Goal: Task Accomplishment & Management: Manage account settings

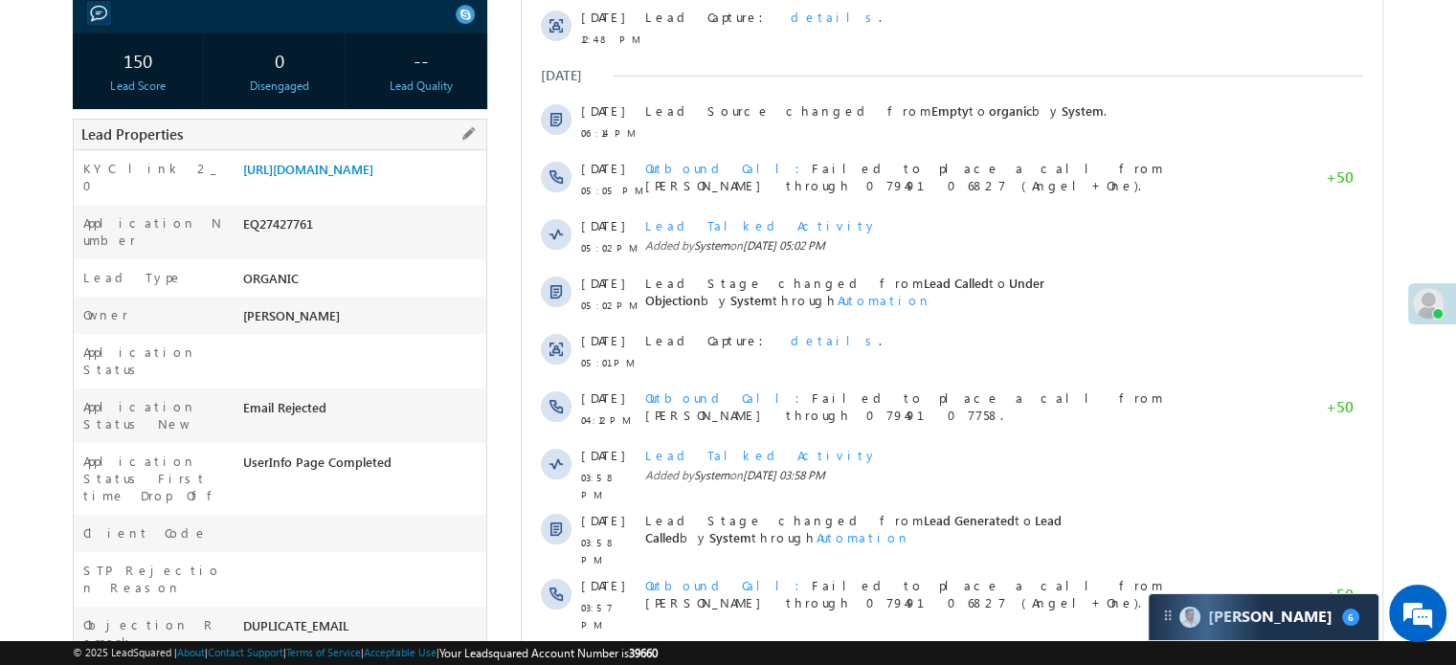
scroll to position [96, 0]
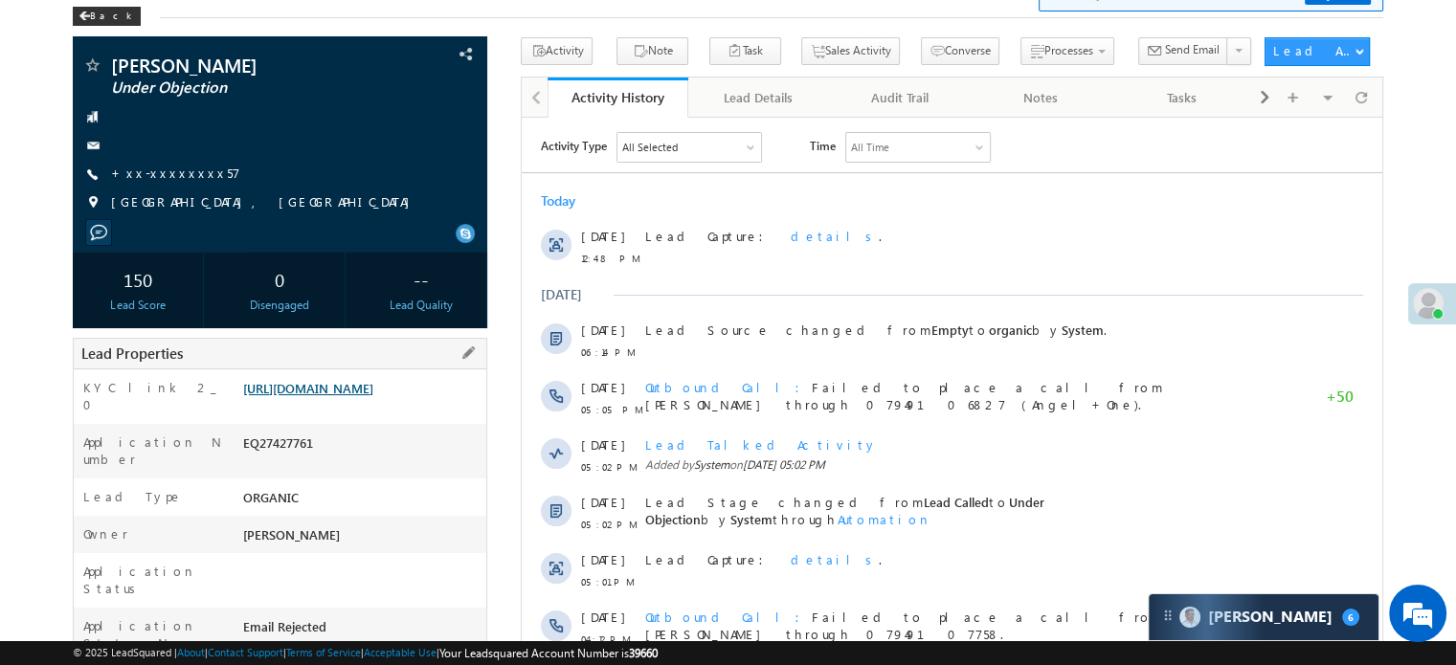
click at [318, 396] on link "https://angelbroking1-pk3em7sa.customui-test.leadsquared.com?leadId=a66b04b5-ff…" at bounding box center [308, 388] width 130 height 16
click at [145, 175] on link "+xx-xxxxxxxx57" at bounding box center [175, 173] width 129 height 16
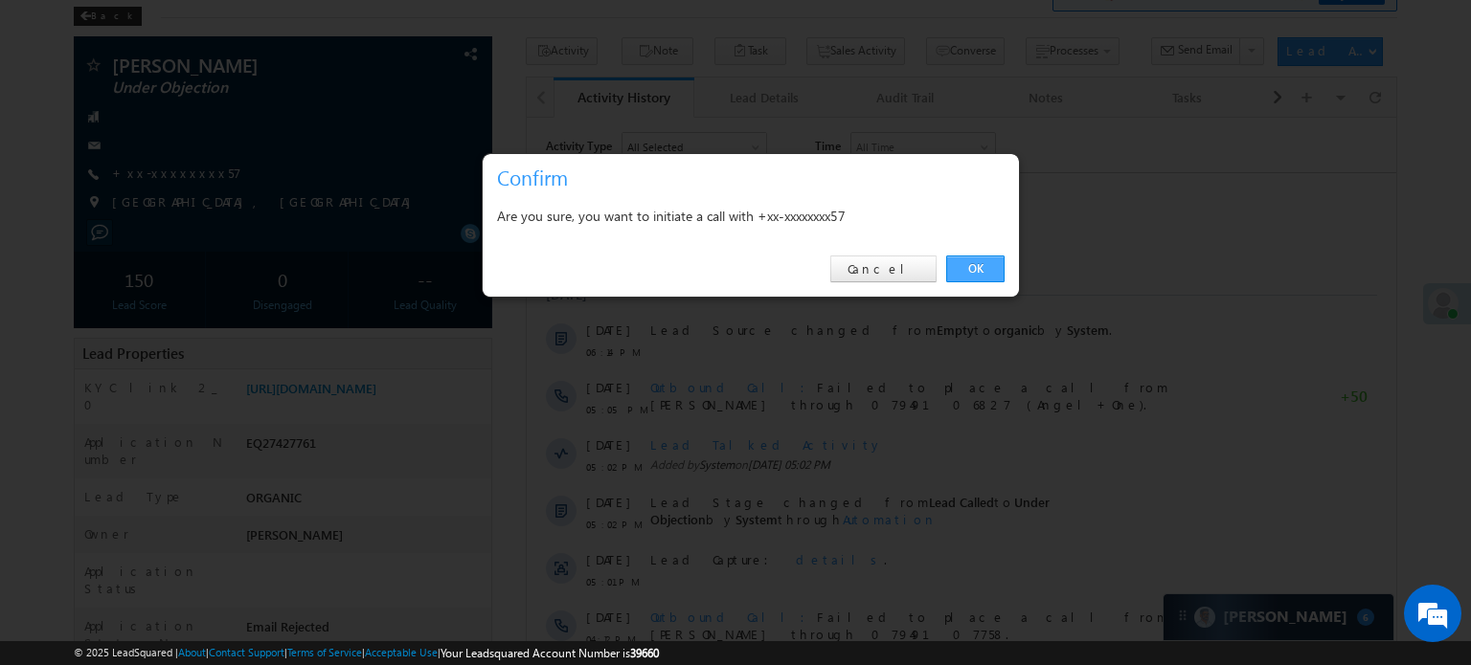
click at [977, 274] on link "OK" at bounding box center [975, 269] width 58 height 27
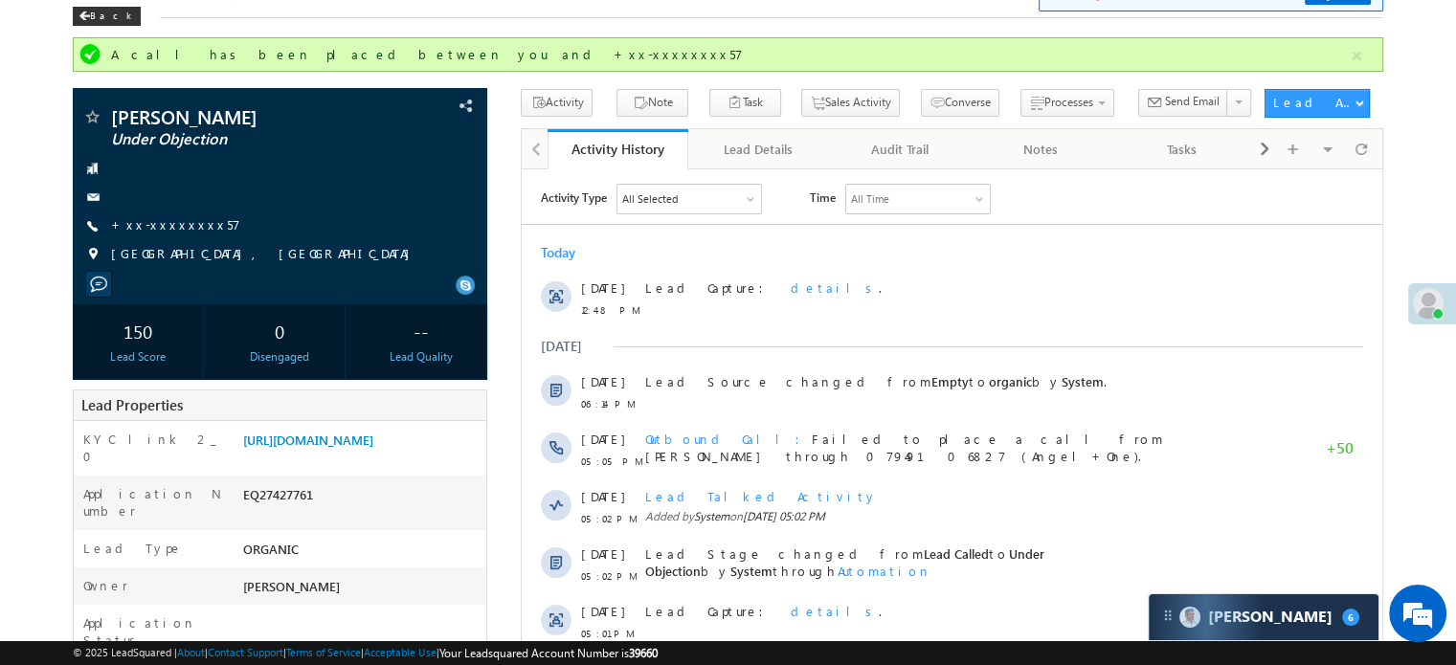
click at [519, 20] on div "Lead Details Faster 🚀 Lead Details with a new look ✨ Try Now Back" at bounding box center [728, 2] width 1311 height 69
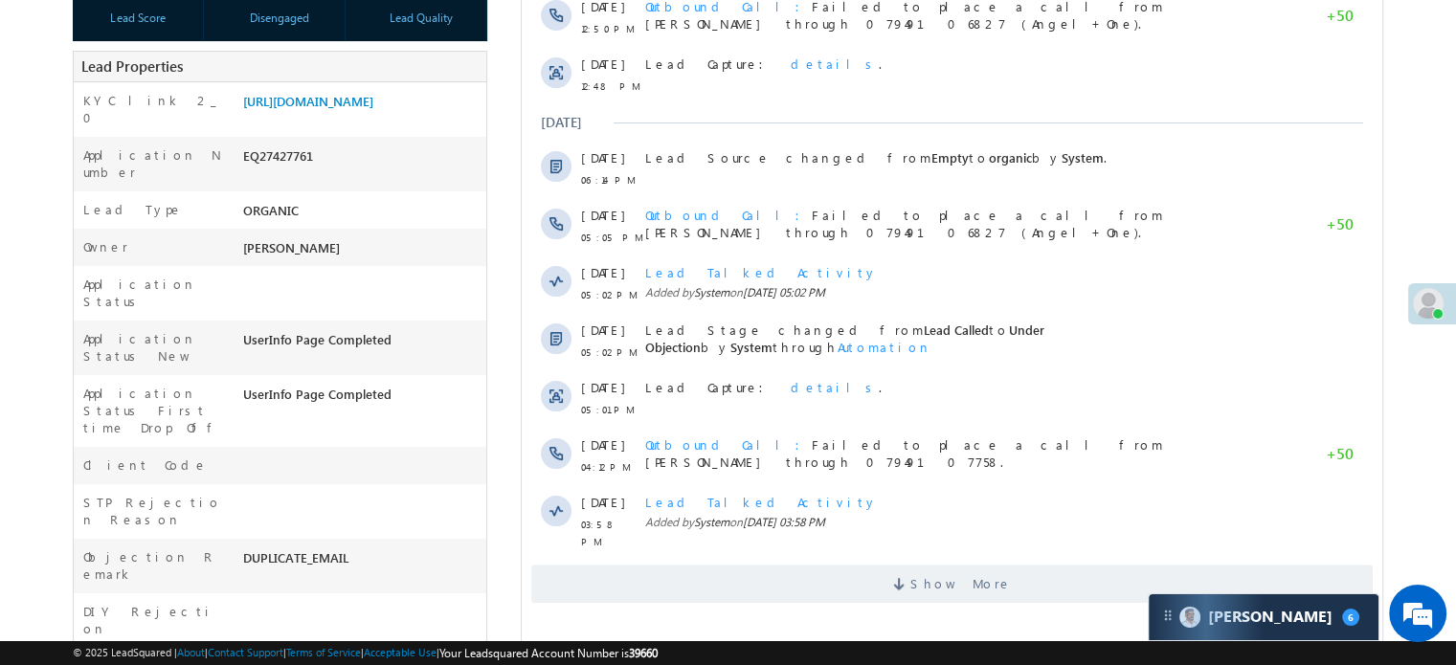
scroll to position [96, 0]
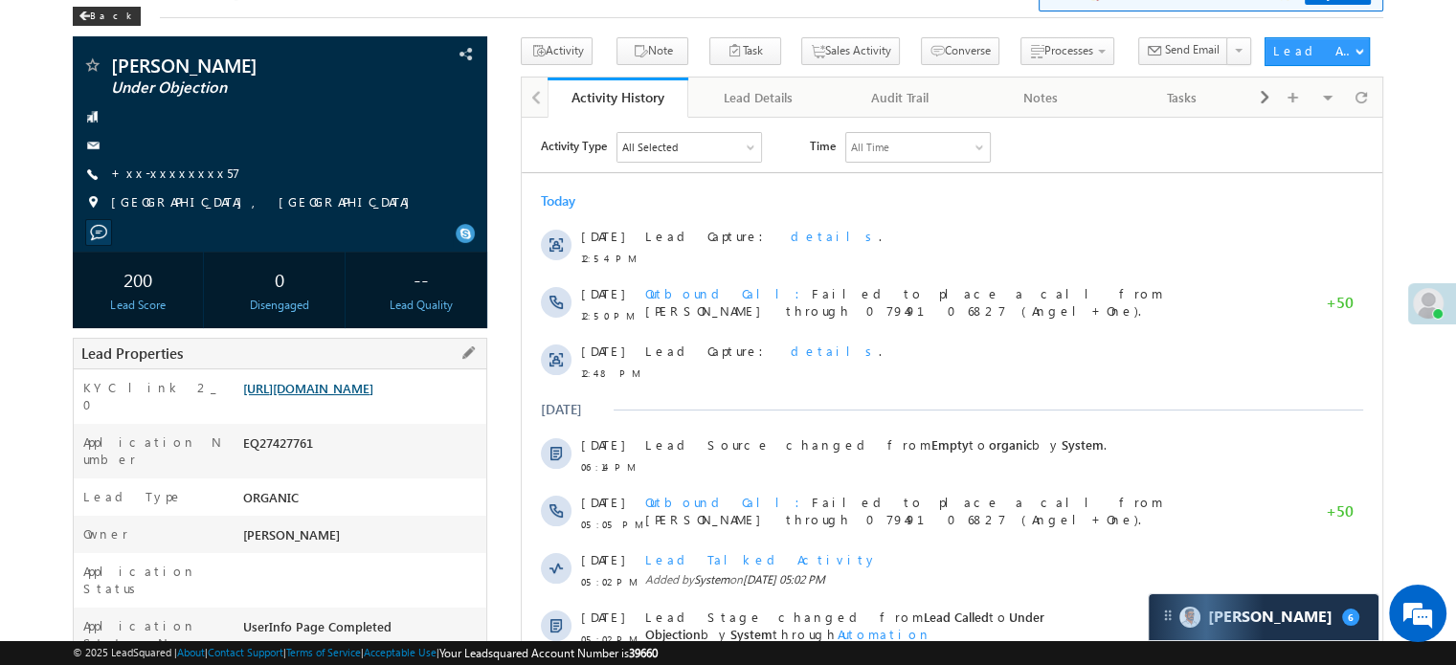
drag, startPoint x: 0, startPoint y: 0, endPoint x: 350, endPoint y: 428, distance: 553.2
click at [350, 396] on link "https://angelbroking1-pk3em7sa.customui-test.leadsquared.com?leadId=a66b04b5-ff…" at bounding box center [308, 388] width 130 height 16
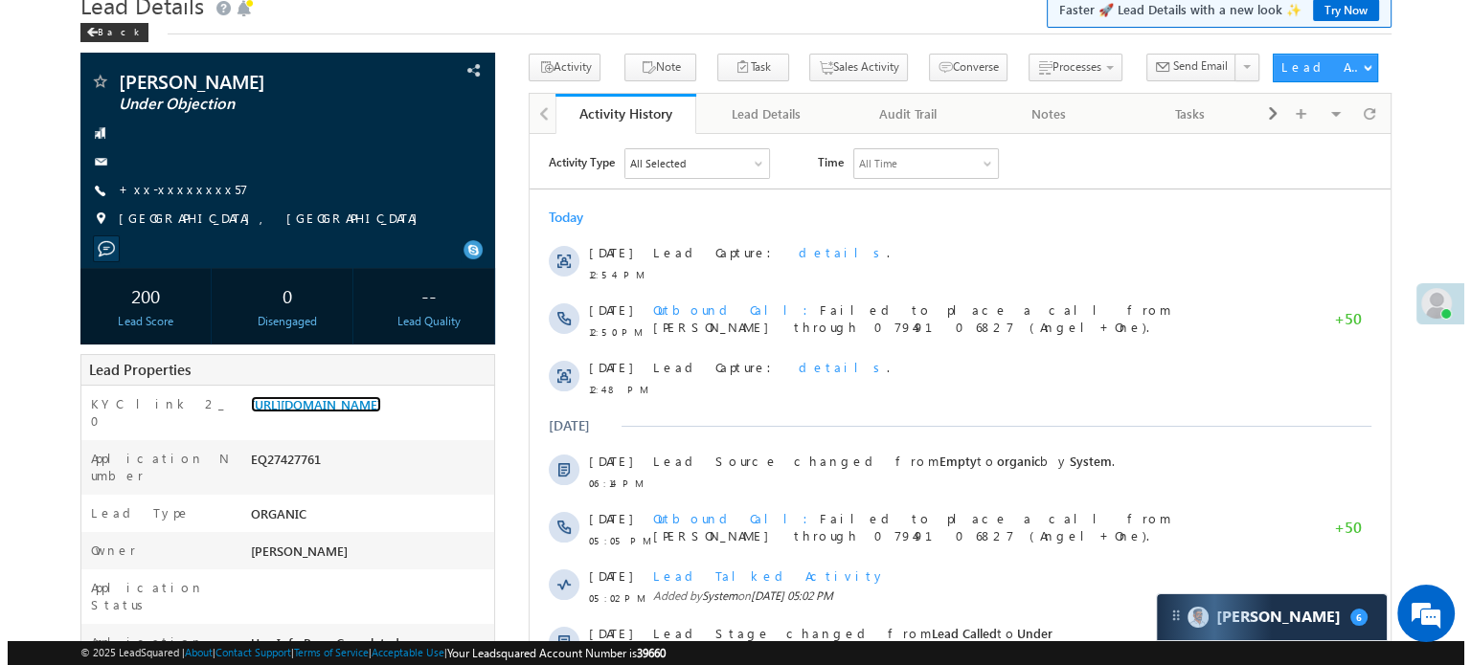
scroll to position [0, 0]
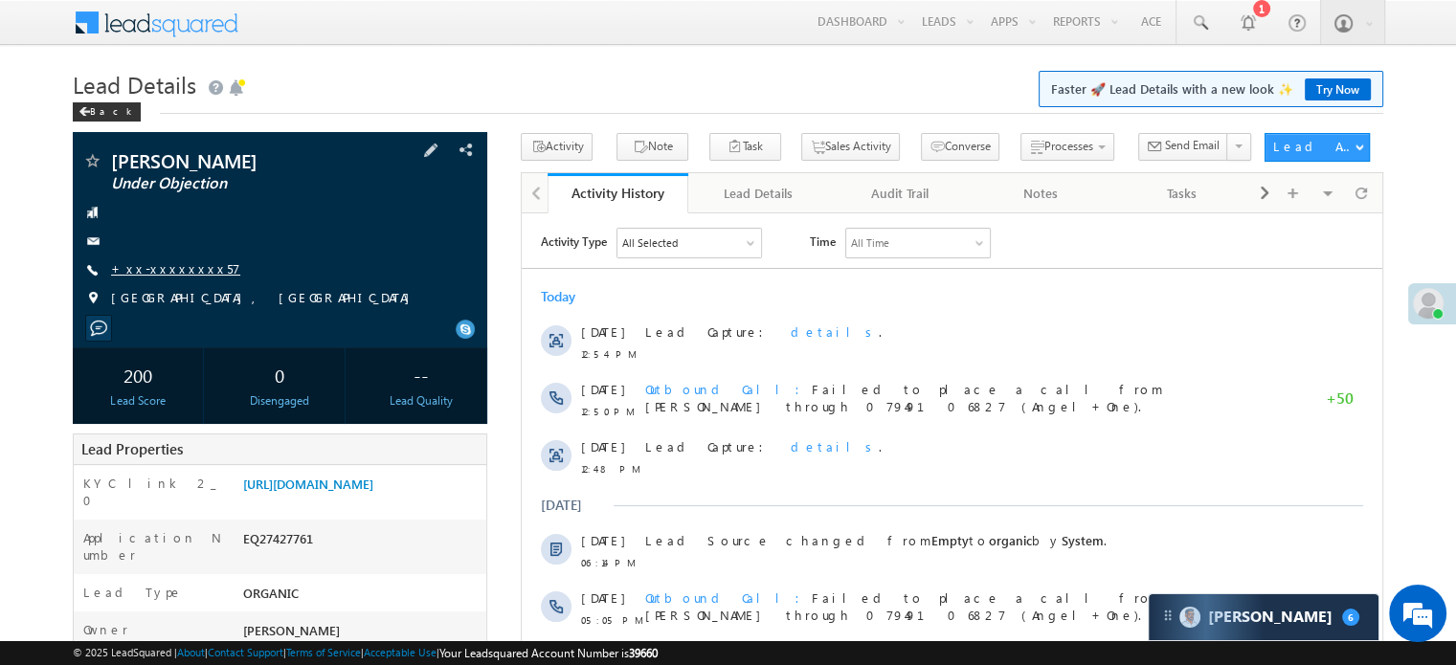
click at [138, 269] on link "+xx-xxxxxxxx57" at bounding box center [175, 268] width 129 height 16
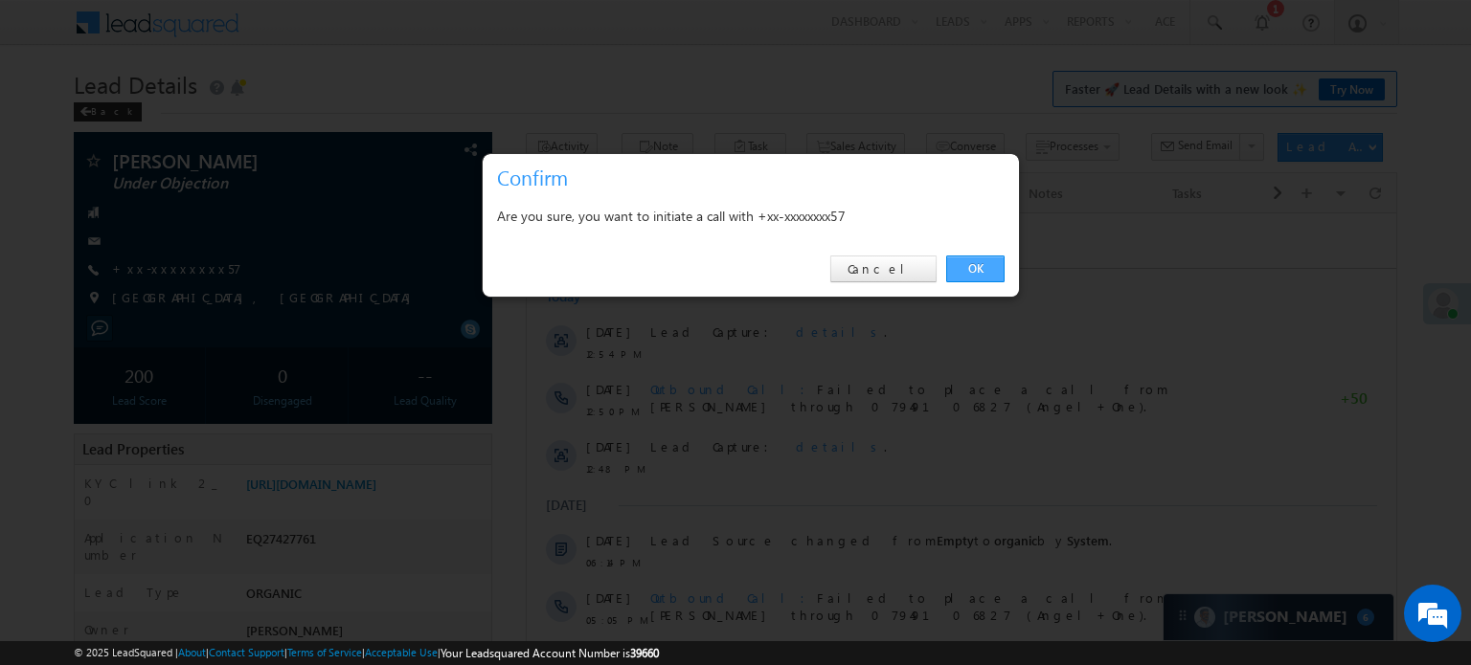
click at [969, 268] on link "OK" at bounding box center [975, 269] width 58 height 27
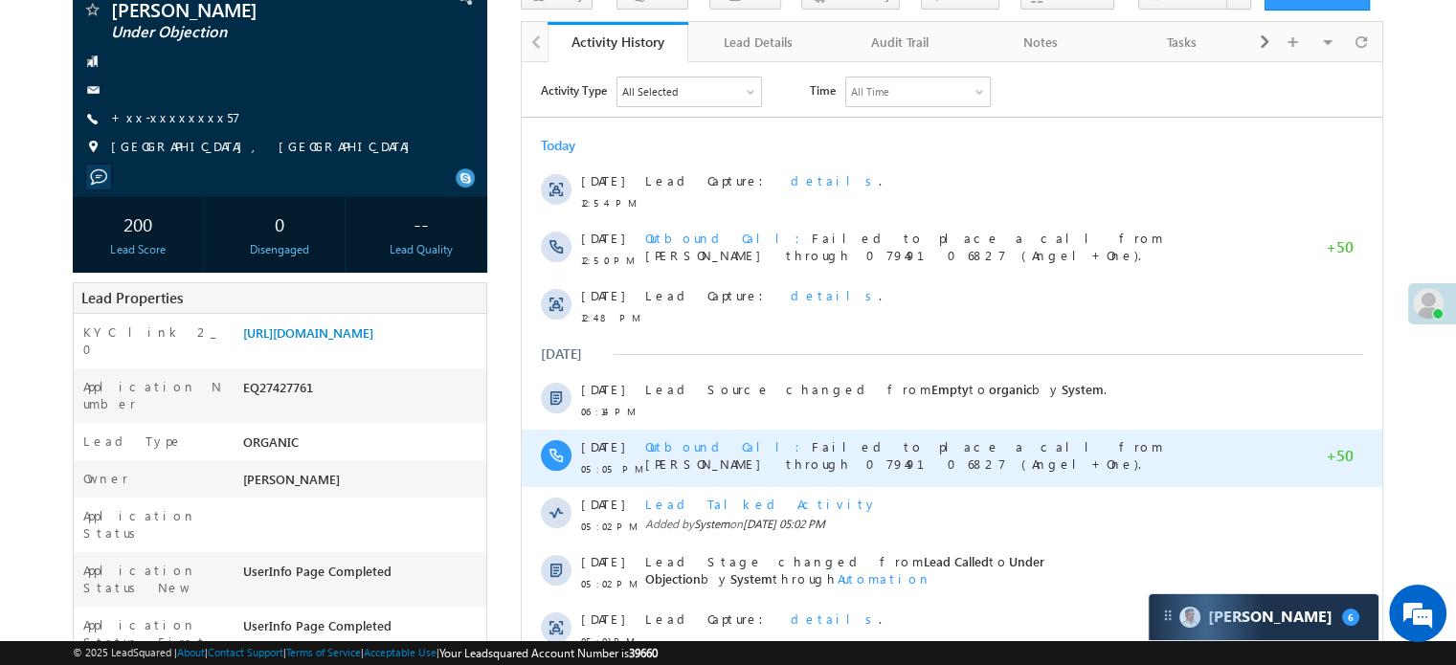
scroll to position [191, 0]
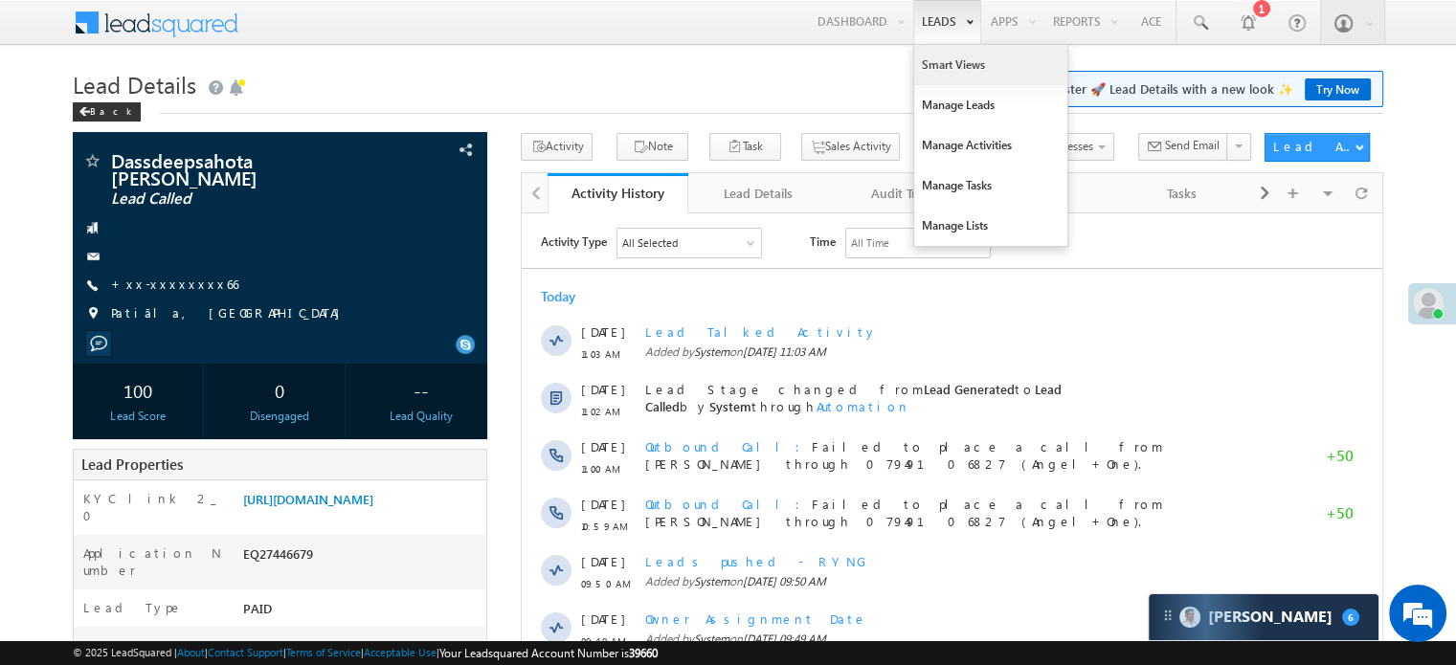
click at [944, 52] on link "Smart Views" at bounding box center [990, 65] width 153 height 40
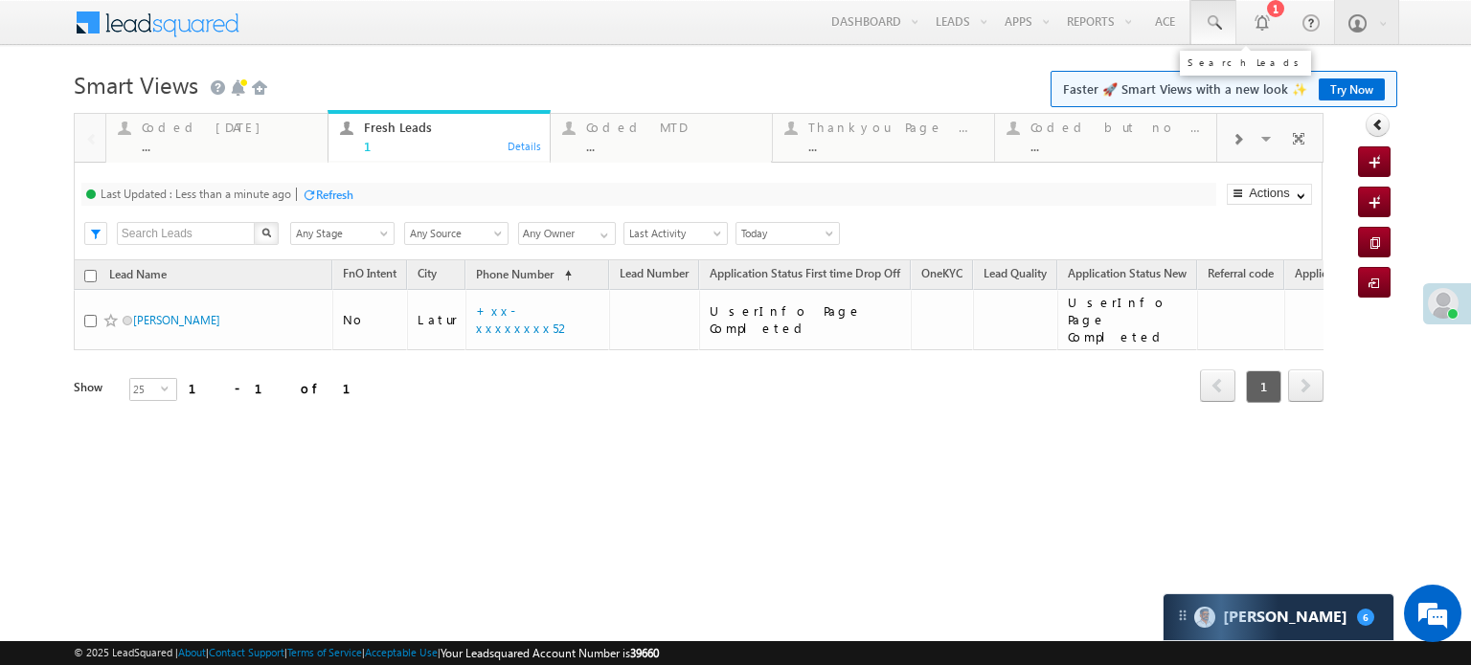
click at [1218, 15] on span at bounding box center [1213, 22] width 19 height 19
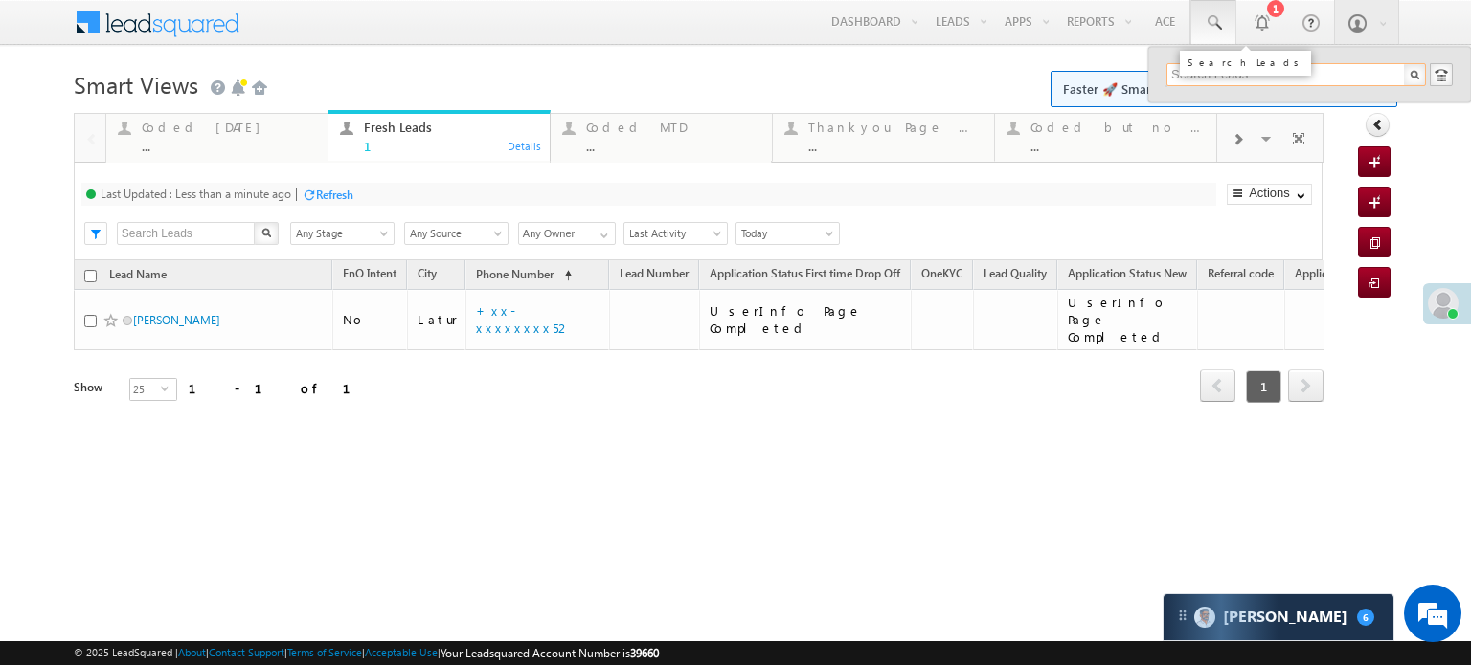
paste input "EQ27449643"
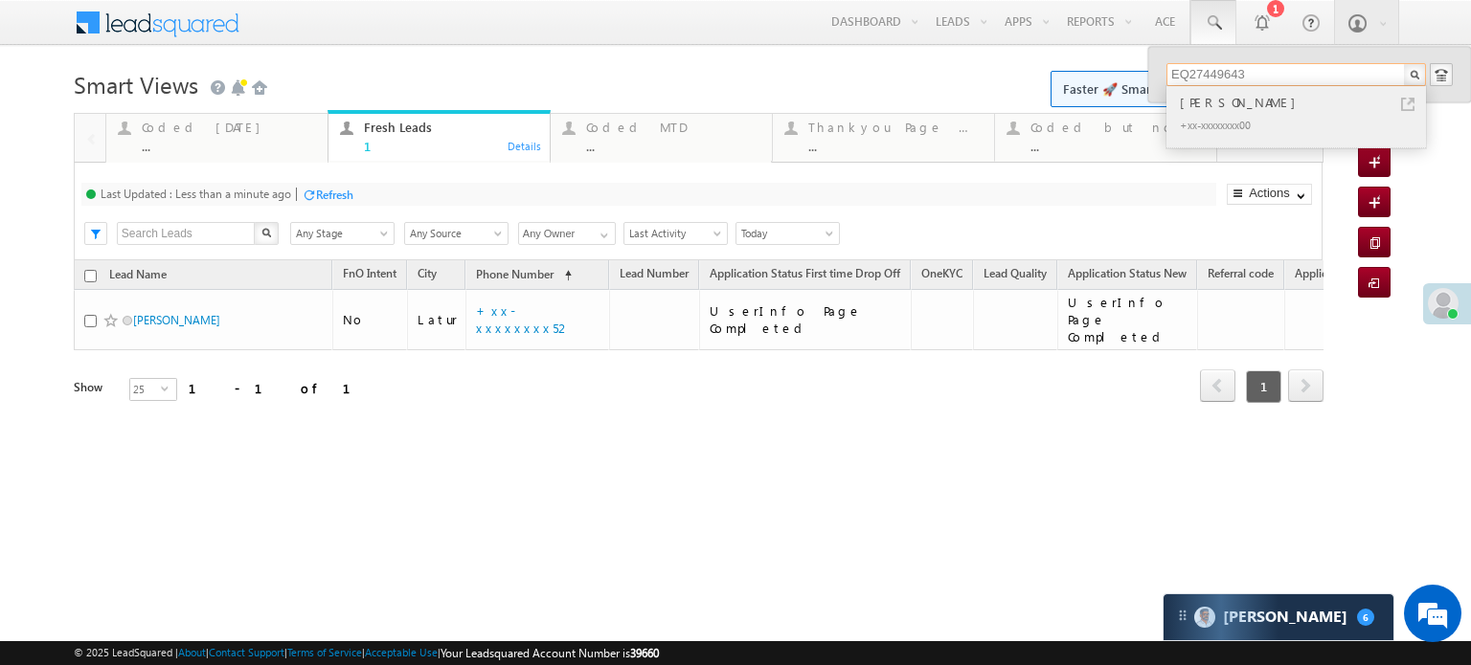
type input "EQ27449643"
click at [1286, 107] on div "[PERSON_NAME]" at bounding box center [1304, 102] width 257 height 21
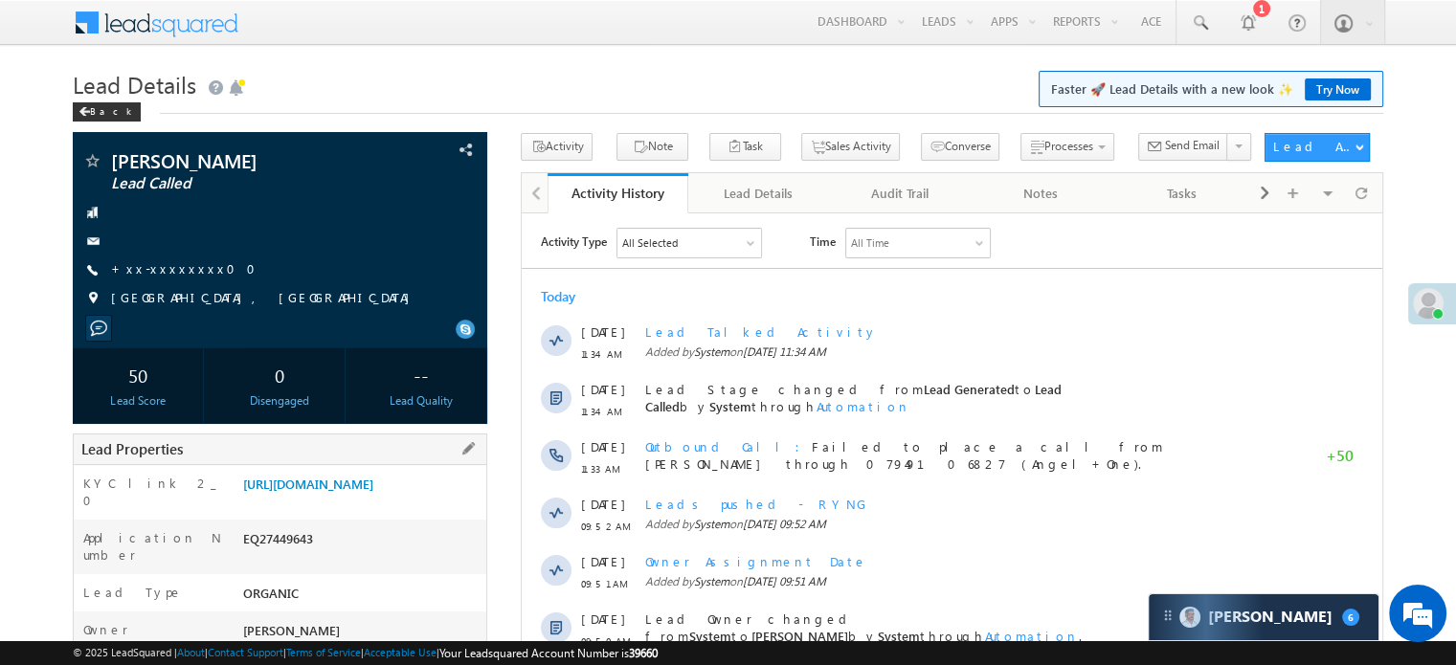
click at [253, 502] on div "https://angelbroking1-pk3em7sa.customui-test.leadsquared.com?leadId=d758a3bf-e4…" at bounding box center [362, 488] width 248 height 27
click at [283, 492] on link "https://angelbroking1-pk3em7sa.customui-test.leadsquared.com?leadId=d758a3bf-e4…" at bounding box center [308, 484] width 130 height 16
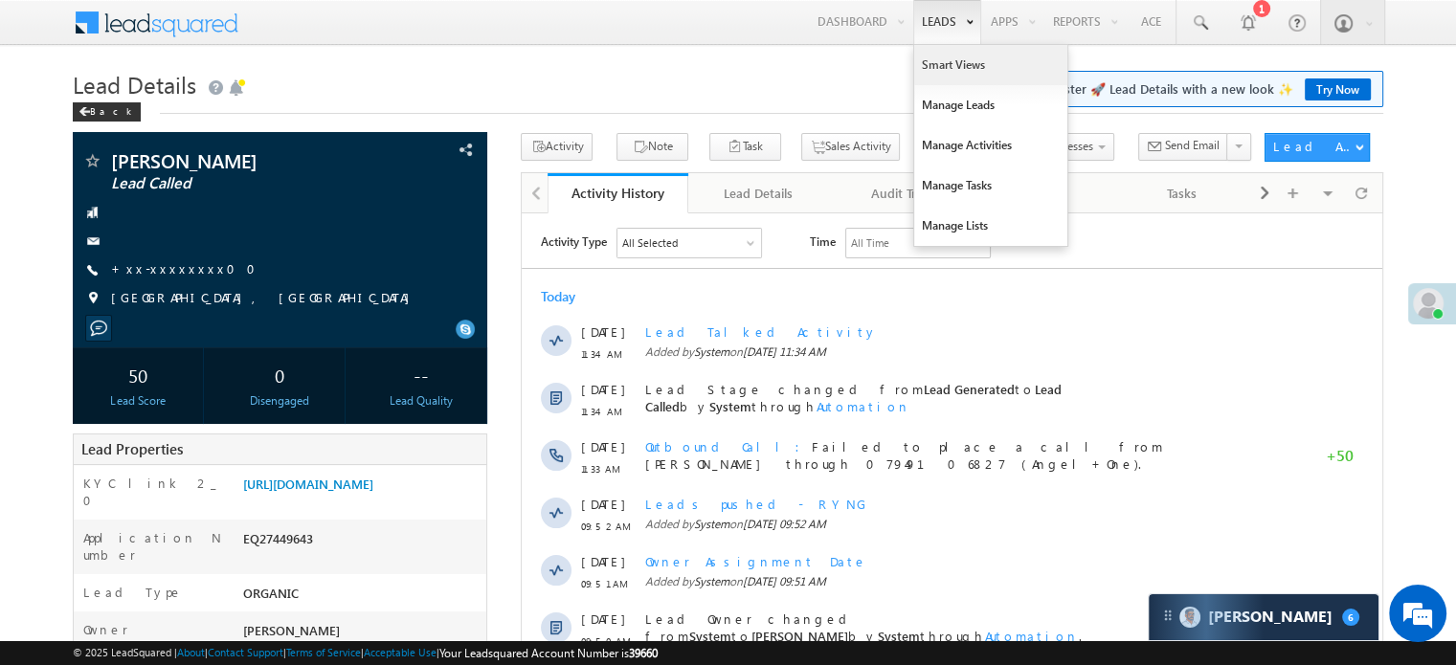
click at [939, 76] on link "Smart Views" at bounding box center [990, 65] width 153 height 40
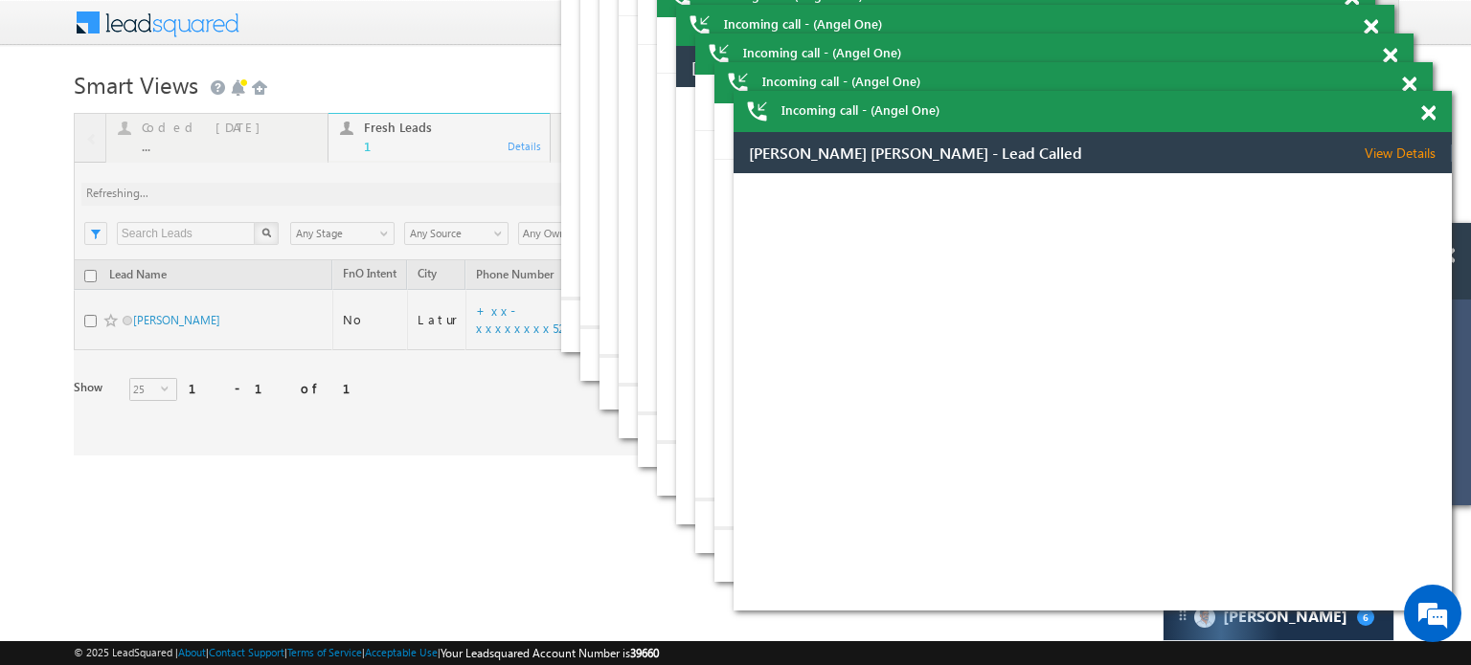
click at [1450, 146] on div "REHANA JAVED KHAN - Lead Called View Details Change Lead View Details Change Op…" at bounding box center [1092, 369] width 718 height 474
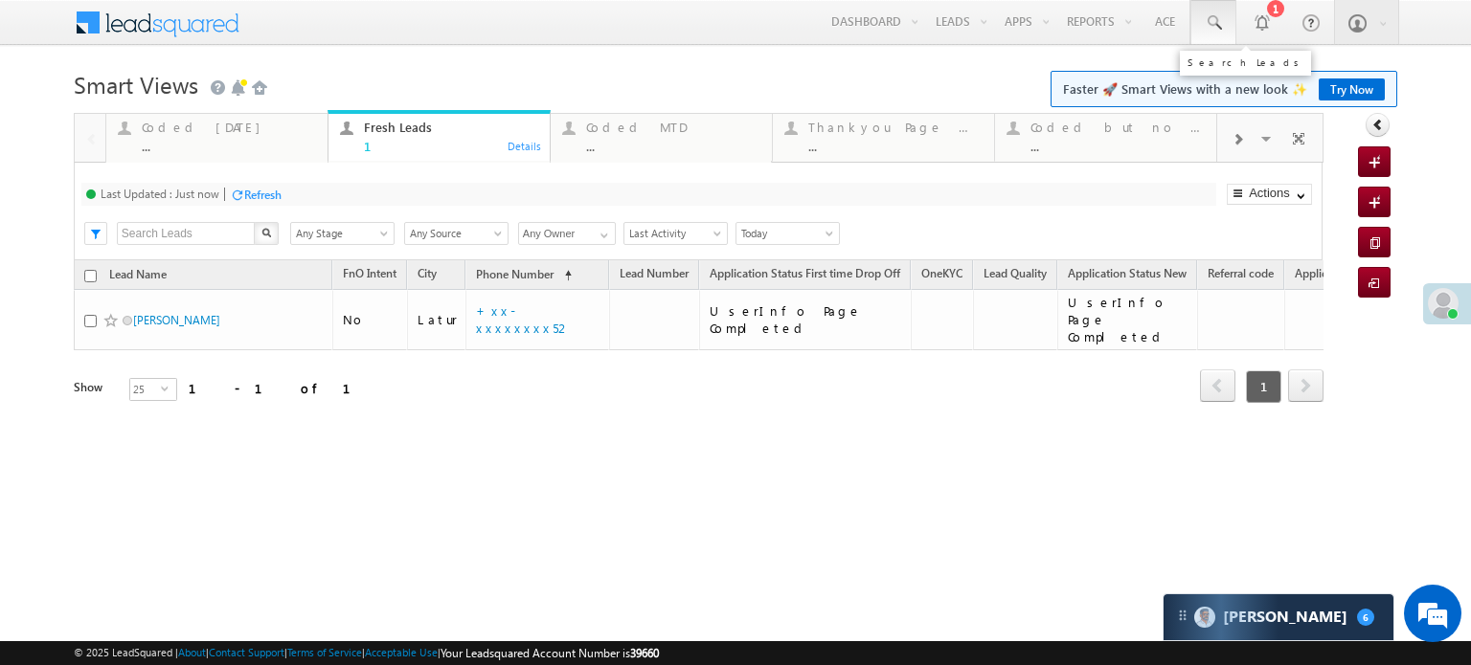
click at [1217, 34] on link at bounding box center [1213, 22] width 46 height 44
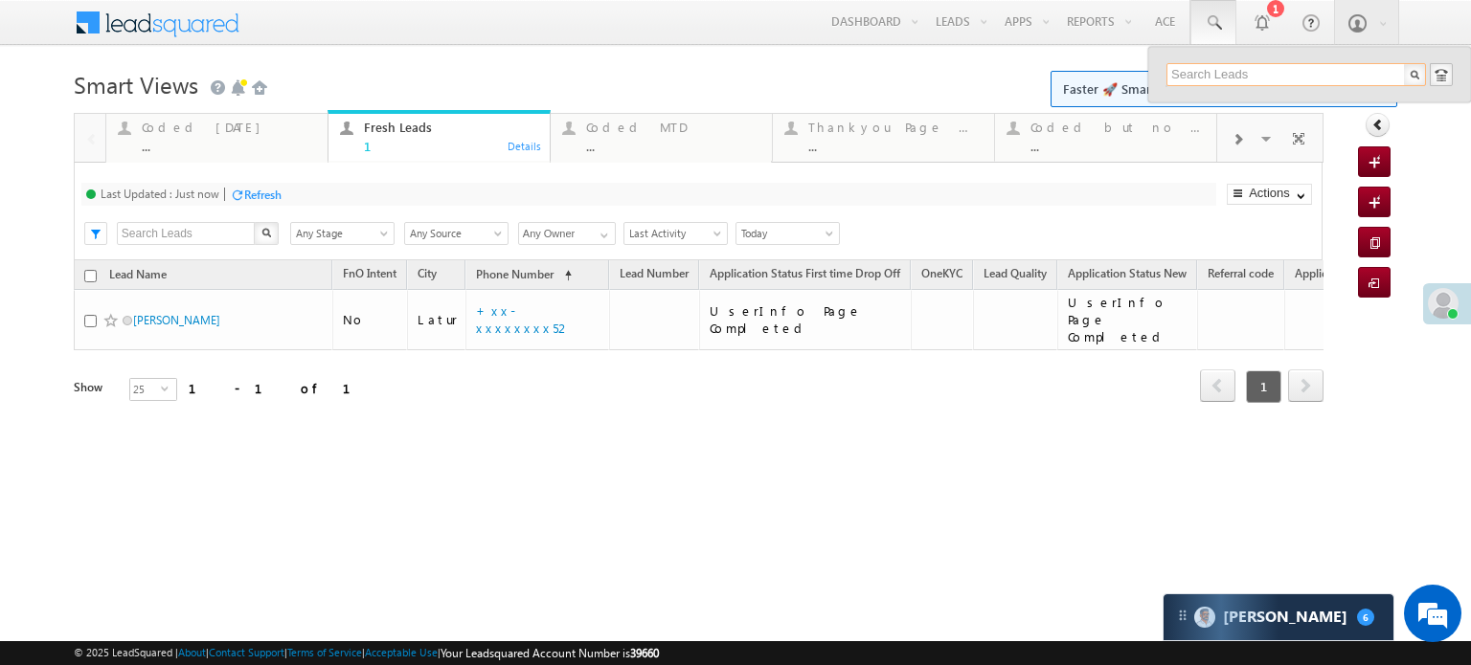
paste input "EQ27455695"
type input "EQ27455695"
click at [1304, 114] on div "+xx-xxxxxxxx30" at bounding box center [1304, 124] width 257 height 23
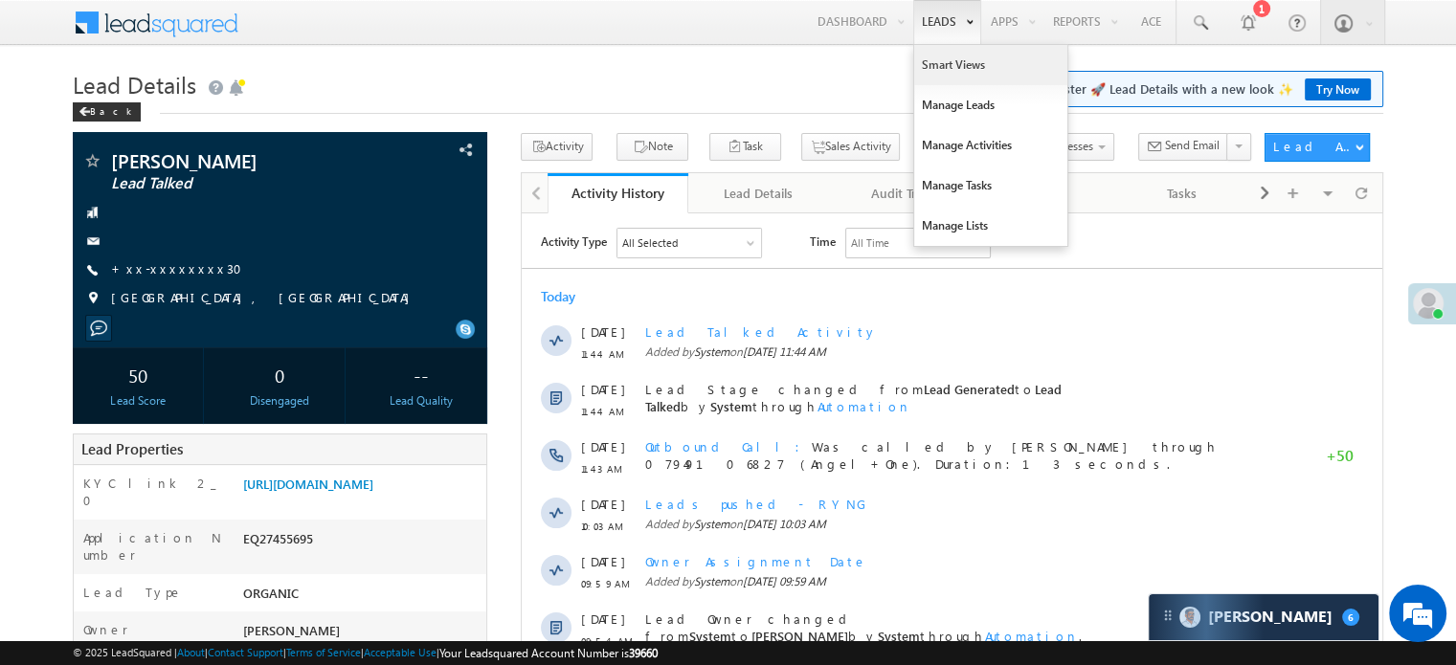
click at [926, 53] on link "Smart Views" at bounding box center [990, 65] width 153 height 40
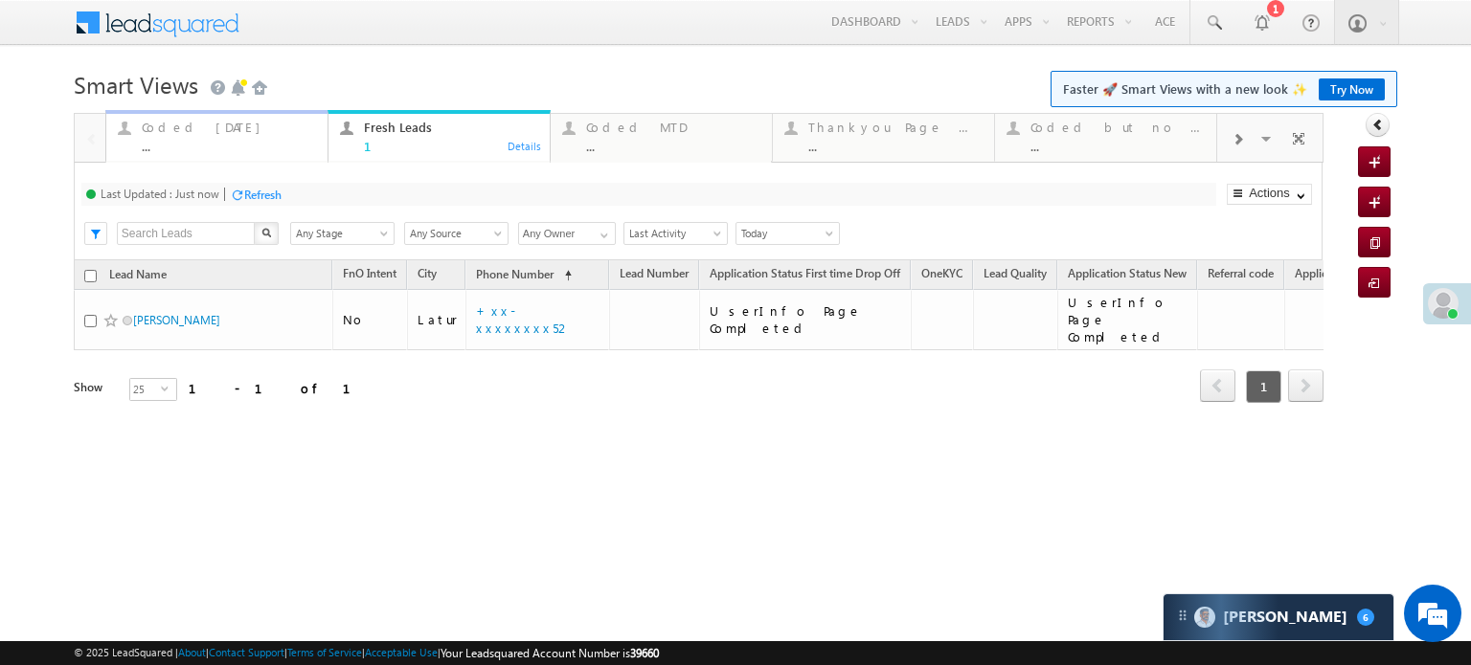
click at [194, 137] on div "Coded Today ..." at bounding box center [229, 134] width 174 height 37
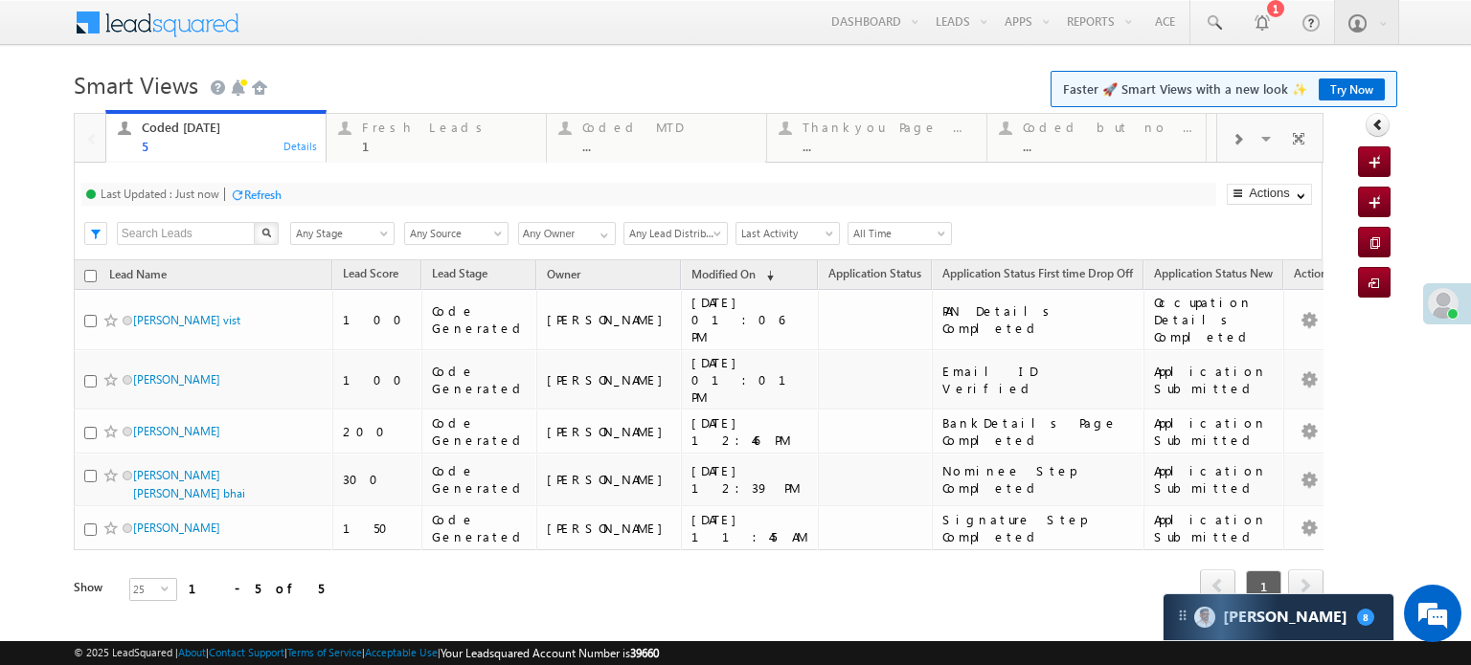
click at [280, 175] on div "Last Updated : Just now Refresh Refreshing... Search X Lead Stage Any Stage Any…" at bounding box center [698, 212] width 1249 height 98
click at [260, 190] on div "Refresh" at bounding box center [262, 195] width 37 height 14
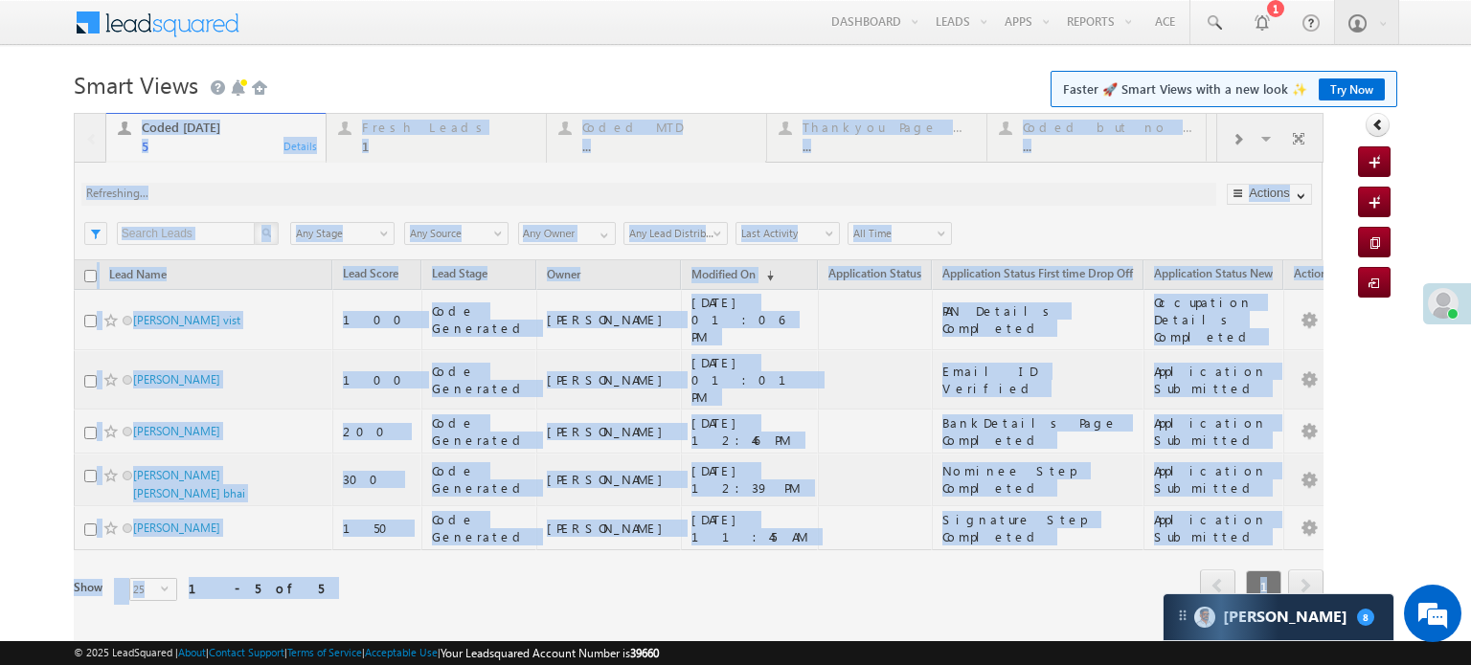
click at [260, 190] on div at bounding box center [699, 384] width 1250 height 543
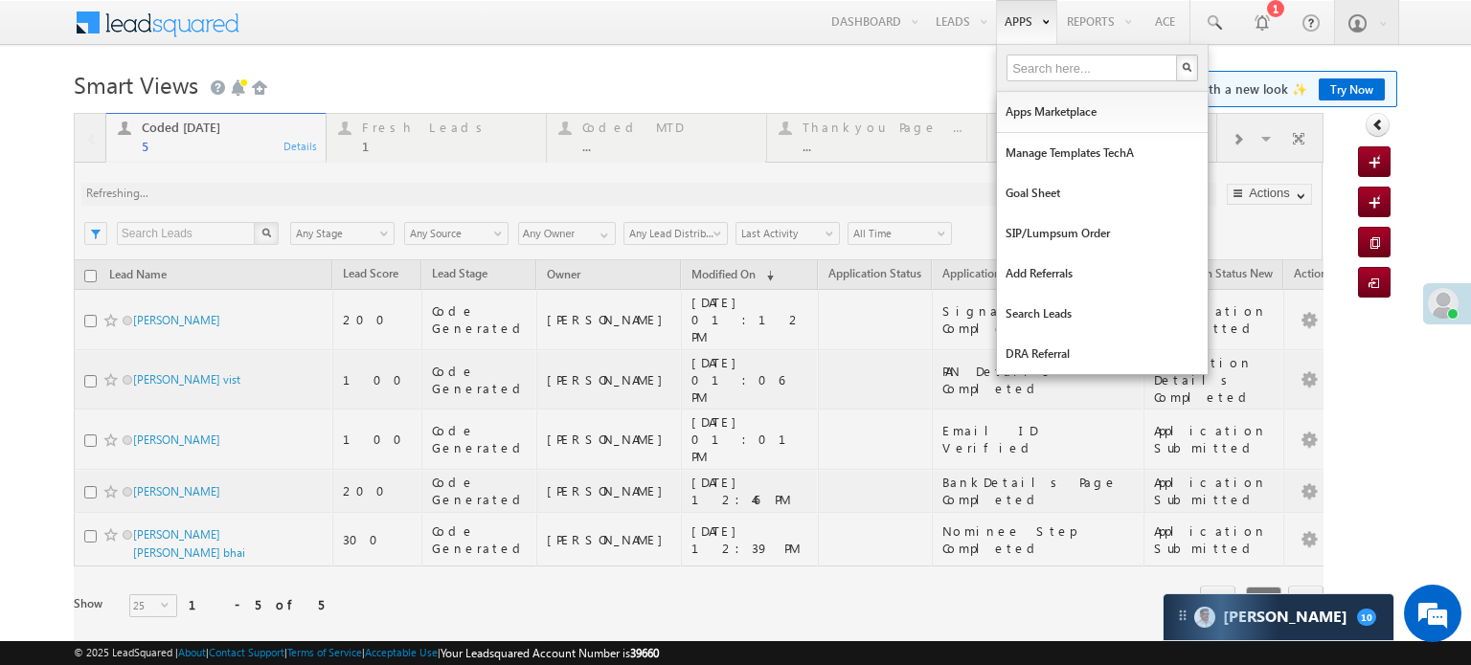
scroll to position [2, 0]
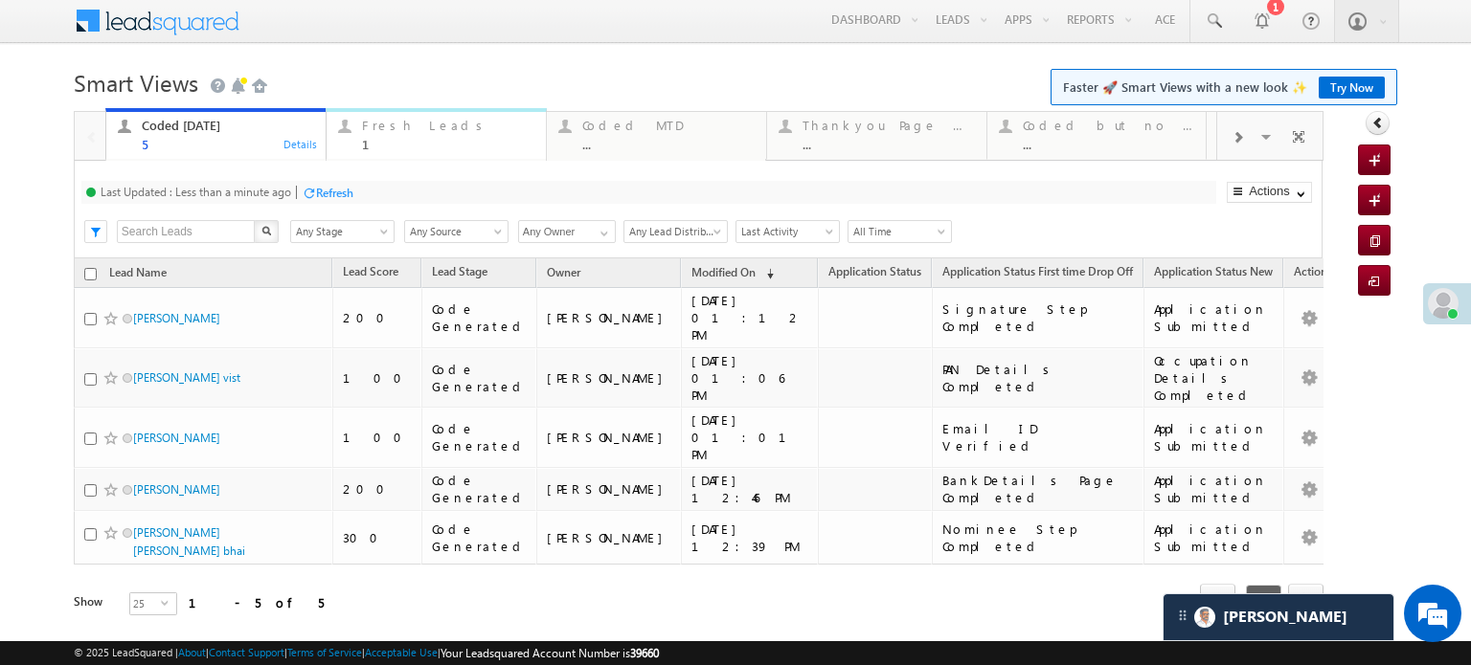
click at [405, 122] on div "Fresh Leads" at bounding box center [448, 125] width 172 height 15
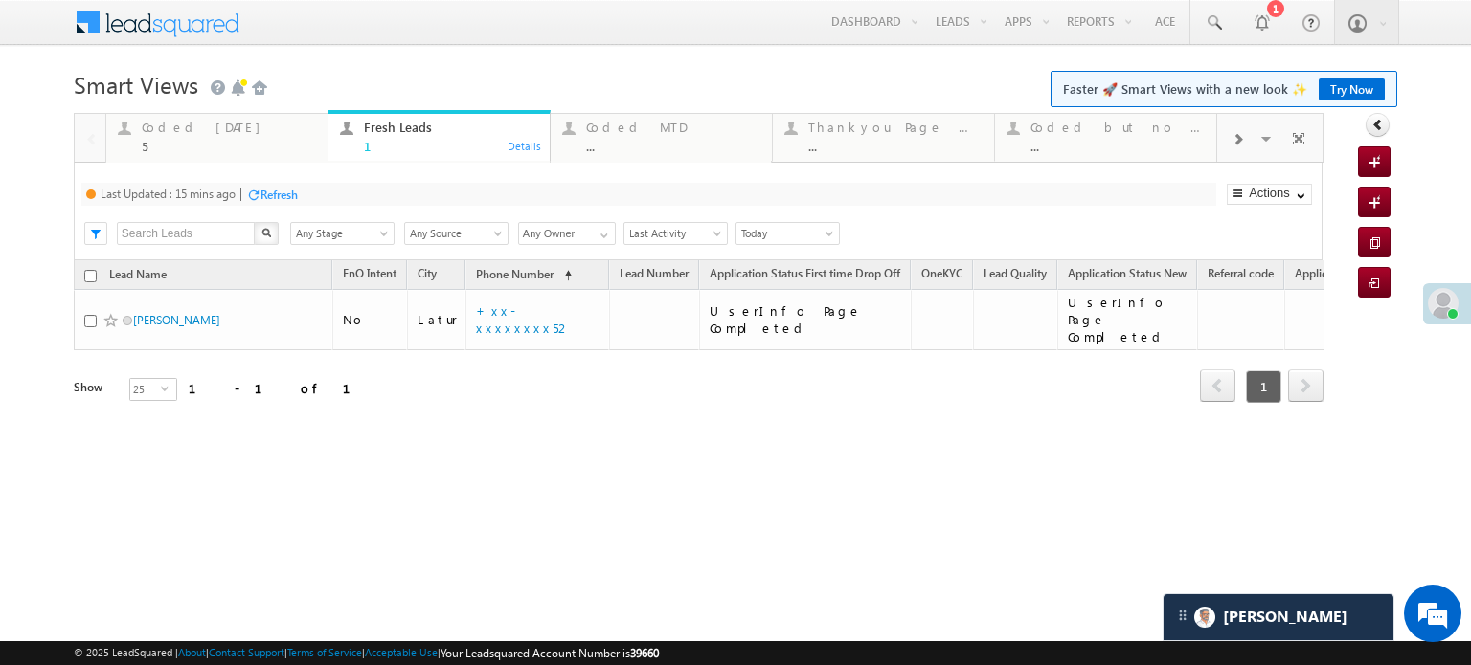
click at [295, 192] on div "Refresh" at bounding box center [278, 195] width 37 height 14
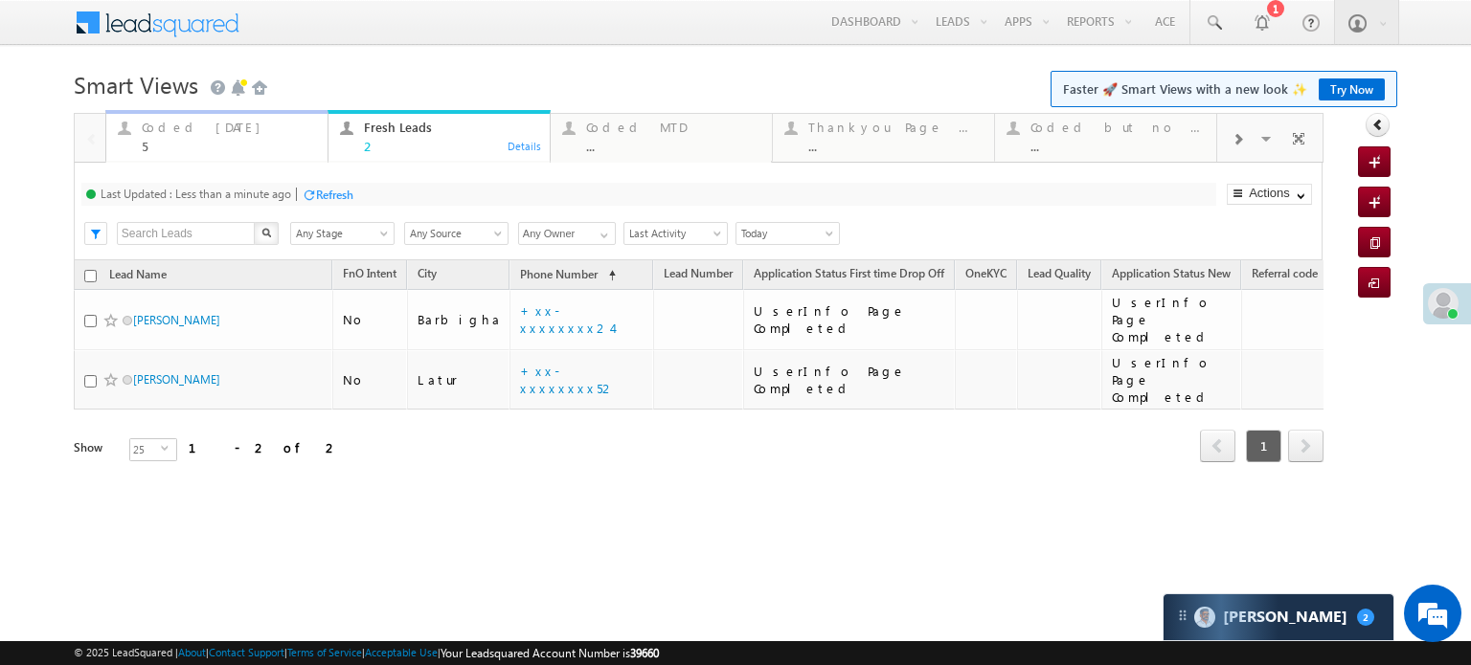
click at [177, 128] on div "Coded Today" at bounding box center [229, 127] width 174 height 15
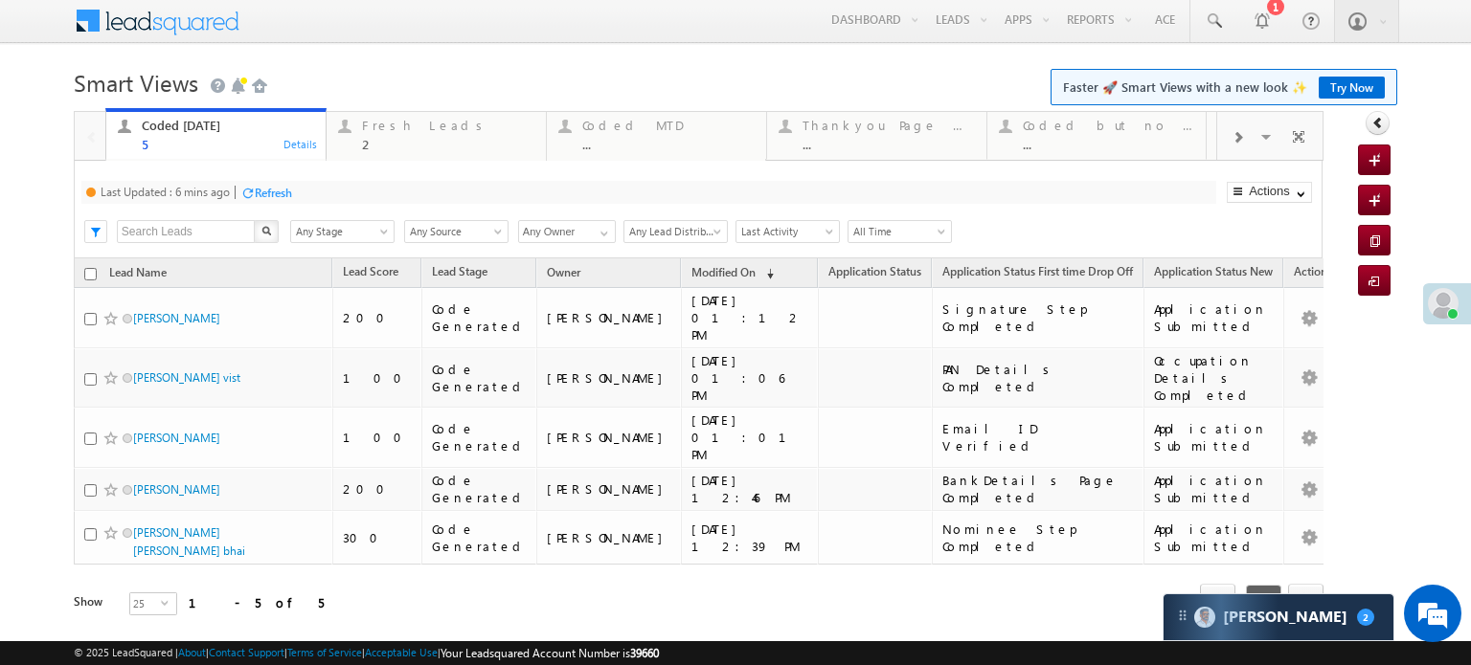
click at [273, 187] on div "Refresh" at bounding box center [273, 193] width 37 height 14
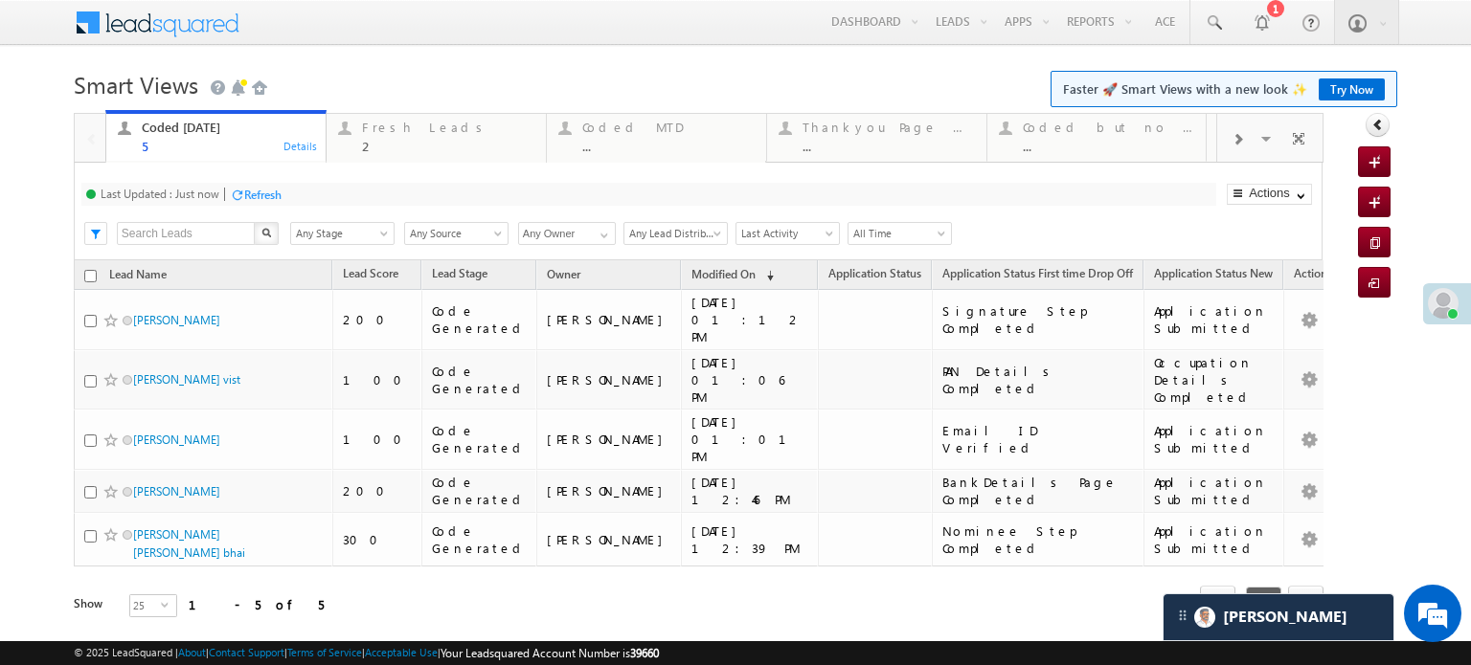
scroll to position [9410, 0]
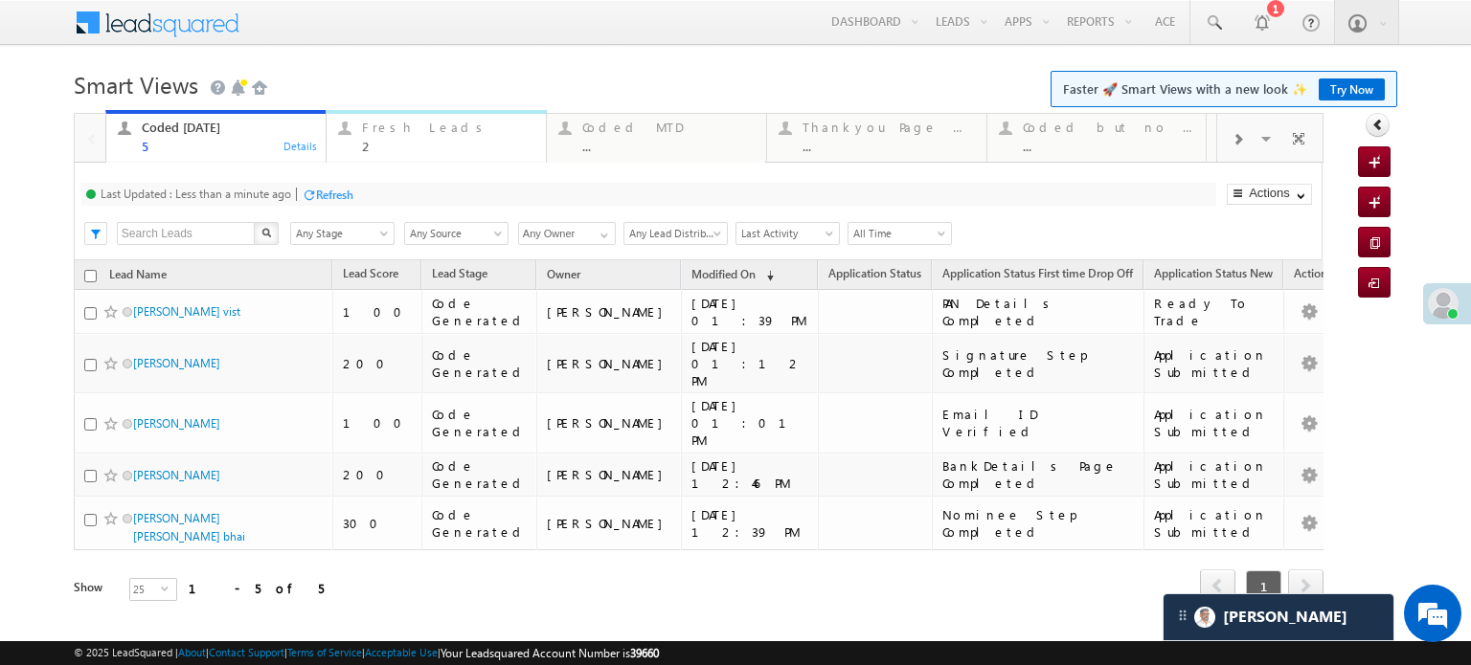
click at [379, 137] on div "Fresh Leads 2" at bounding box center [448, 134] width 172 height 37
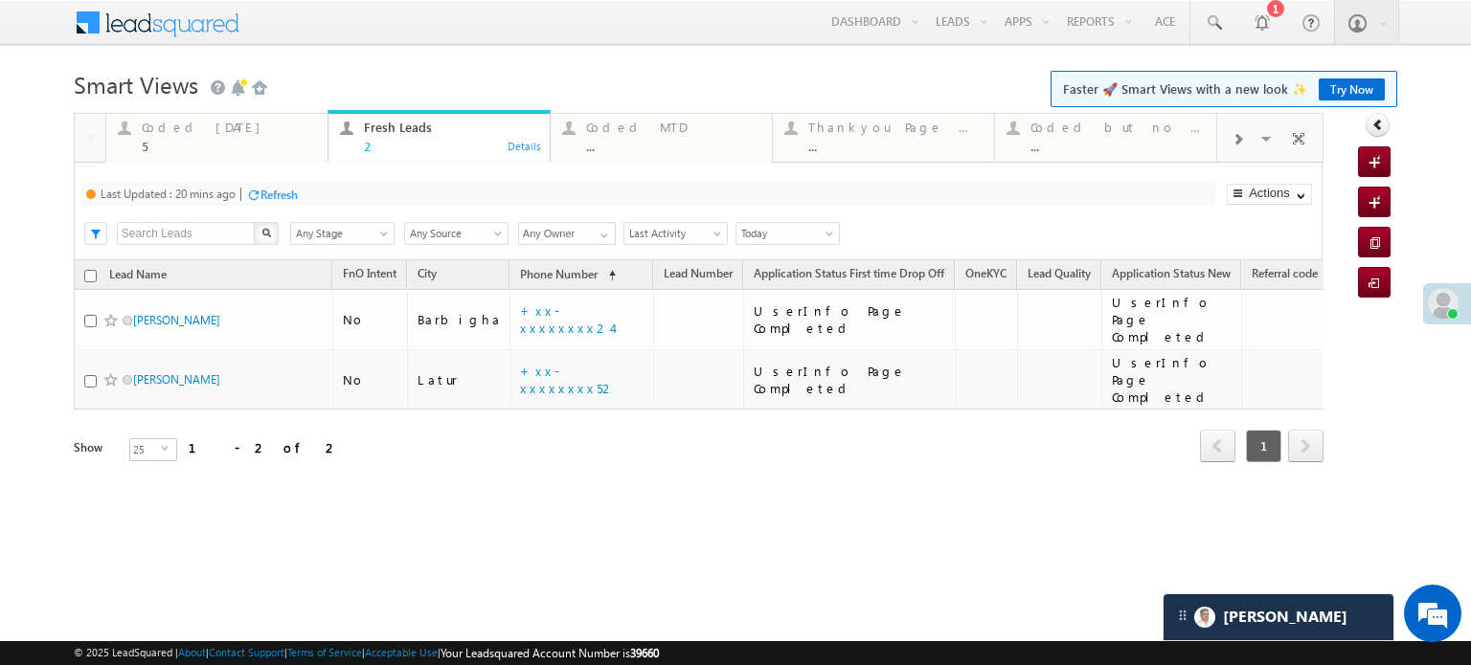
click at [278, 191] on div "Refresh" at bounding box center [278, 195] width 37 height 14
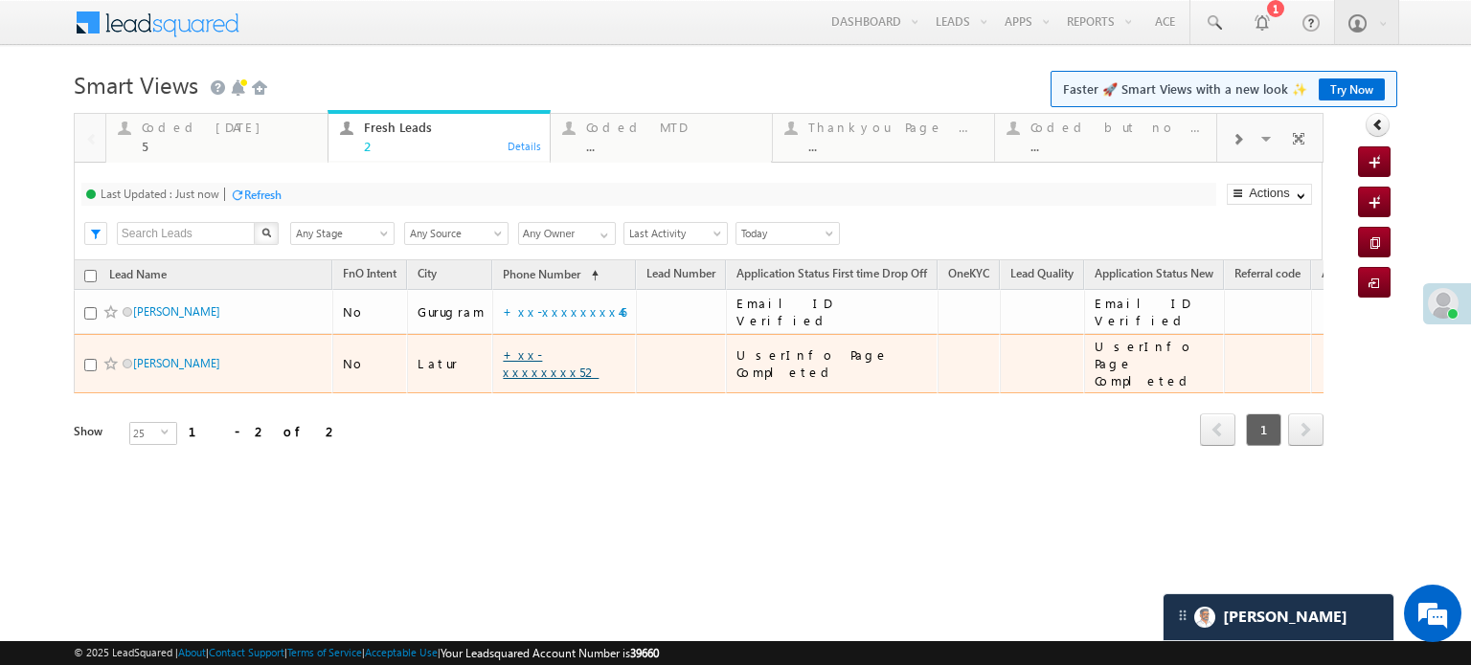
click at [553, 354] on link "+xx-xxxxxxxx52" at bounding box center [551, 364] width 96 height 34
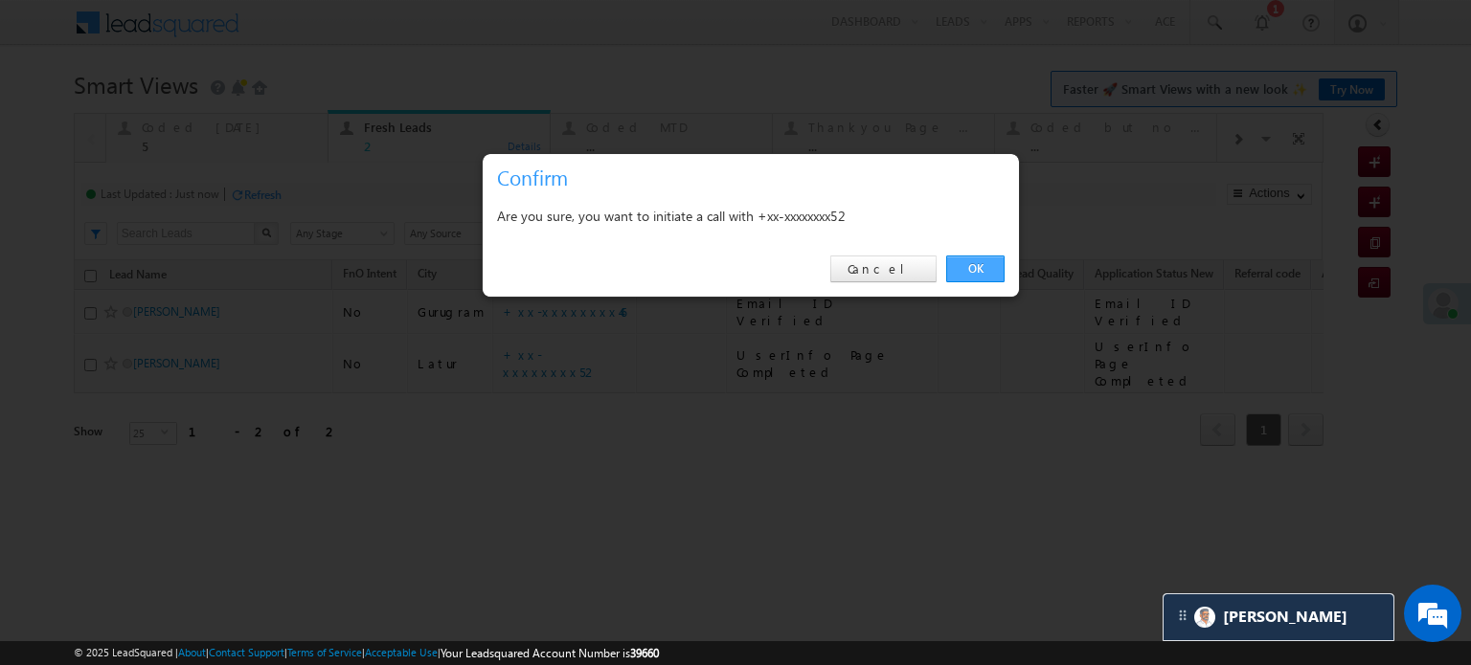
click at [990, 265] on link "OK" at bounding box center [975, 269] width 58 height 27
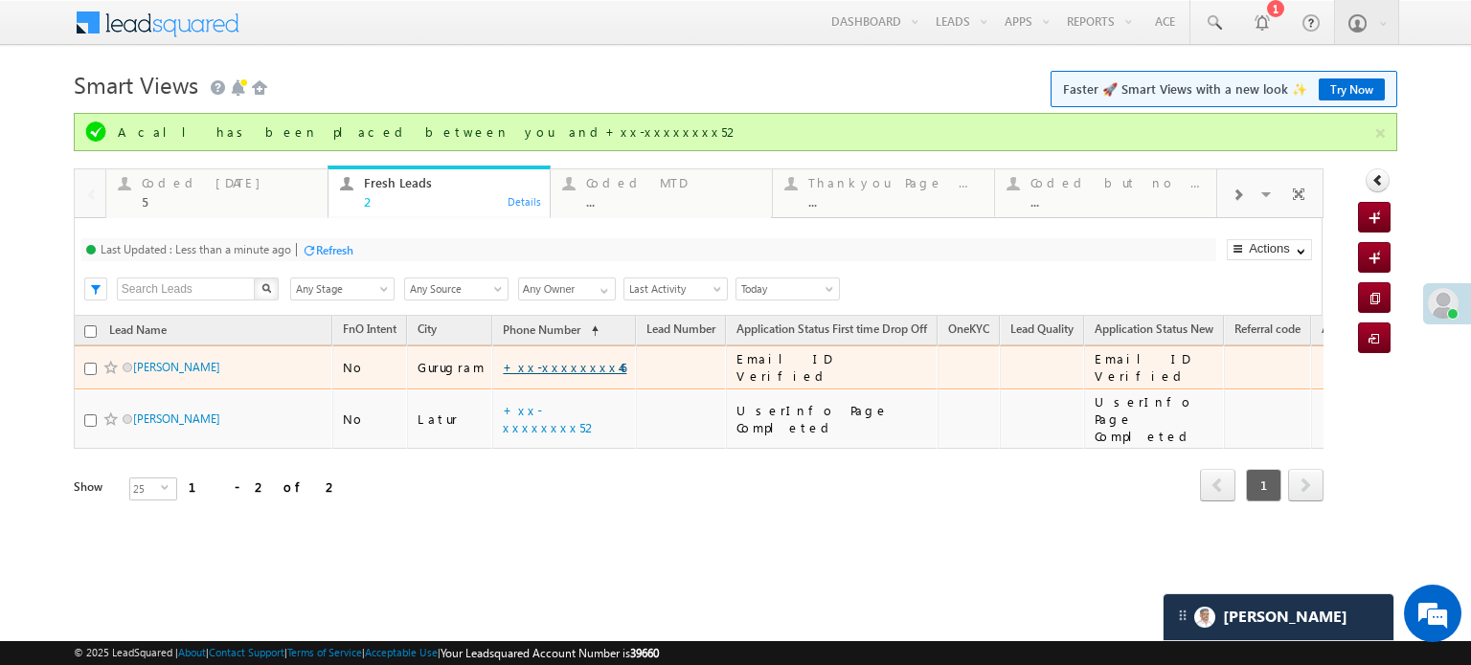
click at [550, 371] on link "+xx-xxxxxxxx46" at bounding box center [565, 367] width 124 height 16
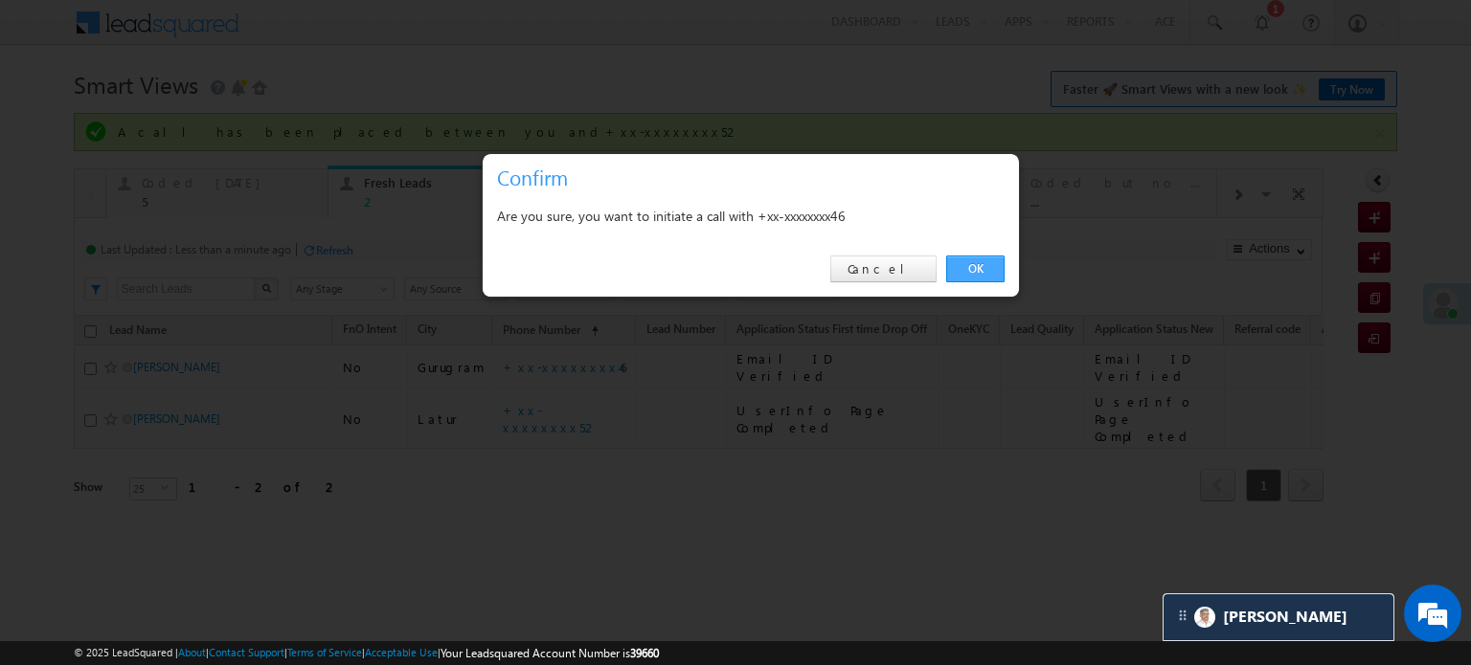
click at [984, 281] on link "OK" at bounding box center [975, 269] width 58 height 27
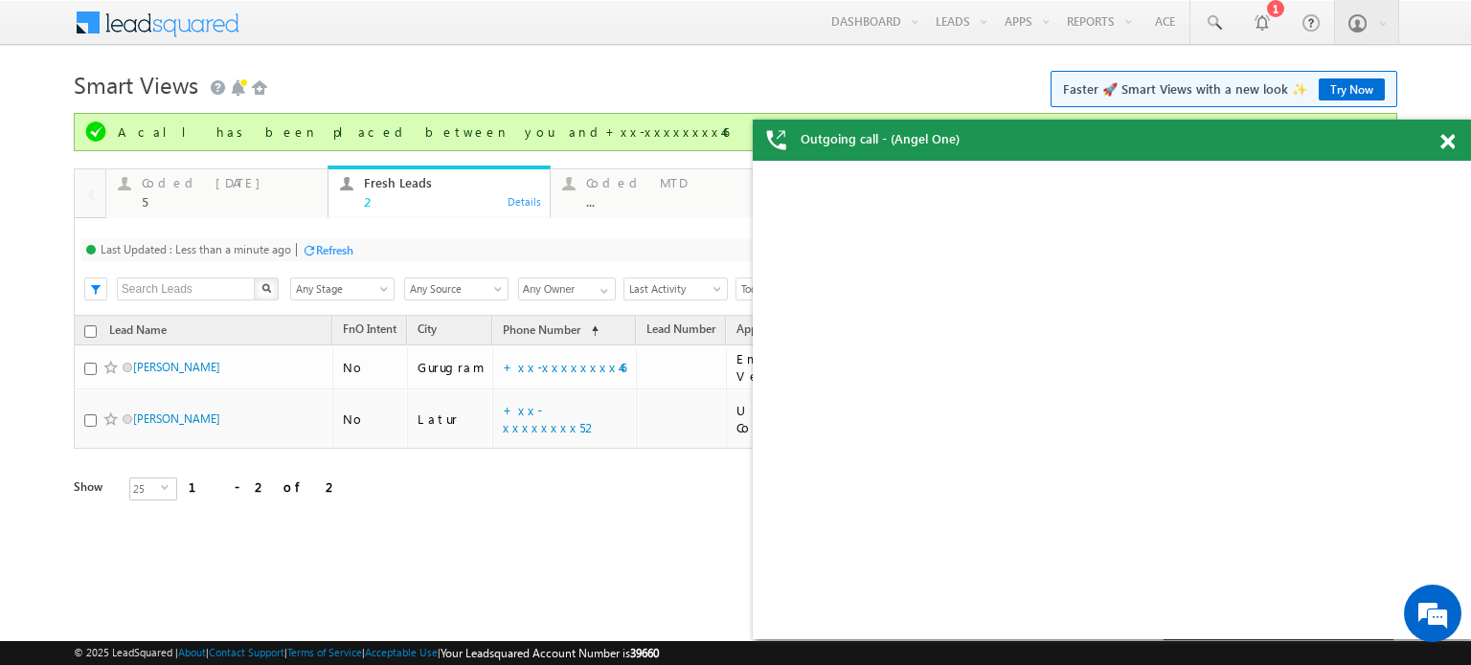
scroll to position [0, 0]
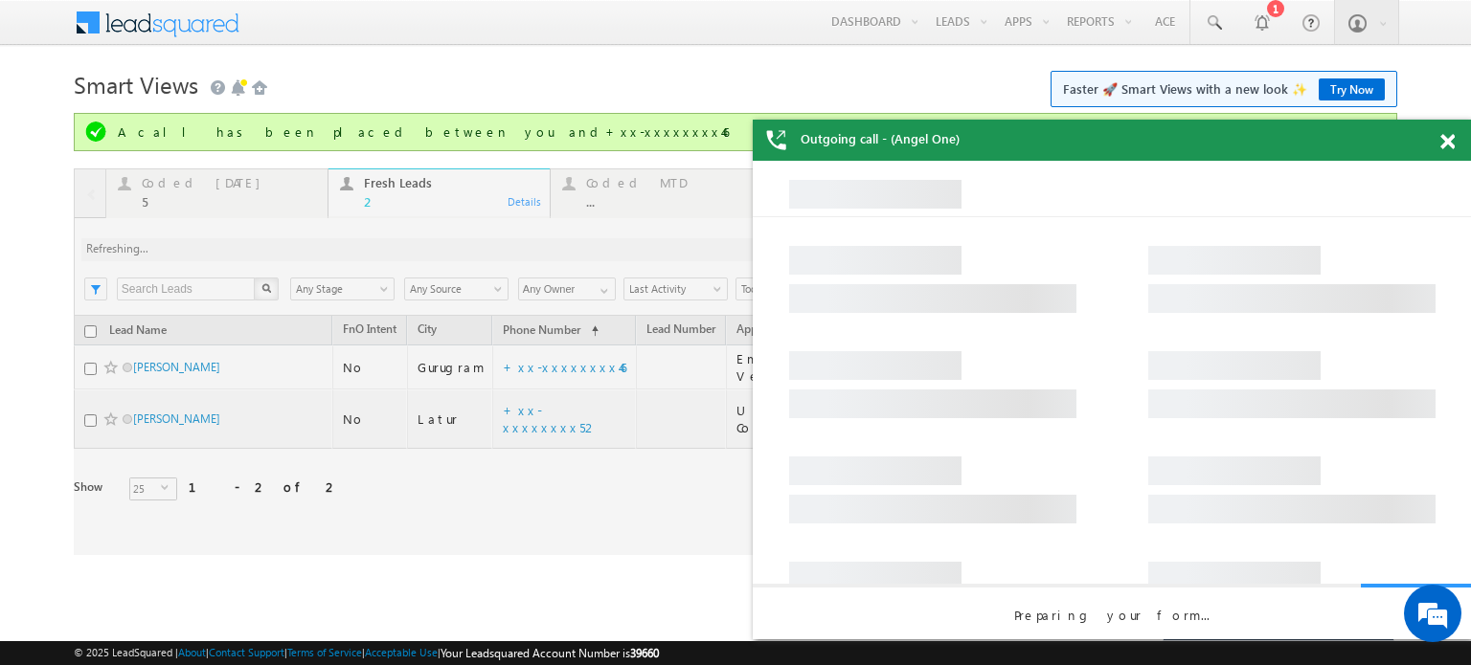
click at [1452, 141] on span at bounding box center [1447, 142] width 14 height 16
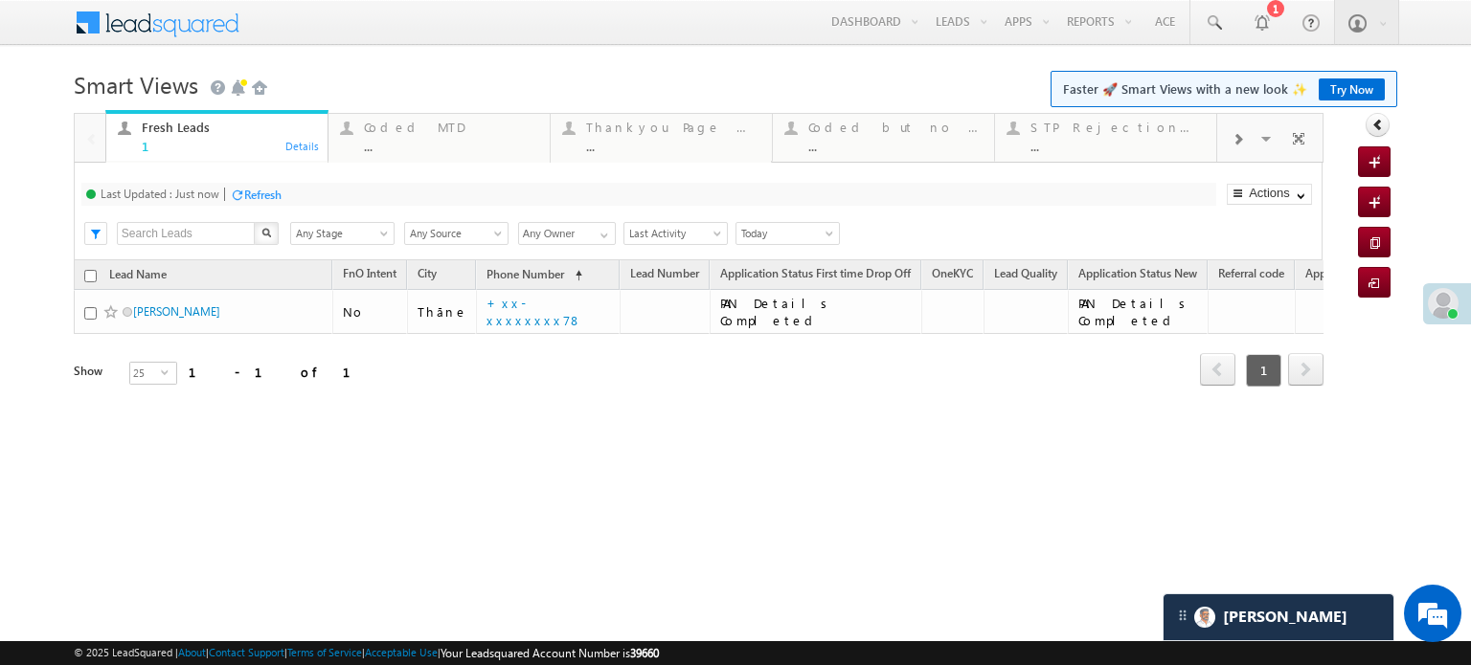
click at [1247, 145] on div at bounding box center [1237, 138] width 41 height 43
click at [1247, 148] on div at bounding box center [1237, 138] width 41 height 43
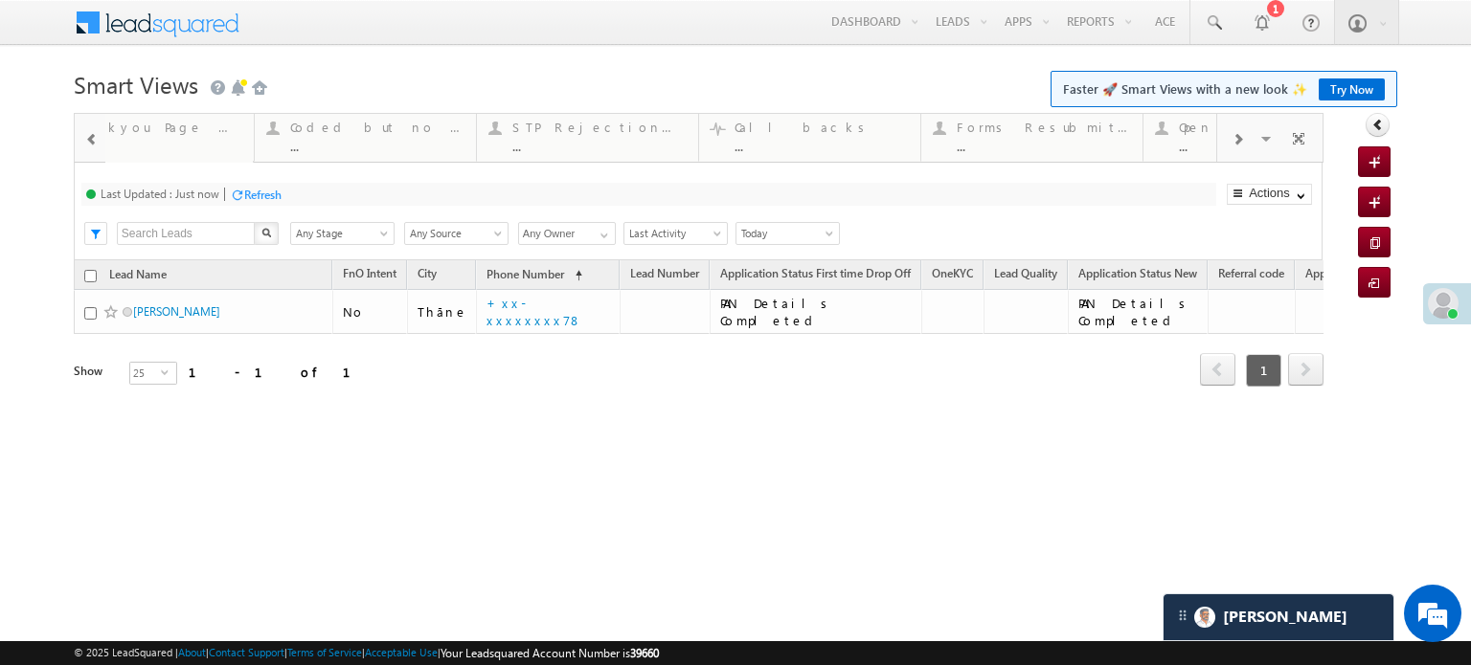
click at [1247, 148] on div at bounding box center [1237, 138] width 41 height 43
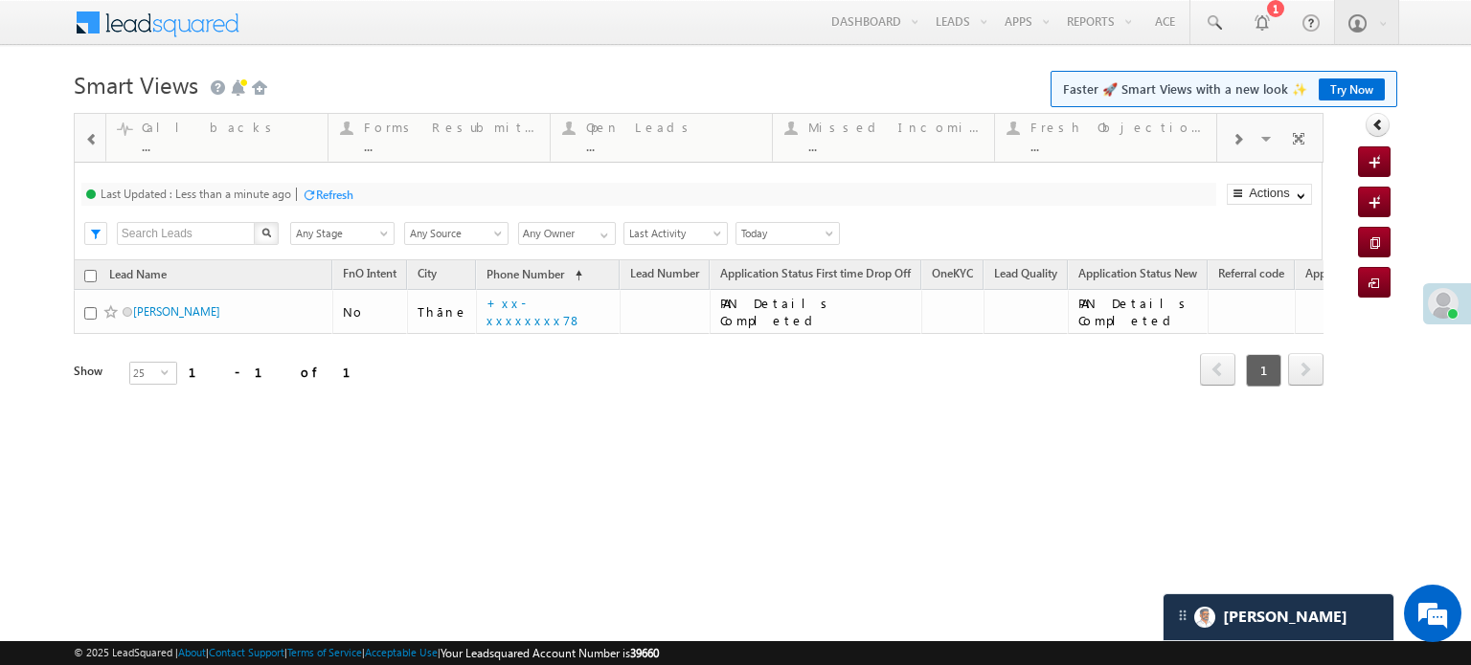
click at [1247, 148] on div at bounding box center [1237, 138] width 41 height 43
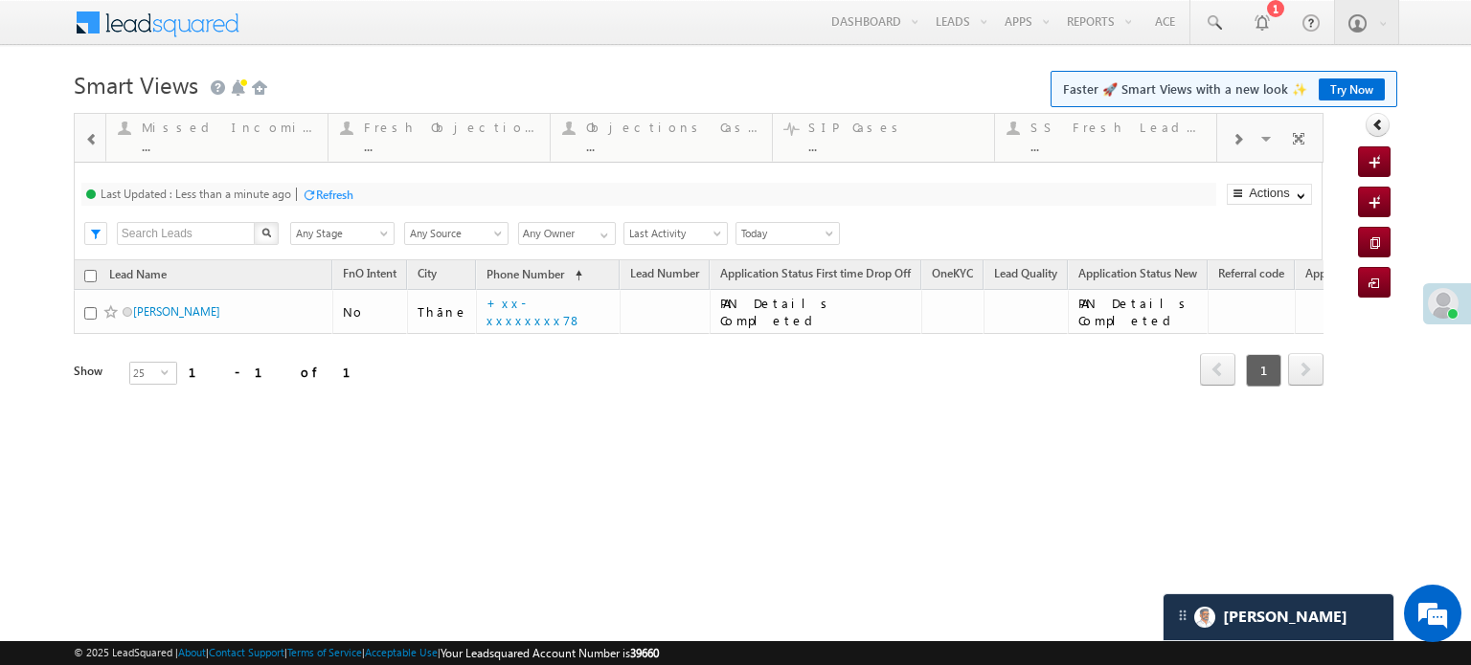
click at [1247, 148] on div at bounding box center [1237, 138] width 41 height 43
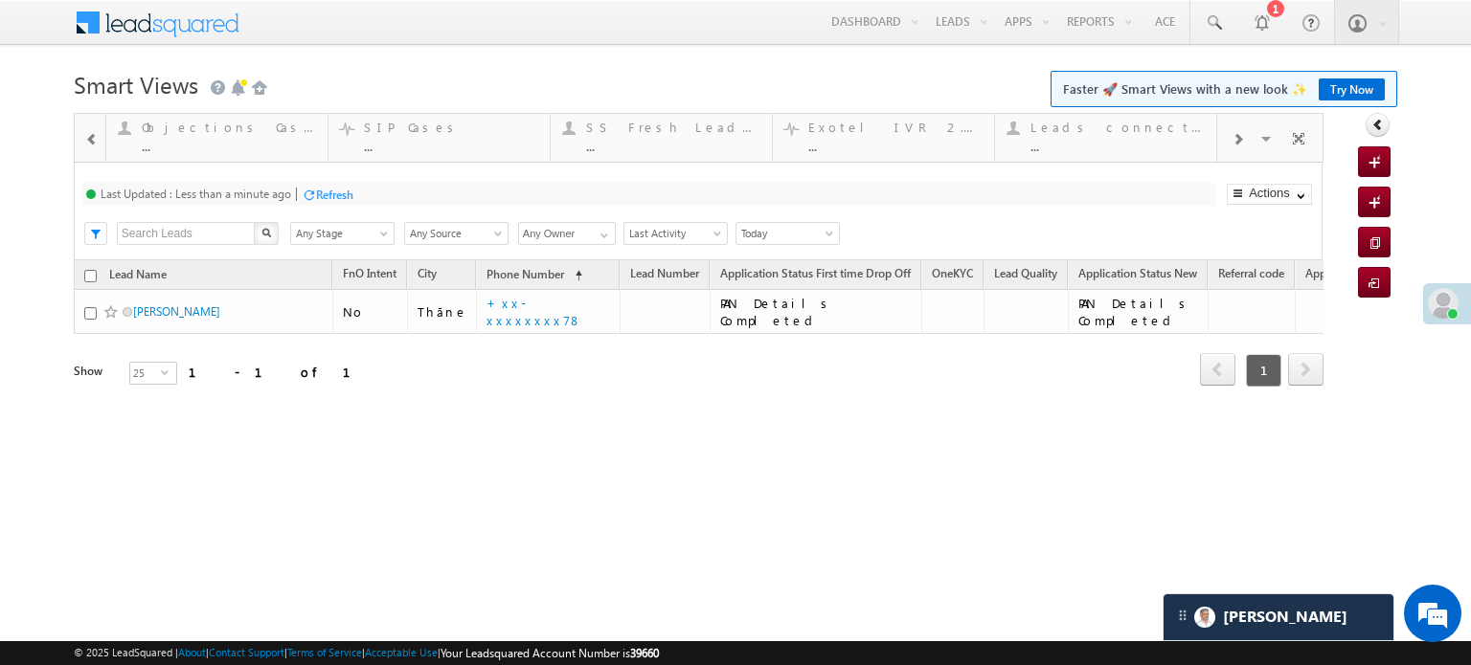
click at [1247, 148] on div at bounding box center [1237, 138] width 41 height 43
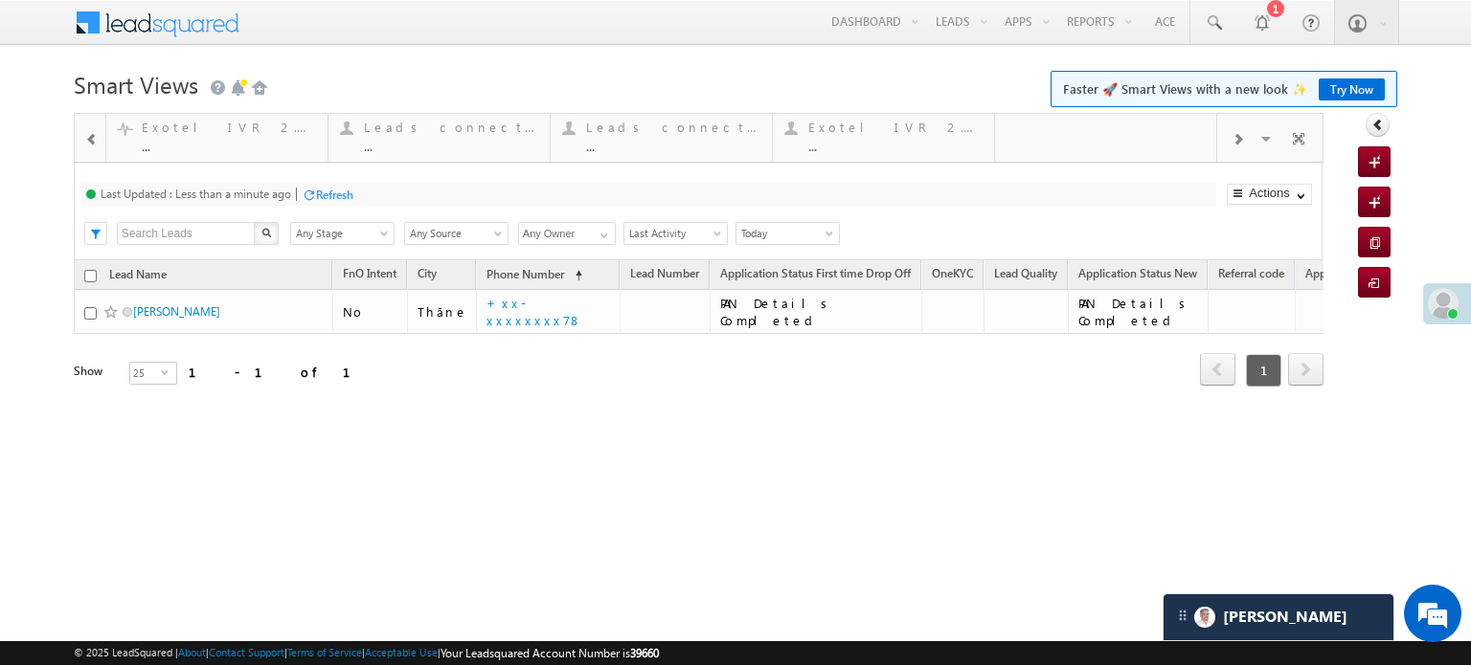
click at [1247, 148] on div at bounding box center [1237, 138] width 41 height 43
drag, startPoint x: 896, startPoint y: 162, endPoint x: 95, endPoint y: 148, distance: 801.5
click at [108, 147] on div "Coded Today 5 Details" at bounding box center [216, 134] width 217 height 37
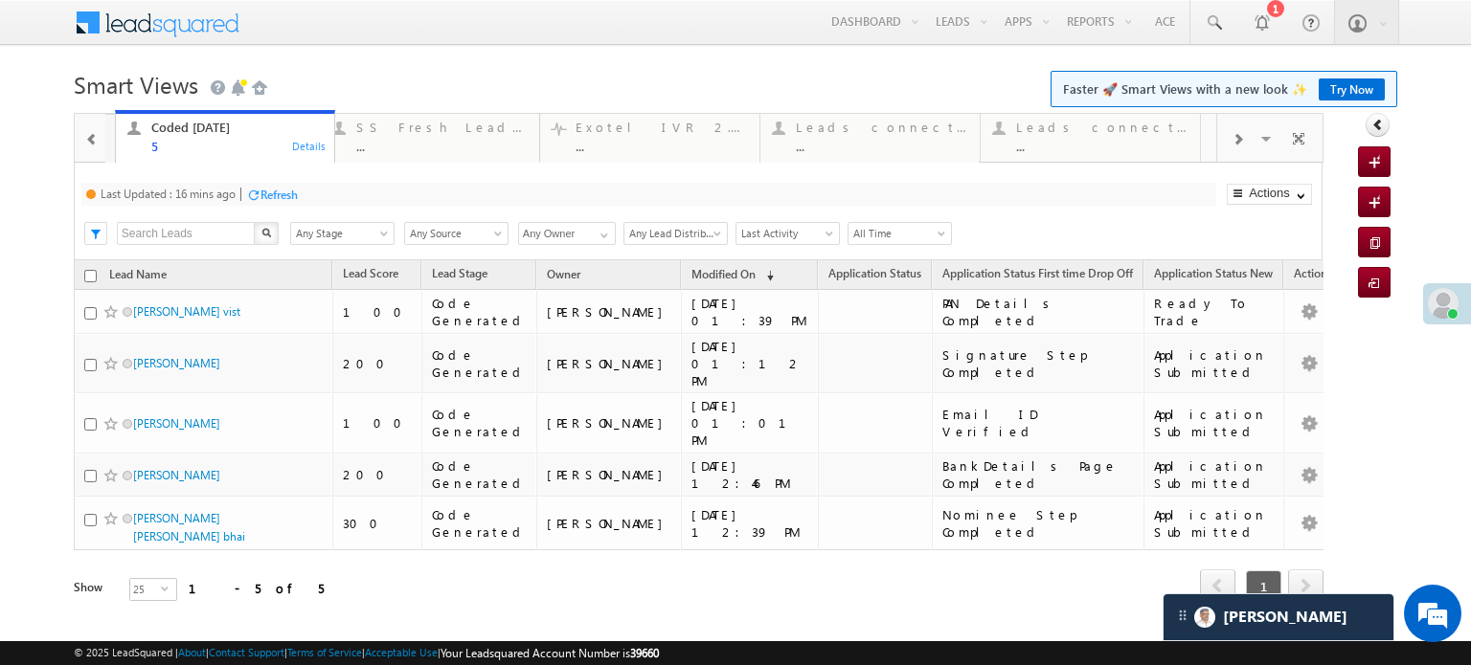
drag, startPoint x: 205, startPoint y: 144, endPoint x: 130, endPoint y: 120, distance: 78.4
click at [92, 146] on span at bounding box center [91, 139] width 13 height 15
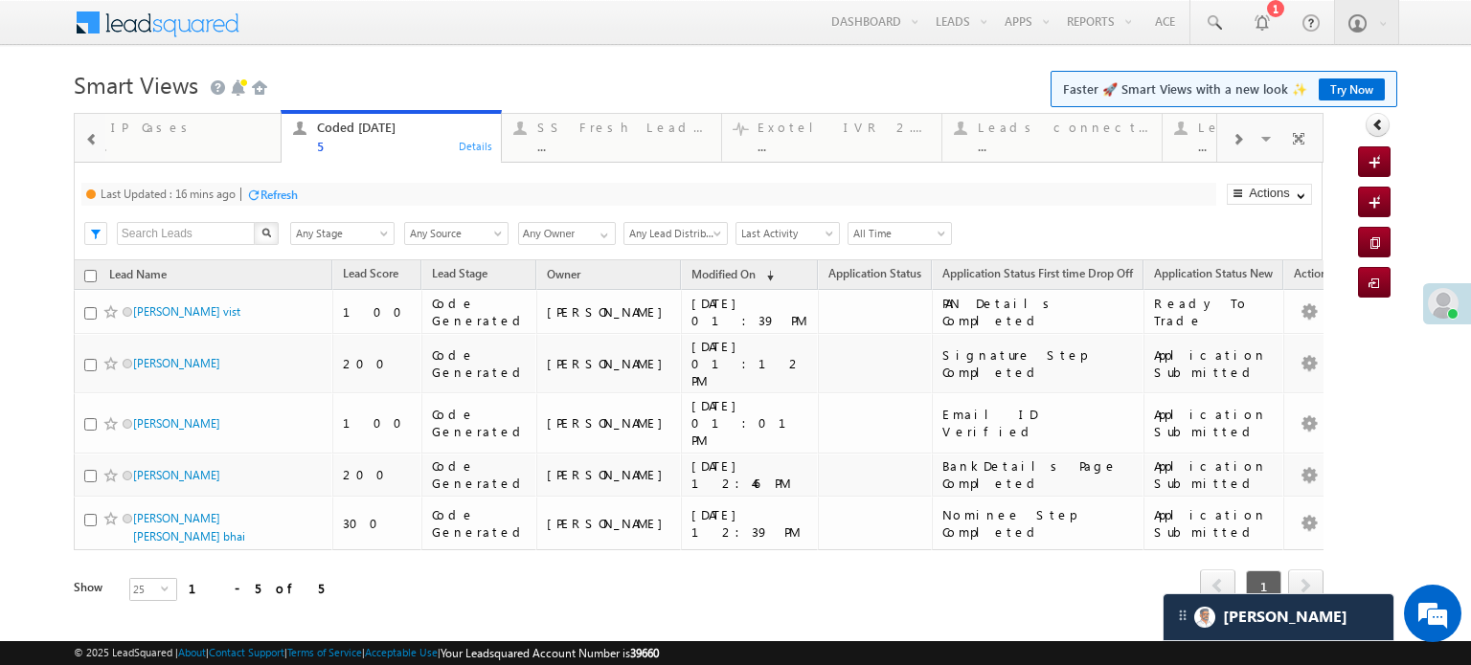
click at [92, 146] on span at bounding box center [91, 139] width 13 height 15
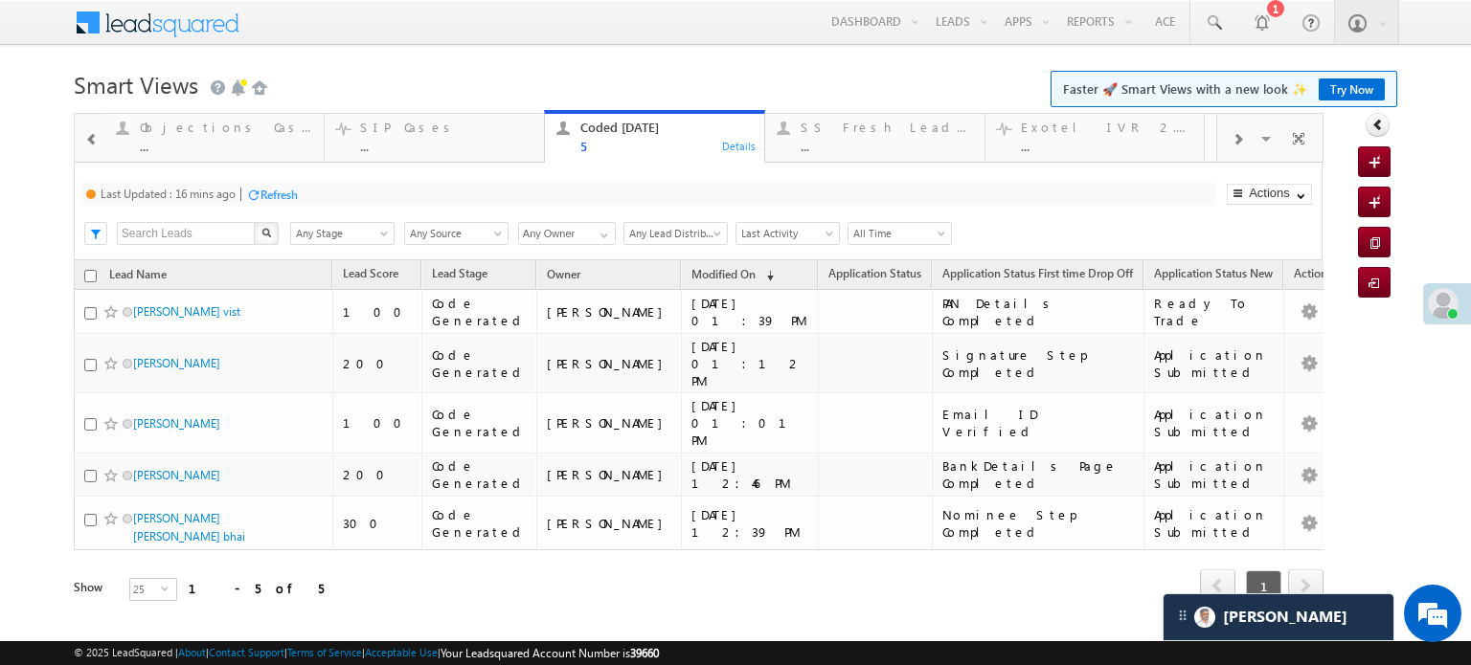
click at [92, 146] on span at bounding box center [91, 139] width 13 height 15
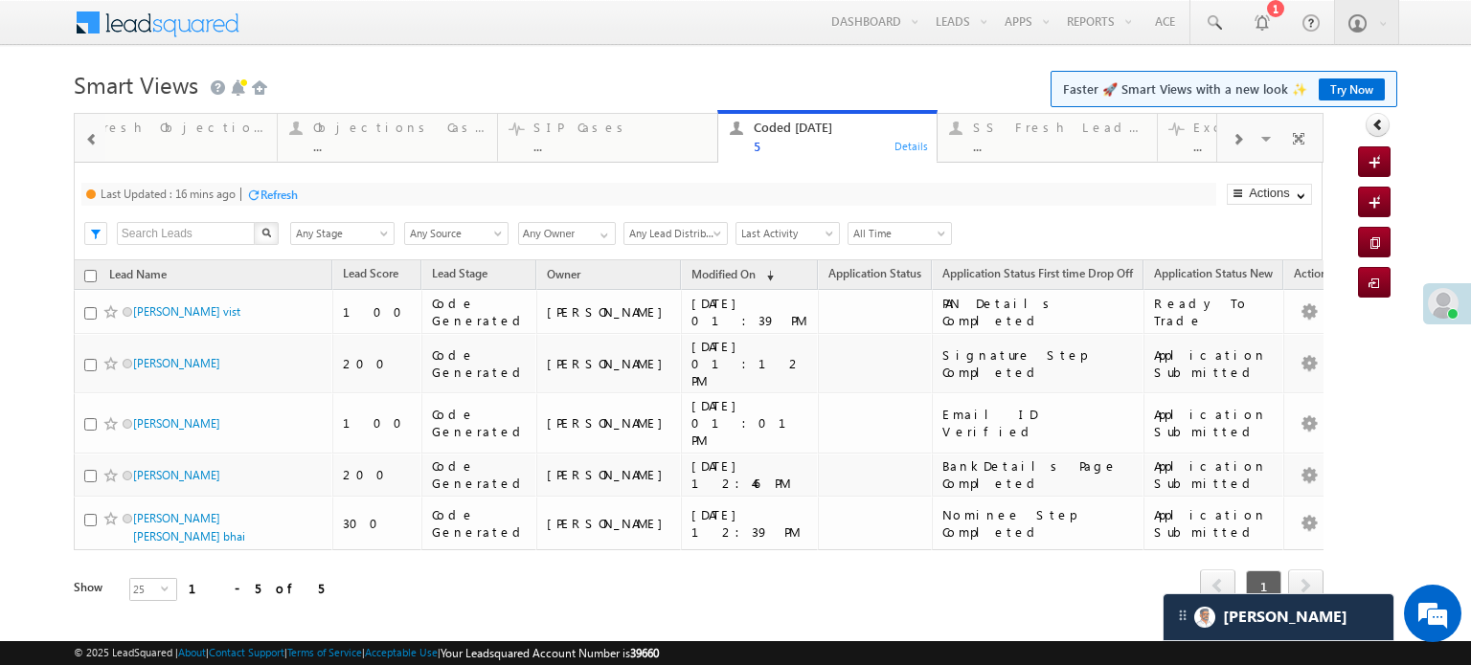
click at [92, 146] on span at bounding box center [91, 139] width 13 height 15
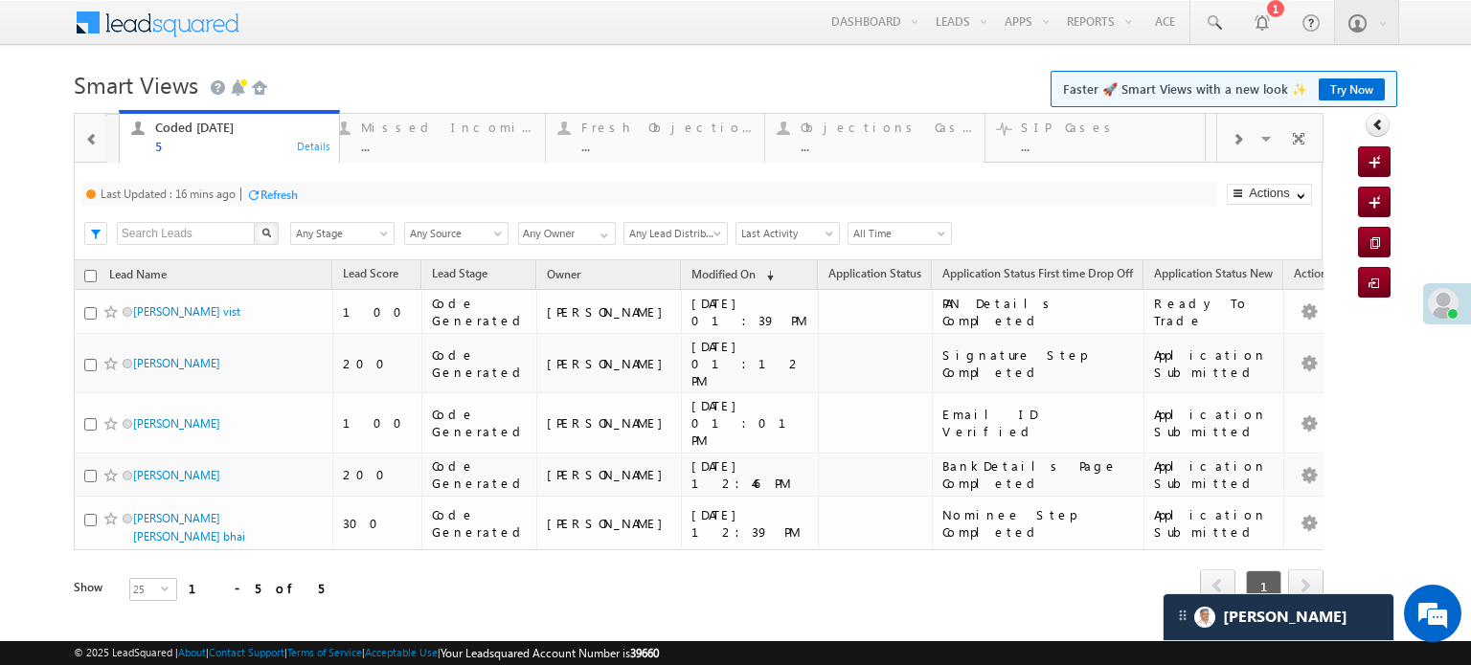
drag, startPoint x: 1056, startPoint y: 143, endPoint x: 148, endPoint y: 169, distance: 908.1
click at [89, 144] on span at bounding box center [91, 139] width 13 height 15
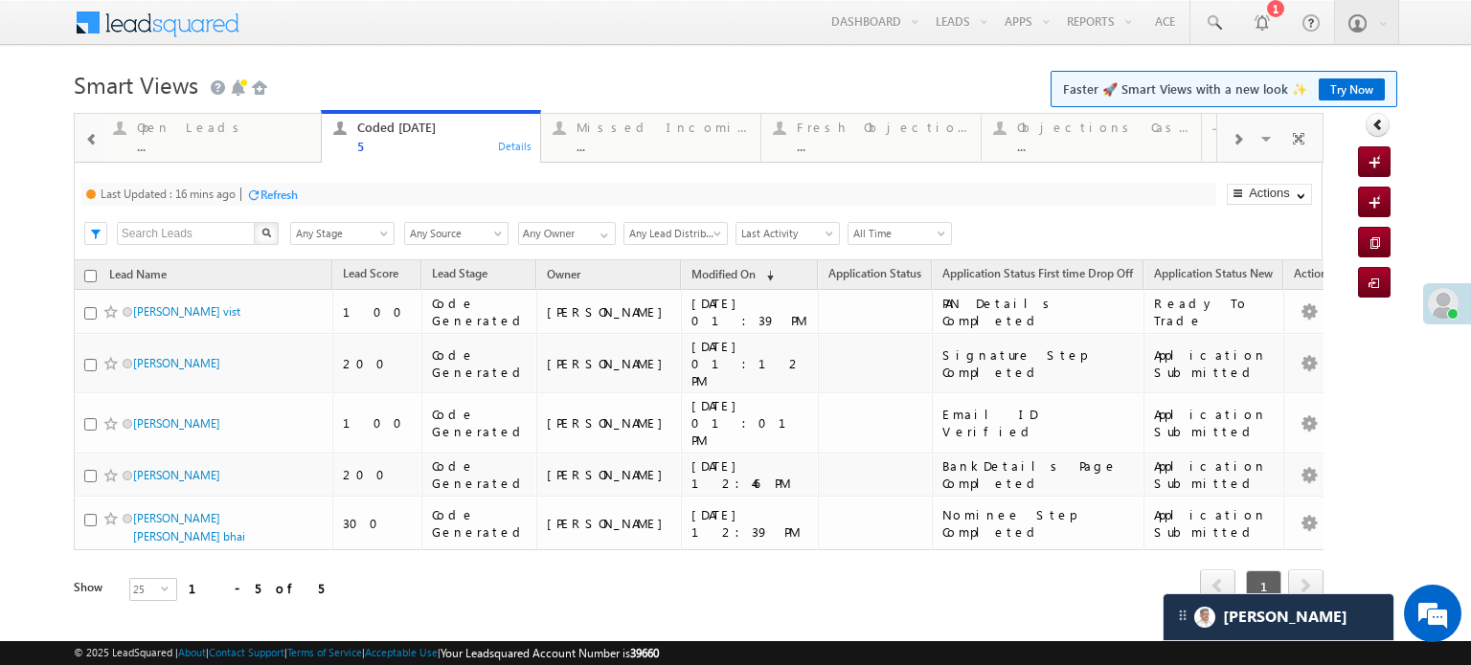
click at [89, 144] on span at bounding box center [91, 139] width 13 height 15
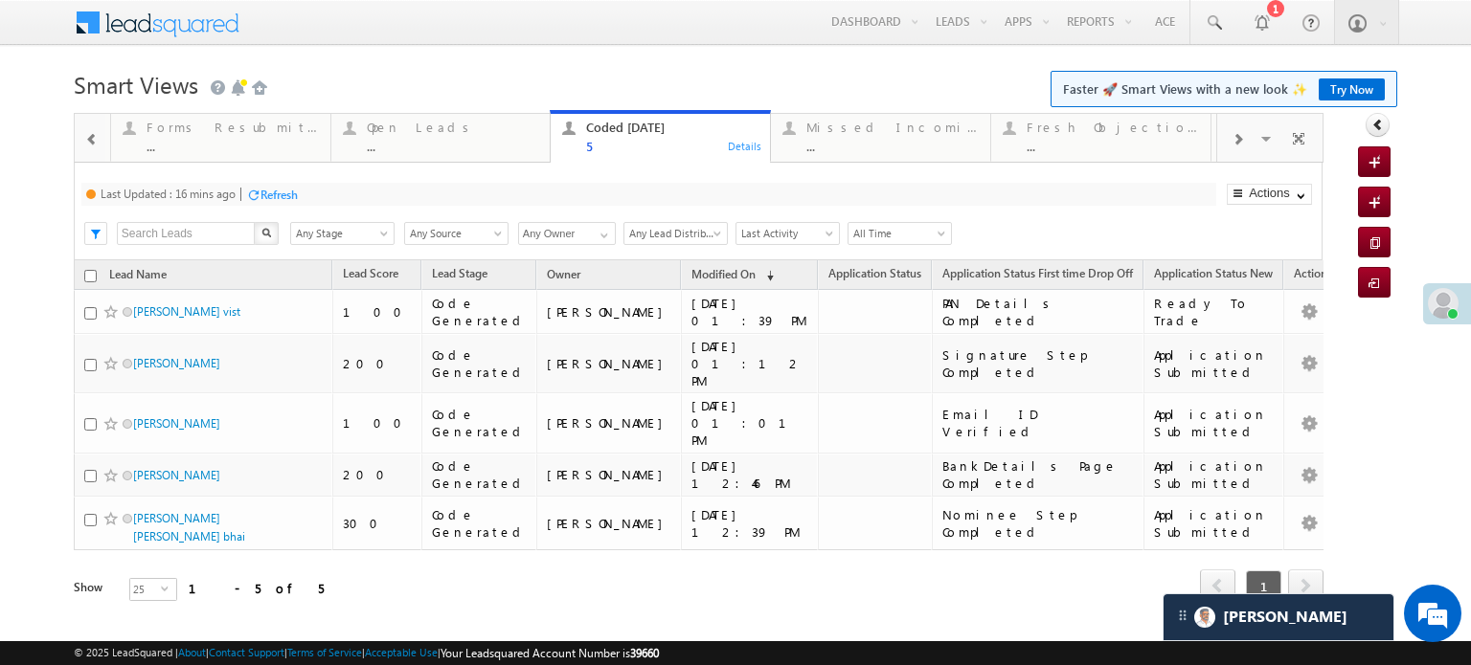
click at [89, 144] on span at bounding box center [91, 139] width 13 height 15
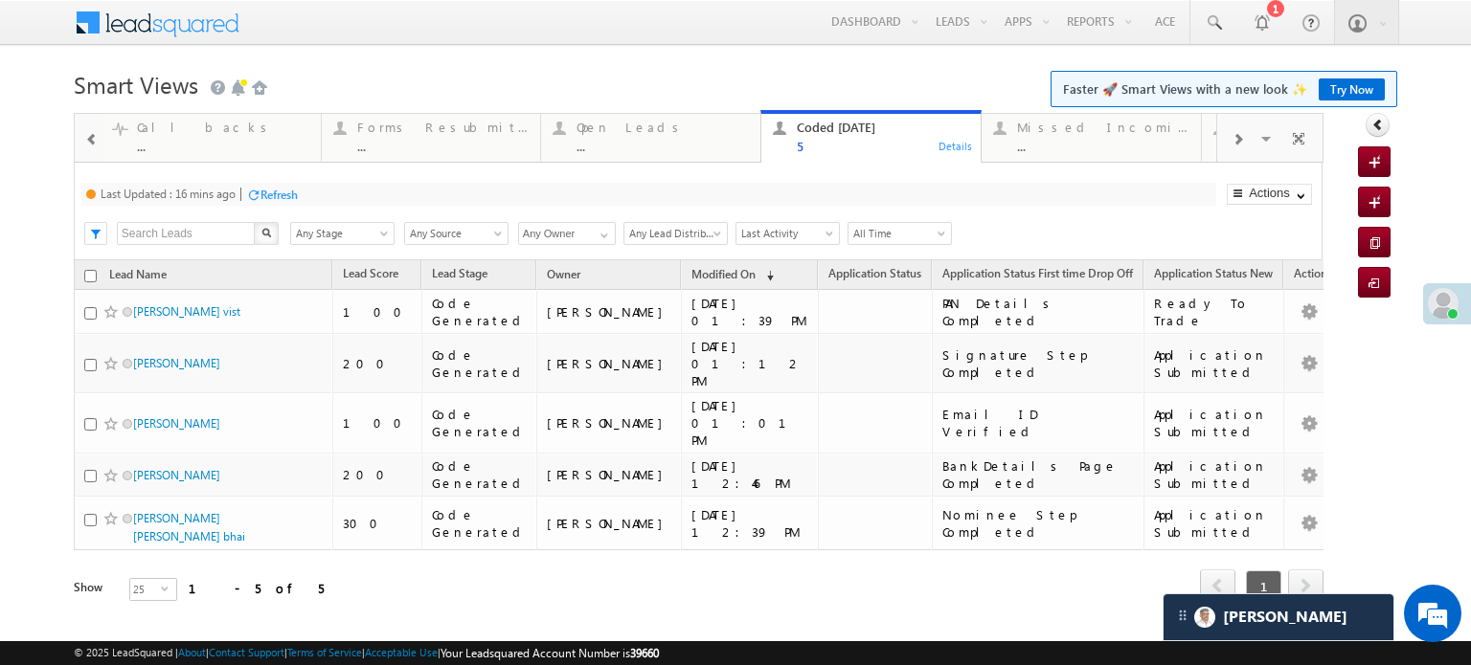
click at [89, 144] on span at bounding box center [91, 139] width 13 height 15
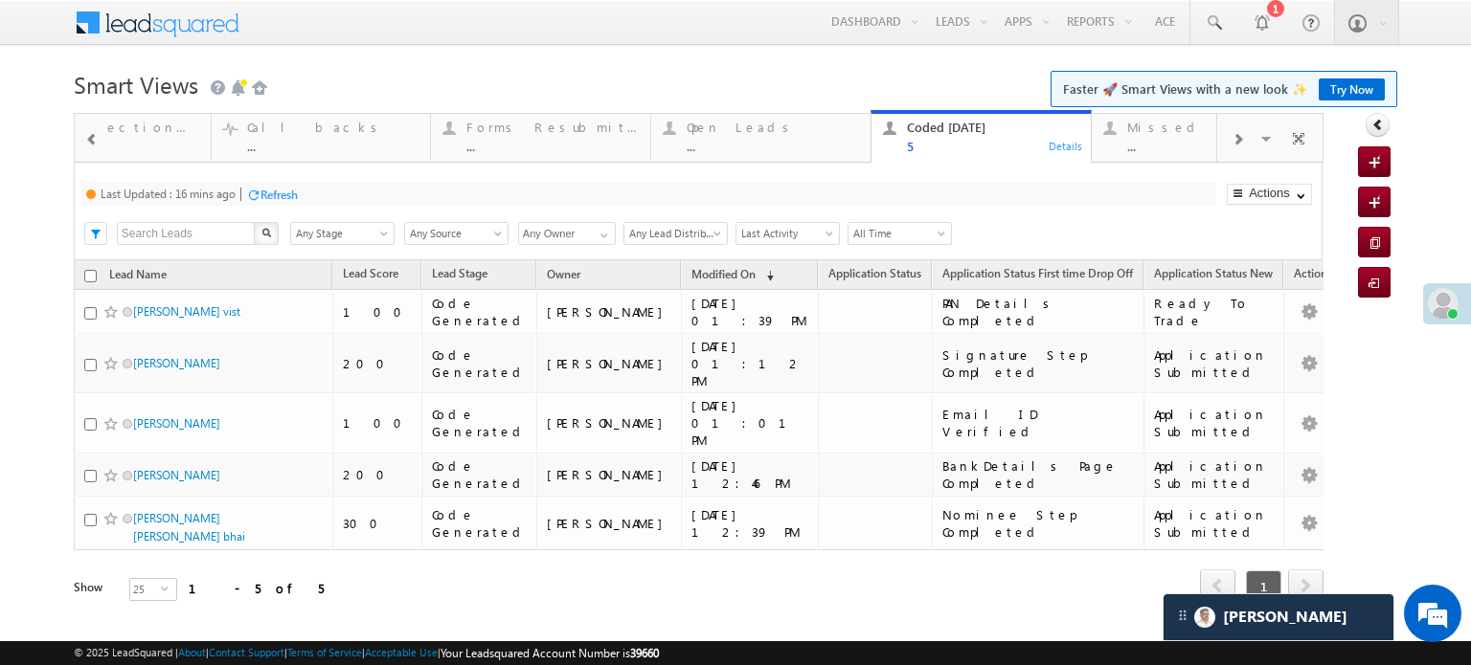
click at [89, 144] on span at bounding box center [91, 139] width 13 height 15
drag, startPoint x: 1128, startPoint y: 137, endPoint x: 46, endPoint y: 178, distance: 1082.7
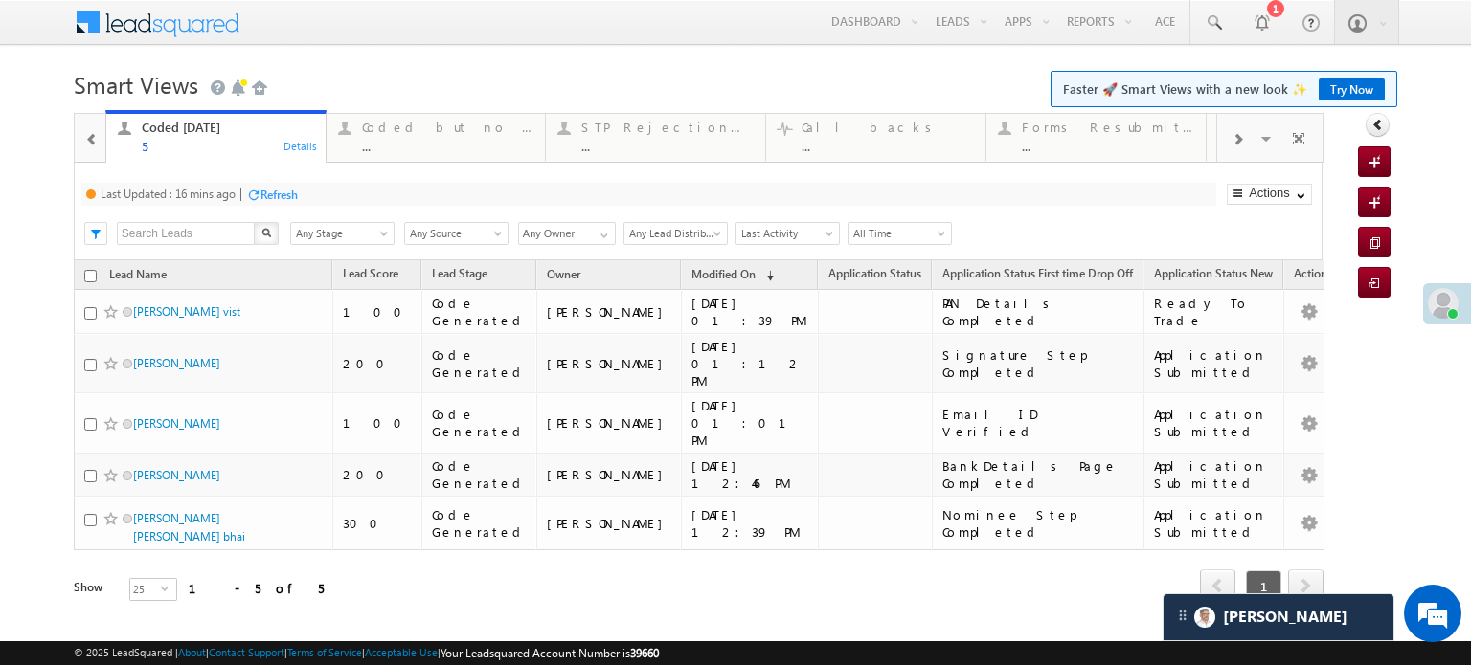
click at [84, 148] on div at bounding box center [92, 138] width 28 height 43
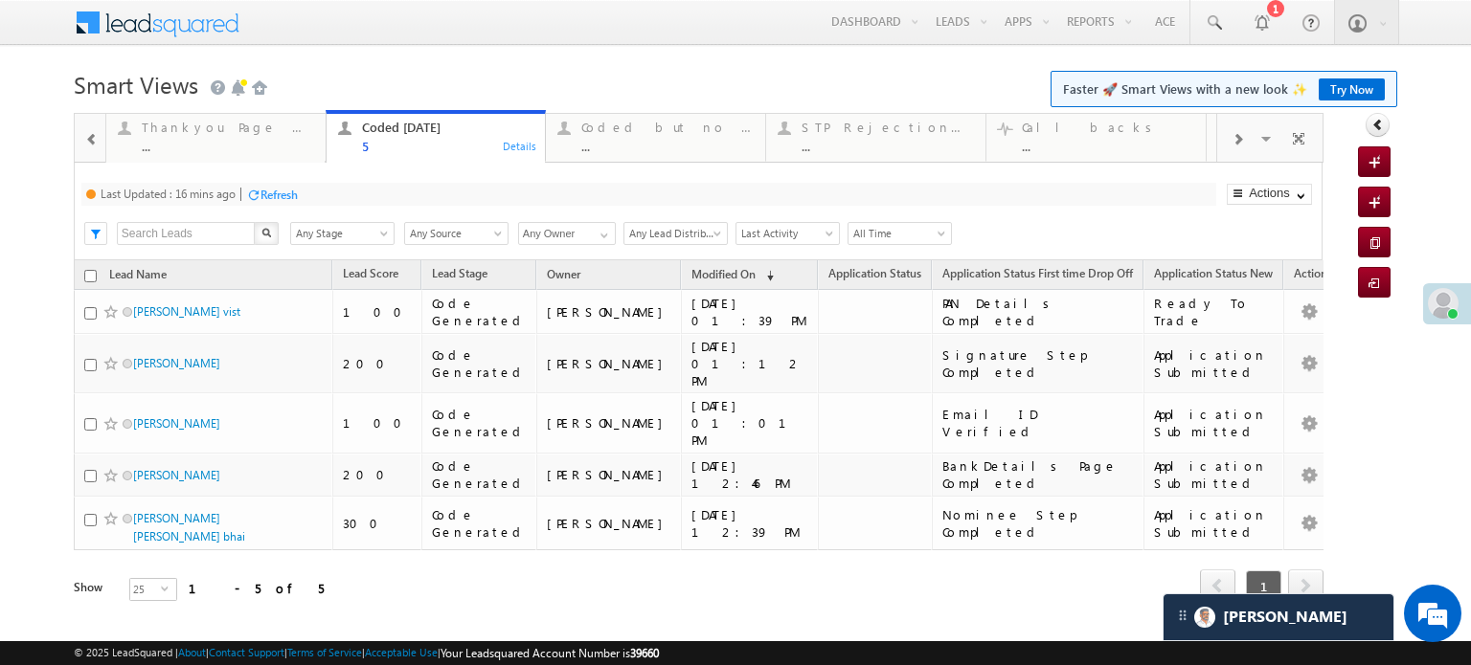
click at [84, 148] on div at bounding box center [92, 138] width 28 height 43
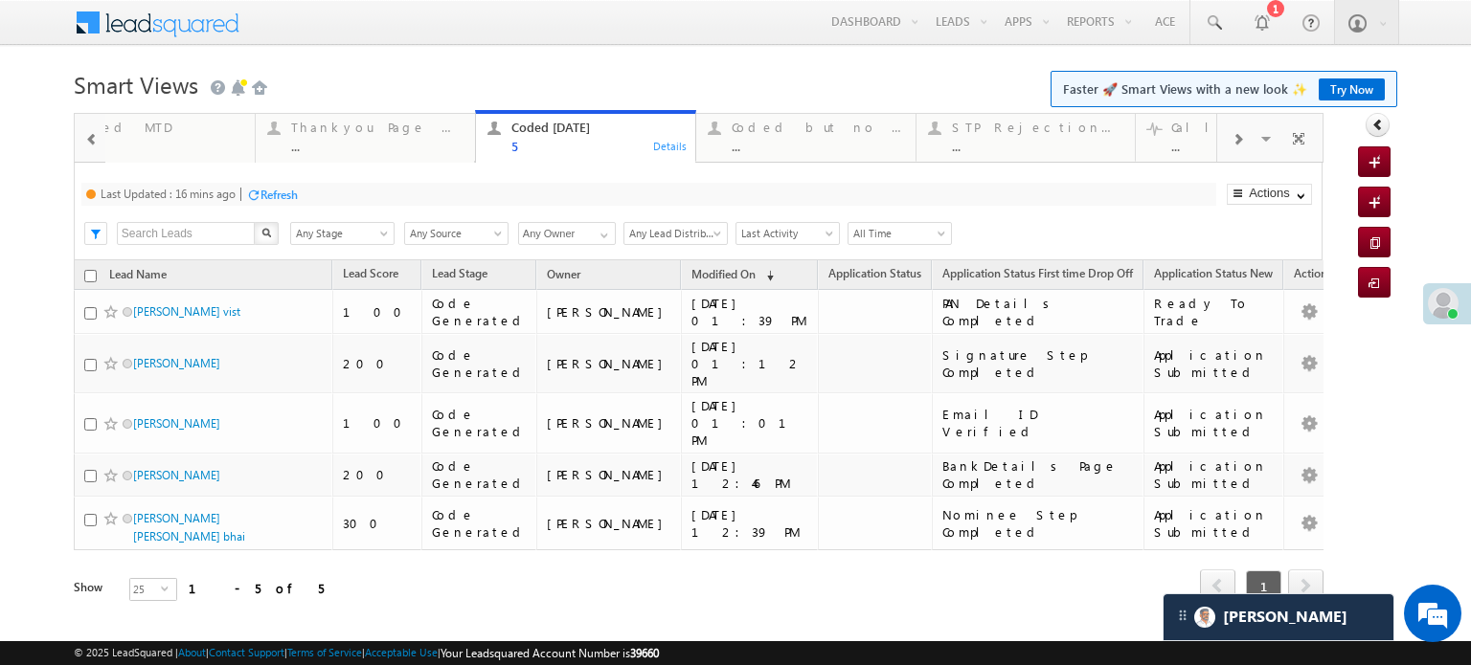
click at [84, 148] on div at bounding box center [92, 138] width 28 height 43
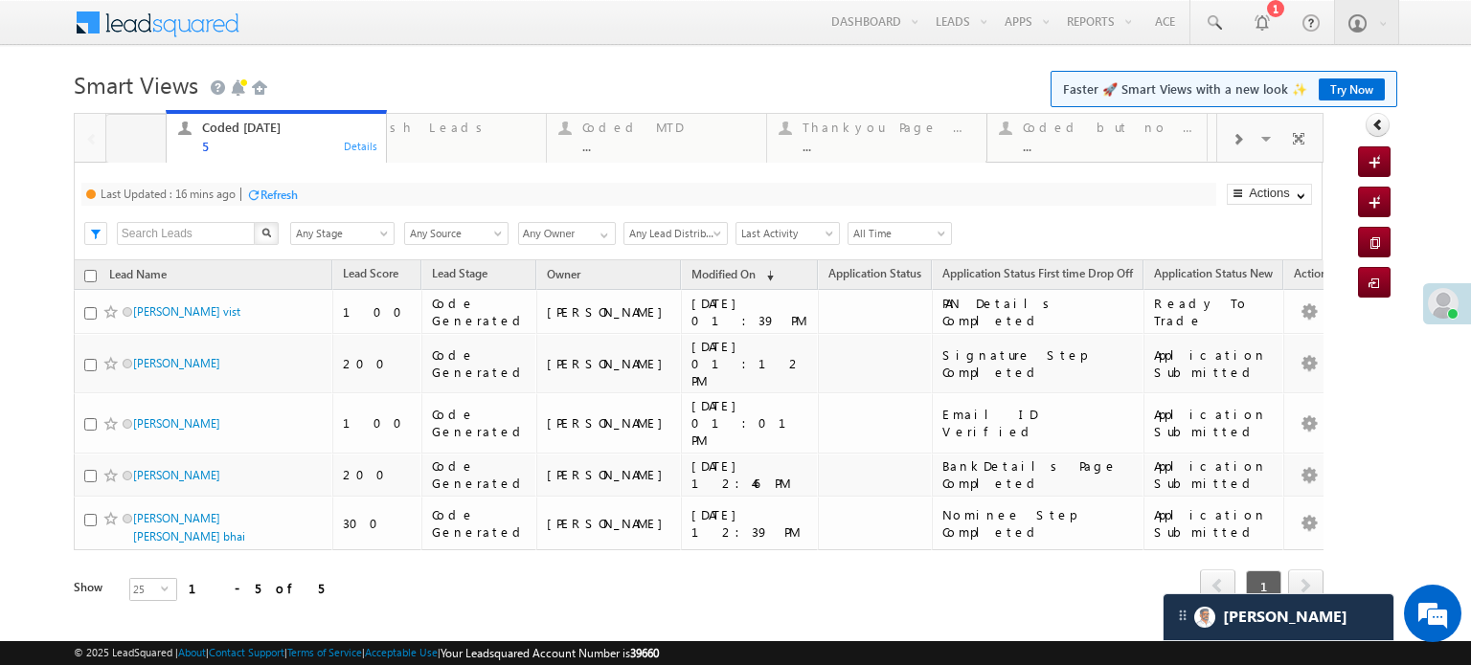
drag, startPoint x: 853, startPoint y: 142, endPoint x: 245, endPoint y: 127, distance: 608.2
click at [393, 119] on div "Fresh Leads 1" at bounding box center [448, 134] width 172 height 37
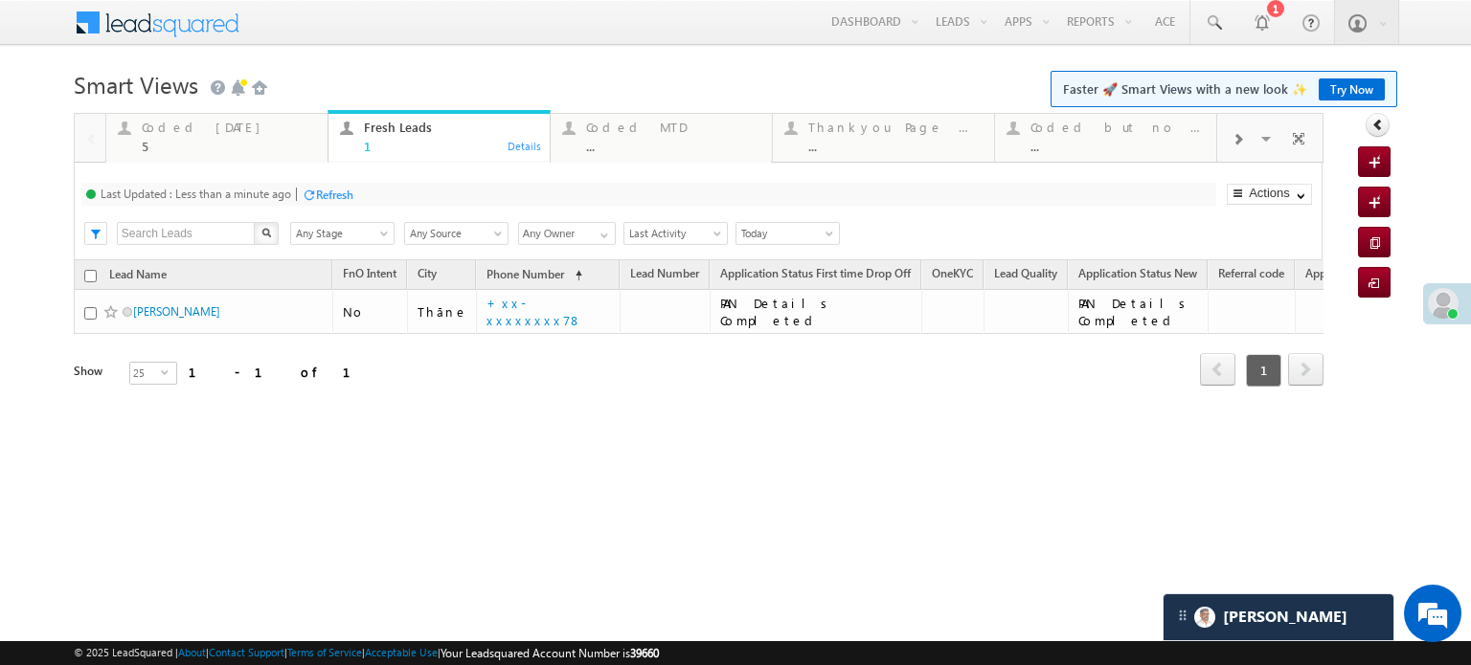
click at [345, 183] on div "Last Updated : Less than a minute ago Refresh Refreshing..." at bounding box center [648, 194] width 1135 height 23
click at [185, 129] on div "Coded Today" at bounding box center [229, 127] width 174 height 15
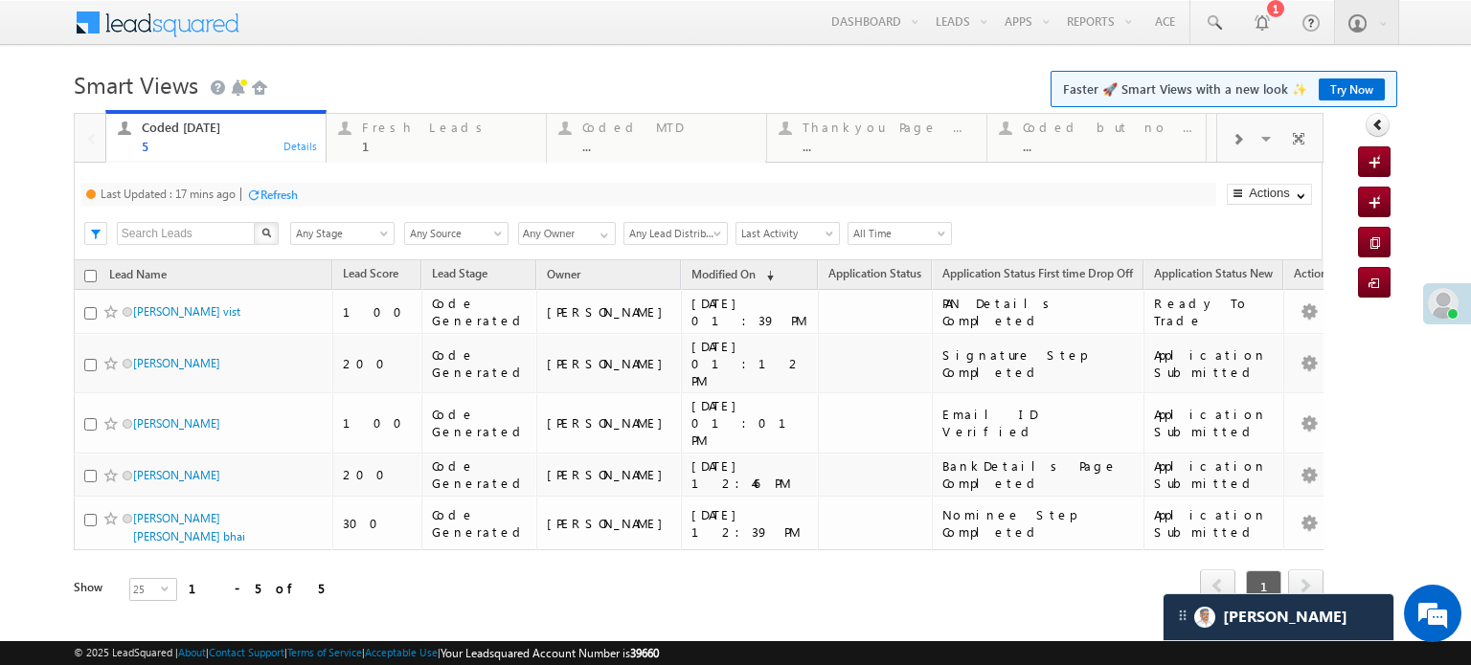
click at [272, 197] on div "Refresh" at bounding box center [278, 195] width 37 height 14
click at [387, 137] on div "Fresh Leads 1" at bounding box center [448, 134] width 172 height 37
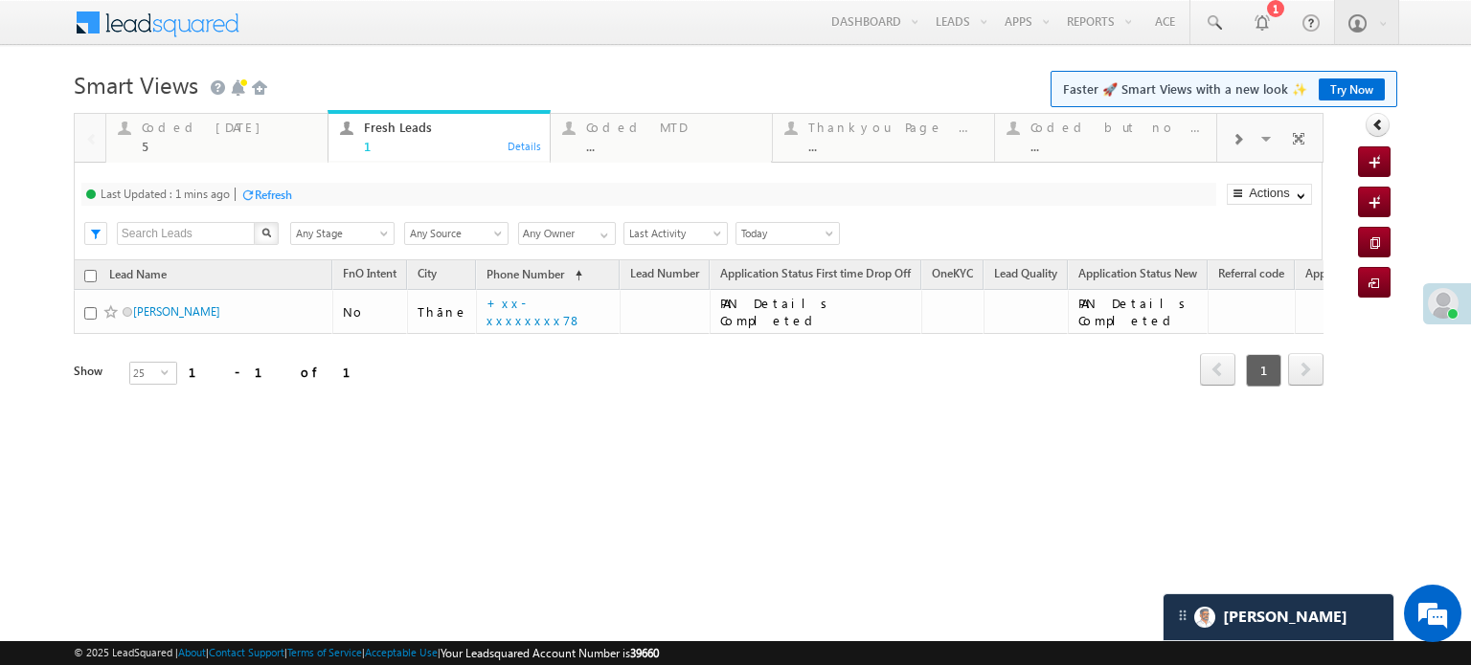
click at [283, 184] on div "Last Updated : 1 mins ago Refresh Refreshing..." at bounding box center [648, 194] width 1135 height 23
click at [281, 194] on div "Refresh" at bounding box center [273, 195] width 37 height 14
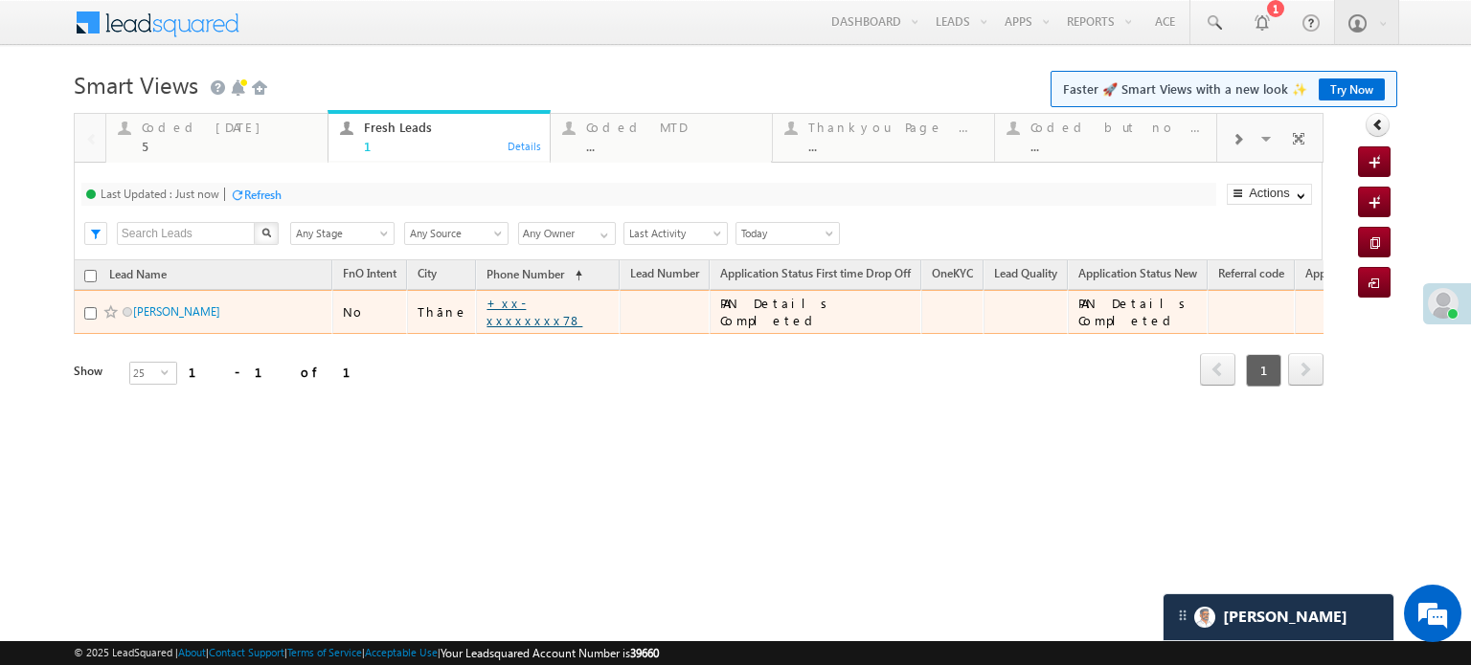
click at [532, 309] on link "+xx-xxxxxxxx78" at bounding box center [534, 312] width 96 height 34
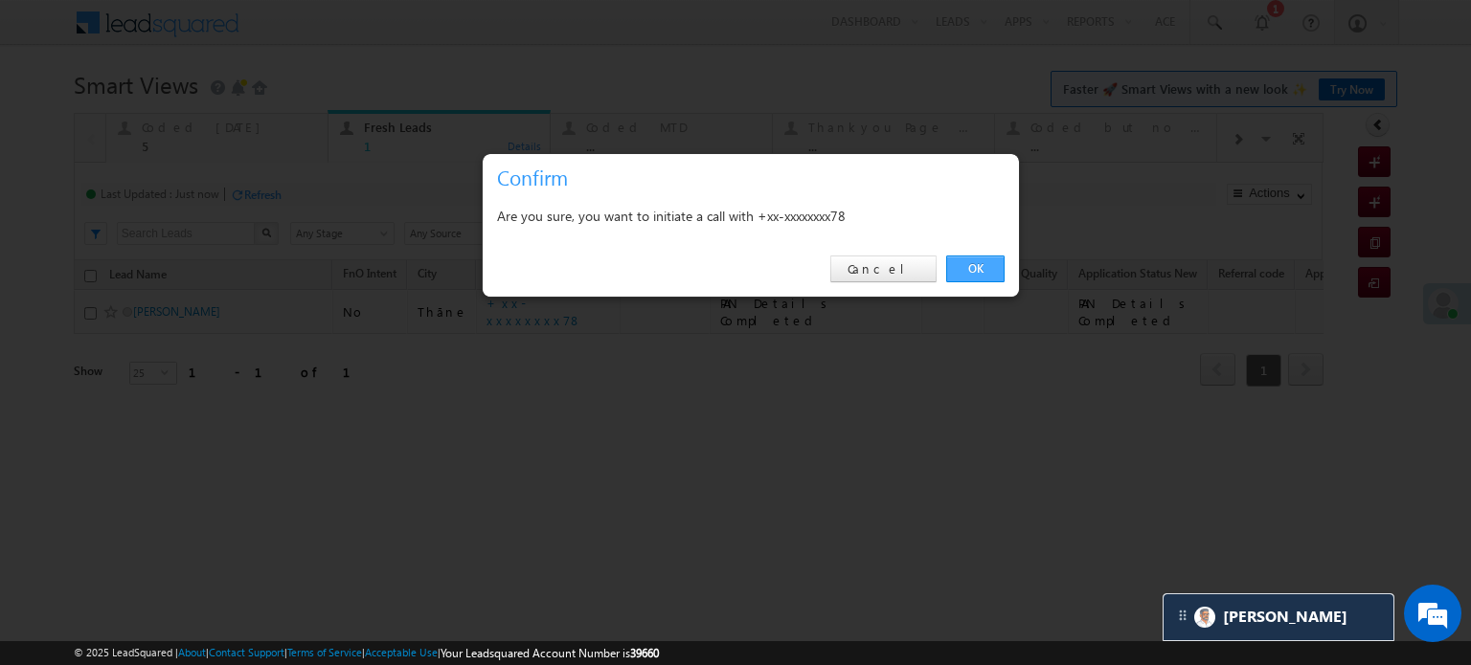
click at [986, 259] on link "OK" at bounding box center [975, 269] width 58 height 27
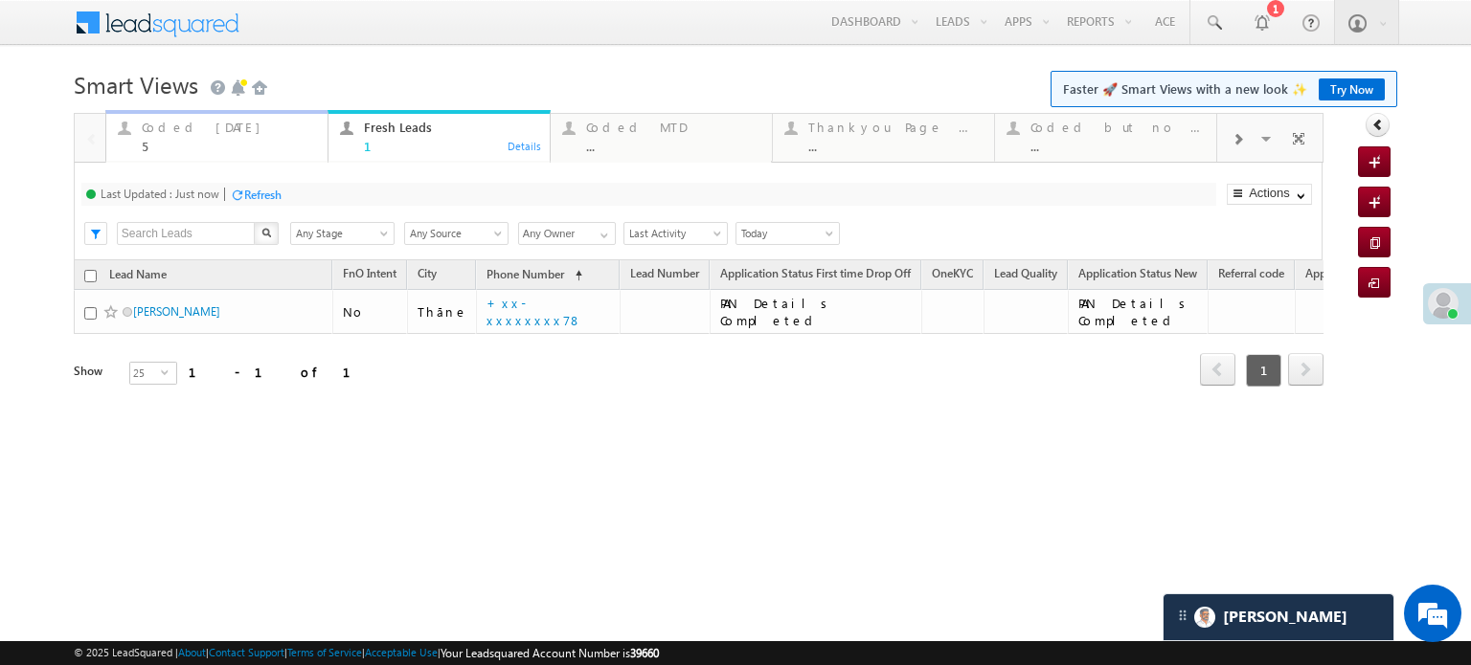
click at [192, 129] on div "Coded Today" at bounding box center [229, 127] width 174 height 15
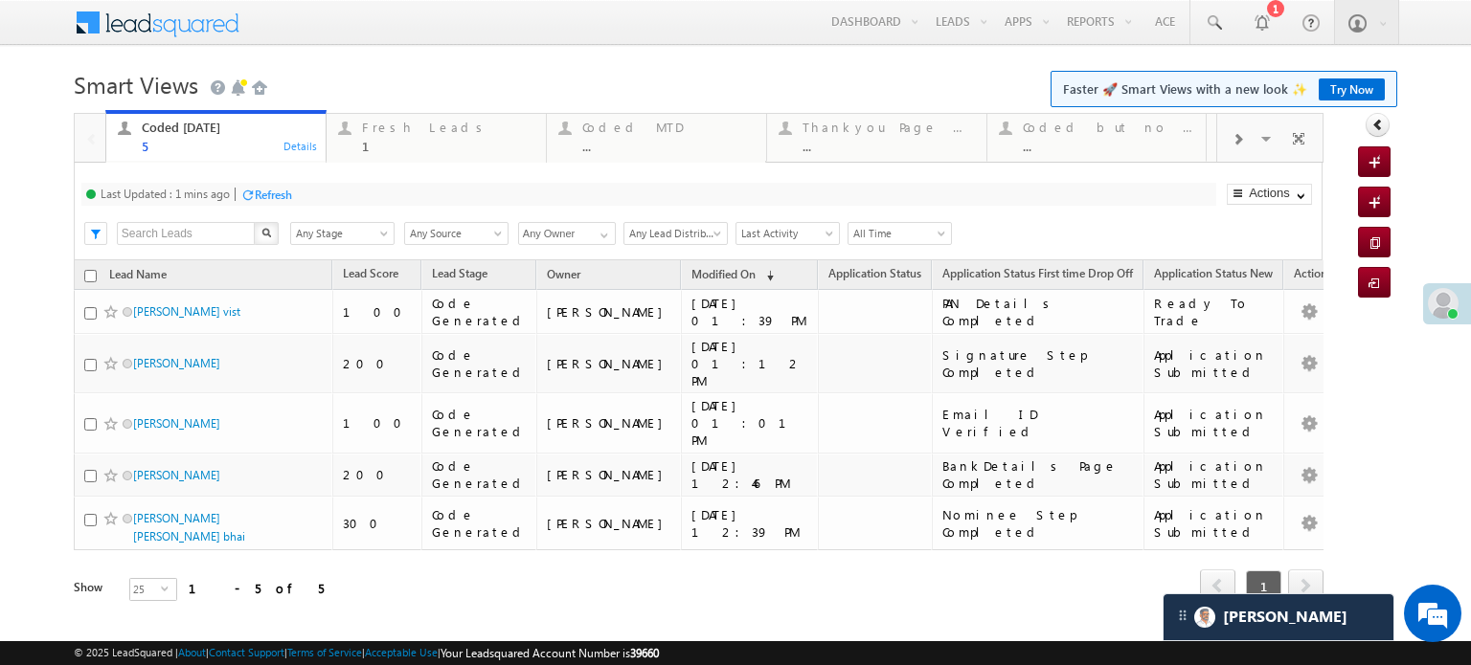
click at [259, 202] on div "Refresh" at bounding box center [266, 194] width 52 height 18
click at [254, 191] on div "Refresh" at bounding box center [262, 195] width 37 height 14
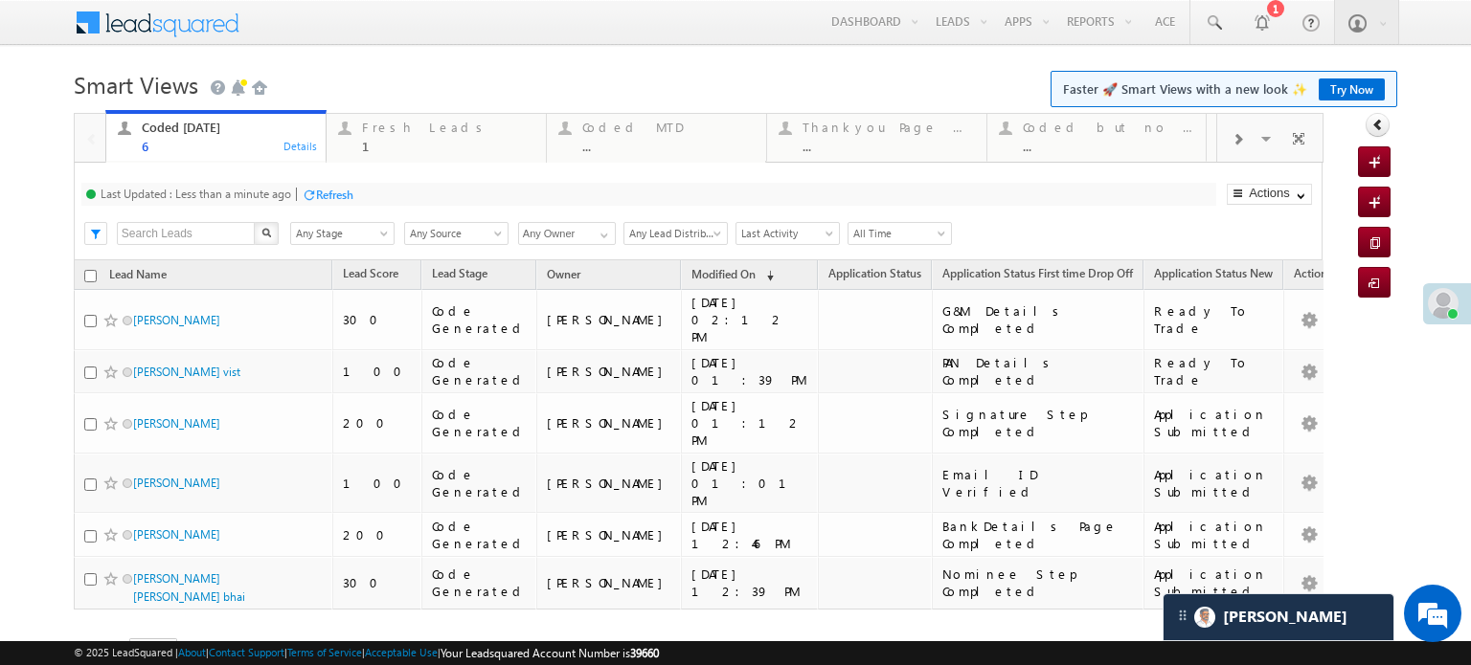
click at [325, 194] on div "Refresh" at bounding box center [334, 195] width 37 height 14
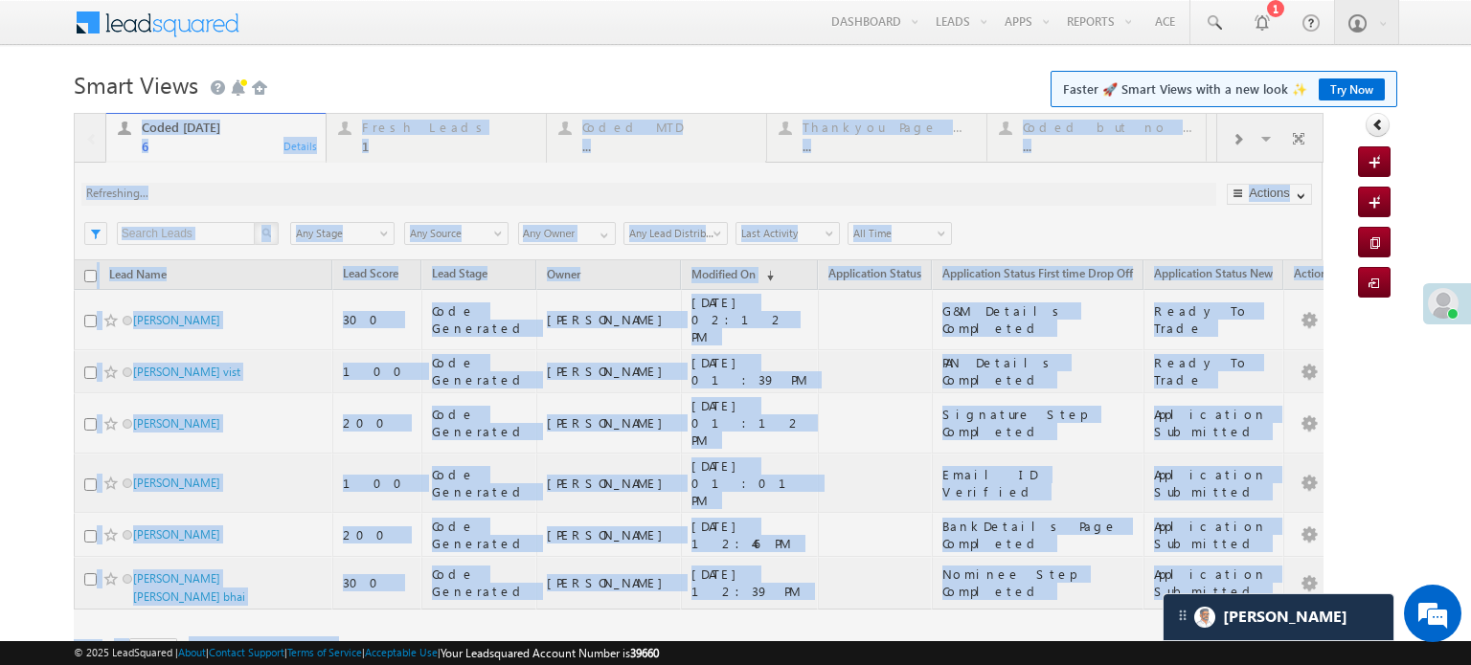
click at [325, 194] on div at bounding box center [699, 414] width 1250 height 603
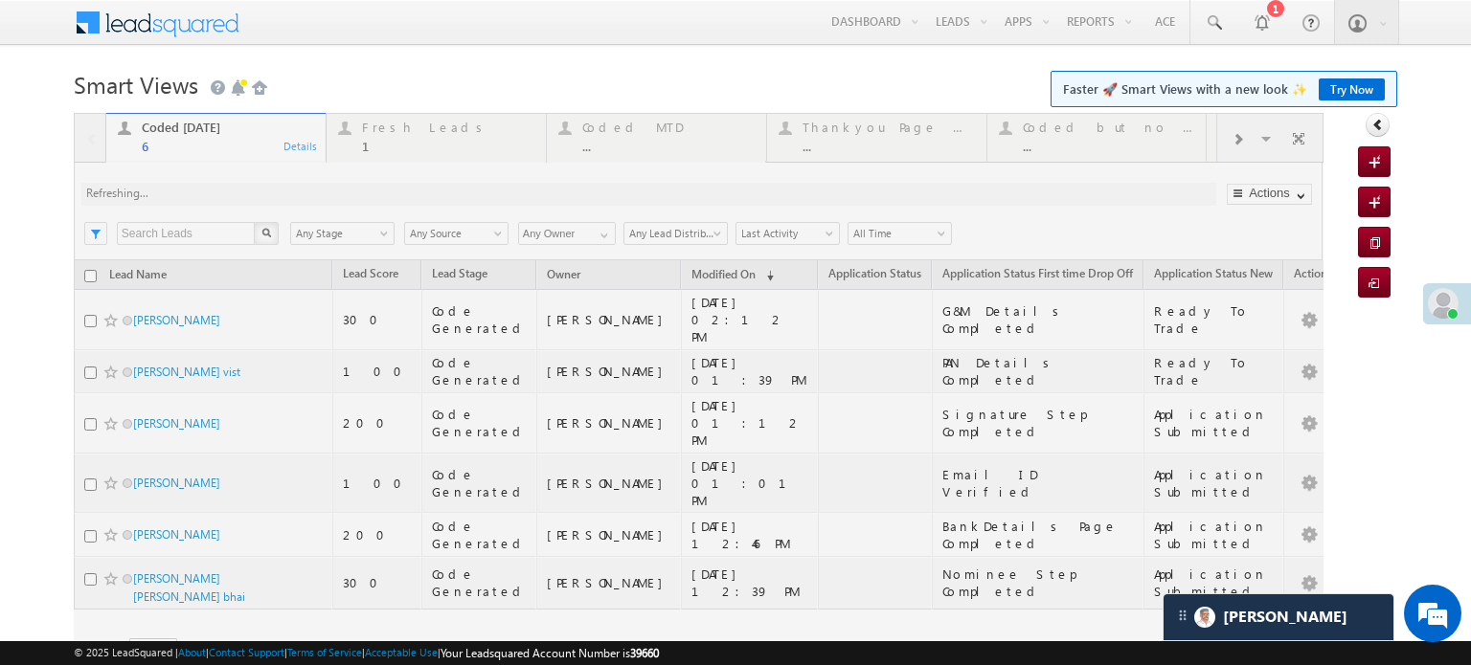
click at [325, 194] on div at bounding box center [699, 414] width 1250 height 603
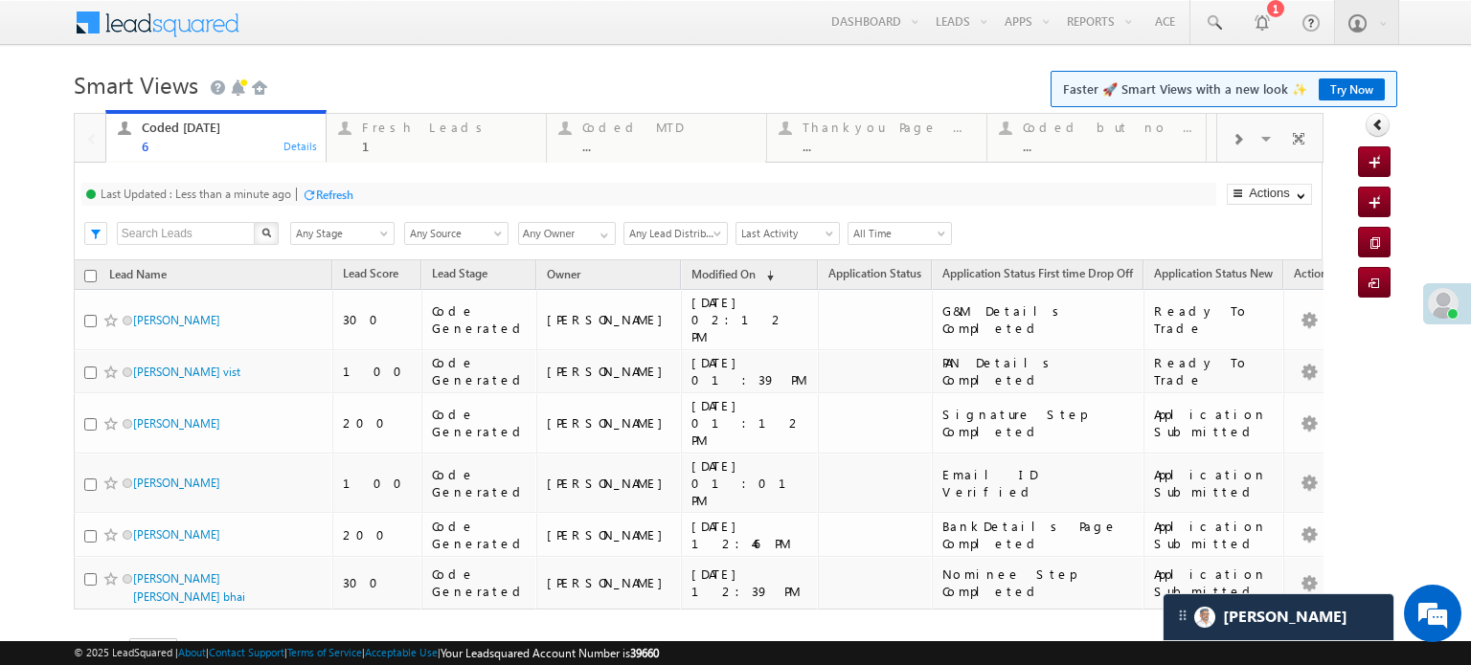
click at [343, 188] on div "Refresh" at bounding box center [334, 195] width 37 height 14
click at [345, 191] on div "Refresh" at bounding box center [334, 195] width 37 height 14
click at [390, 141] on div "1" at bounding box center [448, 146] width 172 height 14
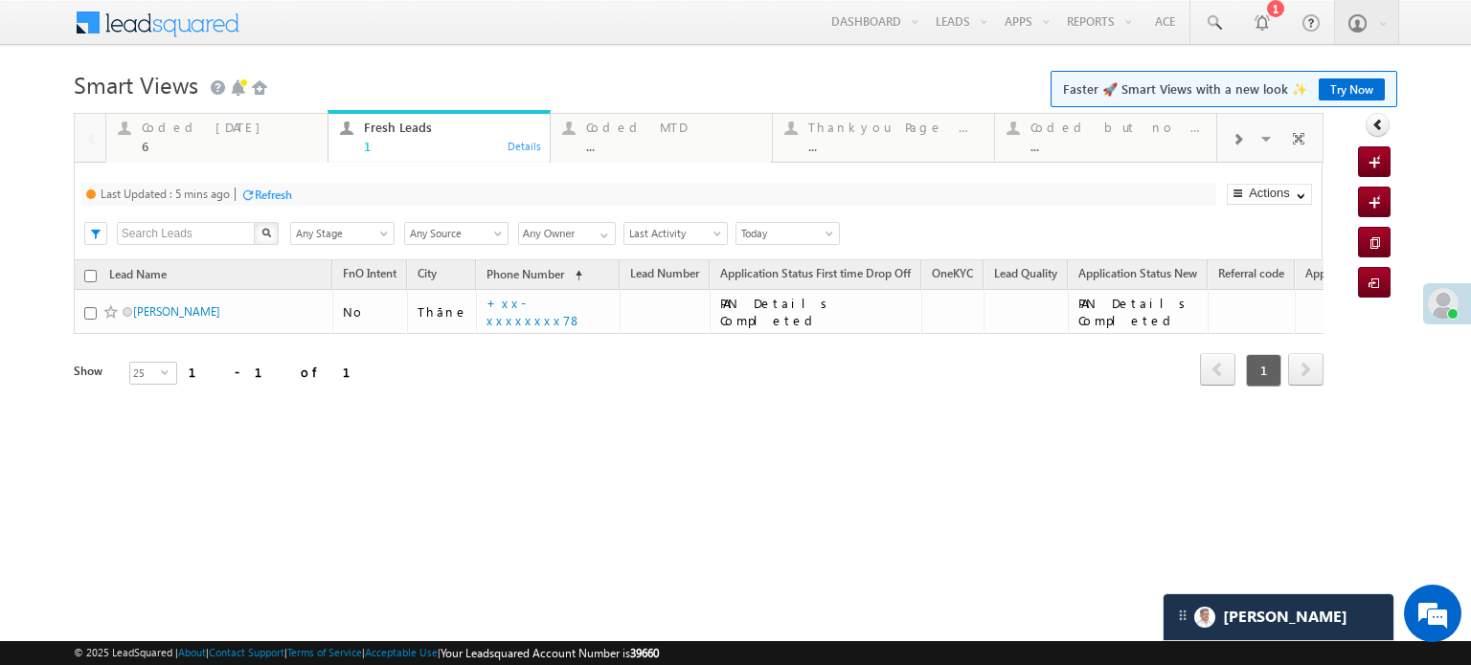
click at [266, 191] on div "Refresh" at bounding box center [273, 195] width 37 height 14
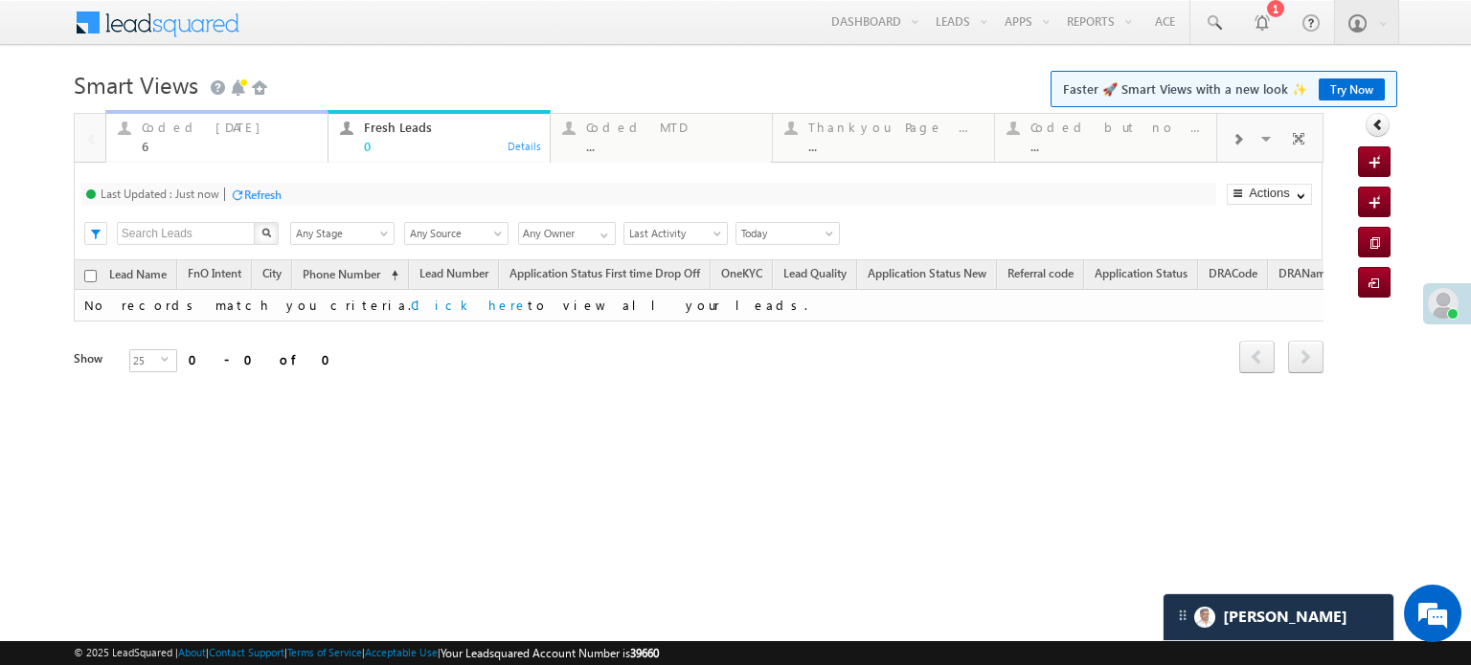
click at [192, 137] on div "Coded Today 6" at bounding box center [229, 134] width 174 height 37
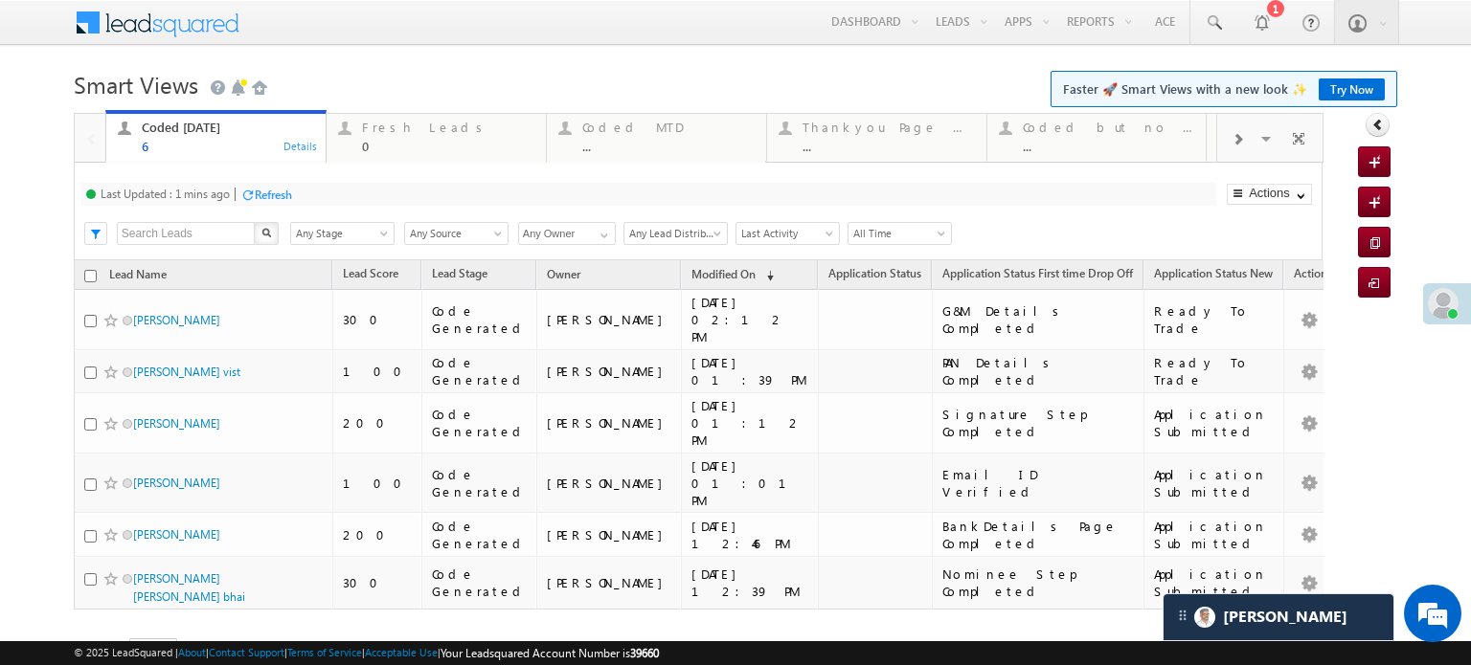
click at [252, 192] on div at bounding box center [247, 195] width 14 height 14
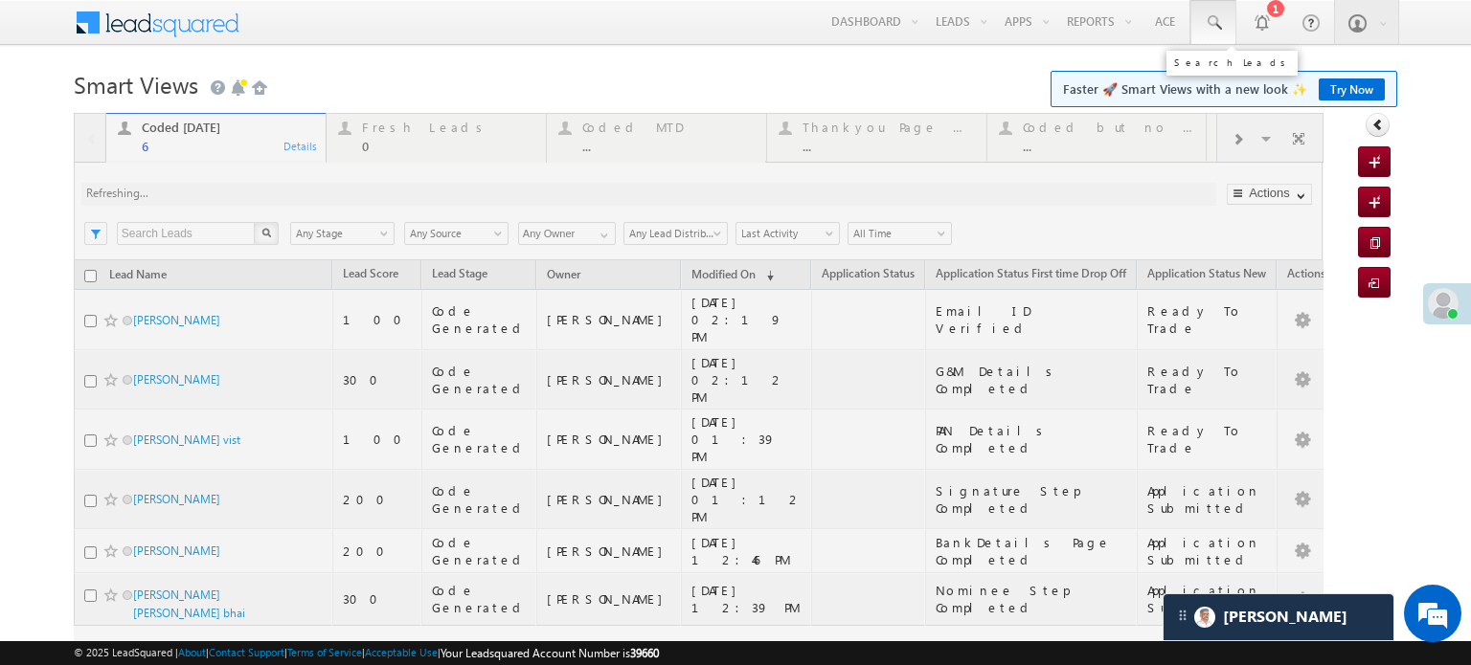
click at [1207, 19] on span at bounding box center [1213, 22] width 19 height 19
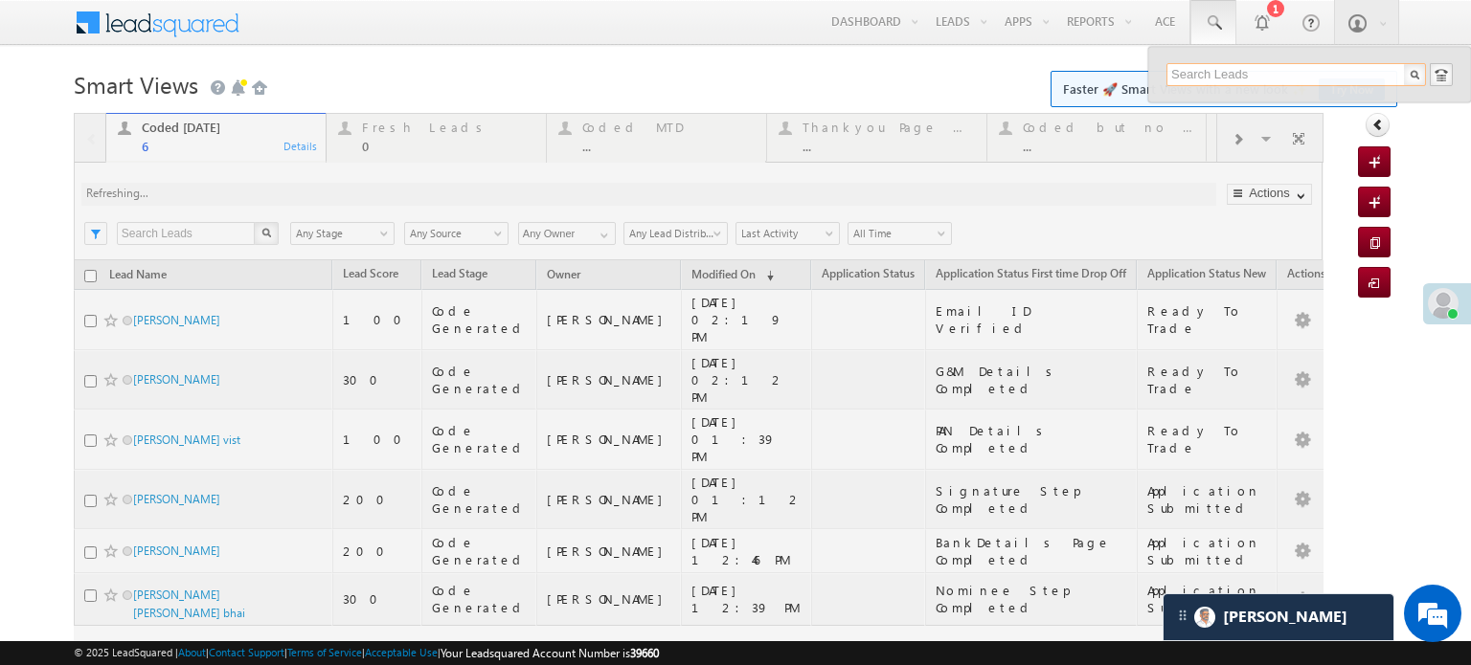
paste input "EQ27435535"
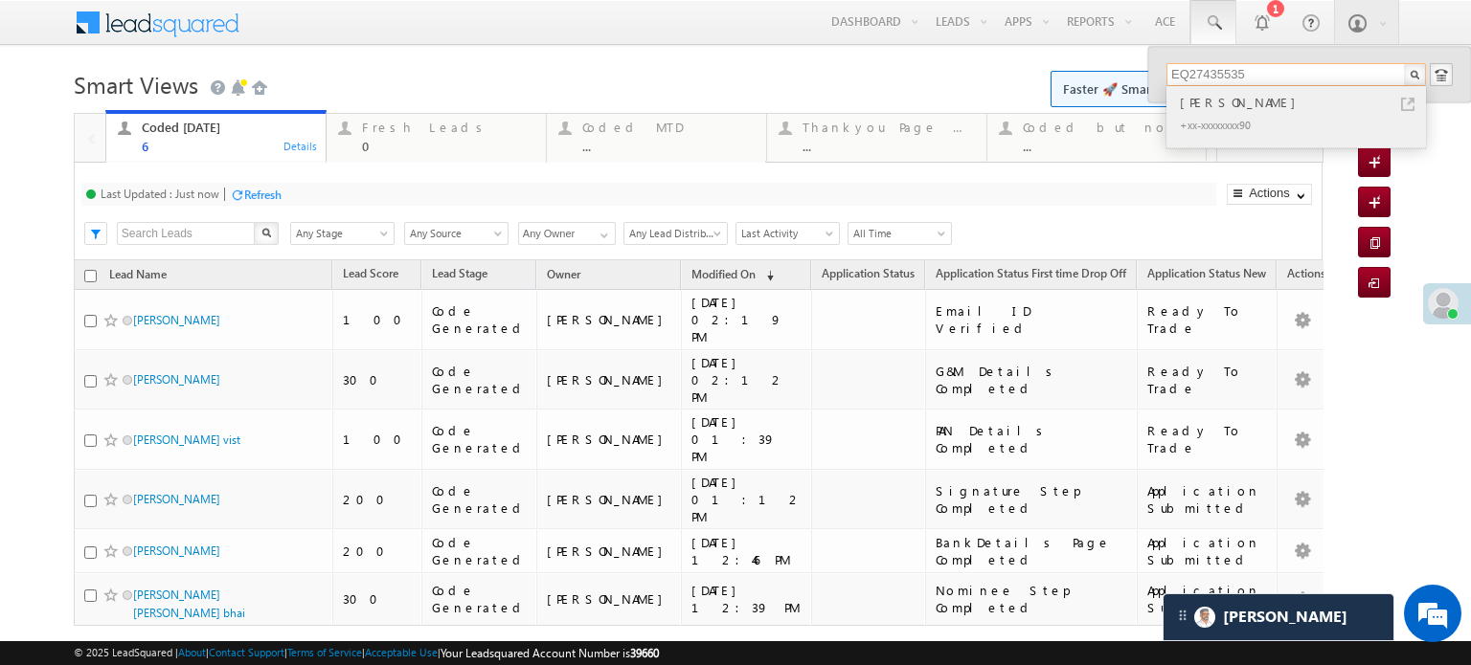
type input "EQ27435535"
click at [1252, 120] on div "+xx-xxxxxxxx90" at bounding box center [1304, 124] width 257 height 23
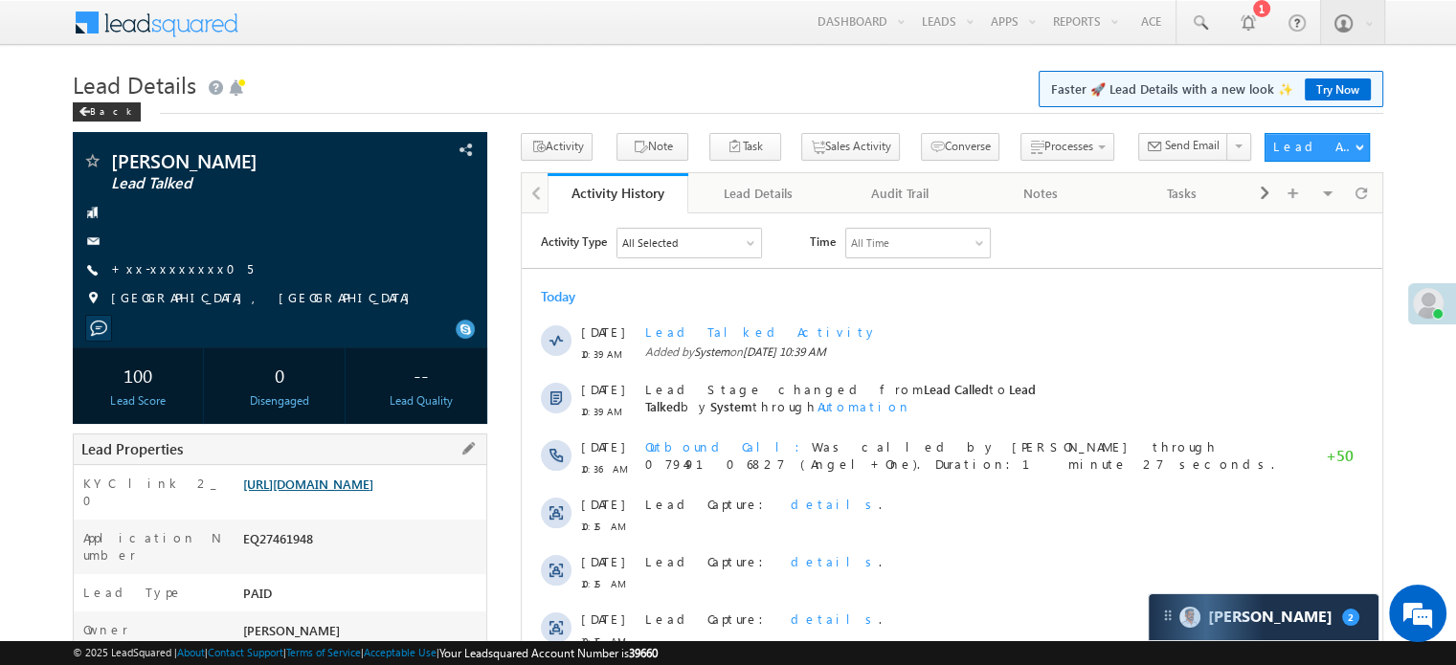
click at [371, 492] on link "https://angelbroking1-pk3em7sa.customui-test.leadsquared.com?leadId=83e219fc-c4…" at bounding box center [308, 484] width 130 height 16
click at [367, 489] on link "https://angelbroking1-pk3em7sa.customui-test.leadsquared.com?leadId=83e219fc-c4…" at bounding box center [308, 484] width 130 height 16
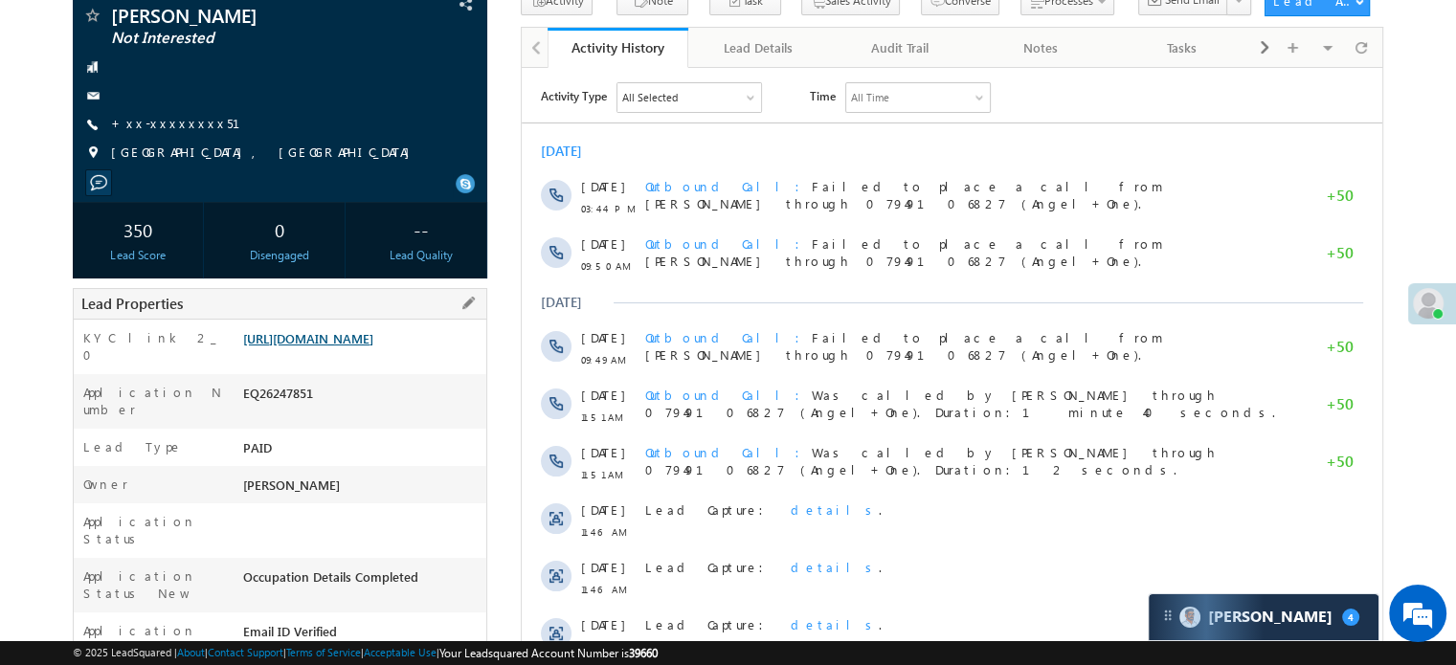
scroll to position [191, 0]
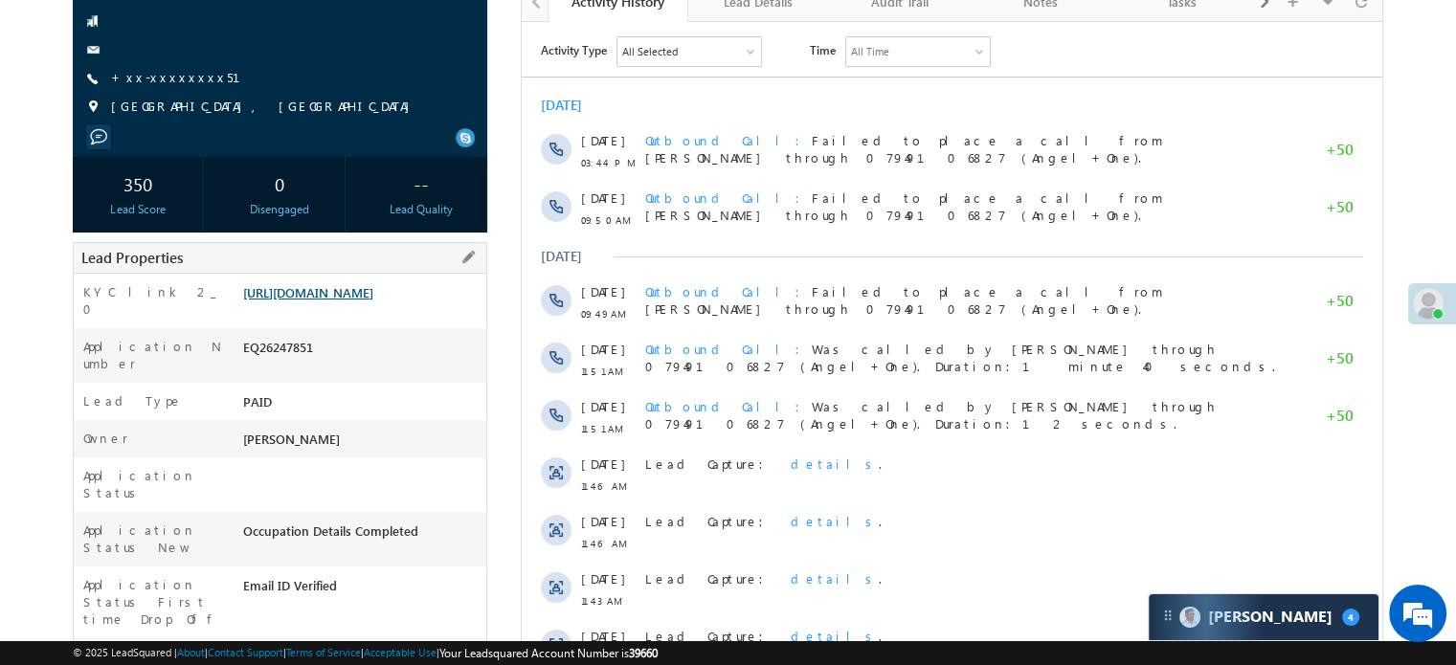
click at [324, 300] on link "https://angelbroking1-pk3em7sa.customui-test.leadsquared.com?leadId=e99f1a86-9d…" at bounding box center [308, 292] width 130 height 16
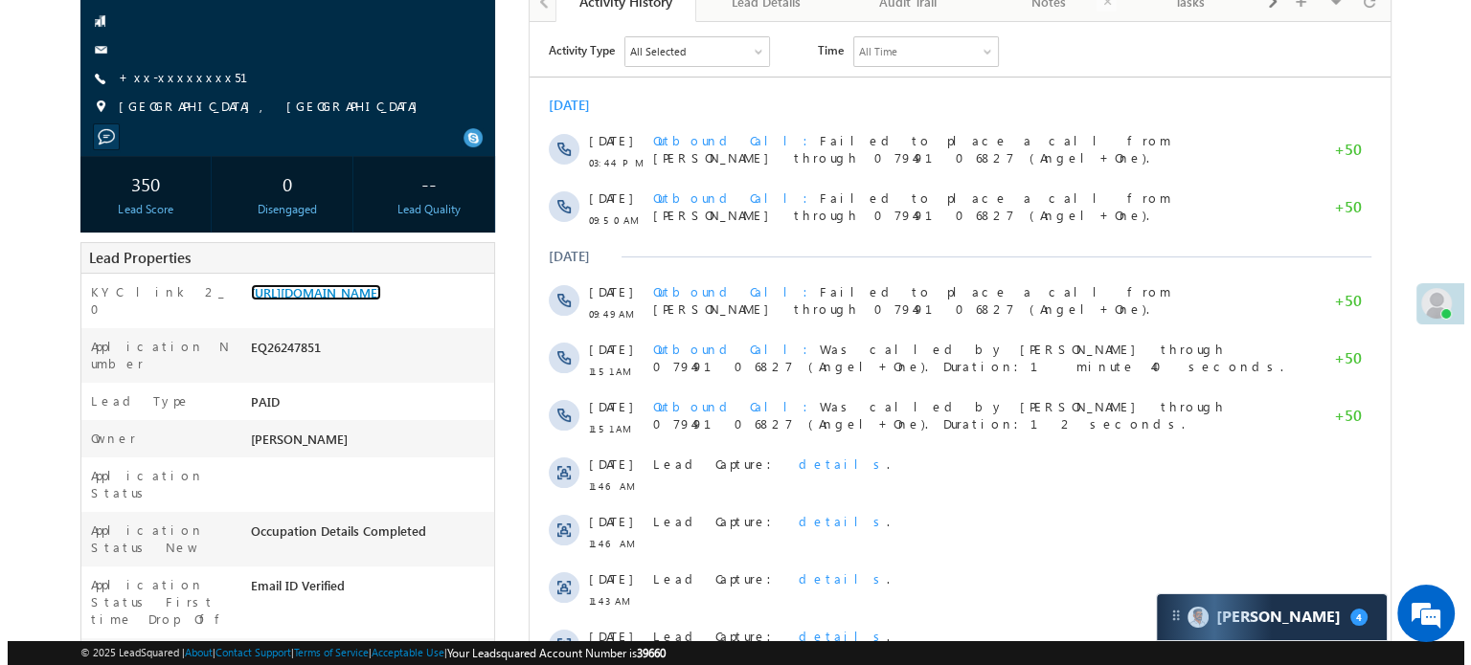
scroll to position [96, 0]
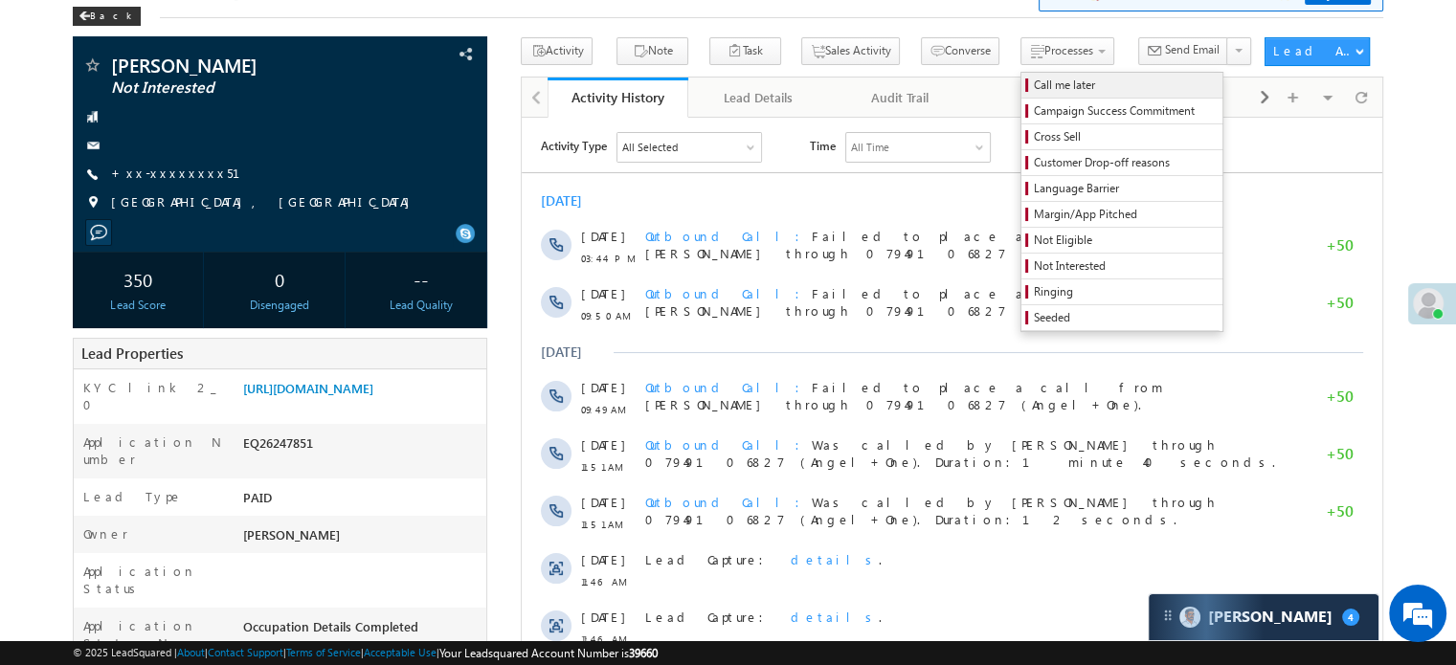
click at [1034, 81] on span "Call me later" at bounding box center [1125, 85] width 182 height 17
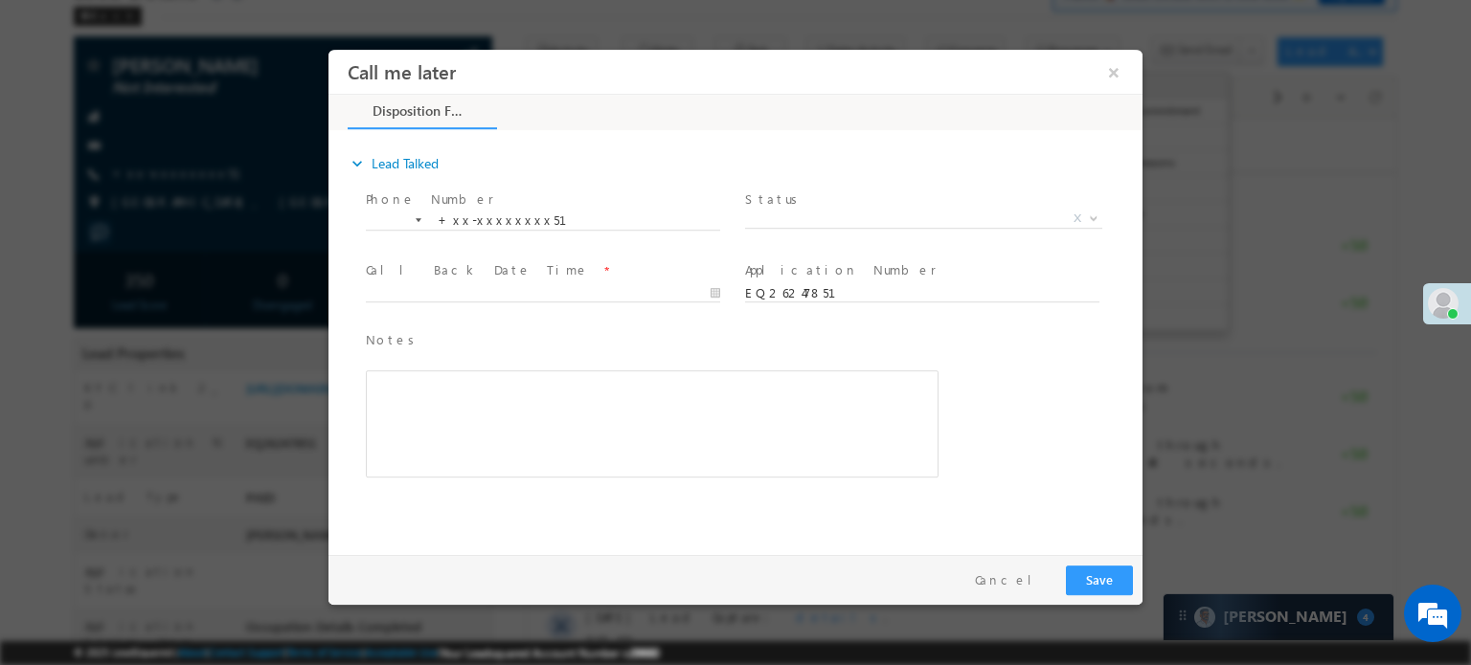
scroll to position [0, 0]
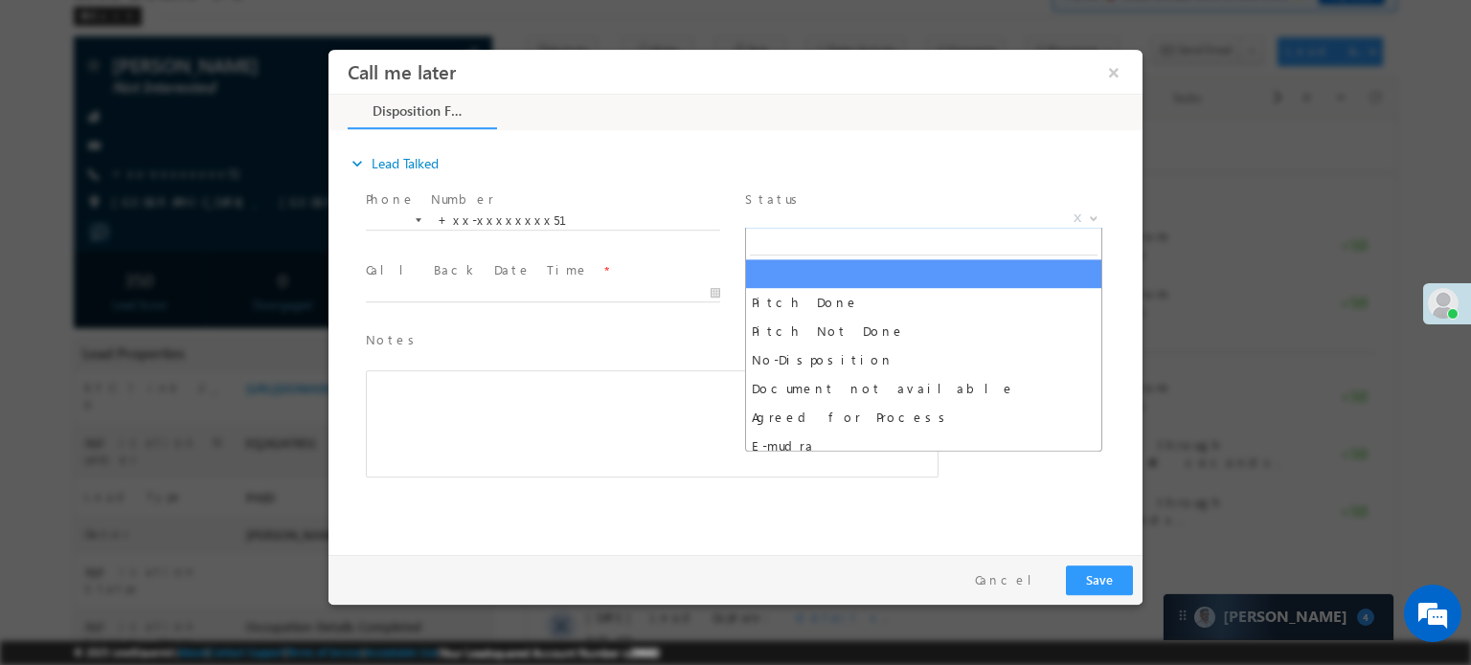
click at [817, 216] on span "X" at bounding box center [923, 218] width 357 height 19
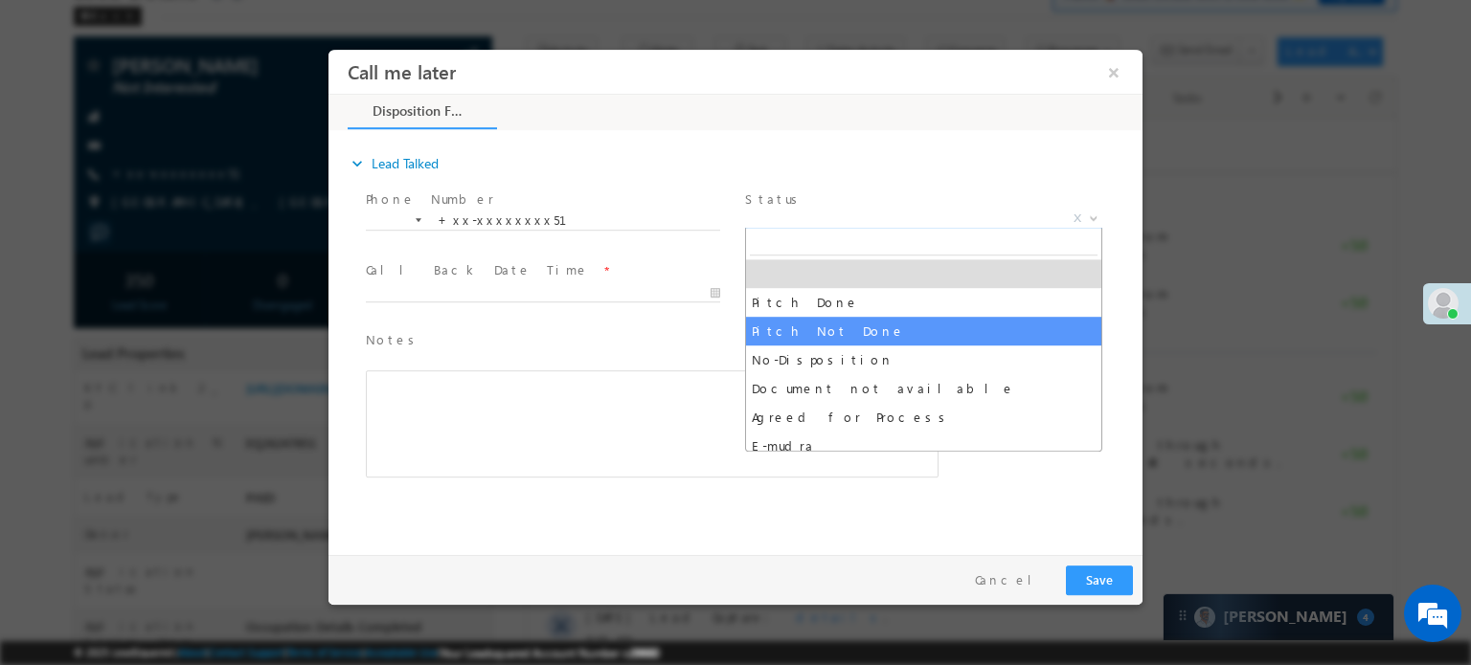
select select "Pitch Not Done"
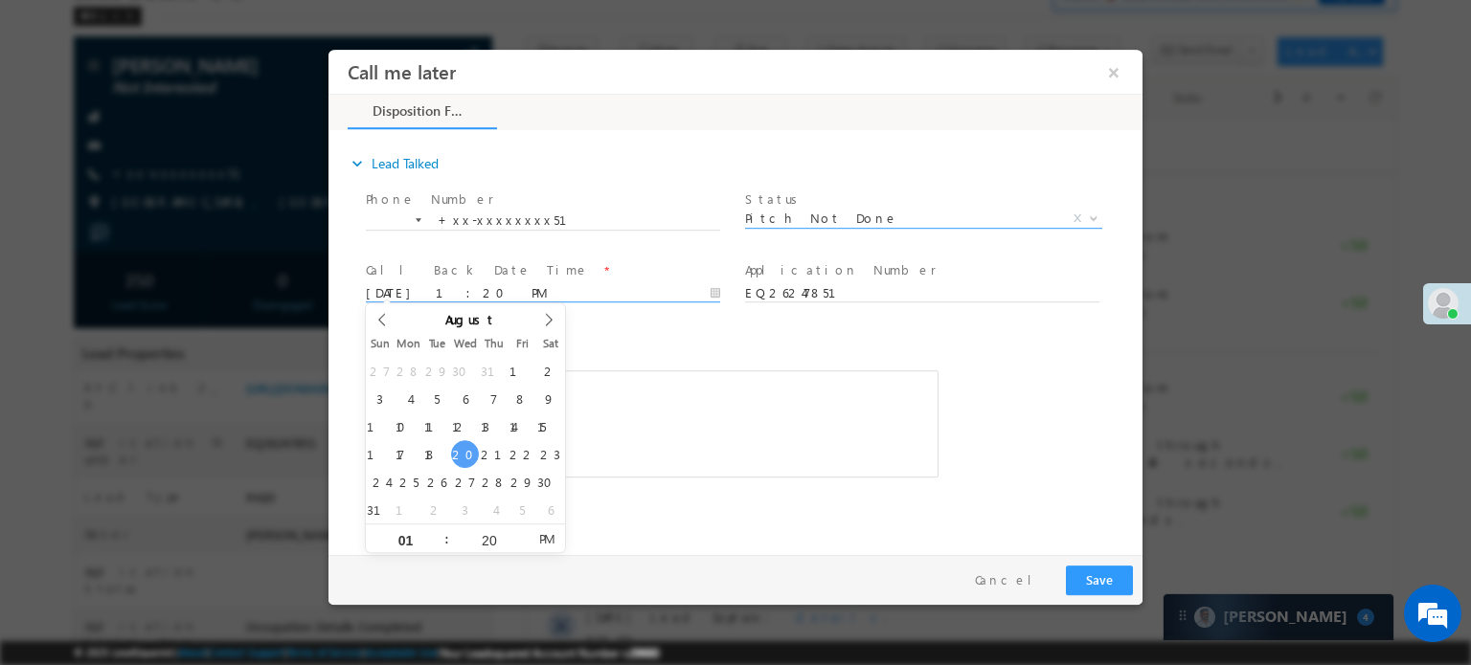
click at [515, 293] on input "08/20/25 1:20 PM" at bounding box center [543, 292] width 354 height 19
type input "08/21/25 2:20 PM"
type input "02"
click at [439, 531] on span at bounding box center [438, 531] width 13 height 14
type input "08/21/25 3:20 PM"
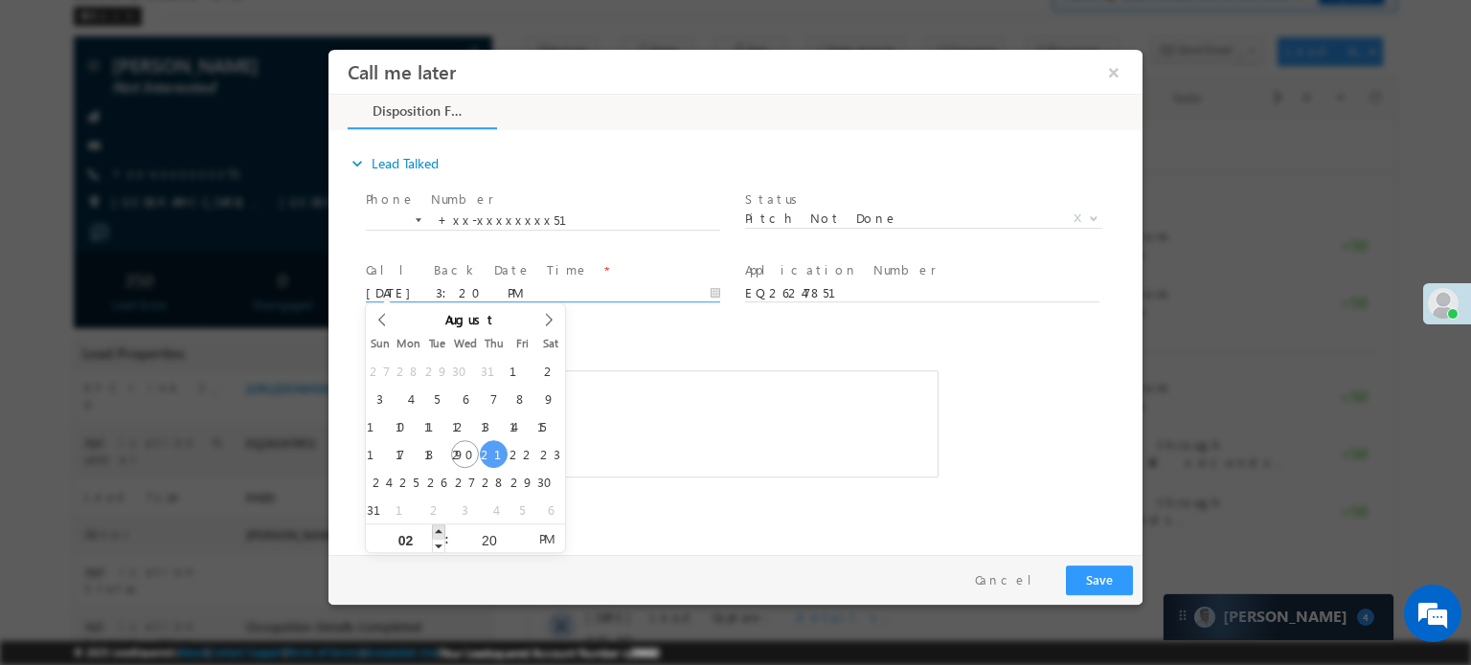
type input "03"
click at [439, 531] on span at bounding box center [438, 531] width 13 height 14
type input "08/21/25 4:20 PM"
type input "04"
click at [439, 531] on span at bounding box center [438, 531] width 13 height 14
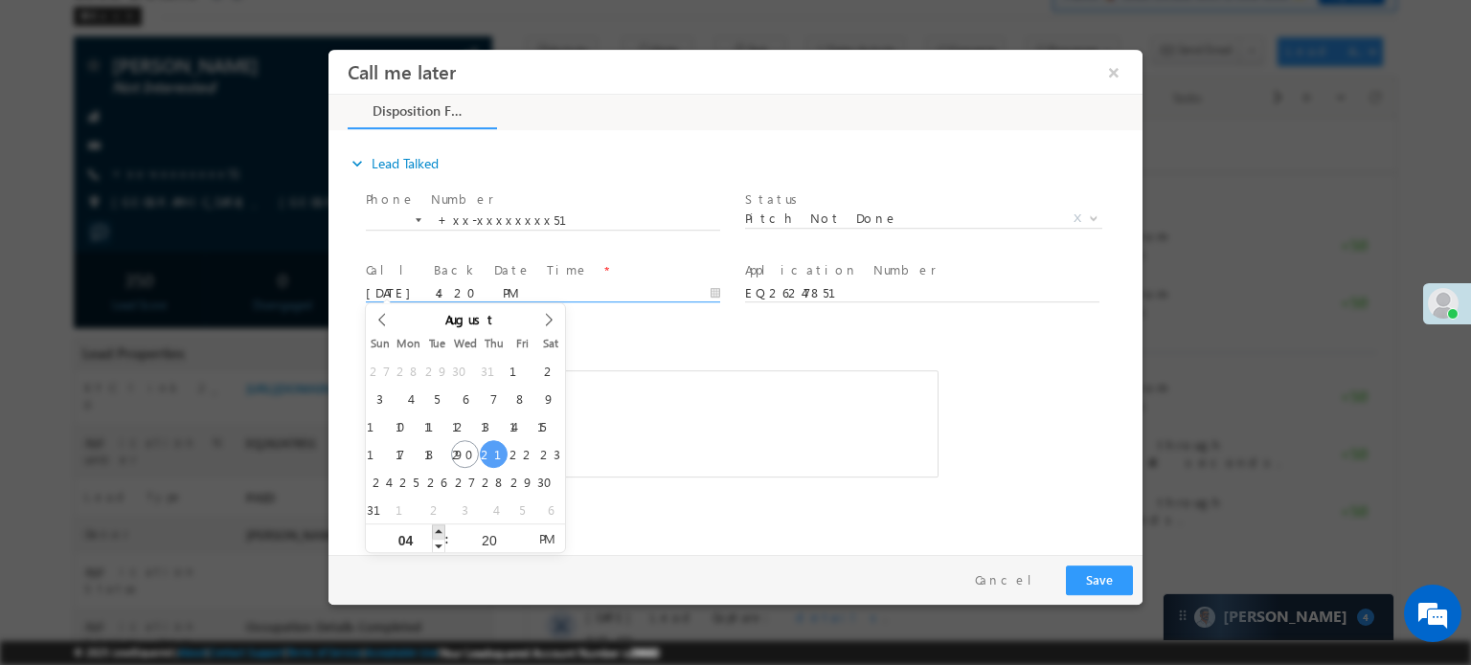
type input "08/21/25 5:20 PM"
type input "05"
click at [439, 531] on span at bounding box center [438, 531] width 13 height 14
type input "08/21/25 6:20 PM"
type input "06"
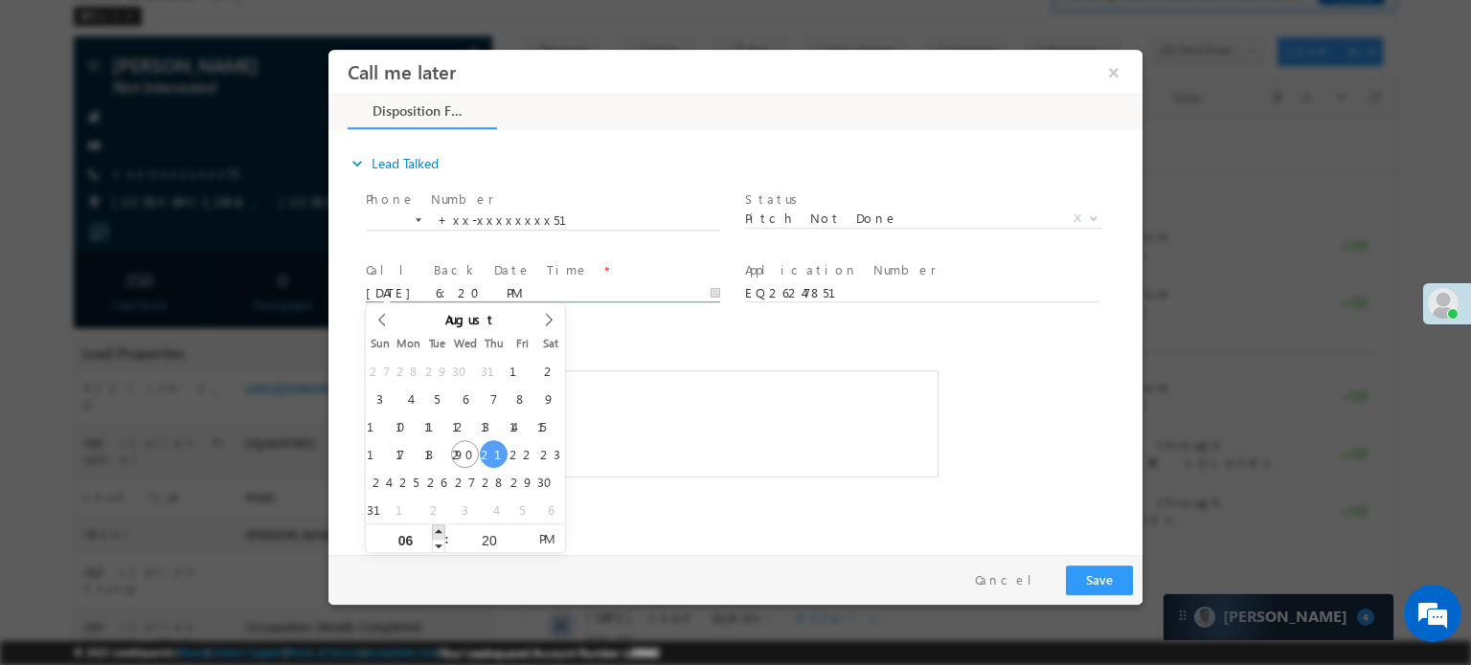
click at [439, 531] on span at bounding box center [438, 531] width 13 height 14
type input "08/21/25 7:20 PM"
type input "07"
click at [439, 531] on span at bounding box center [438, 531] width 13 height 14
click at [1090, 583] on button "Save" at bounding box center [1099, 580] width 67 height 30
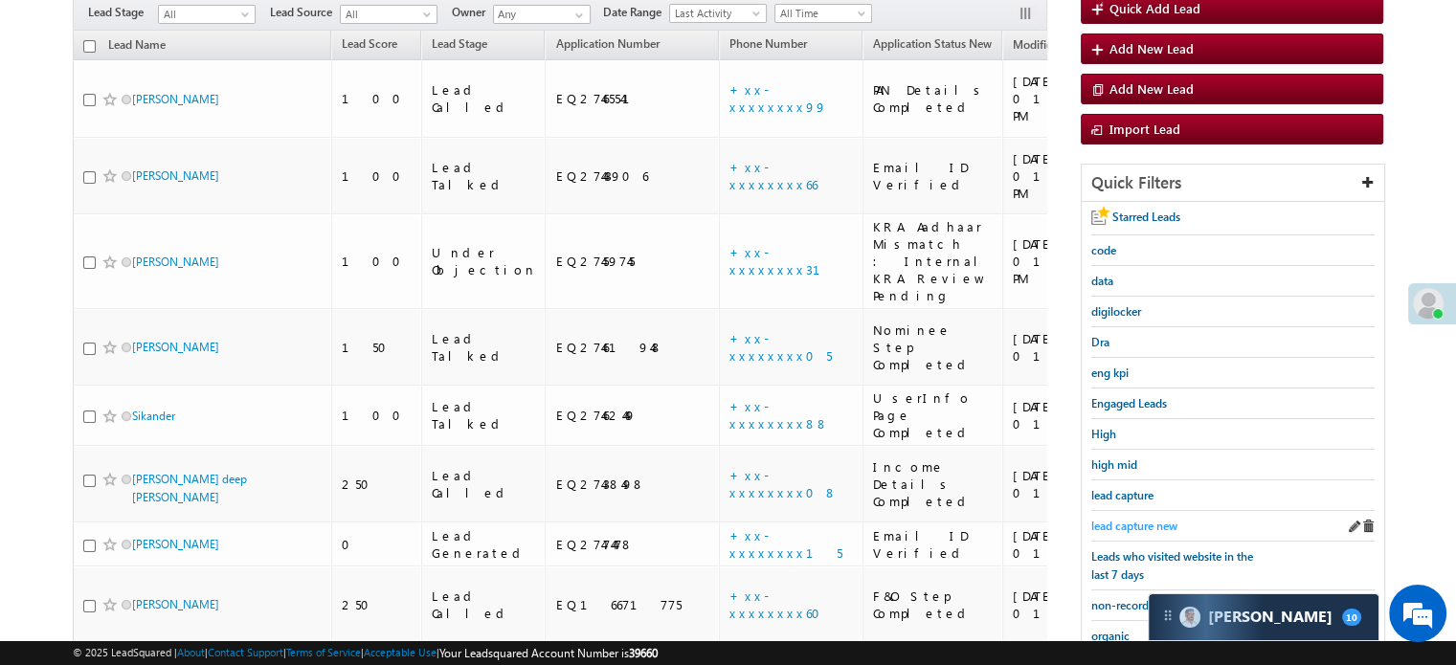
click at [1115, 519] on span "lead capture new" at bounding box center [1135, 526] width 86 height 14
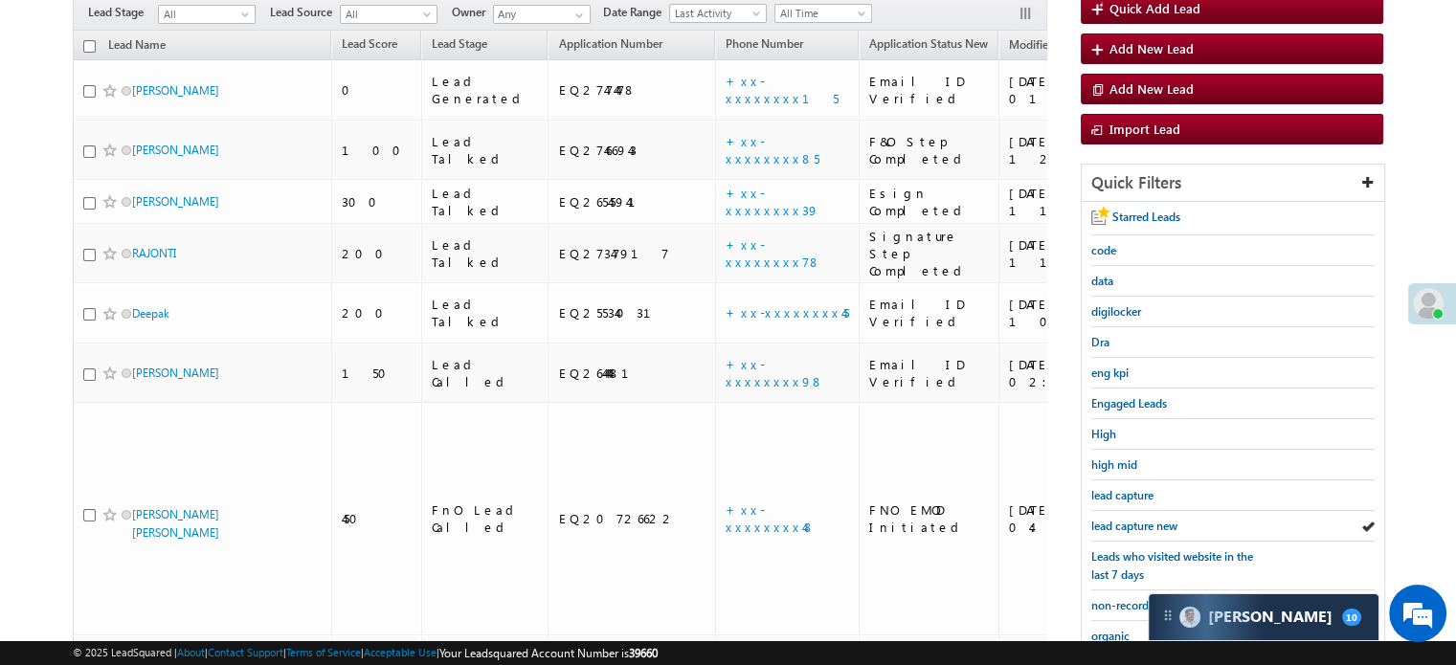
click at [1115, 519] on span "lead capture new" at bounding box center [1135, 526] width 86 height 14
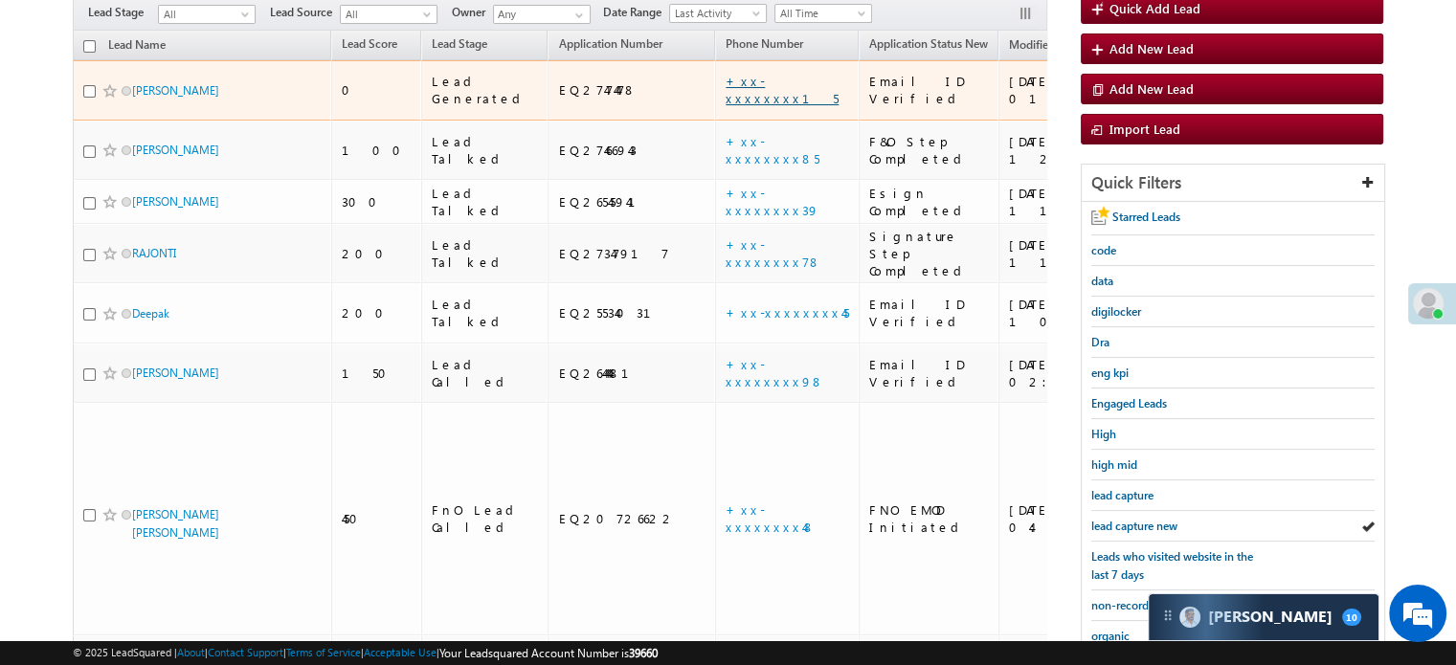
click at [726, 73] on link "+xx-xxxxxxxx15" at bounding box center [782, 90] width 113 height 34
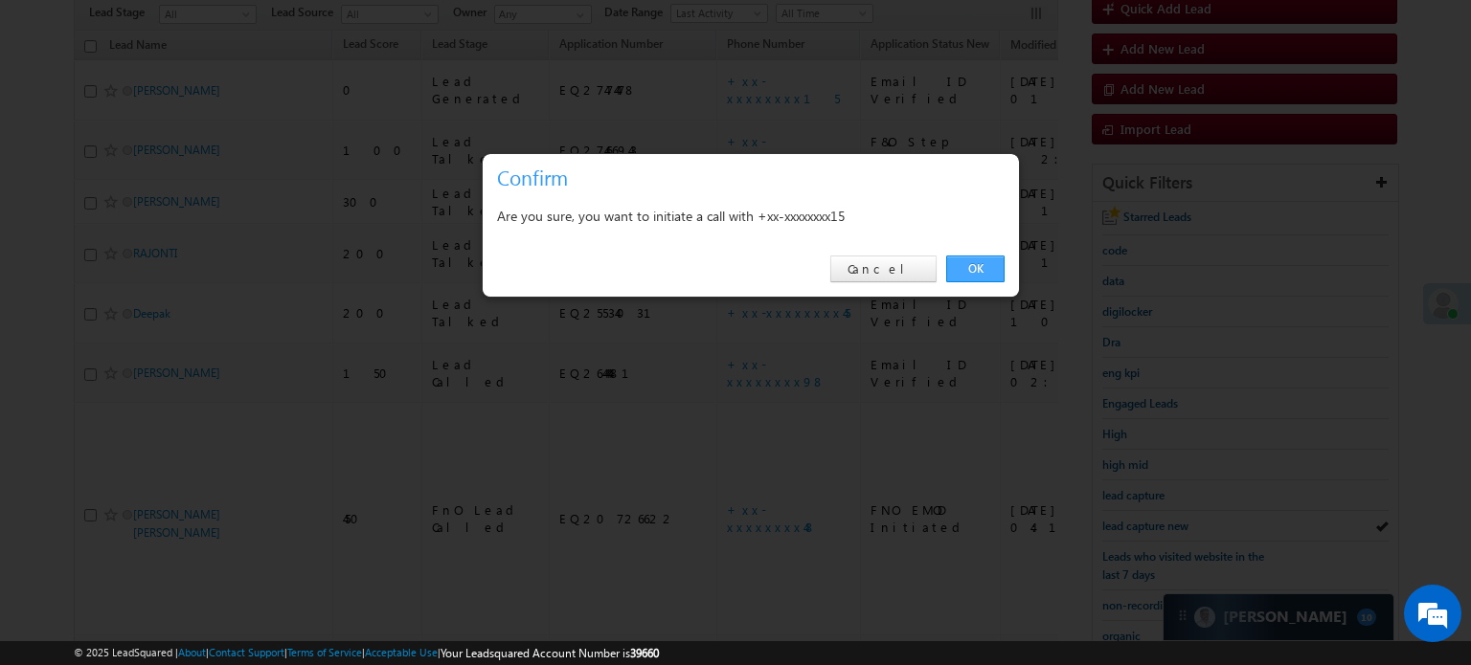
click at [987, 267] on link "OK" at bounding box center [975, 269] width 58 height 27
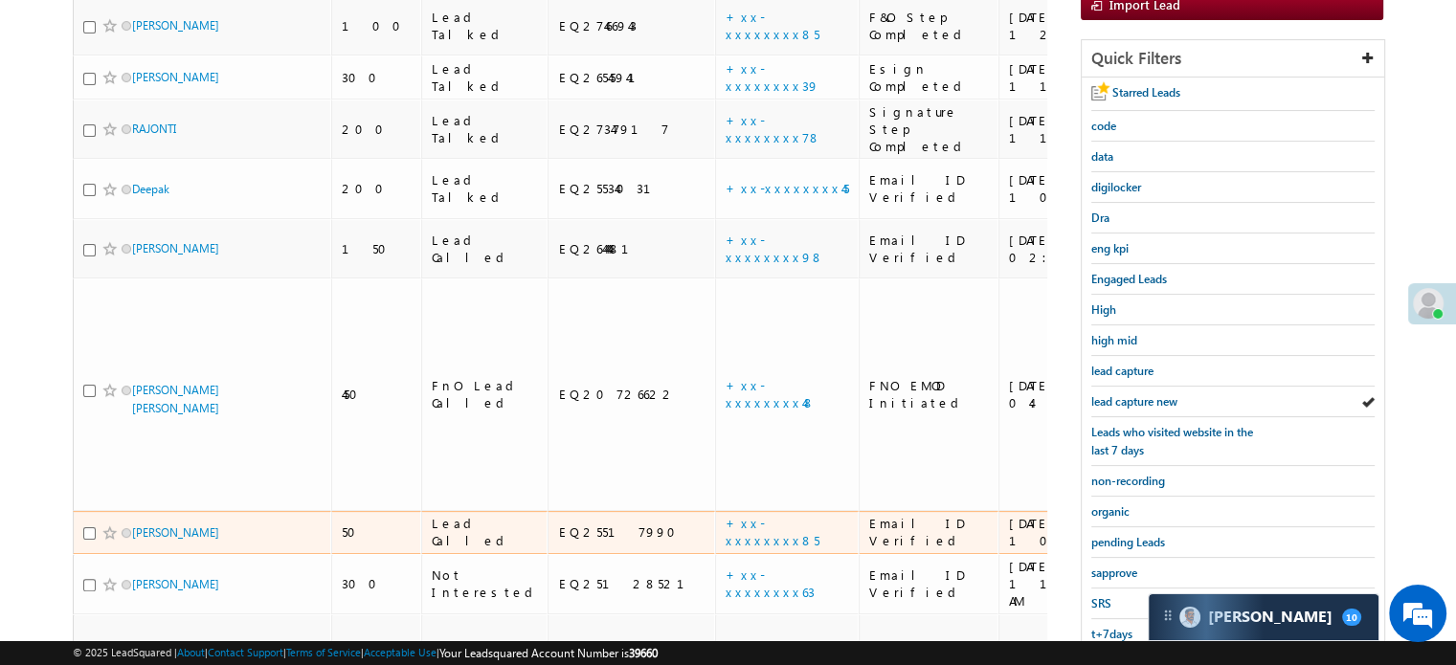
scroll to position [329, 0]
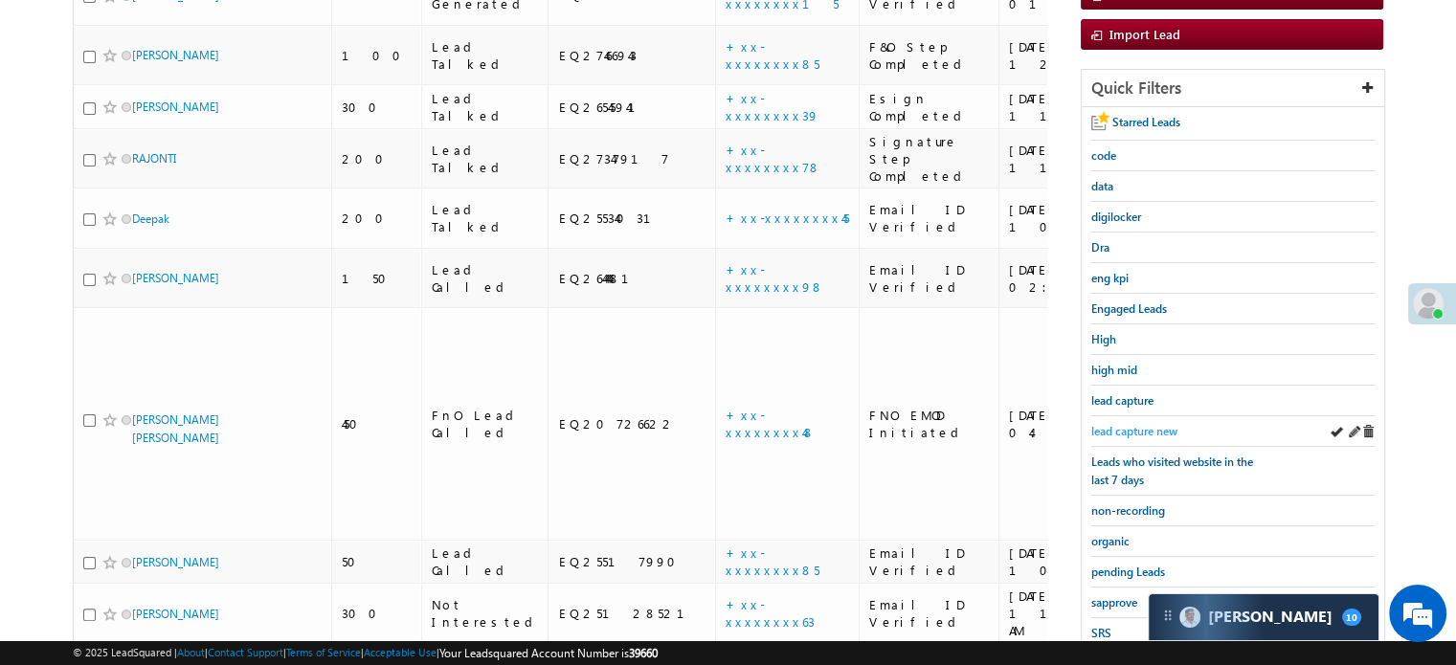
click at [1128, 424] on span "lead capture new" at bounding box center [1135, 431] width 86 height 14
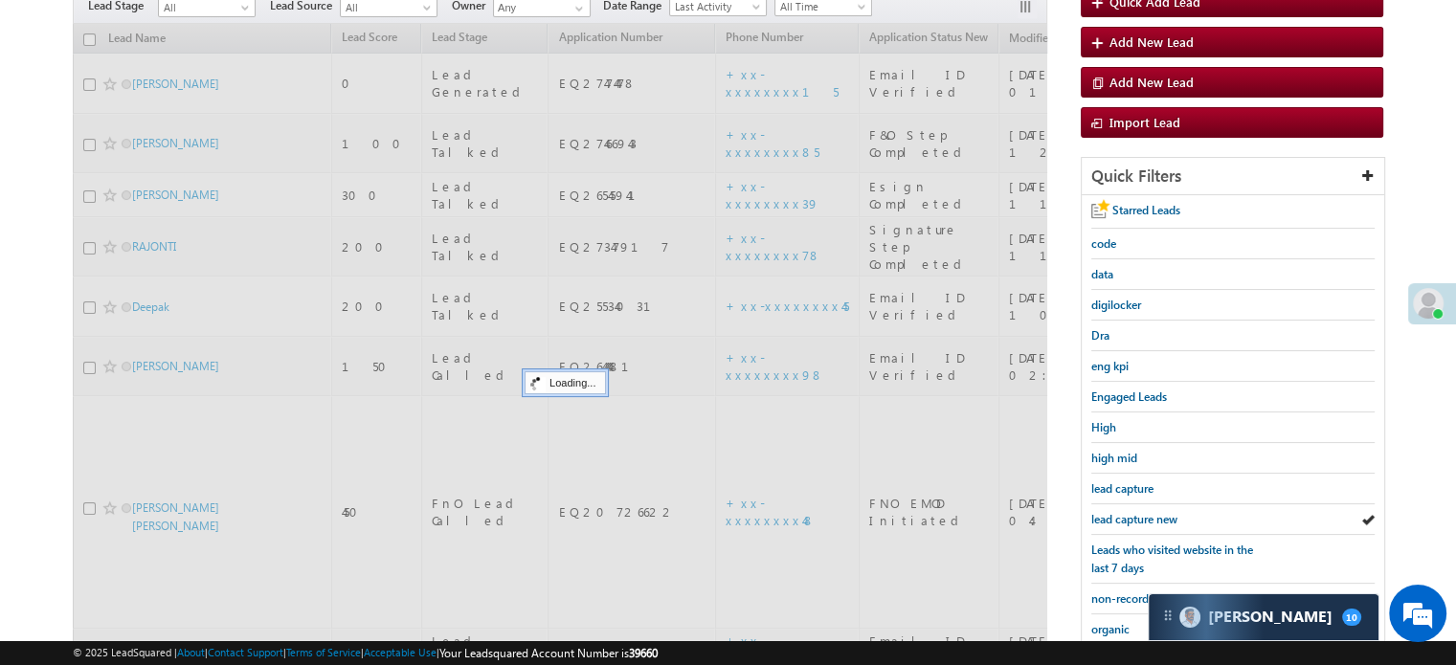
scroll to position [138, 0]
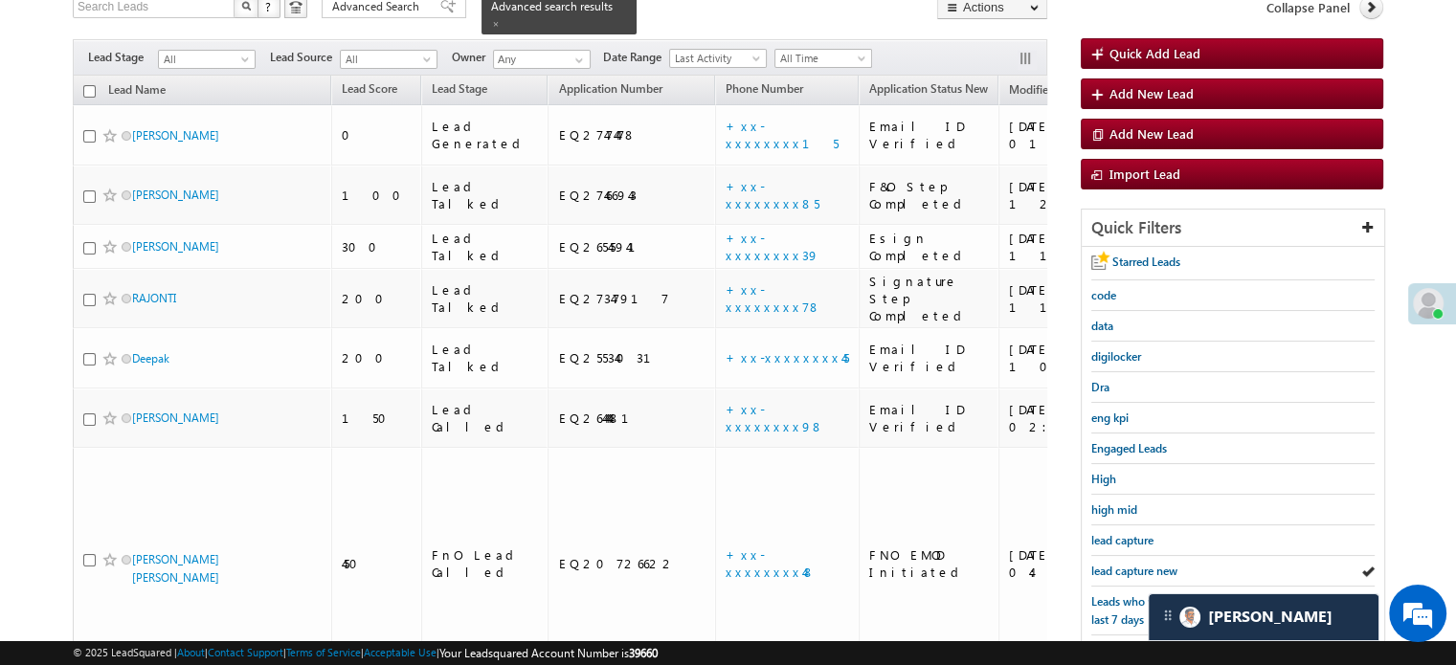
click at [1112, 565] on span "lead capture new" at bounding box center [1135, 571] width 86 height 14
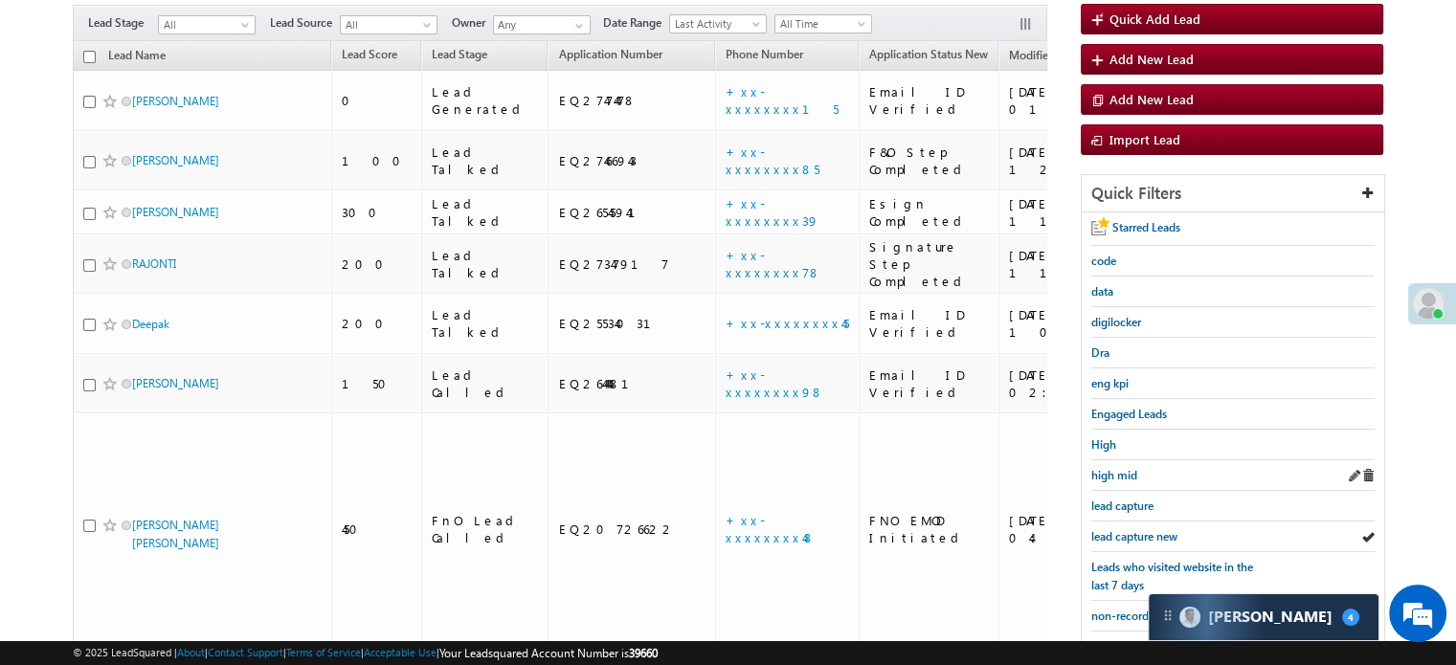
scroll to position [219, 0]
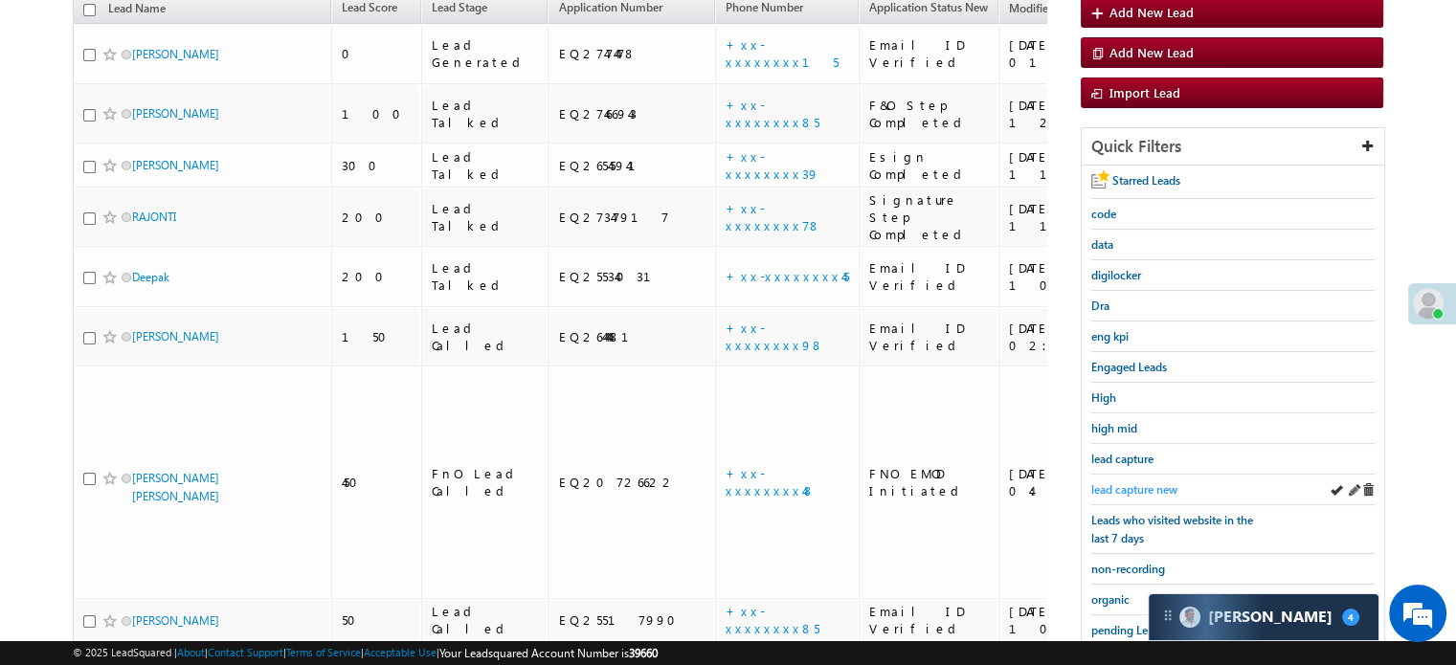
click at [1138, 485] on span "lead capture new" at bounding box center [1135, 490] width 86 height 14
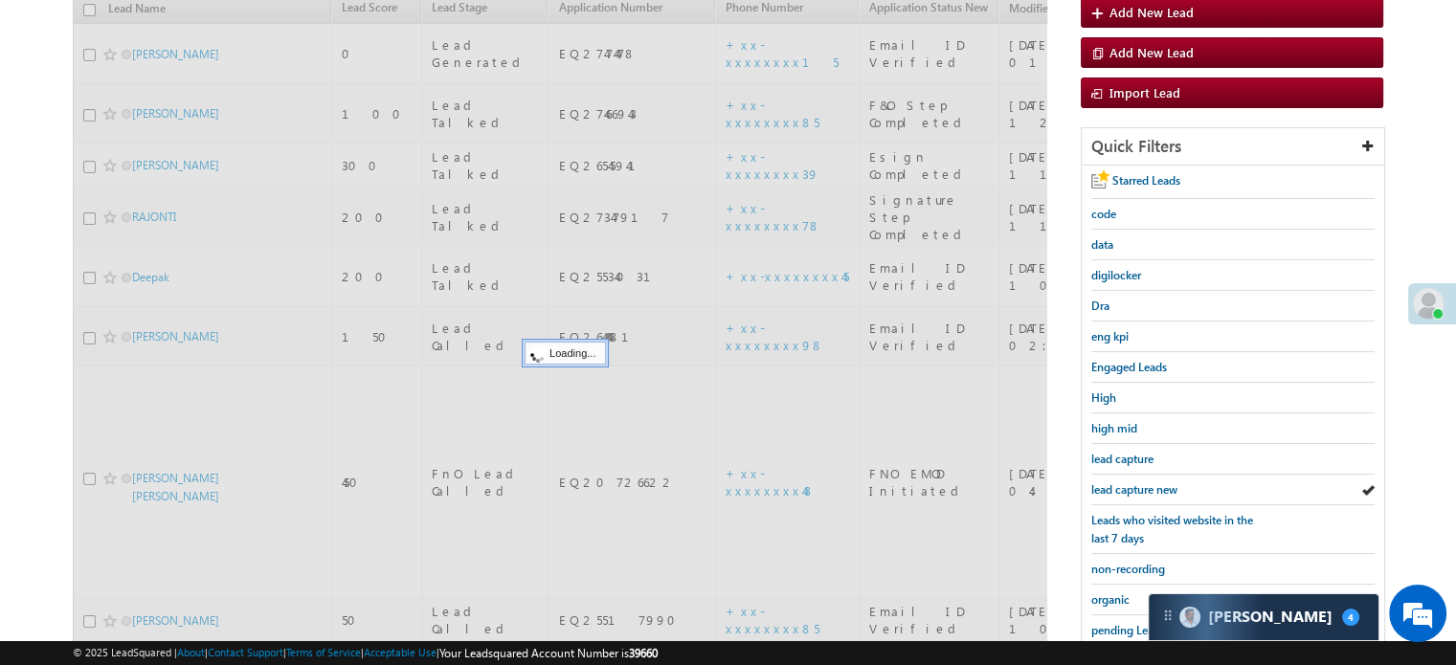
click at [1138, 485] on span "lead capture new" at bounding box center [1135, 490] width 86 height 14
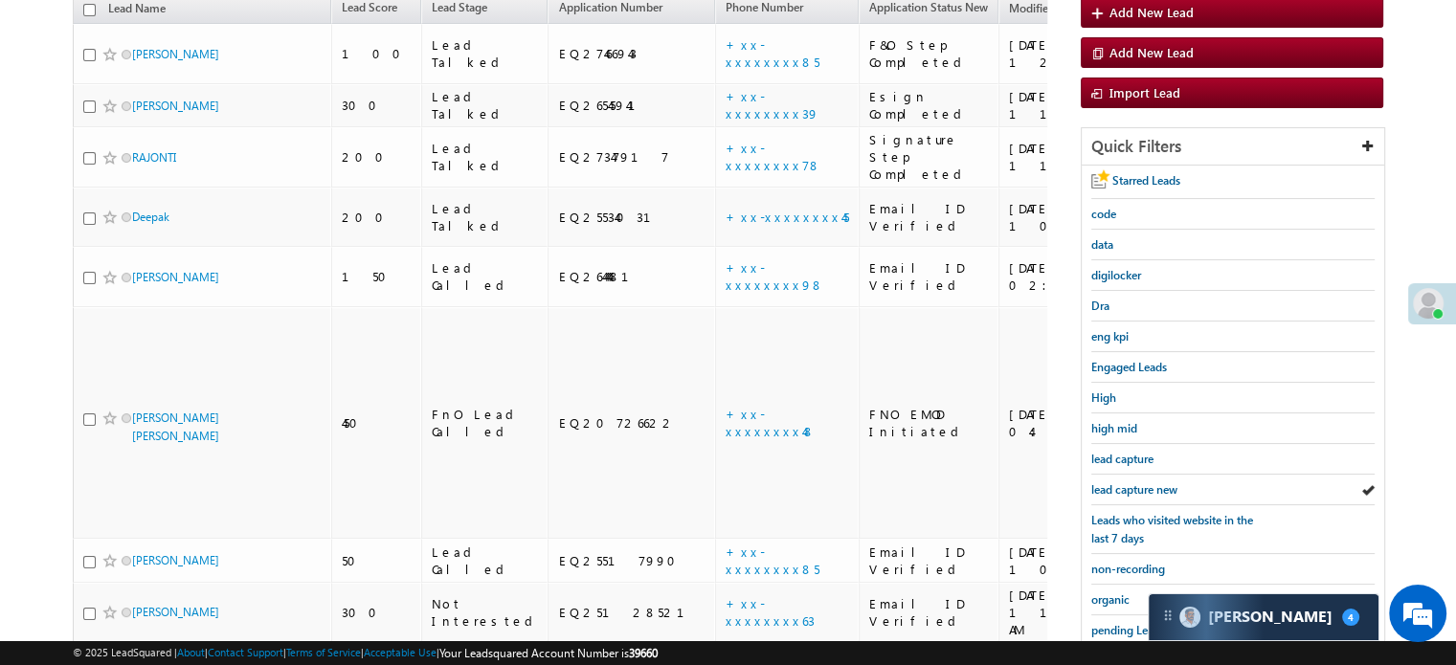
click at [1138, 485] on span "lead capture new" at bounding box center [1135, 490] width 86 height 14
click at [1132, 466] on div "lead capture" at bounding box center [1233, 459] width 283 height 31
click at [1122, 483] on span "lead capture new" at bounding box center [1135, 490] width 86 height 14
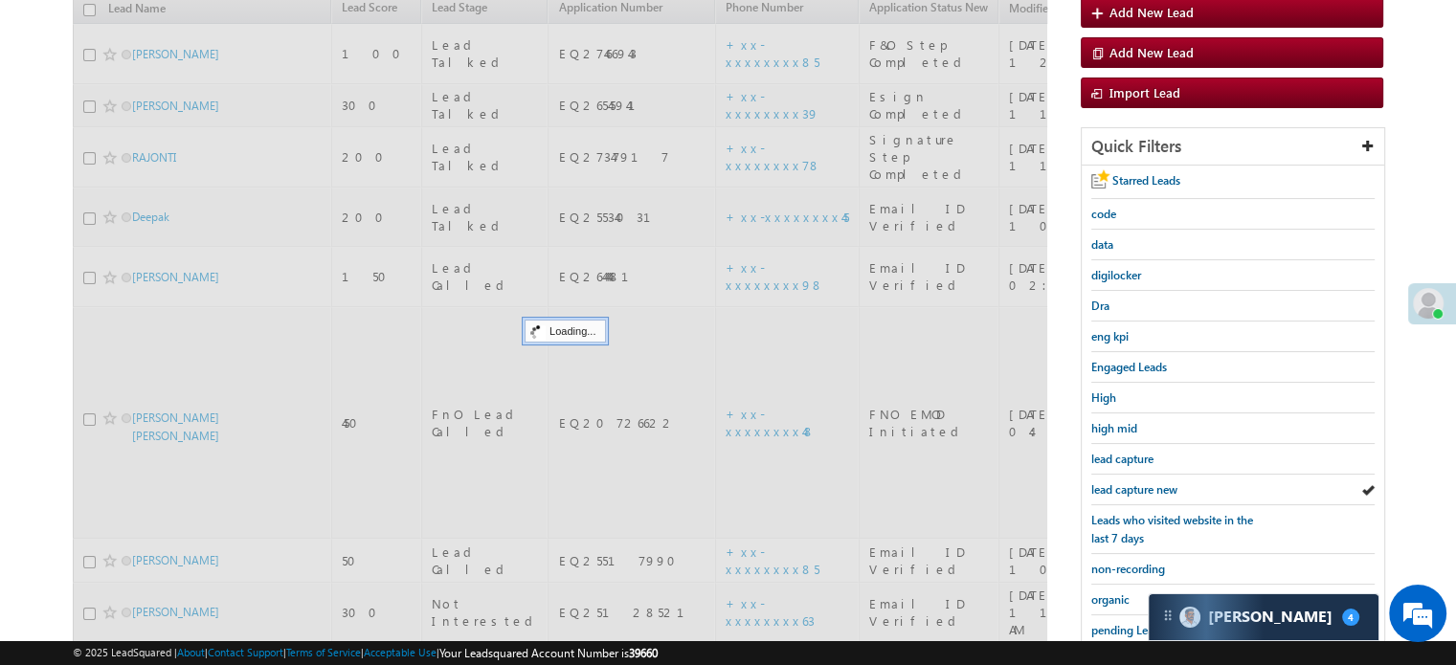
scroll to position [411, 0]
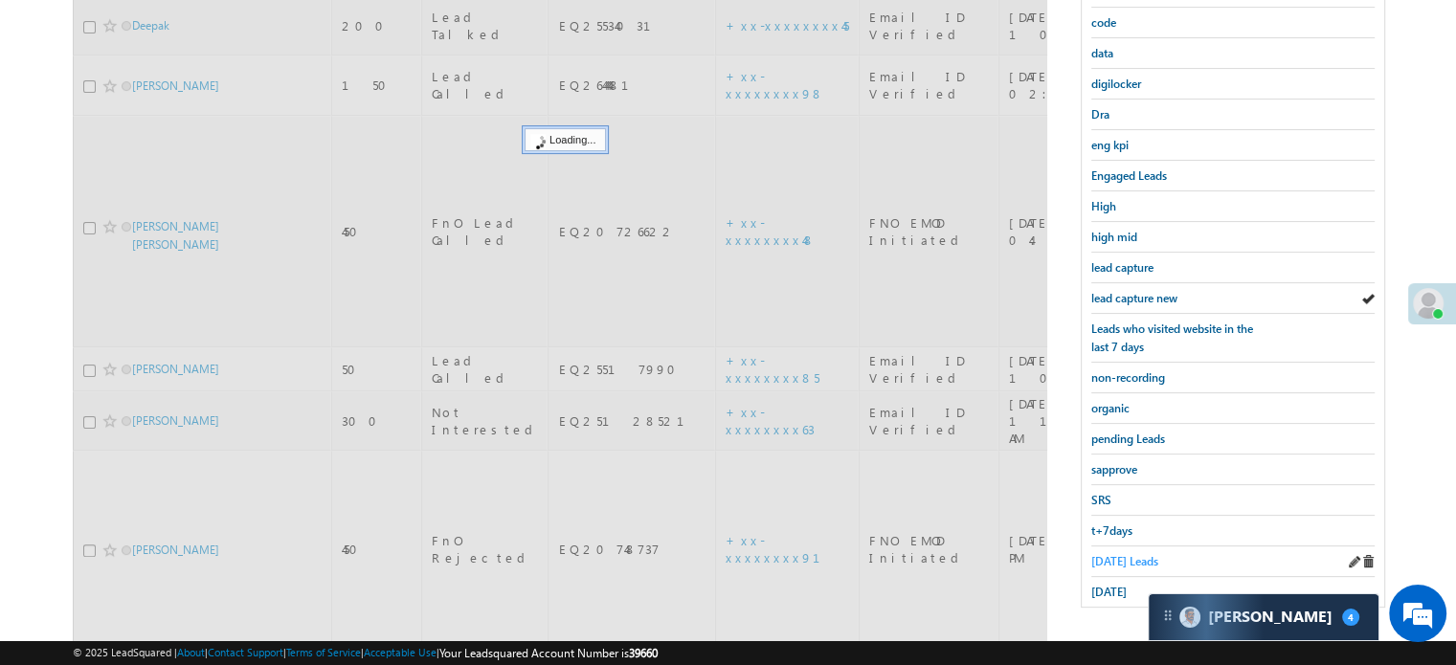
click at [1110, 554] on span "[DATE] Leads" at bounding box center [1125, 561] width 67 height 14
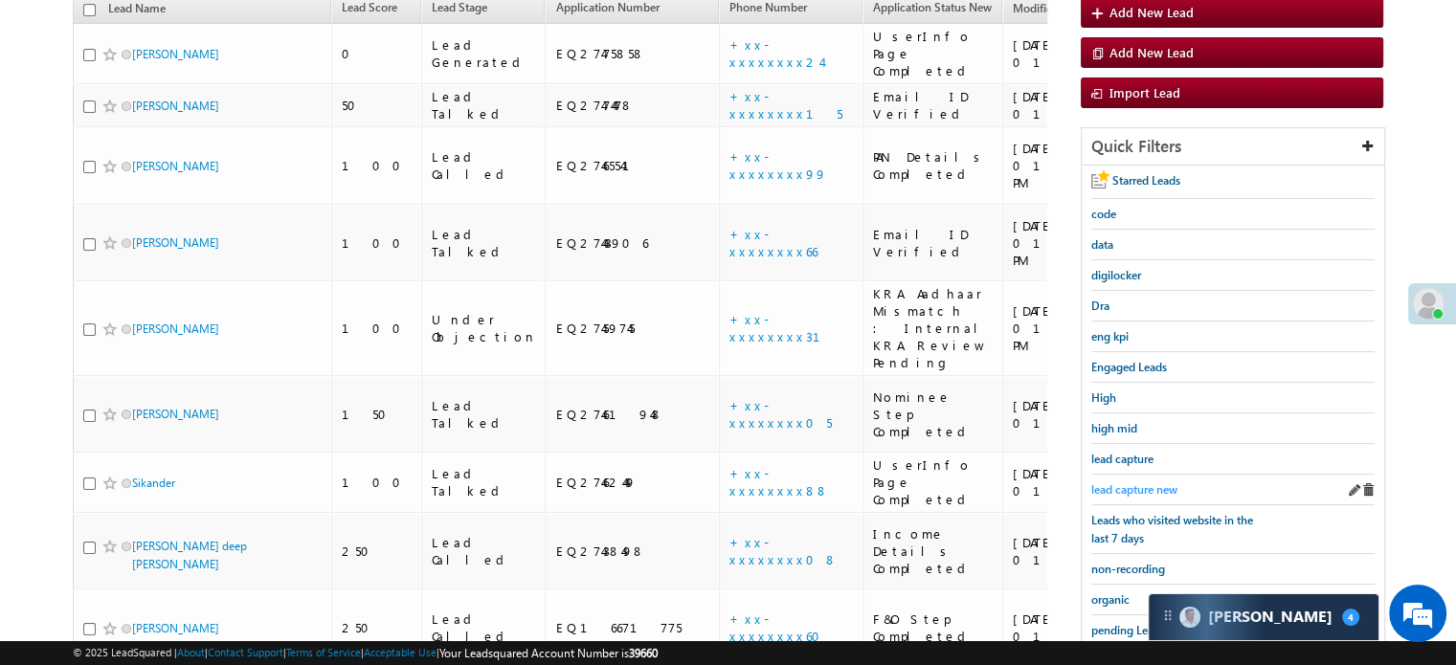
click at [1134, 484] on span "lead capture new" at bounding box center [1135, 490] width 86 height 14
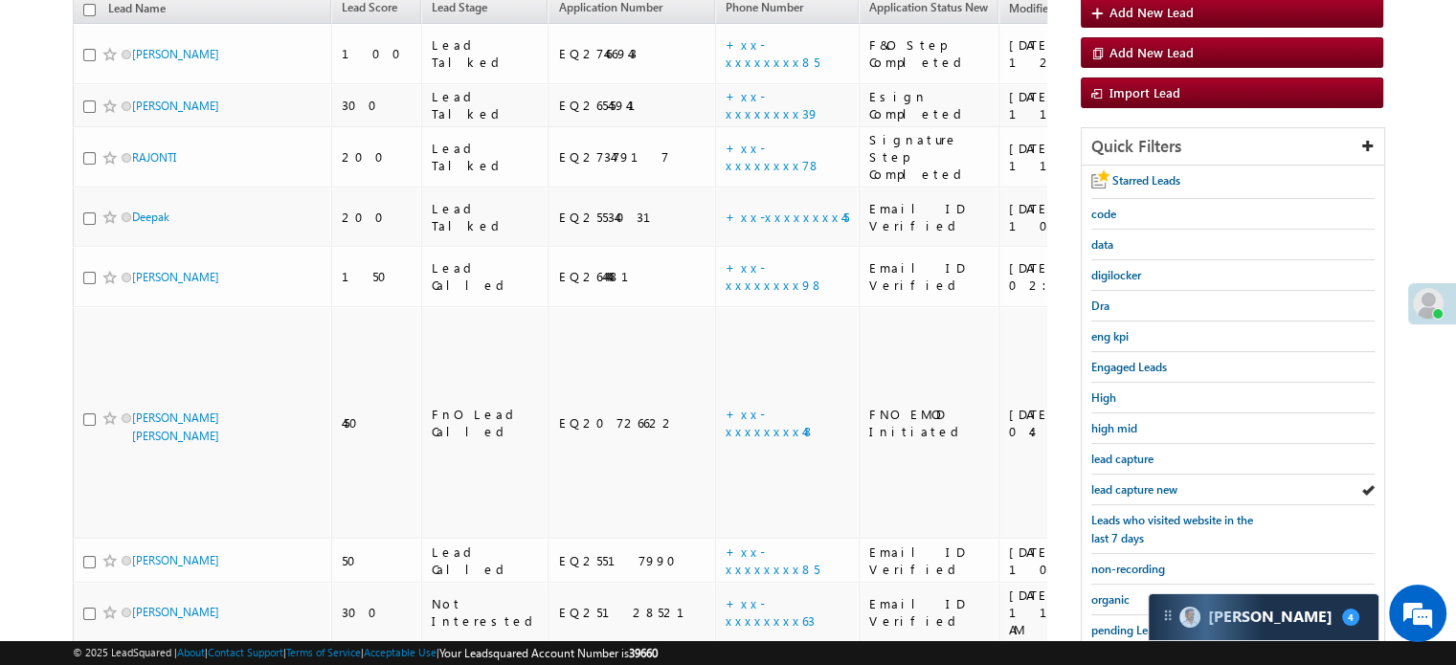
click at [1134, 484] on span "lead capture new" at bounding box center [1135, 490] width 86 height 14
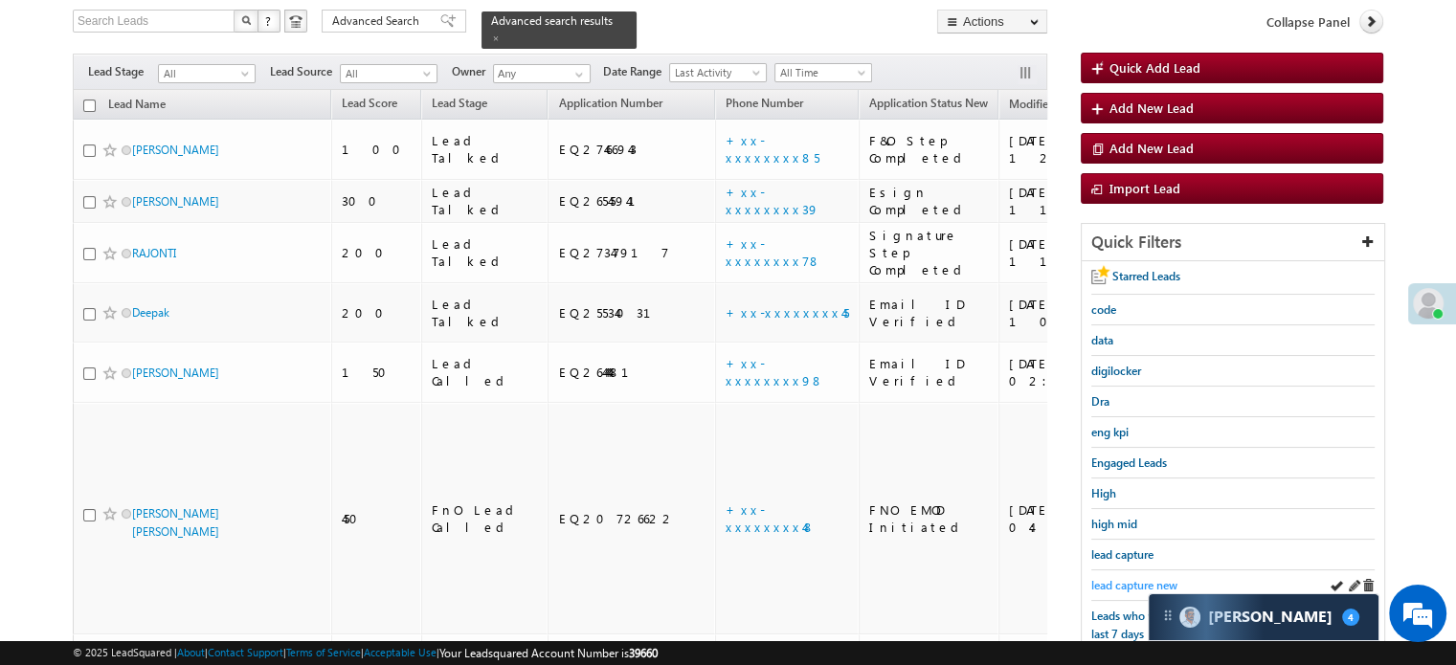
scroll to position [411, 0]
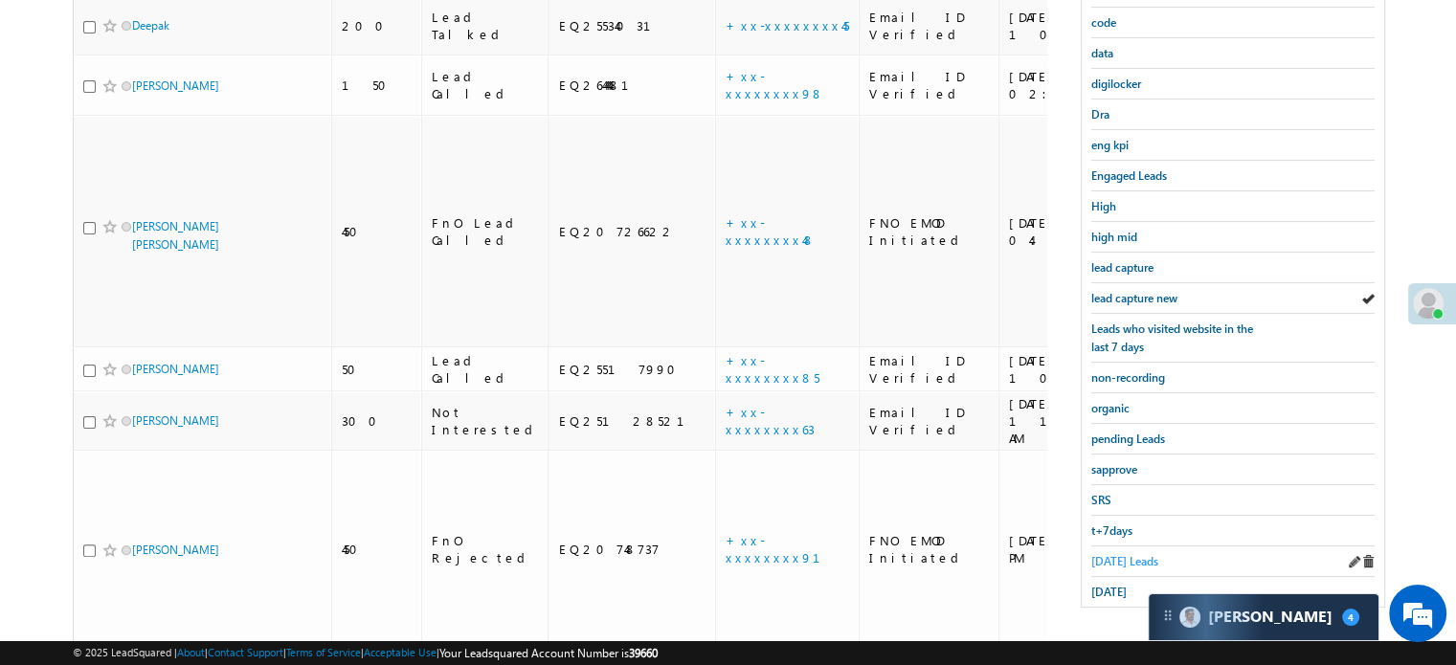
click at [1110, 554] on span "Today's Leads" at bounding box center [1125, 561] width 67 height 14
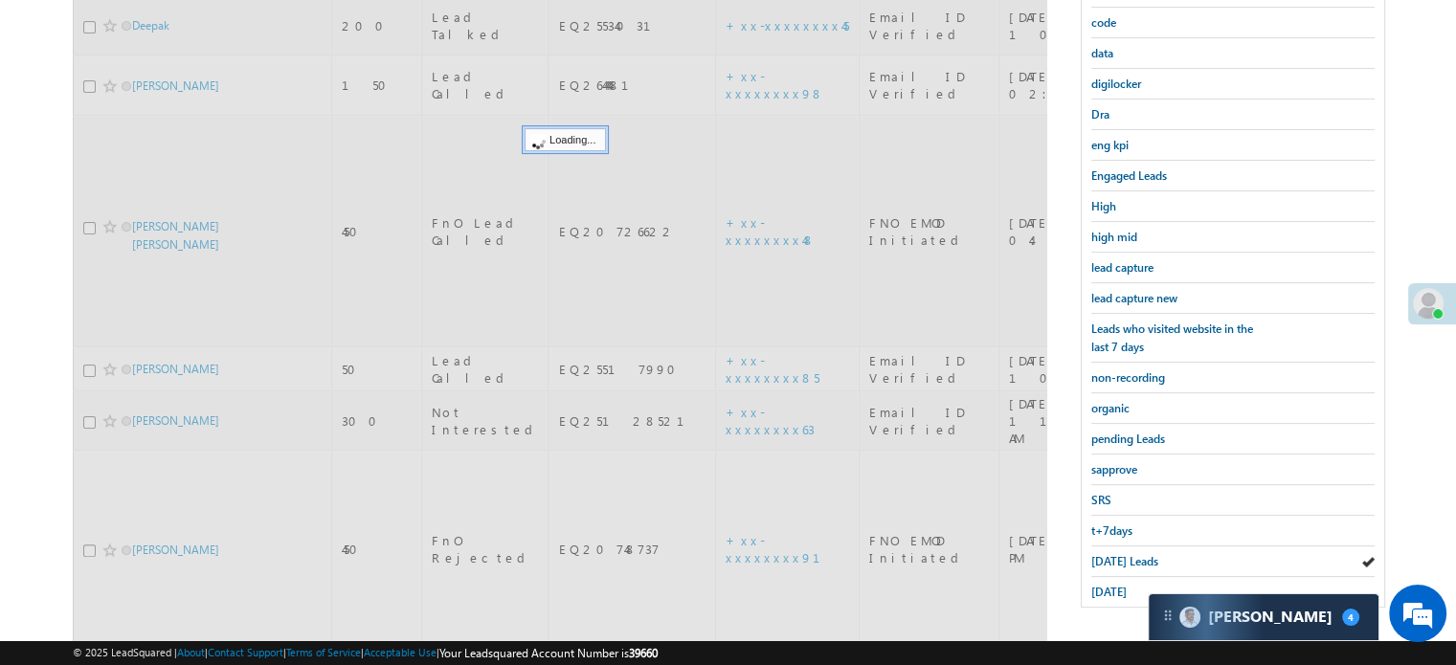
scroll to position [219, 0]
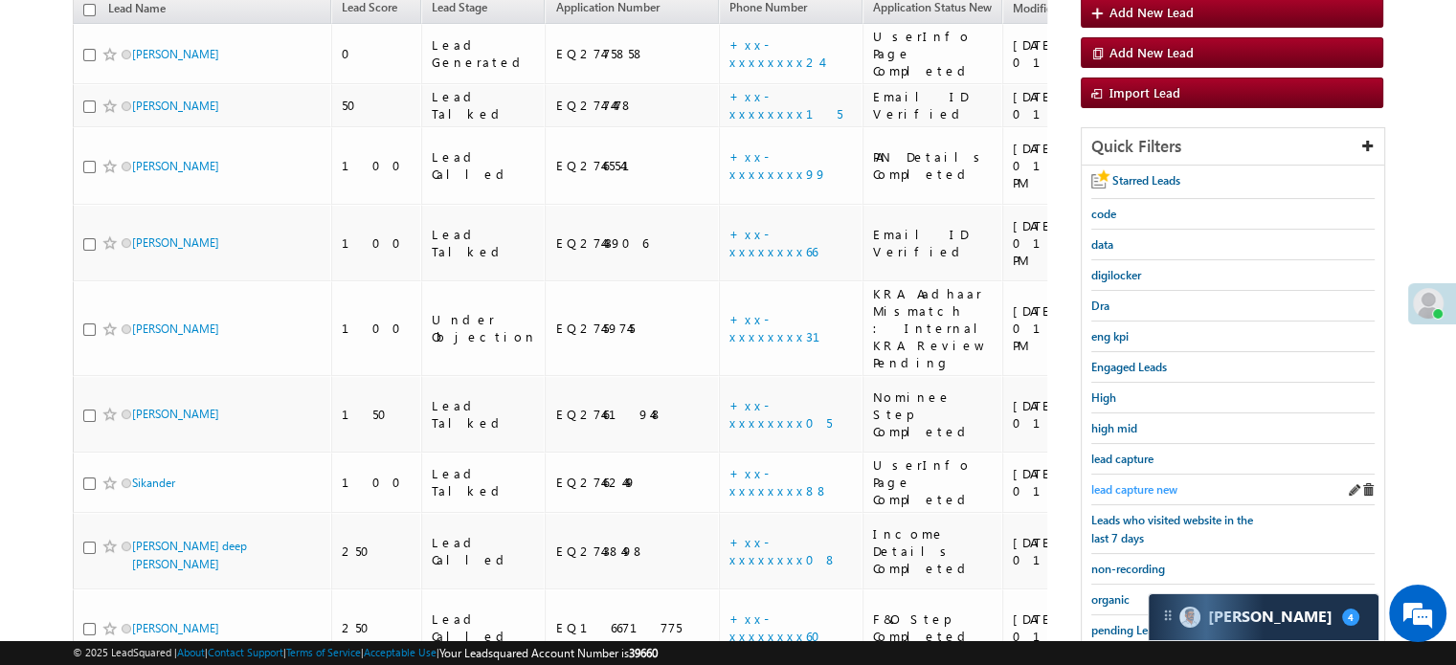
click at [1128, 483] on span "lead capture new" at bounding box center [1135, 490] width 86 height 14
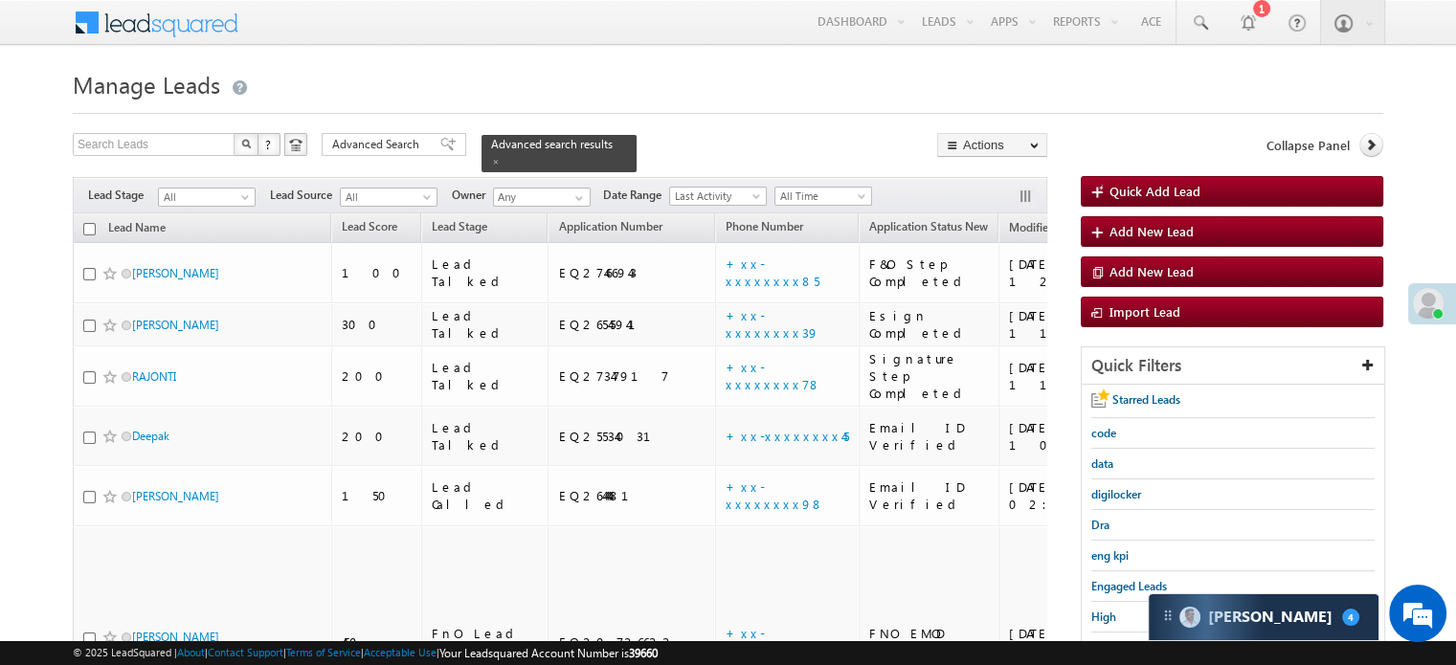
scroll to position [383, 0]
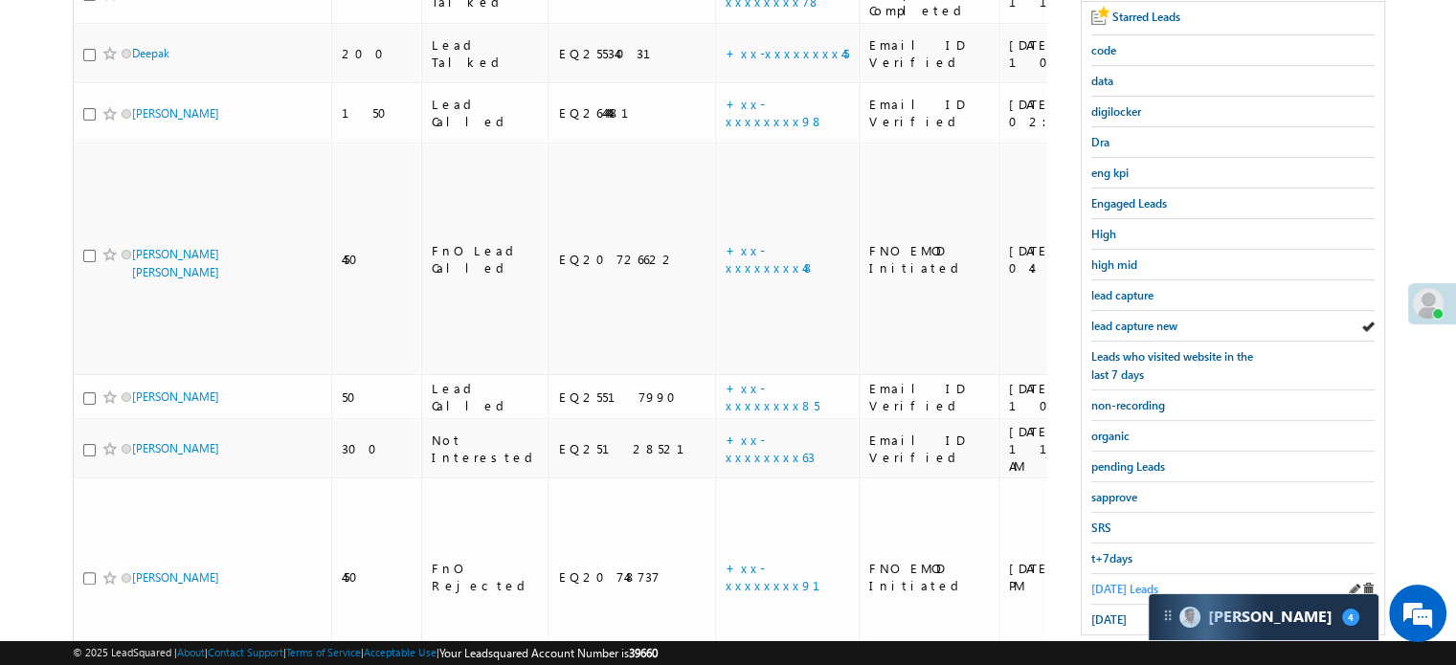
click at [1099, 582] on span "Today's Leads" at bounding box center [1125, 589] width 67 height 14
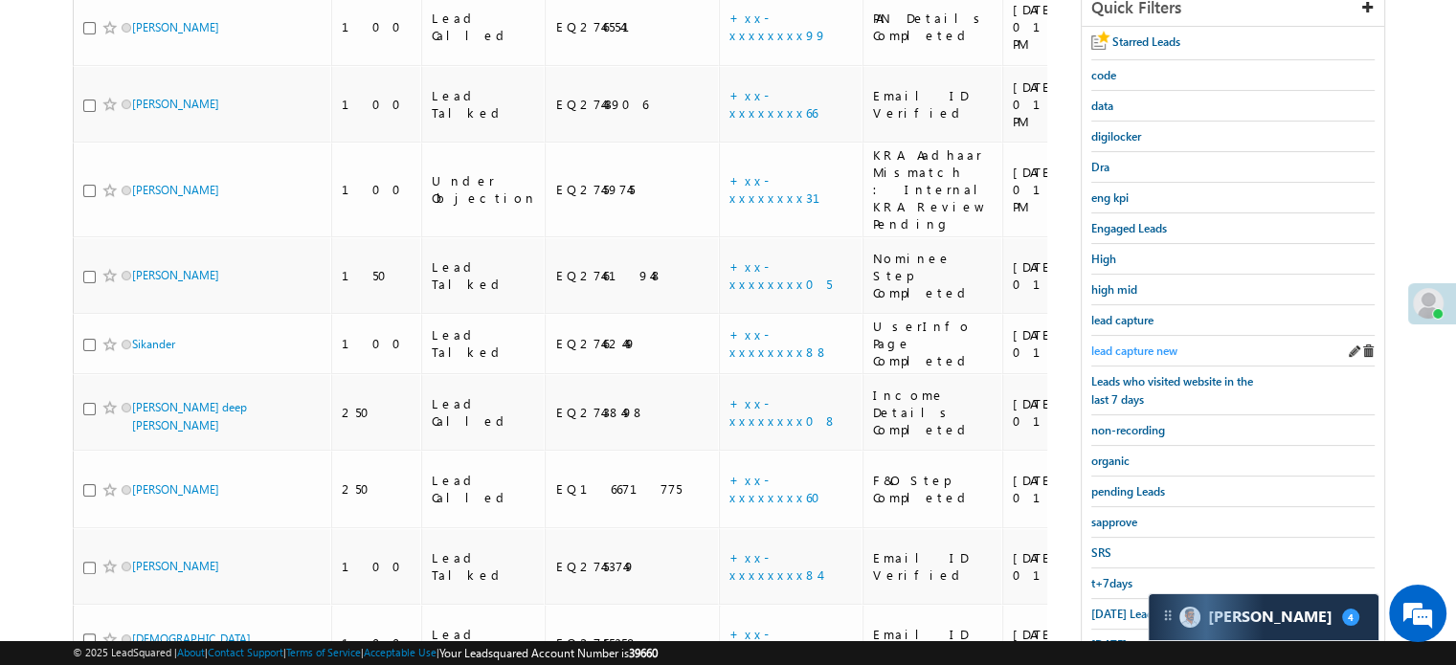
scroll to position [479, 0]
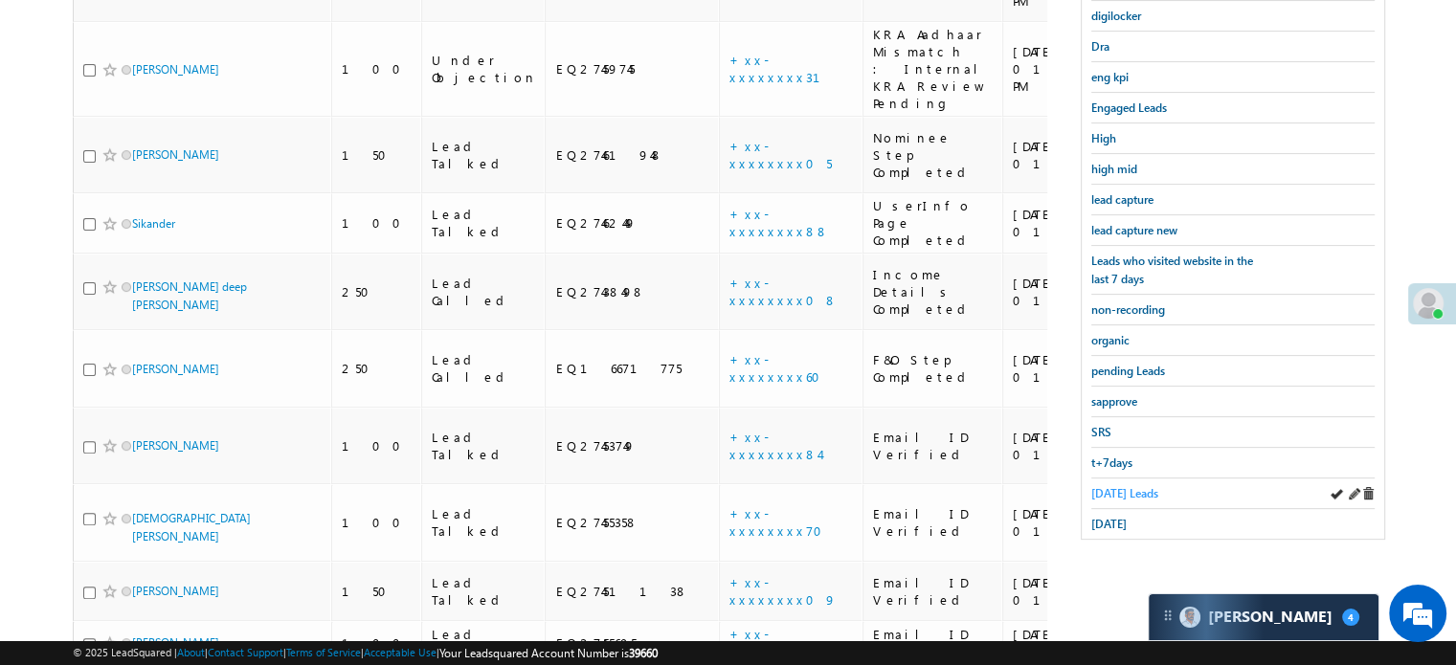
click at [1122, 490] on span "[DATE] Leads" at bounding box center [1125, 493] width 67 height 14
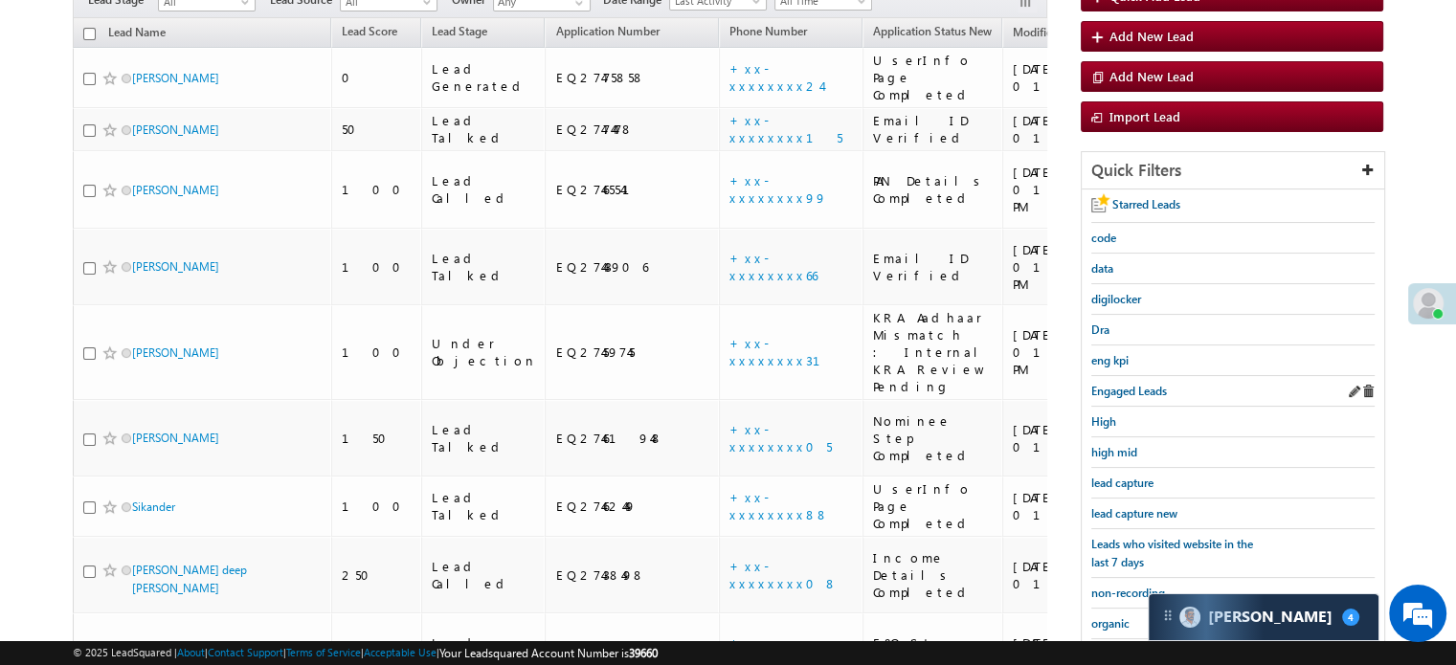
scroll to position [287, 0]
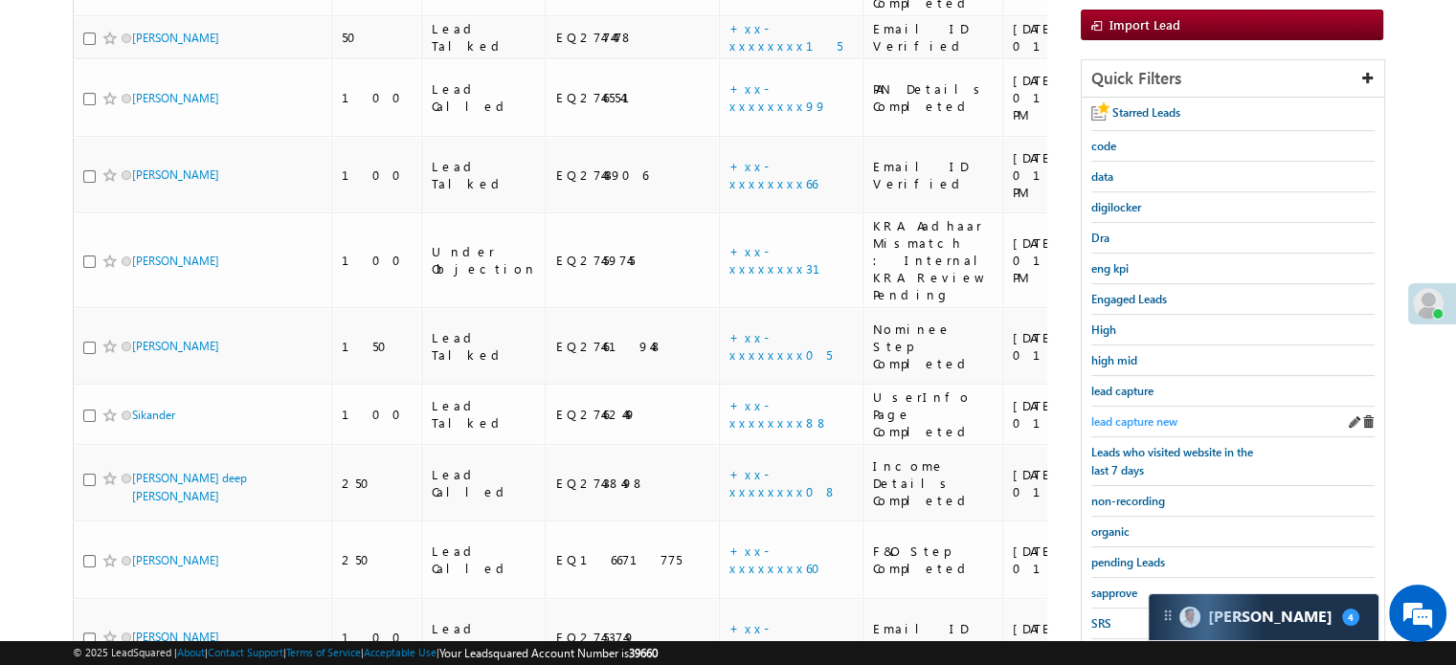
click at [1119, 415] on span "lead capture new" at bounding box center [1135, 422] width 86 height 14
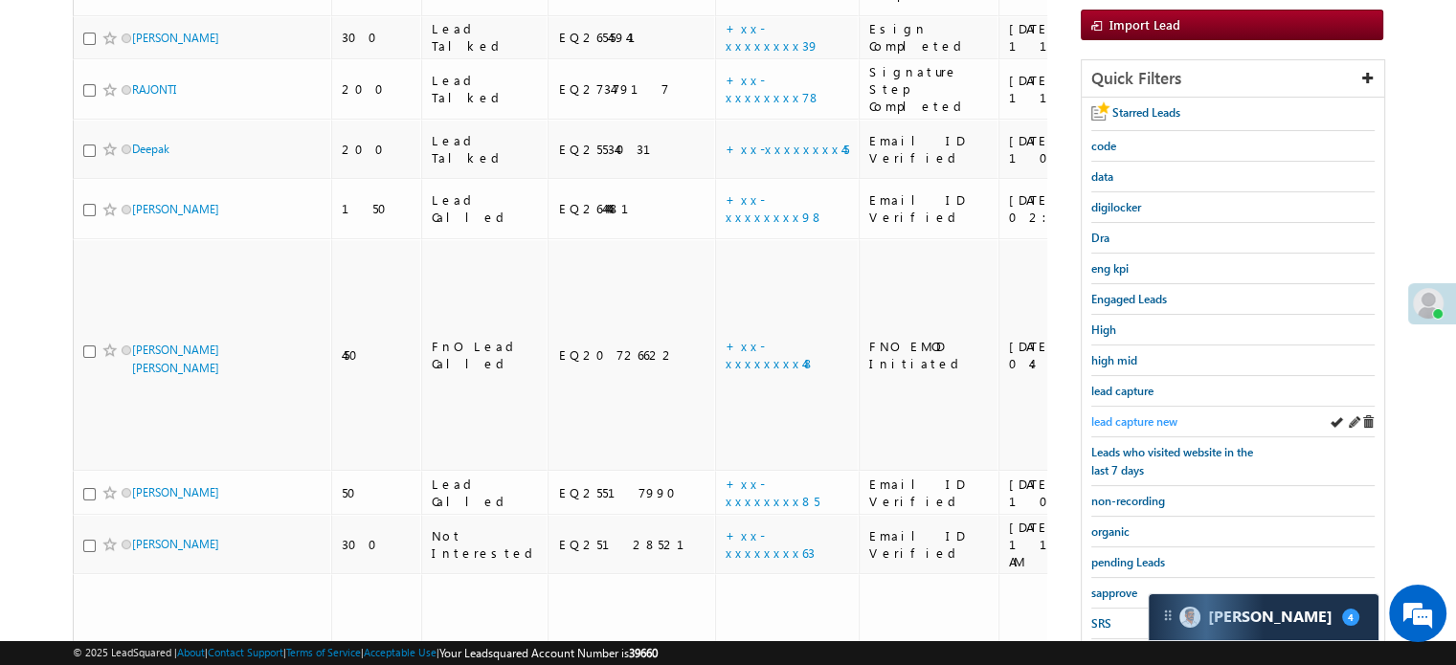
click at [1127, 415] on span "lead capture new" at bounding box center [1135, 422] width 86 height 14
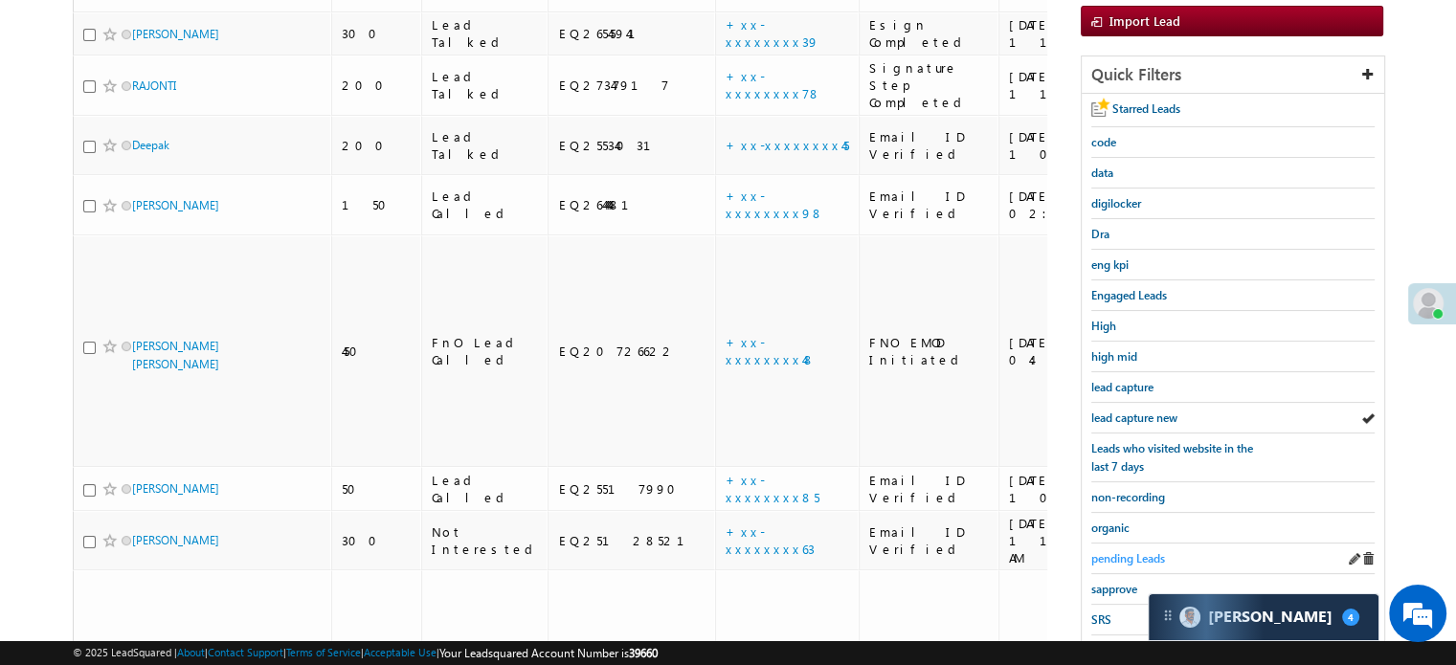
scroll to position [411, 0]
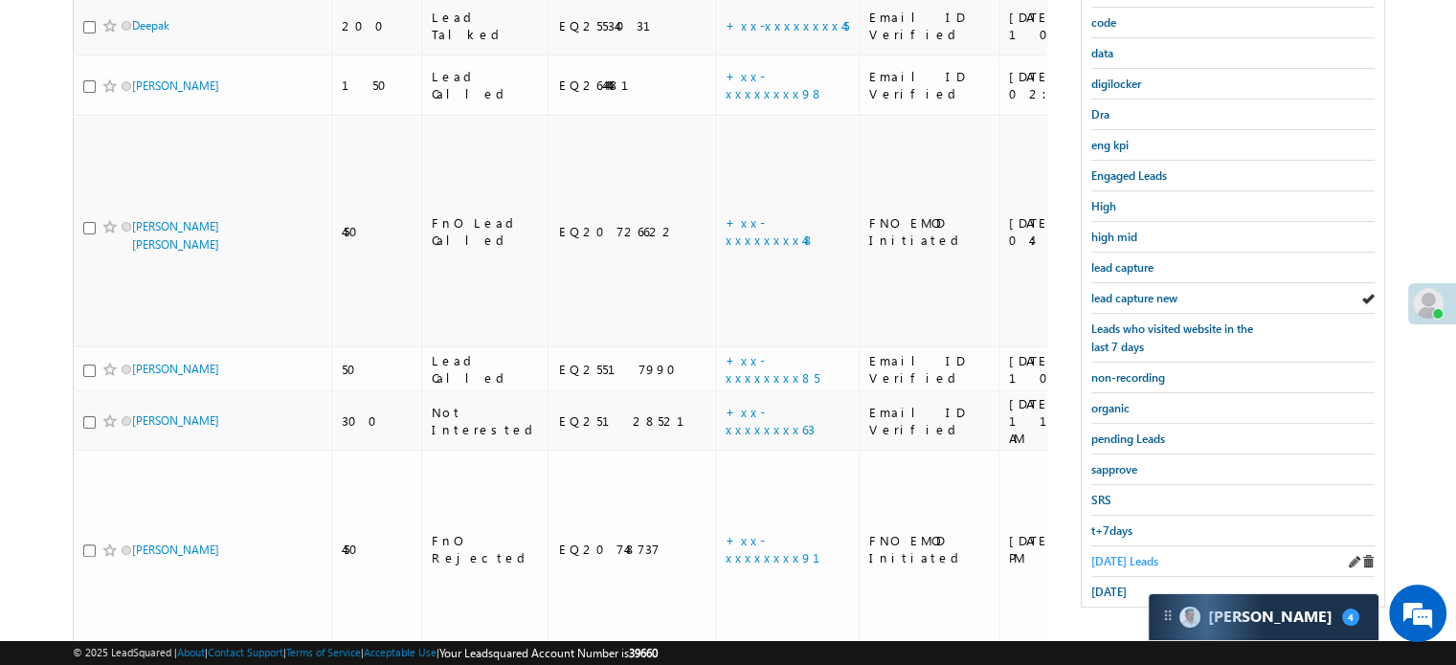
click at [1097, 552] on link "Today's Leads" at bounding box center [1125, 561] width 67 height 18
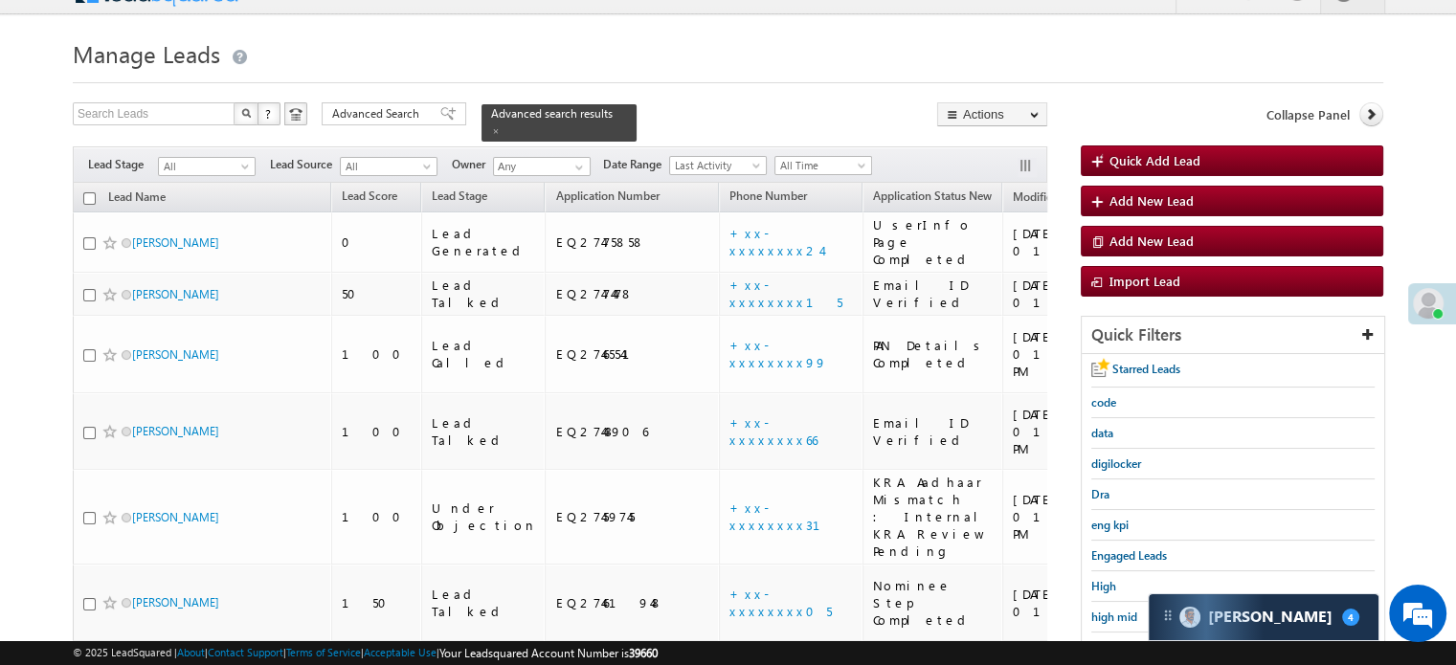
scroll to position [0, 0]
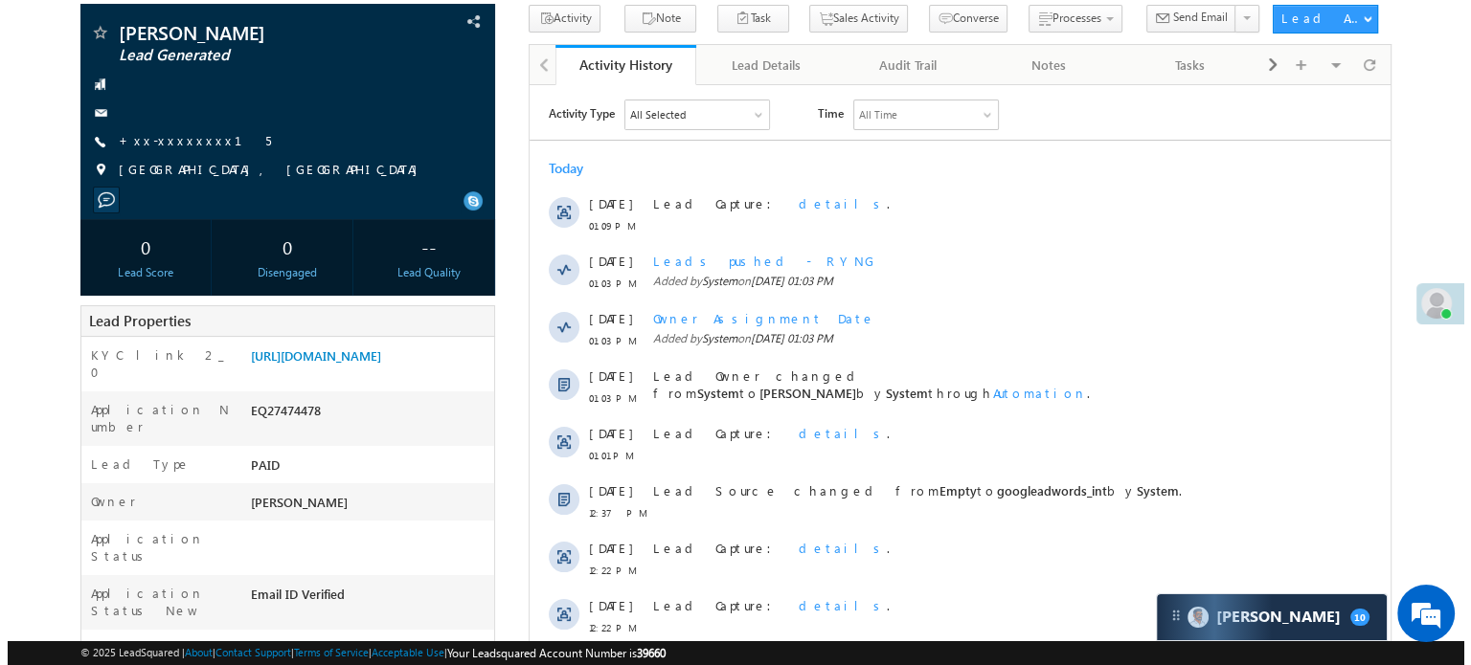
scroll to position [96, 0]
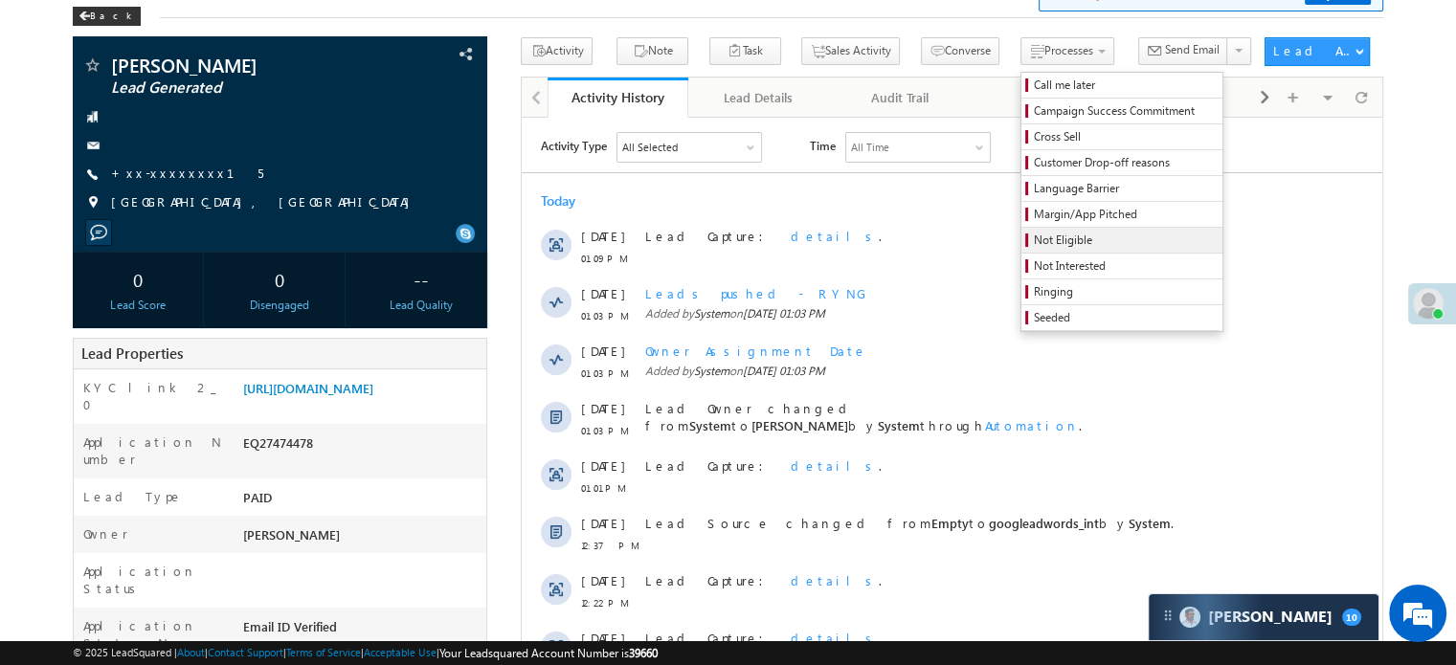
click at [1034, 234] on span "Not Eligible" at bounding box center [1125, 240] width 182 height 17
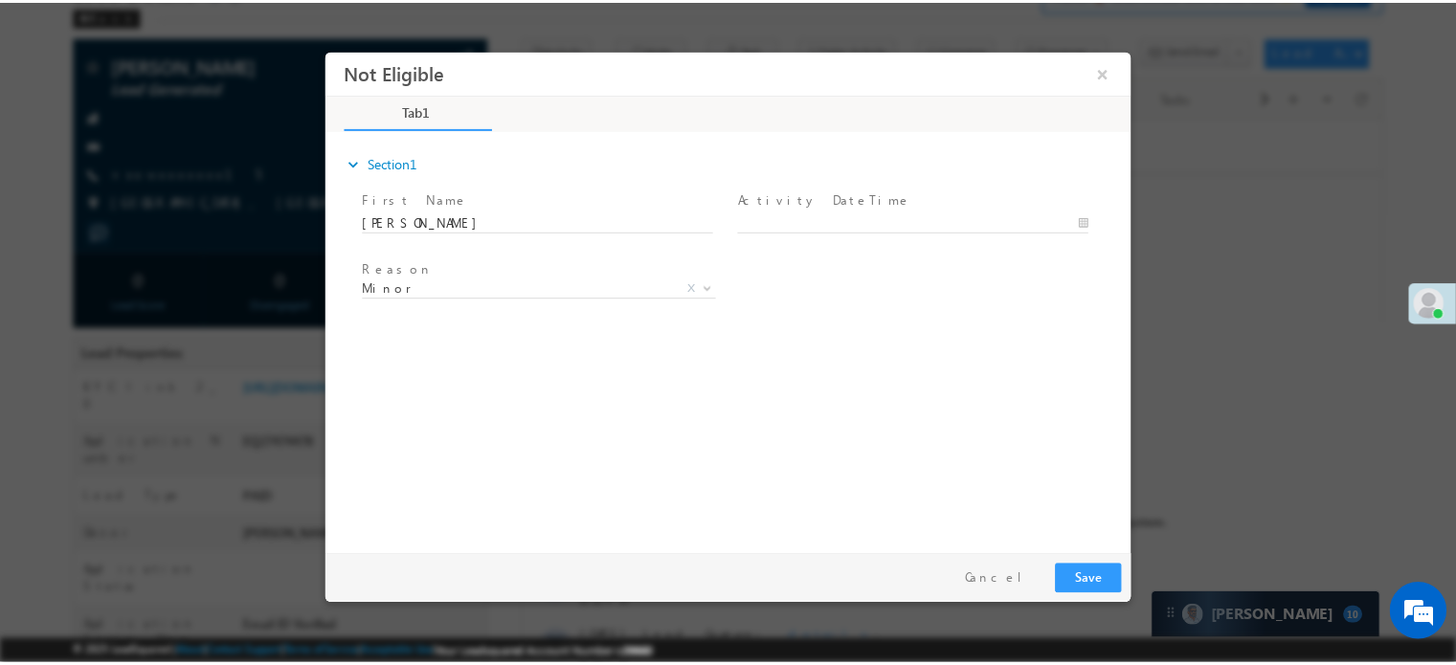
scroll to position [0, 0]
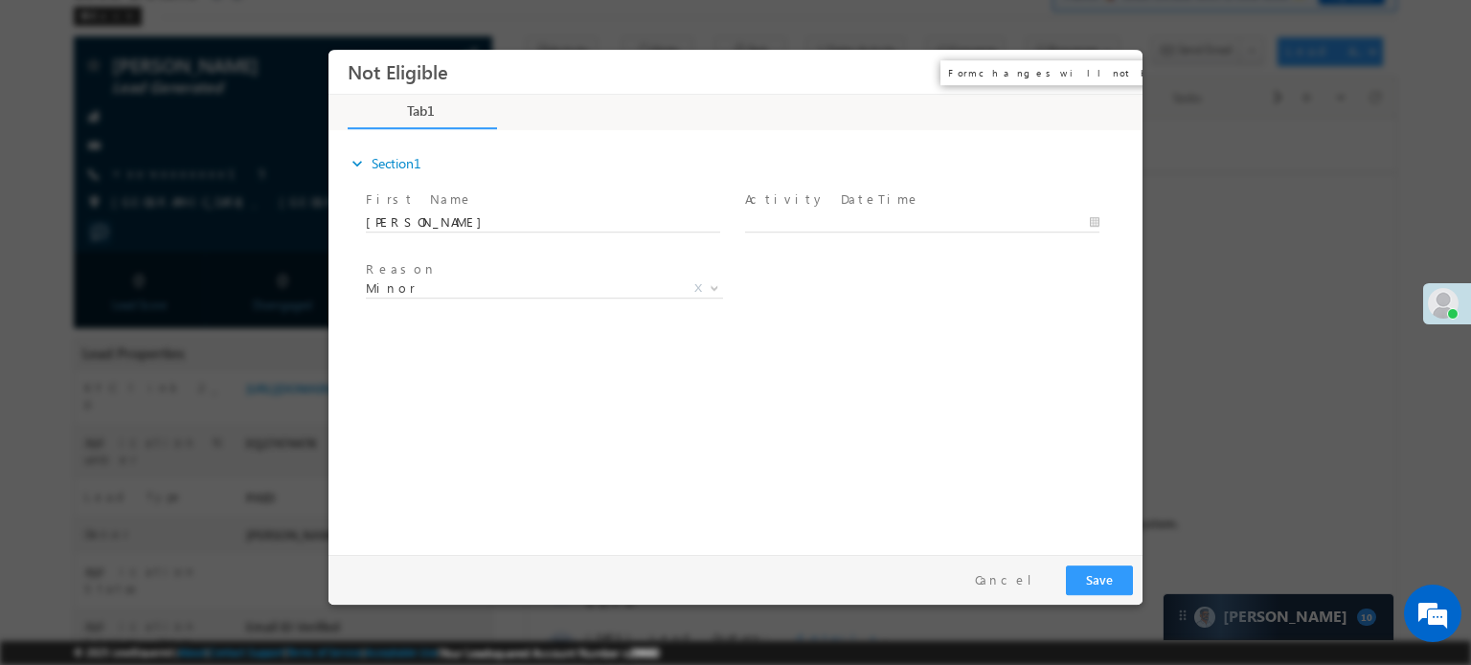
click at [1119, 71] on button "×" at bounding box center [1113, 71] width 33 height 35
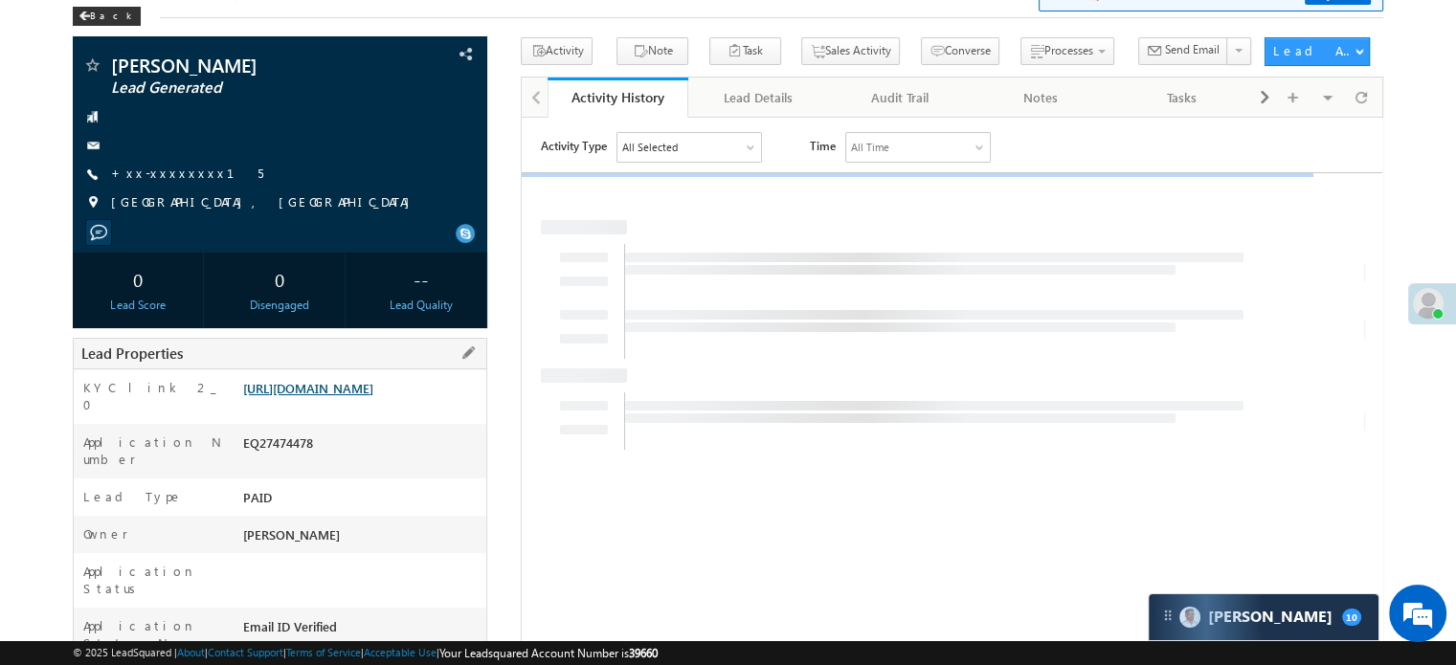
click at [275, 396] on link "https://angelbroking1-pk3em7sa.customui-test.leadsquared.com?leadId=13cd3bea-11…" at bounding box center [308, 388] width 130 height 16
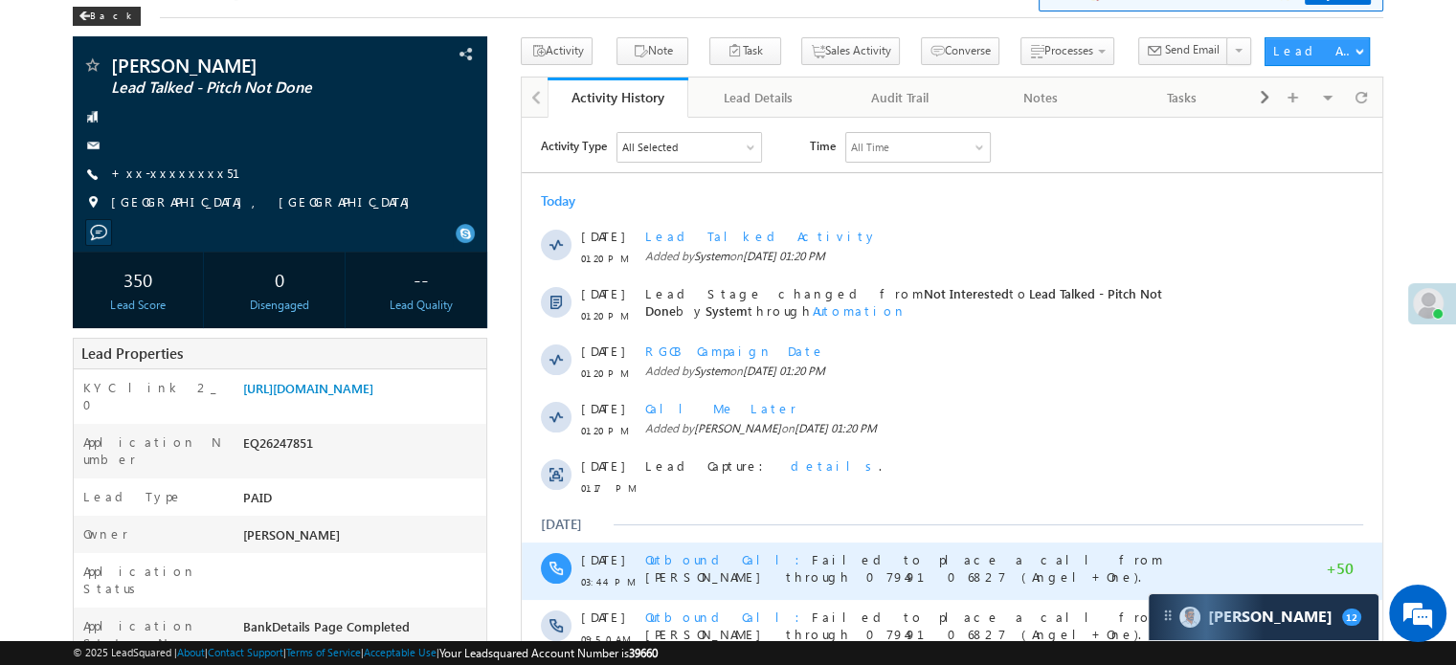
scroll to position [479, 0]
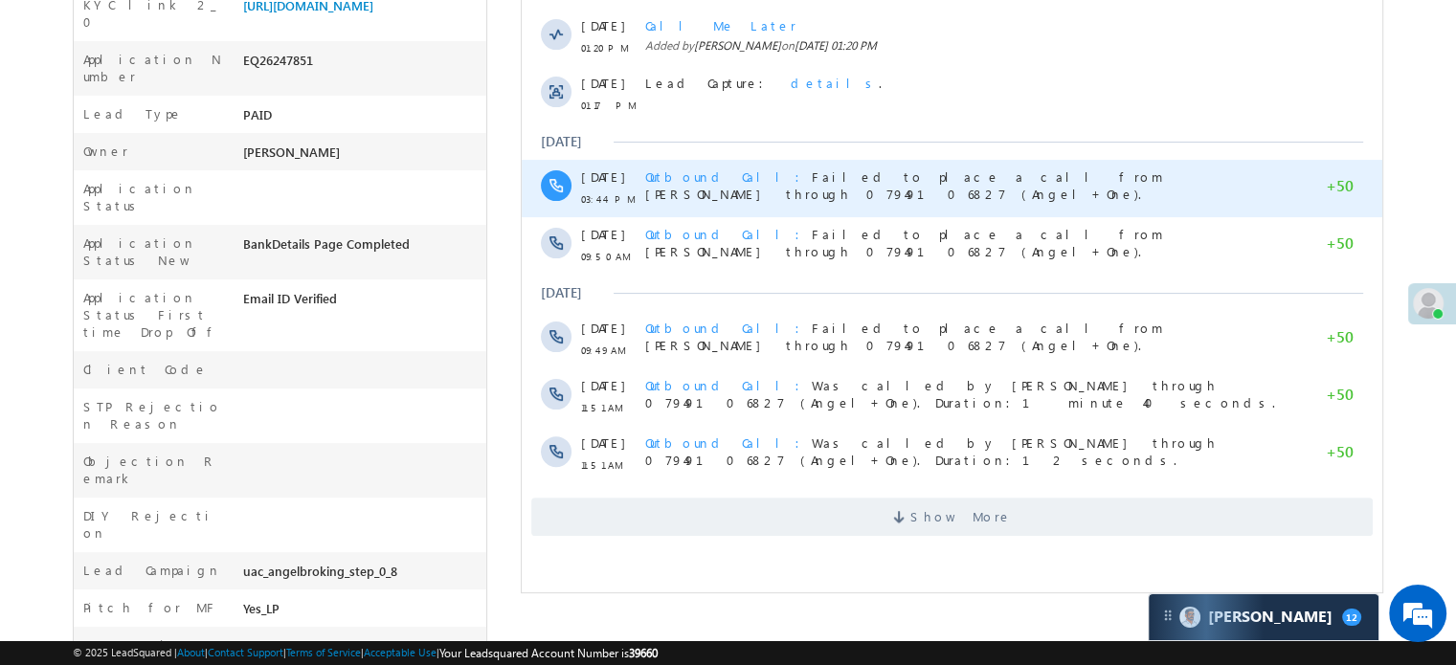
click at [677, 511] on span "Show More" at bounding box center [952, 517] width 842 height 38
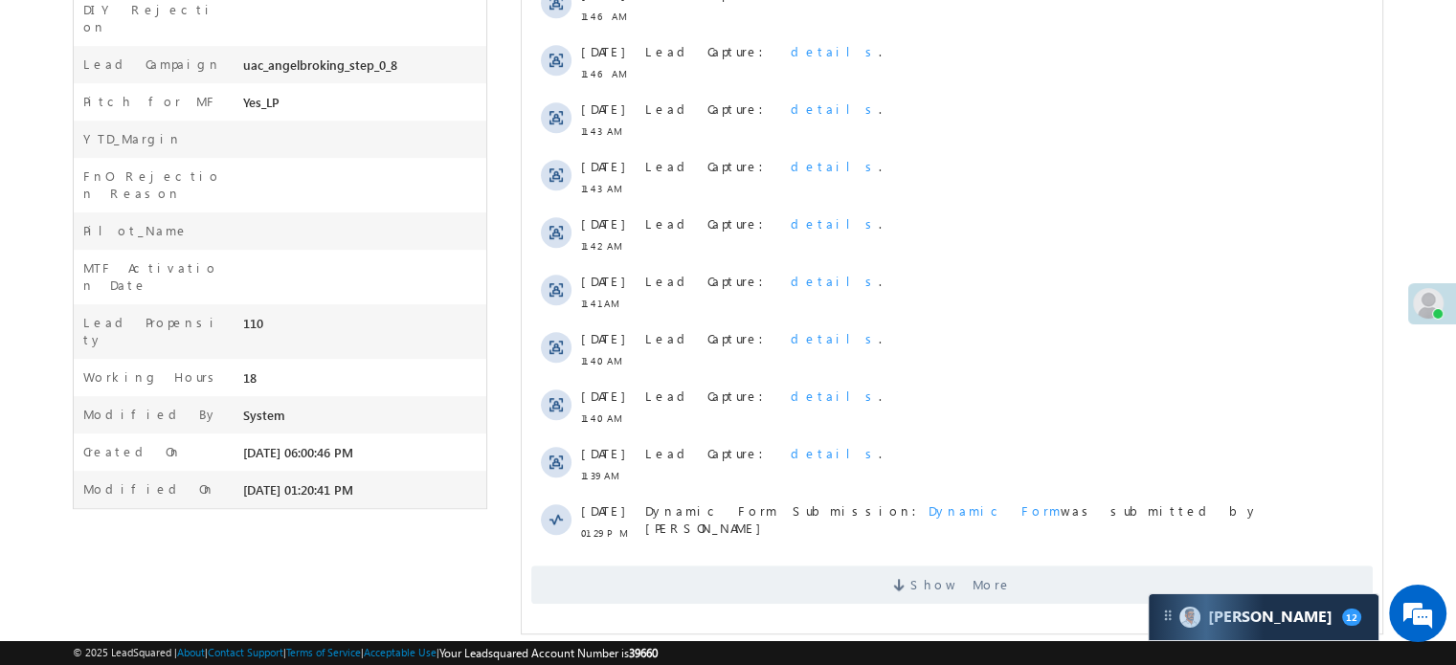
scroll to position [1002, 0]
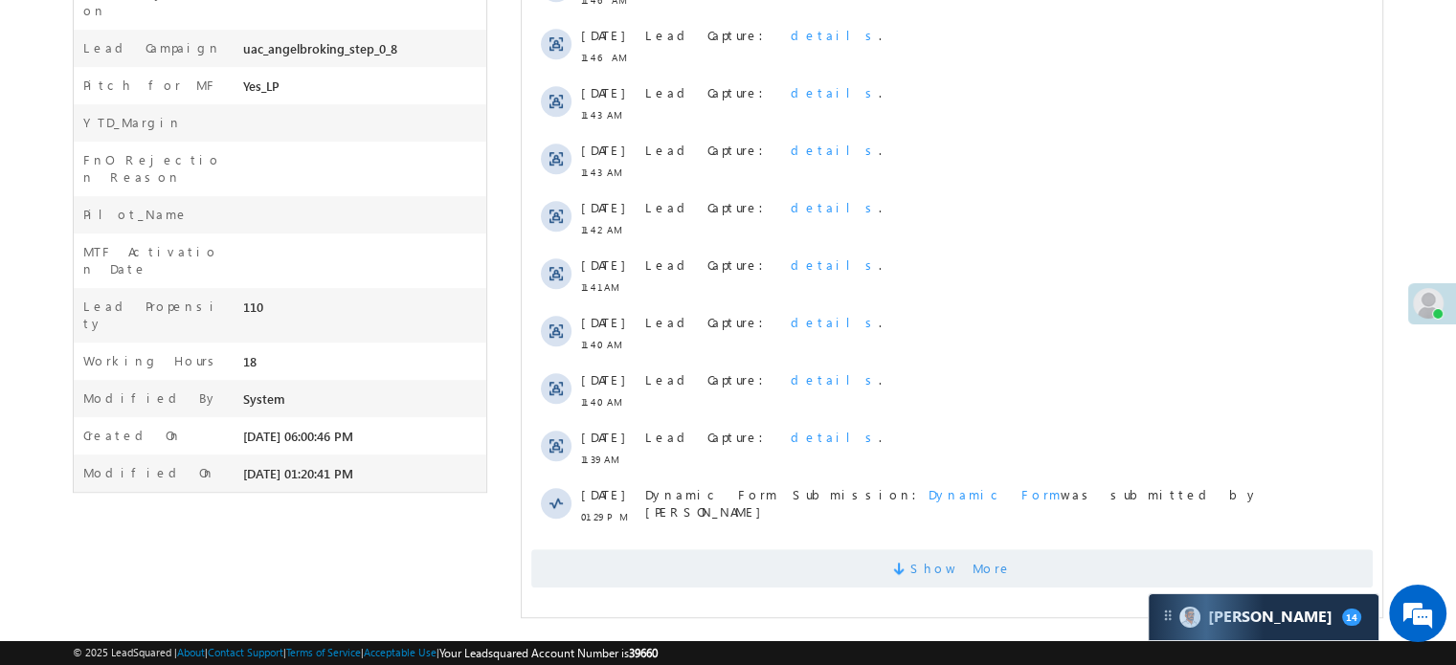
click at [679, 563] on span "Show More" at bounding box center [952, 569] width 842 height 38
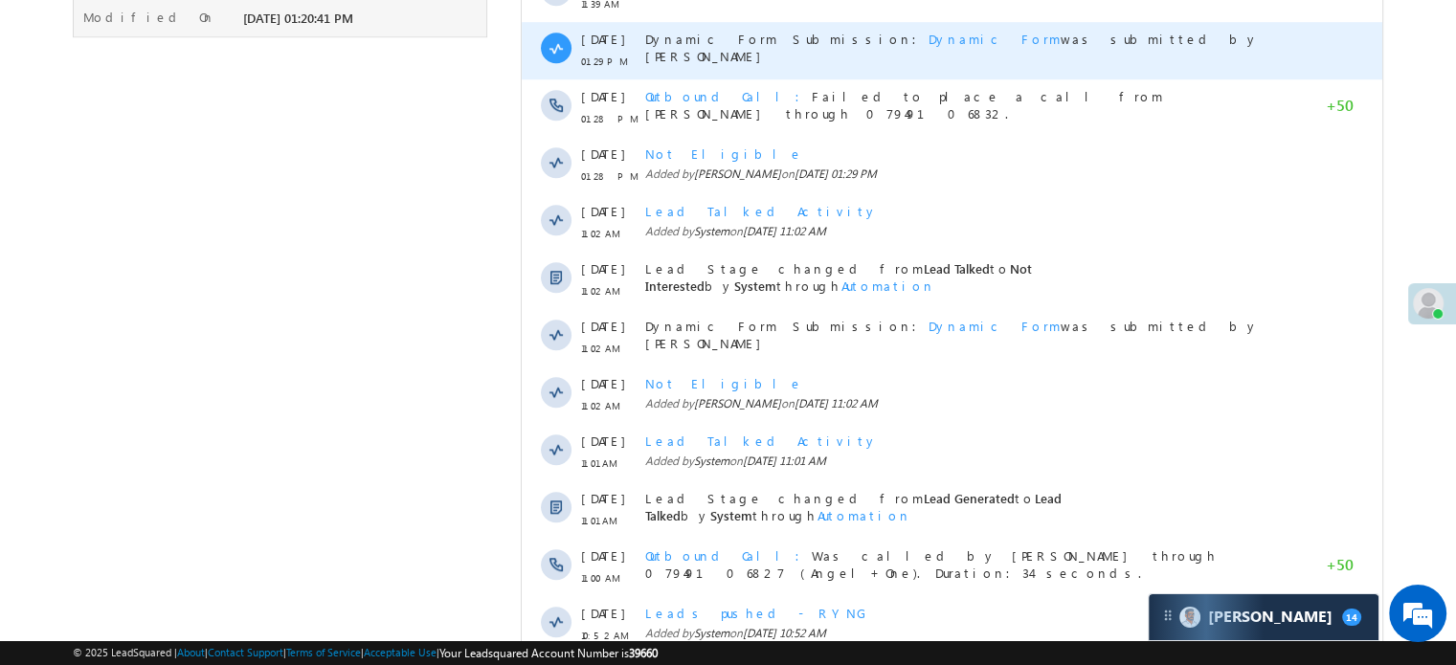
scroll to position [1576, 0]
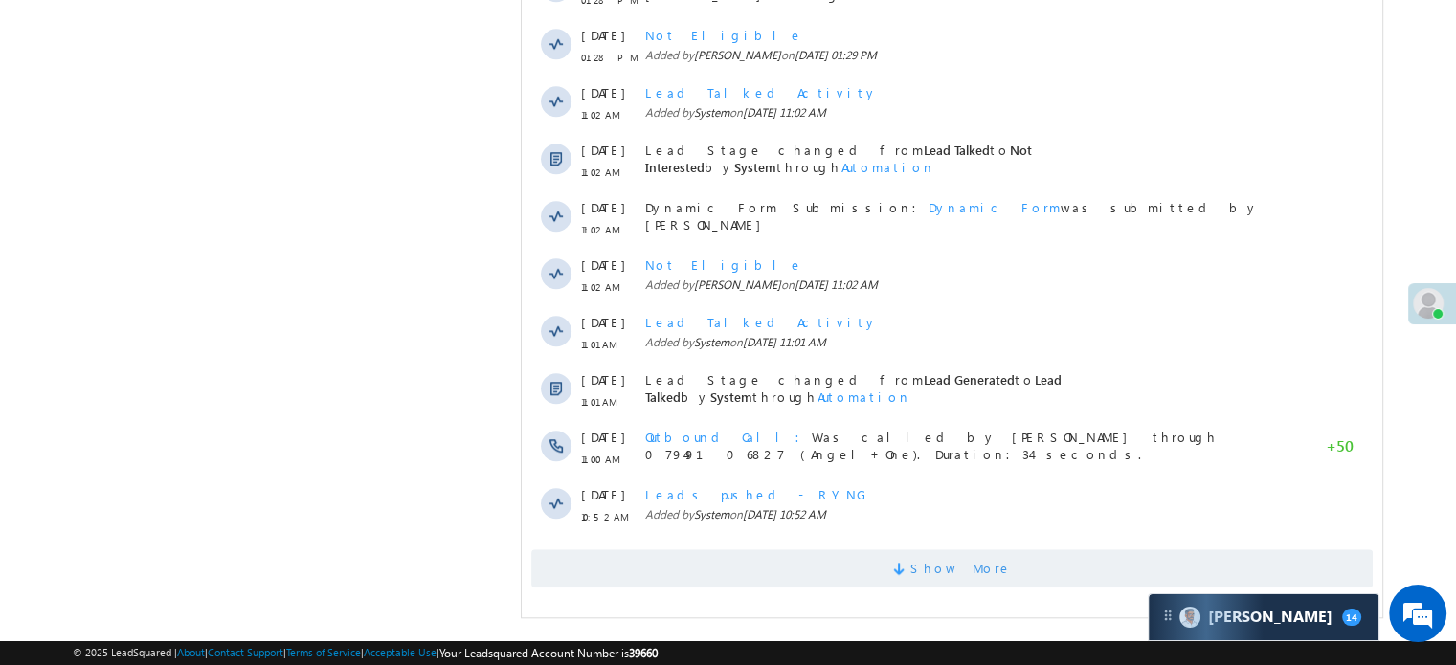
click at [775, 567] on span "Show More" at bounding box center [952, 569] width 842 height 38
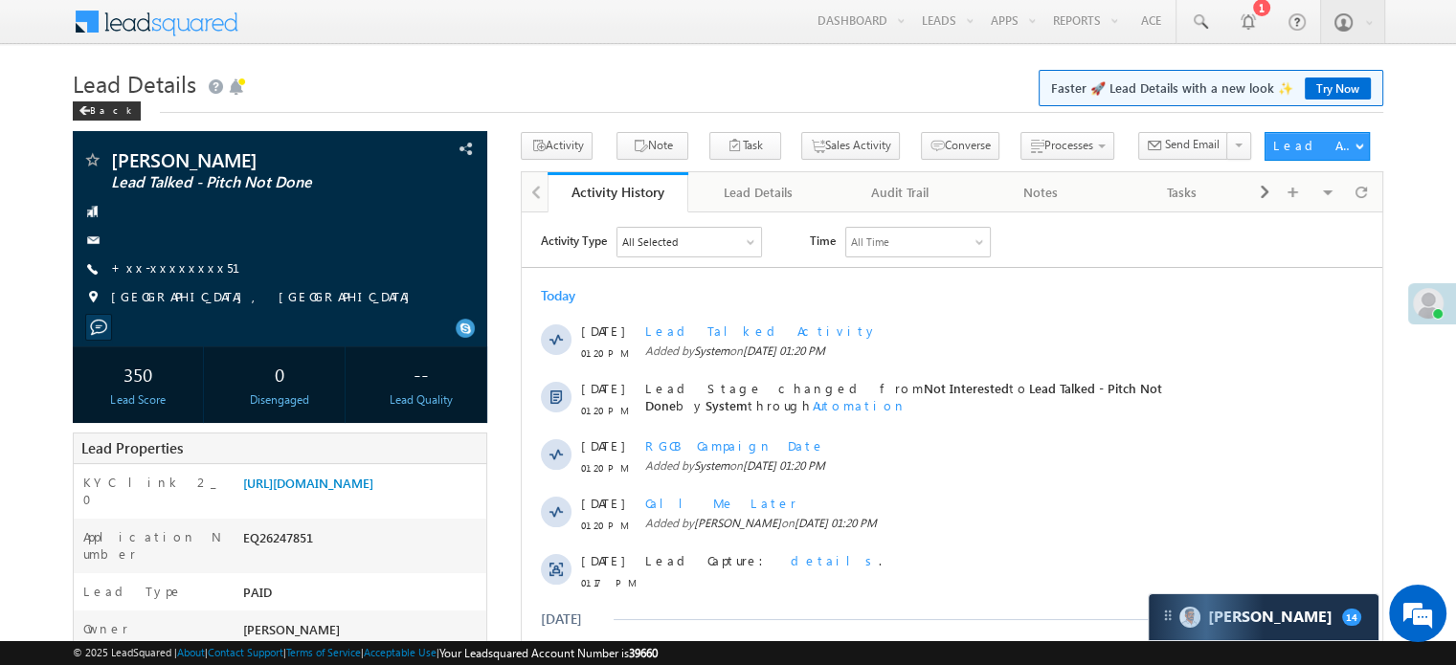
scroll to position [0, 0]
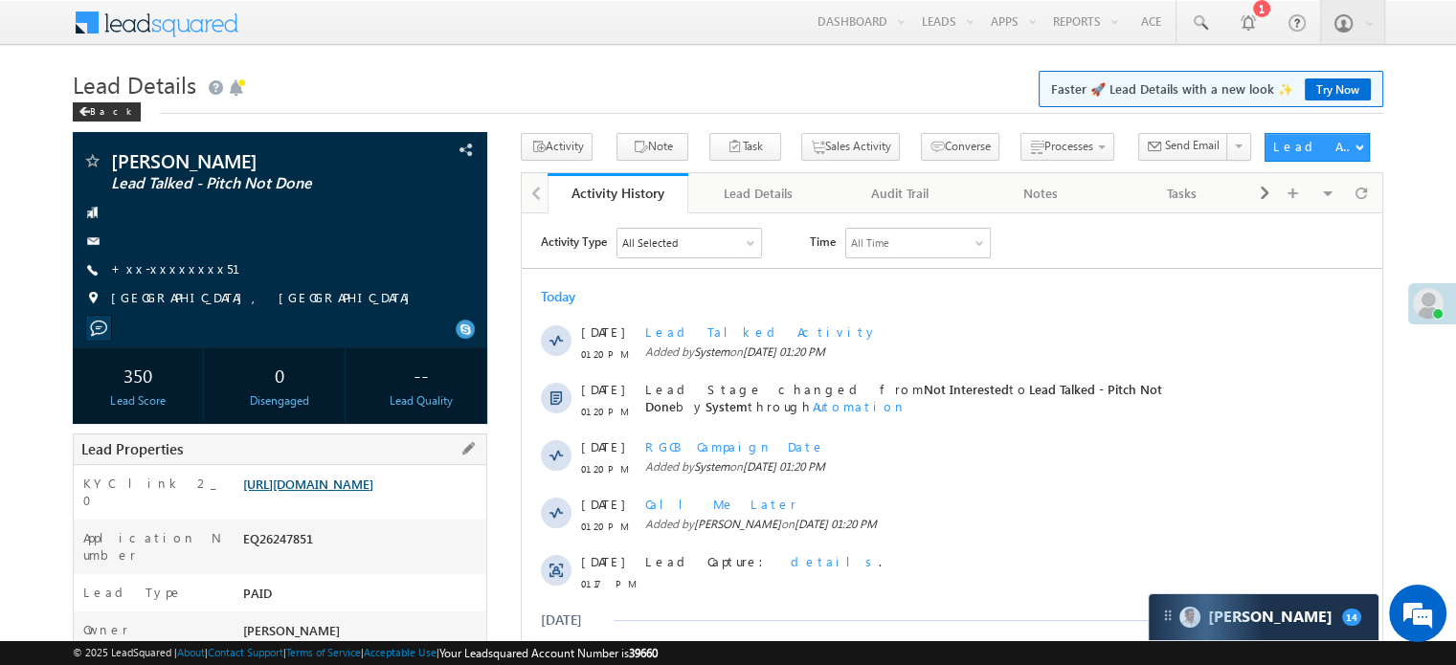
click at [373, 492] on link "https://angelbroking1-pk3em7sa.customui-test.leadsquared.com?leadId=e99f1a86-9d…" at bounding box center [308, 484] width 130 height 16
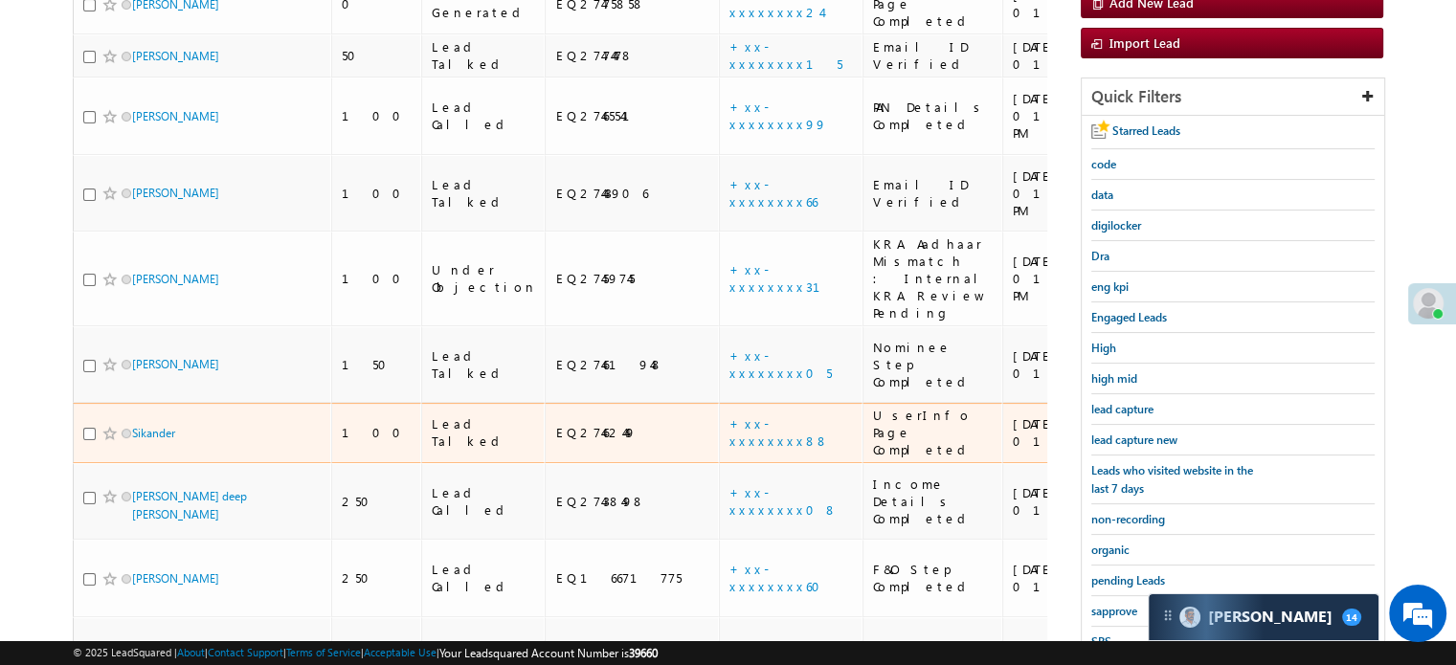
scroll to position [288, 0]
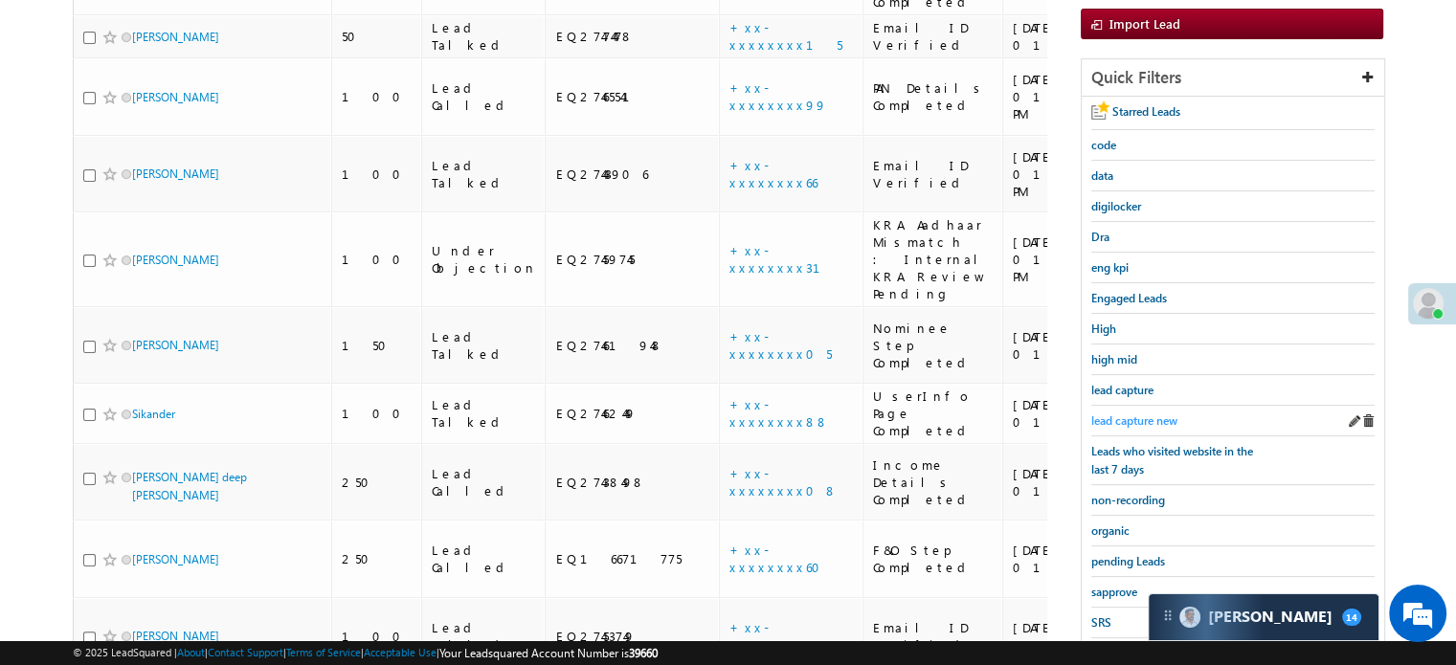
click at [1134, 414] on span "lead capture new" at bounding box center [1135, 421] width 86 height 14
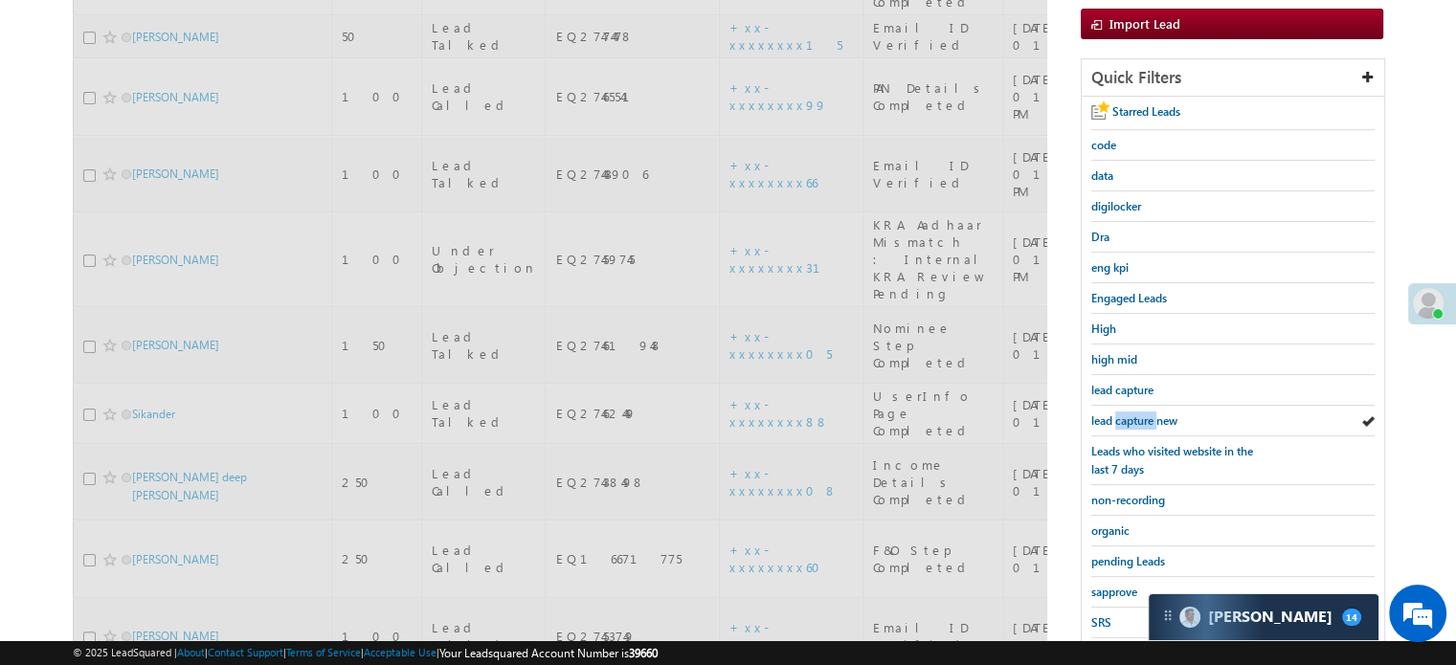
click at [1134, 414] on span "lead capture new" at bounding box center [1135, 421] width 86 height 14
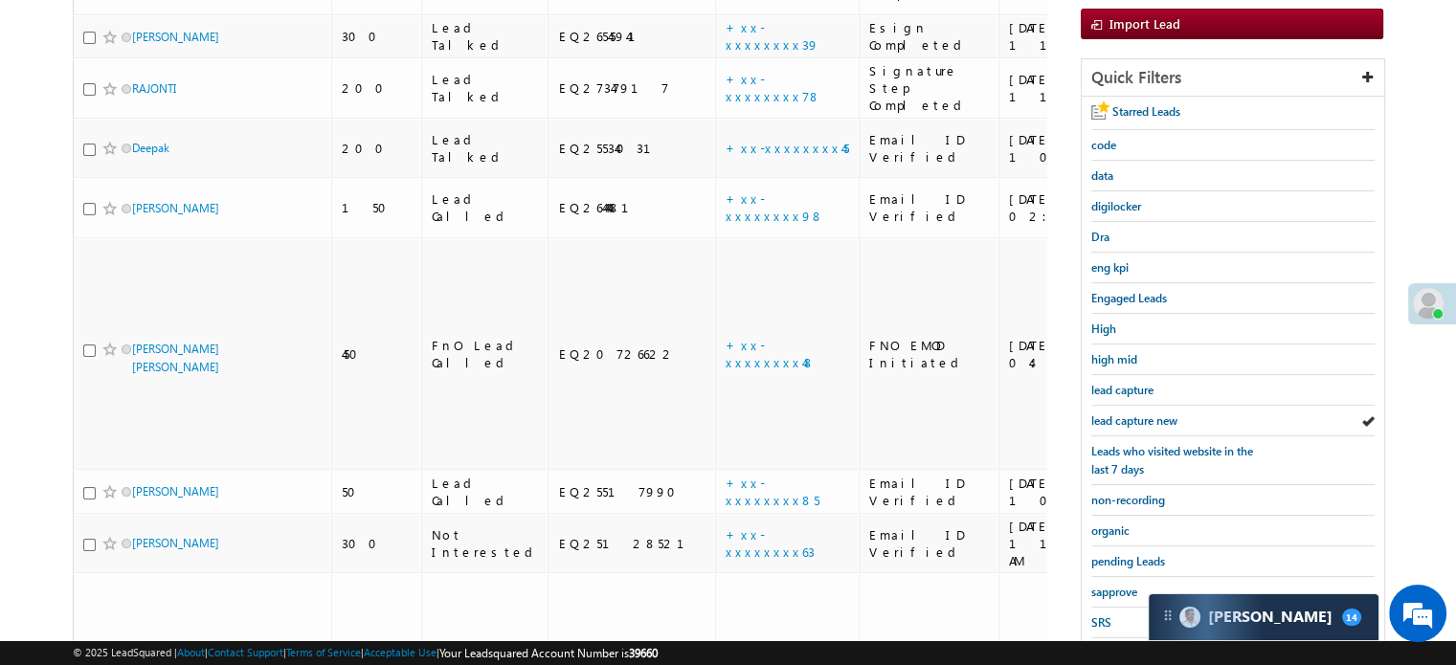
scroll to position [0, 0]
click at [1134, 414] on span "lead capture new" at bounding box center [1135, 421] width 86 height 14
click at [1113, 415] on span "lead capture new" at bounding box center [1135, 422] width 86 height 14
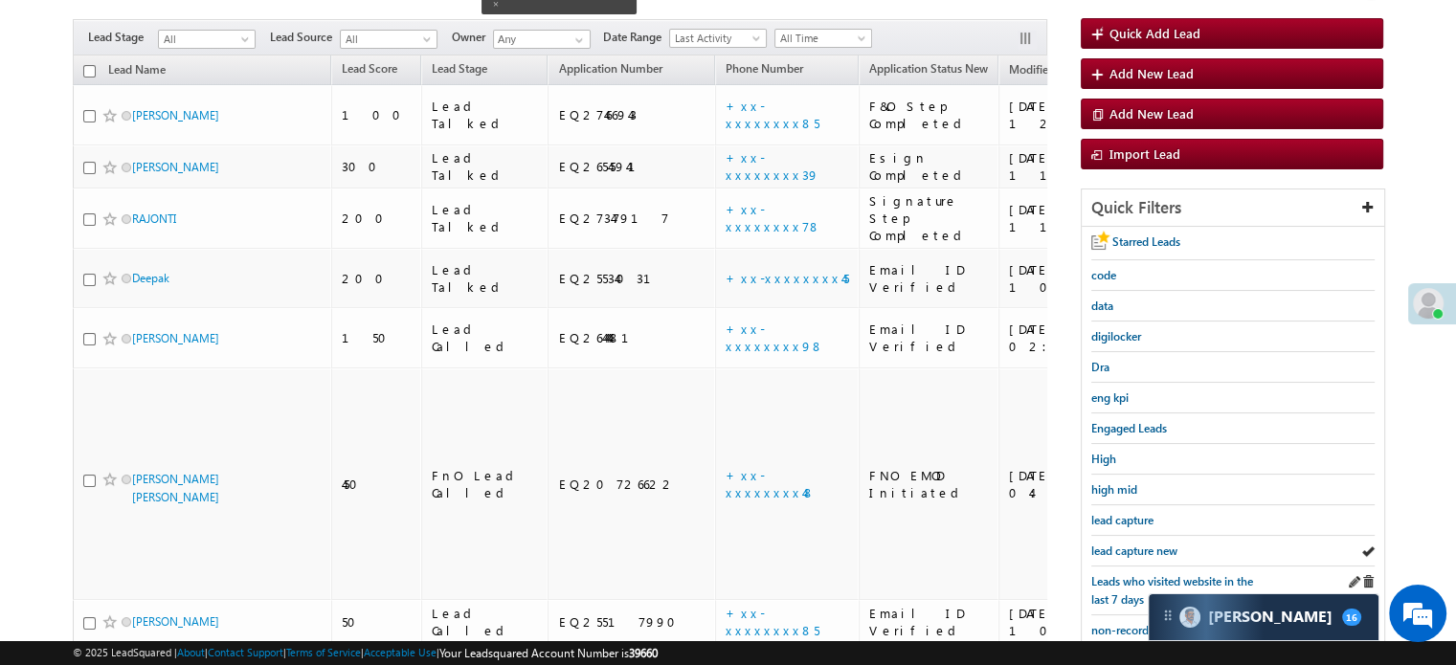
scroll to position [191, 0]
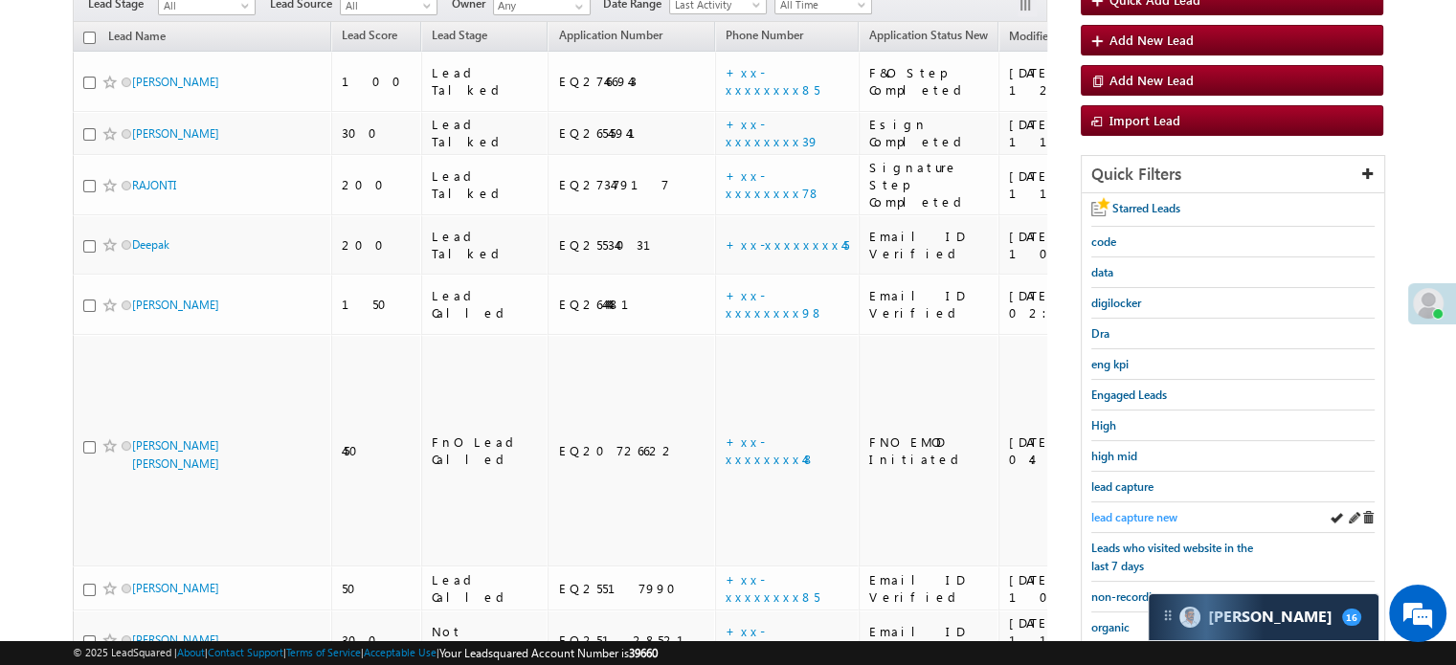
click at [1114, 510] on span "lead capture new" at bounding box center [1135, 517] width 86 height 14
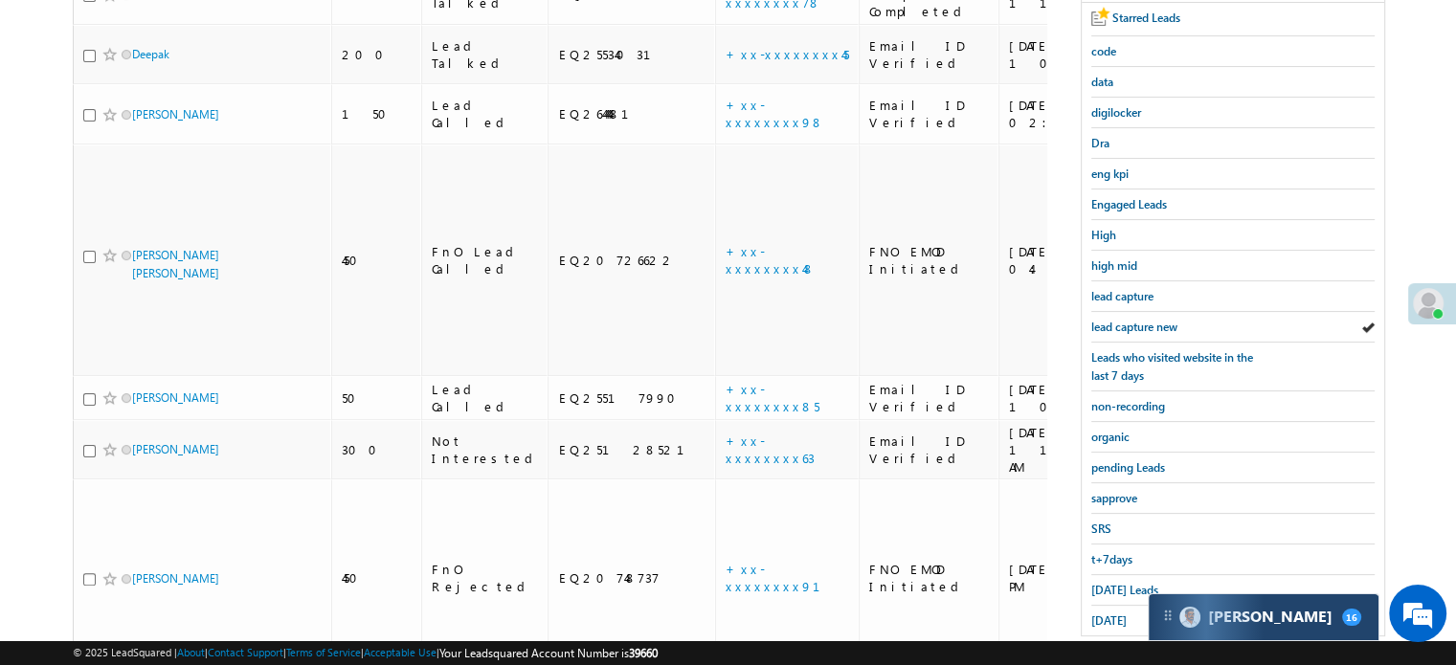
scroll to position [383, 0]
click at [1237, 621] on span "[PERSON_NAME]" at bounding box center [1270, 617] width 124 height 18
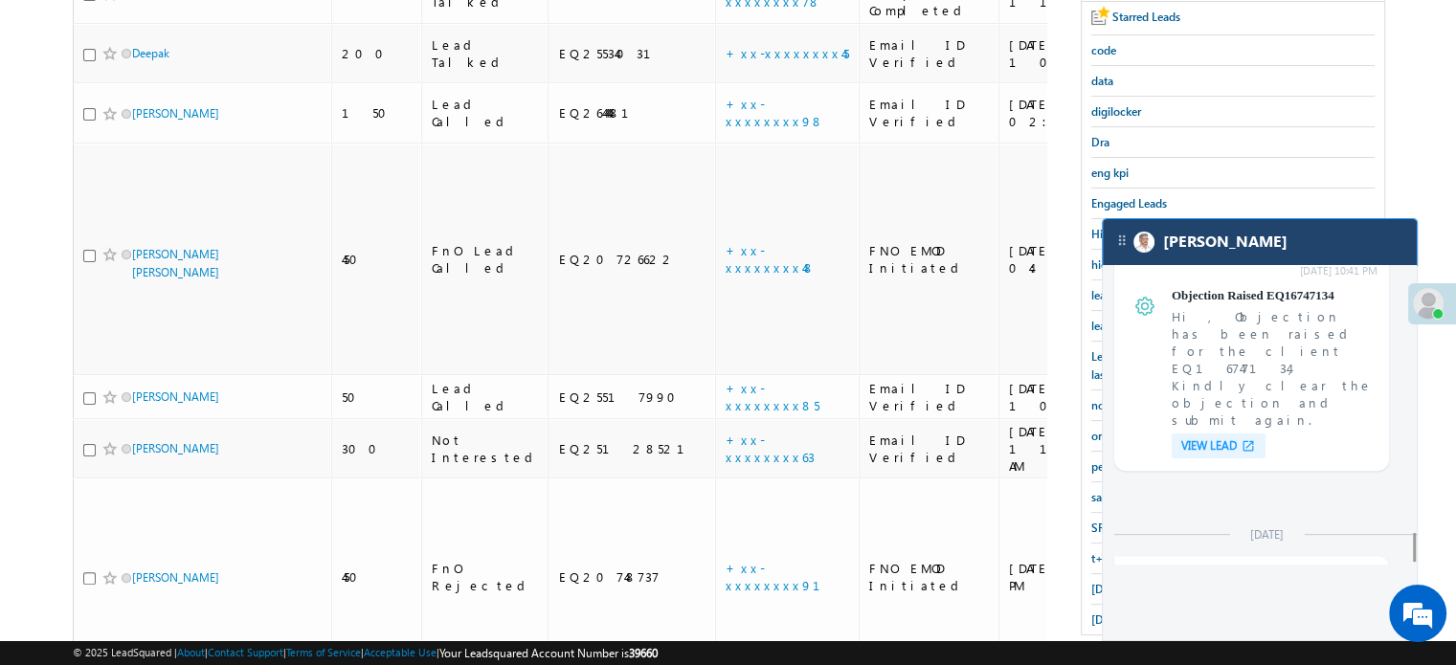
click at [1252, 259] on div "[PERSON_NAME]" at bounding box center [1260, 242] width 314 height 46
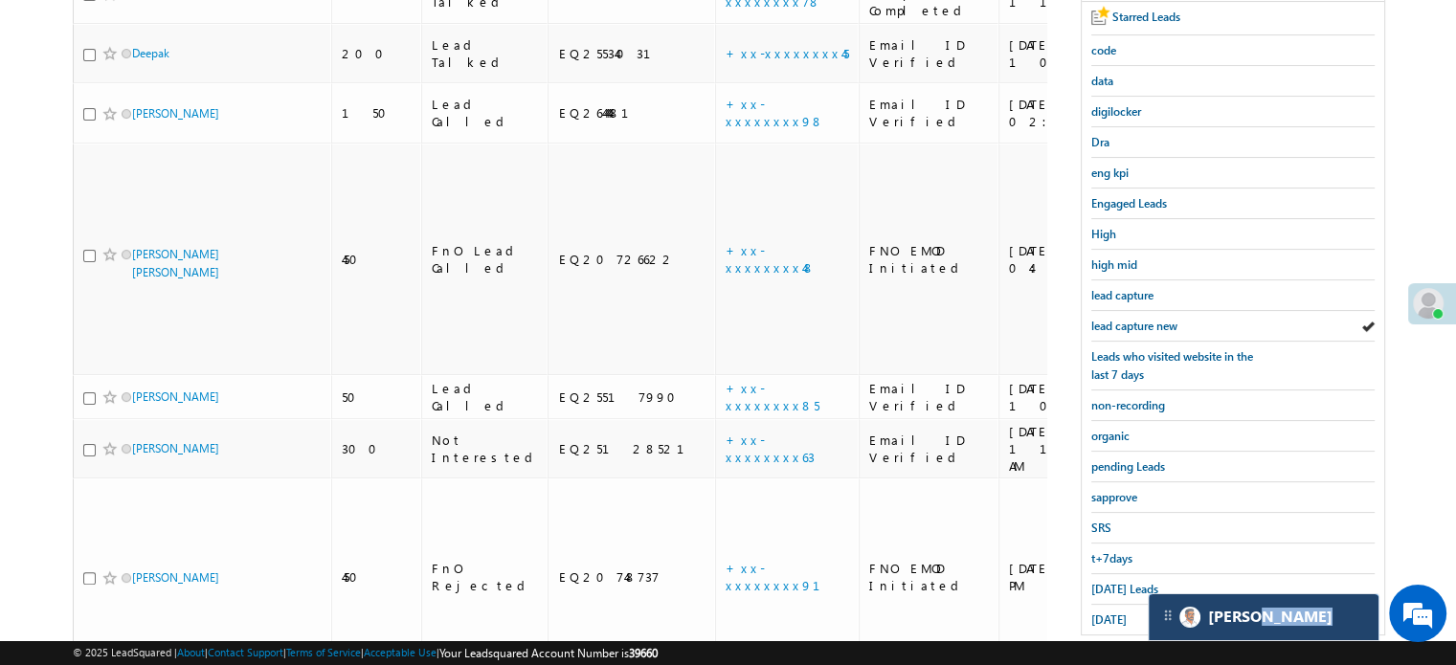
scroll to position [8118, 0]
click at [1252, 259] on body "Menu Priya Rathore priya .rath ore@a ngelb rokin g.com" at bounding box center [728, 199] width 1456 height 1165
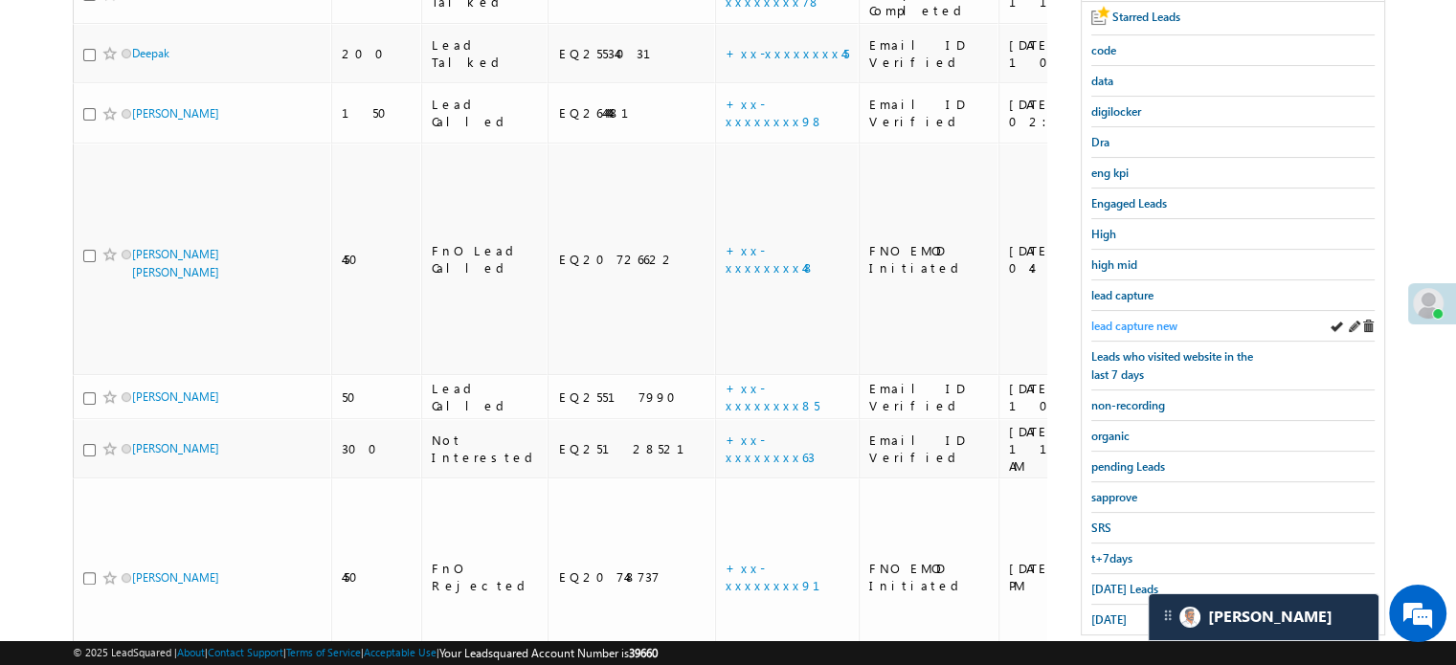
click at [1130, 325] on span "lead capture new" at bounding box center [1135, 326] width 86 height 14
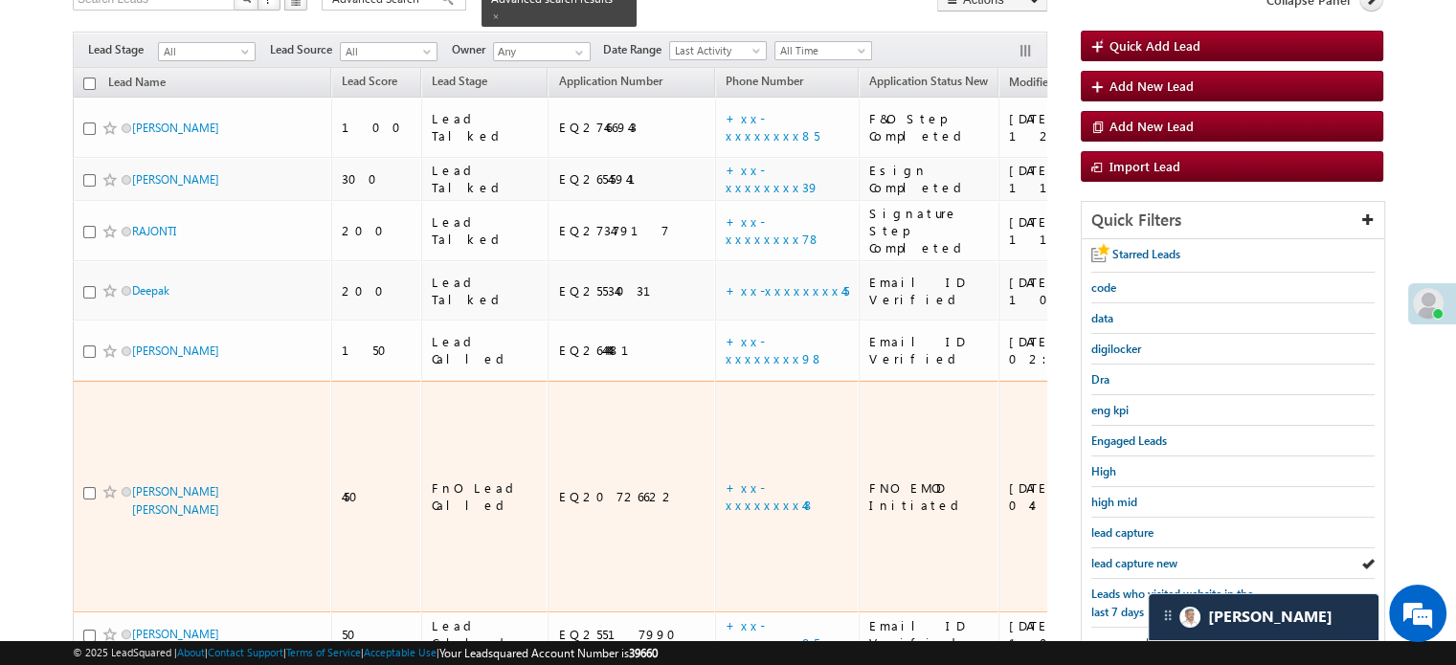
scroll to position [191, 0]
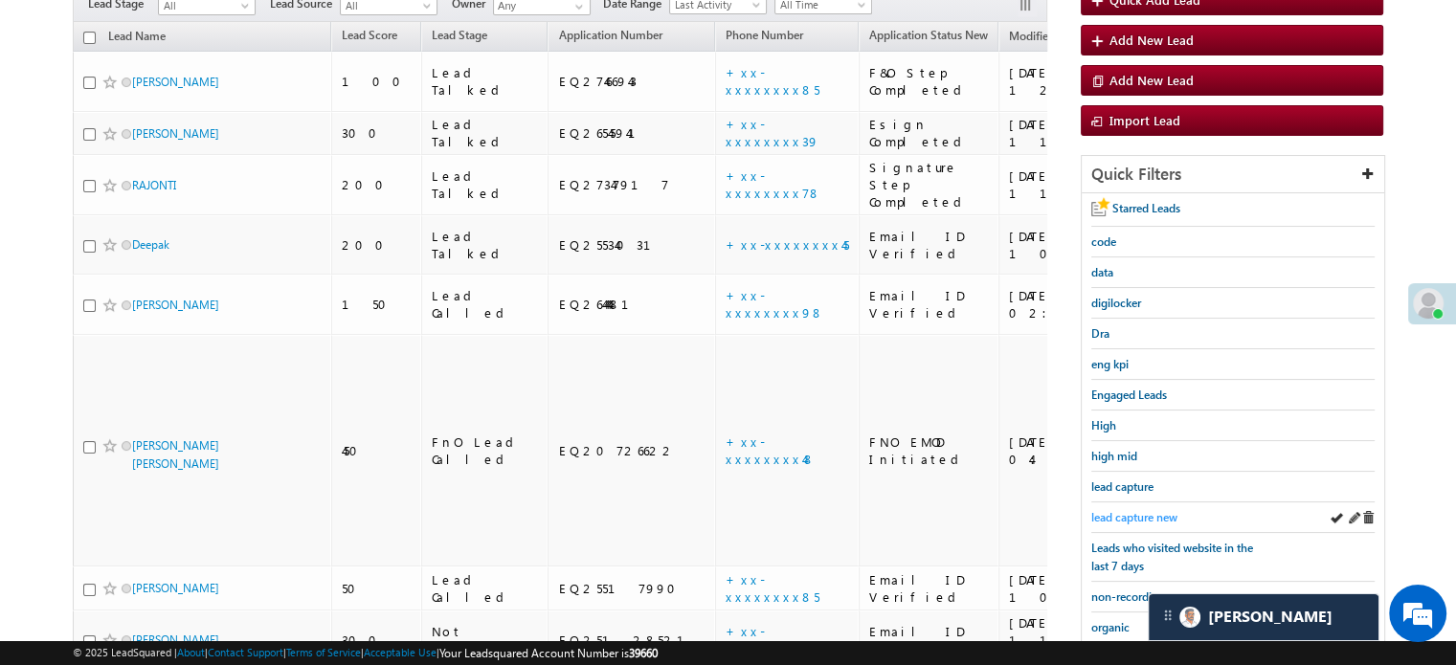
click at [1111, 513] on span "lead capture new" at bounding box center [1135, 517] width 86 height 14
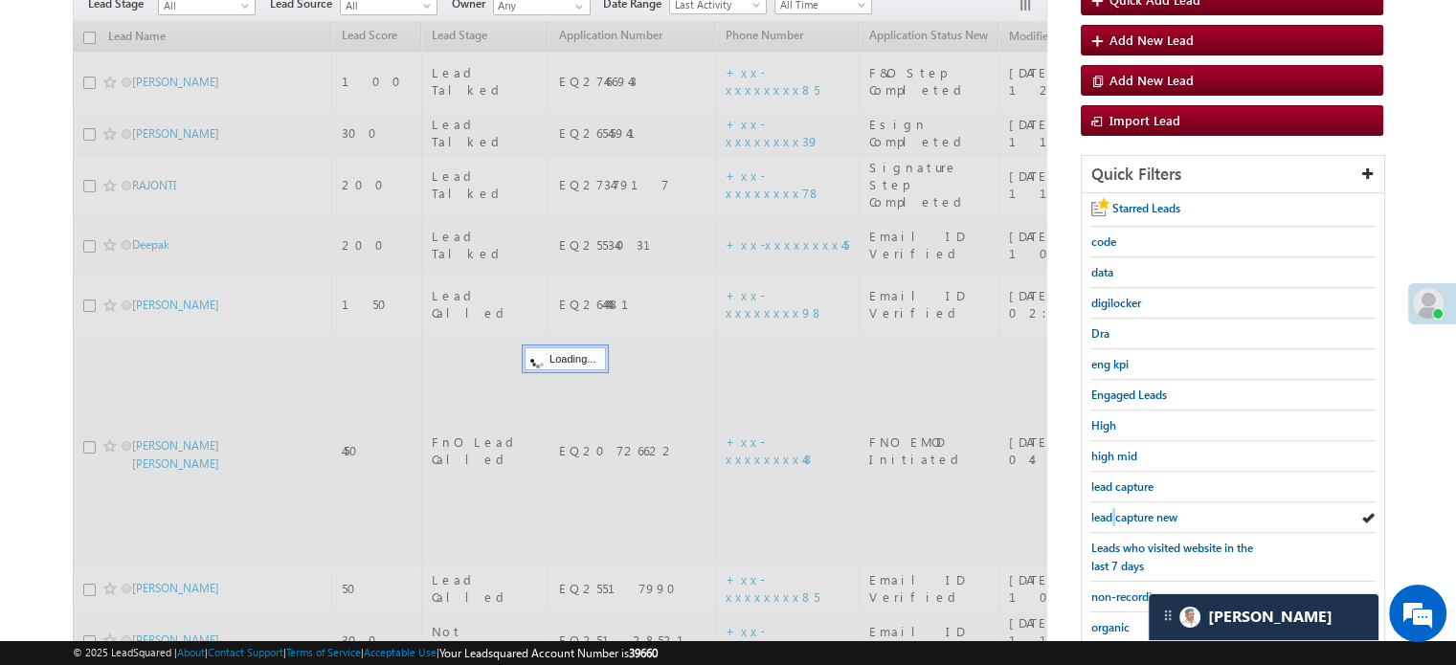
click at [1111, 513] on span "lead capture new" at bounding box center [1135, 517] width 86 height 14
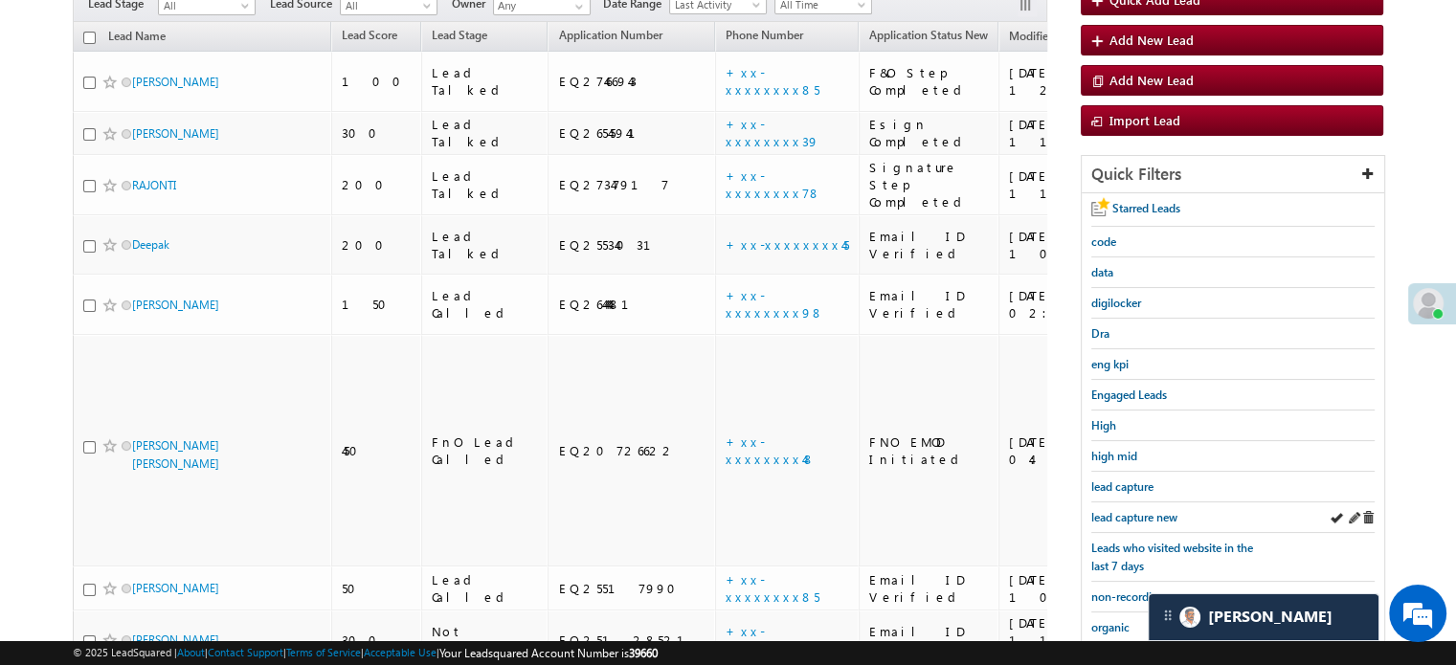
click at [1122, 527] on div "lead capture new" at bounding box center [1233, 518] width 283 height 31
click at [1123, 523] on div "lead capture new" at bounding box center [1233, 518] width 283 height 31
click at [1126, 516] on span "lead capture new" at bounding box center [1135, 517] width 86 height 14
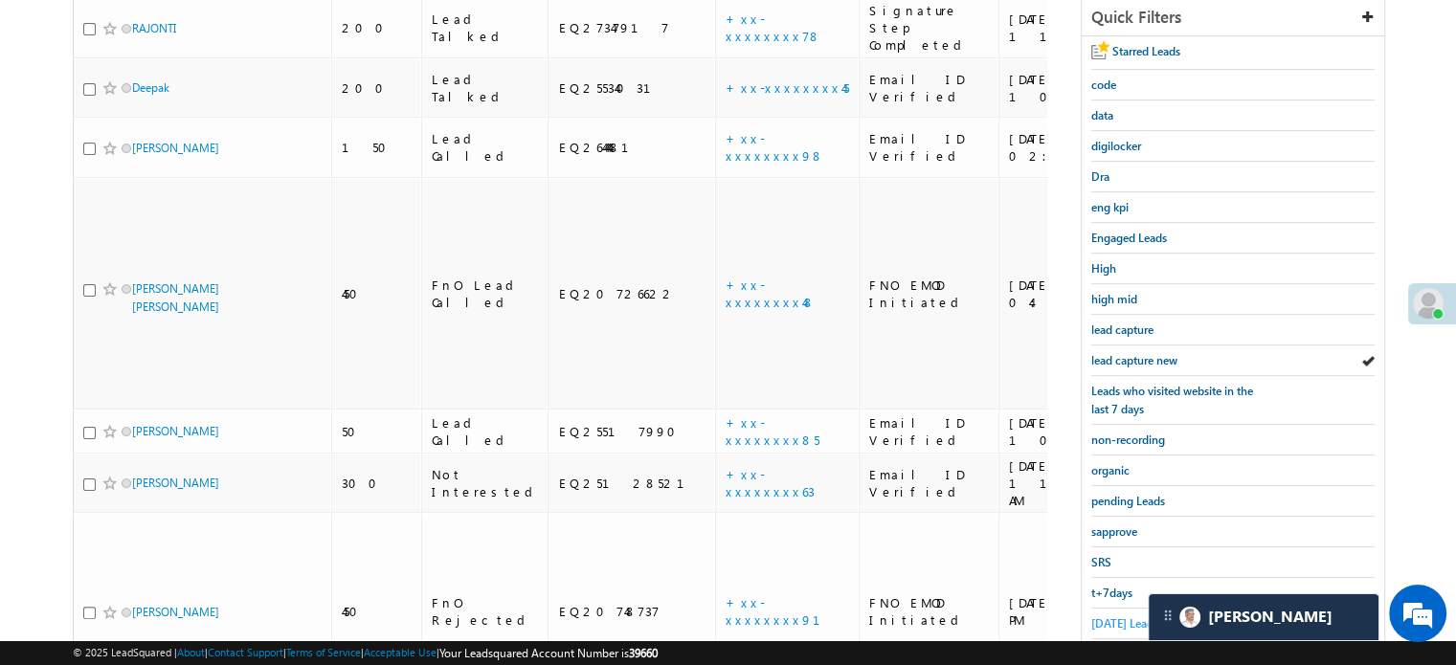
scroll to position [411, 0]
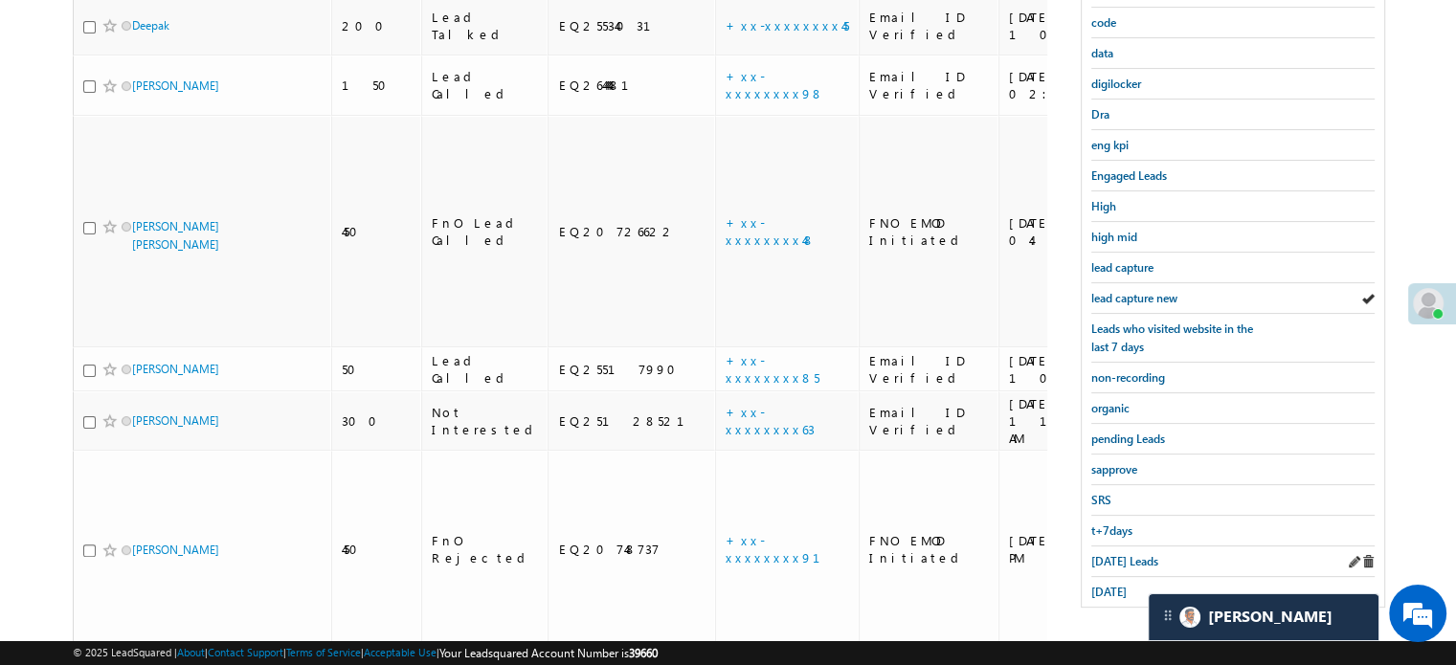
click at [1104, 562] on div "Today's Leads" at bounding box center [1233, 562] width 283 height 31
click at [1107, 555] on span "Today's Leads" at bounding box center [1125, 561] width 67 height 14
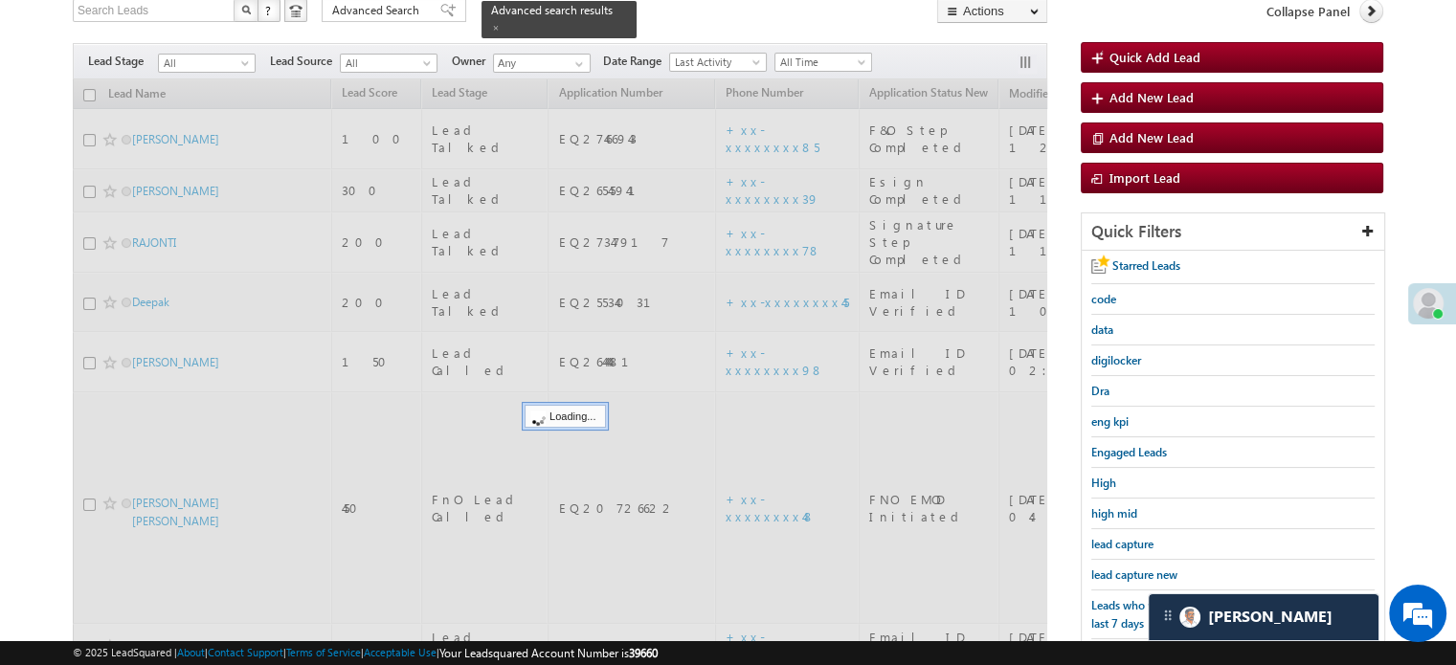
scroll to position [124, 0]
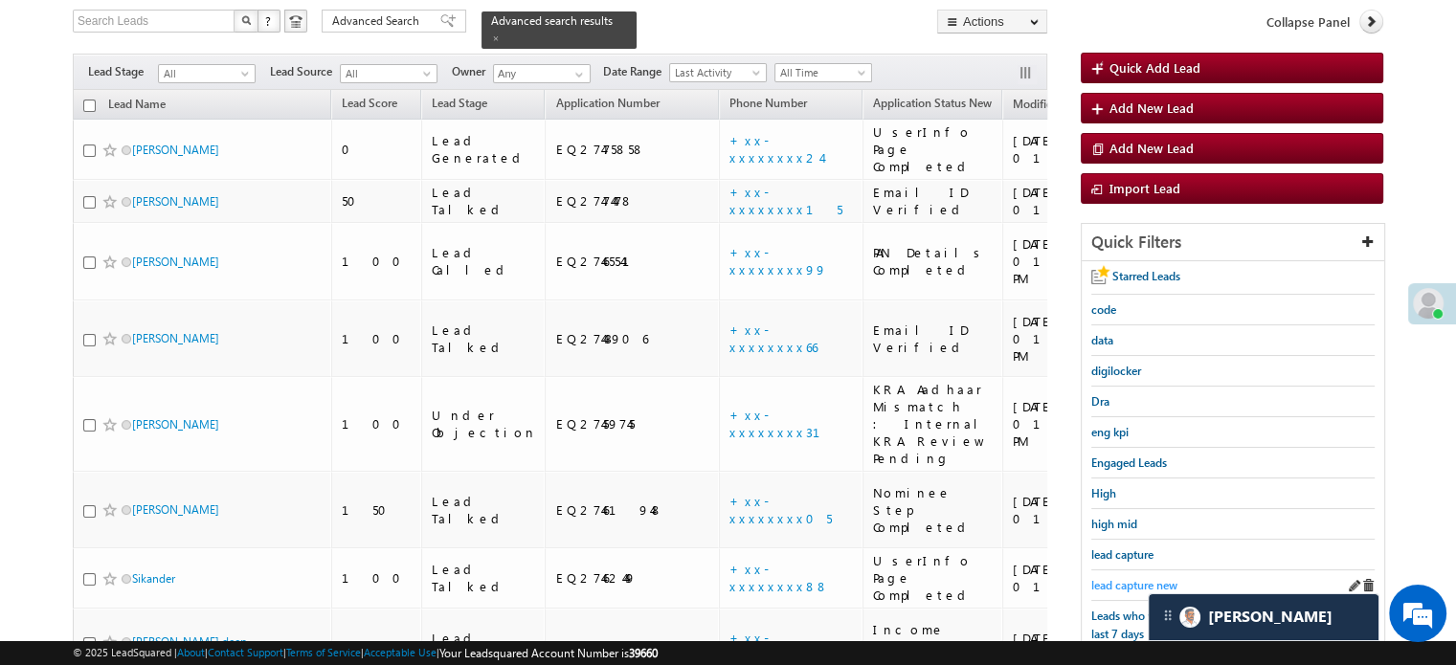
click at [1126, 582] on span "lead capture new" at bounding box center [1135, 585] width 86 height 14
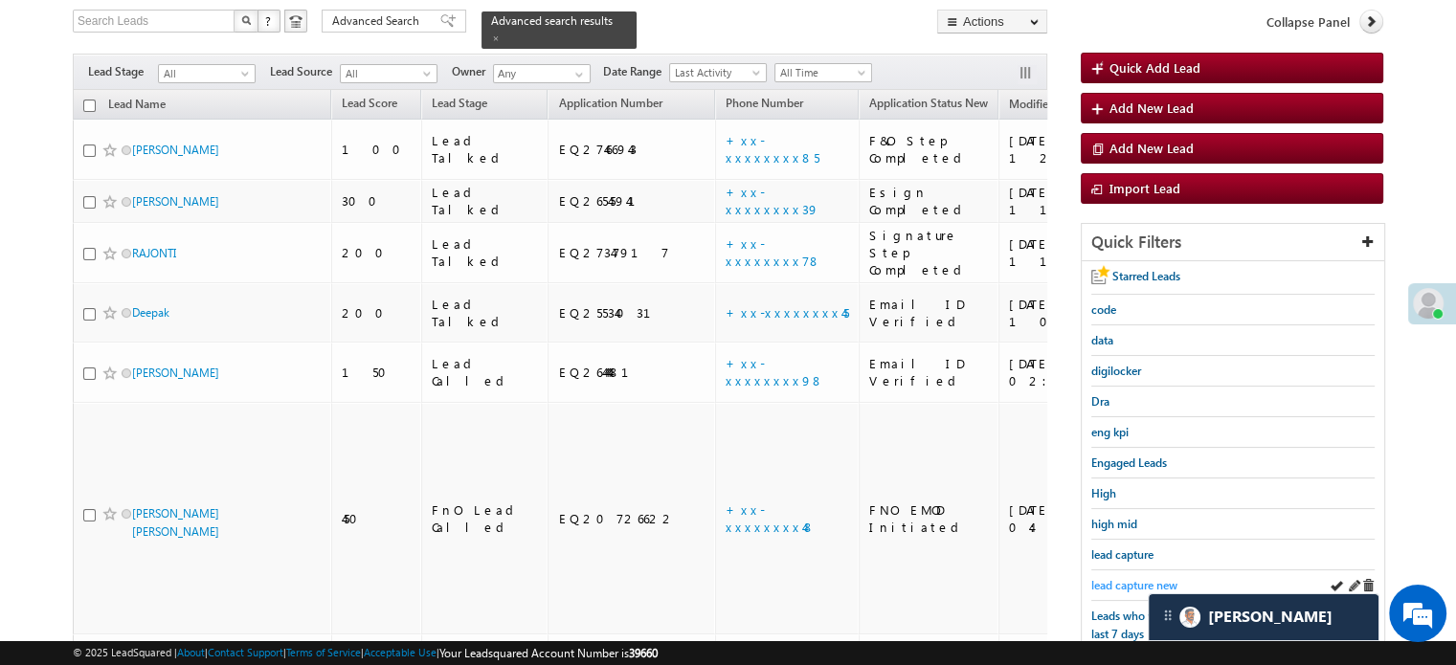
click at [1133, 579] on span "lead capture new" at bounding box center [1135, 585] width 86 height 14
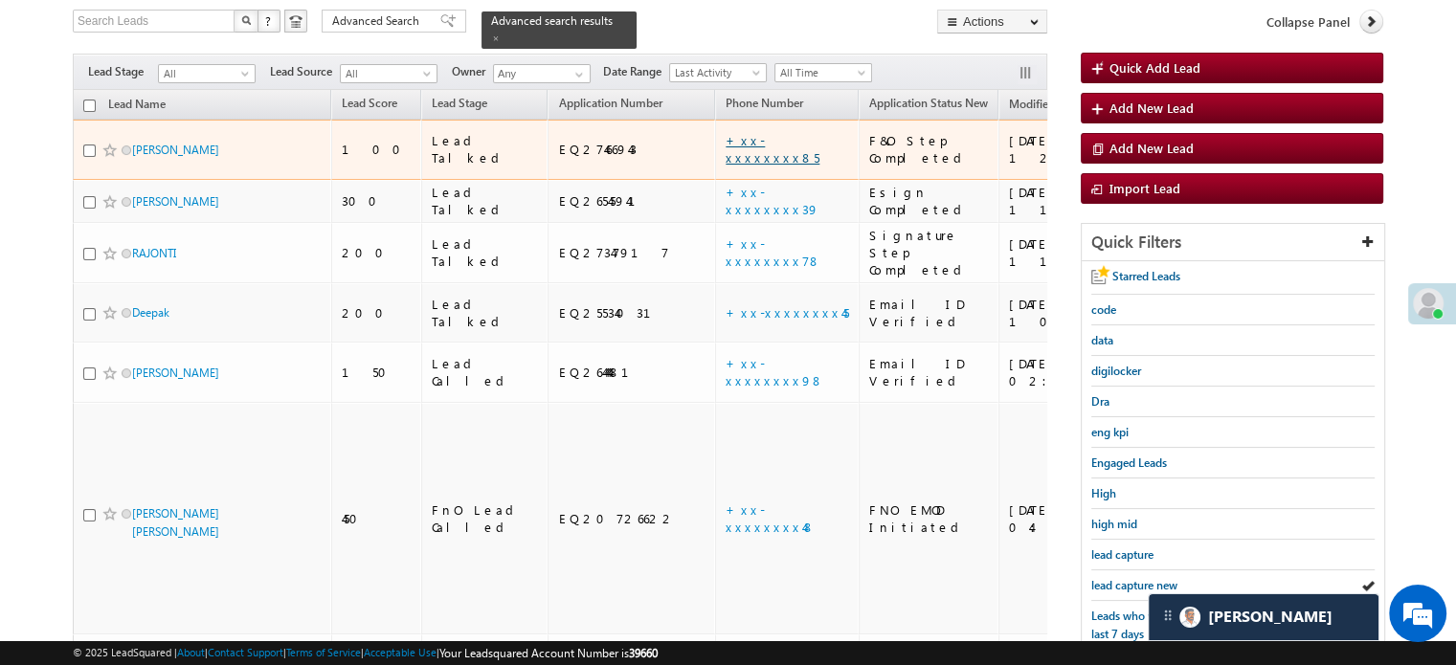
click at [726, 132] on link "+xx-xxxxxxxx85" at bounding box center [773, 149] width 94 height 34
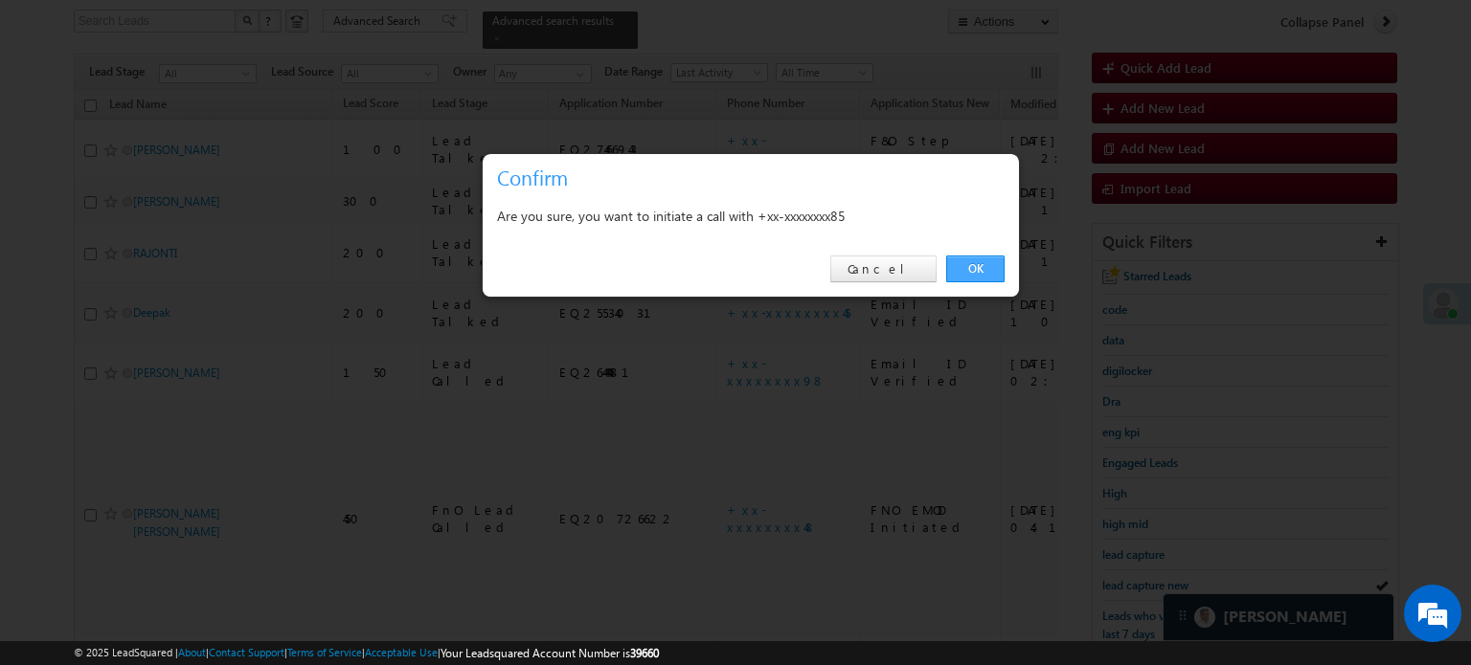
click at [986, 262] on link "OK" at bounding box center [975, 269] width 58 height 27
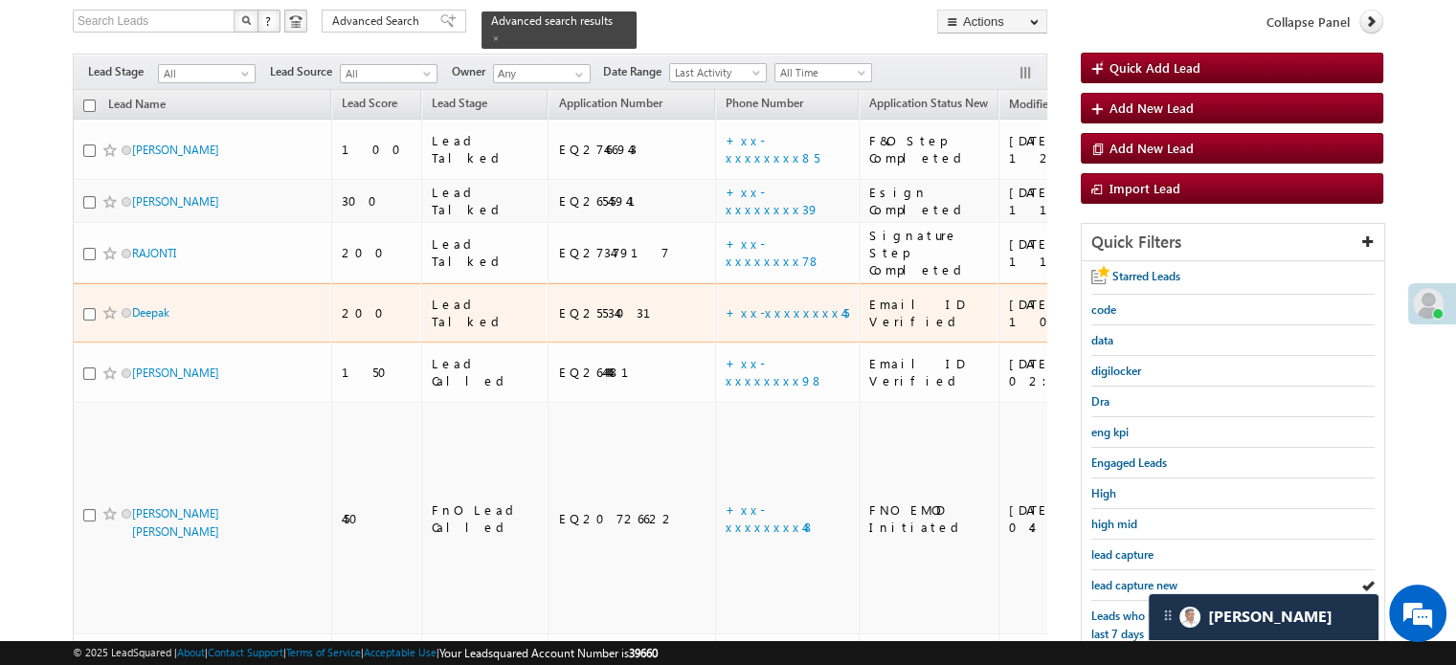
scroll to position [175, 0]
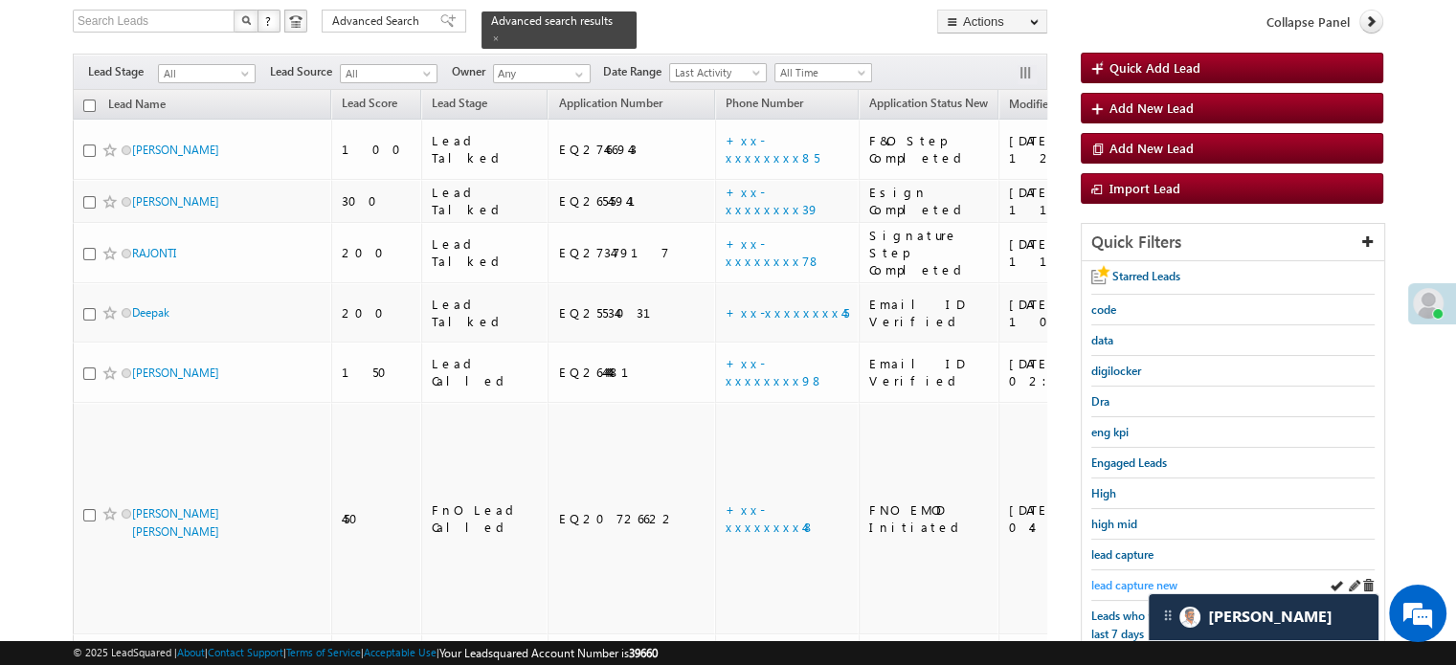
click at [1122, 581] on span "lead capture new" at bounding box center [1135, 585] width 86 height 14
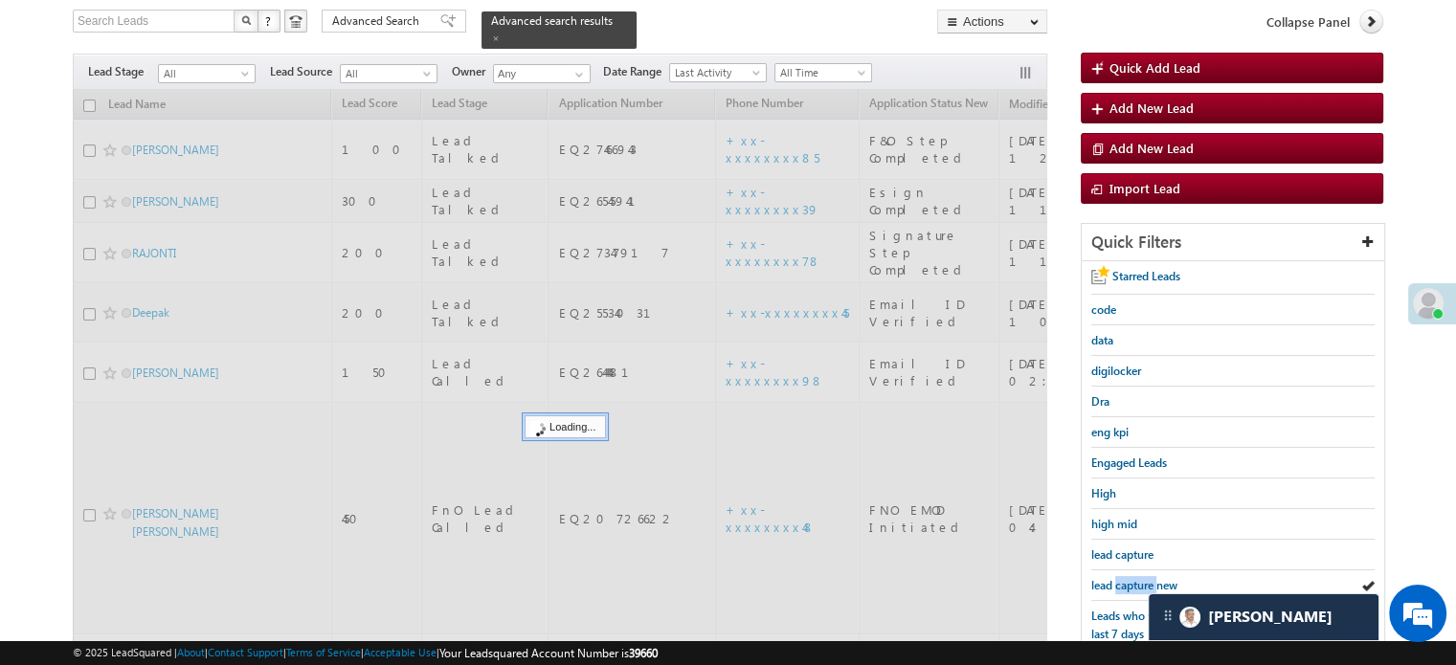
click at [1122, 581] on span "lead capture new" at bounding box center [1135, 585] width 86 height 14
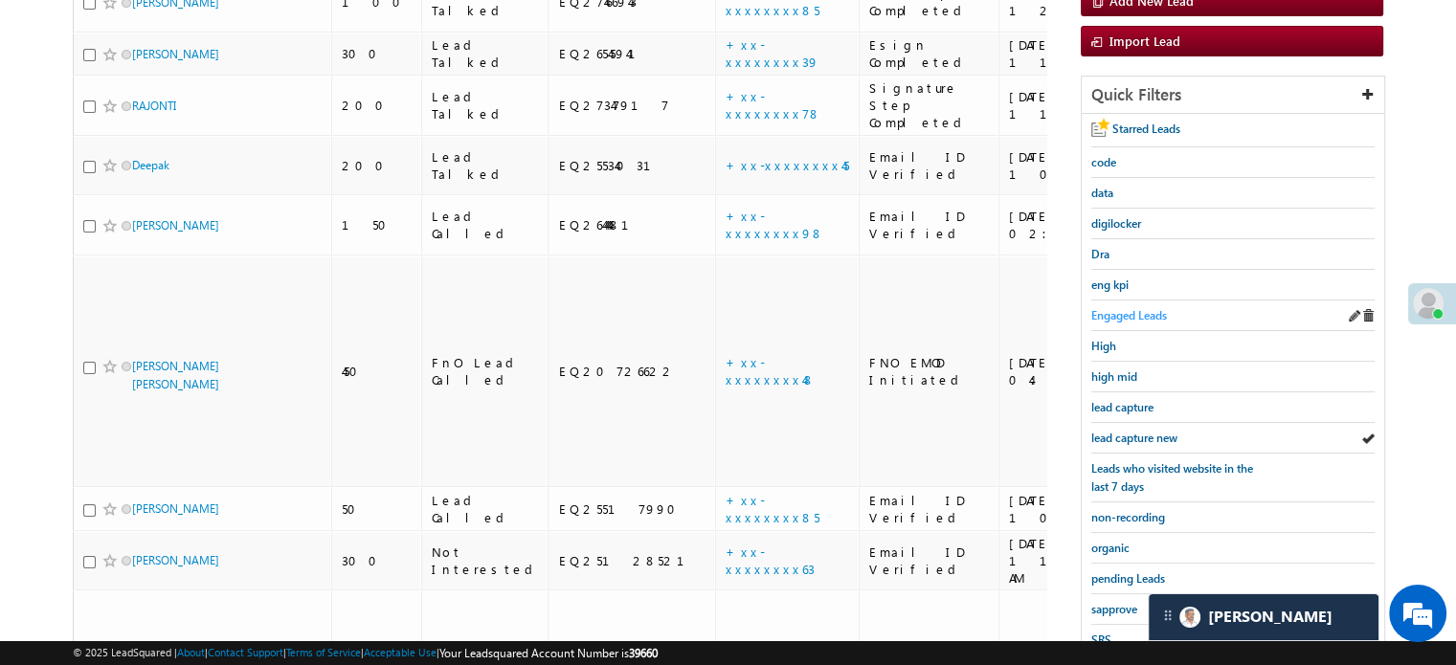
scroll to position [411, 0]
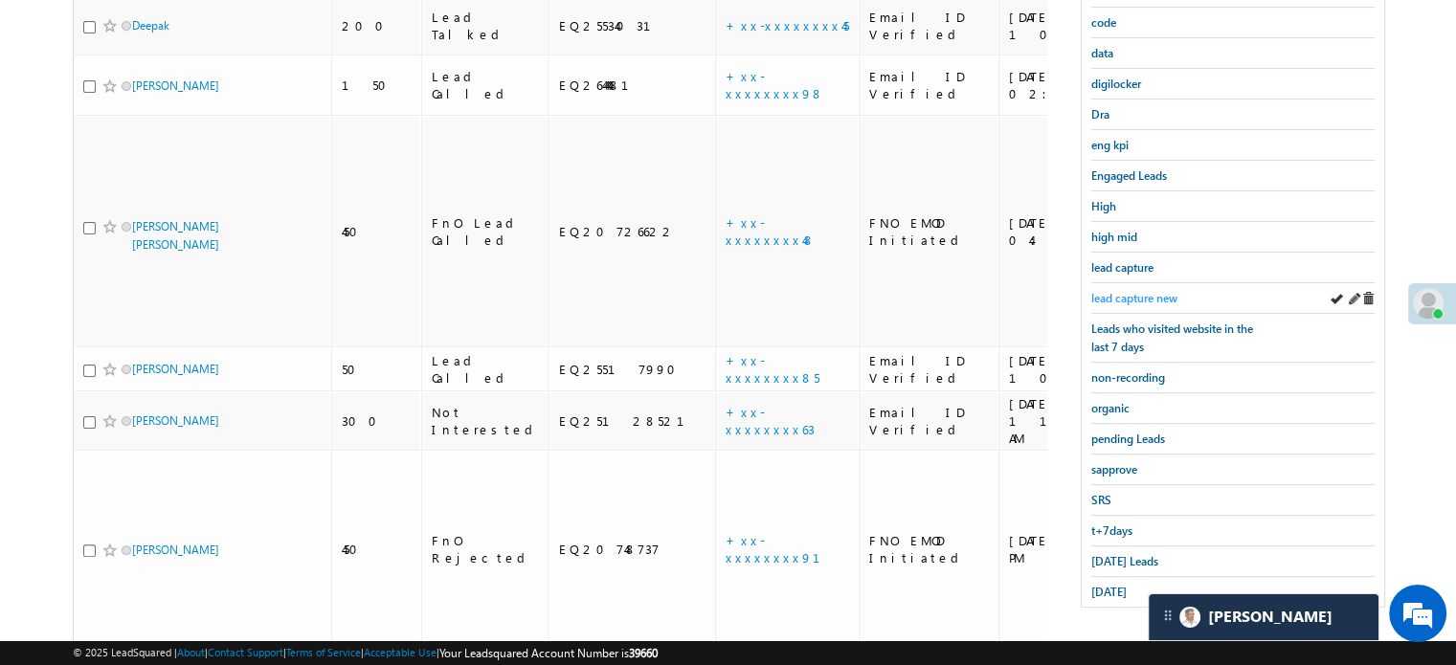
click at [1130, 283] on div "lead capture new" at bounding box center [1233, 298] width 283 height 31
click at [1134, 291] on span "lead capture new" at bounding box center [1135, 298] width 86 height 14
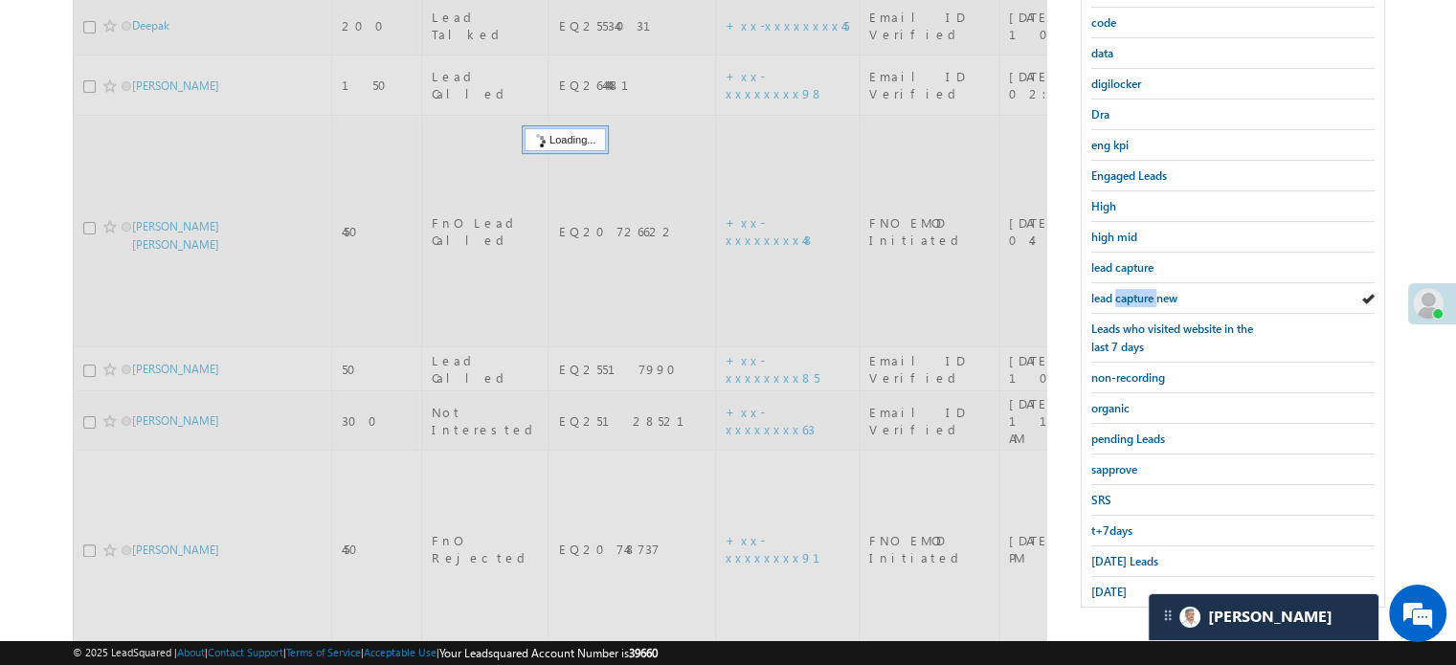
click at [1134, 291] on span "lead capture new" at bounding box center [1135, 298] width 86 height 14
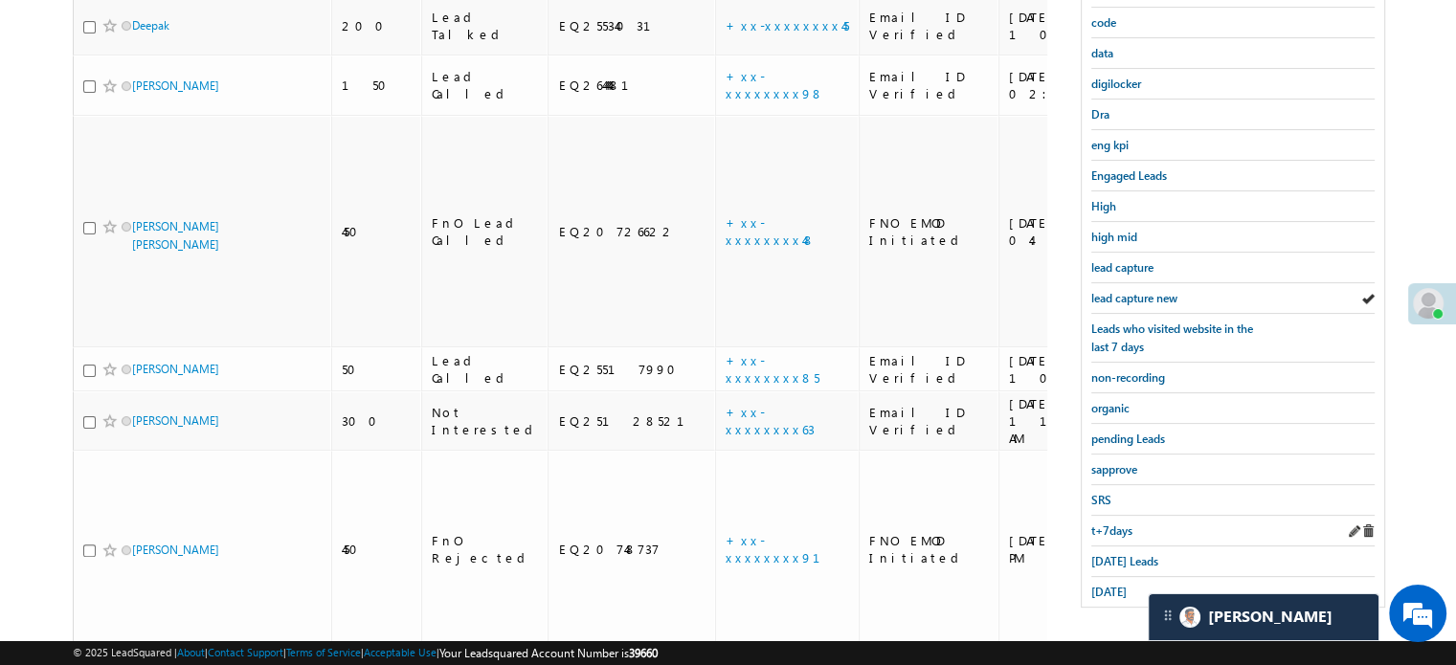
click at [1122, 531] on div "t+7days" at bounding box center [1233, 531] width 283 height 31
click at [1120, 554] on span "Today's Leads" at bounding box center [1125, 561] width 67 height 14
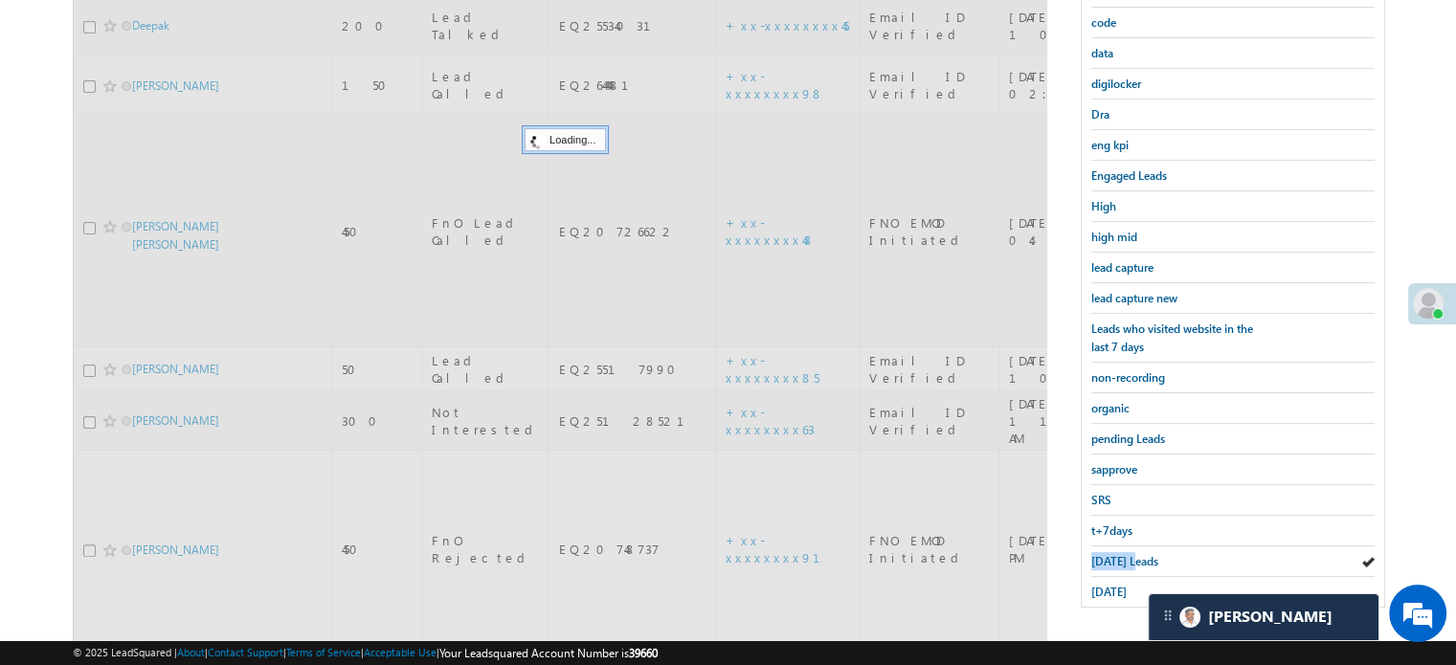
click at [1120, 554] on span "Today's Leads" at bounding box center [1125, 561] width 67 height 14
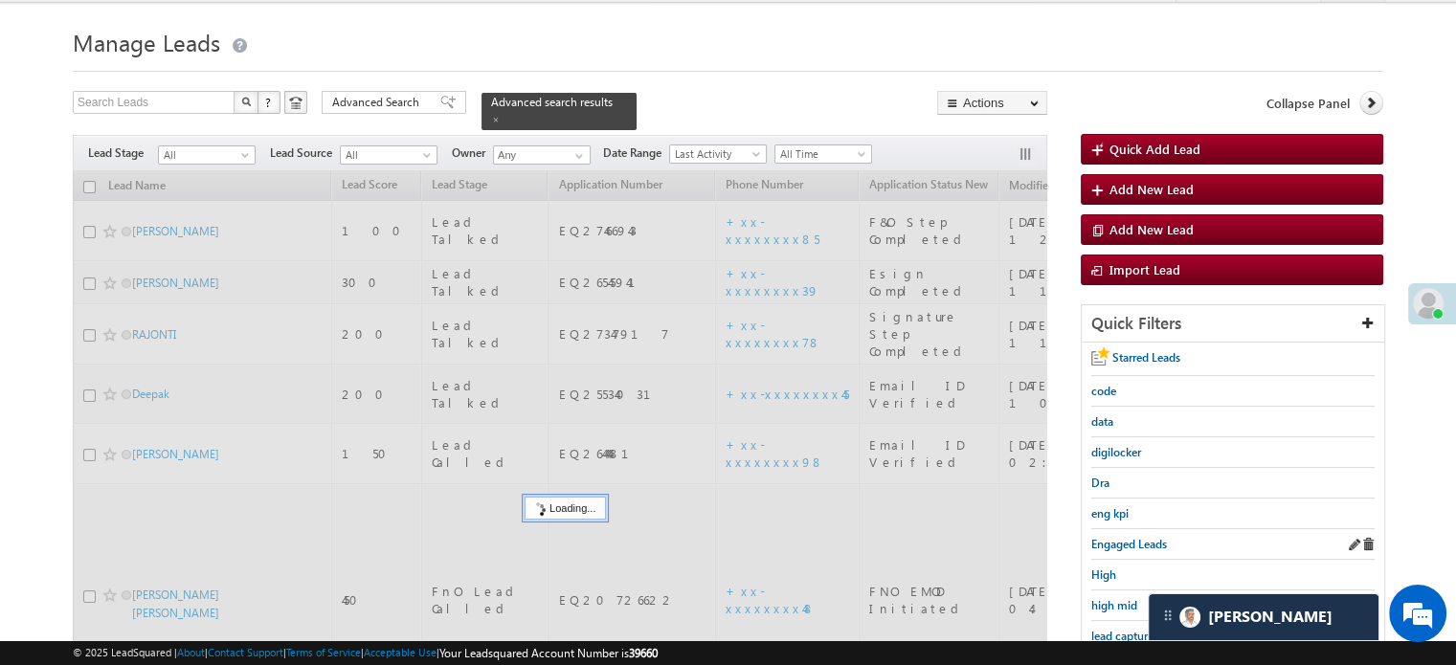
scroll to position [28, 0]
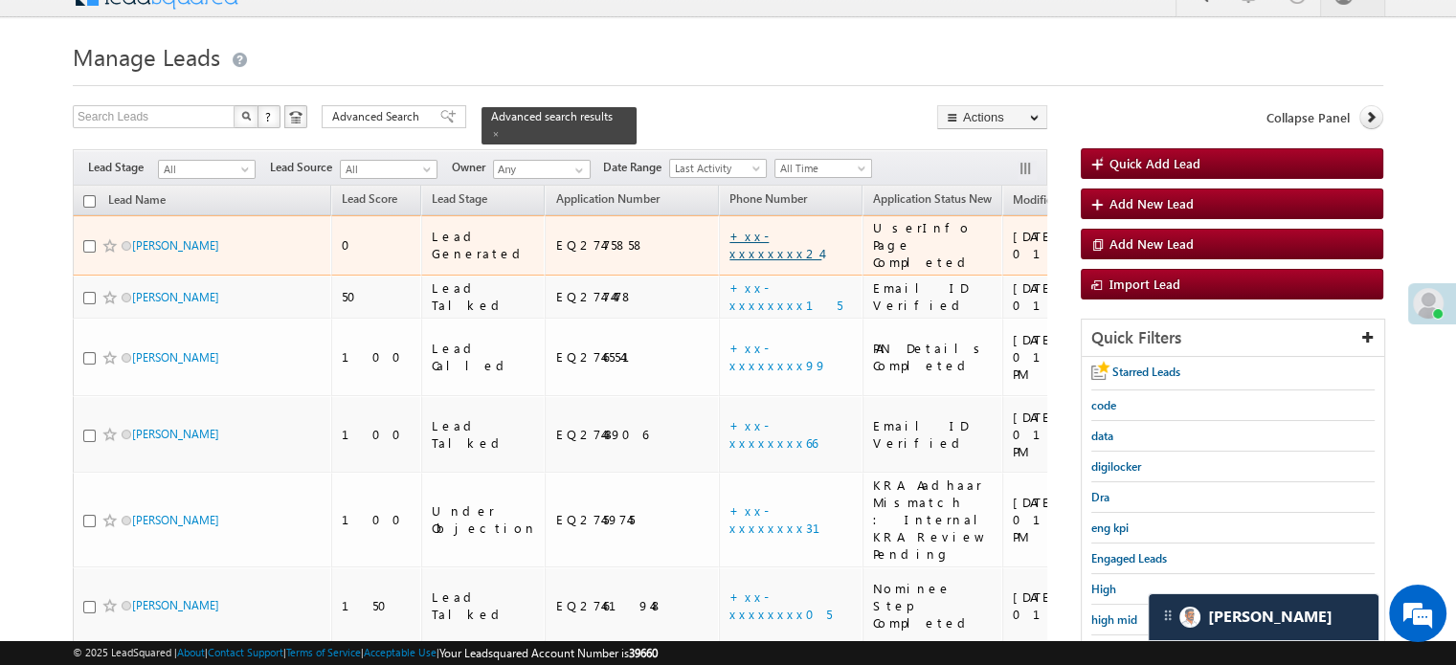
click at [730, 228] on link "+xx-xxxxxxxx24" at bounding box center [776, 245] width 92 height 34
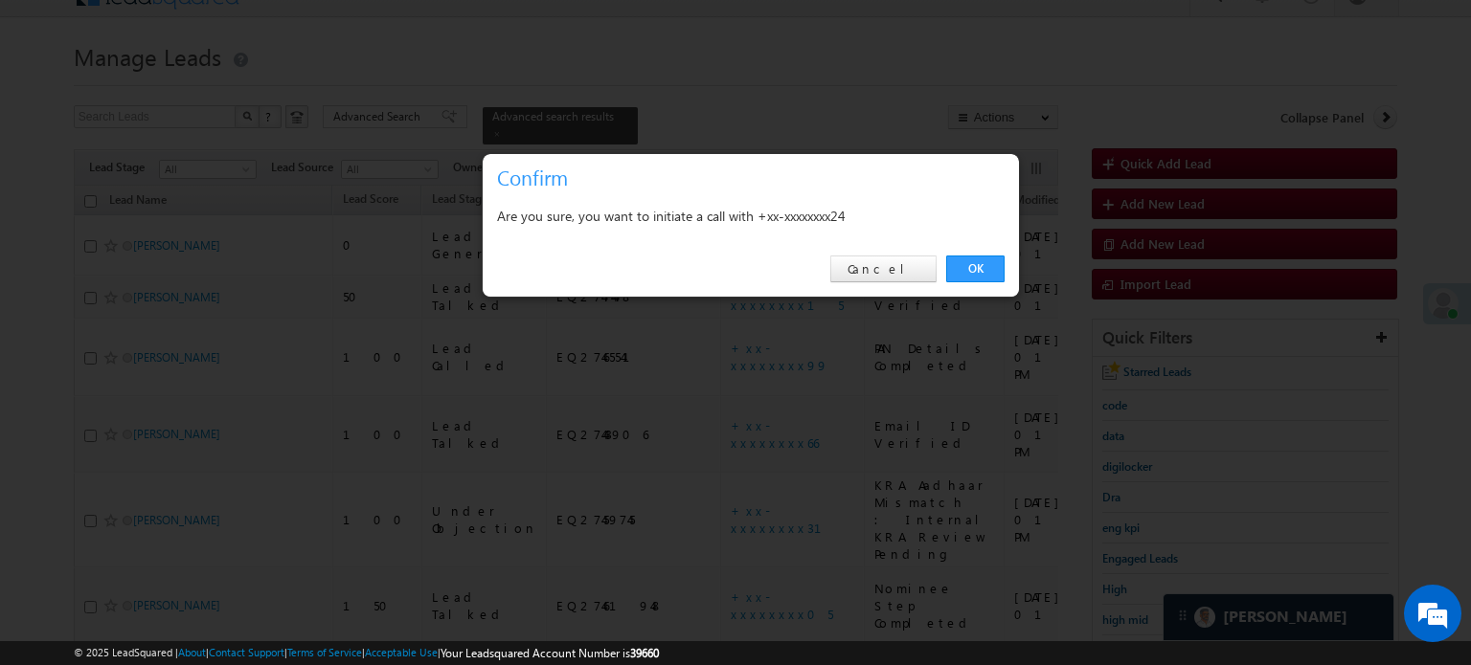
click at [969, 263] on link "OK" at bounding box center [975, 269] width 58 height 27
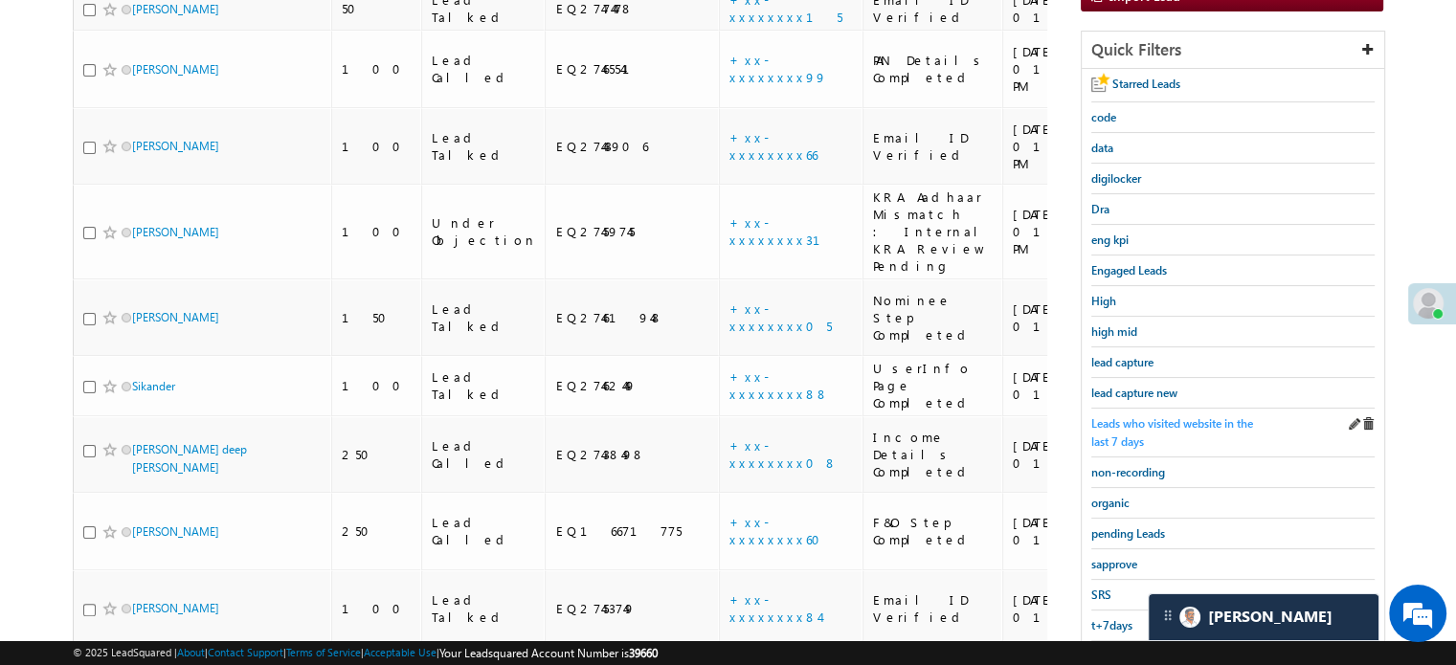
scroll to position [277, 0]
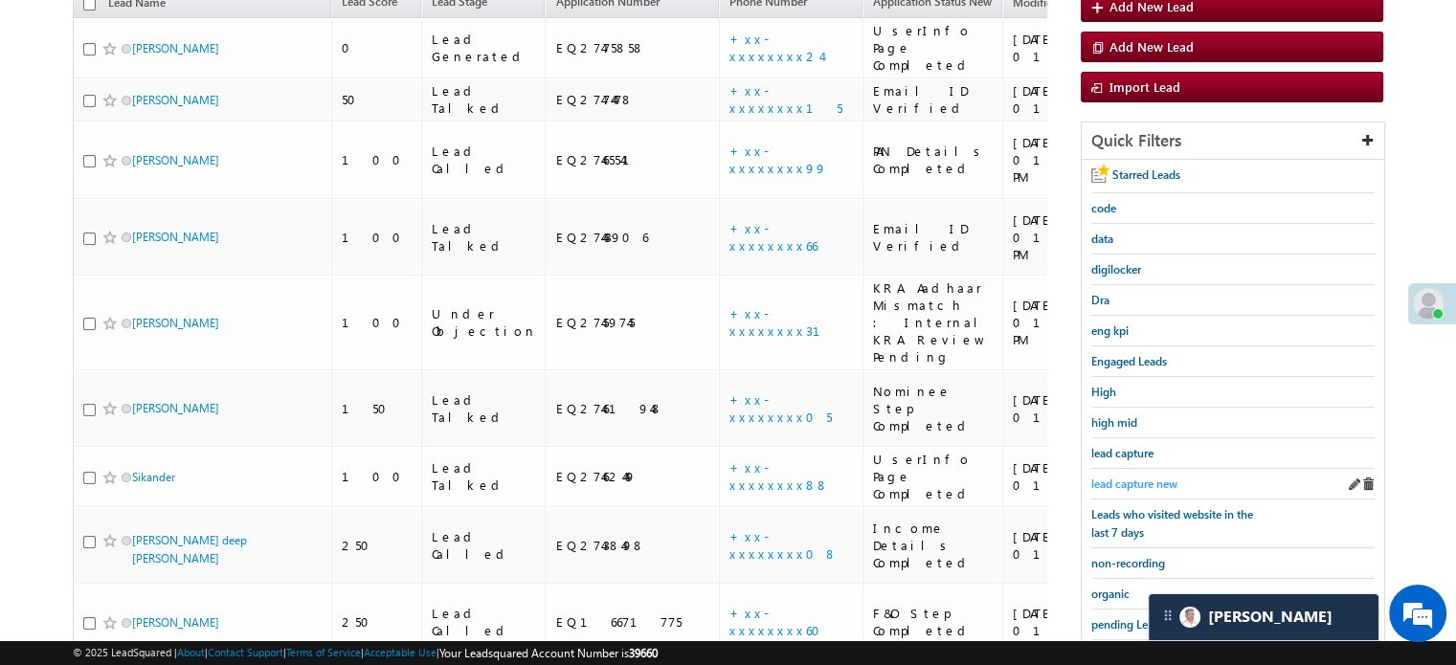
click at [1142, 477] on span "lead capture new" at bounding box center [1135, 484] width 86 height 14
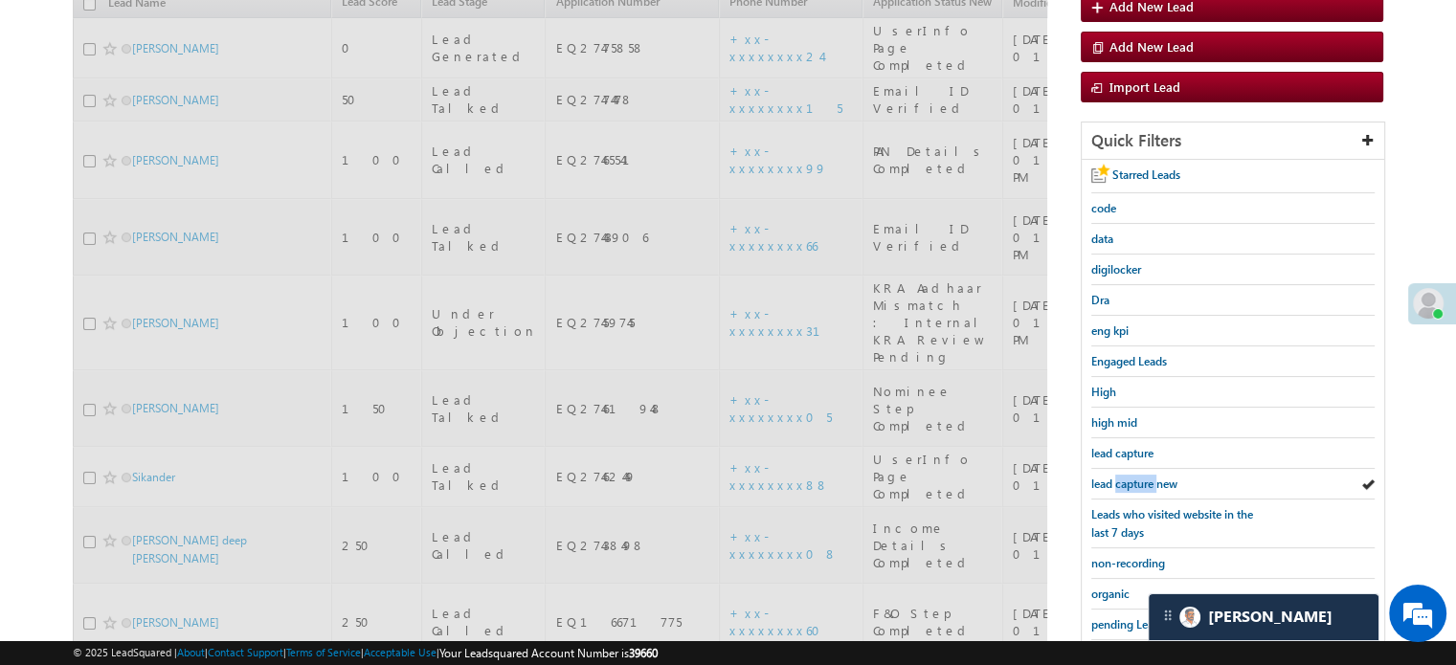
click at [1142, 477] on span "lead capture new" at bounding box center [1135, 484] width 86 height 14
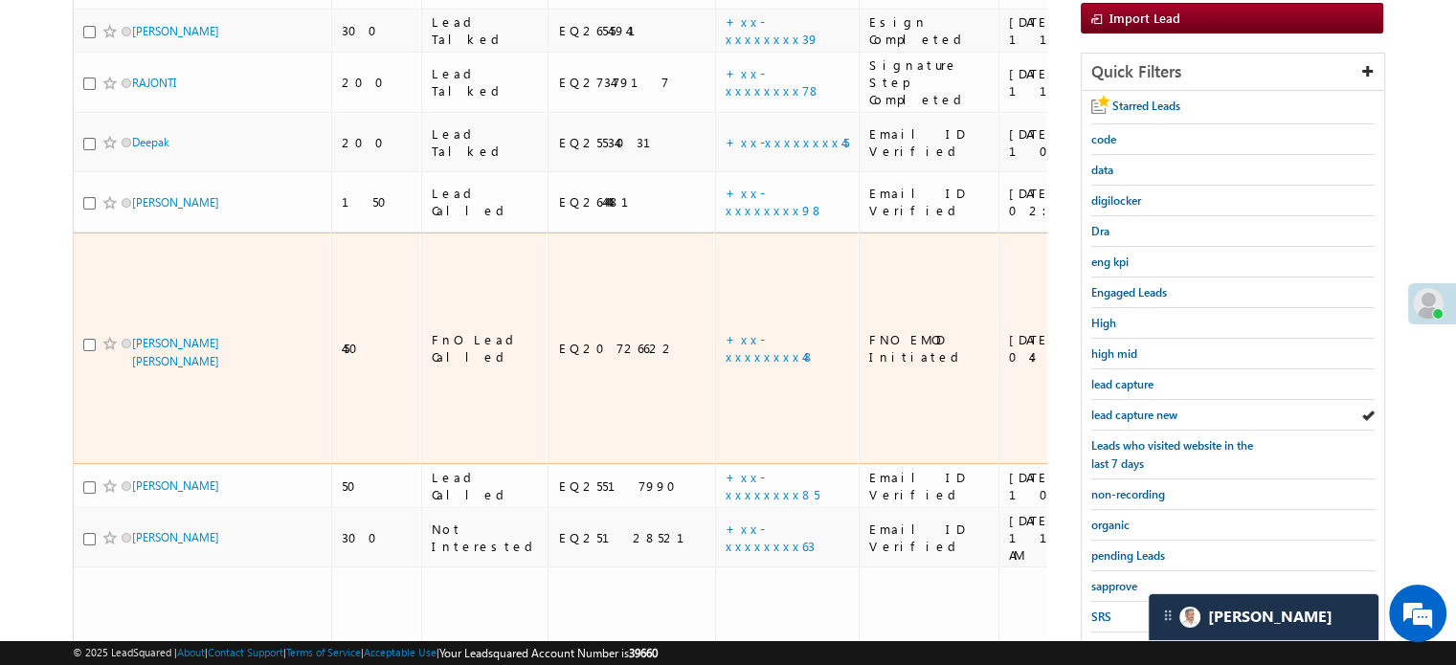
scroll to position [411, 0]
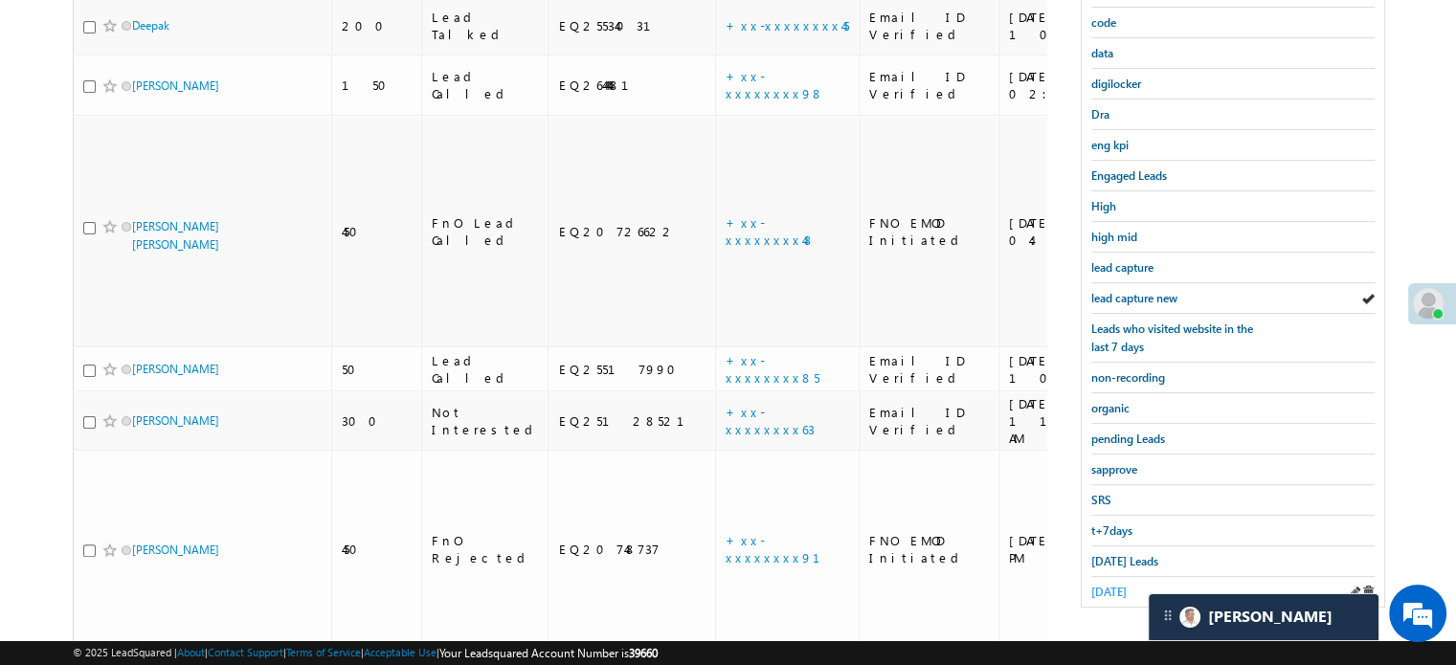
click at [1127, 585] on span "yesterday" at bounding box center [1109, 592] width 35 height 14
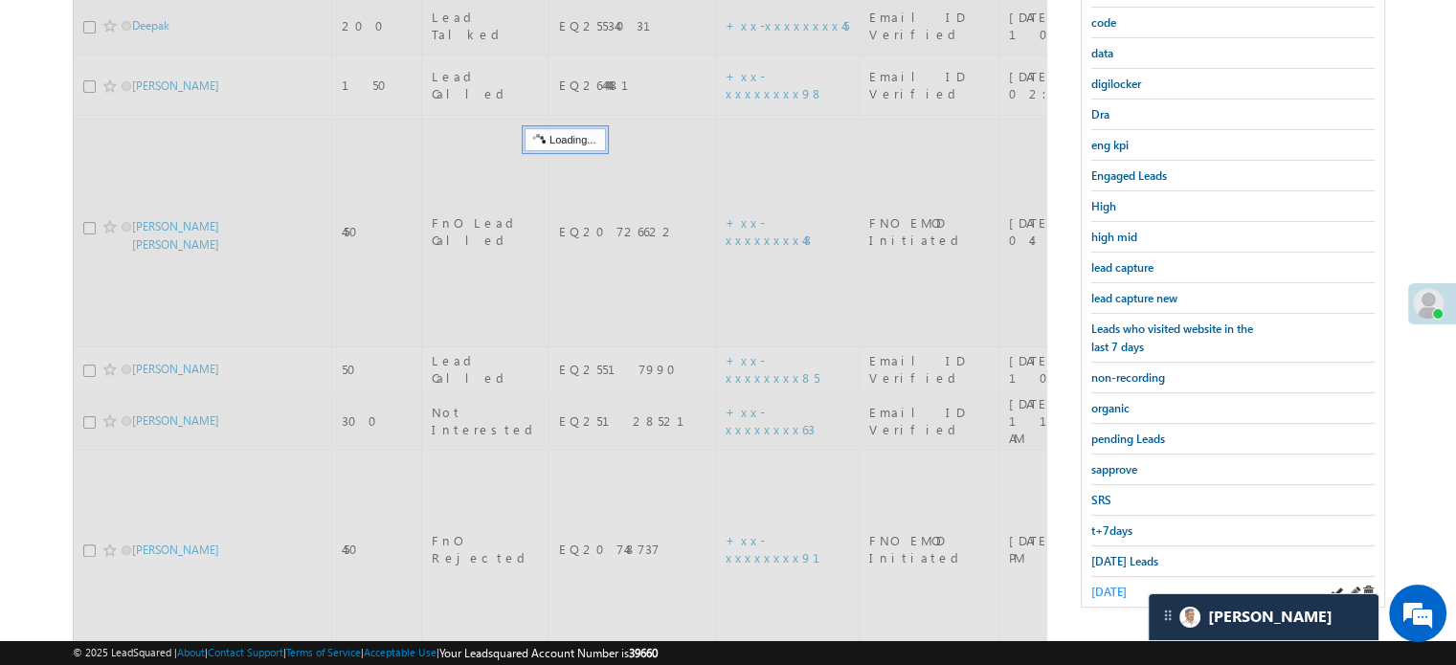
click at [1127, 585] on span "yesterday" at bounding box center [1109, 592] width 35 height 14
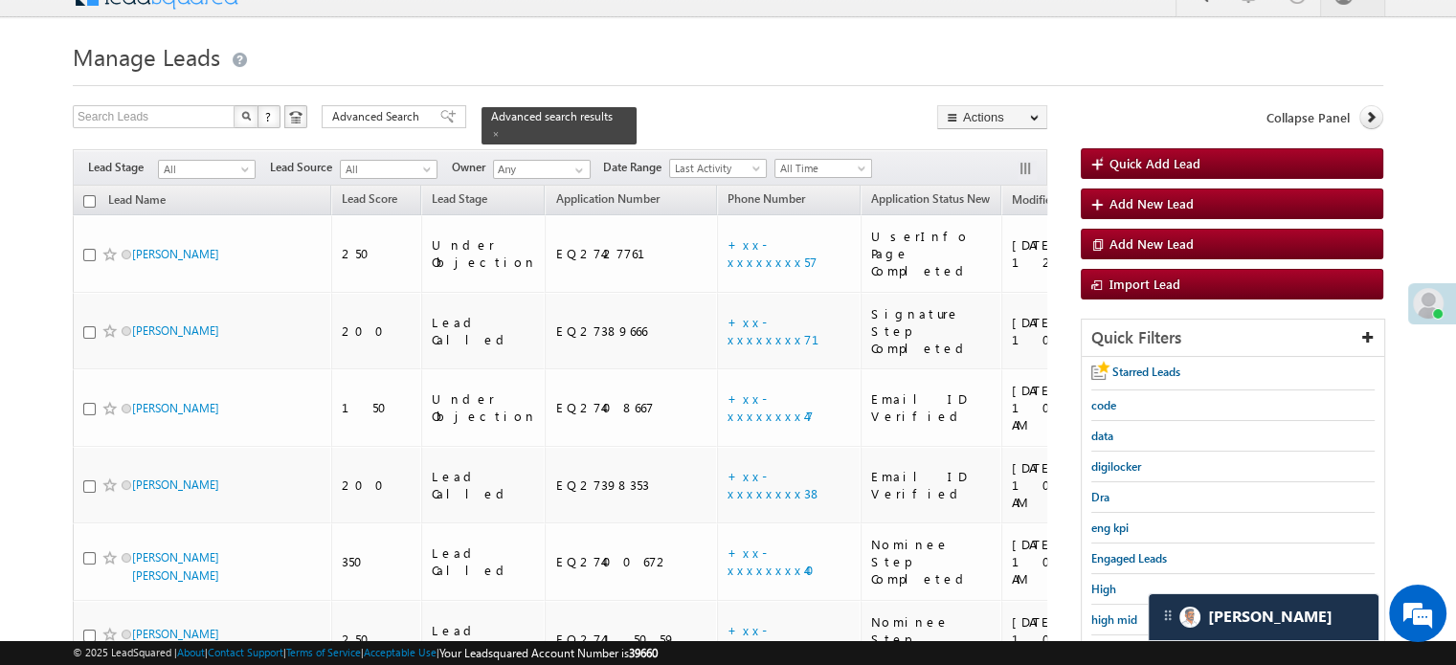
scroll to position [1835, 0]
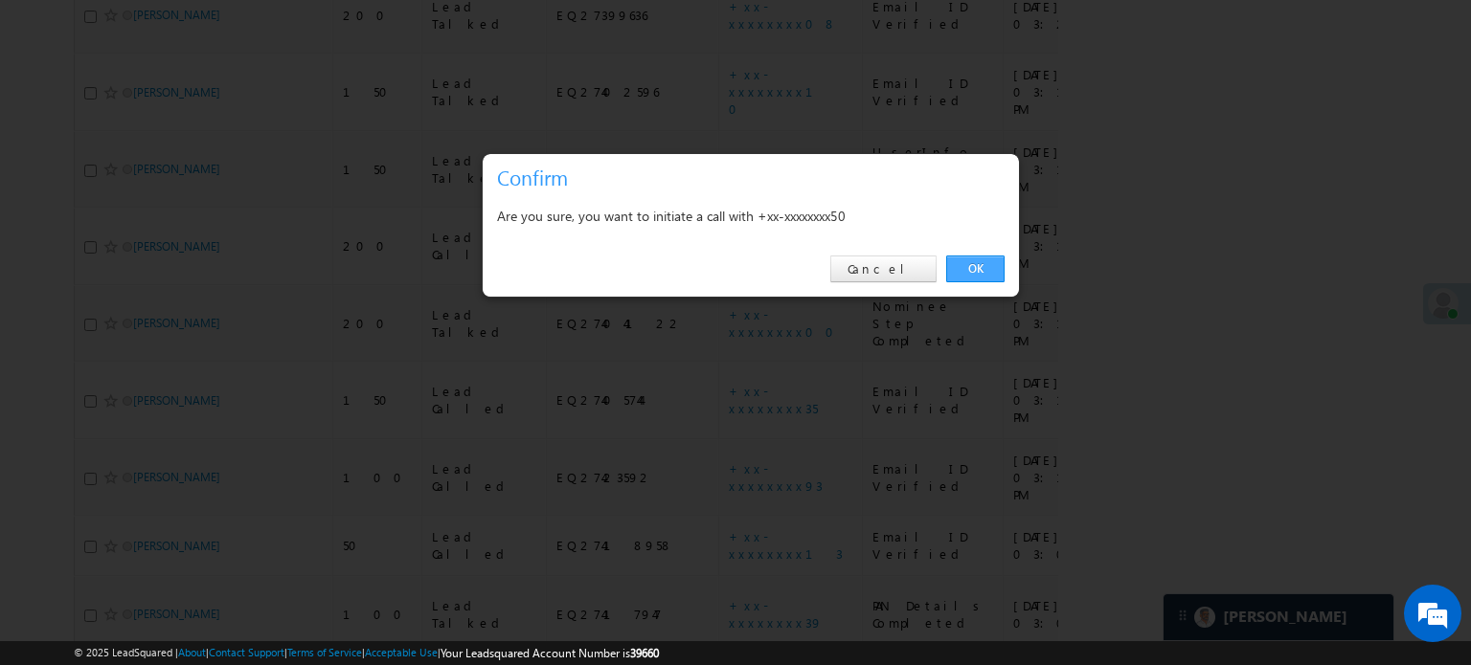
click at [989, 265] on link "OK" at bounding box center [975, 269] width 58 height 27
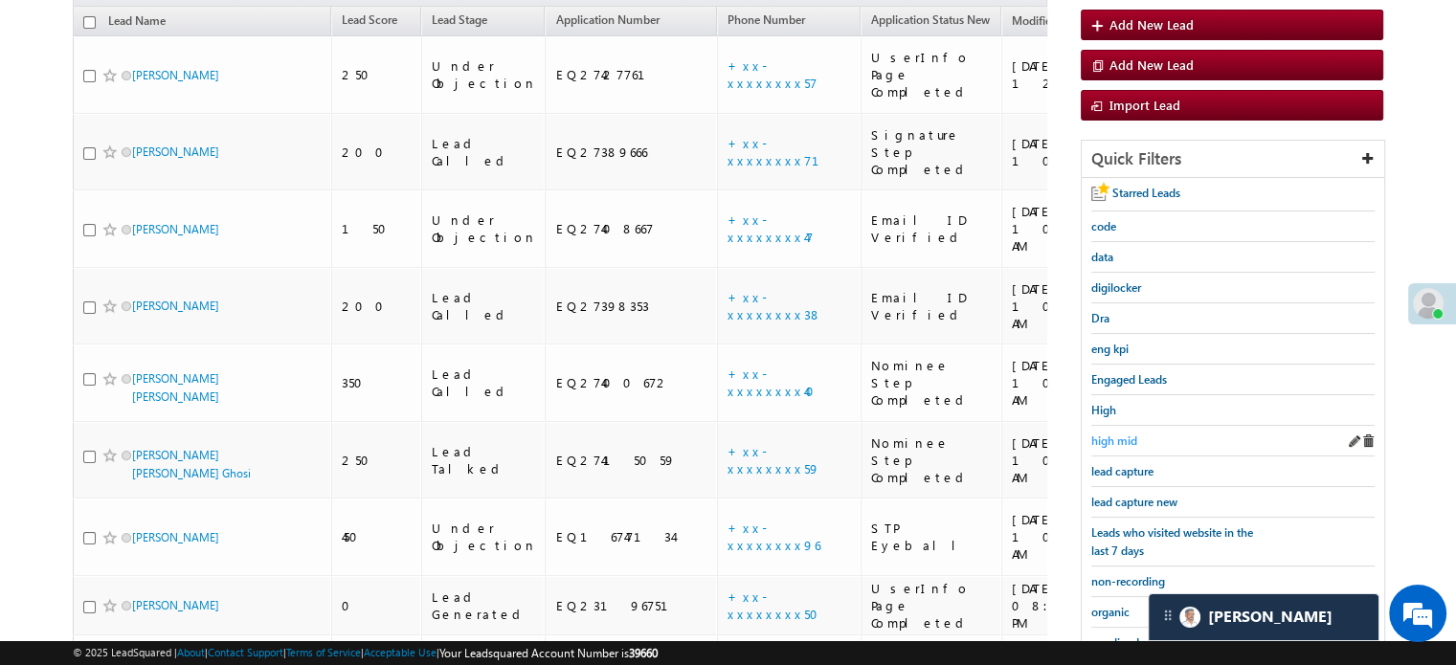
scroll to position [258, 0]
click at [1133, 505] on span "lead capture new" at bounding box center [1135, 503] width 86 height 14
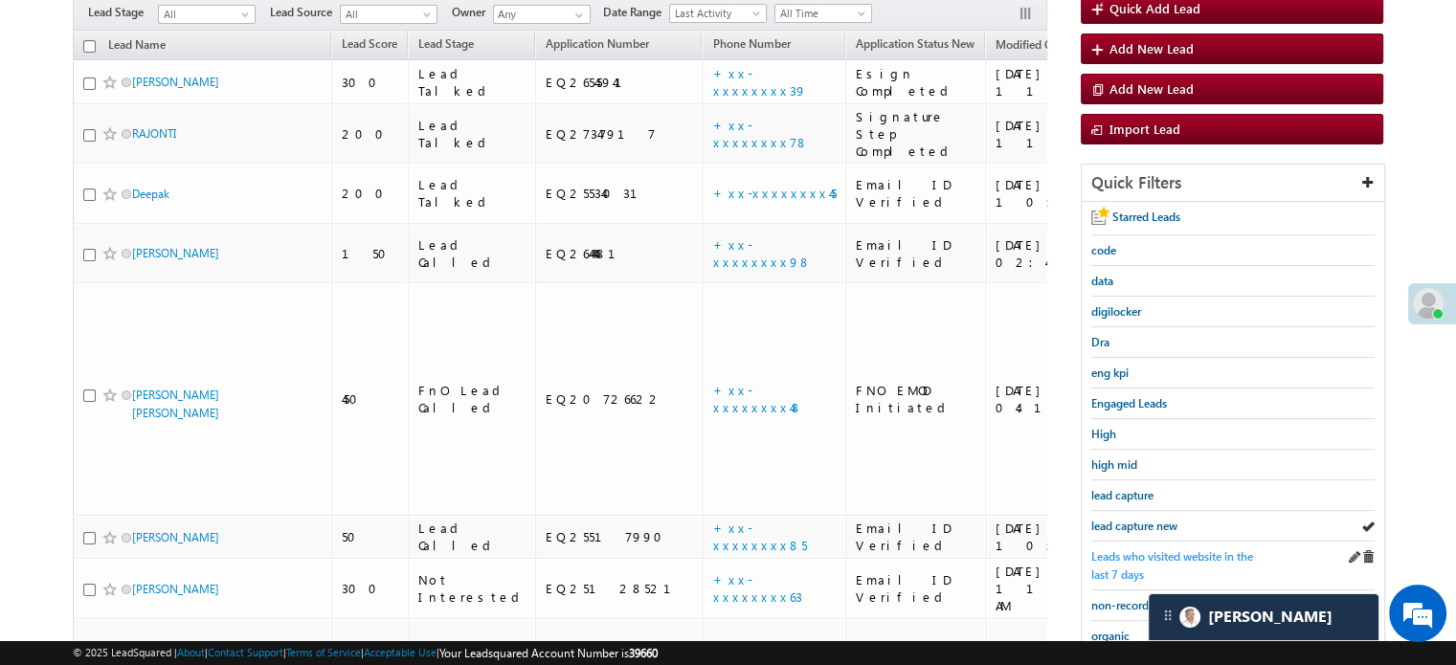
scroll to position [191, 0]
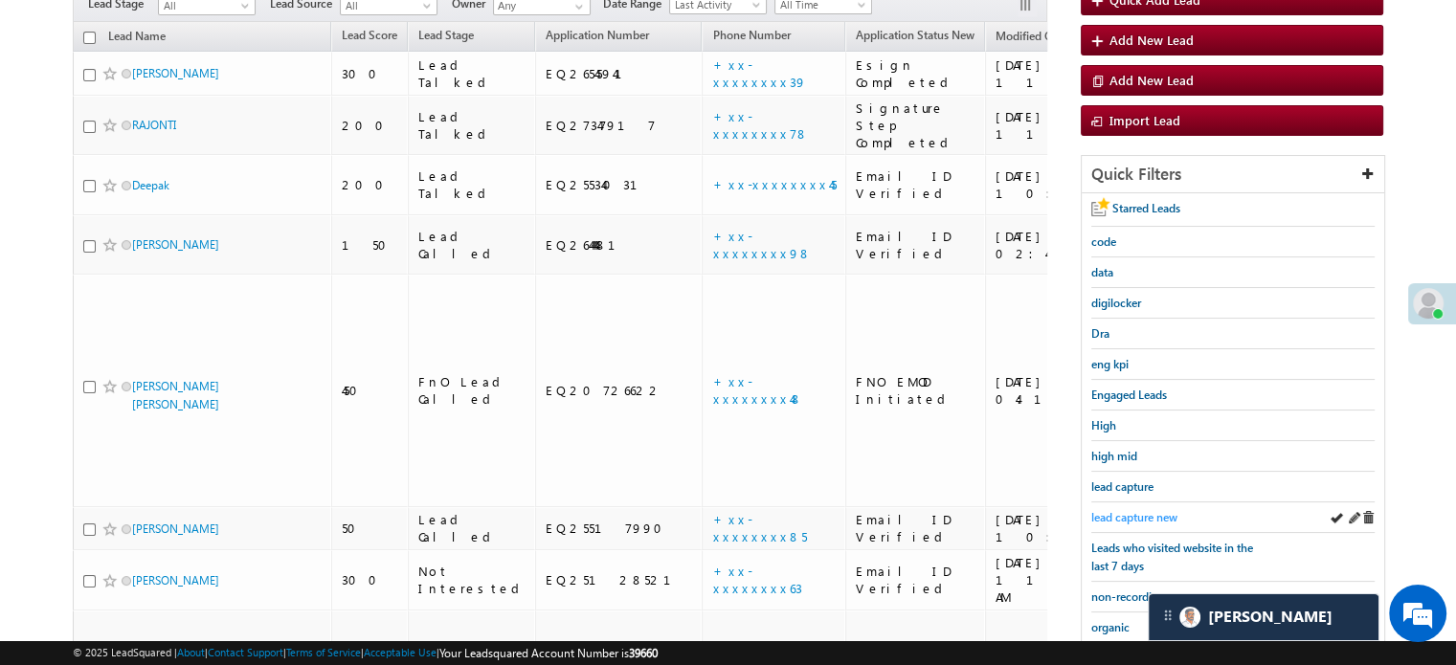
click at [1134, 512] on span "lead capture new" at bounding box center [1135, 517] width 86 height 14
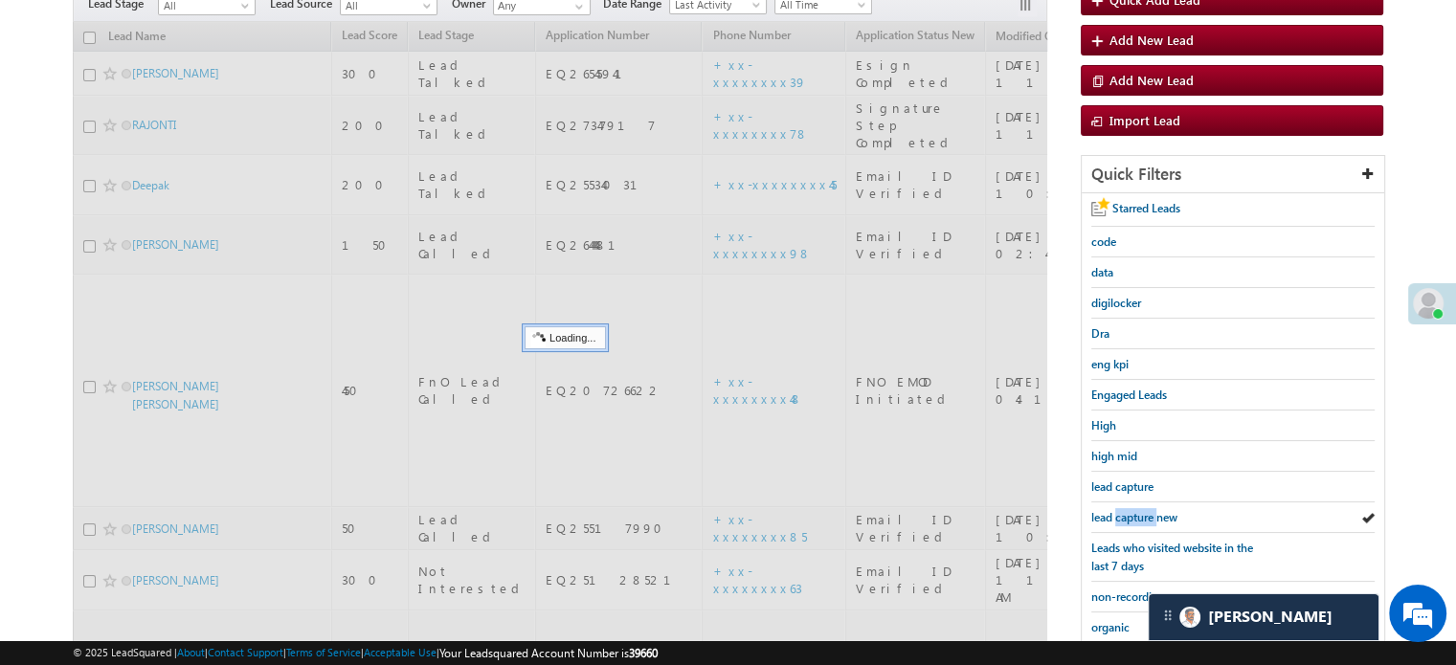
click at [1134, 512] on span "lead capture new" at bounding box center [1135, 517] width 86 height 14
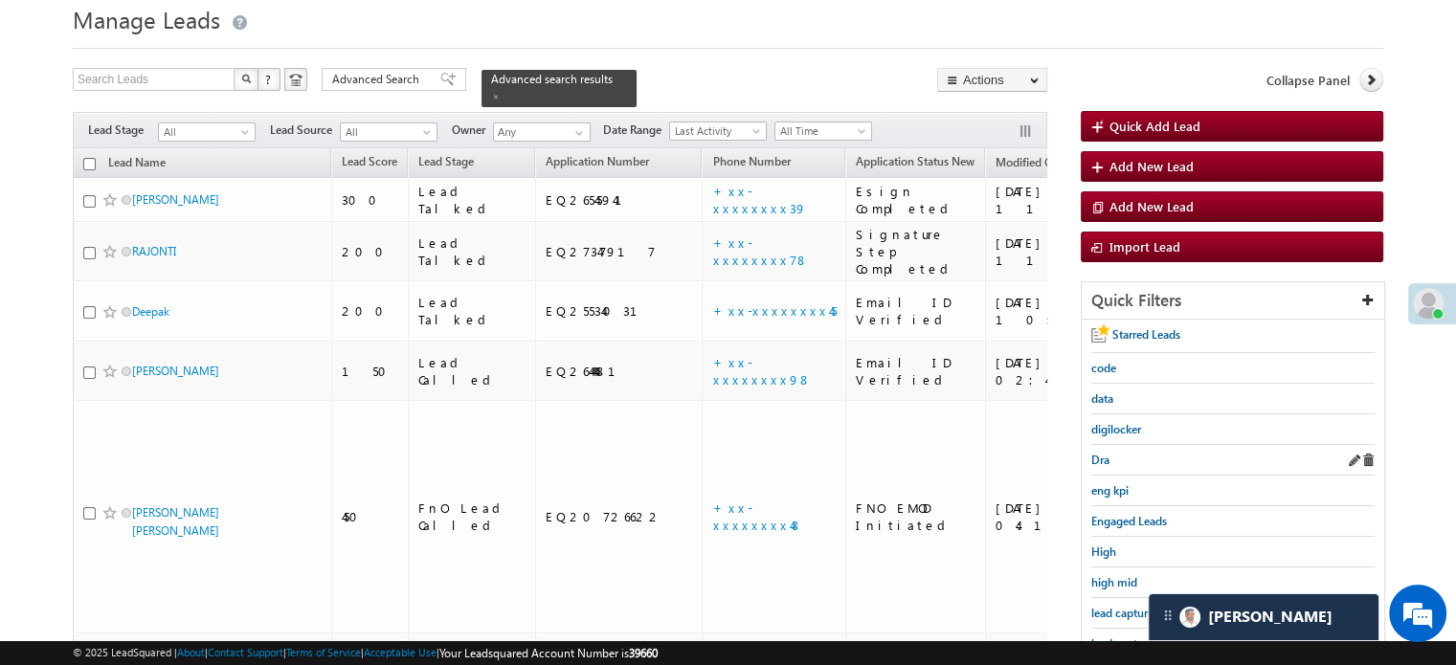
scroll to position [96, 0]
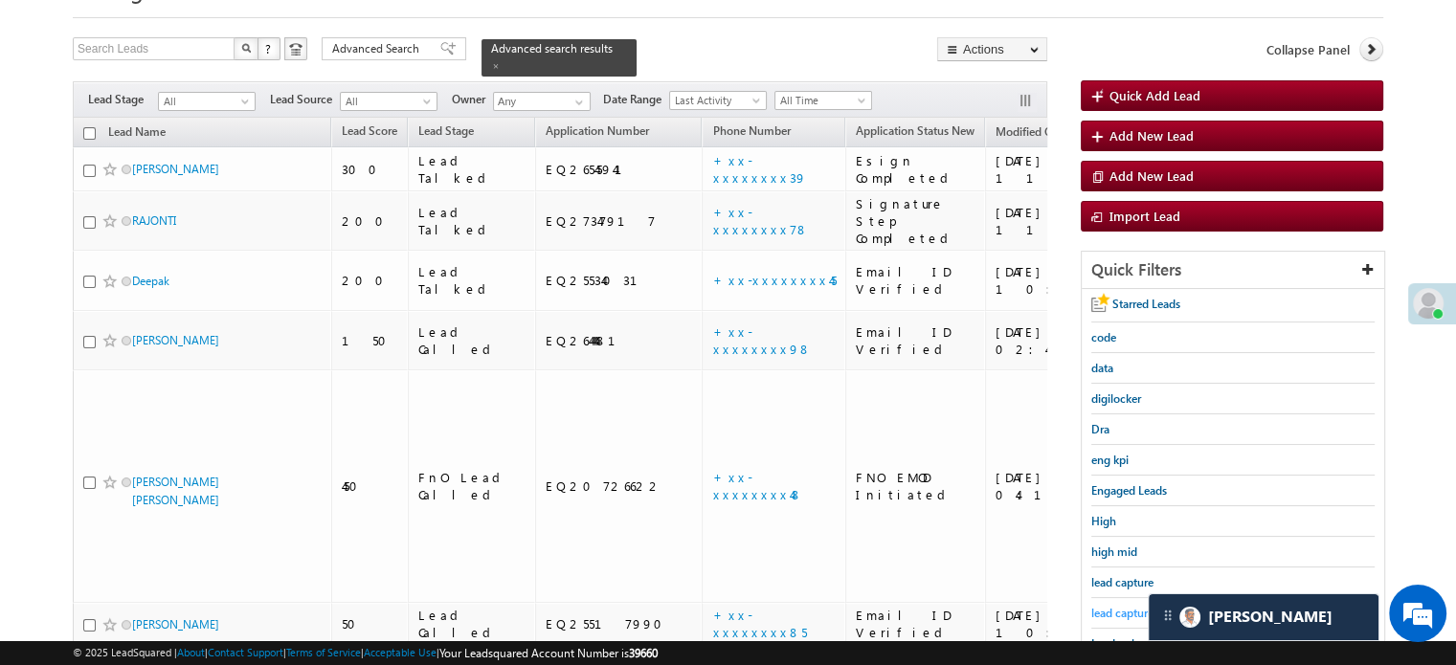
click at [1118, 606] on span "lead capture new" at bounding box center [1135, 613] width 86 height 14
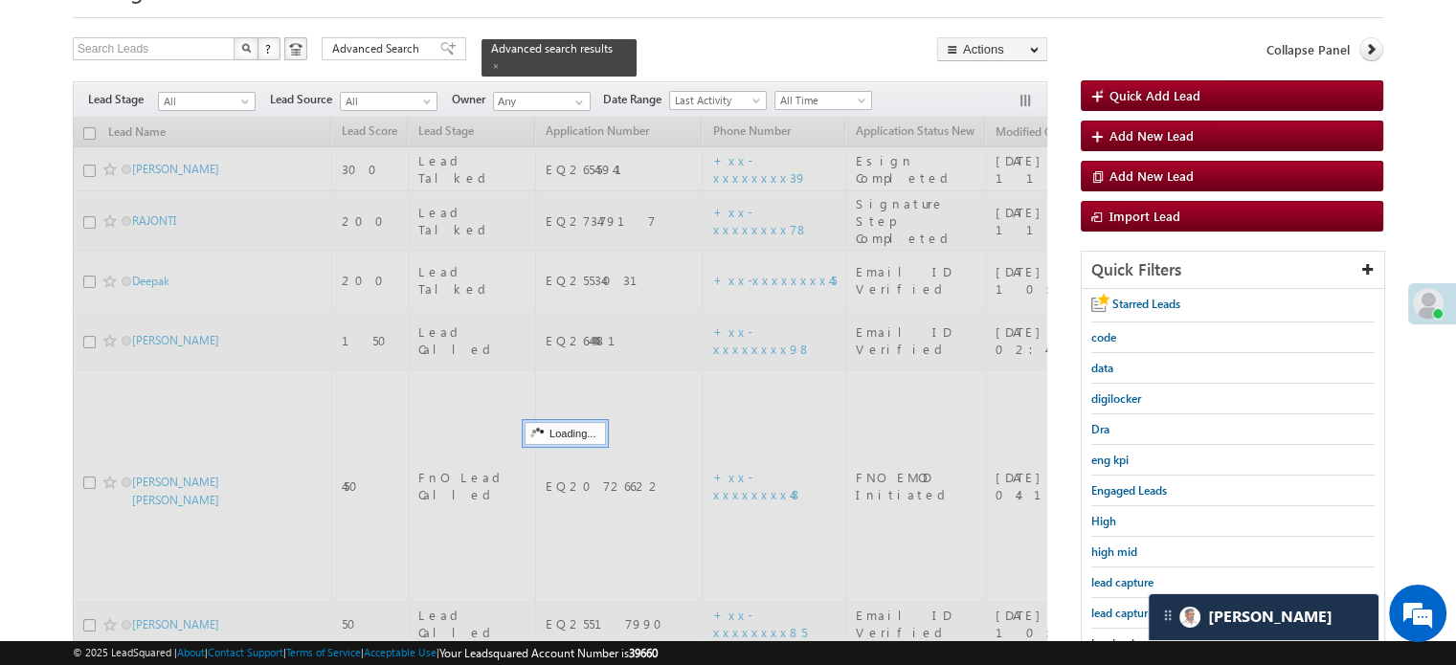
click at [1118, 606] on span "lead capture new" at bounding box center [1135, 613] width 86 height 14
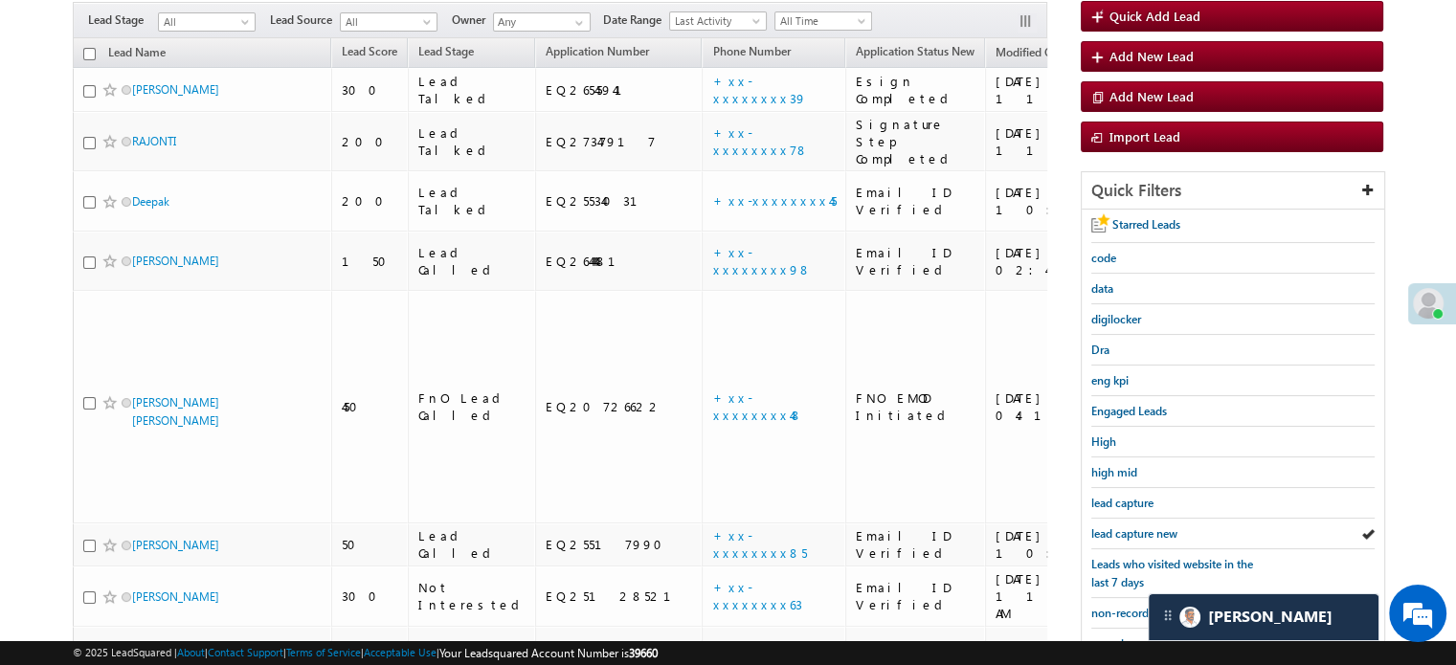
scroll to position [383, 0]
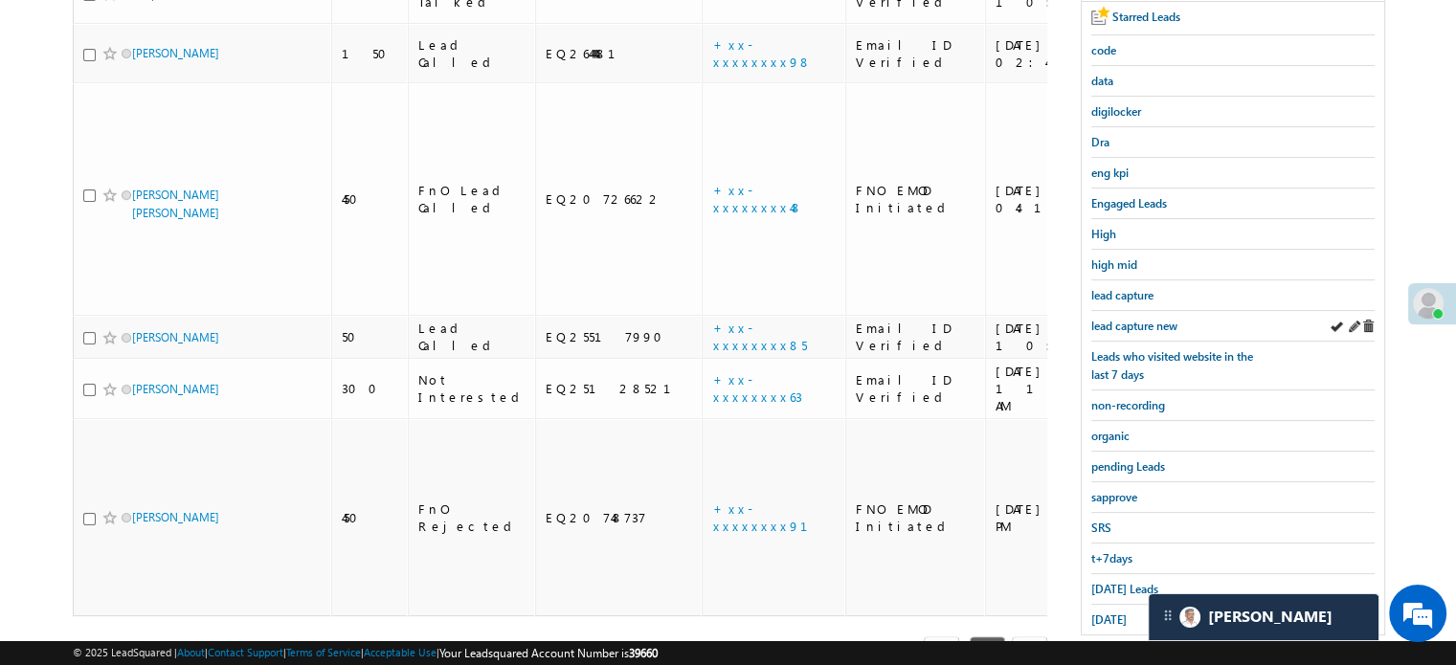
click at [1156, 311] on div "lead capture new" at bounding box center [1233, 326] width 283 height 31
click at [1151, 319] on span "lead capture new" at bounding box center [1135, 326] width 86 height 14
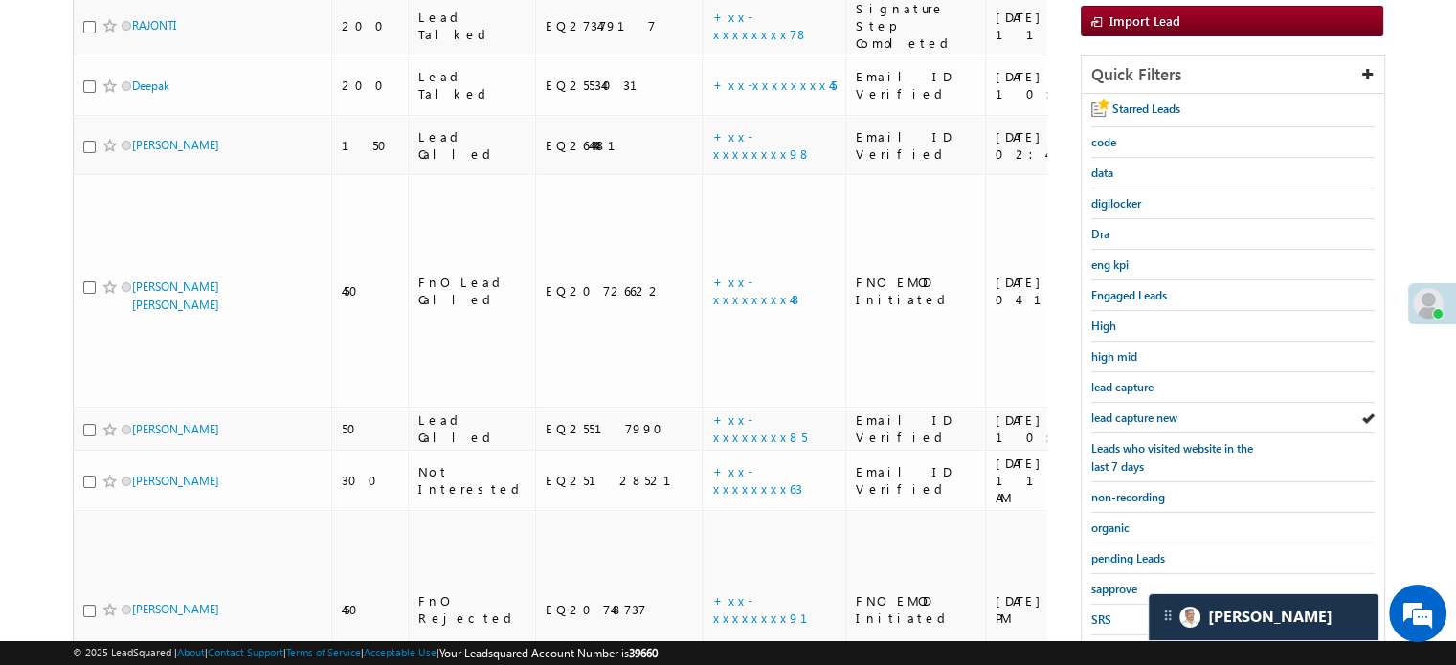
scroll to position [191, 0]
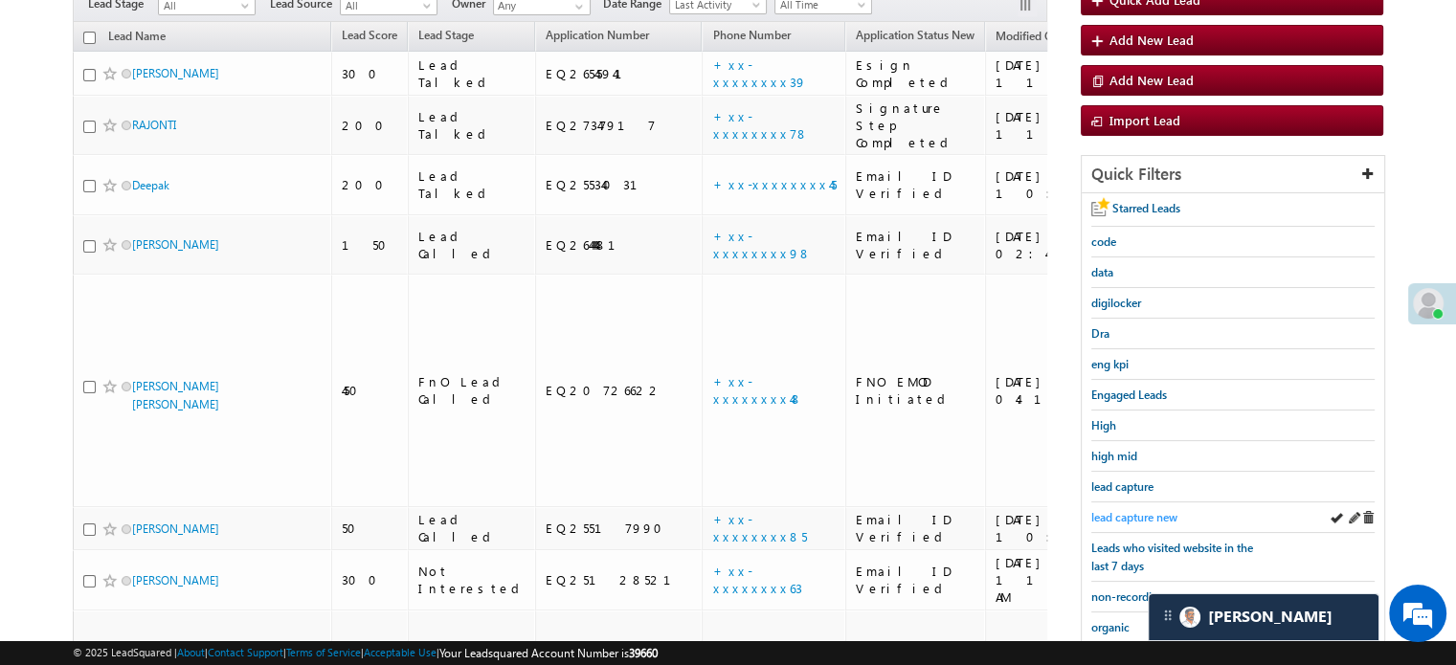
click at [1141, 510] on span "lead capture new" at bounding box center [1135, 517] width 86 height 14
click at [1130, 512] on span "lead capture new" at bounding box center [1135, 517] width 86 height 14
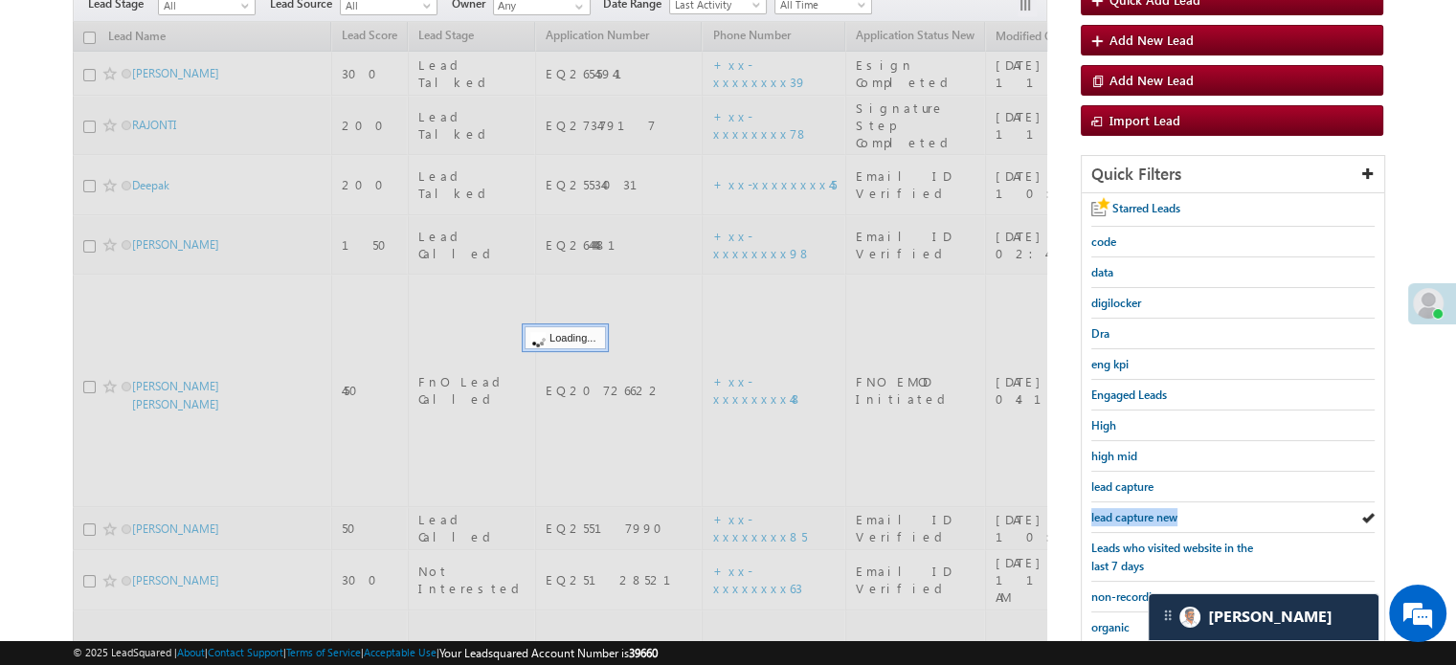
click at [1130, 512] on span "lead capture new" at bounding box center [1135, 517] width 86 height 14
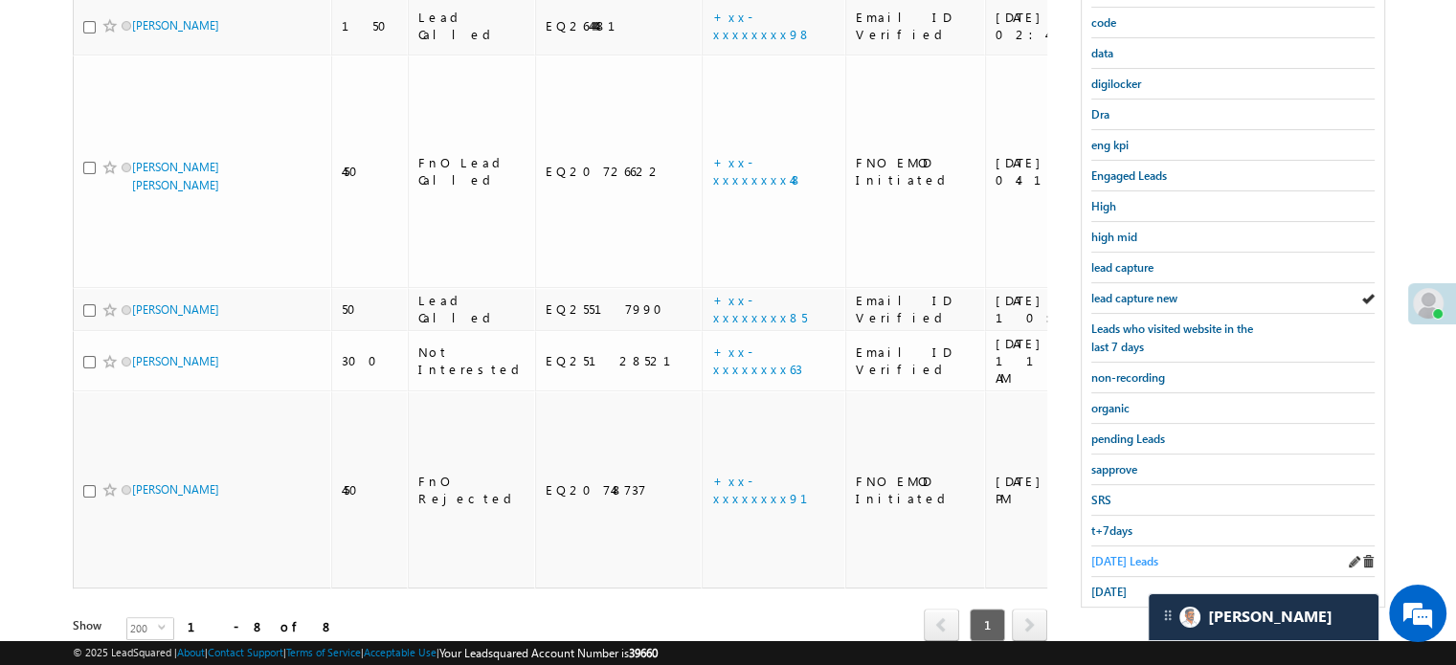
click at [1117, 554] on span "Today's Leads" at bounding box center [1125, 561] width 67 height 14
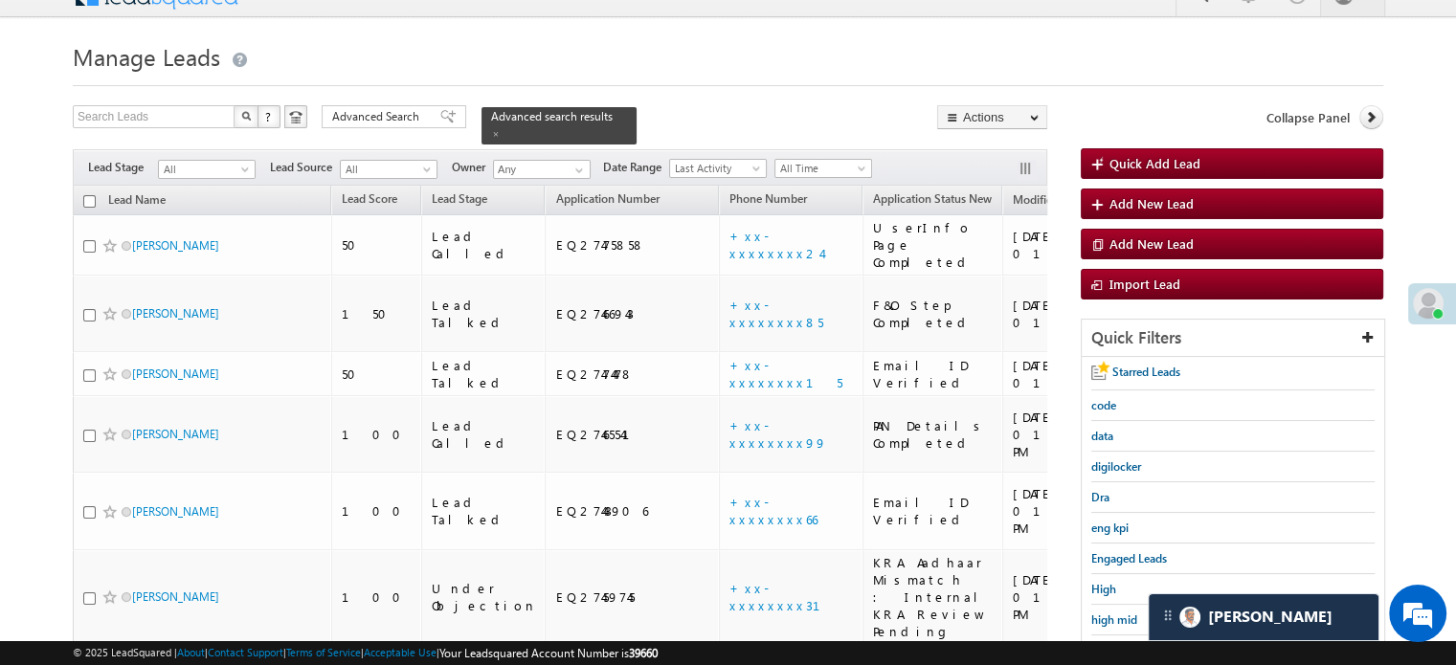
scroll to position [219, 0]
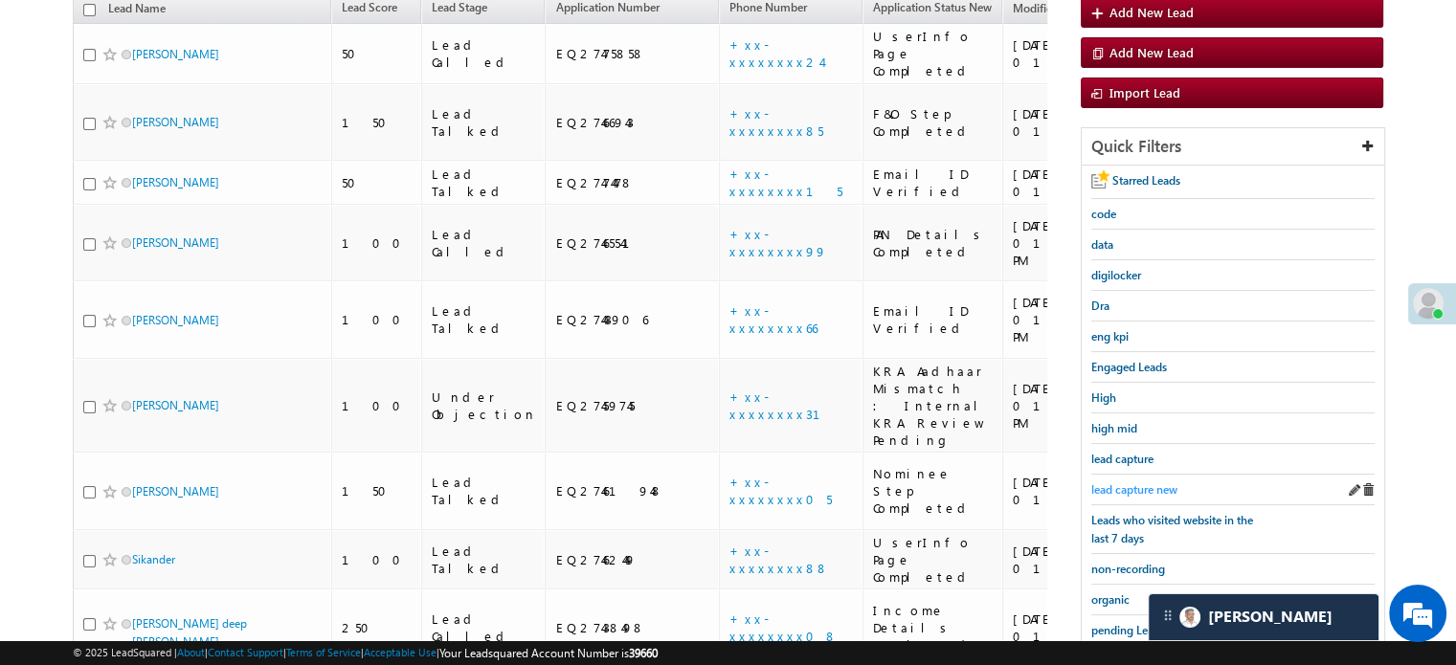
click at [1125, 483] on span "lead capture new" at bounding box center [1135, 490] width 86 height 14
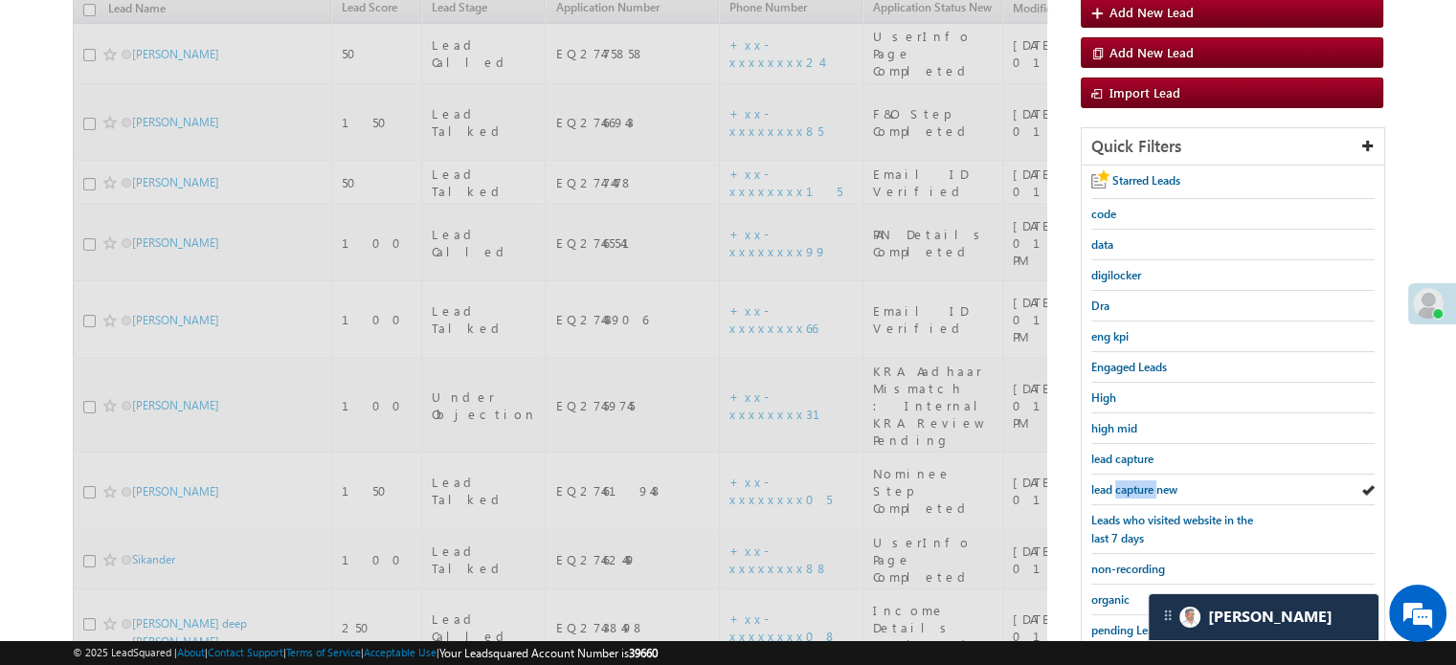
click at [1125, 483] on span "lead capture new" at bounding box center [1135, 490] width 86 height 14
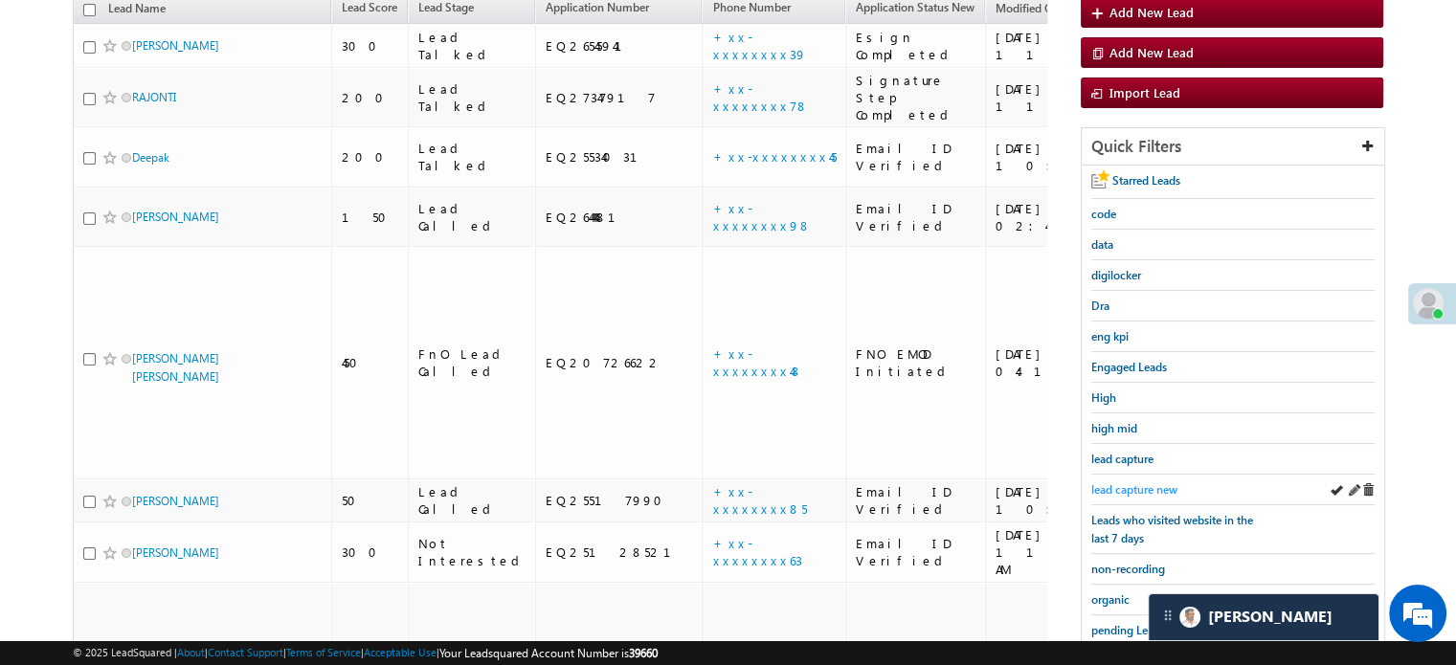
click at [1168, 485] on span "lead capture new" at bounding box center [1135, 490] width 86 height 14
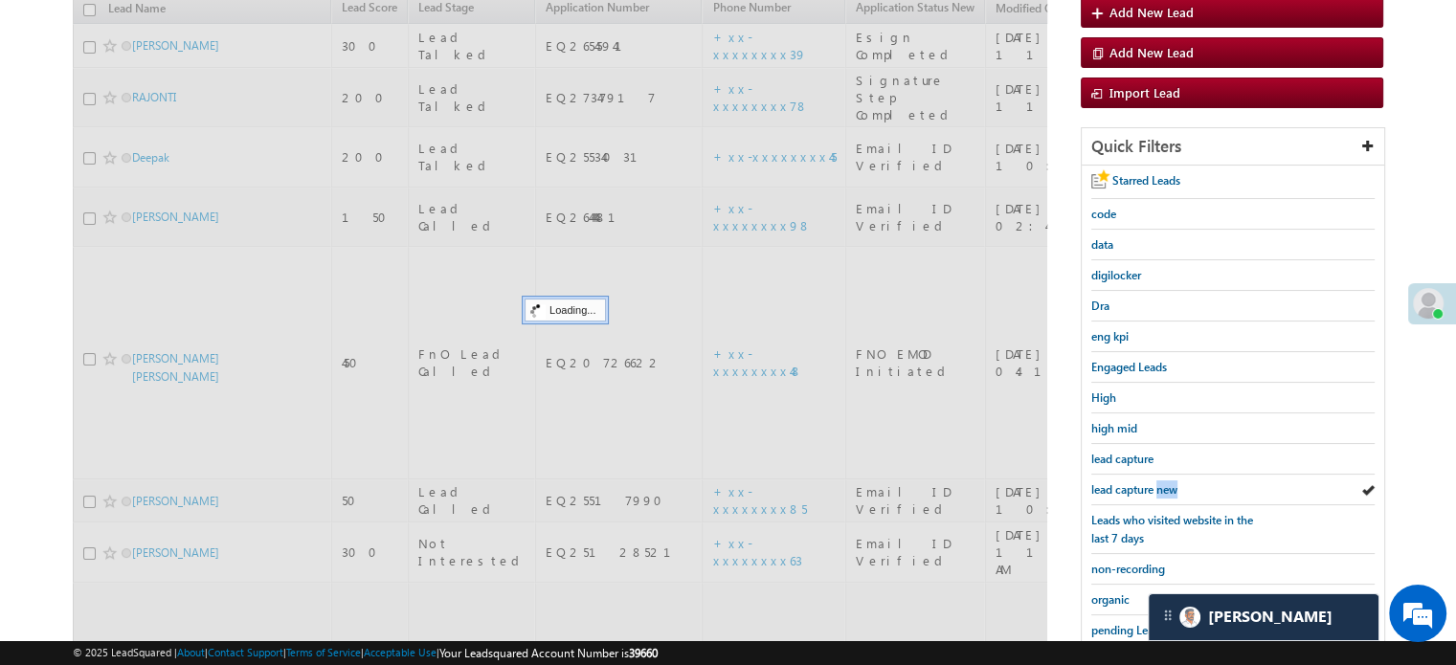
click at [1168, 485] on span "lead capture new" at bounding box center [1135, 490] width 86 height 14
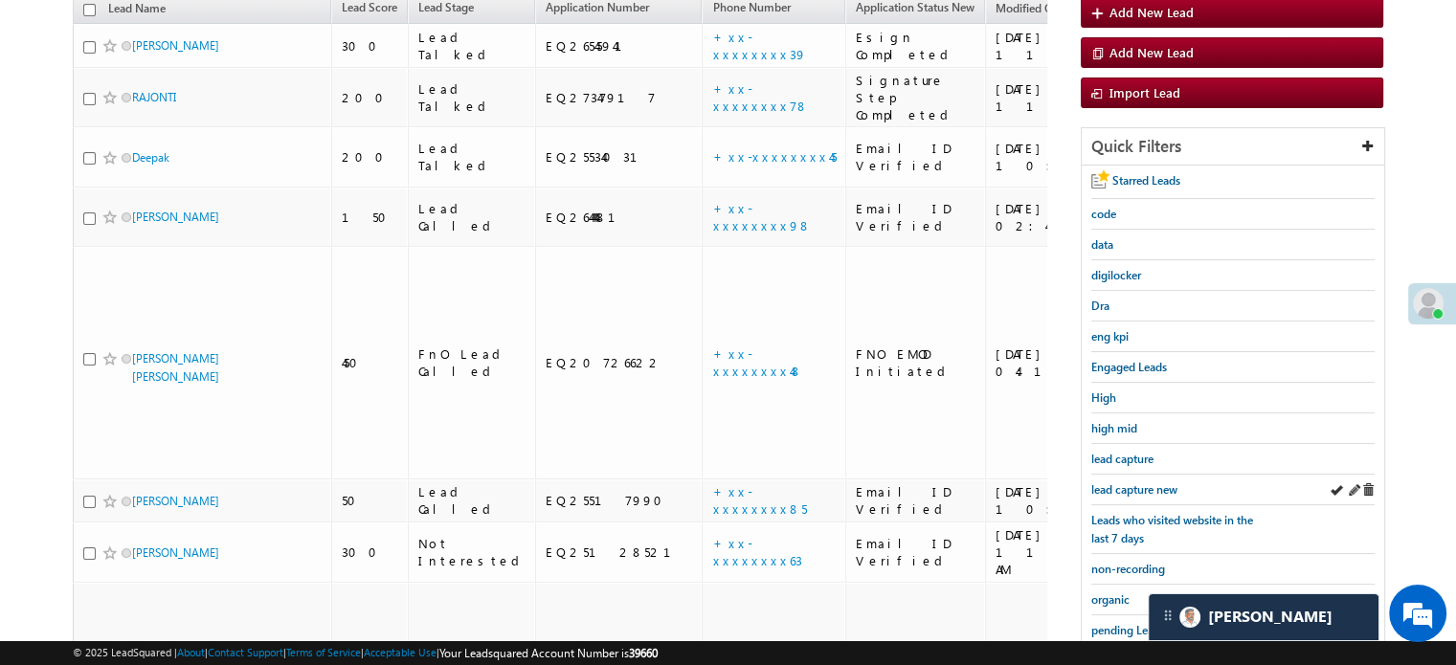
click at [1140, 475] on div "lead capture new" at bounding box center [1233, 490] width 283 height 31
click at [1140, 483] on span "lead capture new" at bounding box center [1135, 490] width 86 height 14
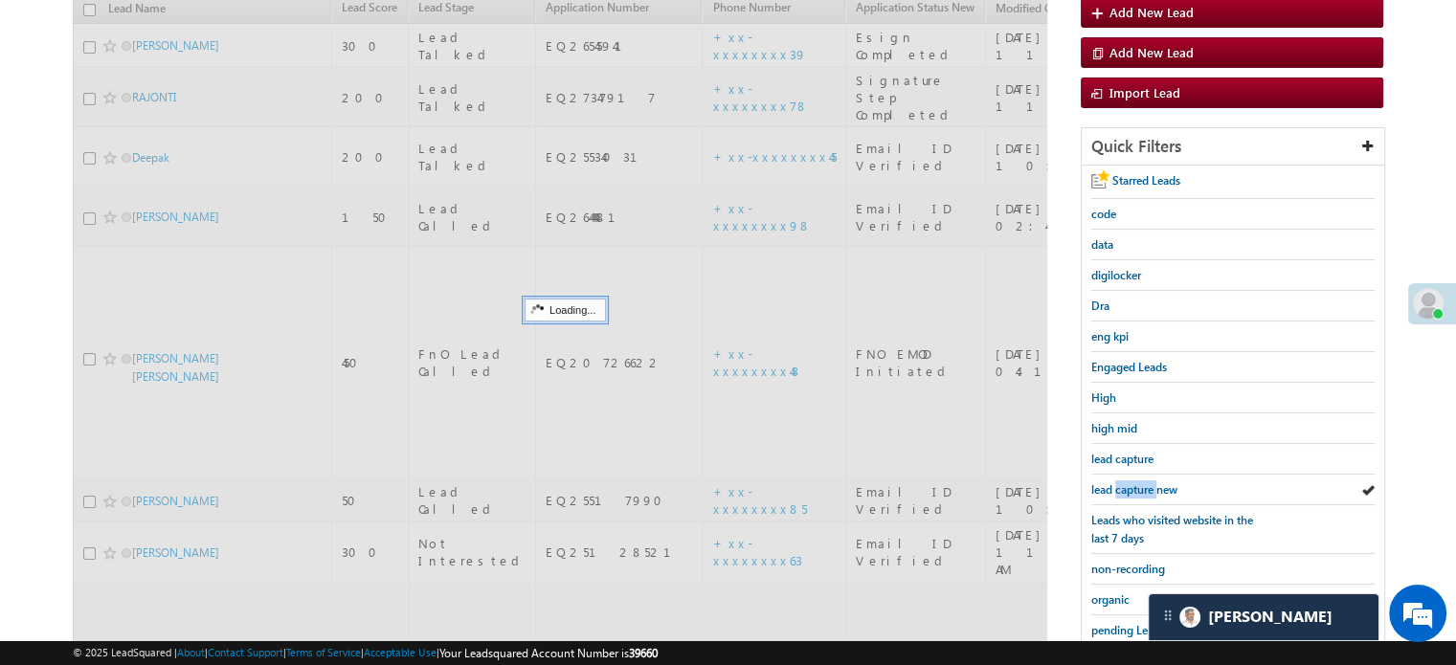
click at [1140, 483] on span "lead capture new" at bounding box center [1135, 490] width 86 height 14
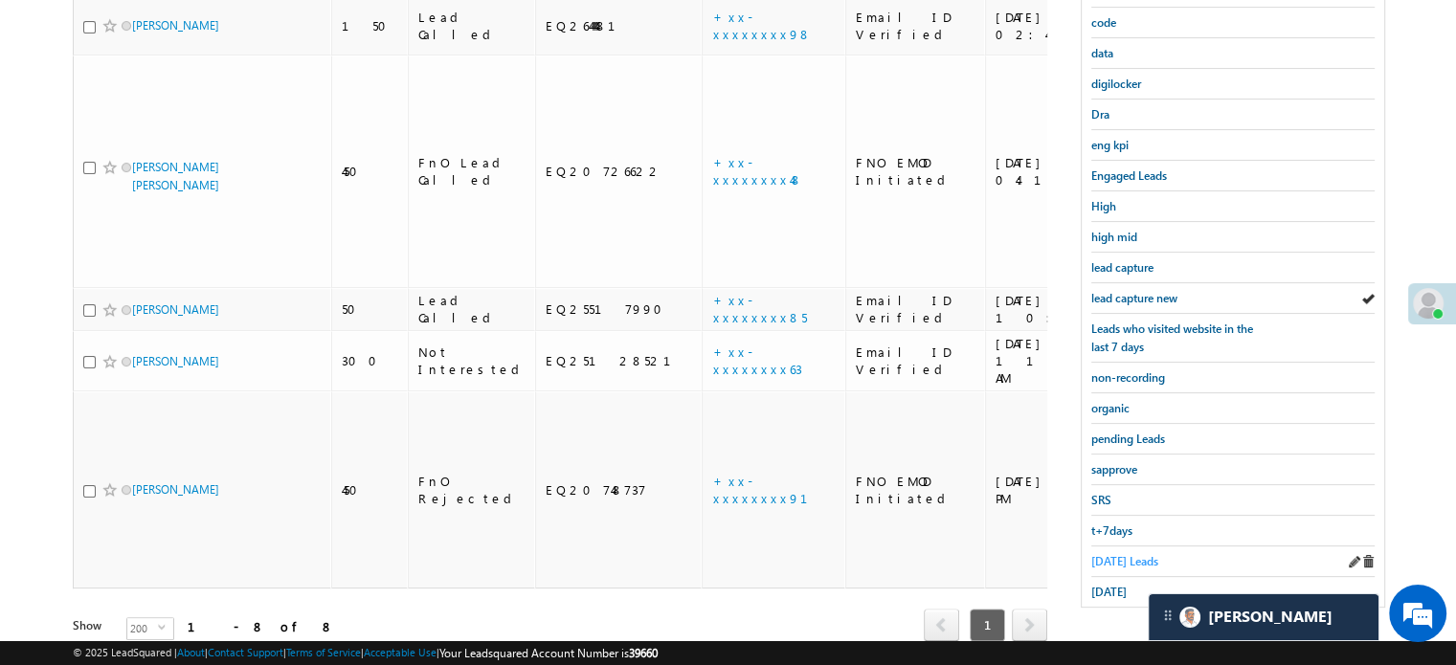
click at [1126, 554] on span "Today's Leads" at bounding box center [1125, 561] width 67 height 14
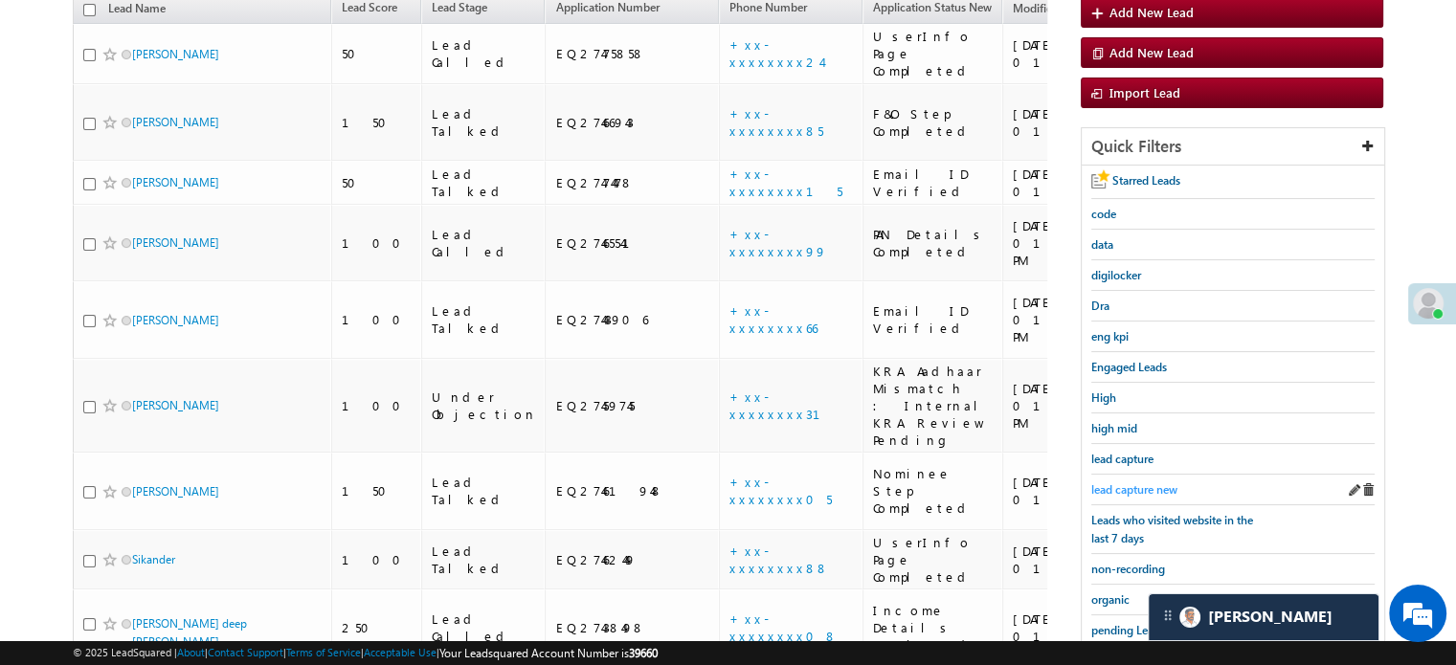
click at [1108, 484] on span "lead capture new" at bounding box center [1135, 490] width 86 height 14
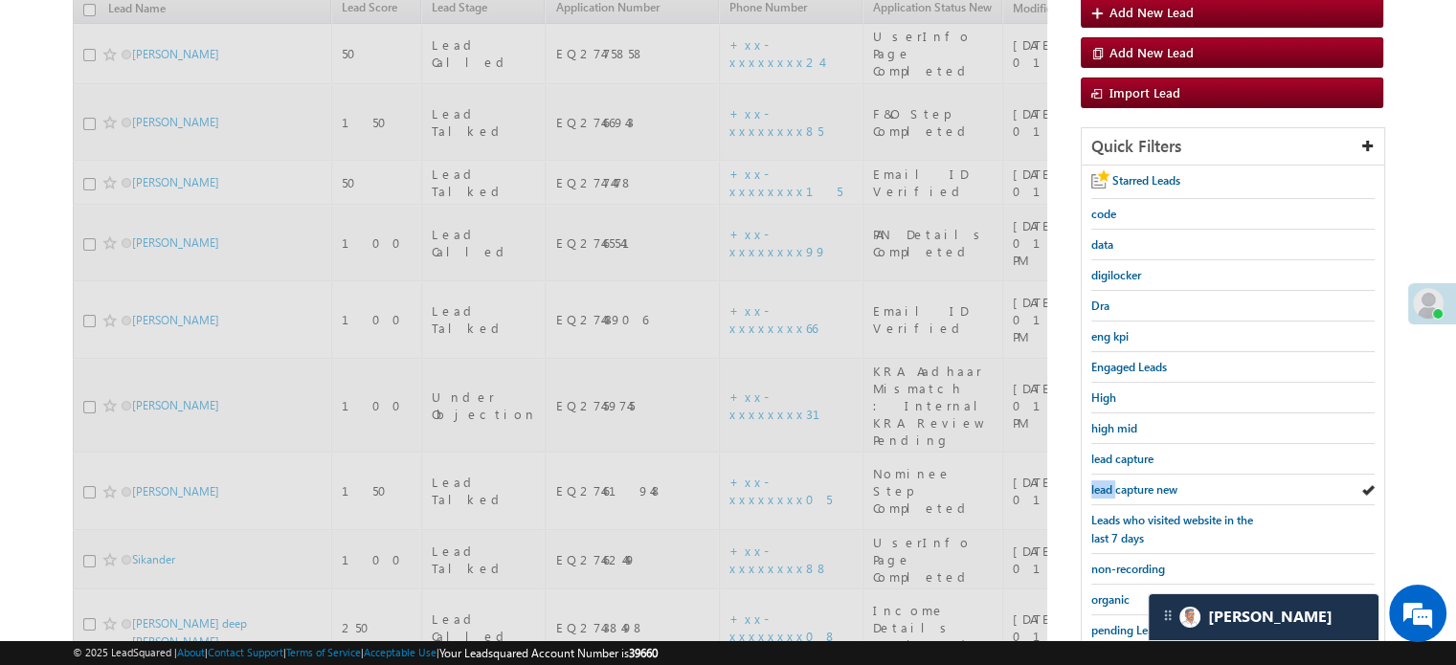
click at [1108, 484] on span "lead capture new" at bounding box center [1135, 490] width 86 height 14
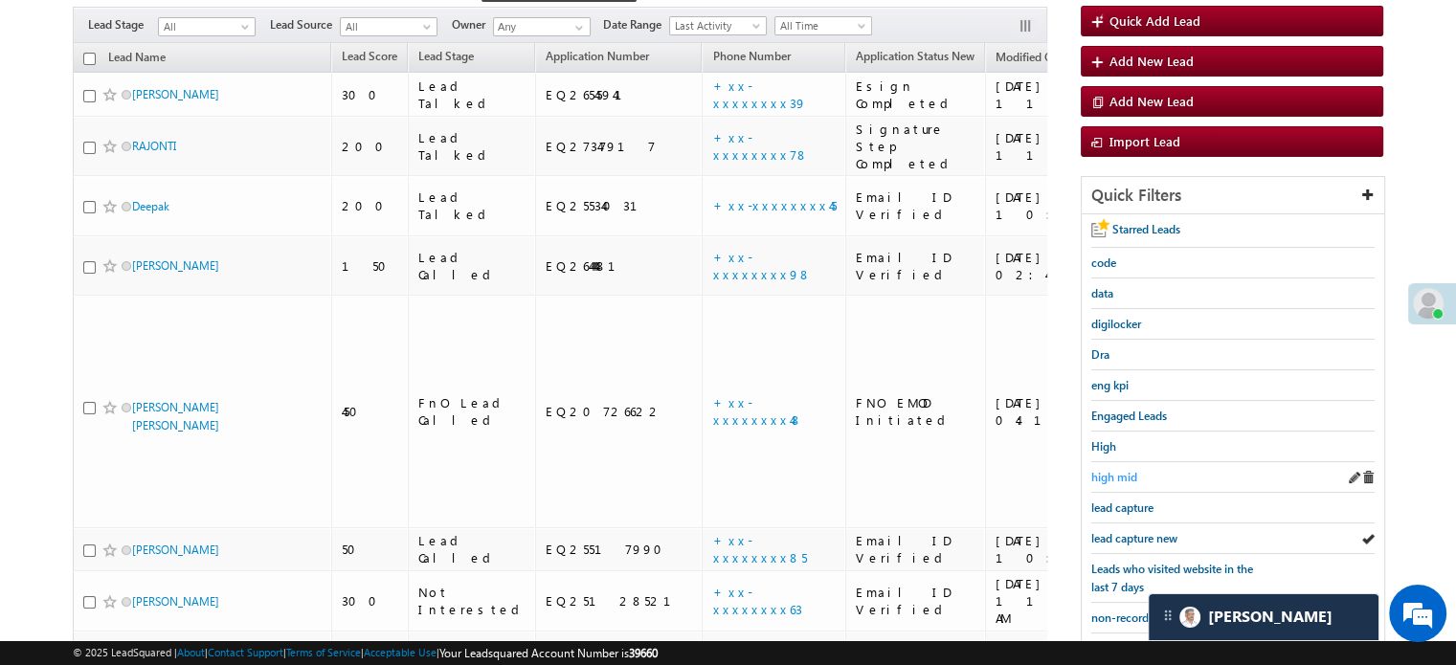
scroll to position [191, 0]
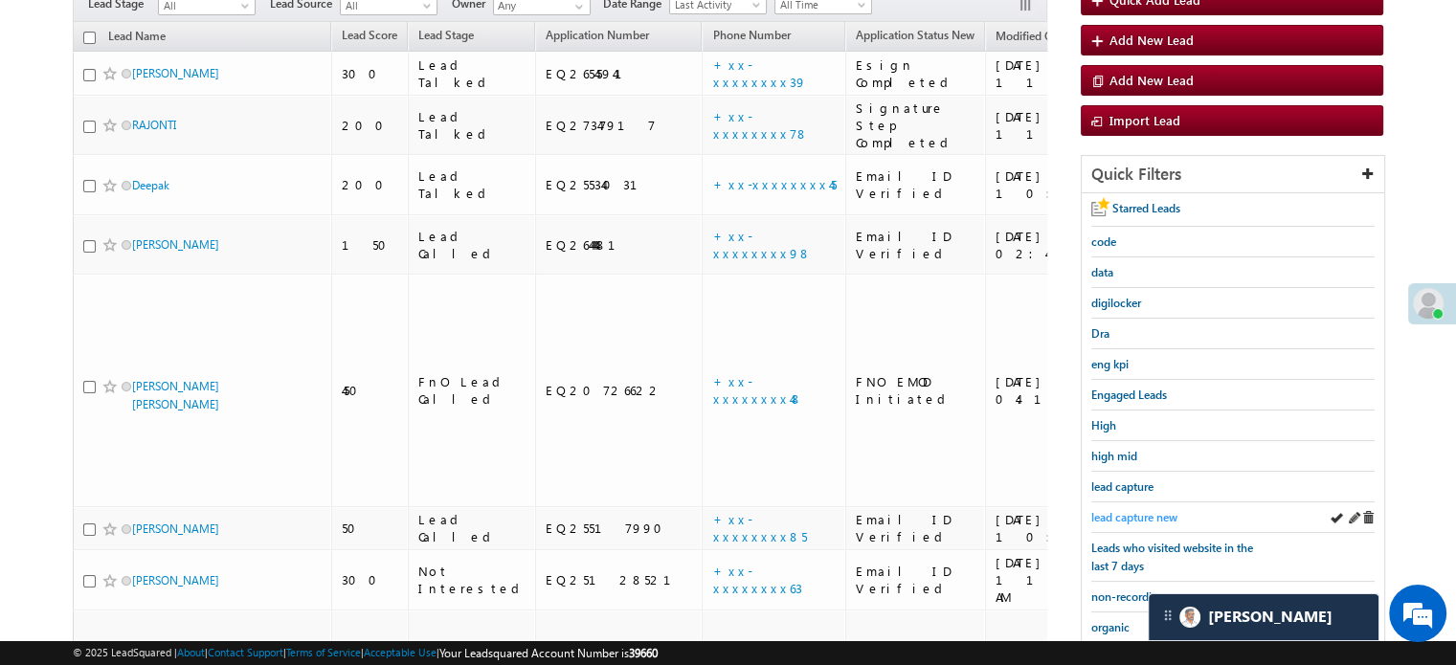
click at [1127, 515] on span "lead capture new" at bounding box center [1135, 517] width 86 height 14
click at [1152, 512] on span "lead capture new" at bounding box center [1135, 517] width 86 height 14
click at [1123, 510] on span "lead capture new" at bounding box center [1135, 517] width 86 height 14
click at [1141, 513] on span "lead capture new" at bounding box center [1135, 517] width 86 height 14
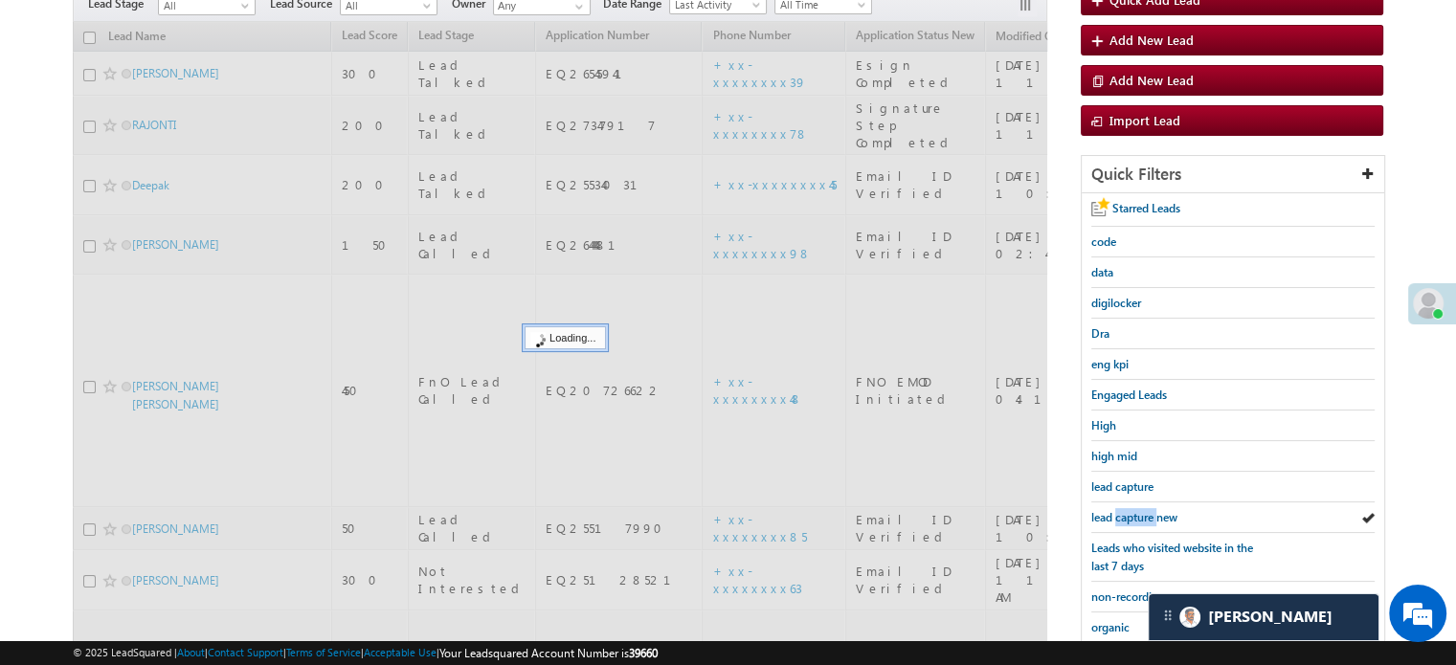
click at [1141, 513] on span "lead capture new" at bounding box center [1135, 517] width 86 height 14
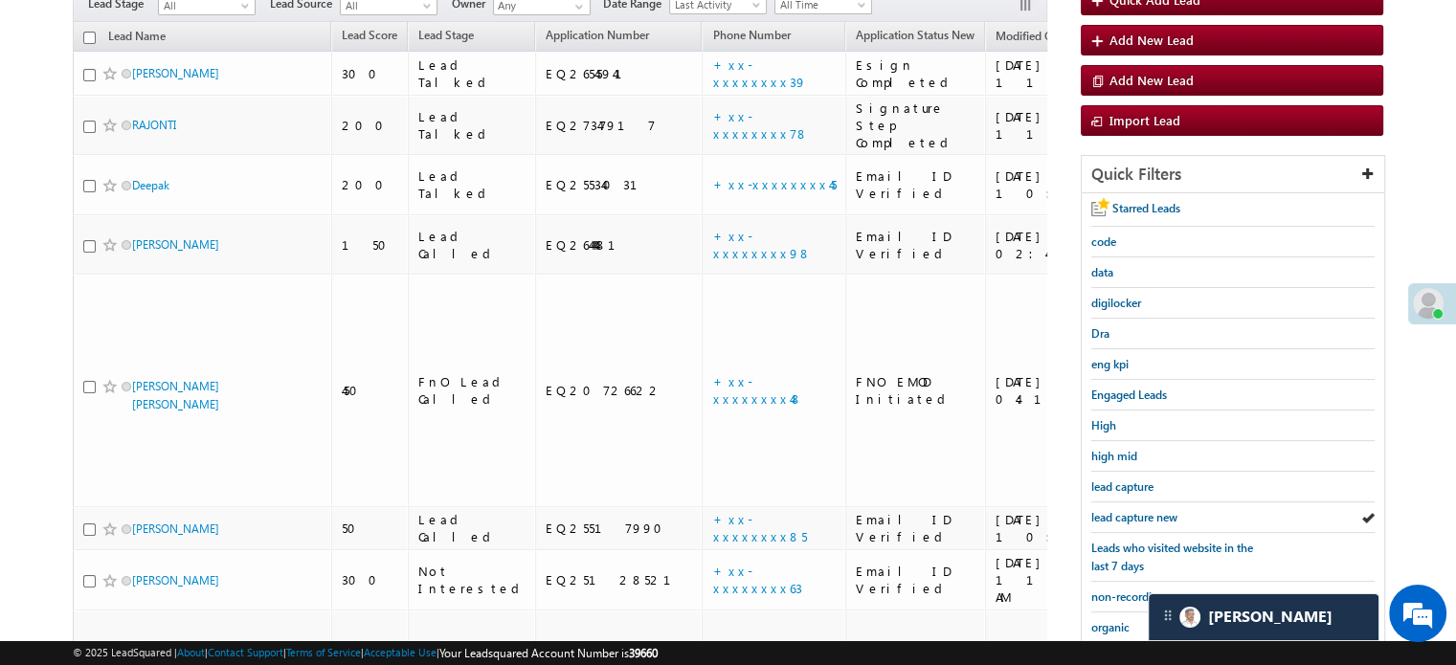
scroll to position [411, 0]
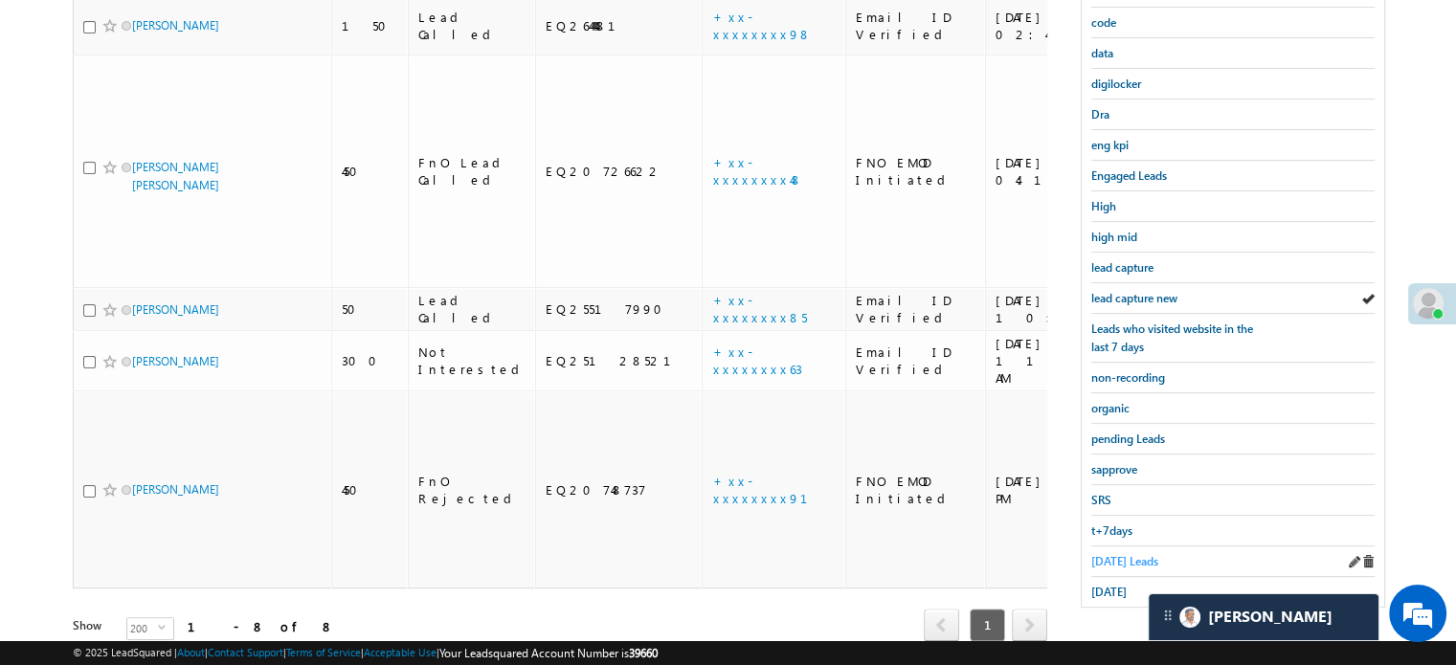
click at [1107, 554] on span "Today's Leads" at bounding box center [1125, 561] width 67 height 14
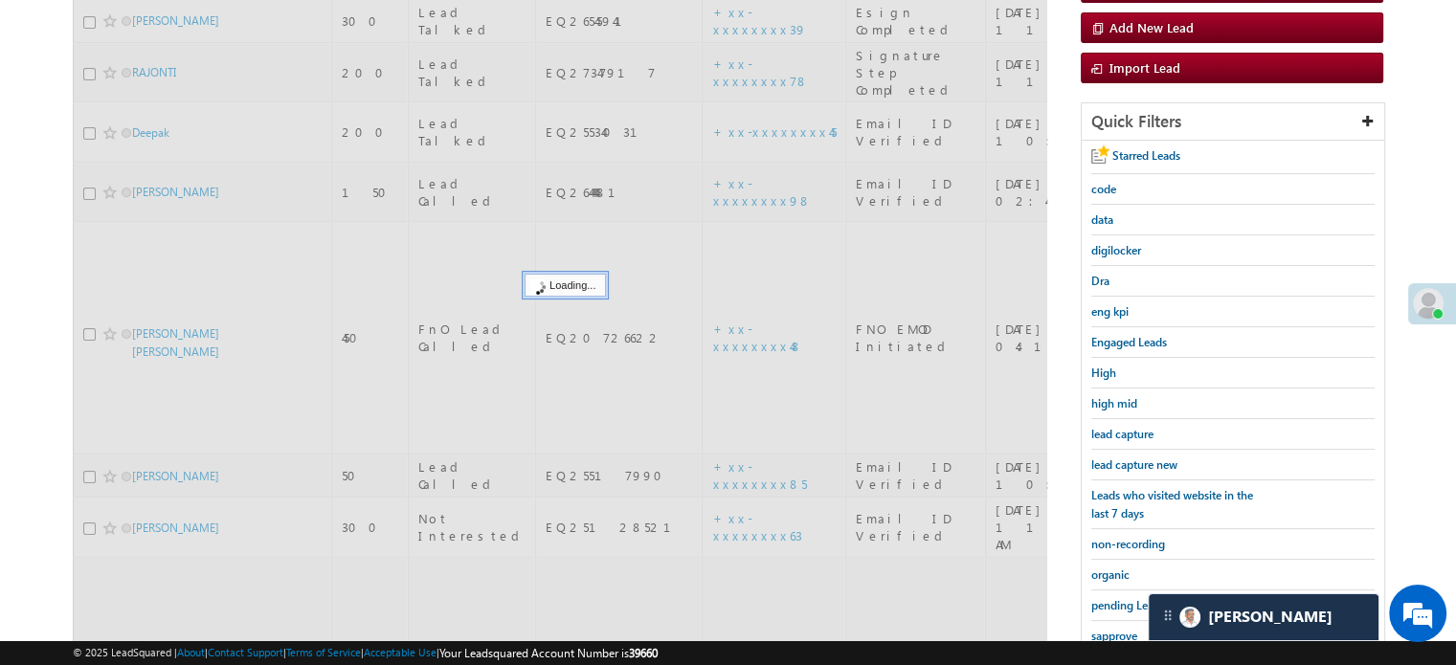
scroll to position [124, 0]
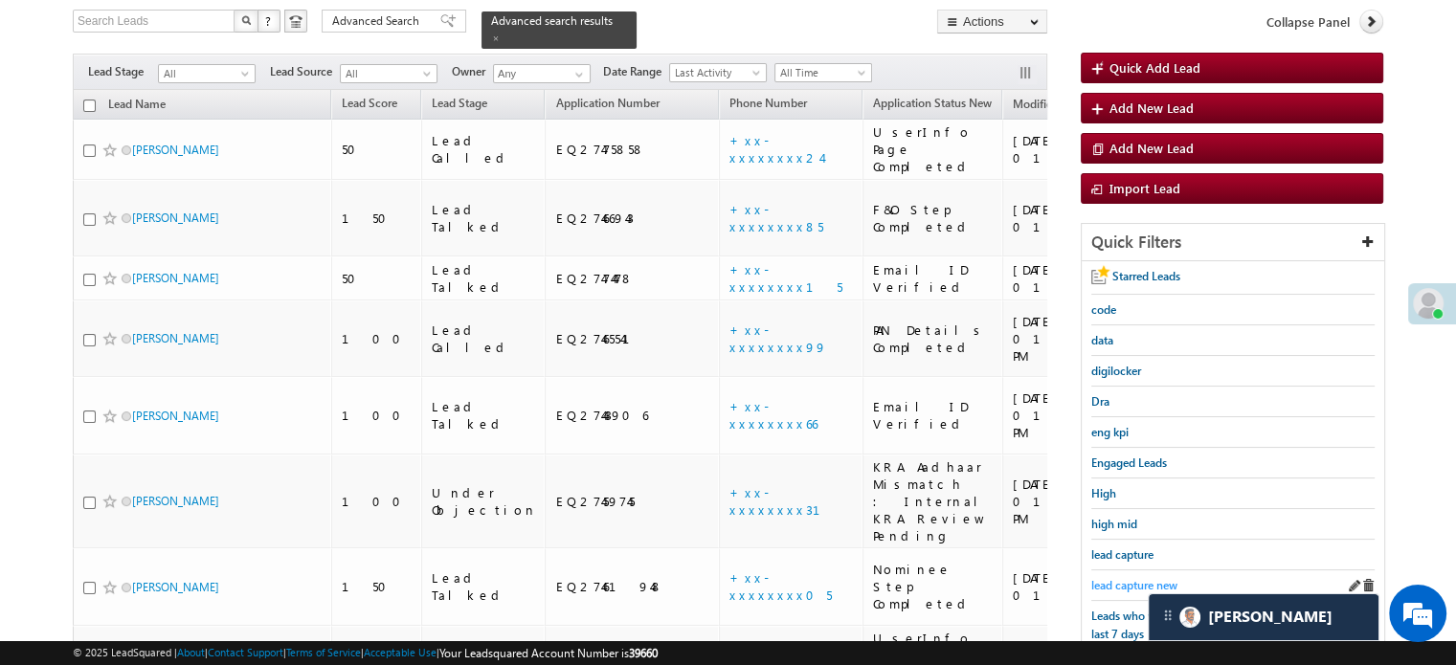
click at [1141, 584] on span "lead capture new" at bounding box center [1135, 585] width 86 height 14
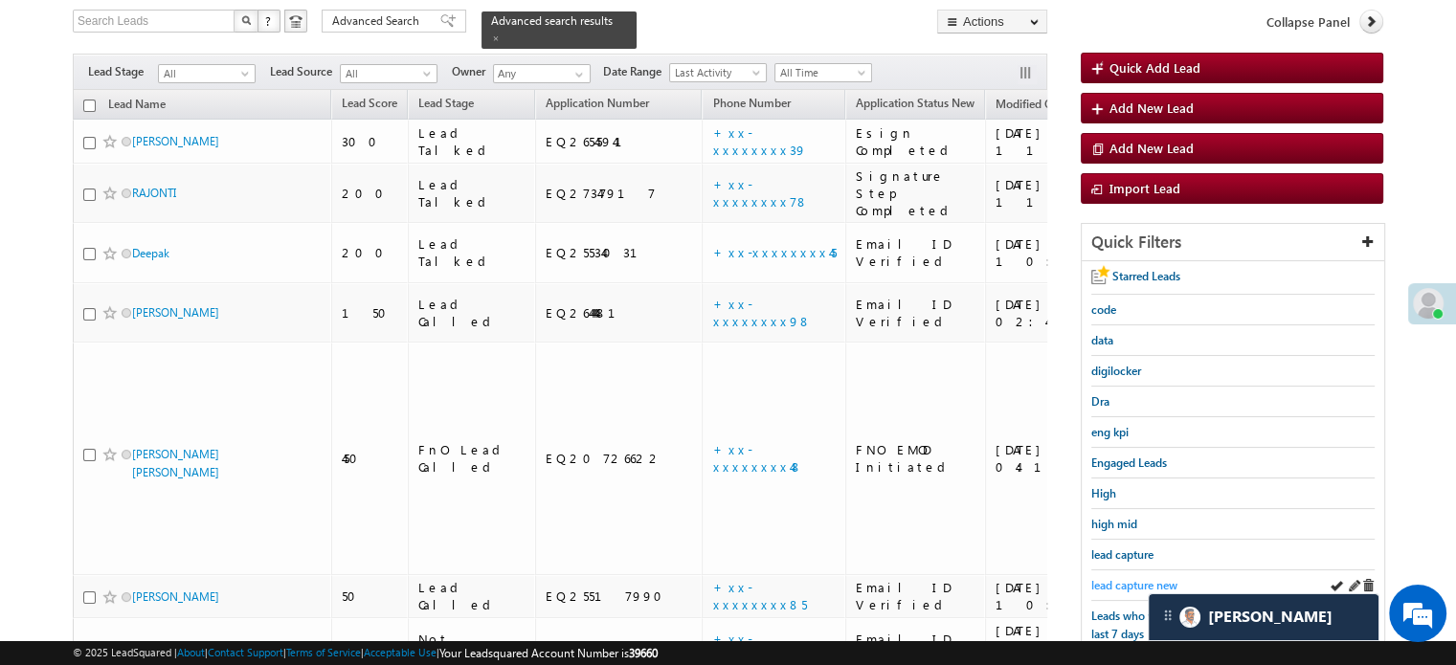
click at [1137, 583] on span "lead capture new" at bounding box center [1135, 585] width 86 height 14
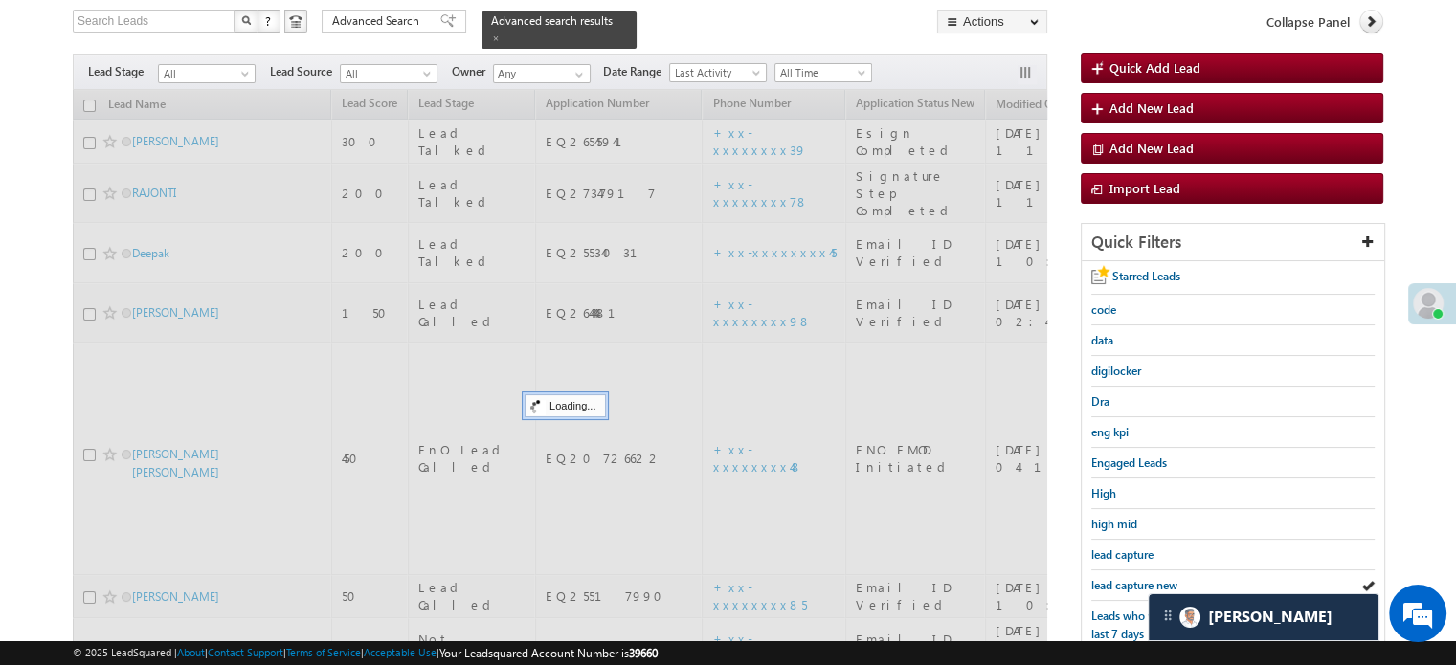
click at [1137, 583] on span "lead capture new" at bounding box center [1135, 585] width 86 height 14
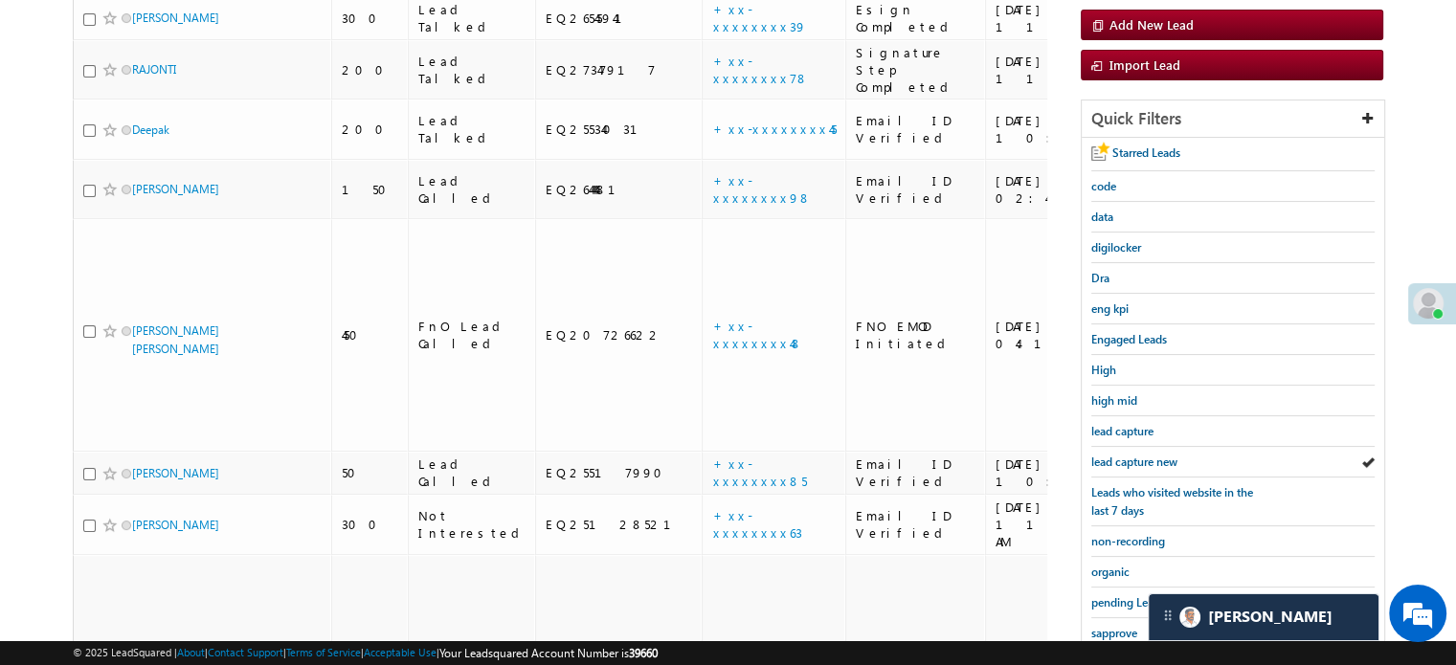
scroll to position [411, 0]
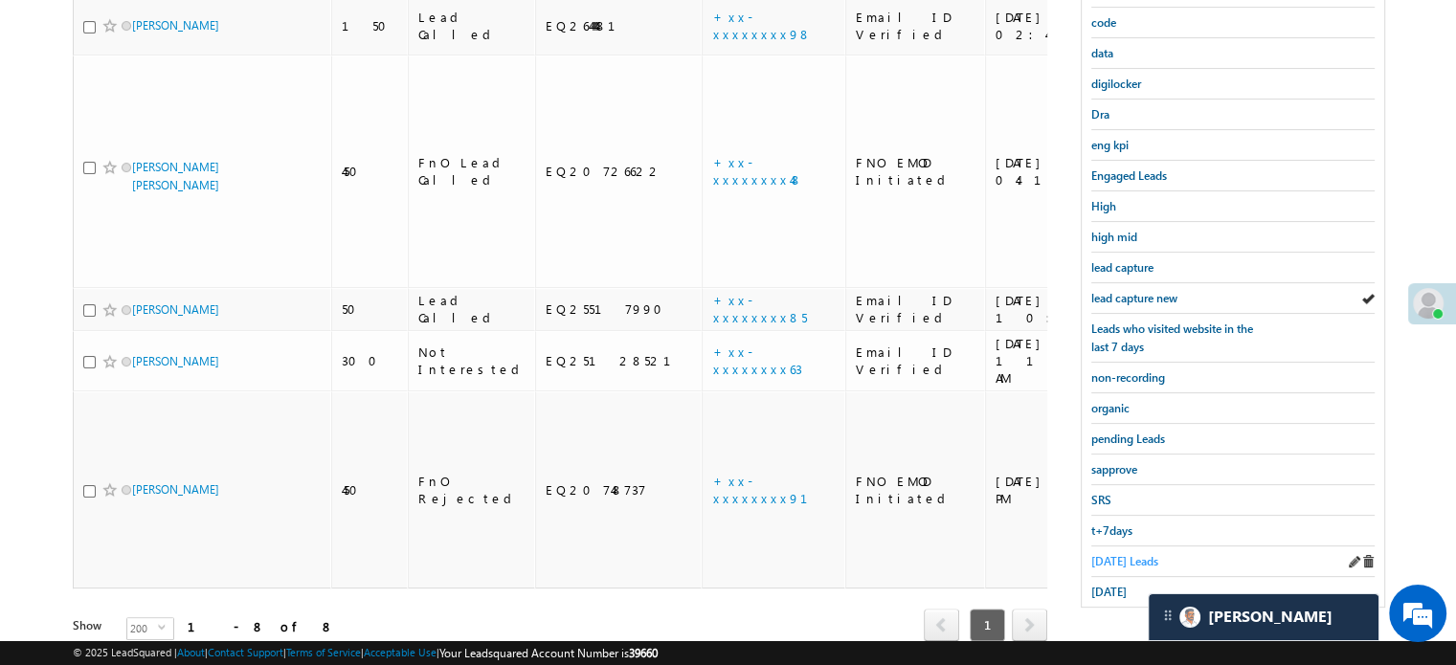
click at [1122, 554] on span "Today's Leads" at bounding box center [1125, 561] width 67 height 14
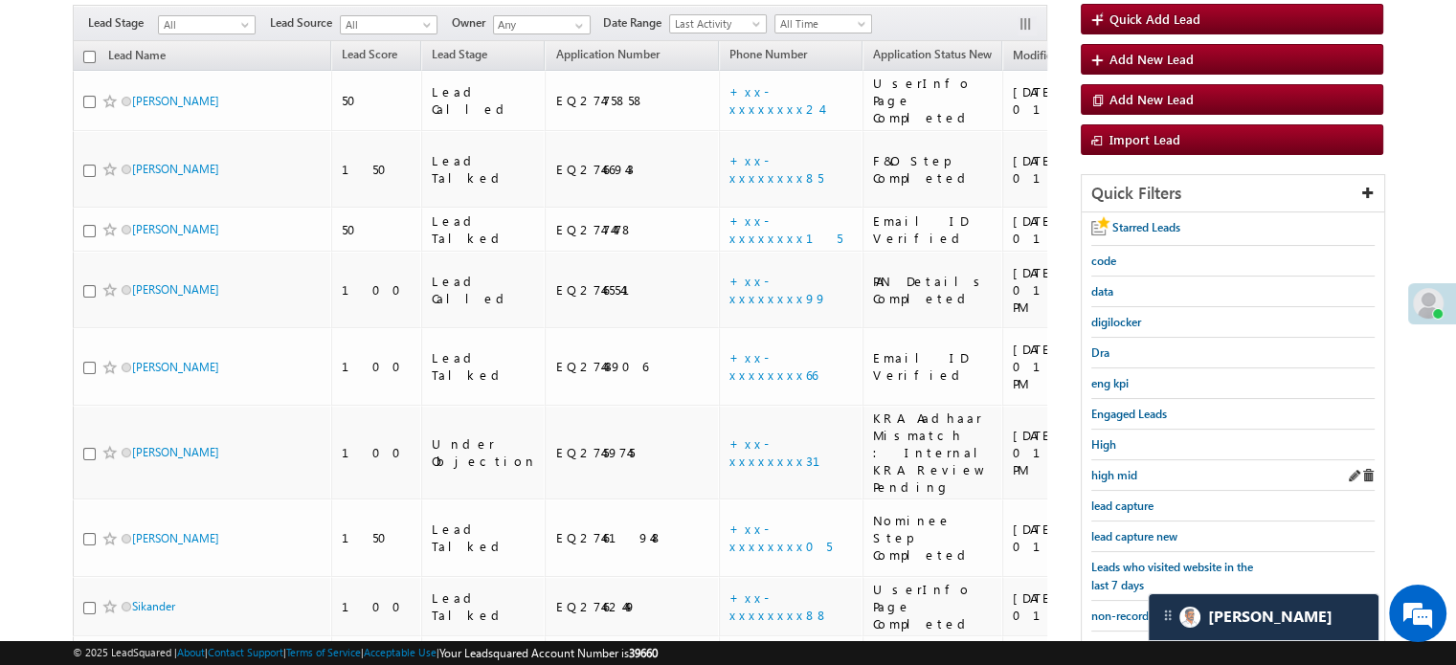
scroll to position [219, 0]
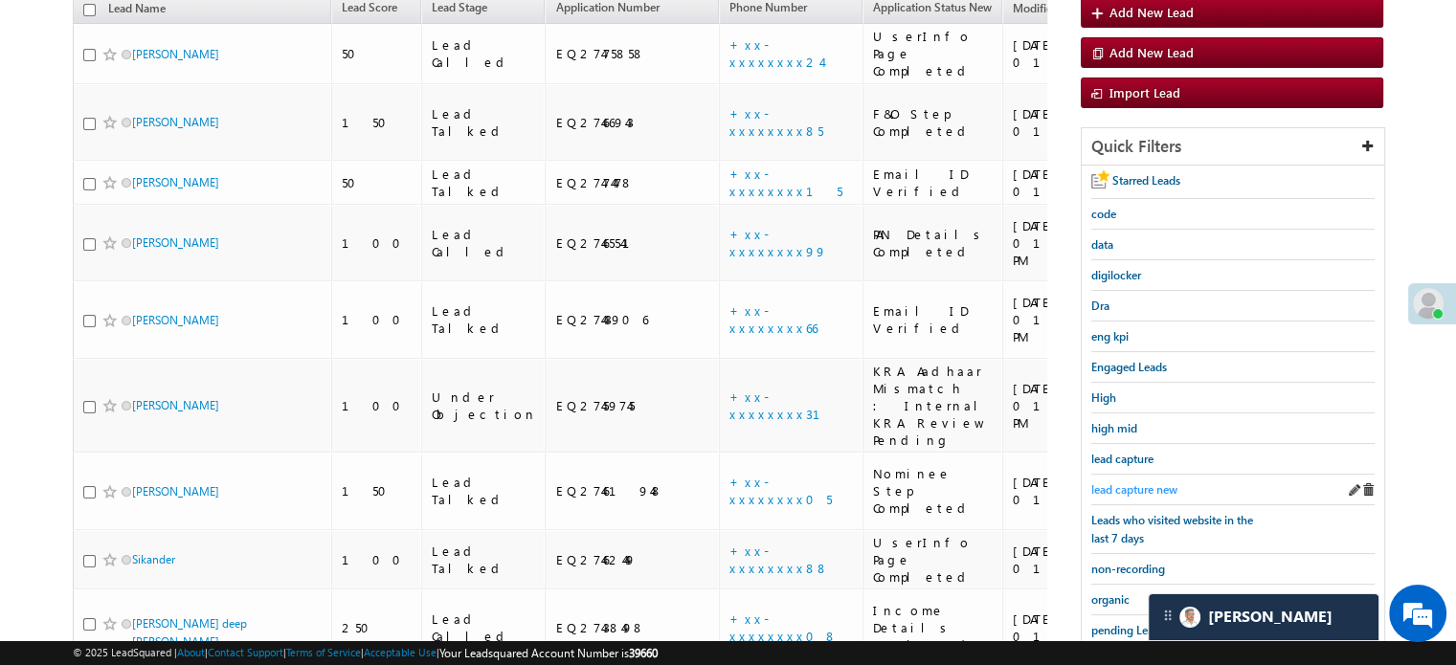
click at [1134, 481] on link "lead capture new" at bounding box center [1135, 490] width 86 height 18
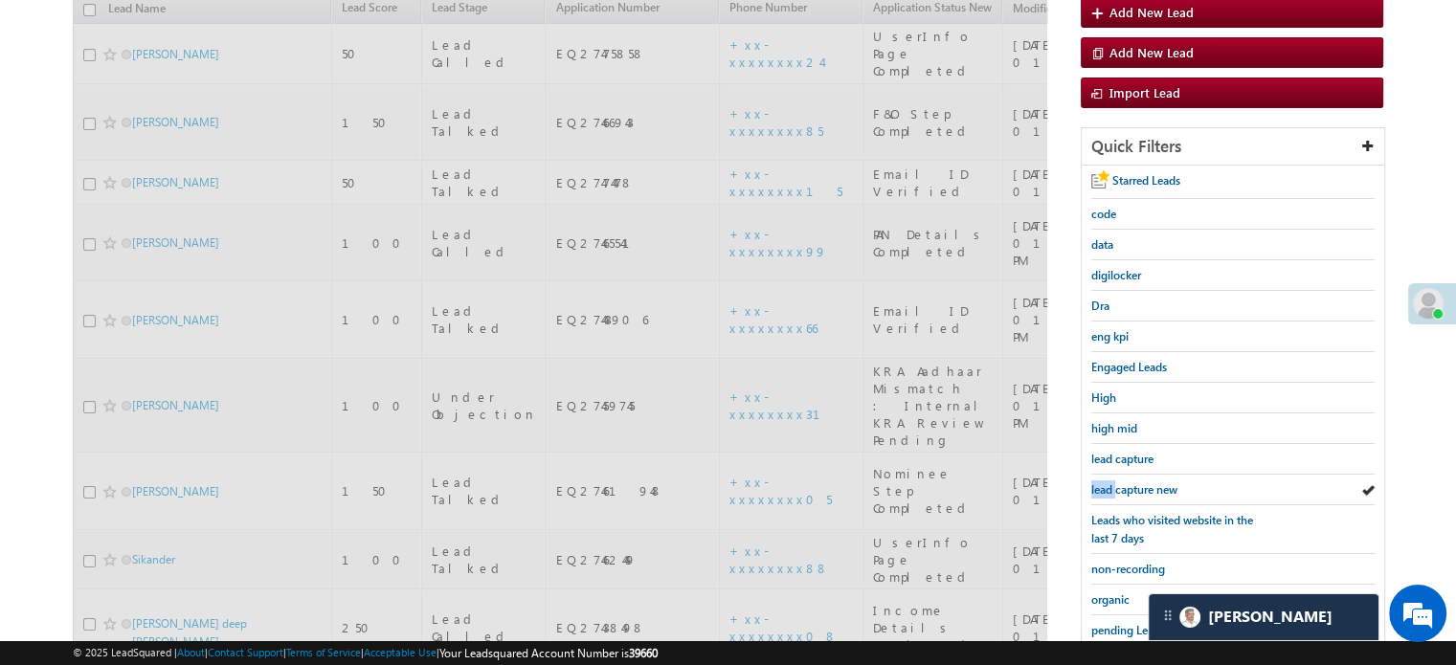
click at [1134, 481] on link "lead capture new" at bounding box center [1135, 490] width 86 height 18
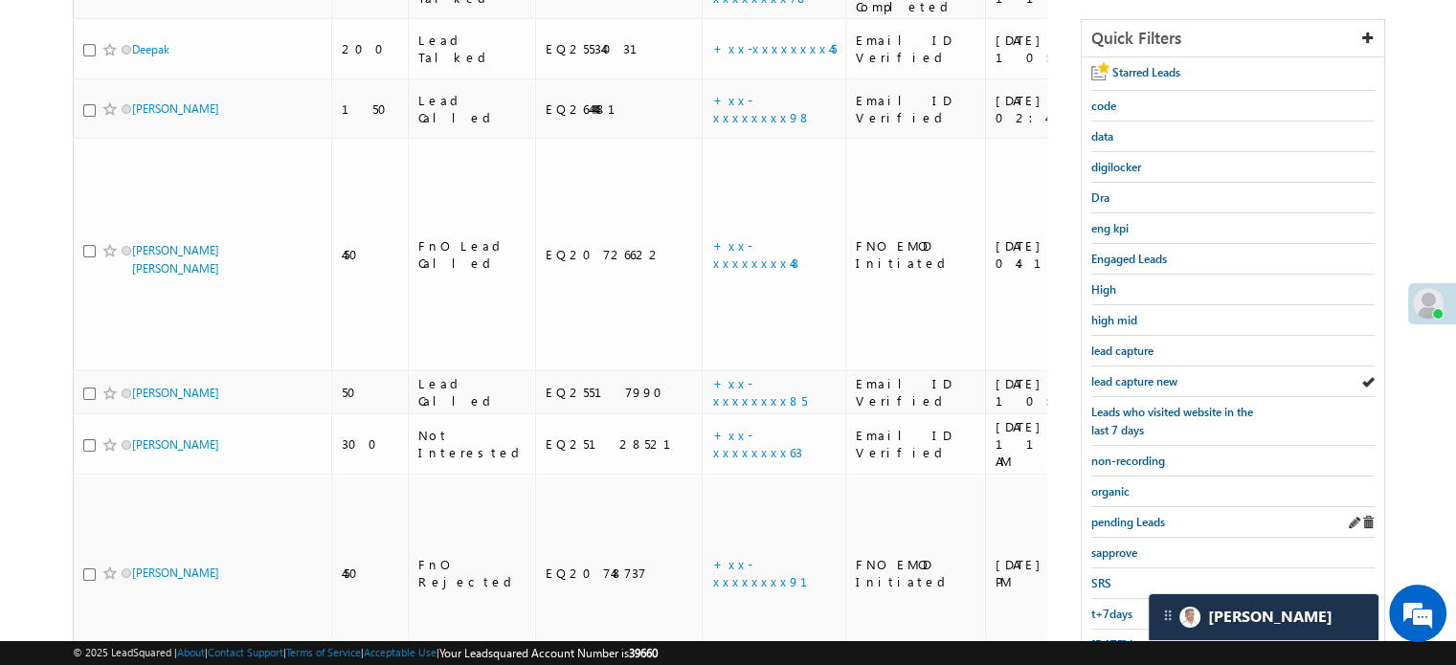
scroll to position [411, 0]
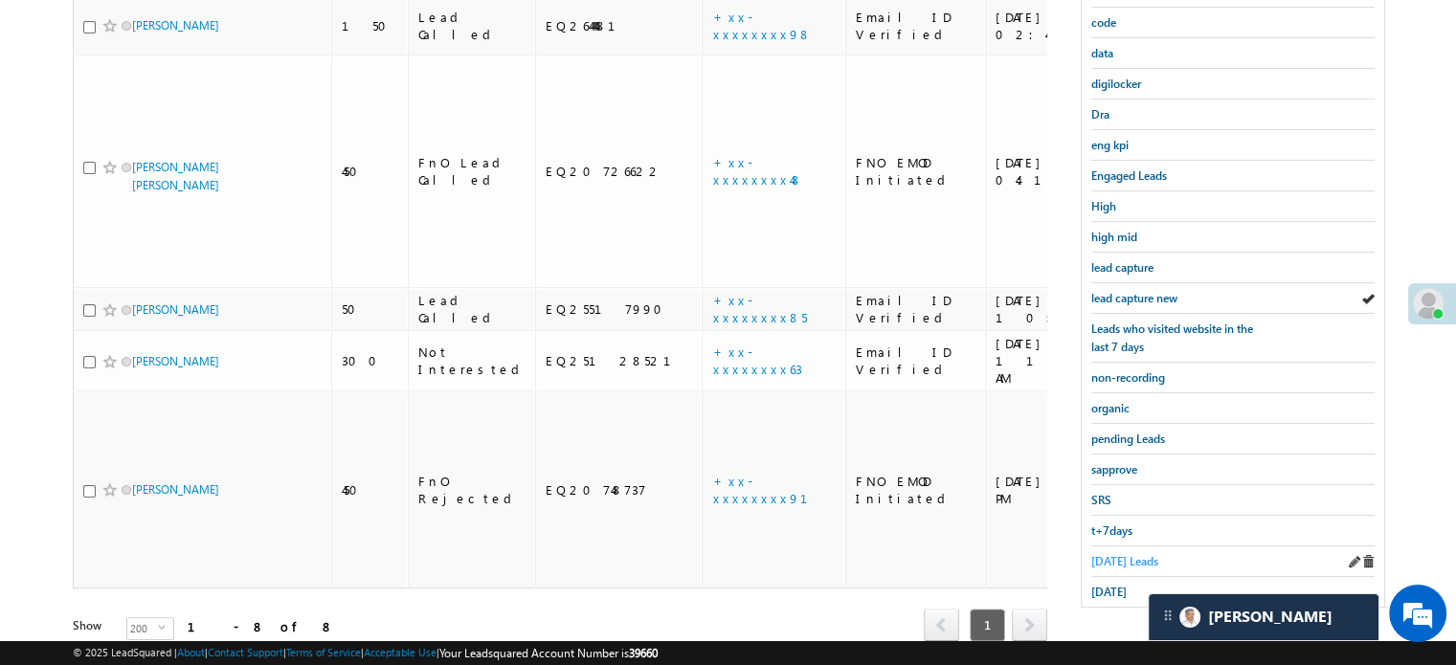
click at [1124, 554] on span "Today's Leads" at bounding box center [1125, 561] width 67 height 14
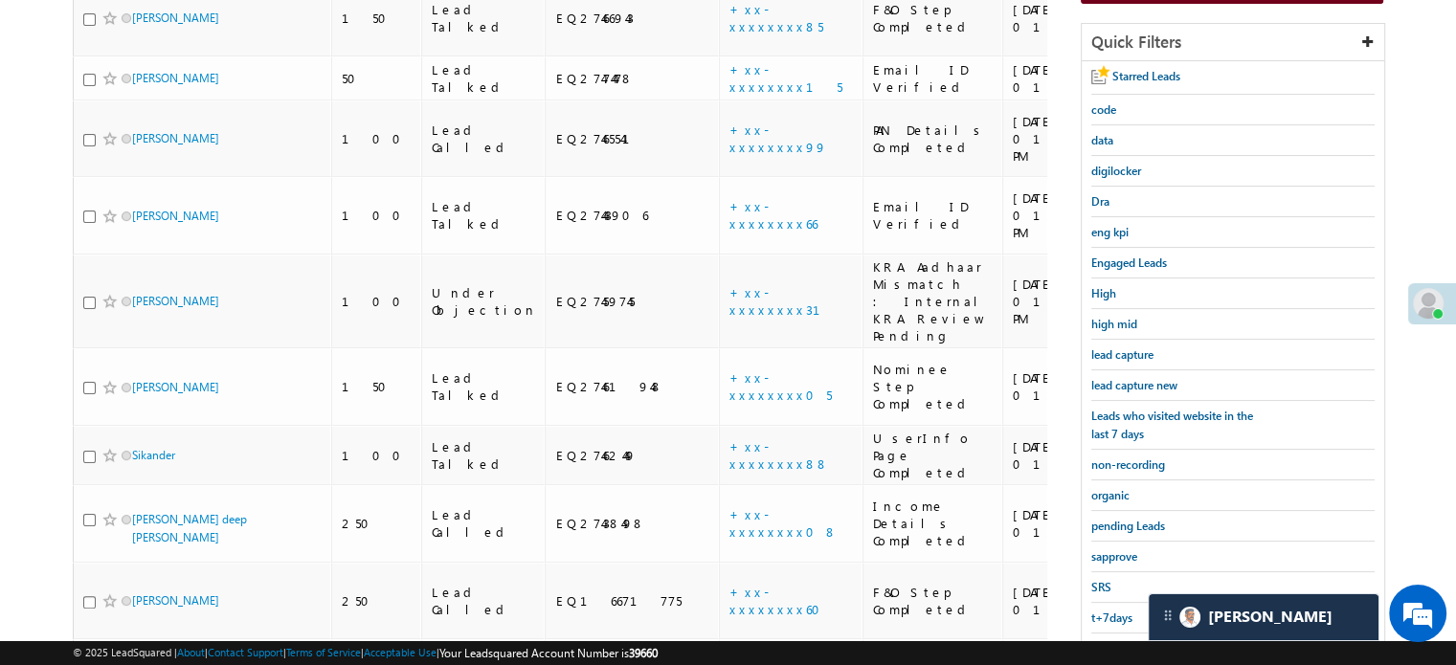
scroll to position [219, 0]
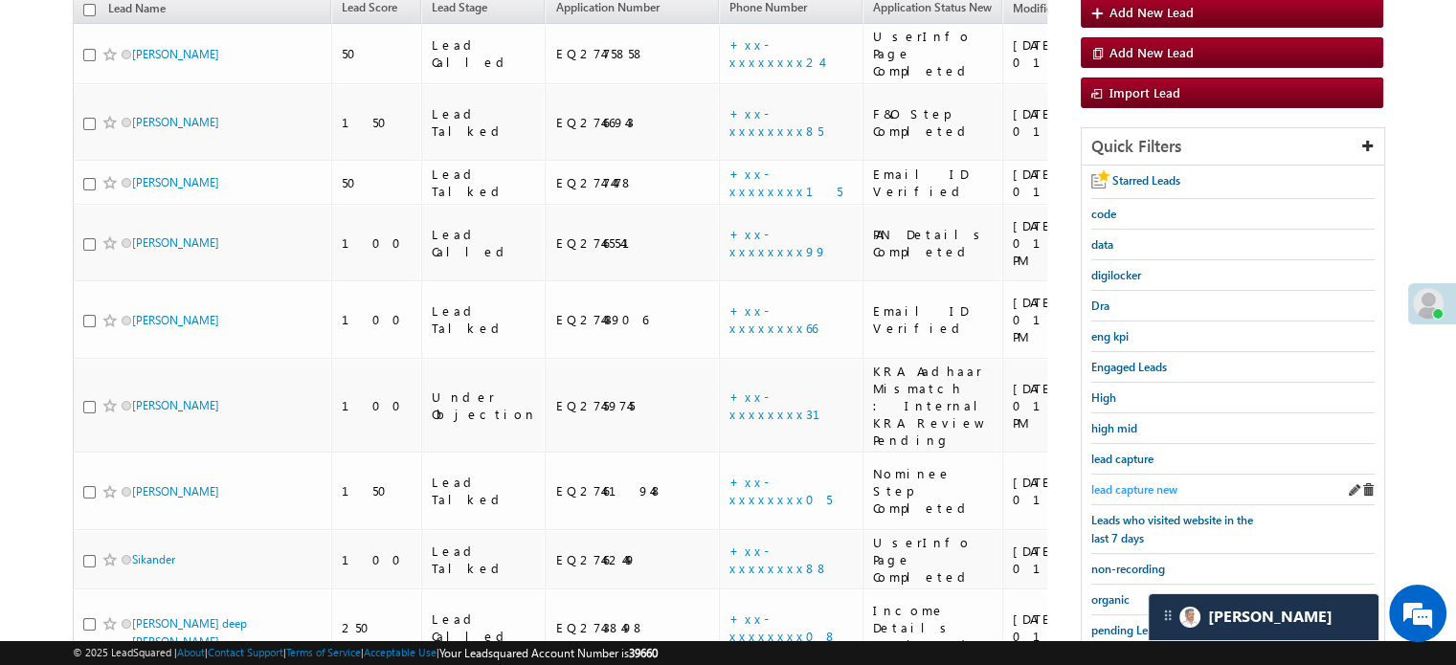
click at [1136, 484] on span "lead capture new" at bounding box center [1135, 490] width 86 height 14
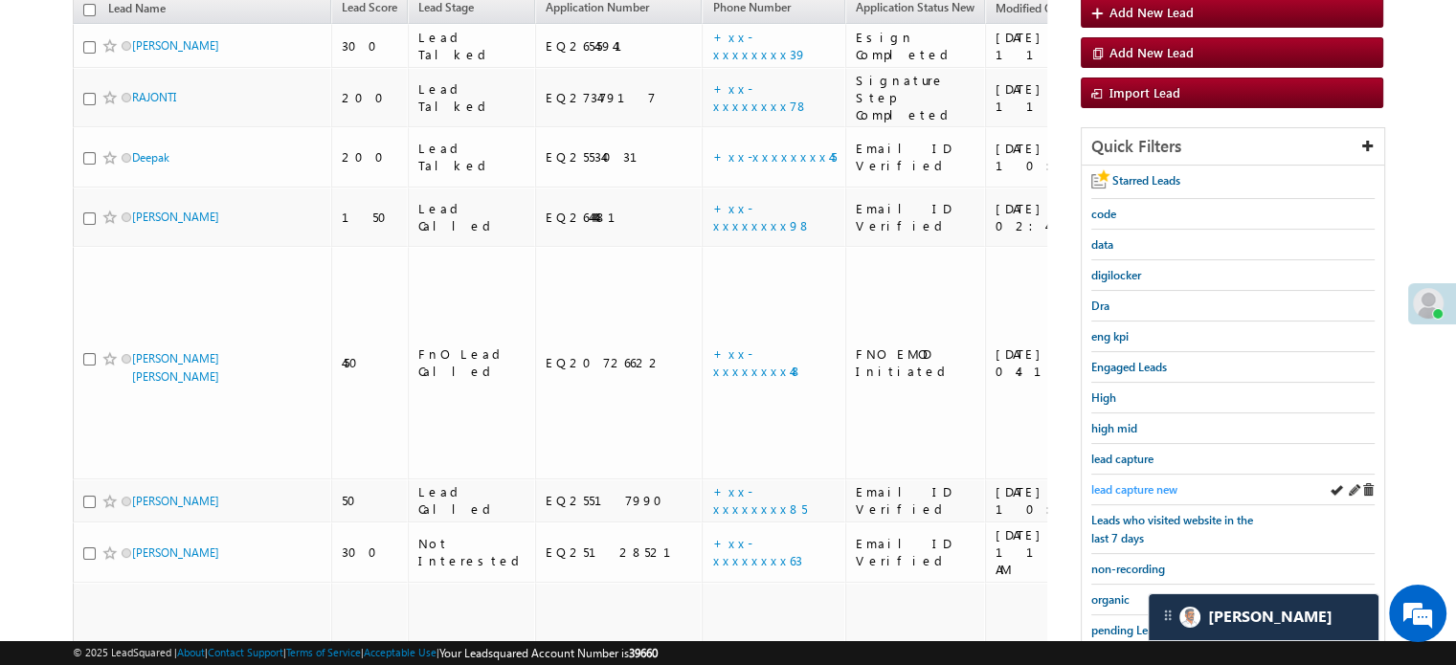
click at [1130, 483] on span "lead capture new" at bounding box center [1135, 490] width 86 height 14
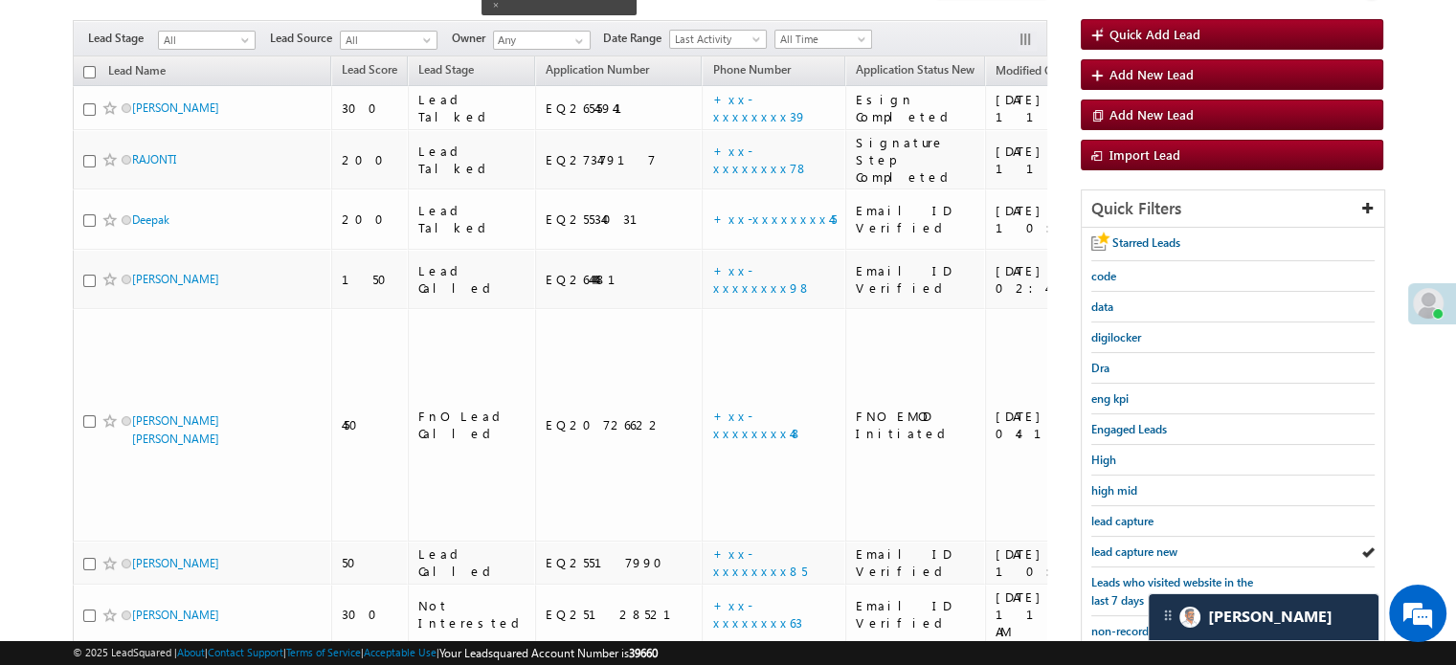
scroll to position [124, 0]
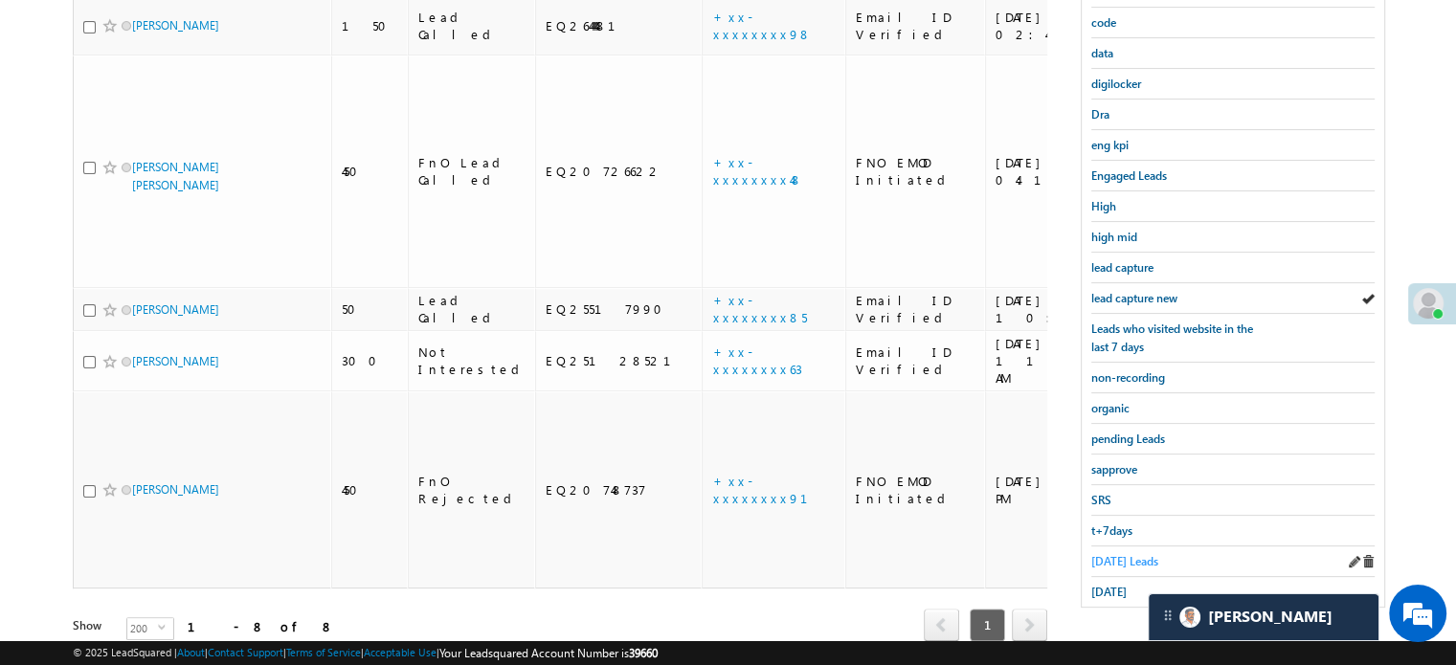
click at [1115, 560] on span "Today's Leads" at bounding box center [1125, 561] width 67 height 14
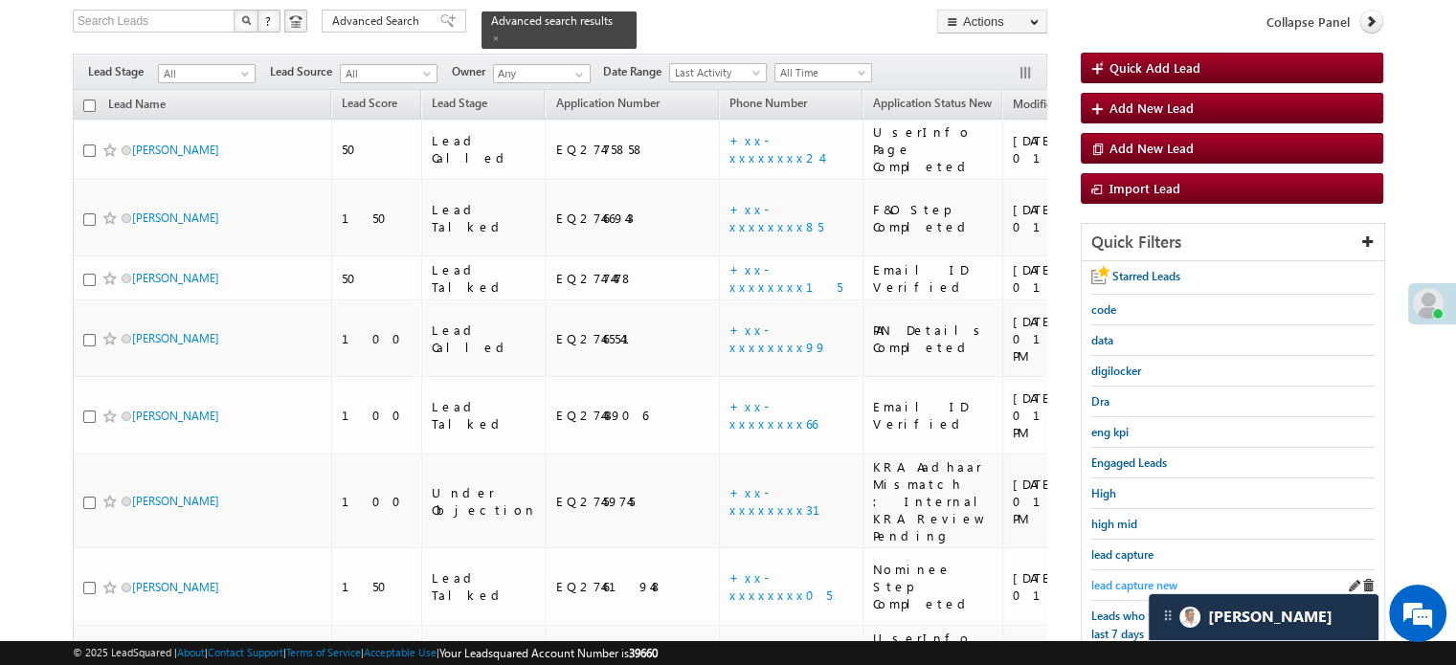
click at [1121, 578] on span "lead capture new" at bounding box center [1135, 585] width 86 height 14
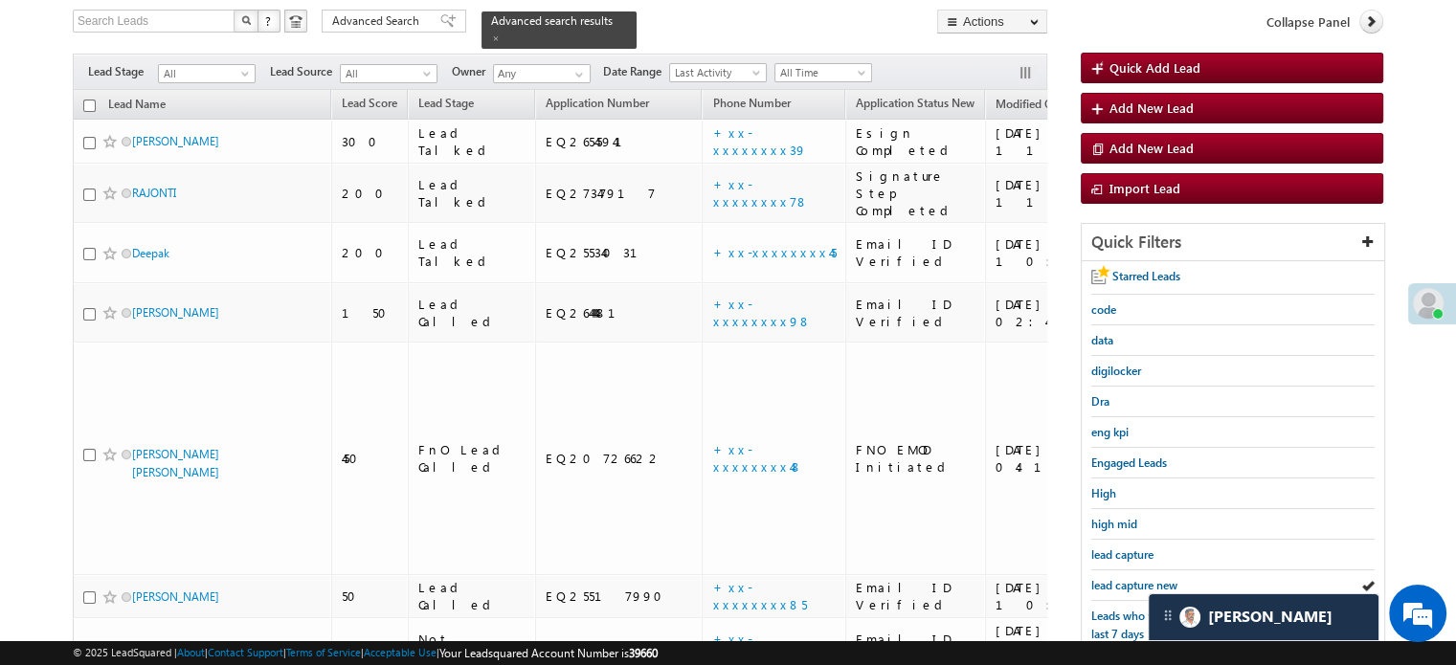
click at [1121, 578] on span "lead capture new" at bounding box center [1135, 585] width 86 height 14
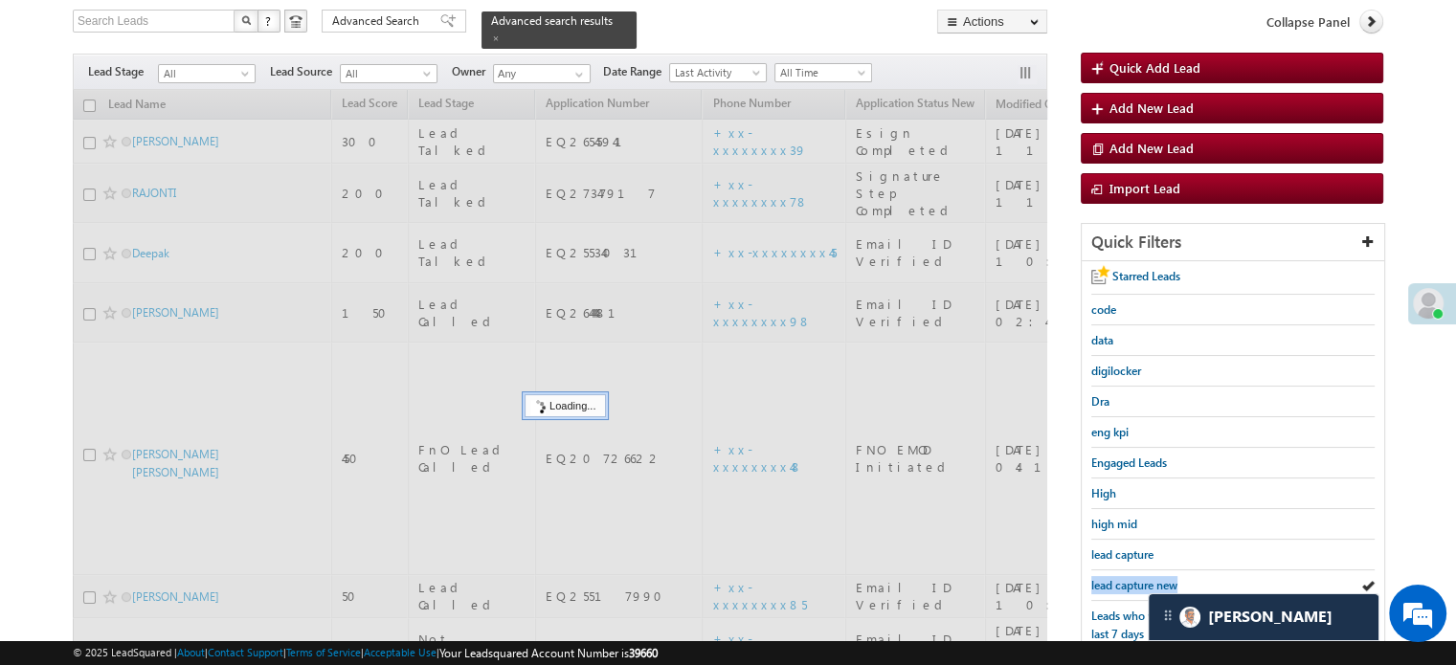
click at [1121, 578] on span "lead capture new" at bounding box center [1135, 585] width 86 height 14
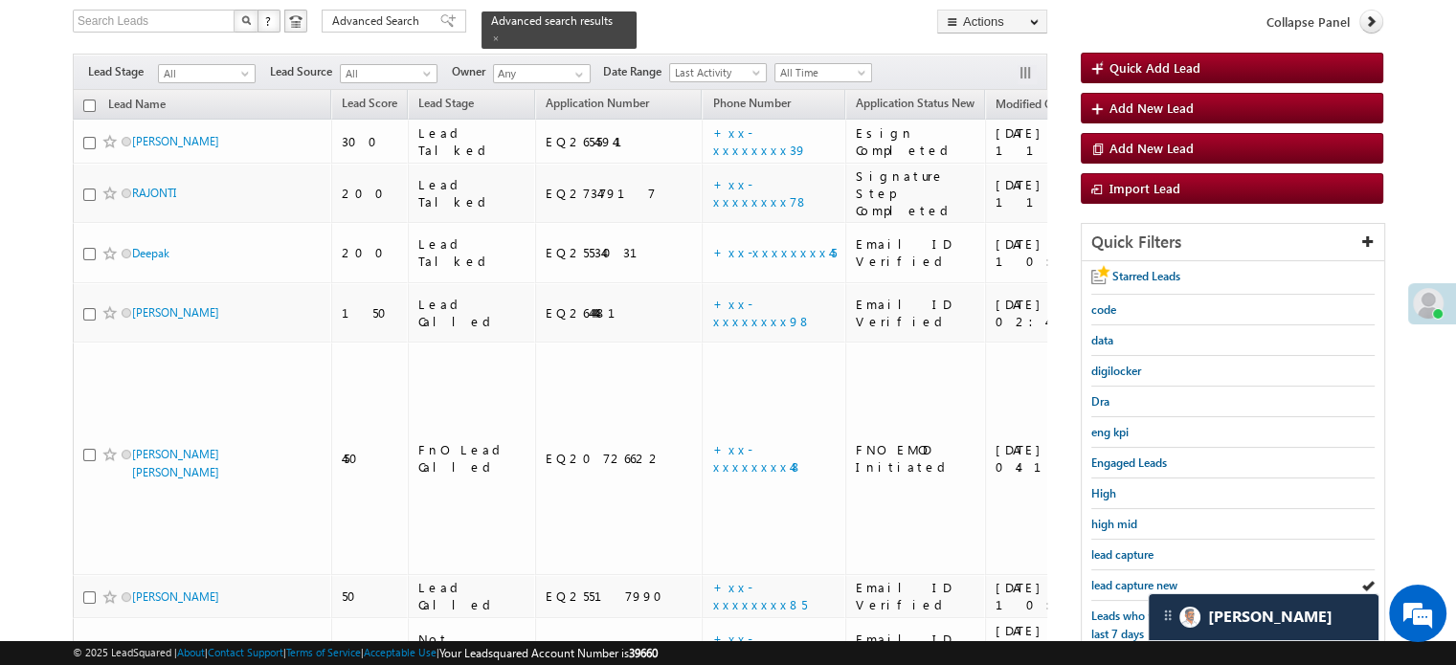
click at [1121, 578] on span "lead capture new" at bounding box center [1135, 585] width 86 height 14
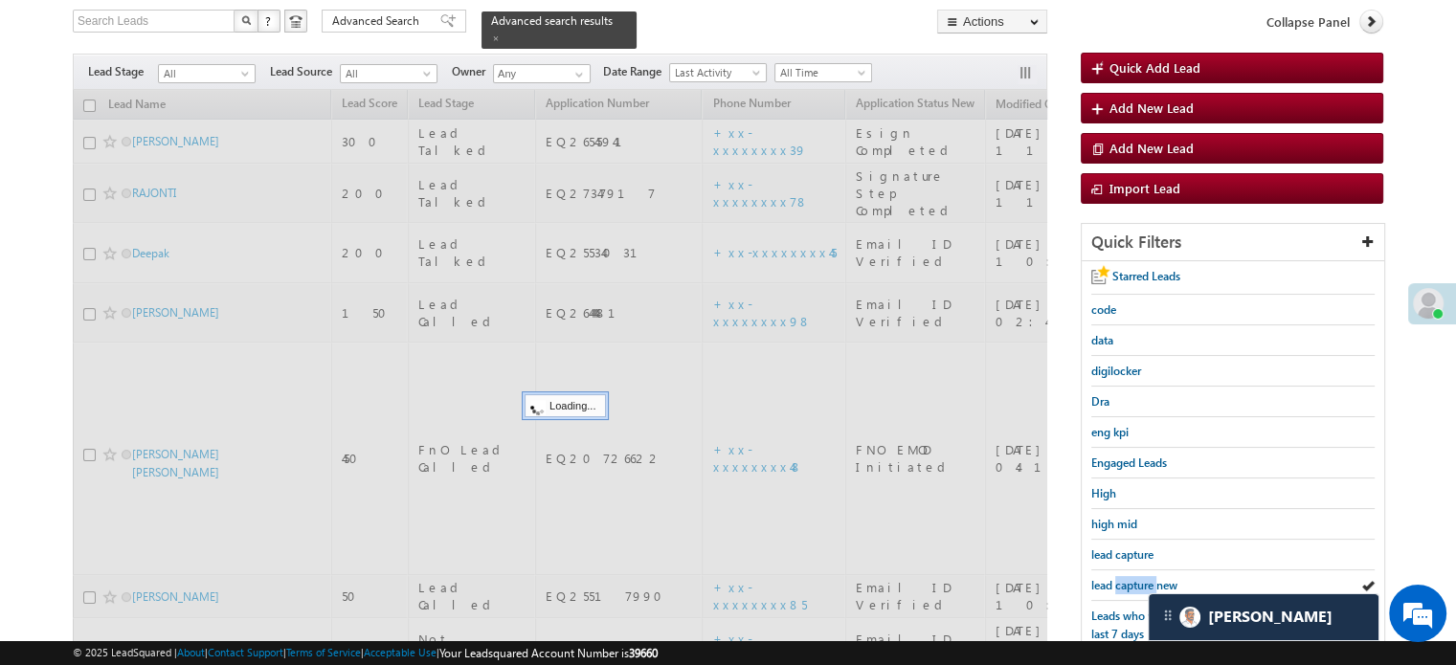
click at [1121, 578] on span "lead capture new" at bounding box center [1135, 585] width 86 height 14
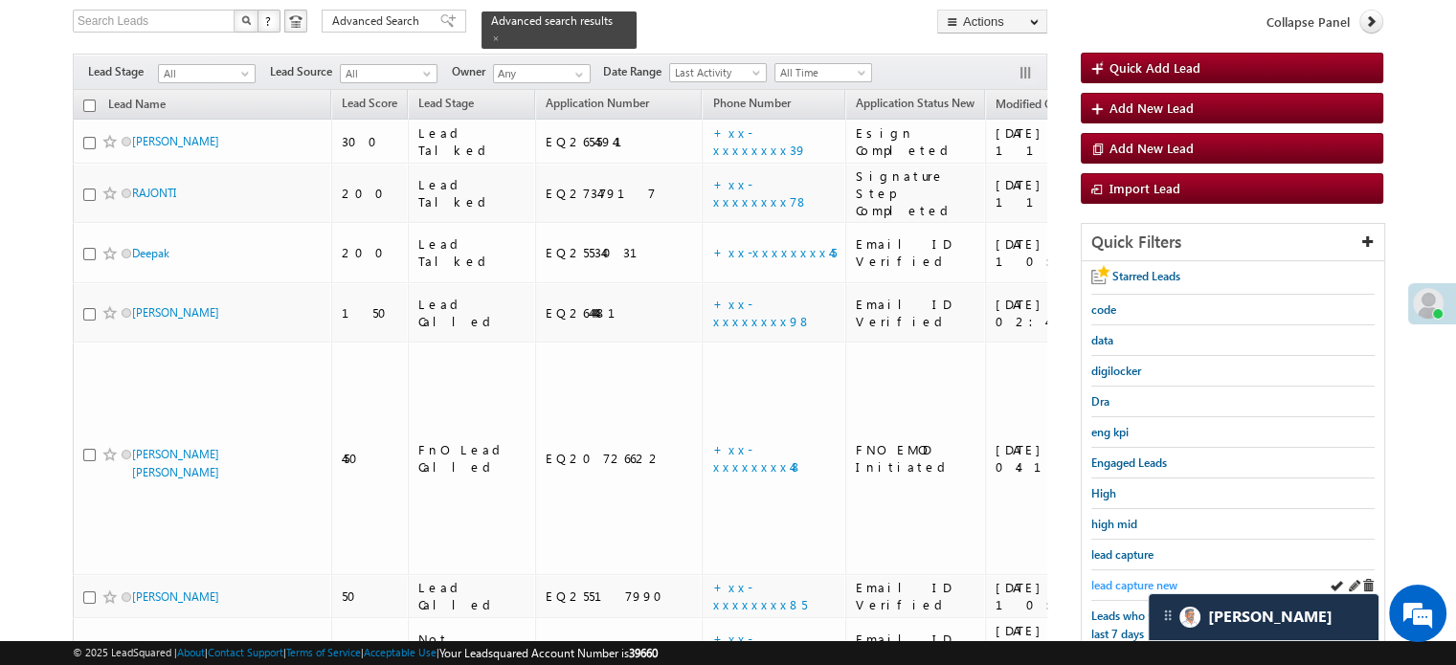
click at [1131, 587] on span "lead capture new" at bounding box center [1135, 585] width 86 height 14
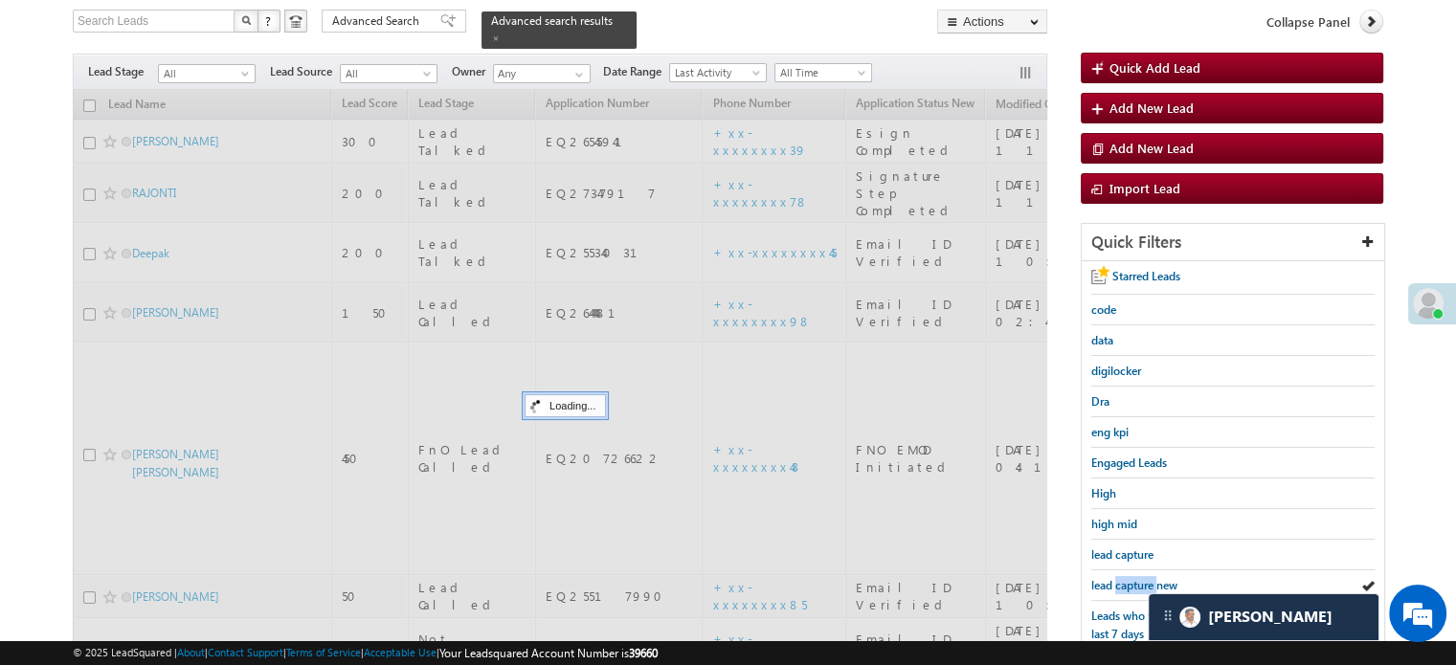
click at [1131, 587] on span "lead capture new" at bounding box center [1135, 585] width 86 height 14
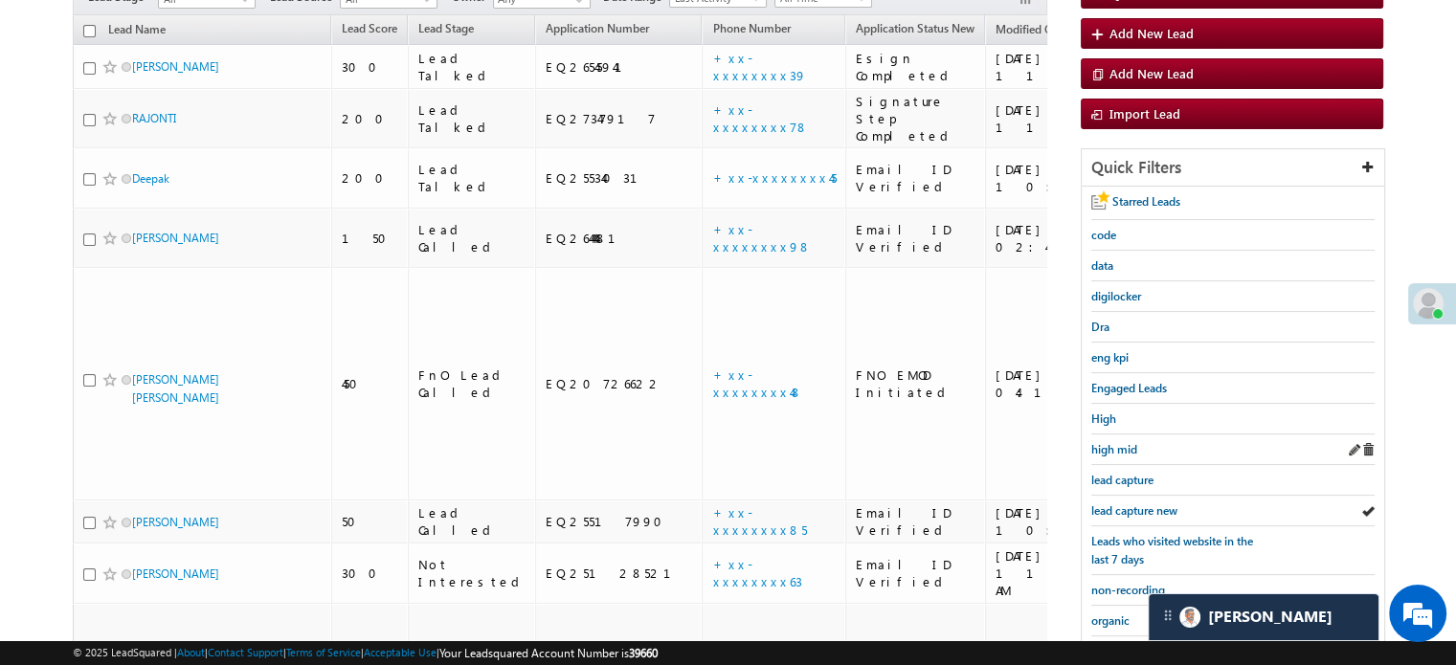
scroll to position [219, 0]
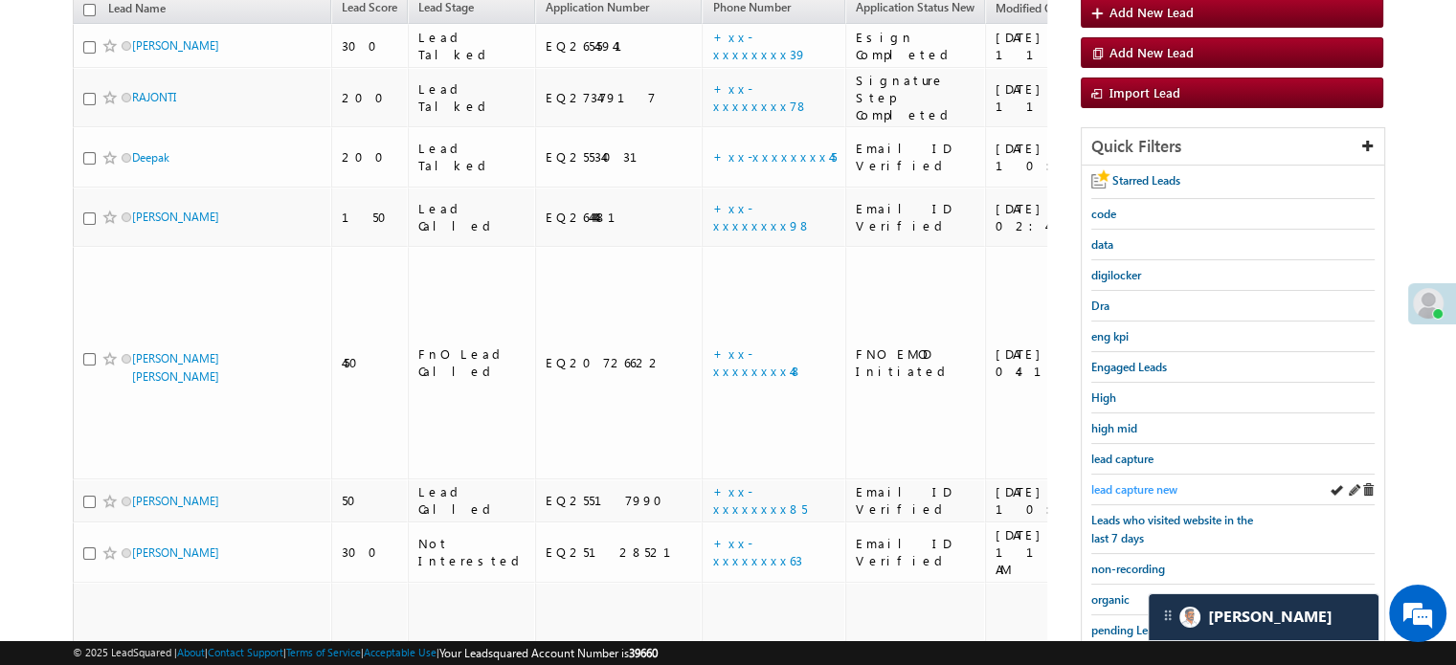
click at [1132, 483] on span "lead capture new" at bounding box center [1135, 490] width 86 height 14
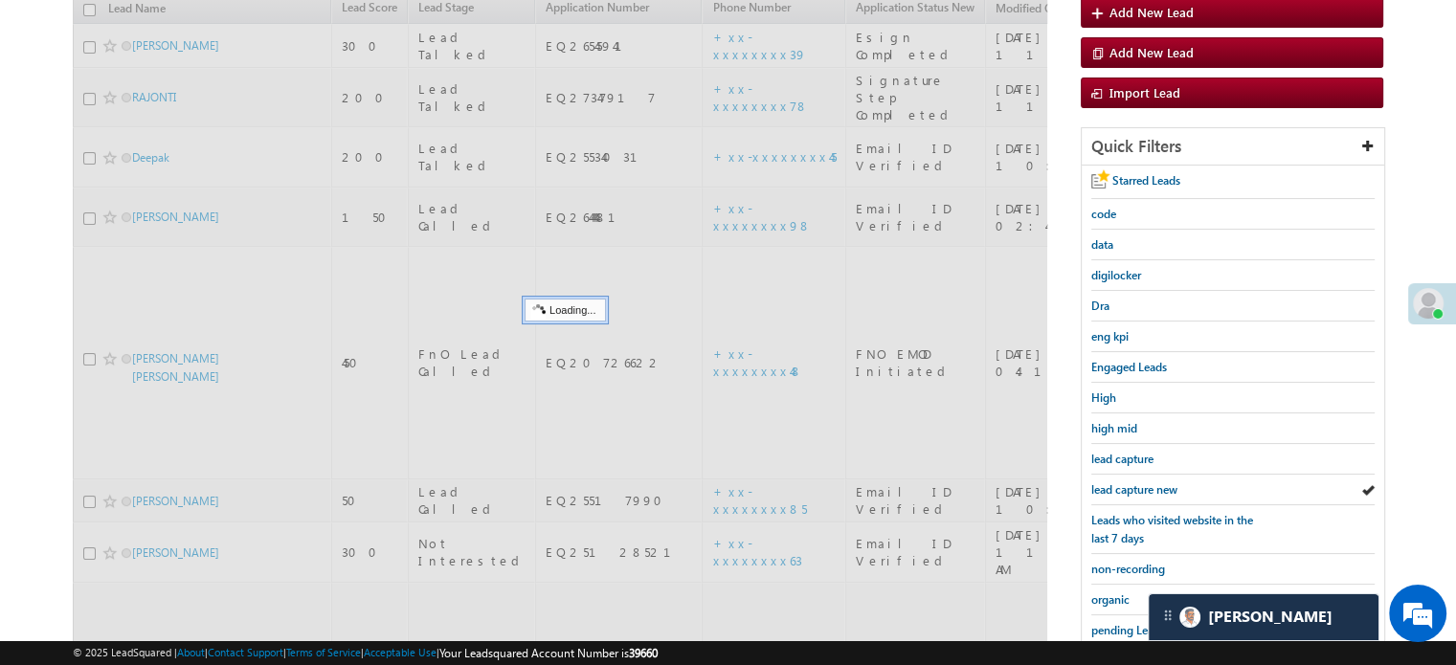
click at [1132, 483] on span "lead capture new" at bounding box center [1135, 490] width 86 height 14
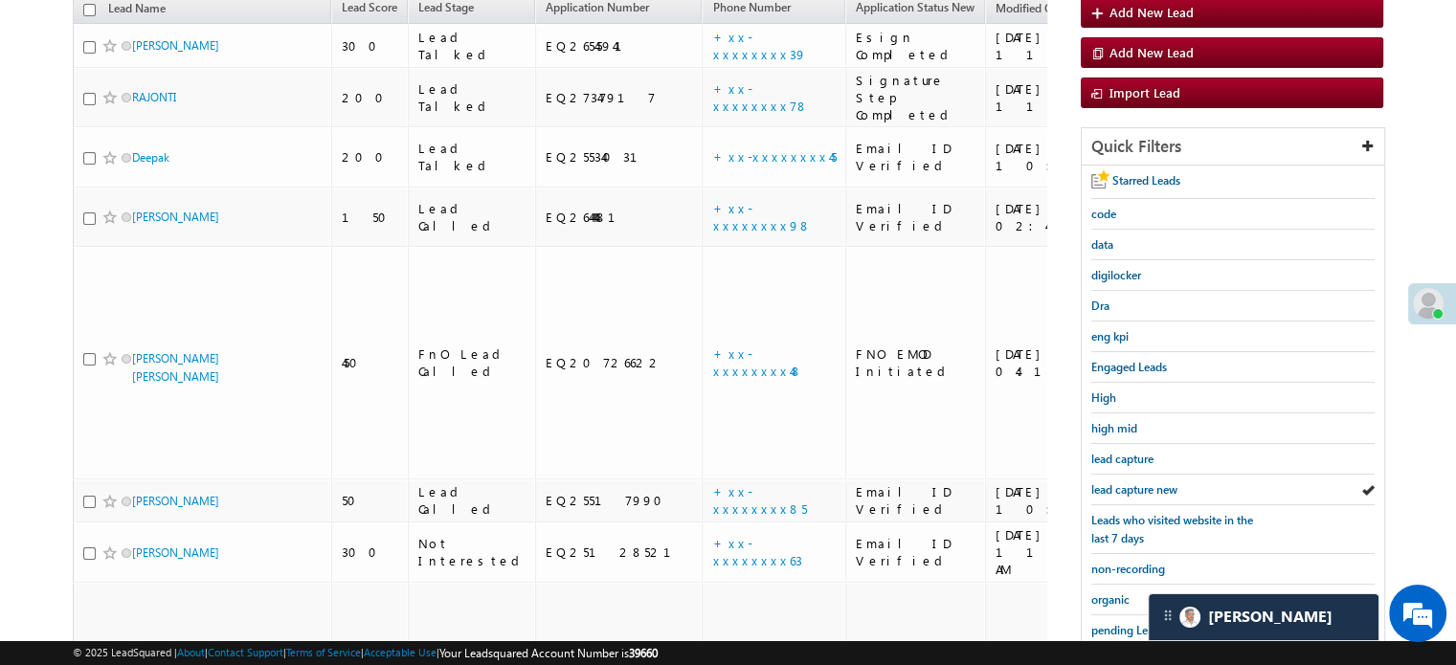
click at [1132, 483] on span "lead capture new" at bounding box center [1135, 490] width 86 height 14
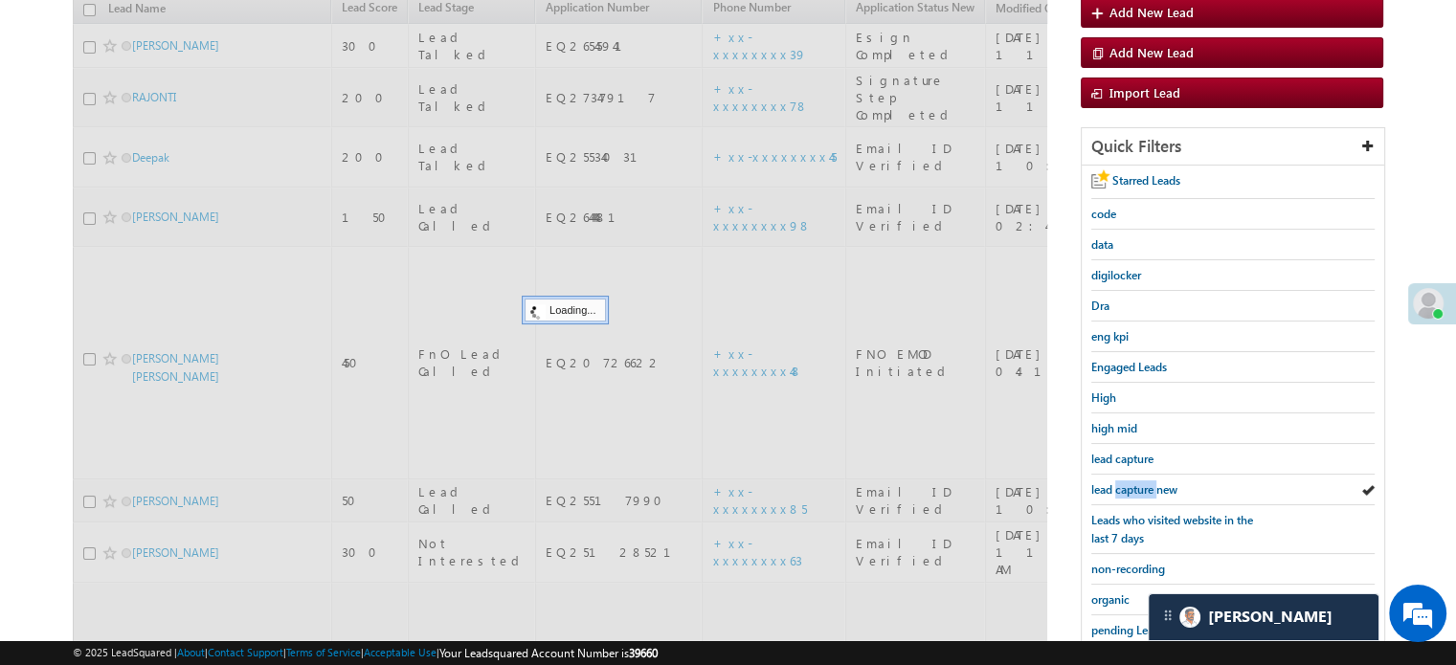
click at [1132, 483] on span "lead capture new" at bounding box center [1135, 490] width 86 height 14
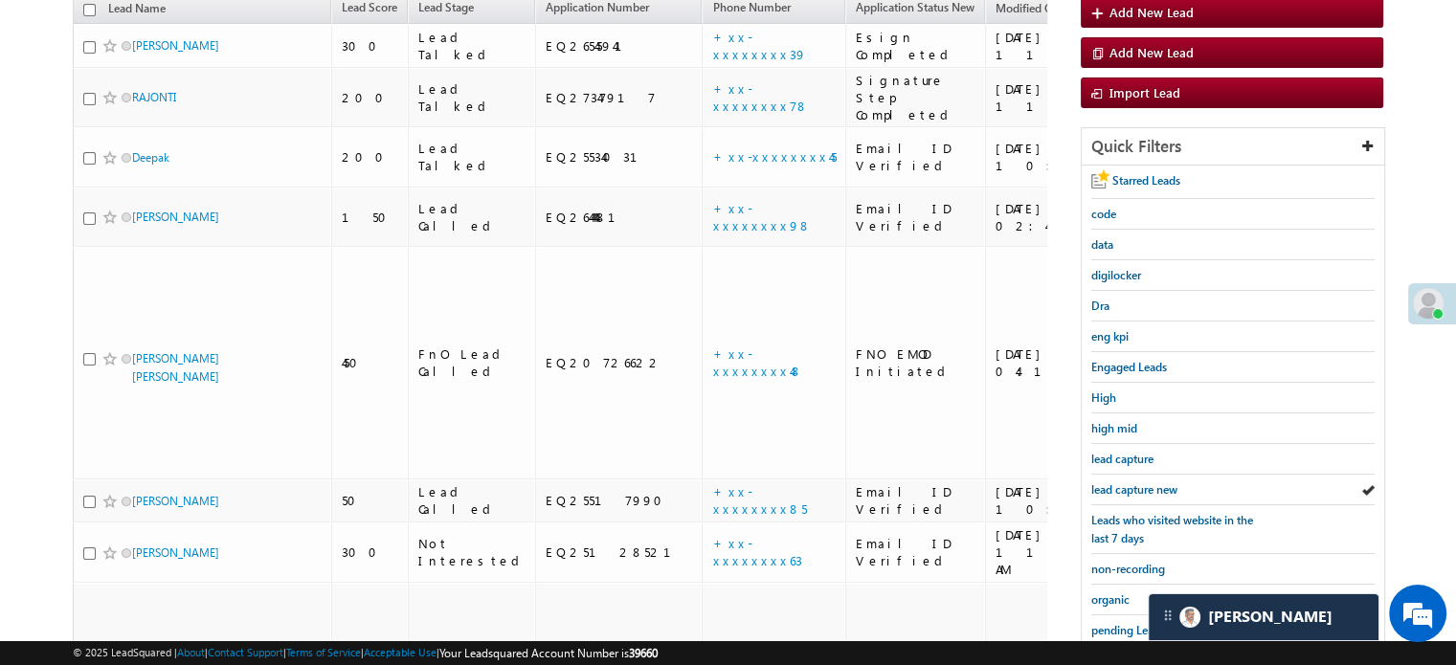
click at [1132, 483] on span "lead capture new" at bounding box center [1135, 490] width 86 height 14
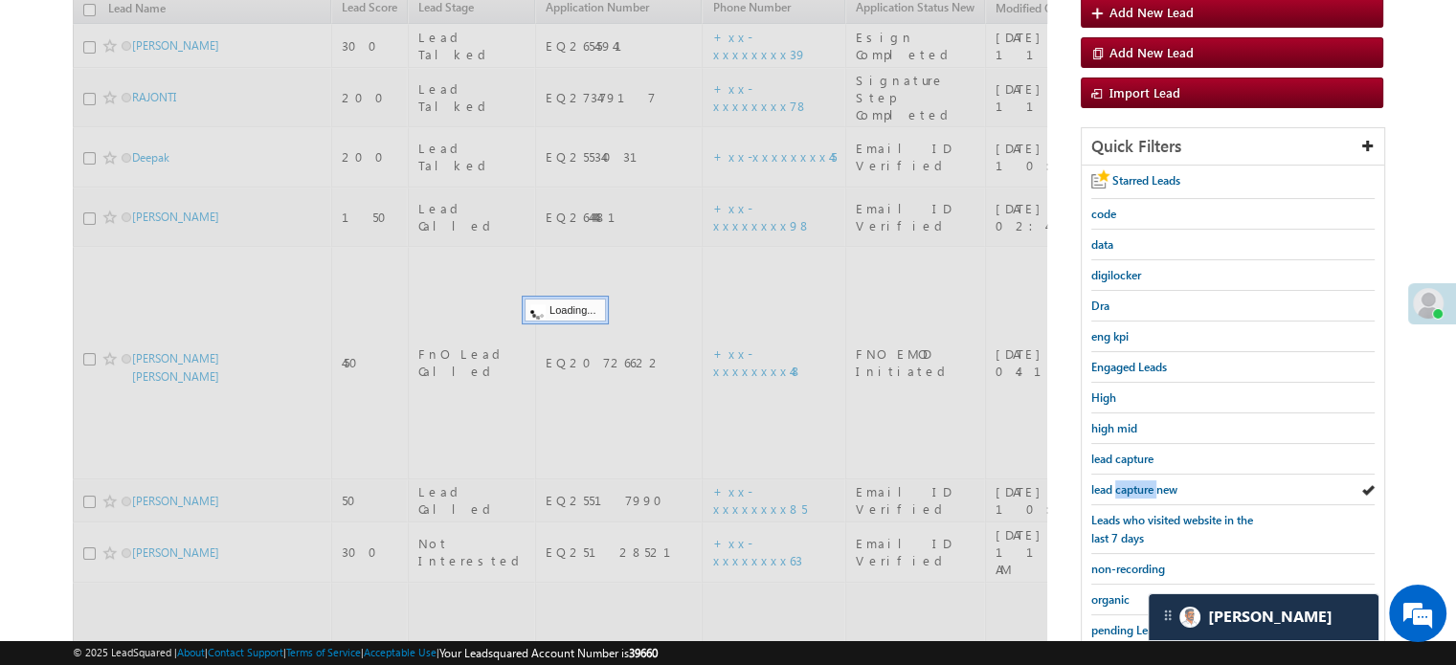
click at [1132, 483] on span "lead capture new" at bounding box center [1135, 490] width 86 height 14
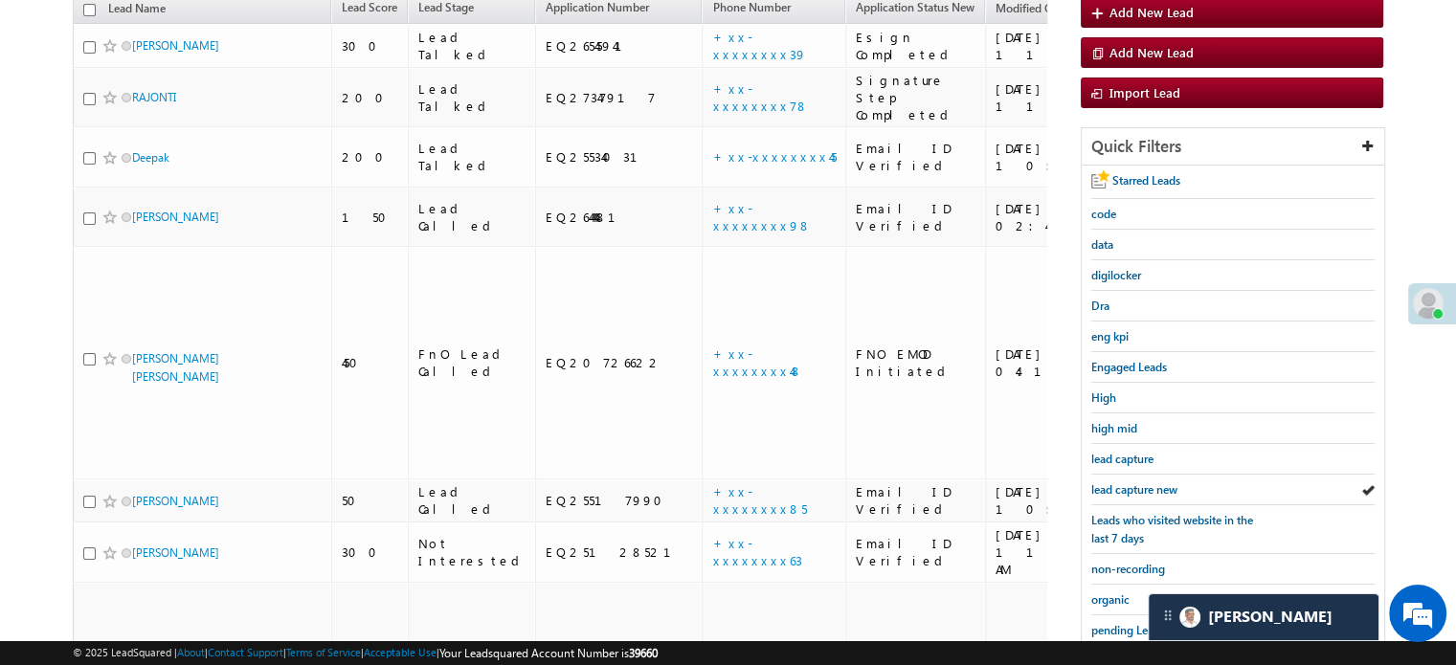
click at [1132, 483] on span "lead capture new" at bounding box center [1135, 490] width 86 height 14
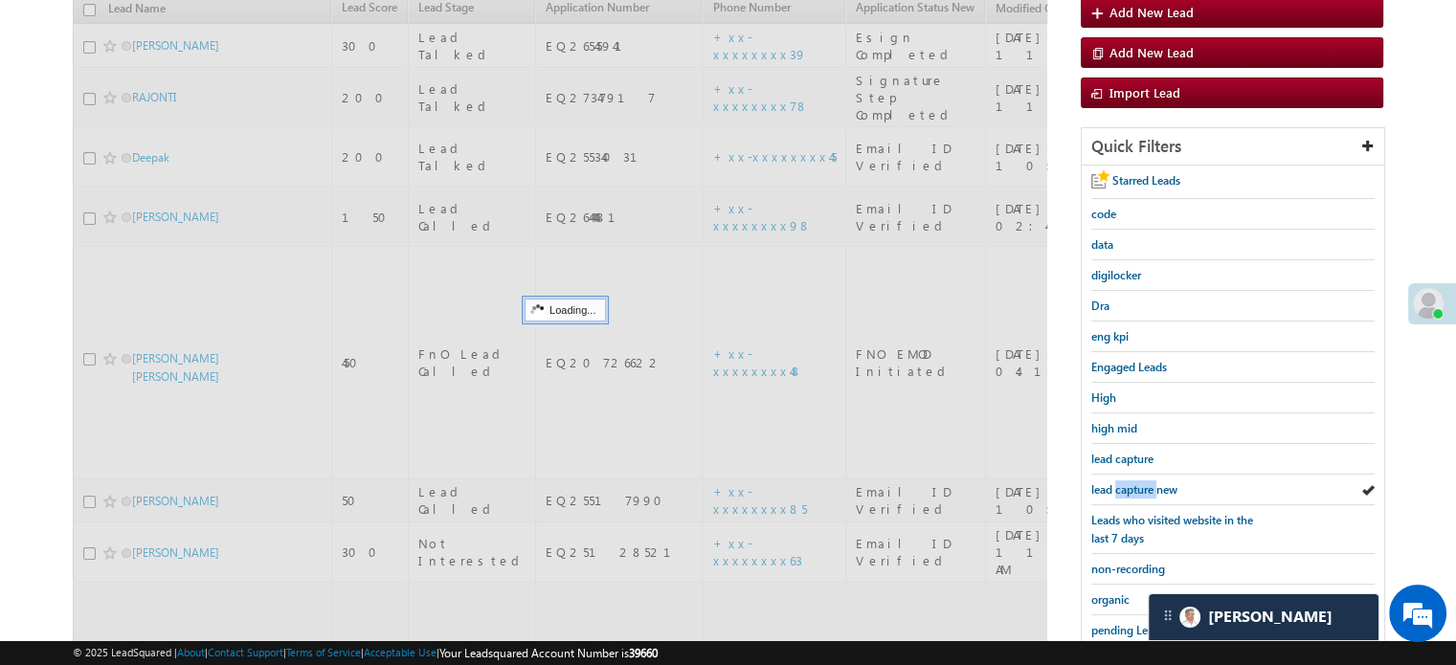
click at [1132, 483] on span "lead capture new" at bounding box center [1135, 490] width 86 height 14
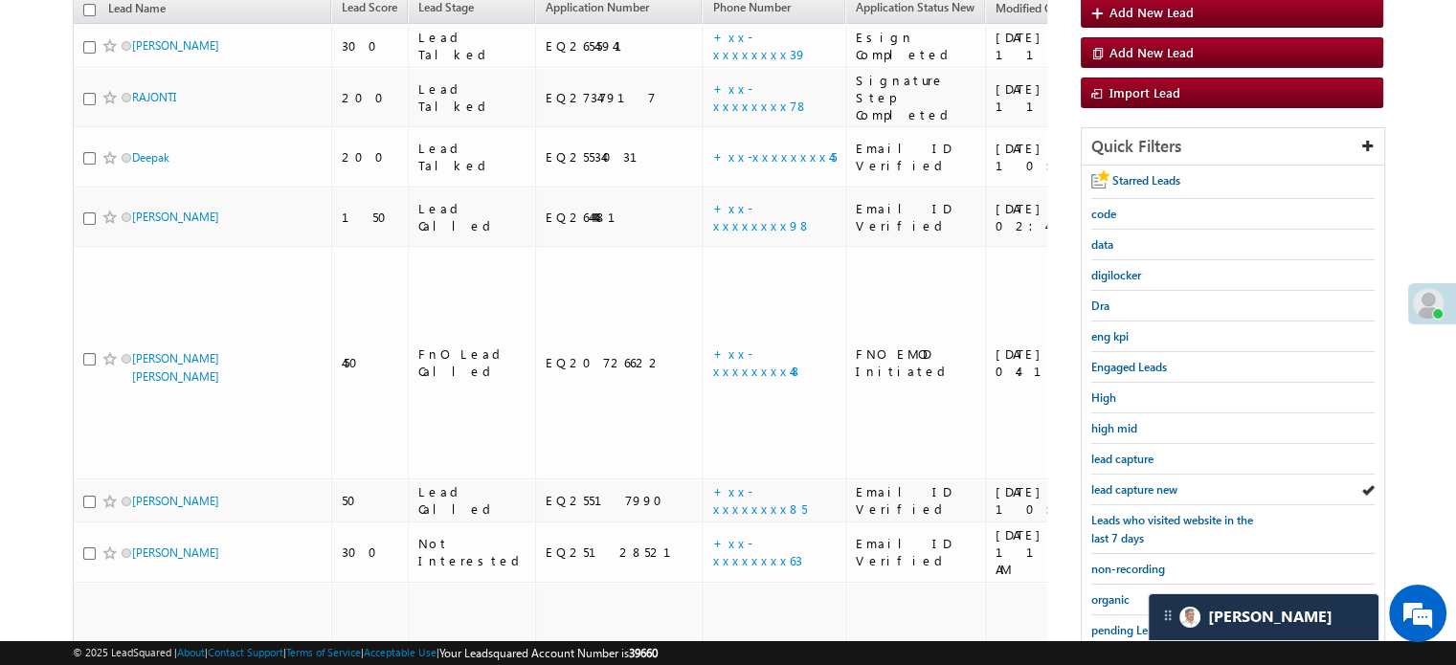
click at [1132, 483] on span "lead capture new" at bounding box center [1135, 490] width 86 height 14
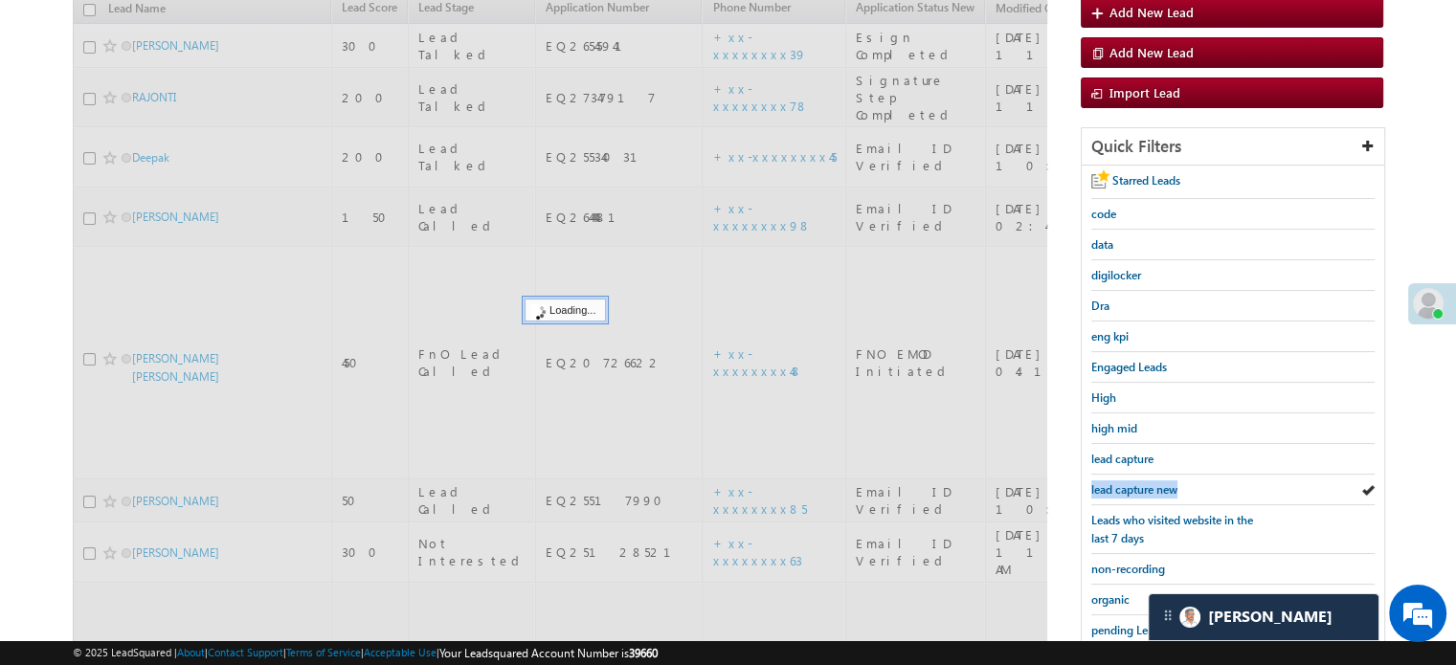
click at [1132, 483] on span "lead capture new" at bounding box center [1135, 490] width 86 height 14
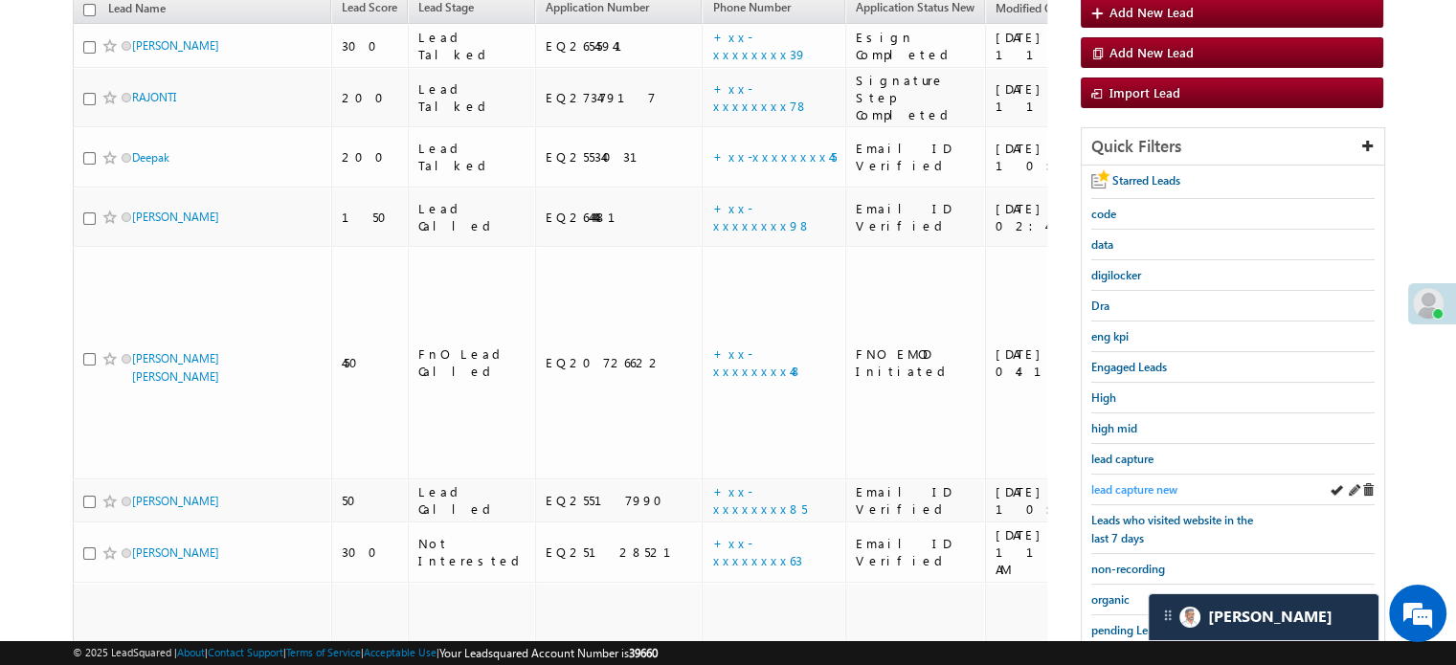
click at [1160, 483] on span "lead capture new" at bounding box center [1135, 490] width 86 height 14
click at [1144, 483] on span "lead capture new" at bounding box center [1135, 490] width 86 height 14
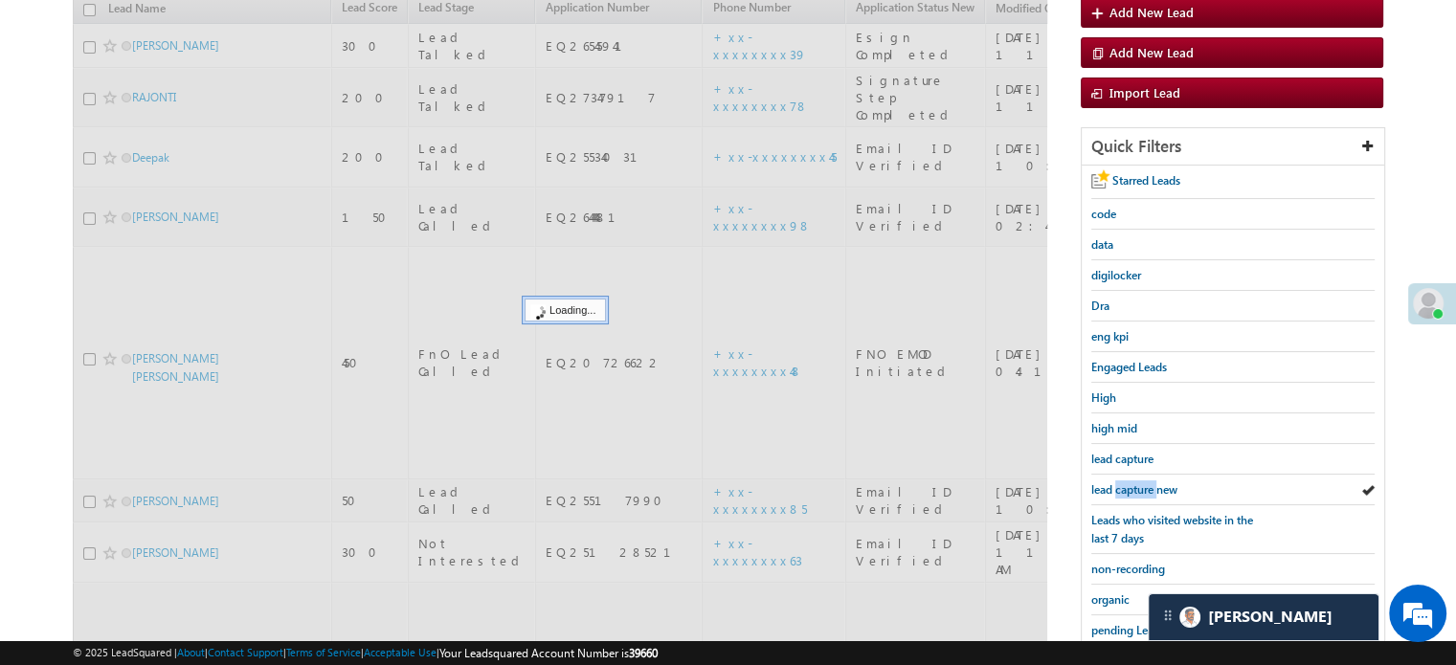
click at [1144, 483] on span "lead capture new" at bounding box center [1135, 490] width 86 height 14
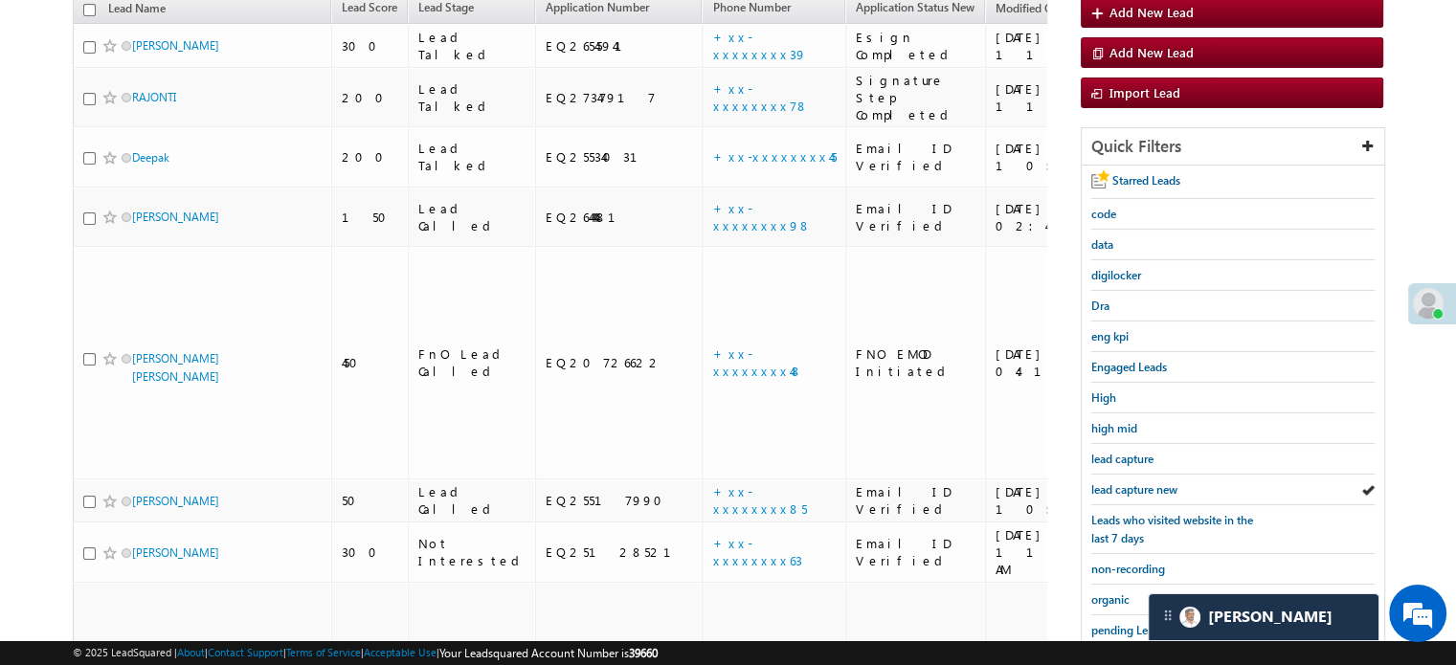
click at [1144, 483] on span "lead capture new" at bounding box center [1135, 490] width 86 height 14
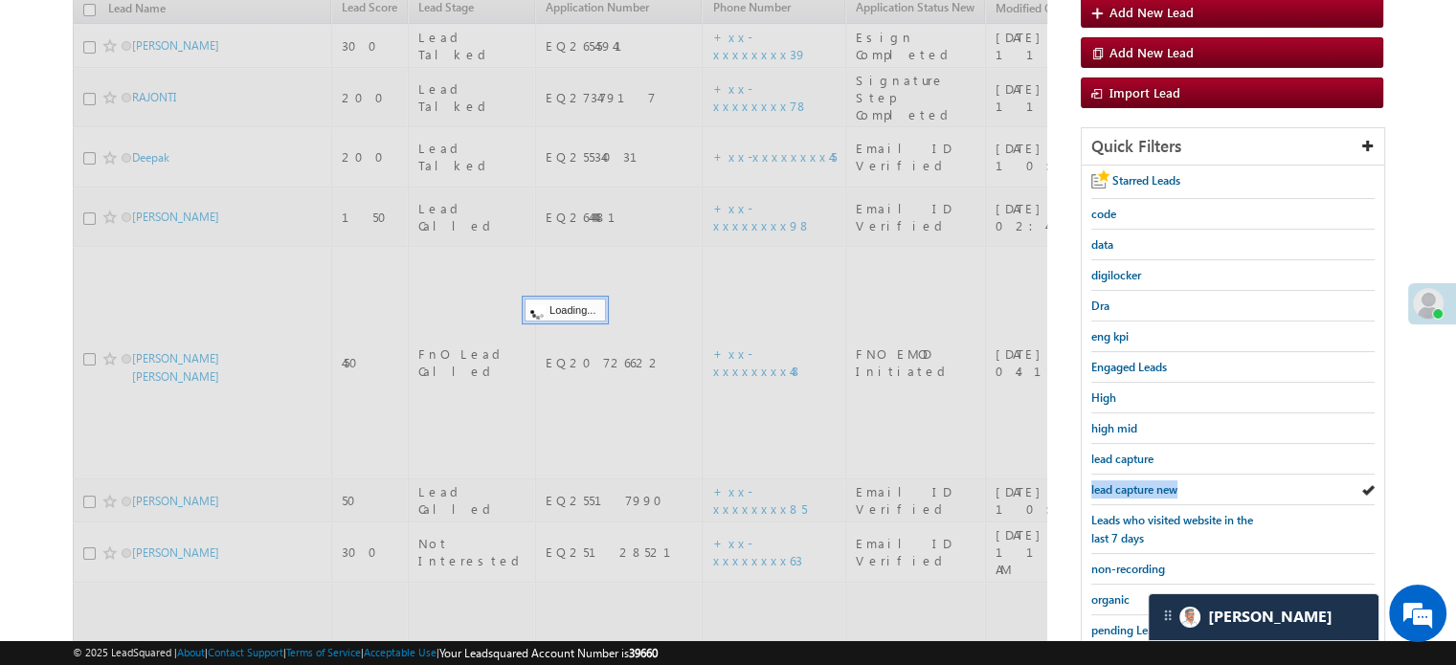
click at [1144, 483] on span "lead capture new" at bounding box center [1135, 490] width 86 height 14
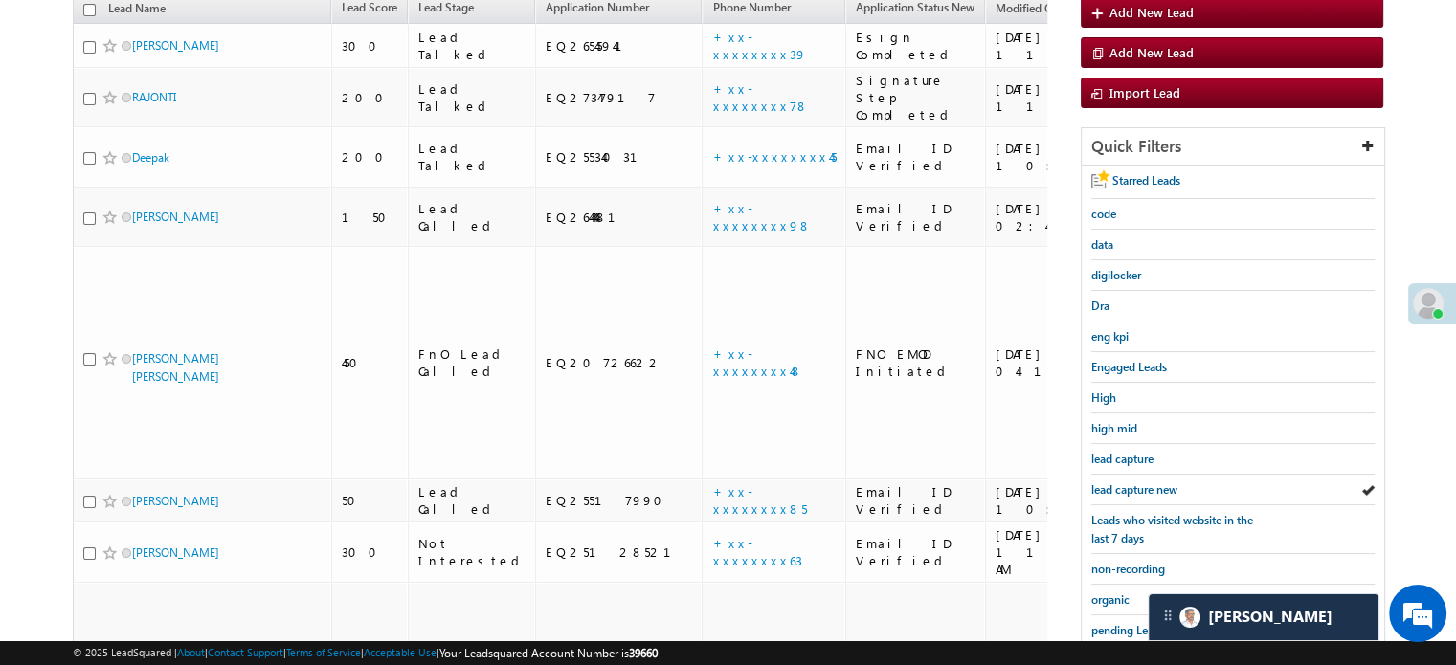
click at [1144, 483] on span "lead capture new" at bounding box center [1135, 490] width 86 height 14
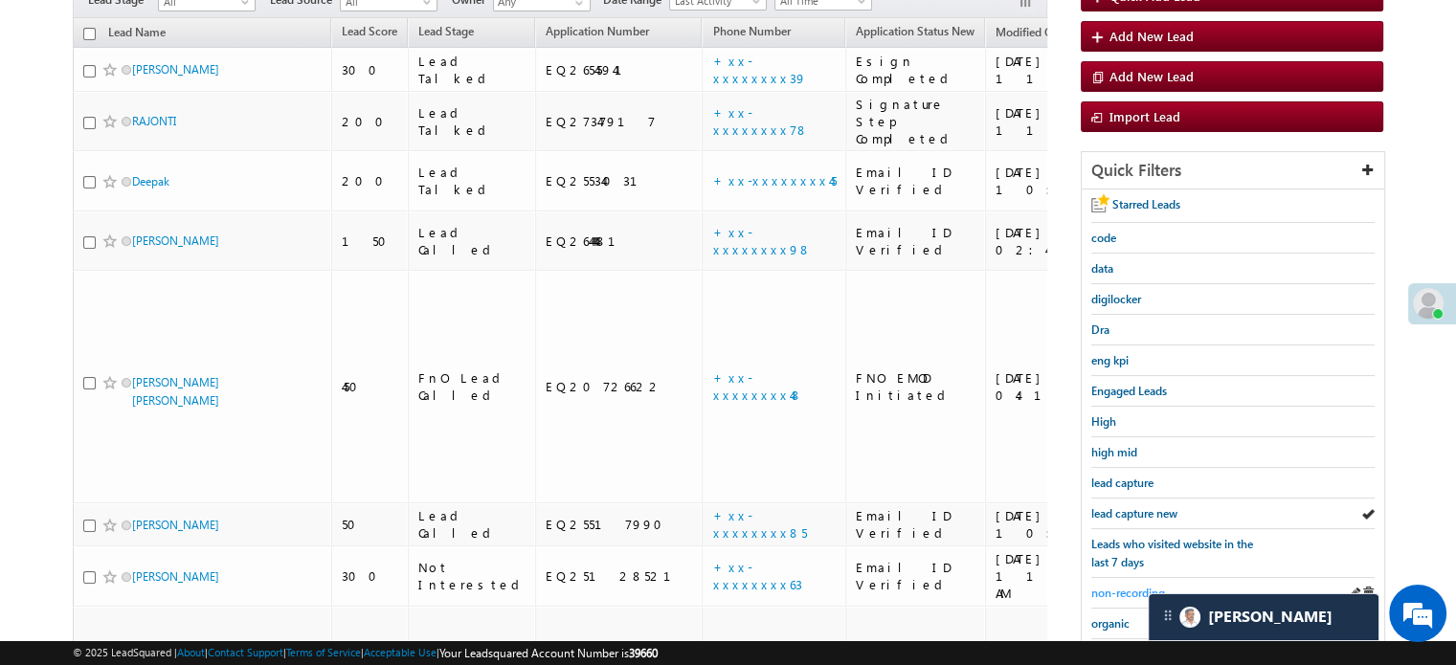
scroll to position [315, 0]
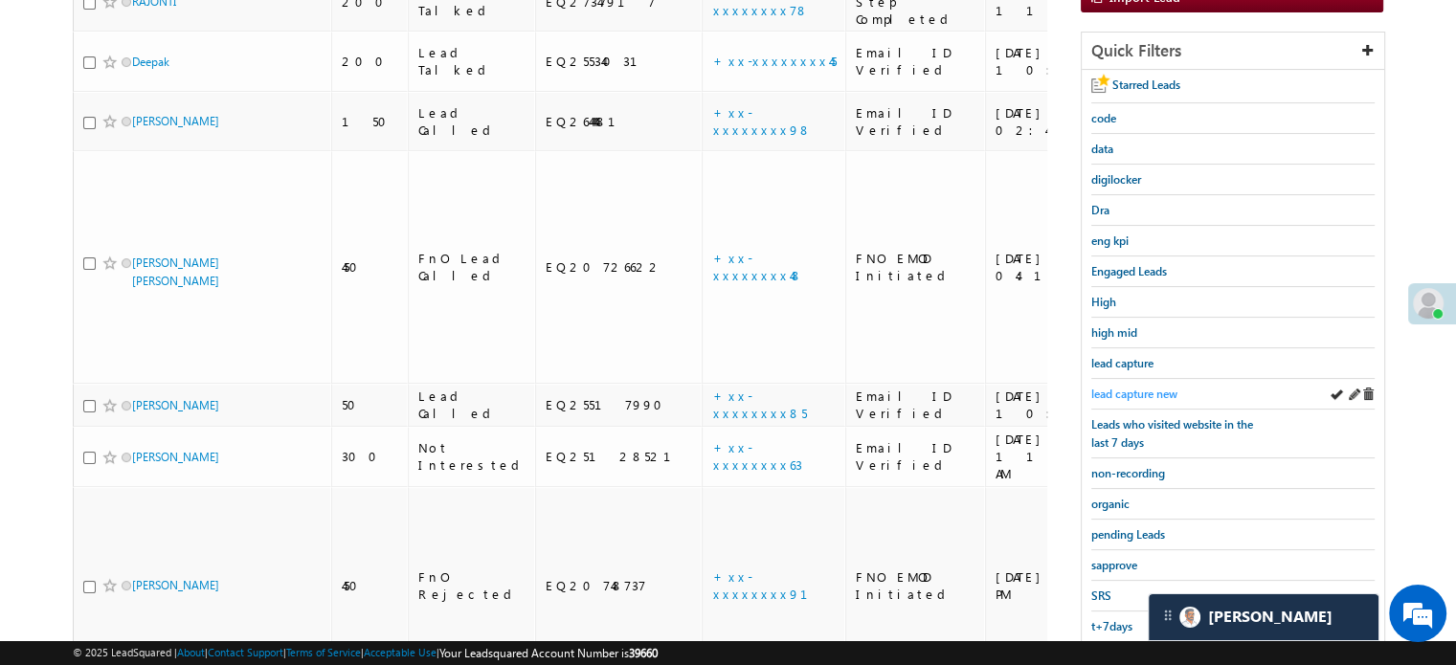
click at [1129, 388] on span "lead capture new" at bounding box center [1135, 394] width 86 height 14
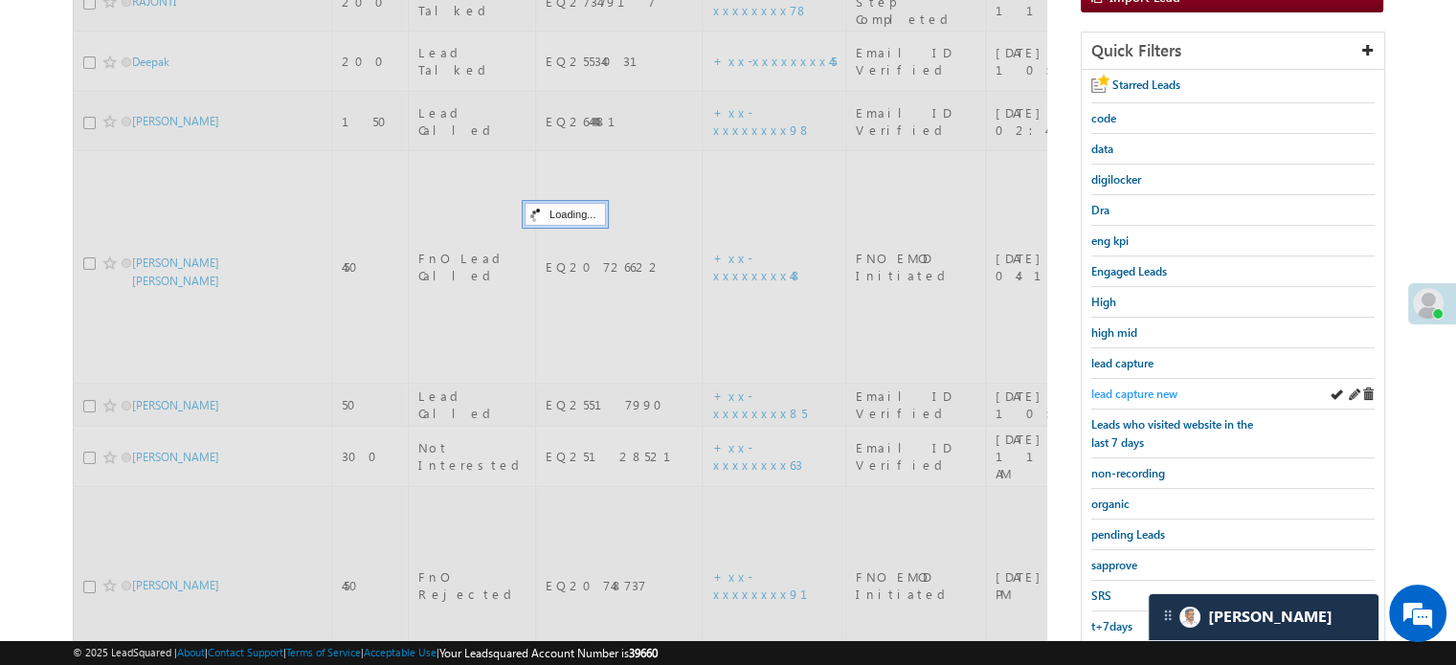
click at [1128, 387] on span "lead capture new" at bounding box center [1135, 394] width 86 height 14
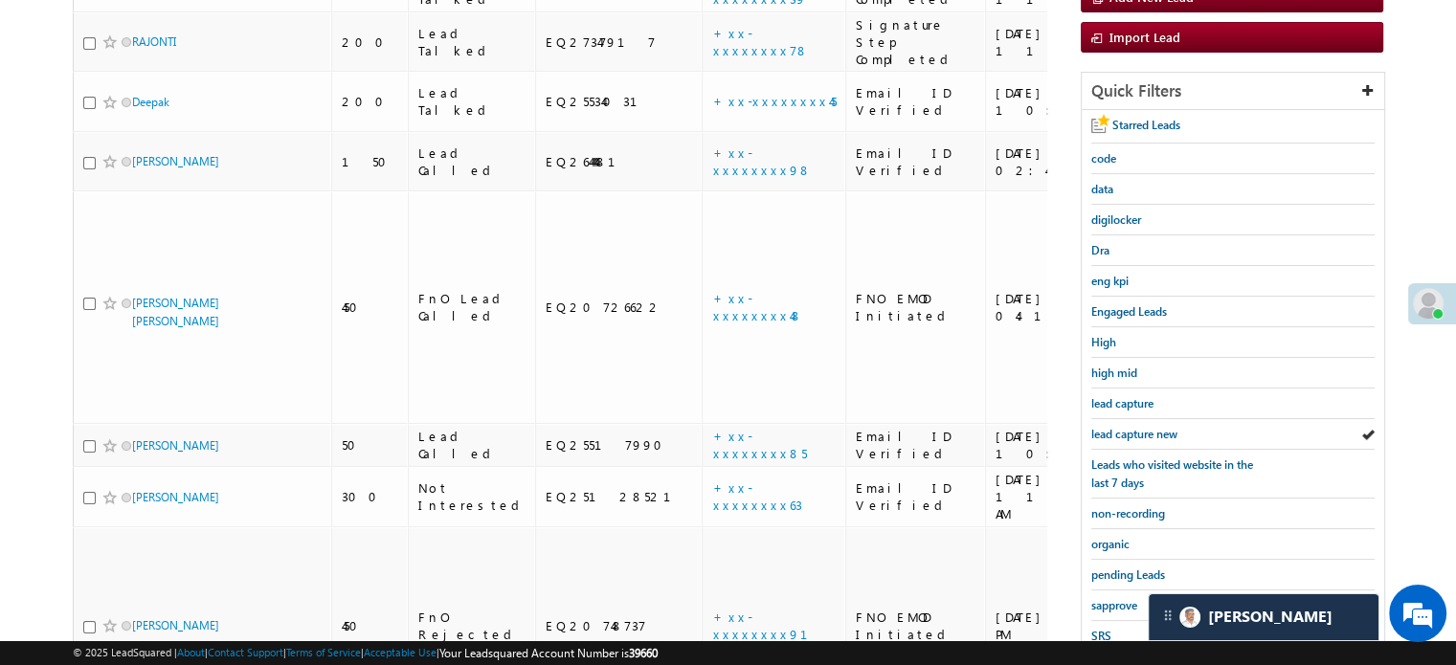
scroll to position [411, 0]
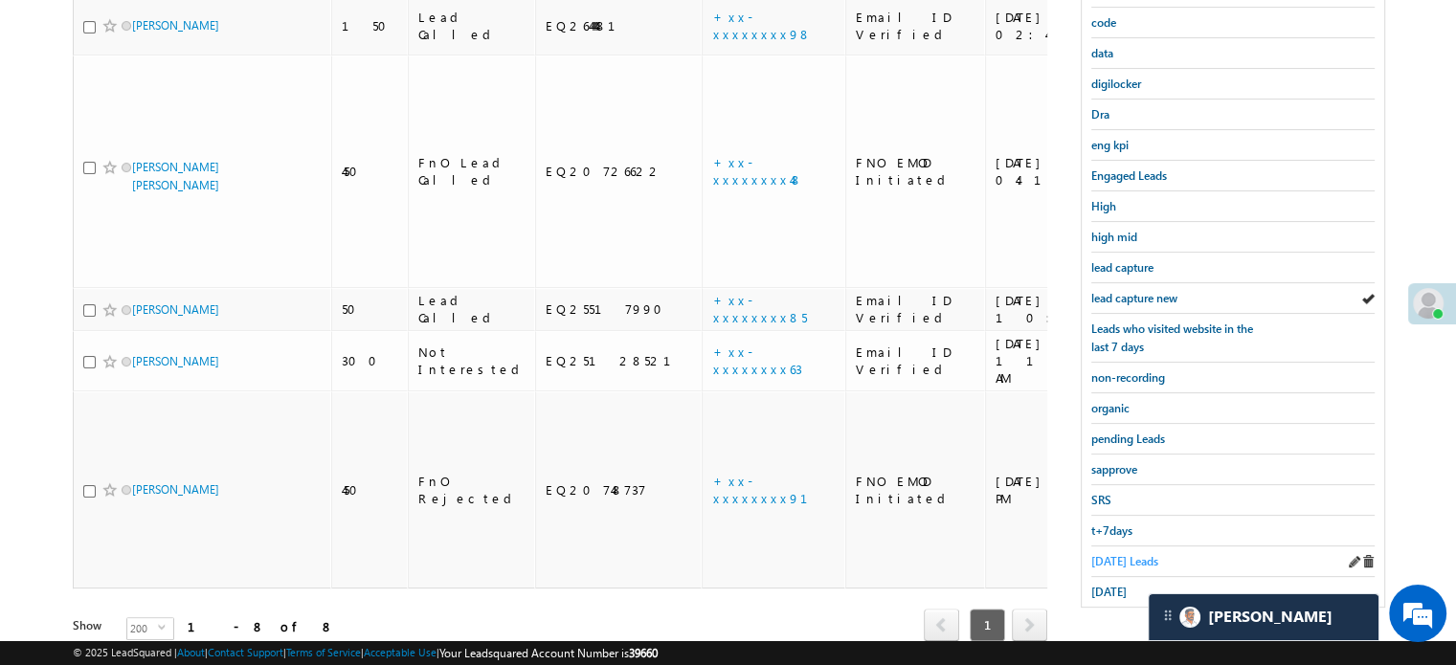
click at [1097, 554] on span "Today's Leads" at bounding box center [1125, 561] width 67 height 14
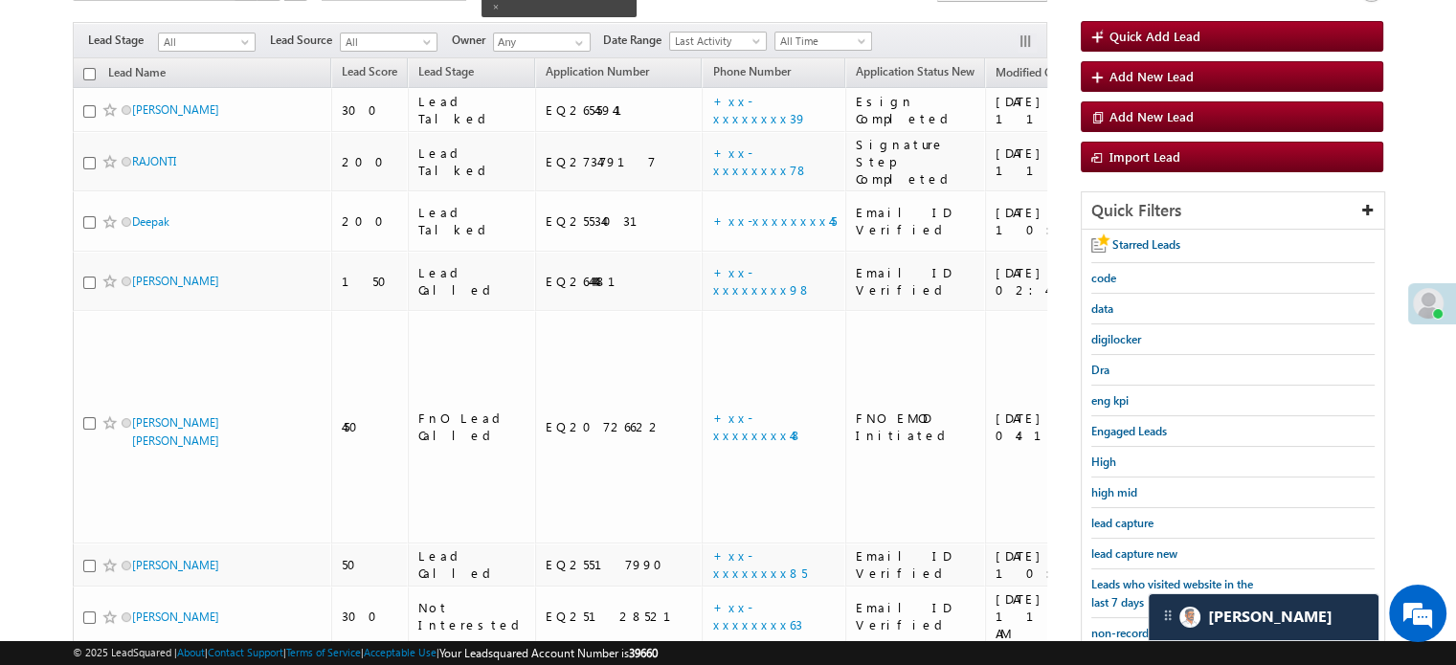
scroll to position [124, 0]
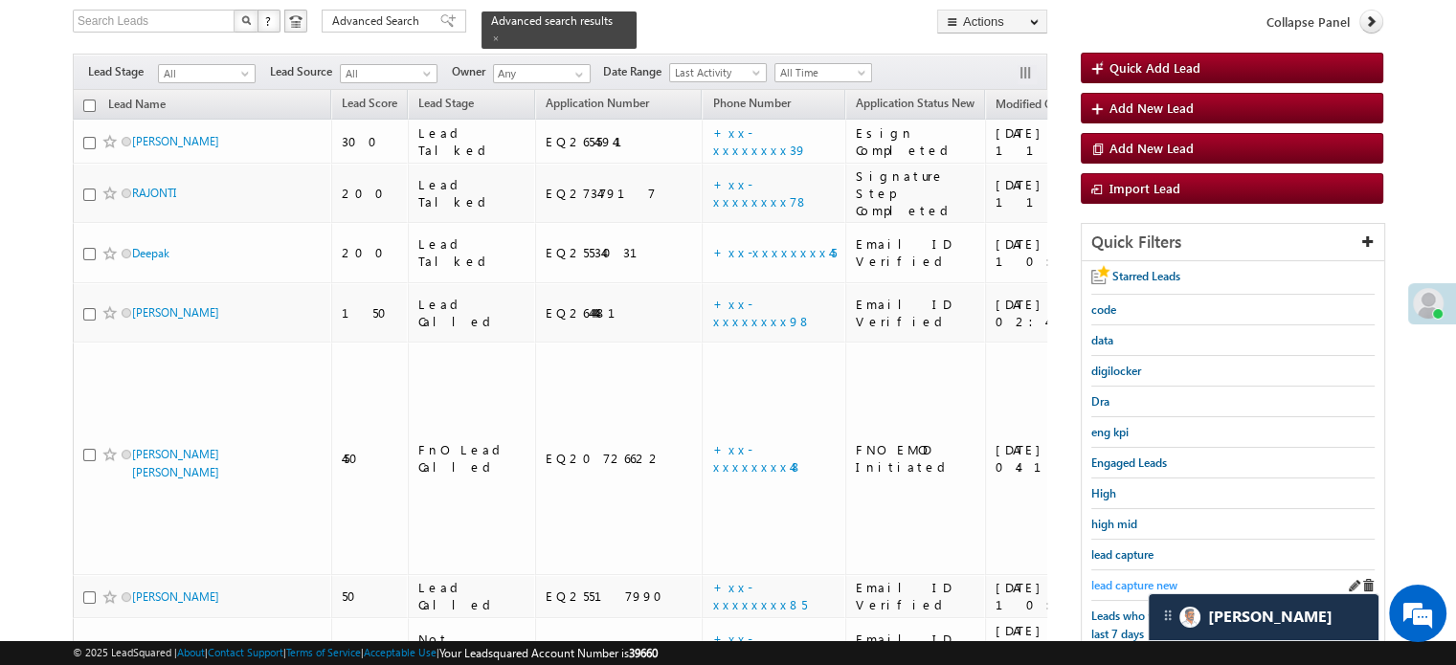
click at [1130, 576] on link "lead capture new" at bounding box center [1135, 585] width 86 height 18
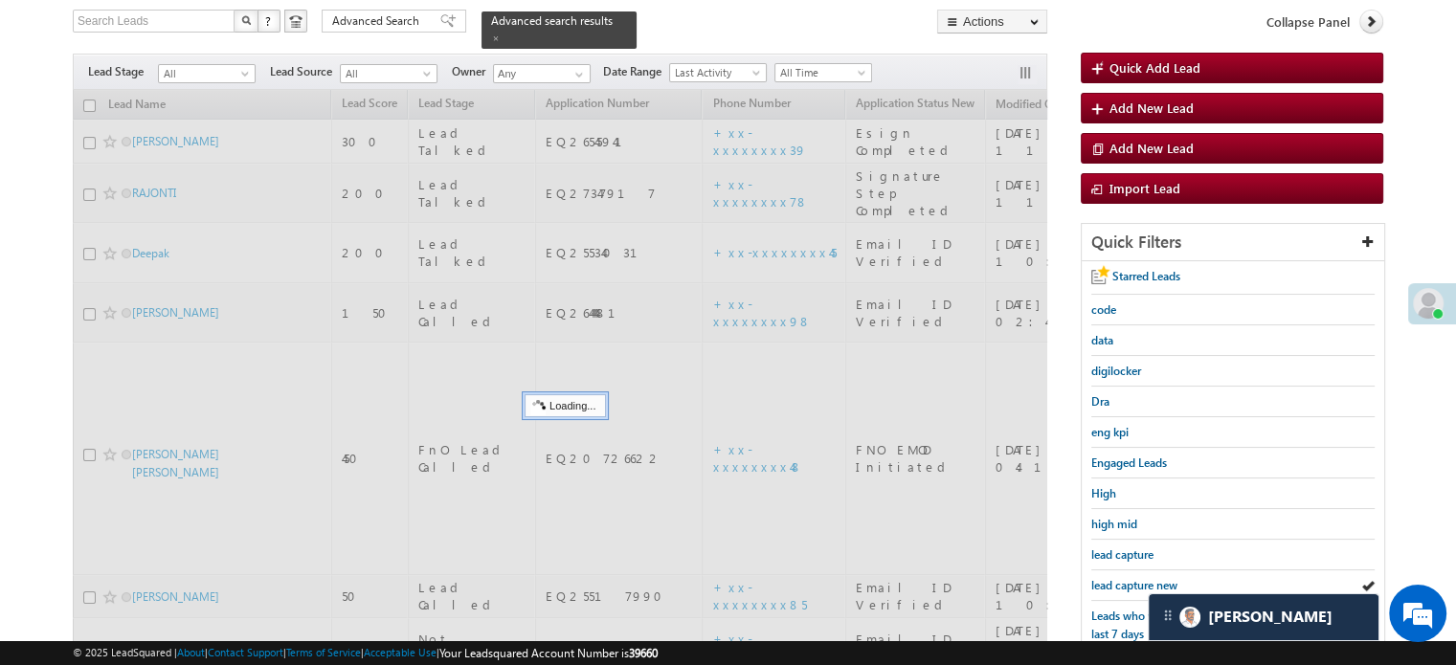
click at [1135, 578] on span "lead capture new" at bounding box center [1135, 585] width 86 height 14
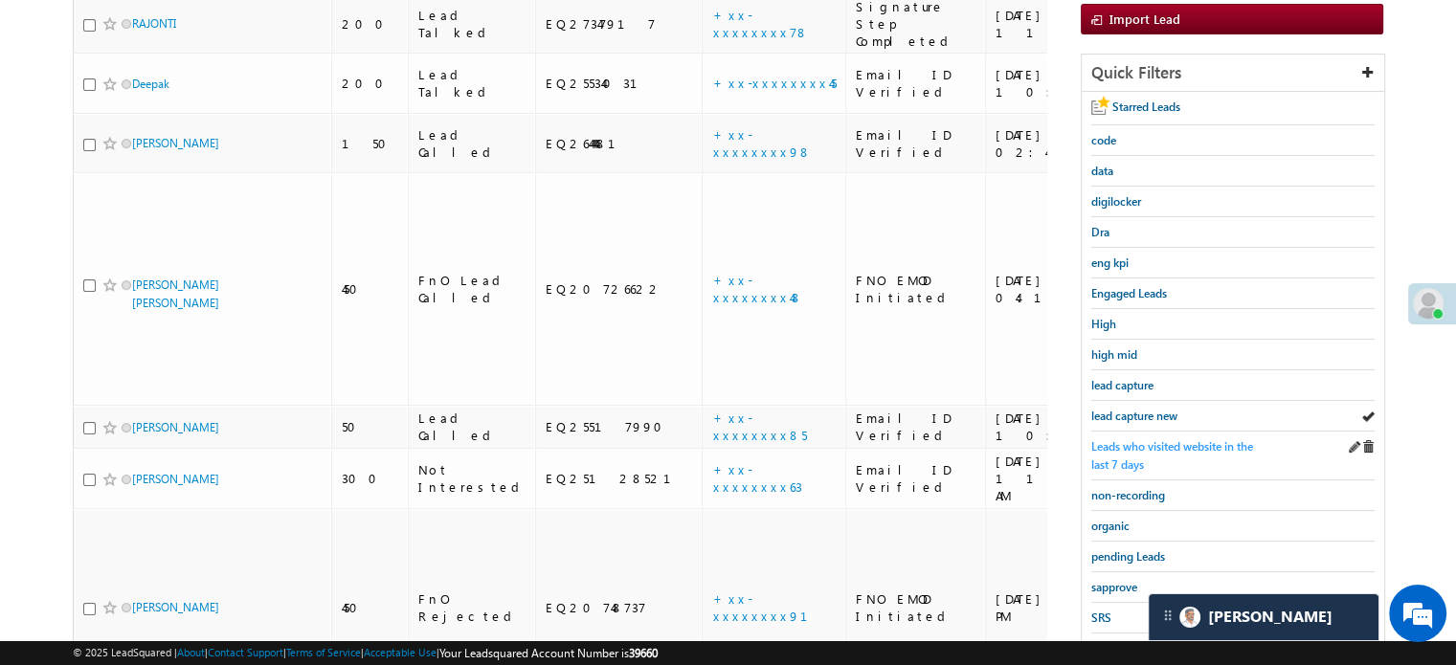
scroll to position [411, 0]
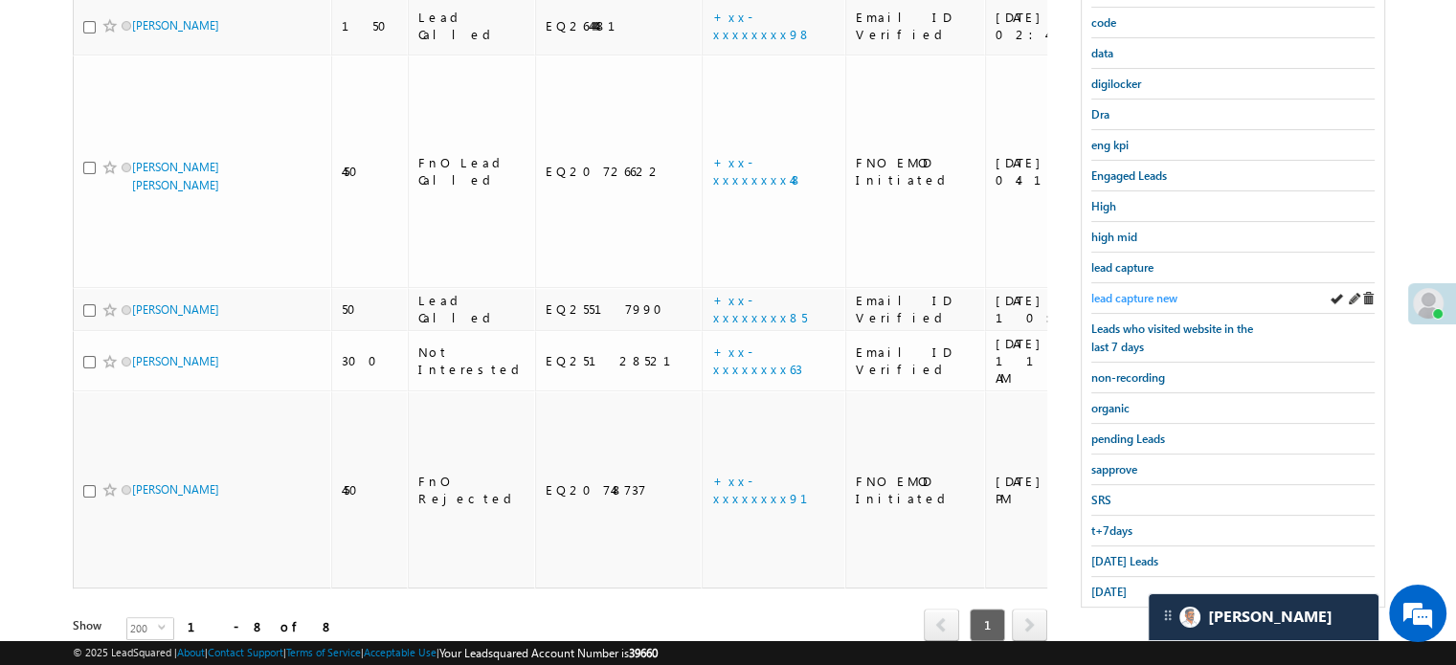
click at [1133, 291] on span "lead capture new" at bounding box center [1135, 298] width 86 height 14
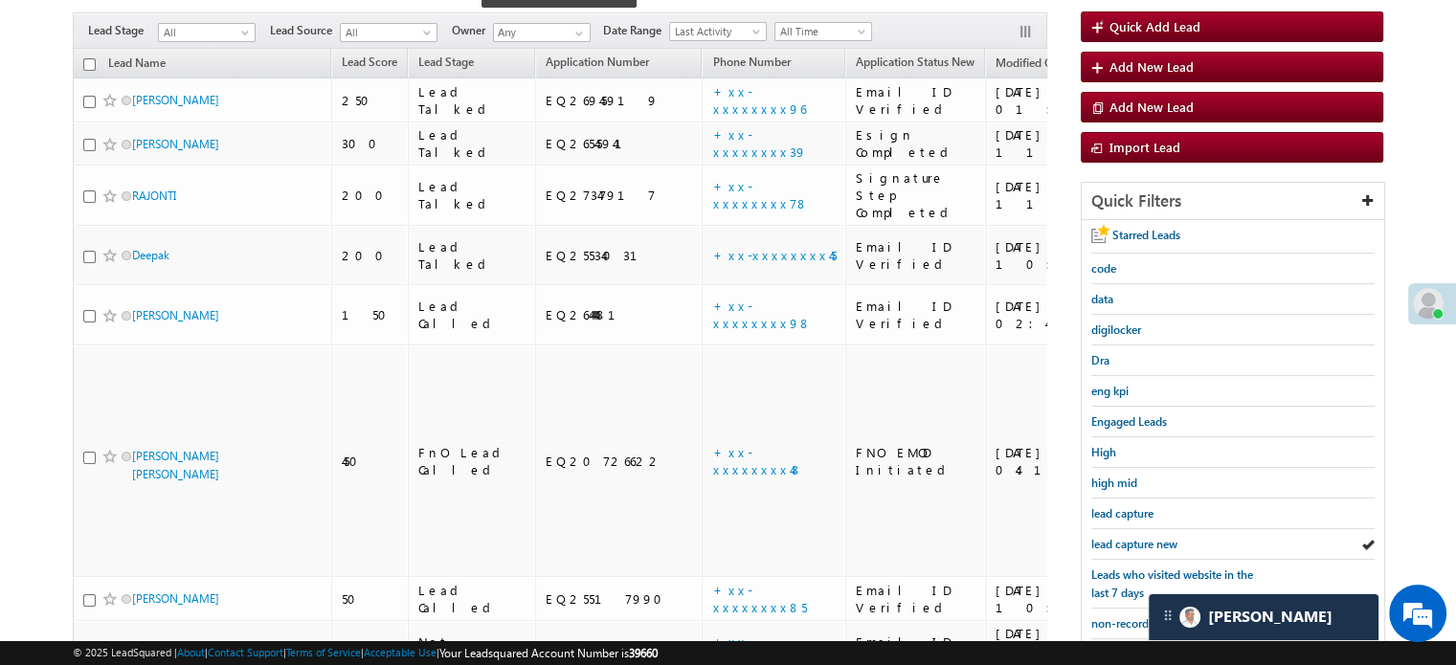
scroll to position [315, 0]
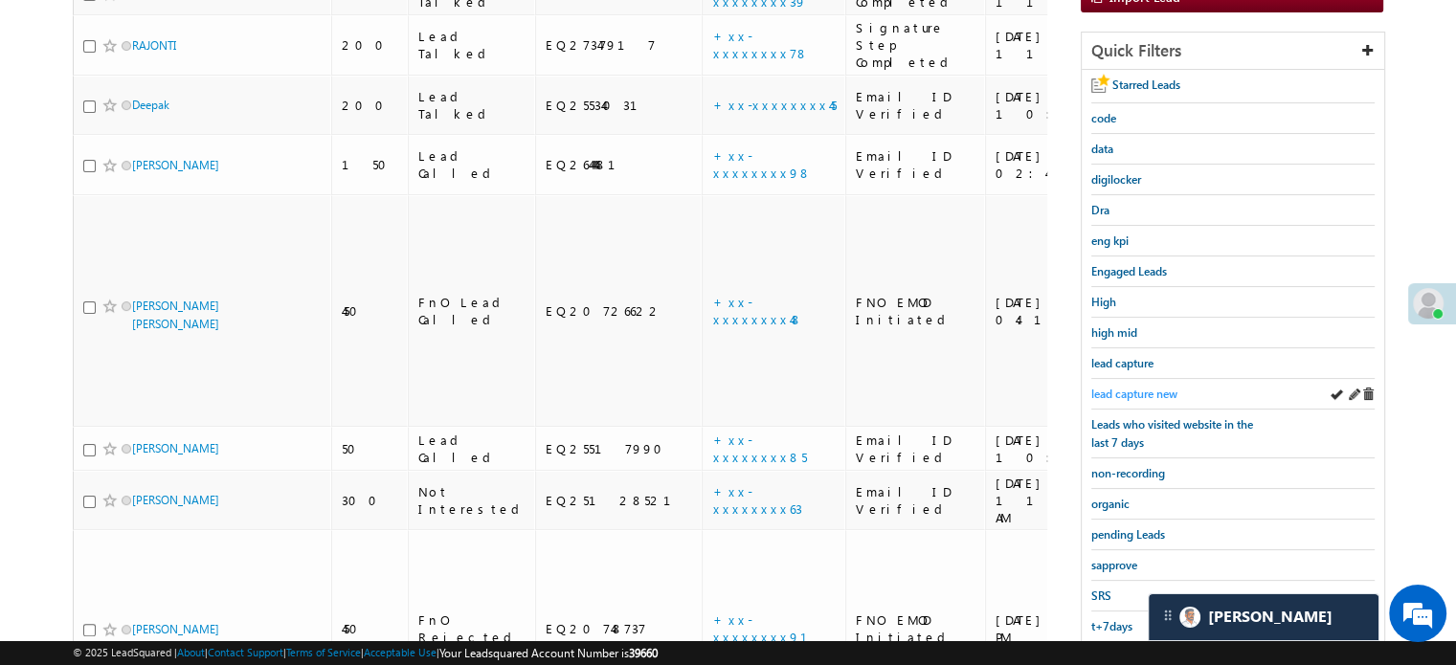
click at [1128, 387] on span "lead capture new" at bounding box center [1135, 394] width 86 height 14
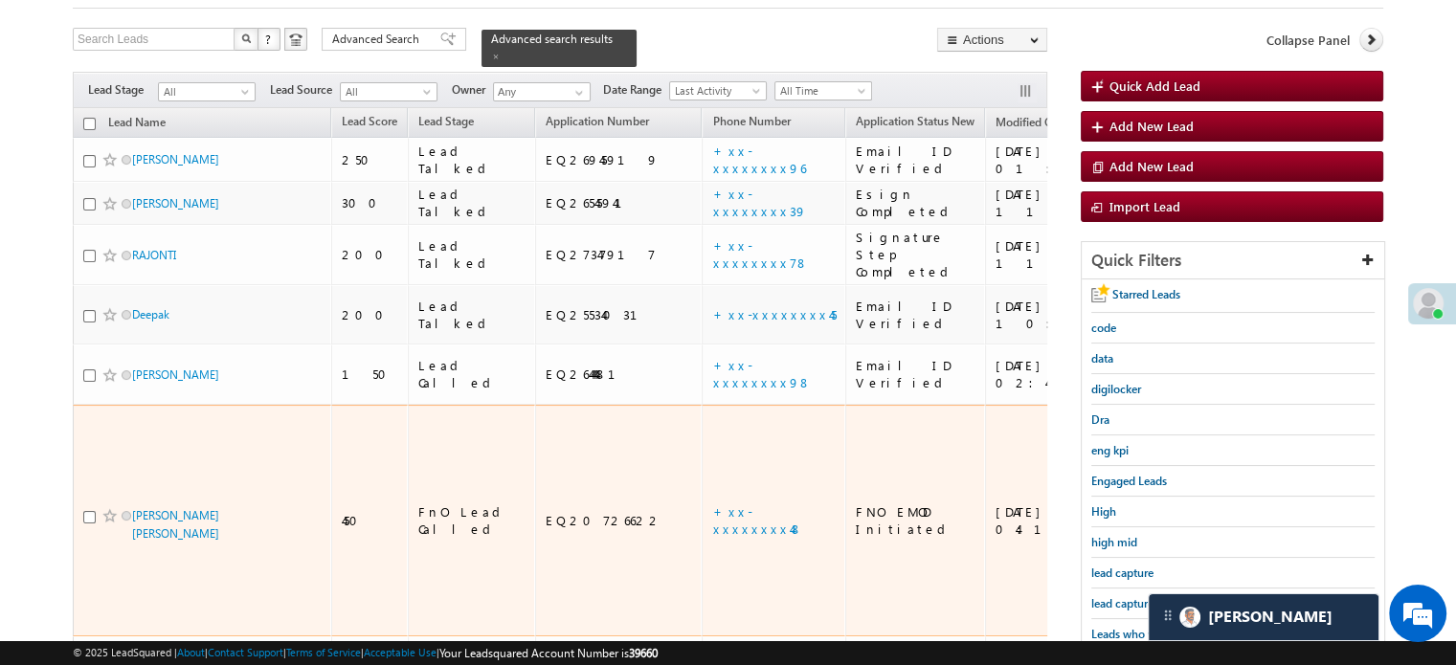
scroll to position [219, 0]
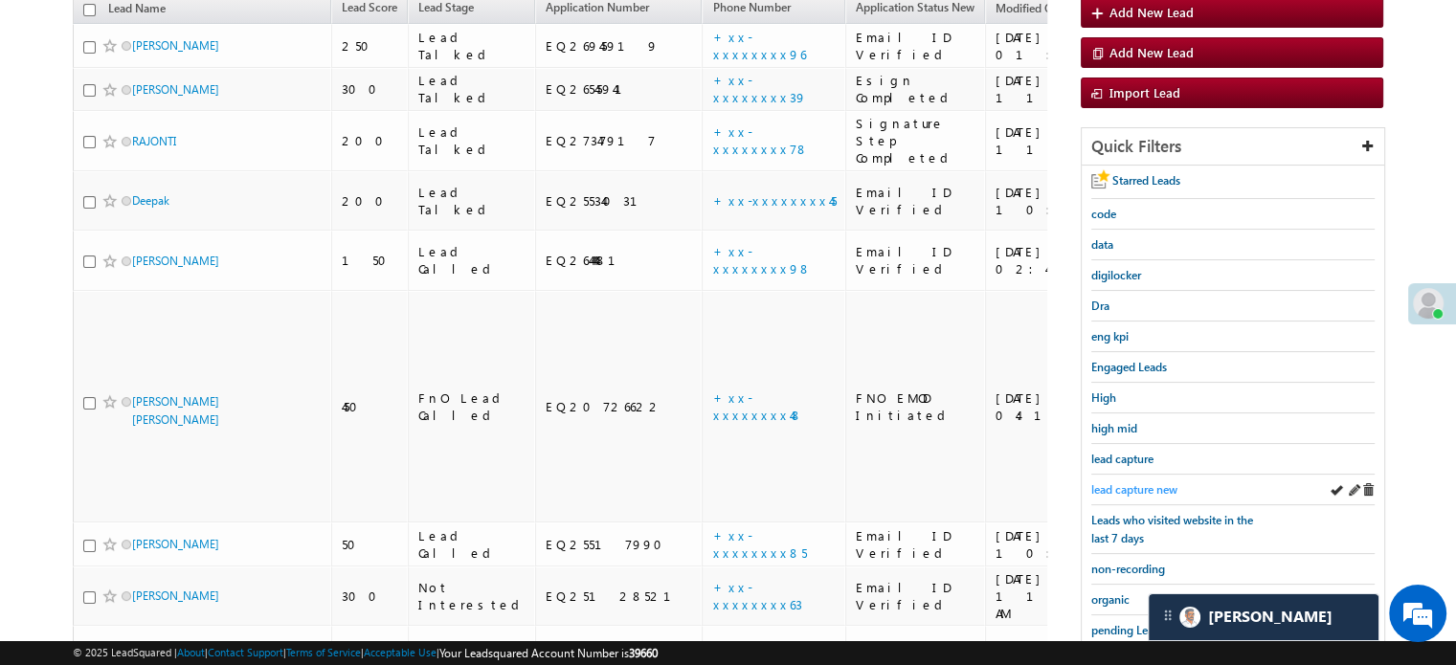
click at [1134, 483] on span "lead capture new" at bounding box center [1135, 490] width 86 height 14
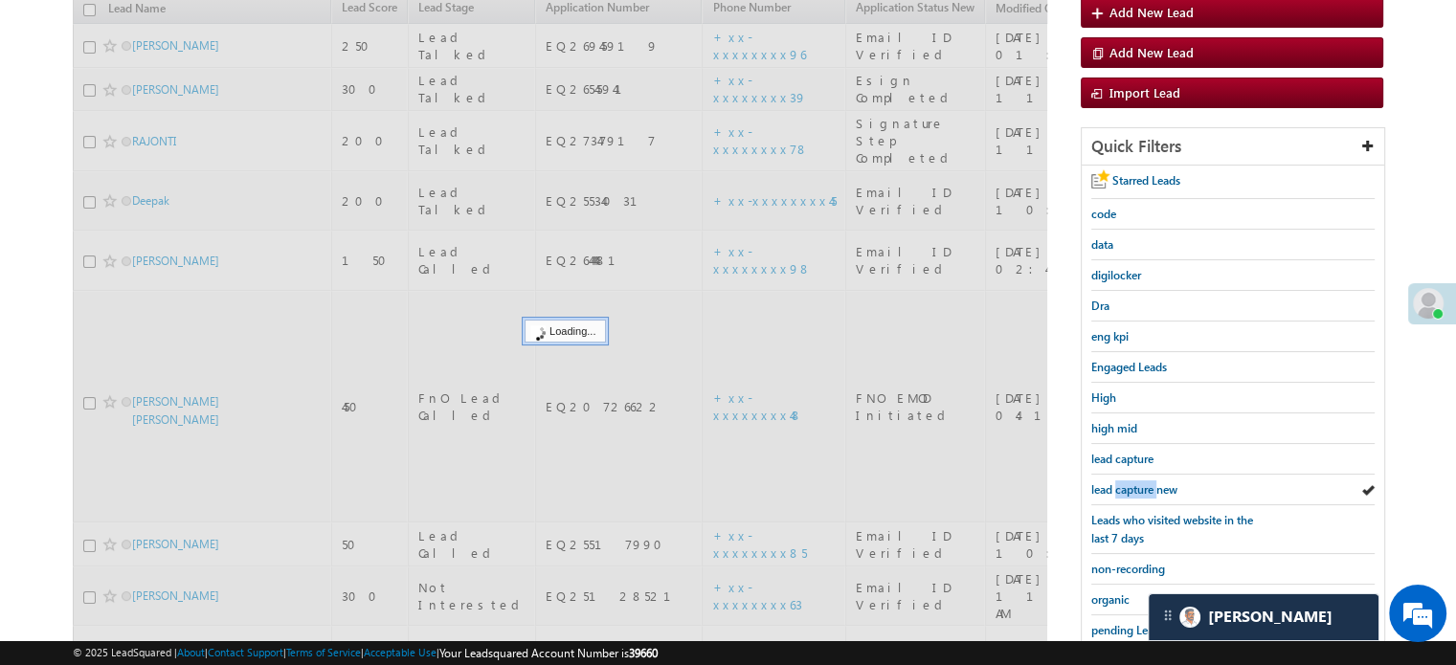
click at [1134, 483] on span "lead capture new" at bounding box center [1135, 490] width 86 height 14
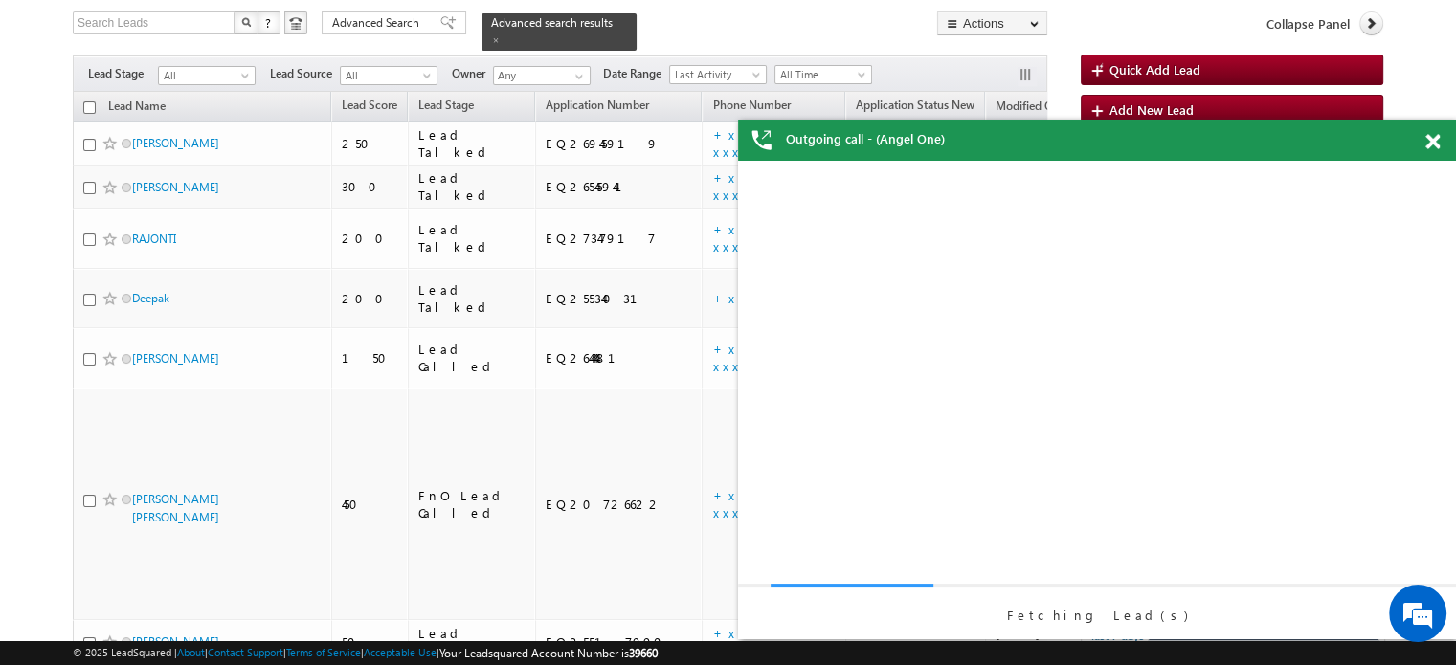
scroll to position [0, 0]
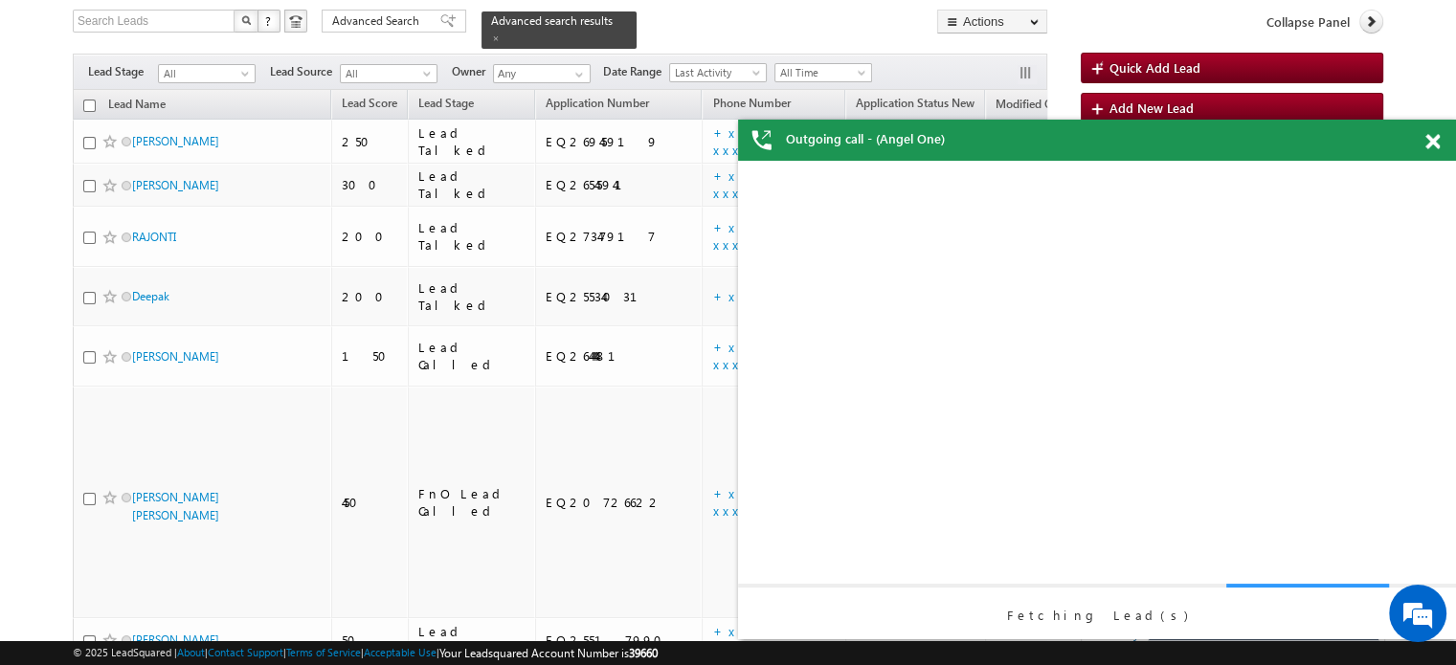
click at [1432, 136] on span at bounding box center [1433, 142] width 14 height 16
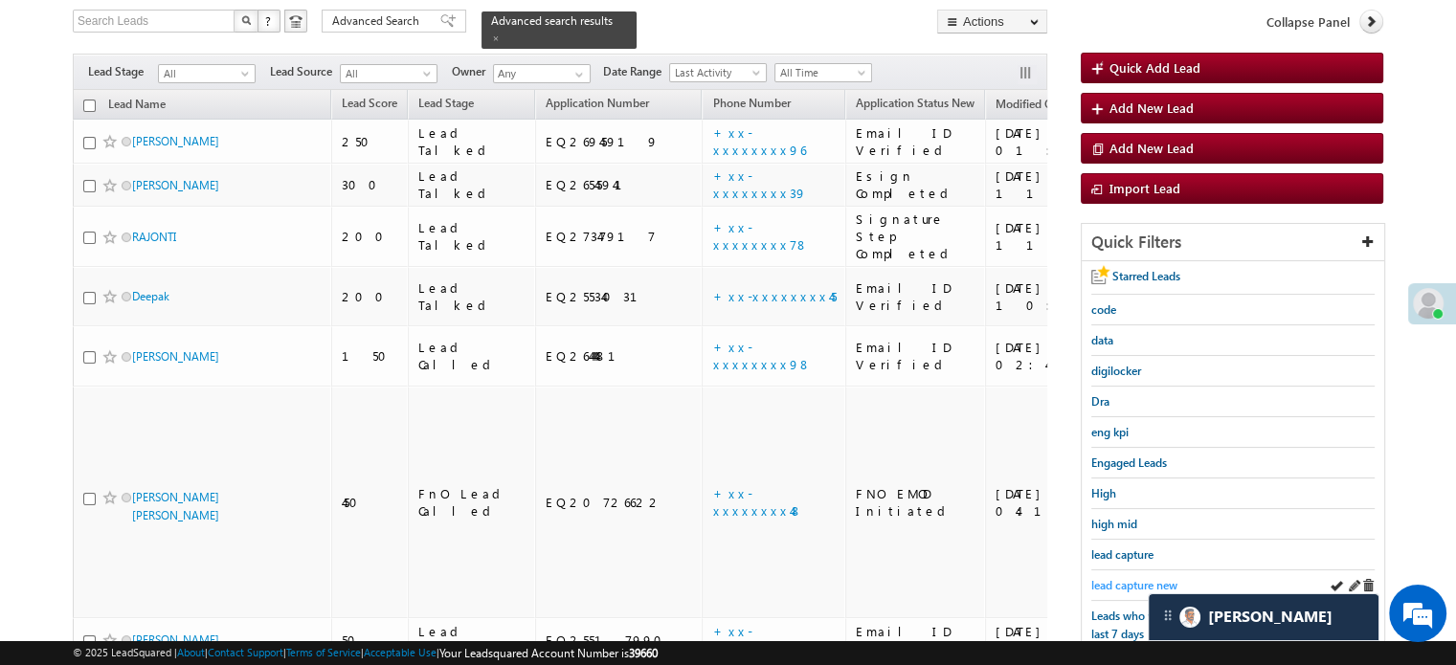
click at [1129, 581] on span "lead capture new" at bounding box center [1135, 585] width 86 height 14
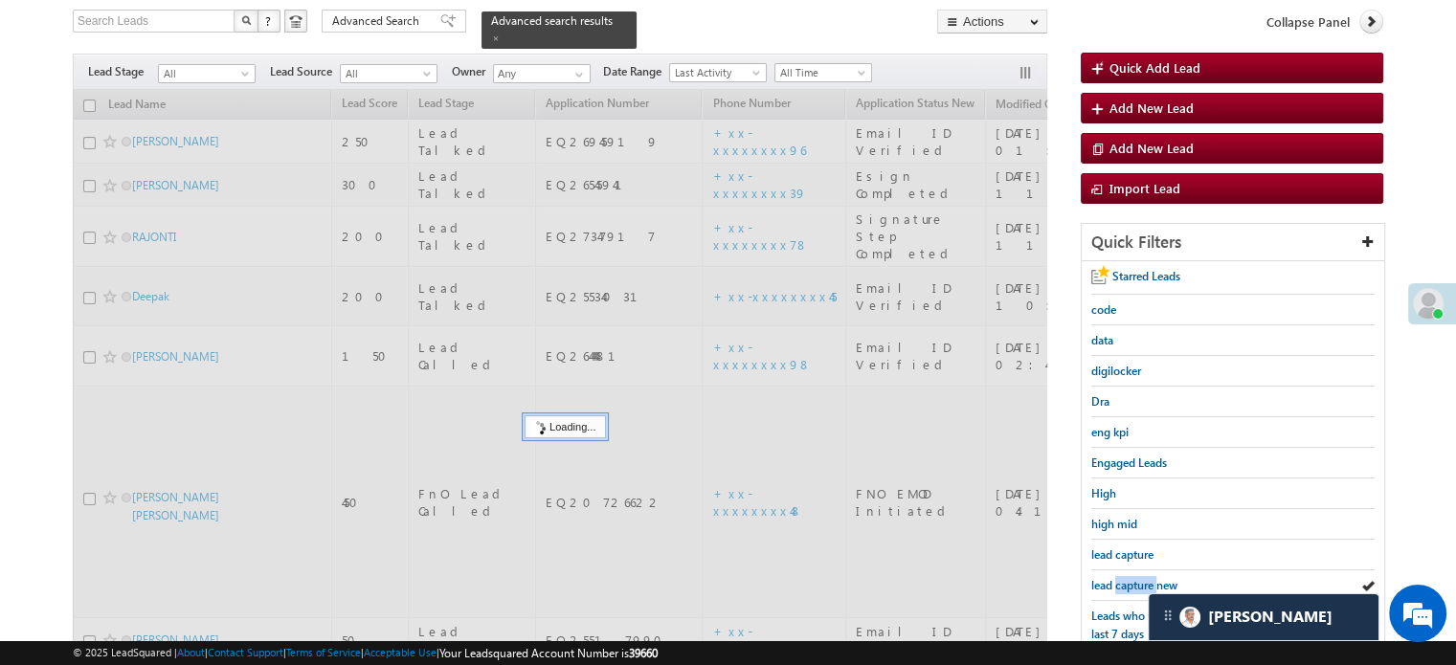
click at [1129, 581] on span "lead capture new" at bounding box center [1135, 585] width 86 height 14
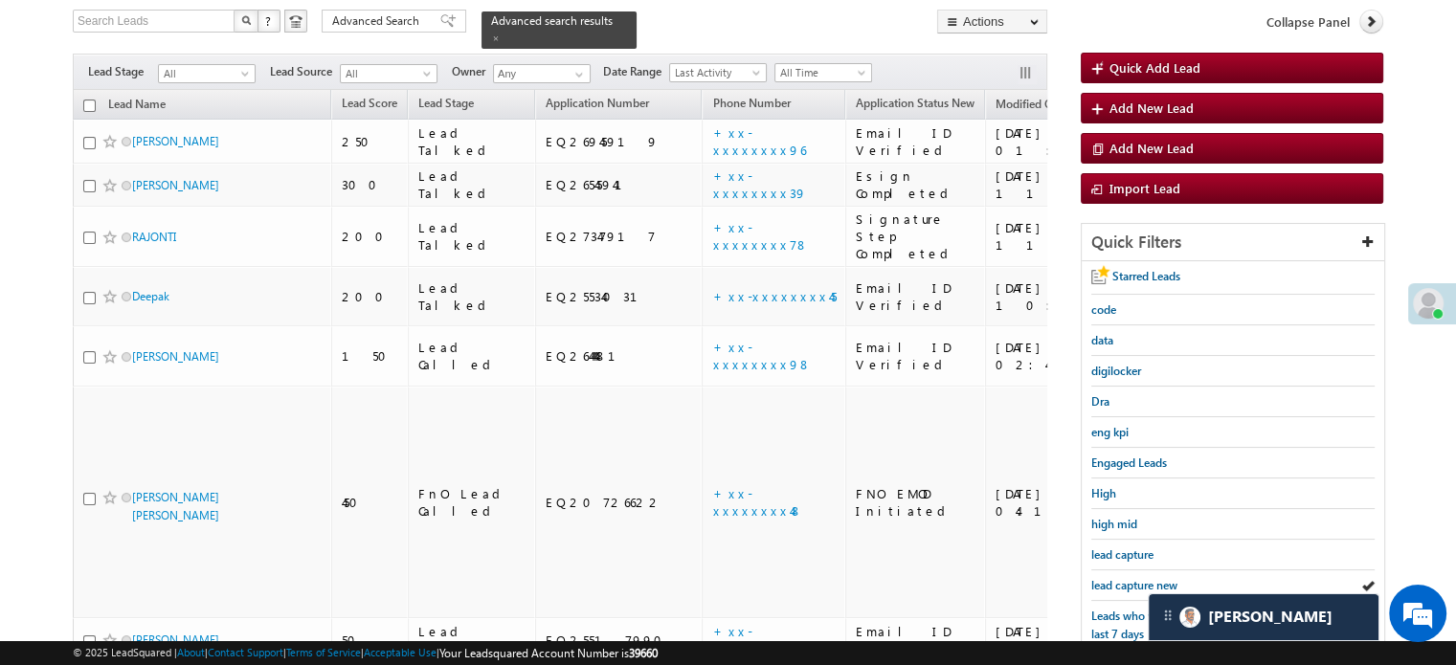
click at [1129, 581] on span "lead capture new" at bounding box center [1135, 585] width 86 height 14
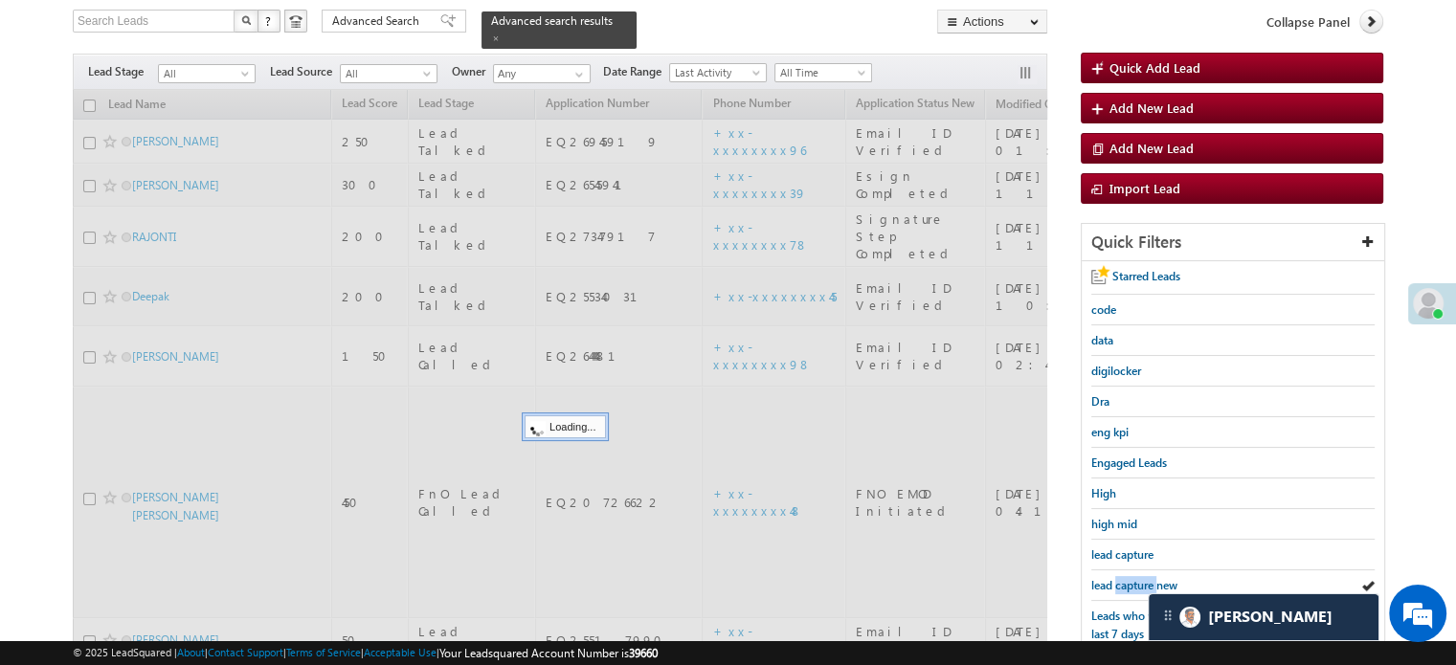
click at [1129, 581] on span "lead capture new" at bounding box center [1135, 585] width 86 height 14
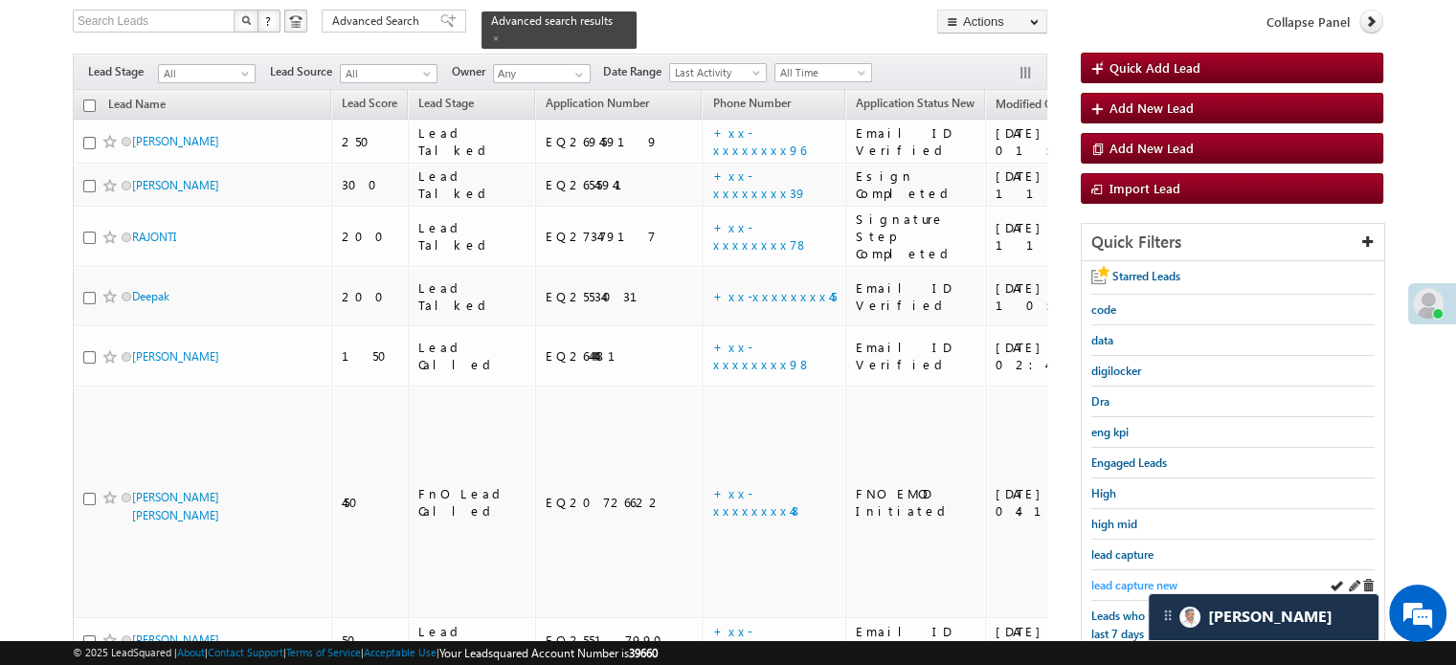
click at [1120, 578] on span "lead capture new" at bounding box center [1135, 585] width 86 height 14
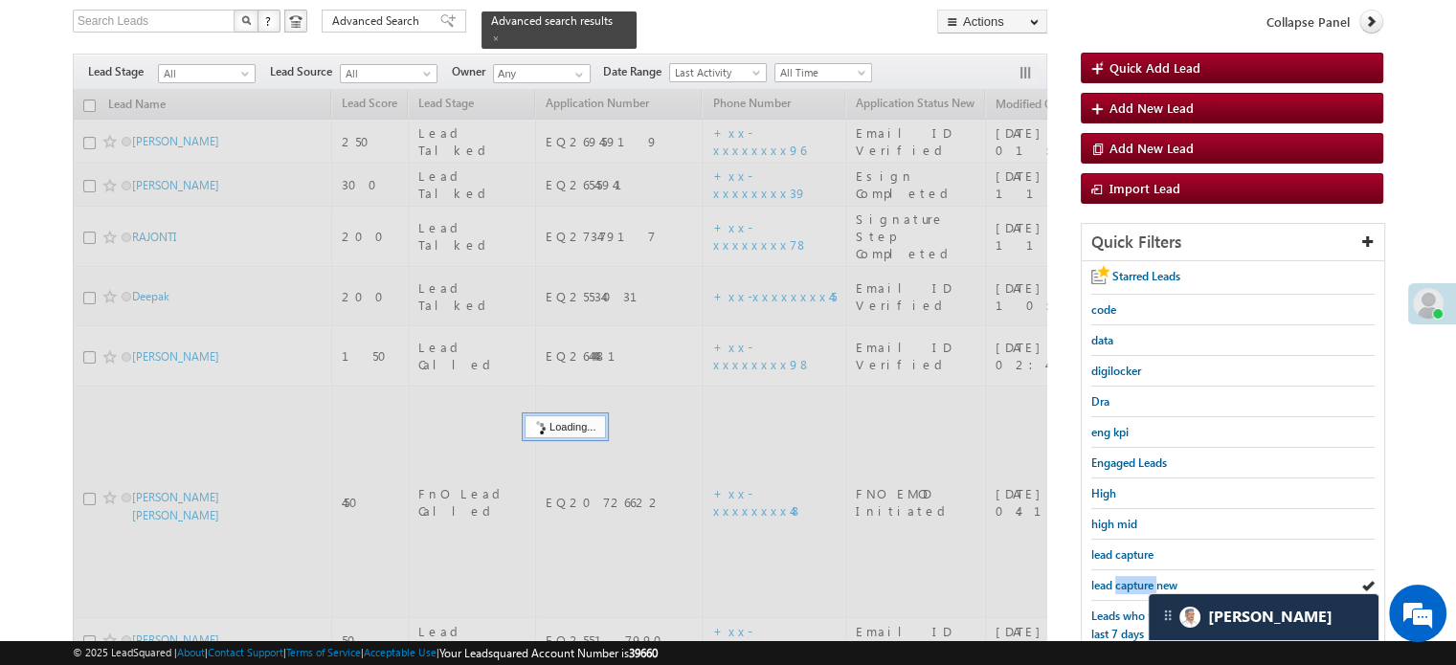
click at [1120, 578] on span "lead capture new" at bounding box center [1135, 585] width 86 height 14
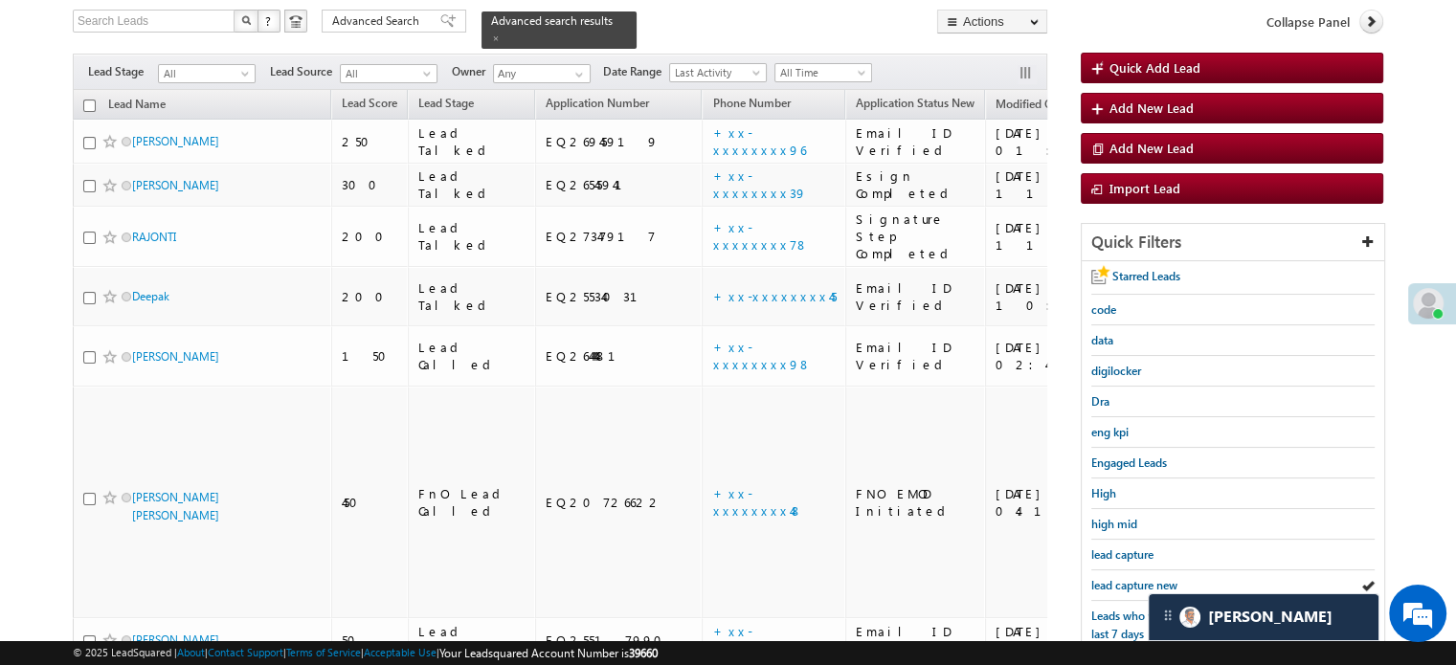
click at [1120, 578] on span "lead capture new" at bounding box center [1135, 585] width 86 height 14
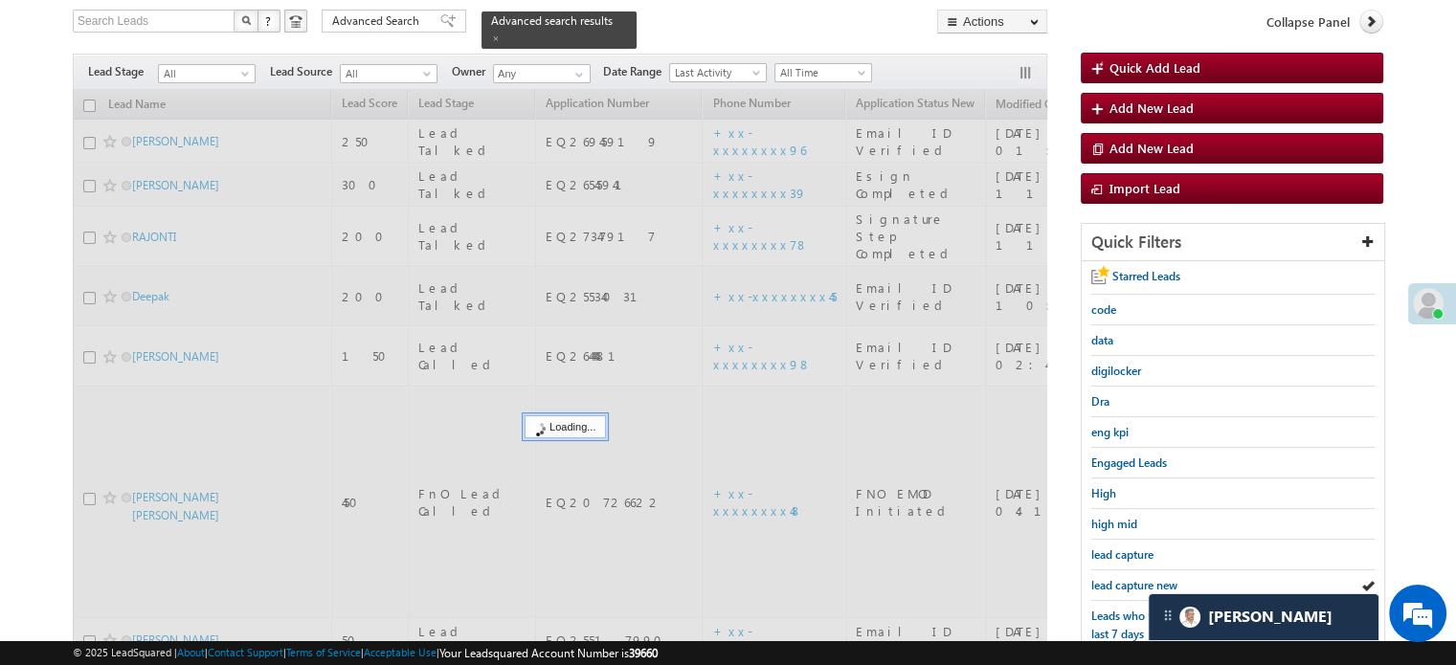
click at [1120, 578] on span "lead capture new" at bounding box center [1135, 585] width 86 height 14
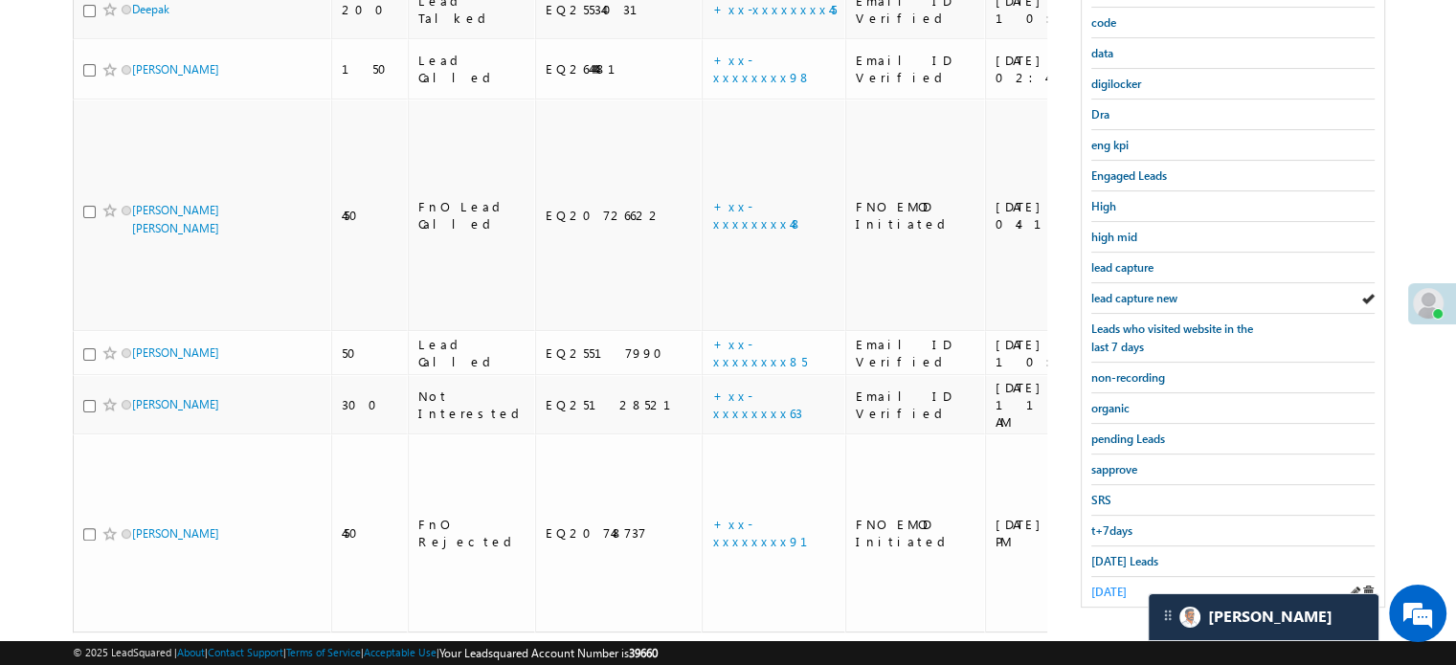
click at [1107, 586] on span "yesterday" at bounding box center [1109, 592] width 35 height 14
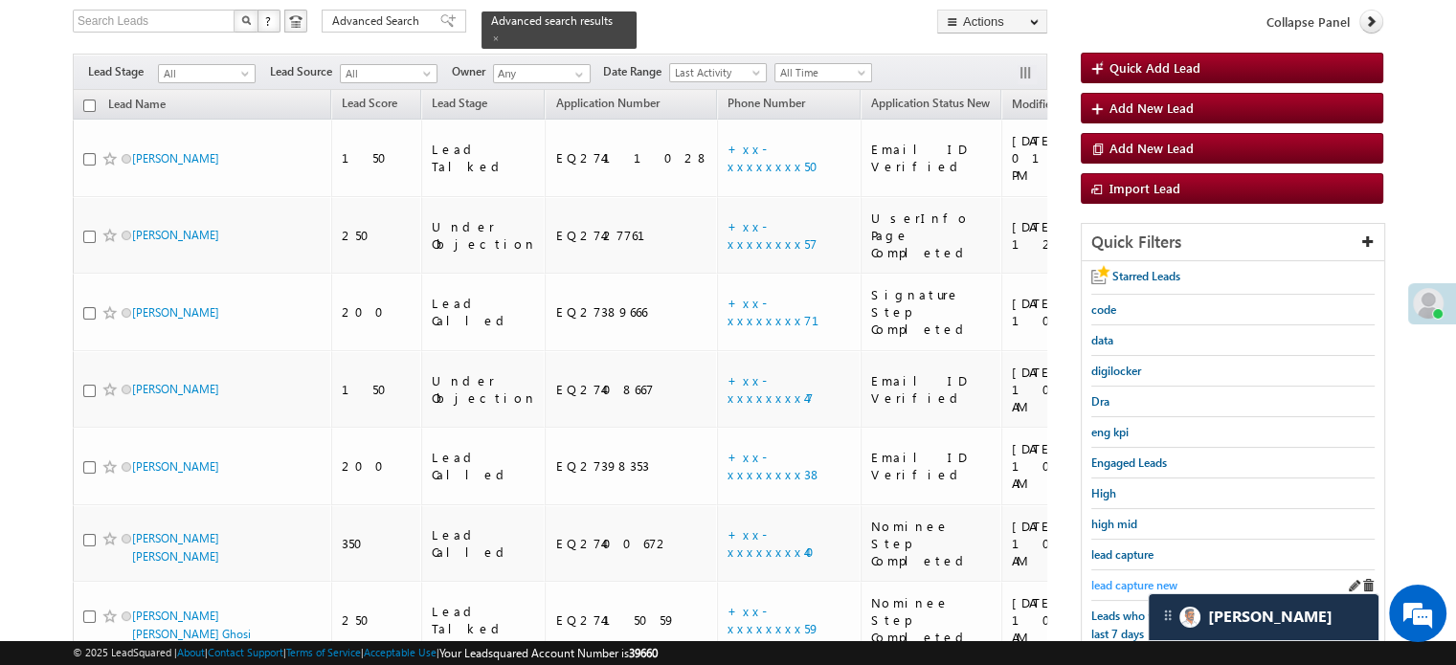
click at [1112, 584] on span "lead capture new" at bounding box center [1135, 585] width 86 height 14
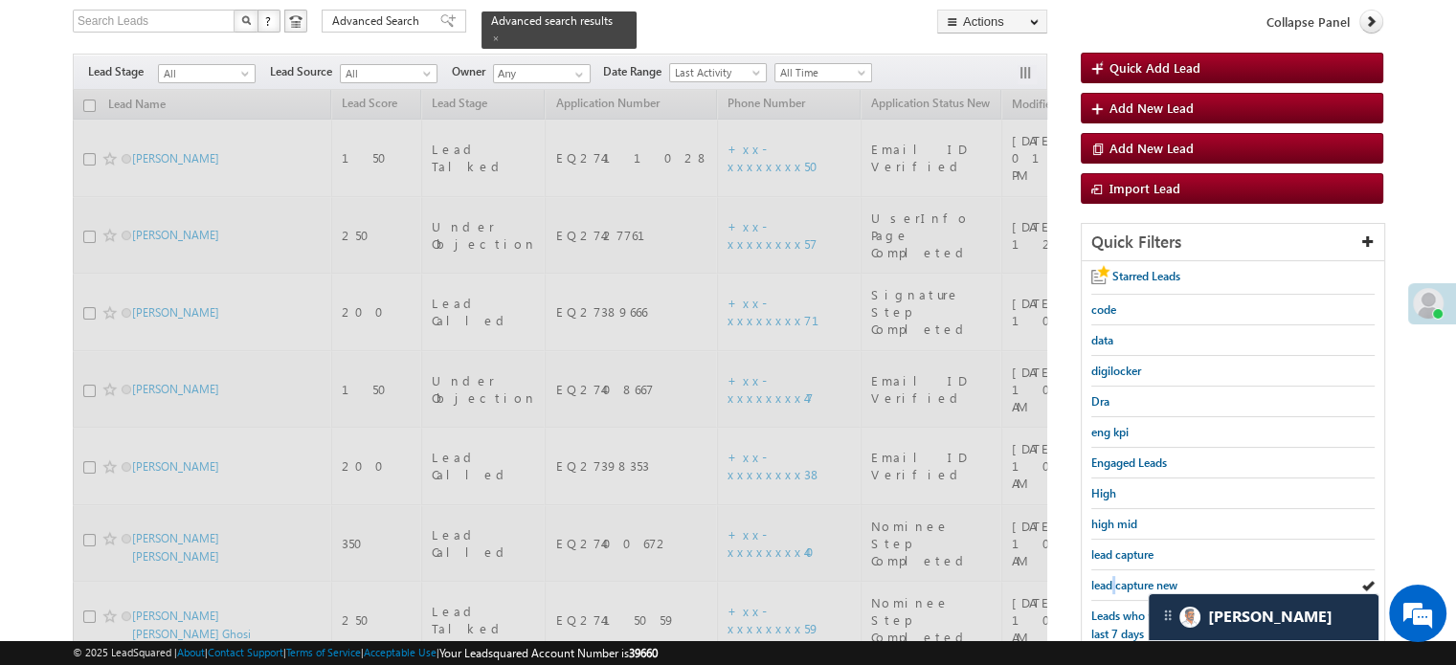
click at [1112, 584] on span "lead capture new" at bounding box center [1135, 585] width 86 height 14
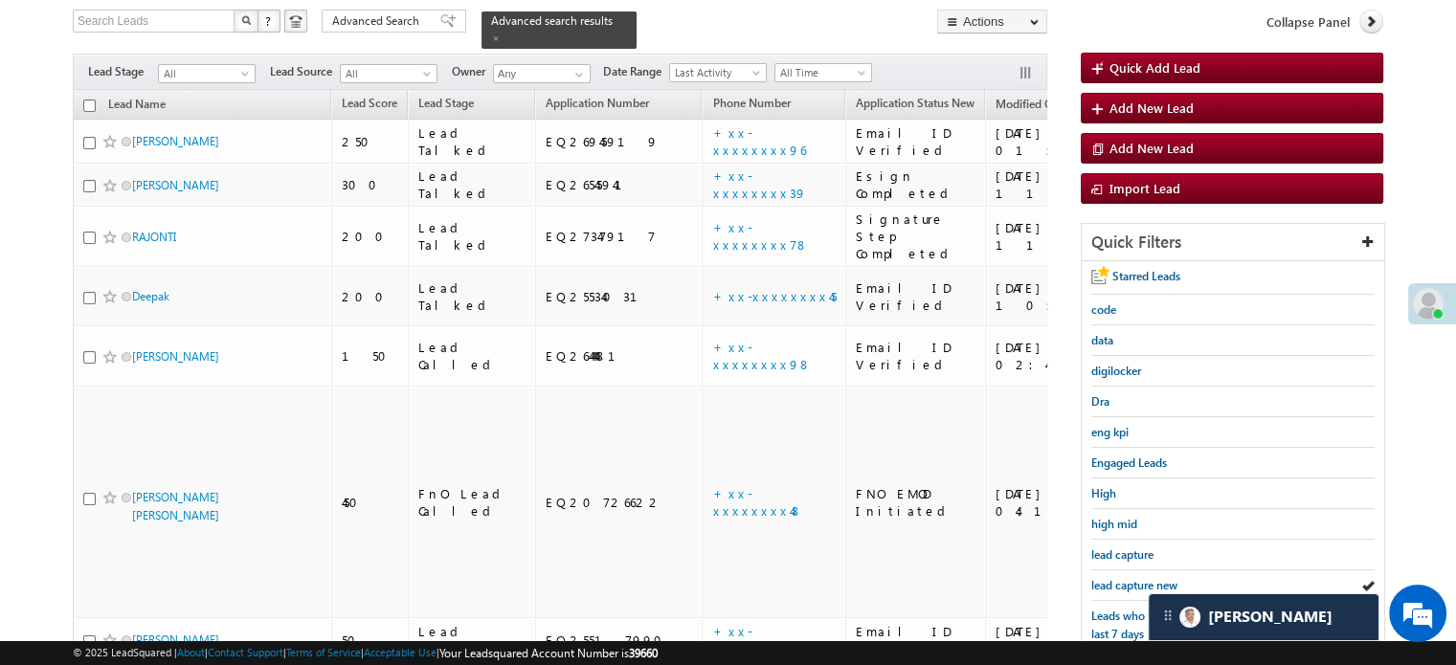
click at [1112, 584] on span "lead capture new" at bounding box center [1135, 585] width 86 height 14
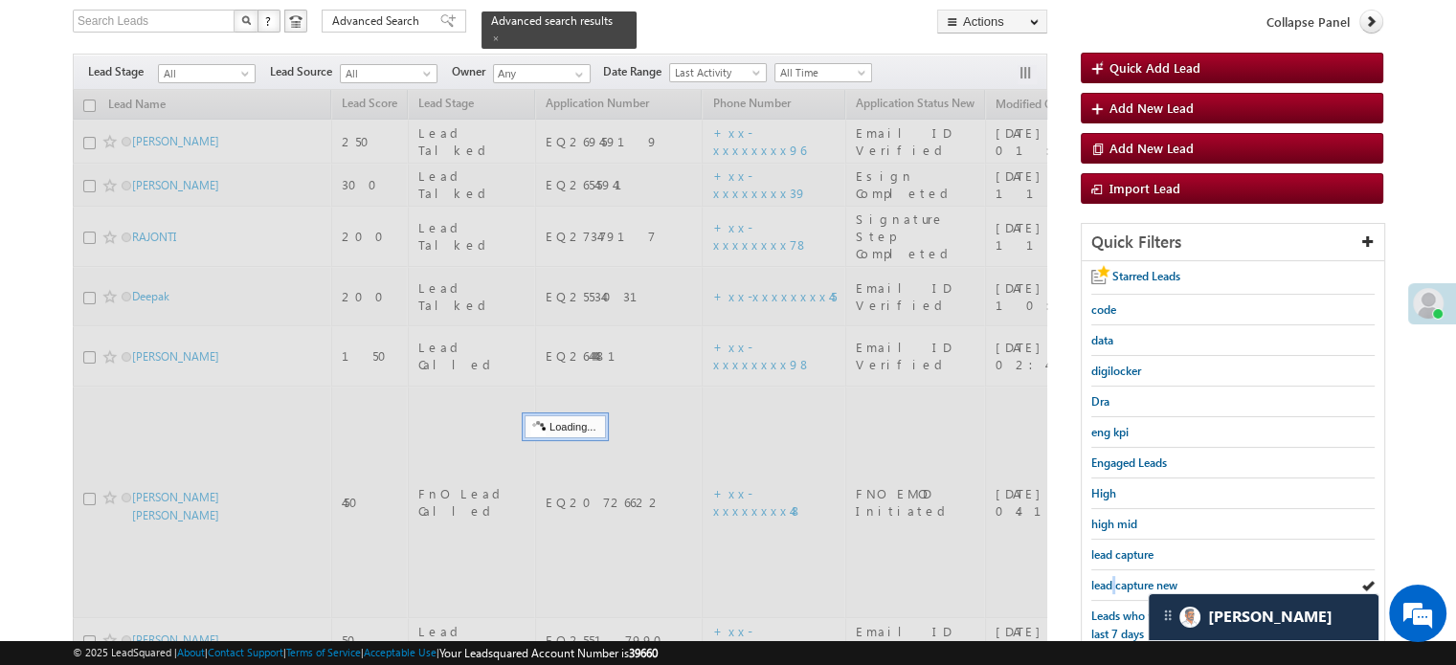
click at [1112, 584] on span "lead capture new" at bounding box center [1135, 585] width 86 height 14
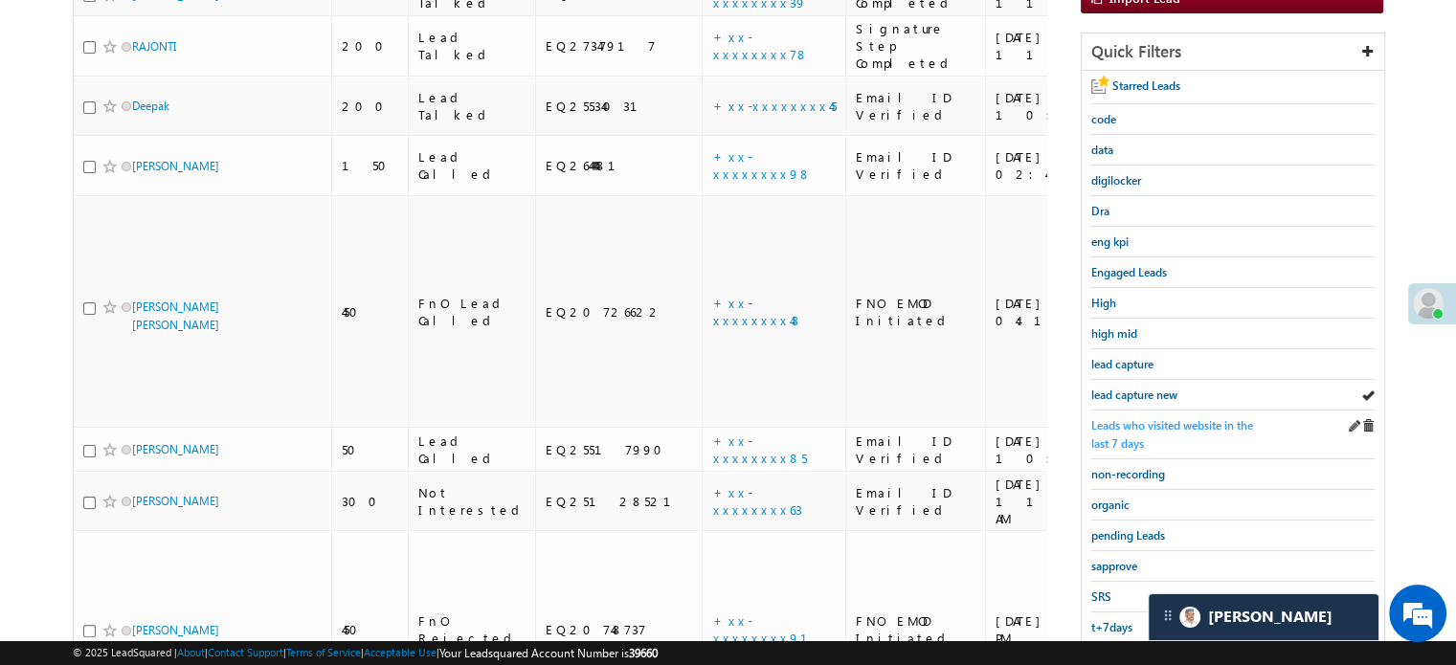
scroll to position [315, 0]
click at [1113, 392] on span "lead capture new" at bounding box center [1135, 394] width 86 height 14
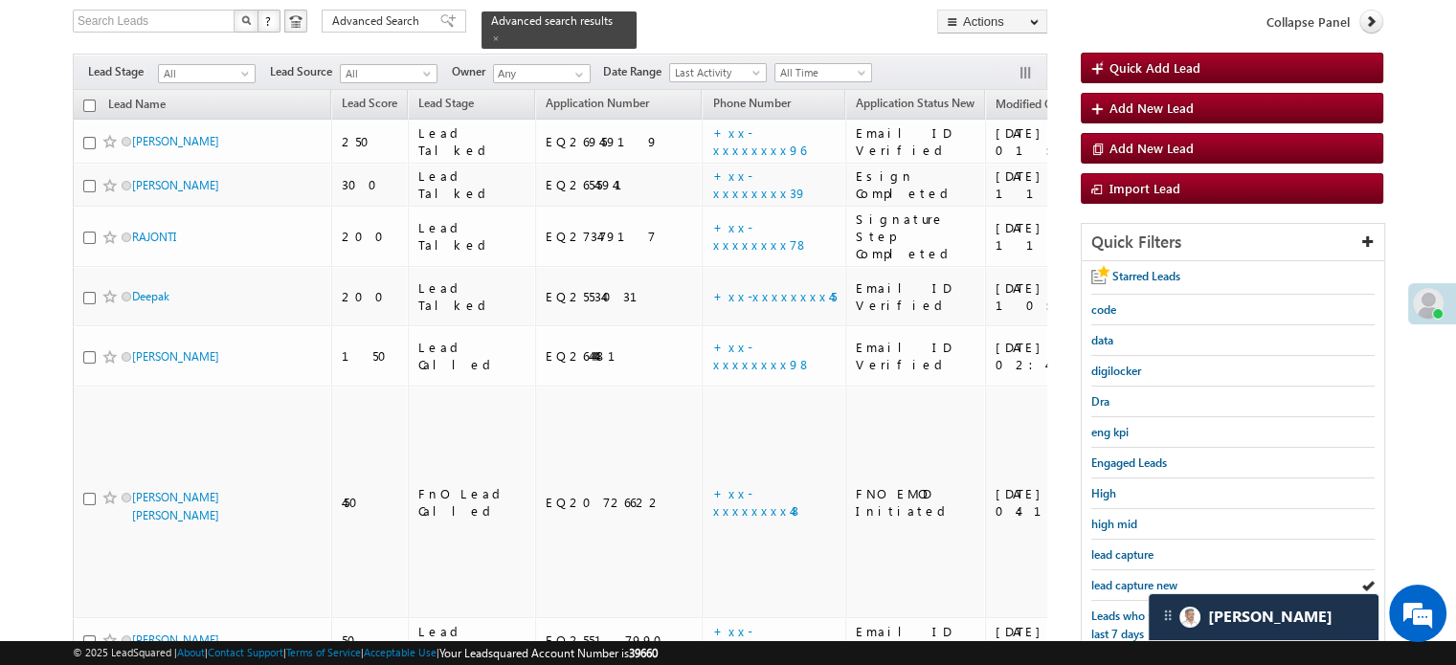
scroll to position [411, 0]
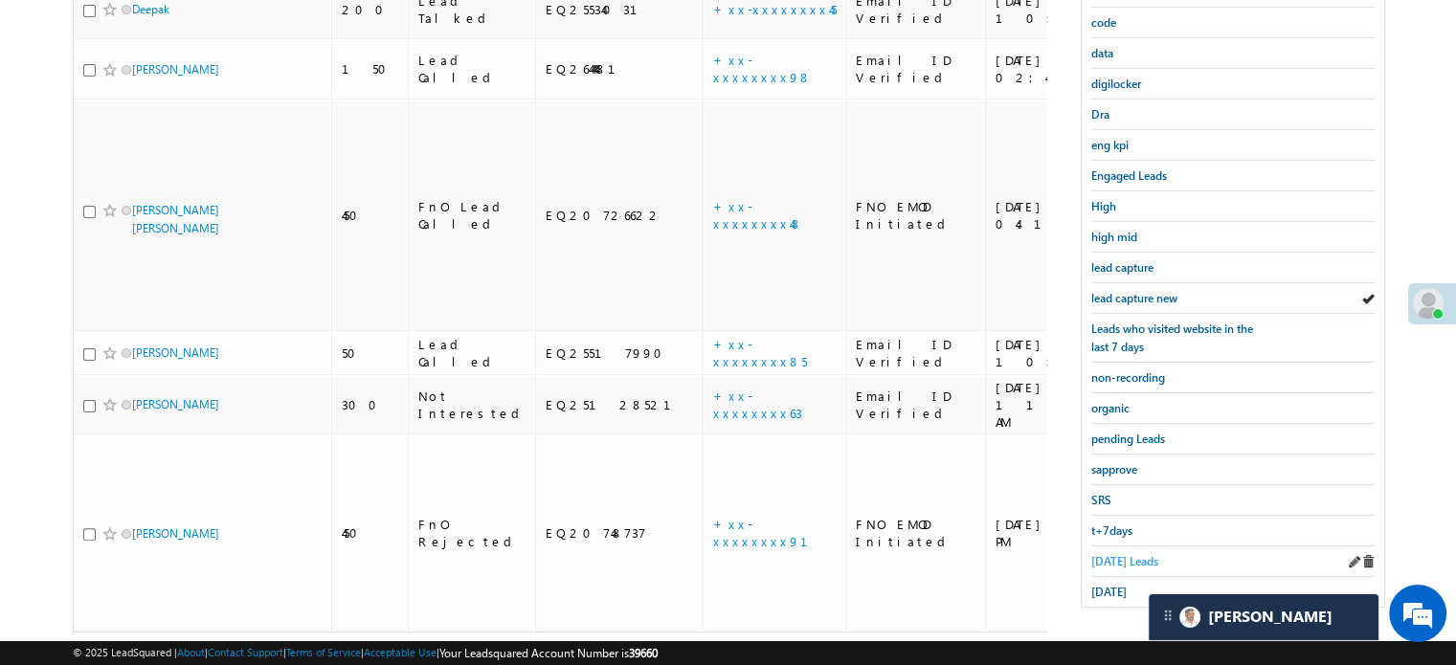
click at [1099, 558] on span "Today's Leads" at bounding box center [1125, 561] width 67 height 14
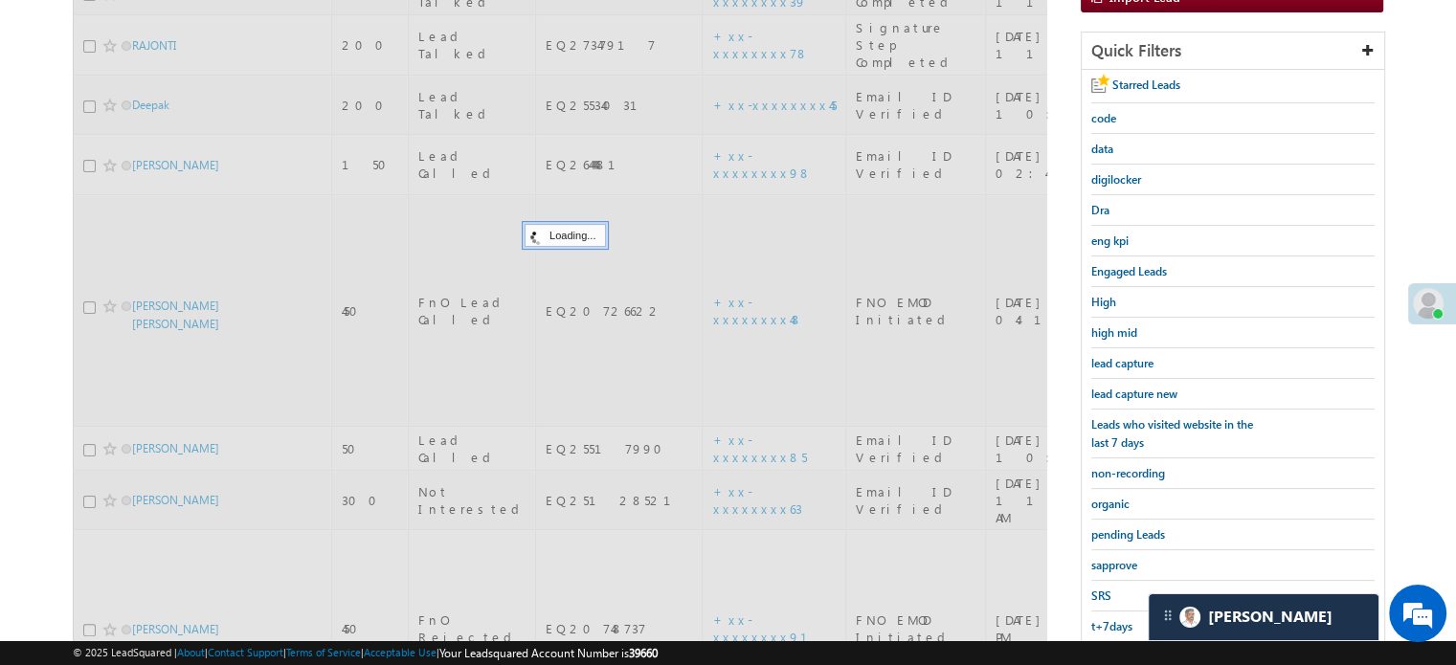
scroll to position [219, 0]
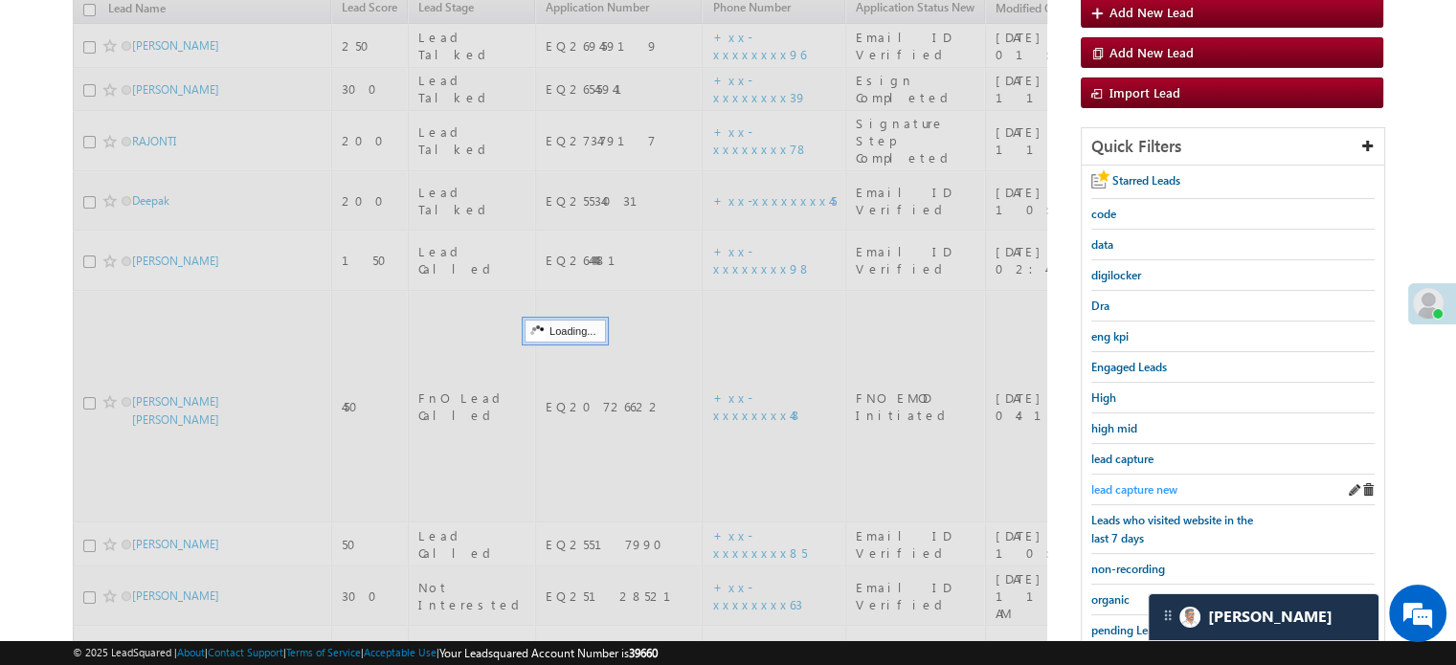
click at [1138, 490] on span "lead capture new" at bounding box center [1135, 490] width 86 height 14
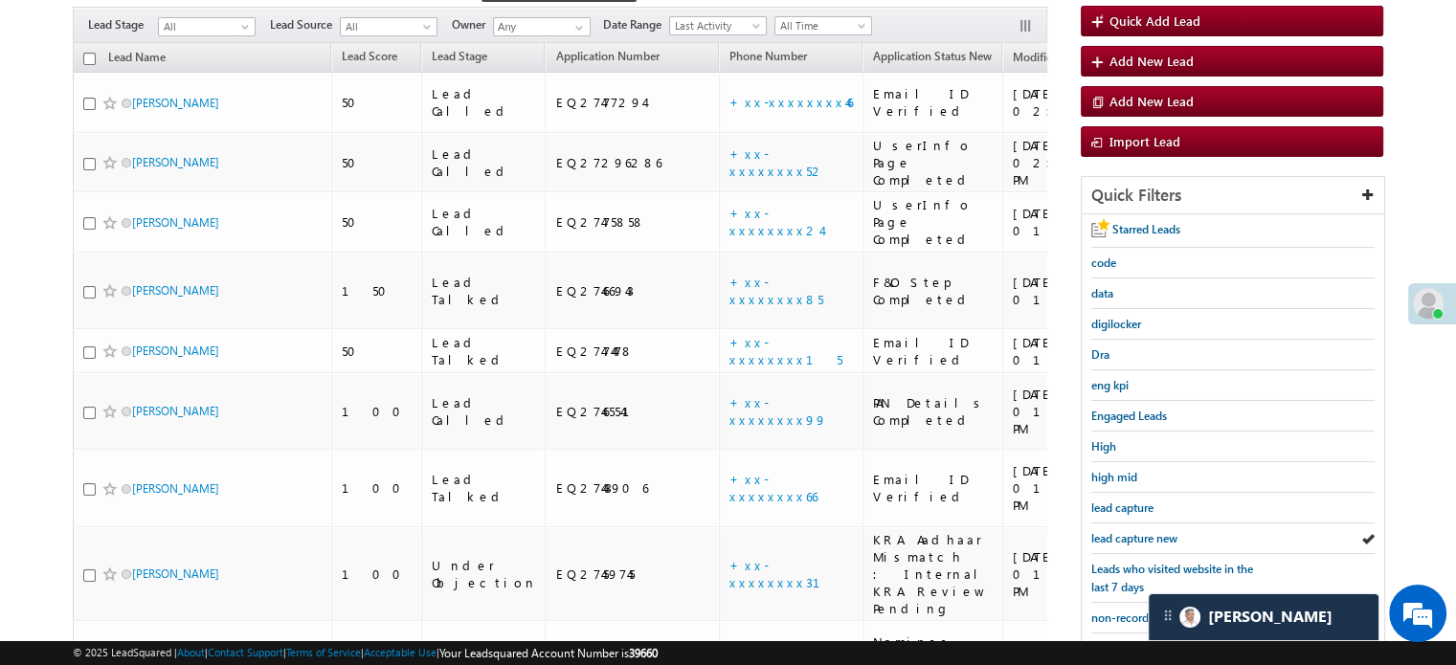
scroll to position [164, 0]
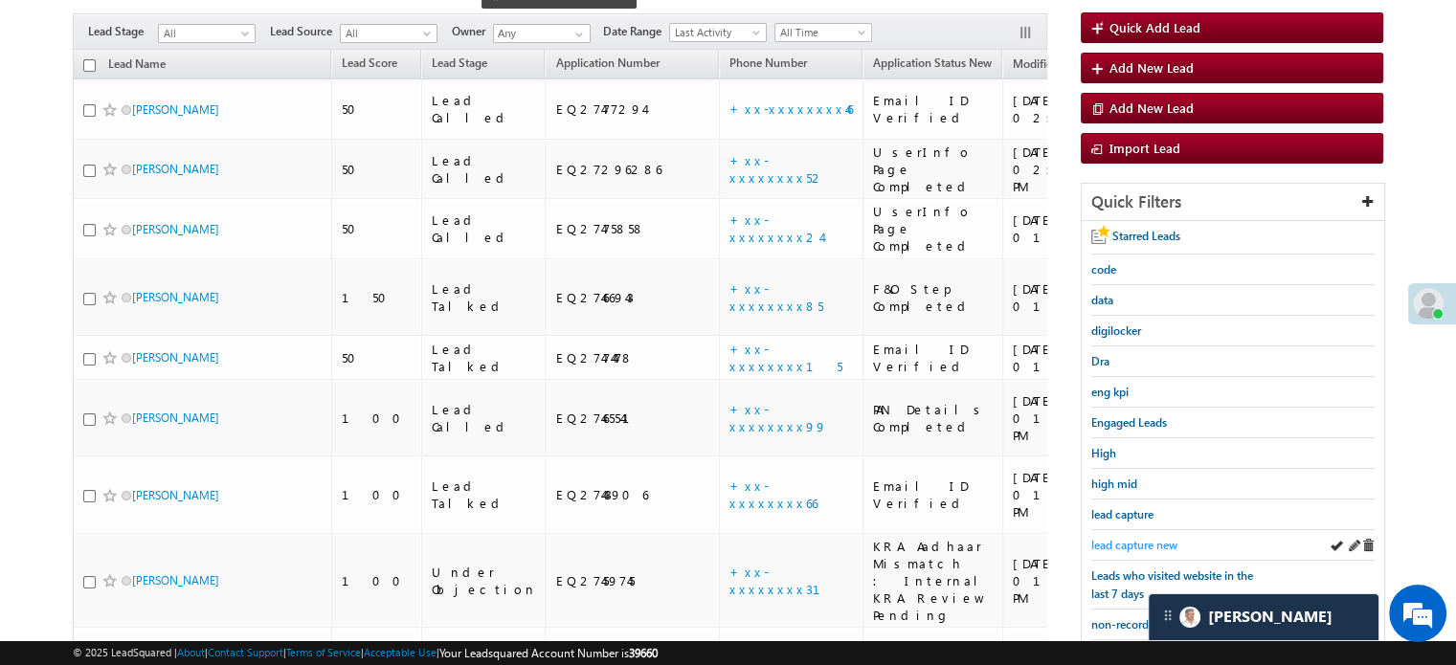
click at [1133, 542] on span "lead capture new" at bounding box center [1135, 545] width 86 height 14
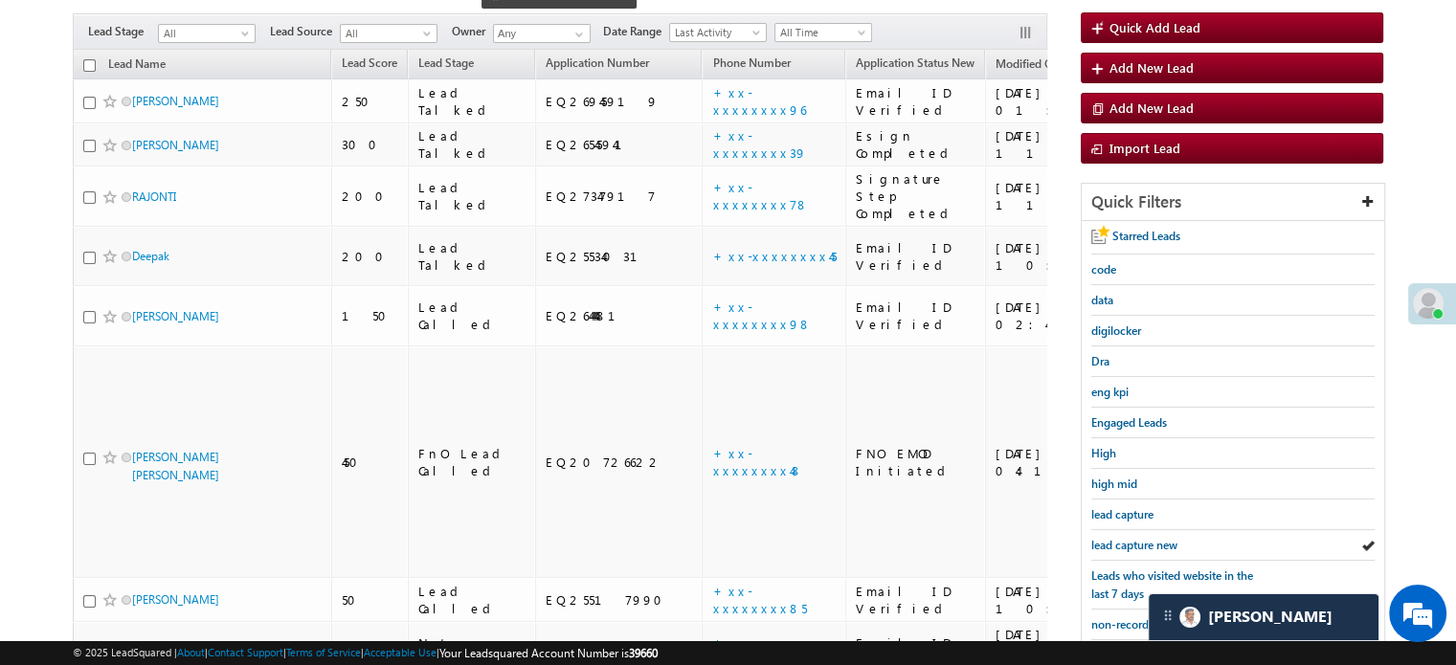
scroll to position [355, 0]
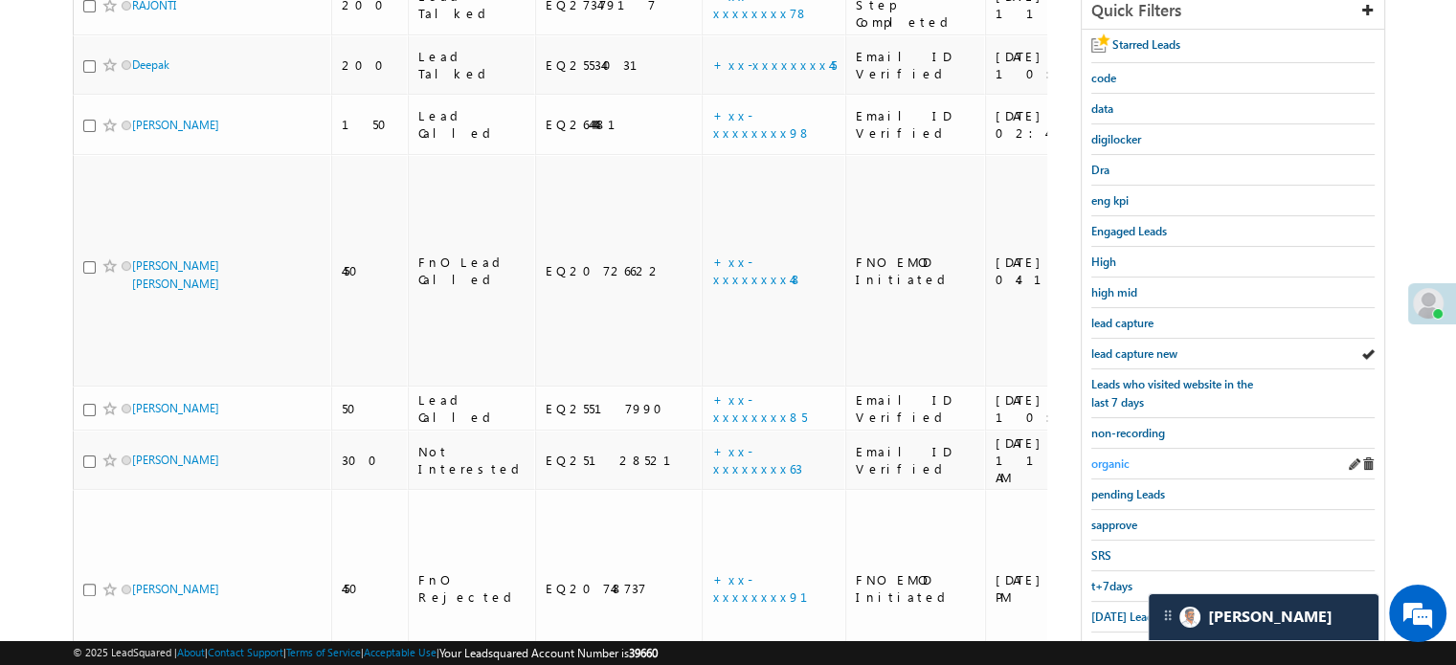
click at [1105, 462] on span "organic" at bounding box center [1111, 464] width 38 height 14
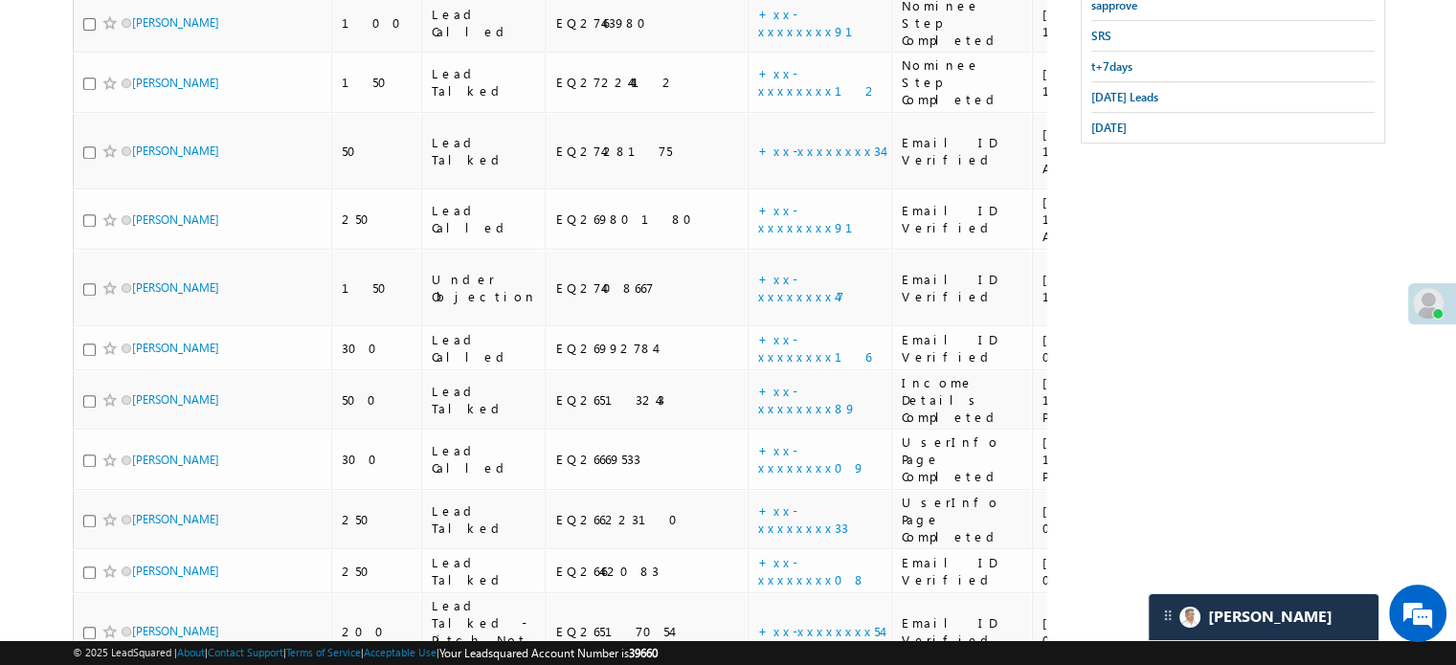
scroll to position [396, 0]
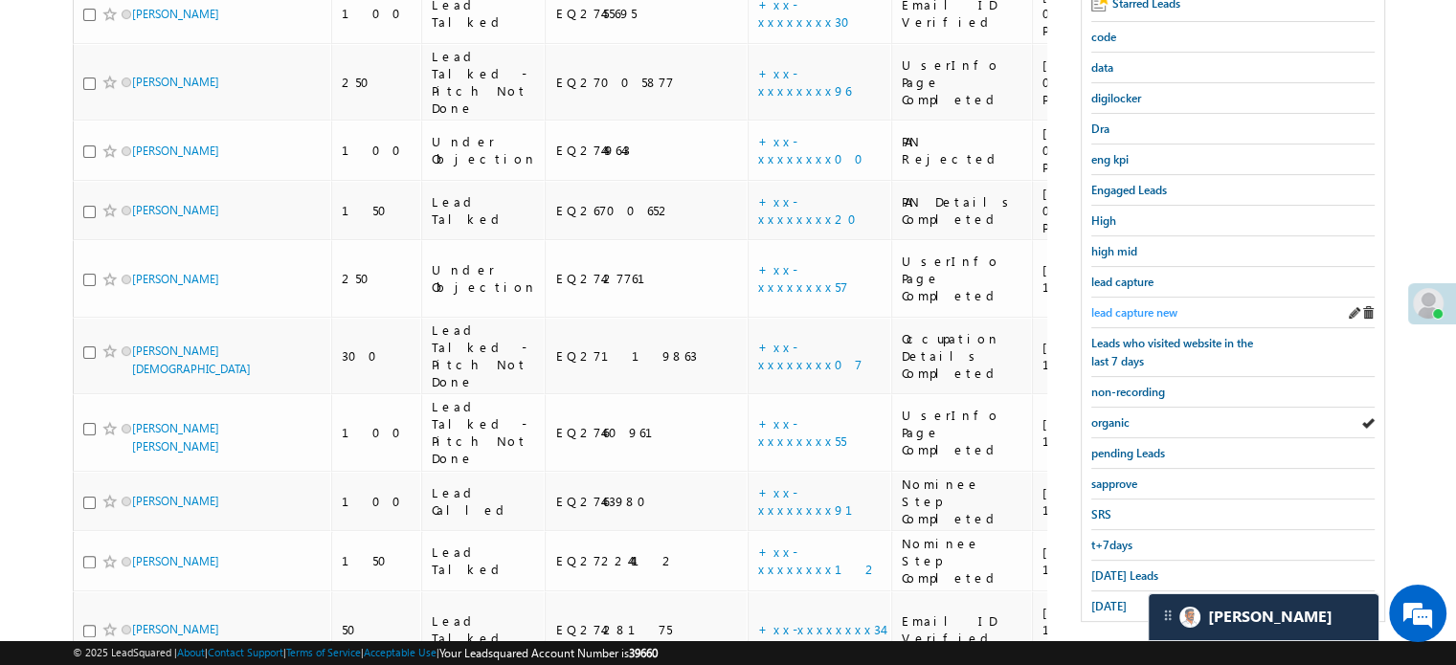
click at [1094, 304] on link "lead capture new" at bounding box center [1135, 313] width 86 height 18
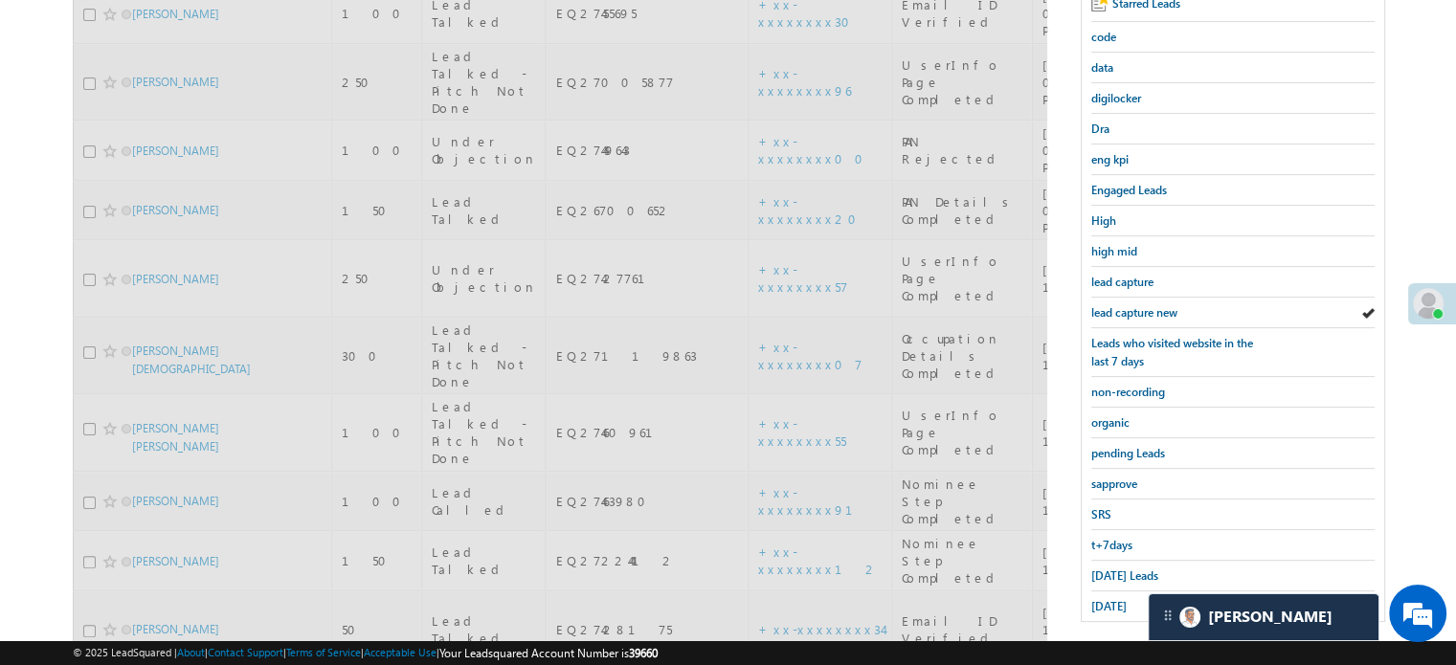
click at [1108, 305] on span "lead capture new" at bounding box center [1135, 312] width 86 height 14
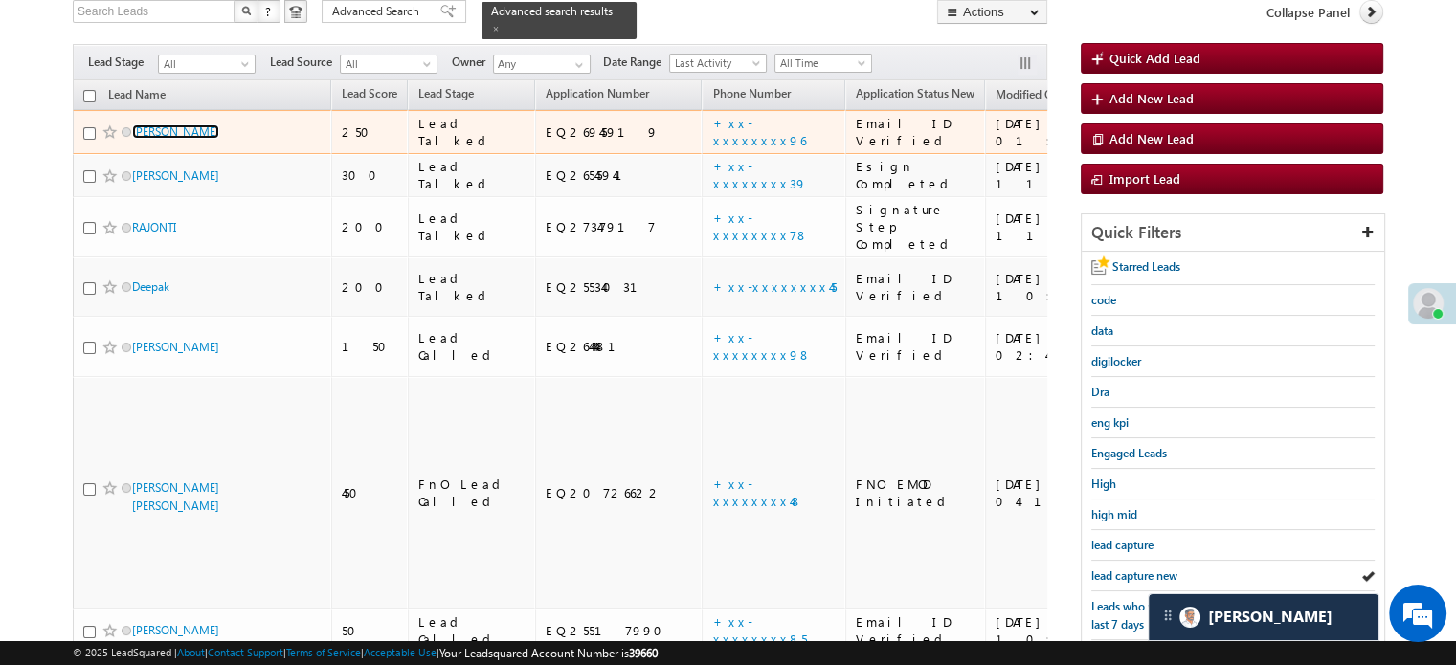
scroll to position [287, 0]
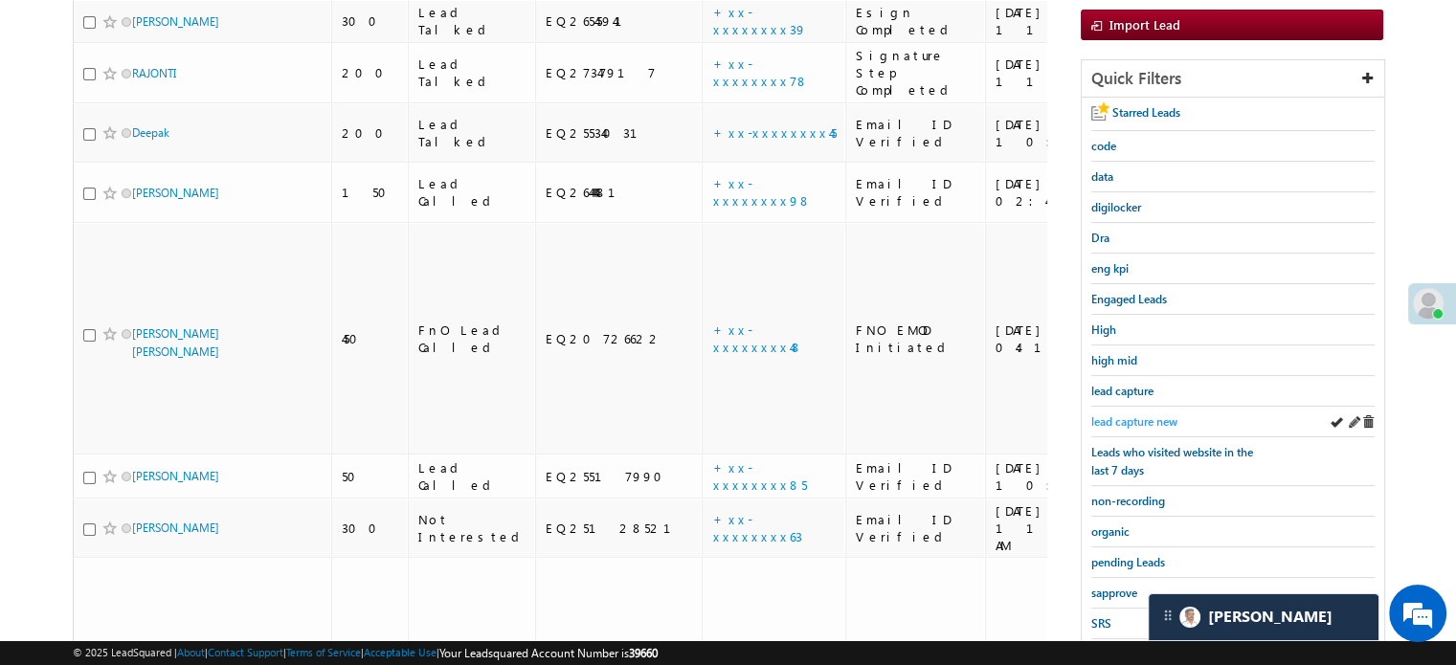
click at [1136, 417] on span "lead capture new" at bounding box center [1135, 422] width 86 height 14
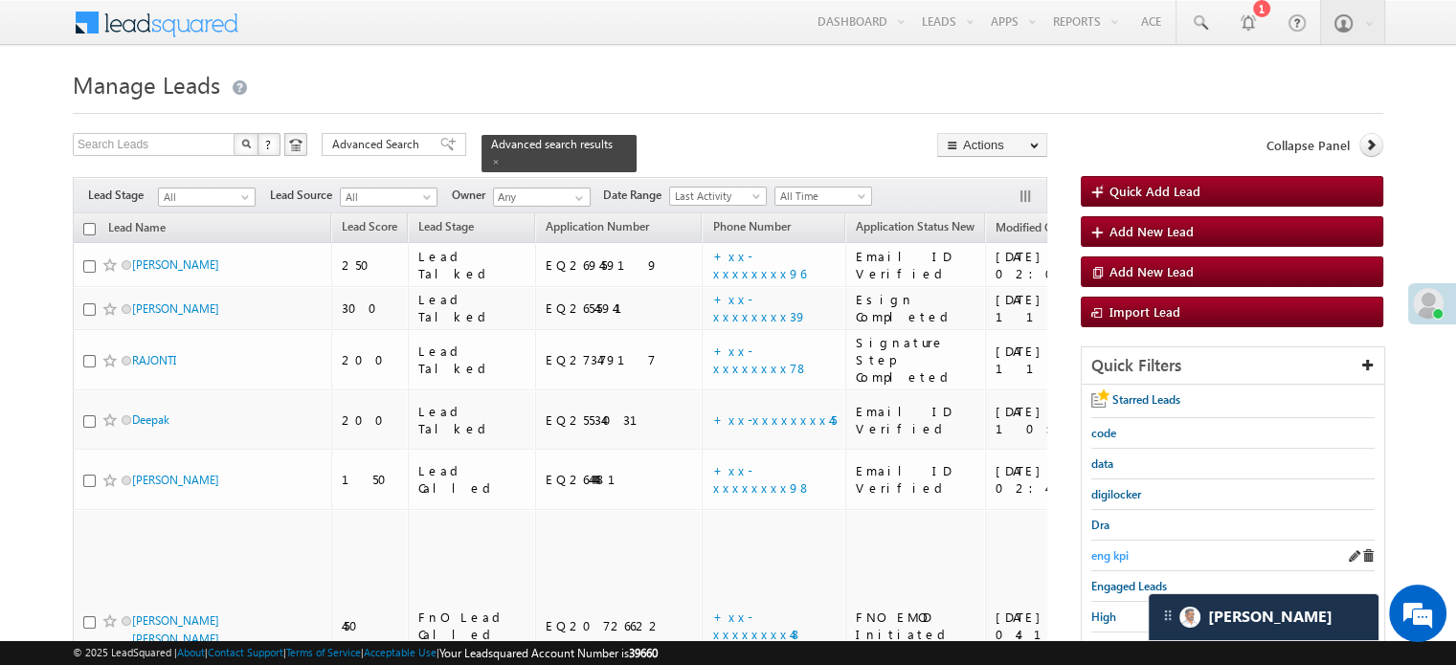
scroll to position [411, 0]
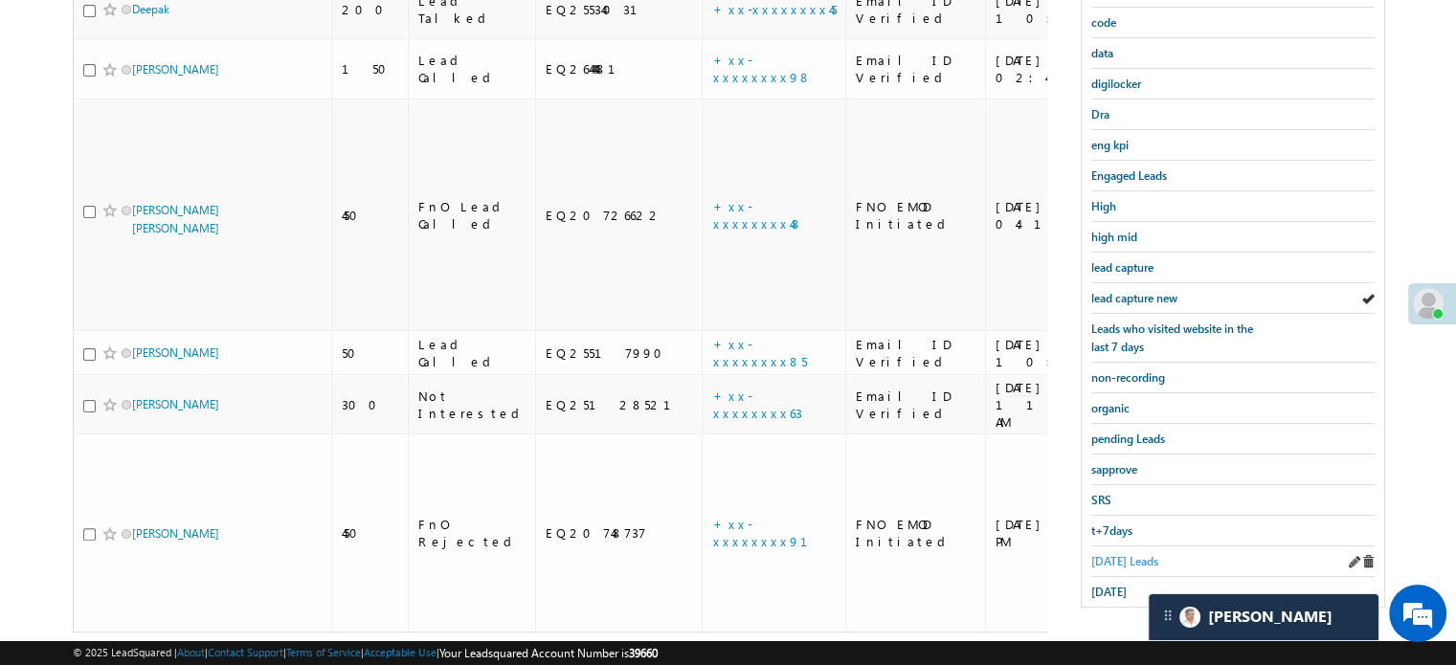
click at [1118, 554] on span "Today's Leads" at bounding box center [1125, 561] width 67 height 14
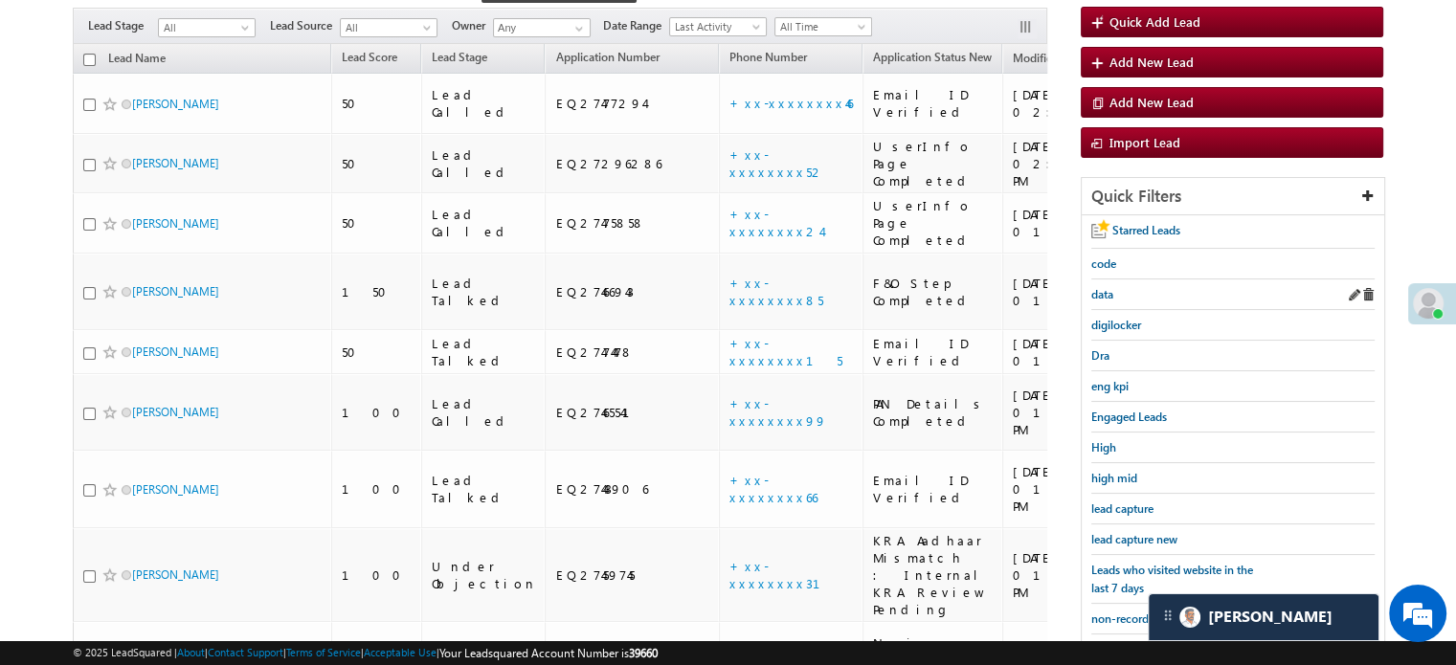
scroll to position [285, 0]
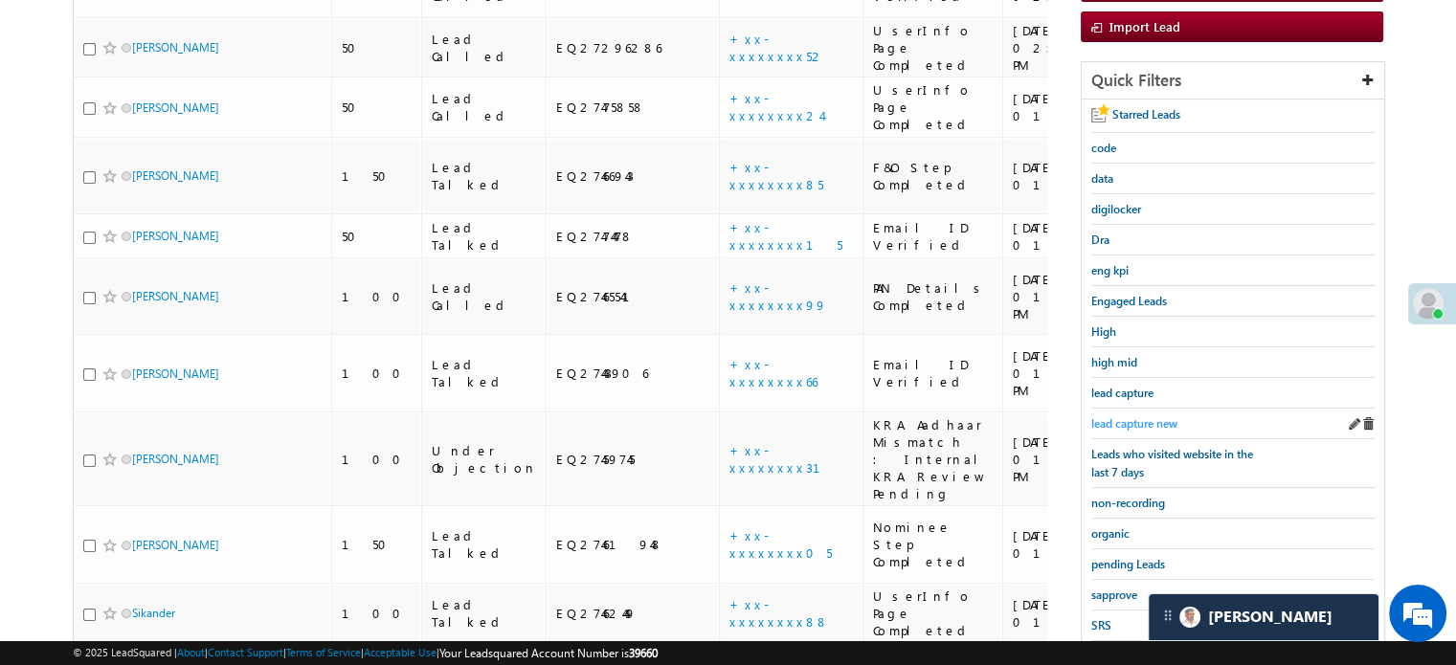
click at [1125, 417] on span "lead capture new" at bounding box center [1135, 424] width 86 height 14
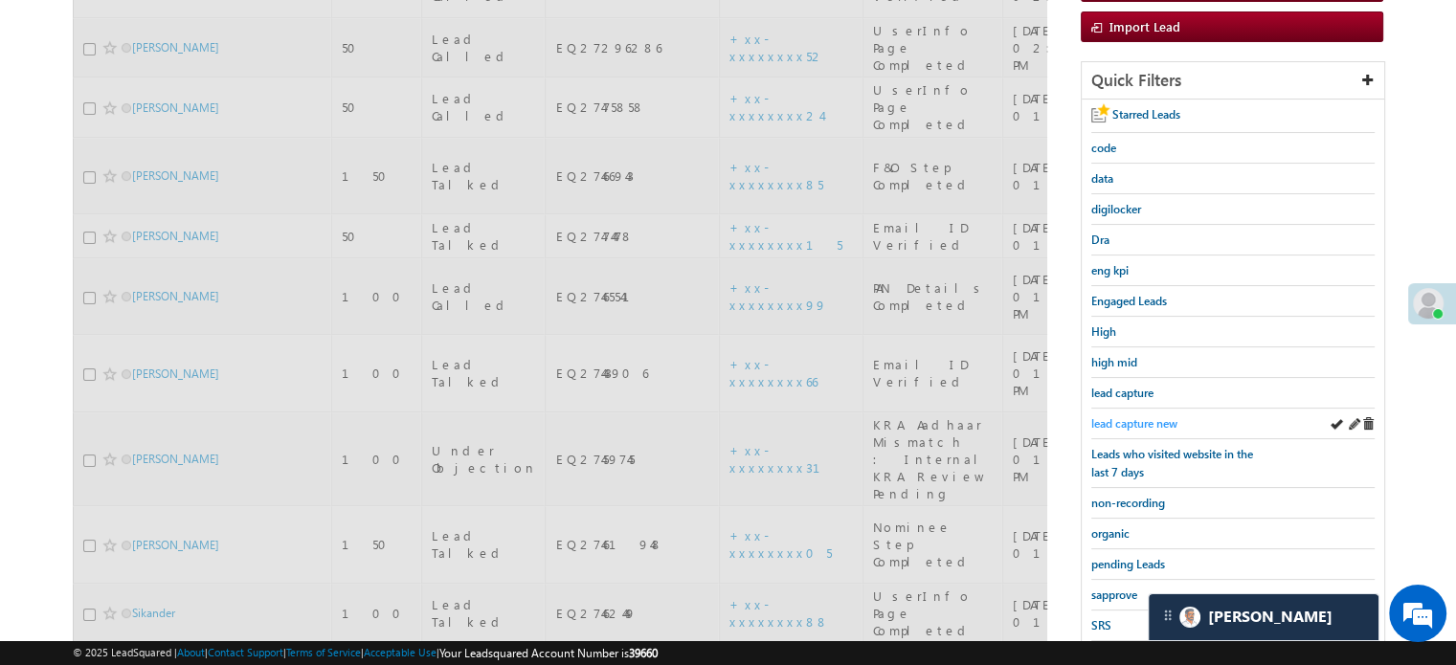
scroll to position [0, 0]
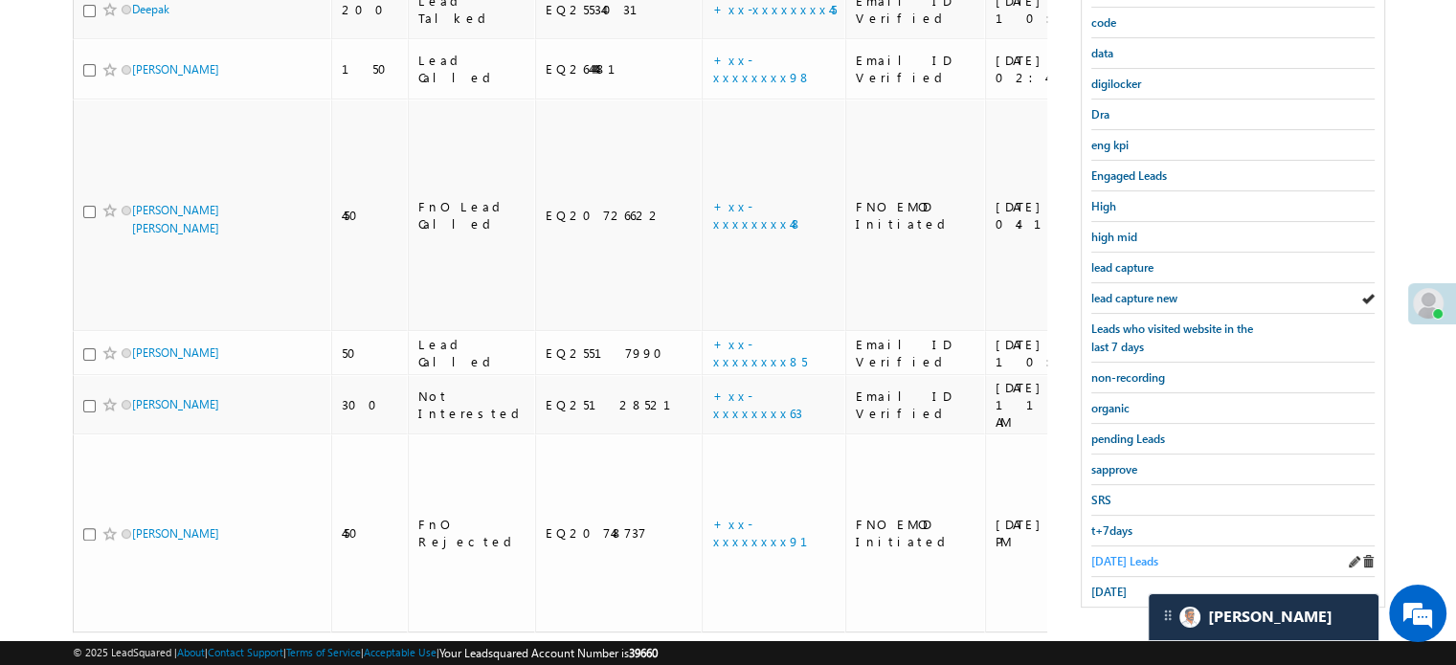
click at [1114, 554] on span "Today's Leads" at bounding box center [1125, 561] width 67 height 14
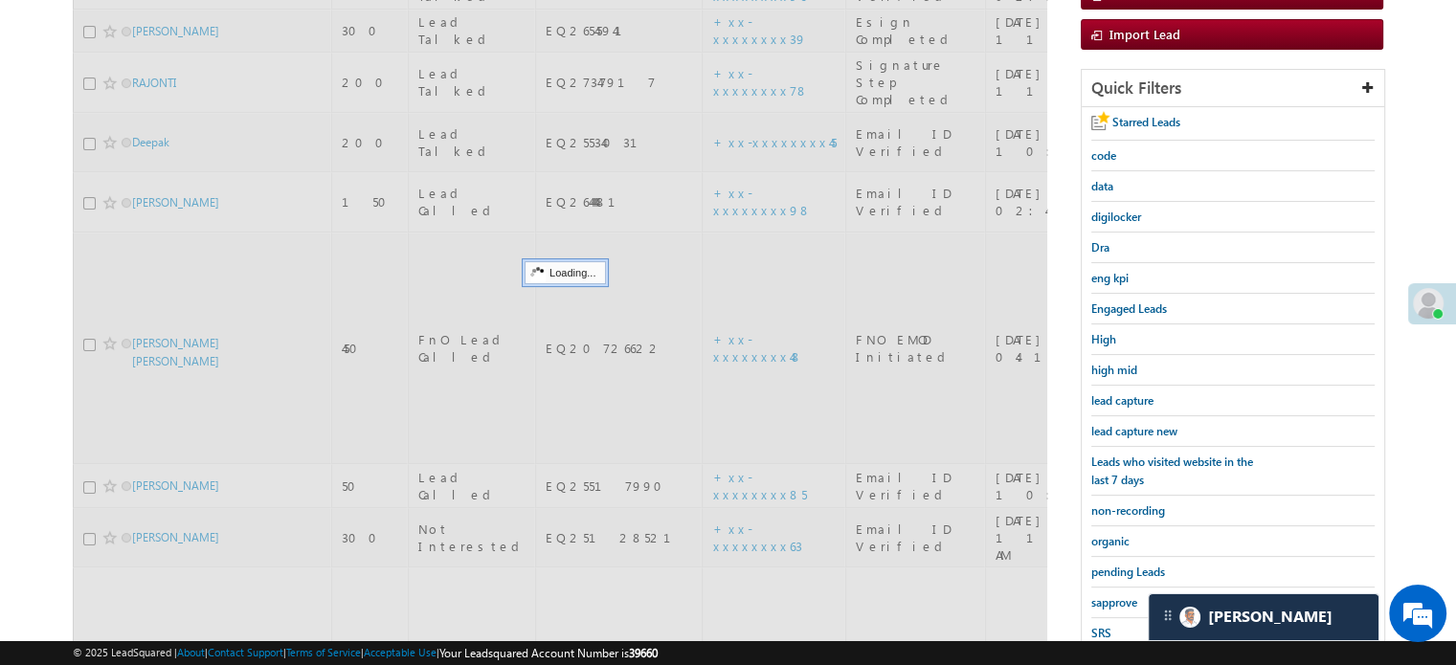
scroll to position [124, 0]
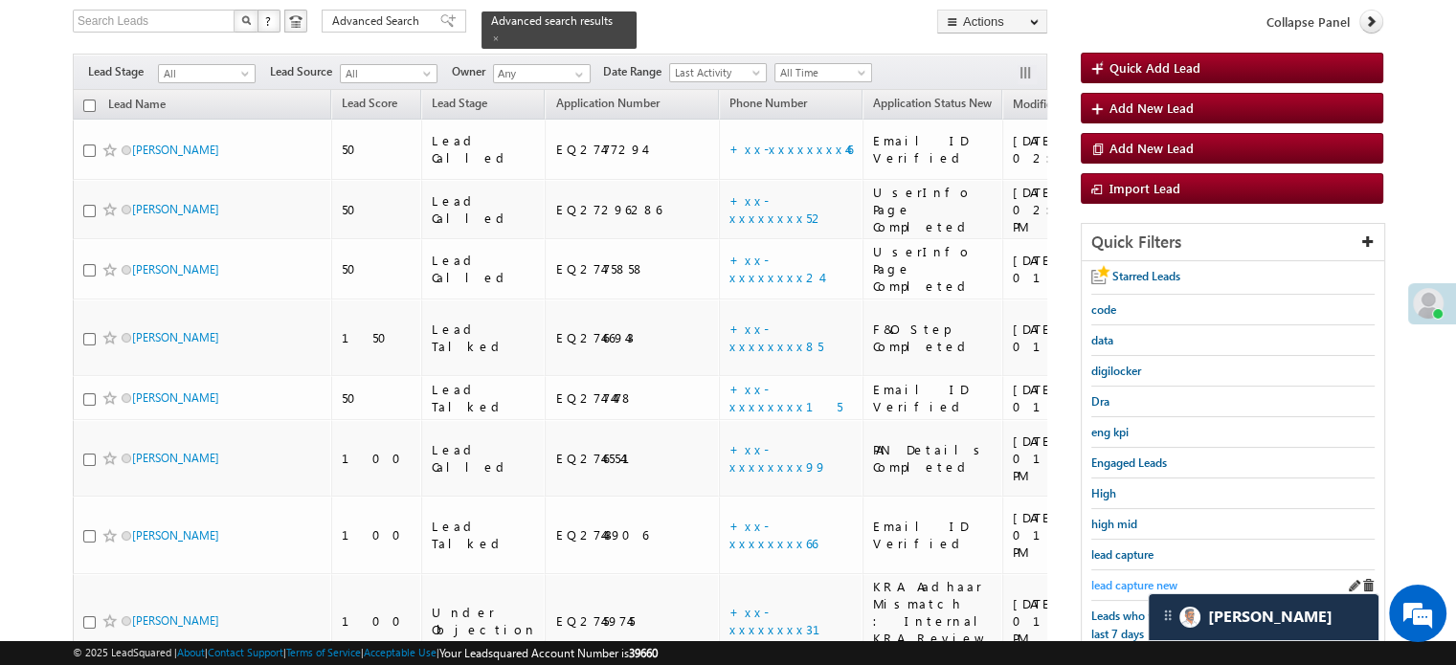
click at [1130, 581] on span "lead capture new" at bounding box center [1135, 585] width 86 height 14
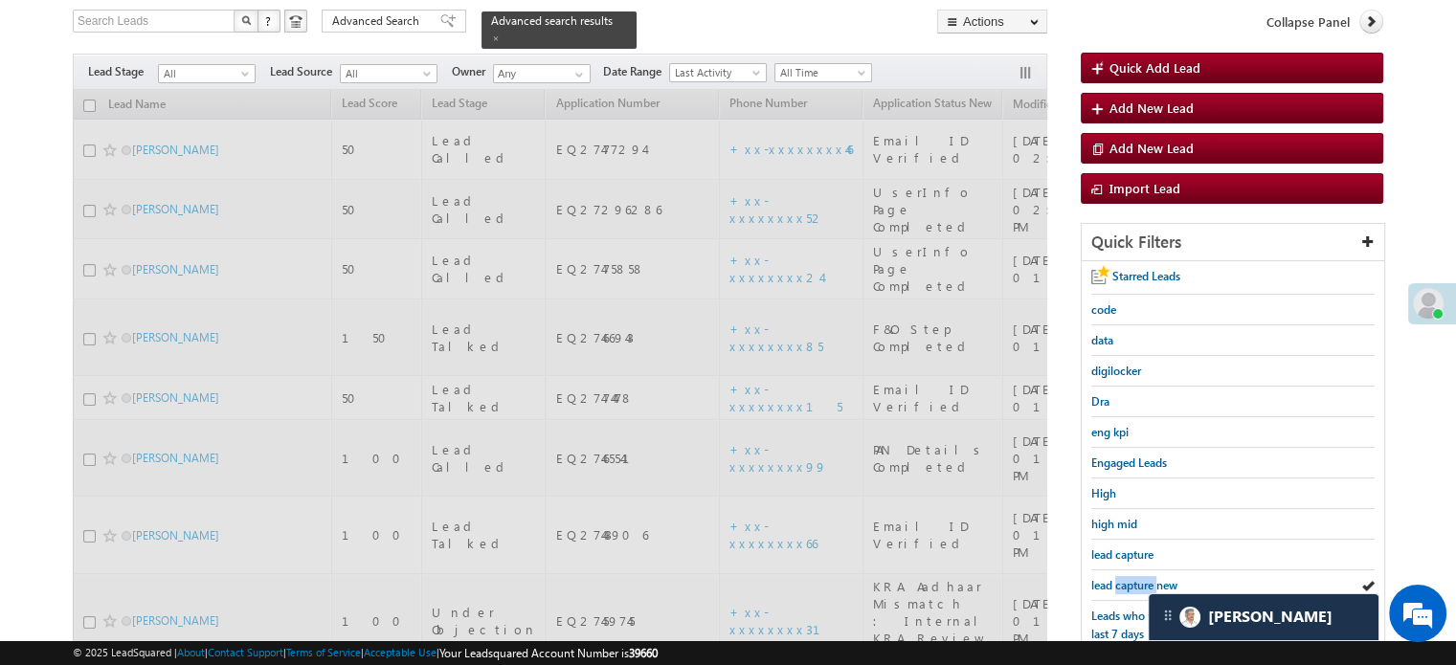
click at [1130, 581] on span "lead capture new" at bounding box center [1135, 585] width 86 height 14
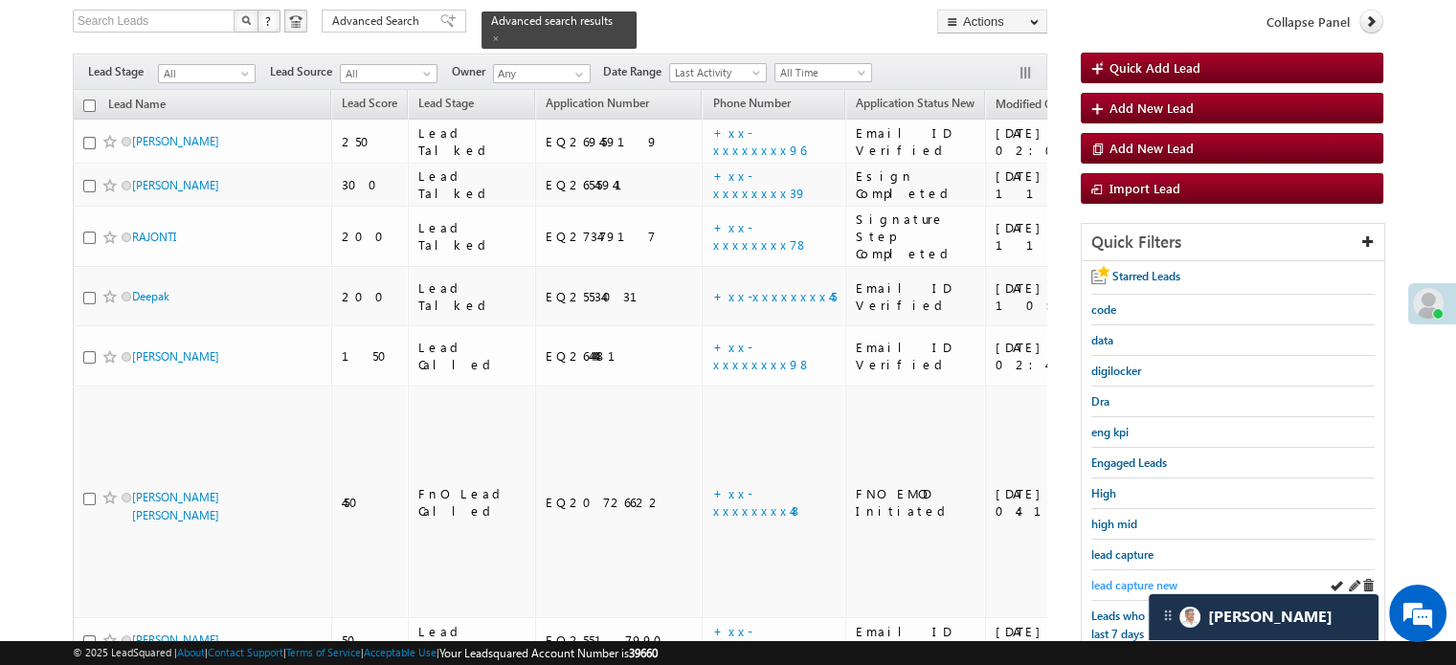
click at [1093, 578] on span "lead capture new" at bounding box center [1135, 585] width 86 height 14
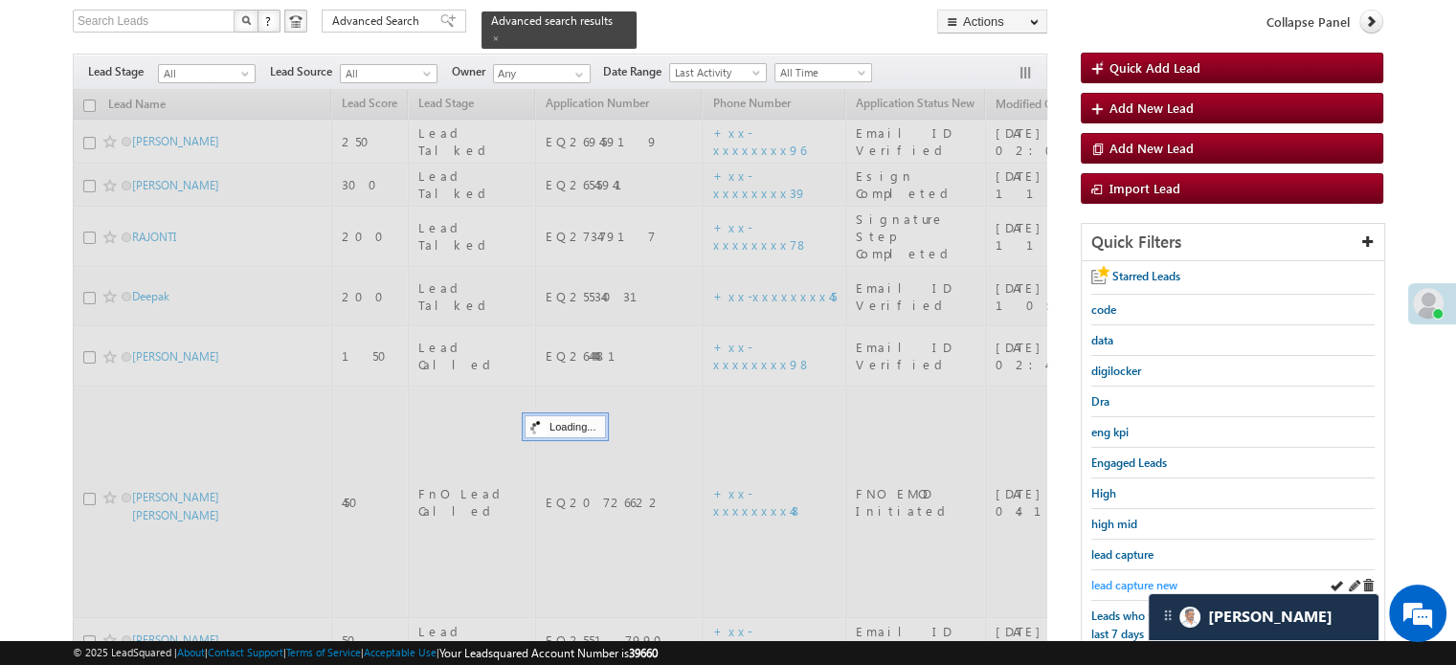
click at [1099, 578] on span "lead capture new" at bounding box center [1135, 585] width 86 height 14
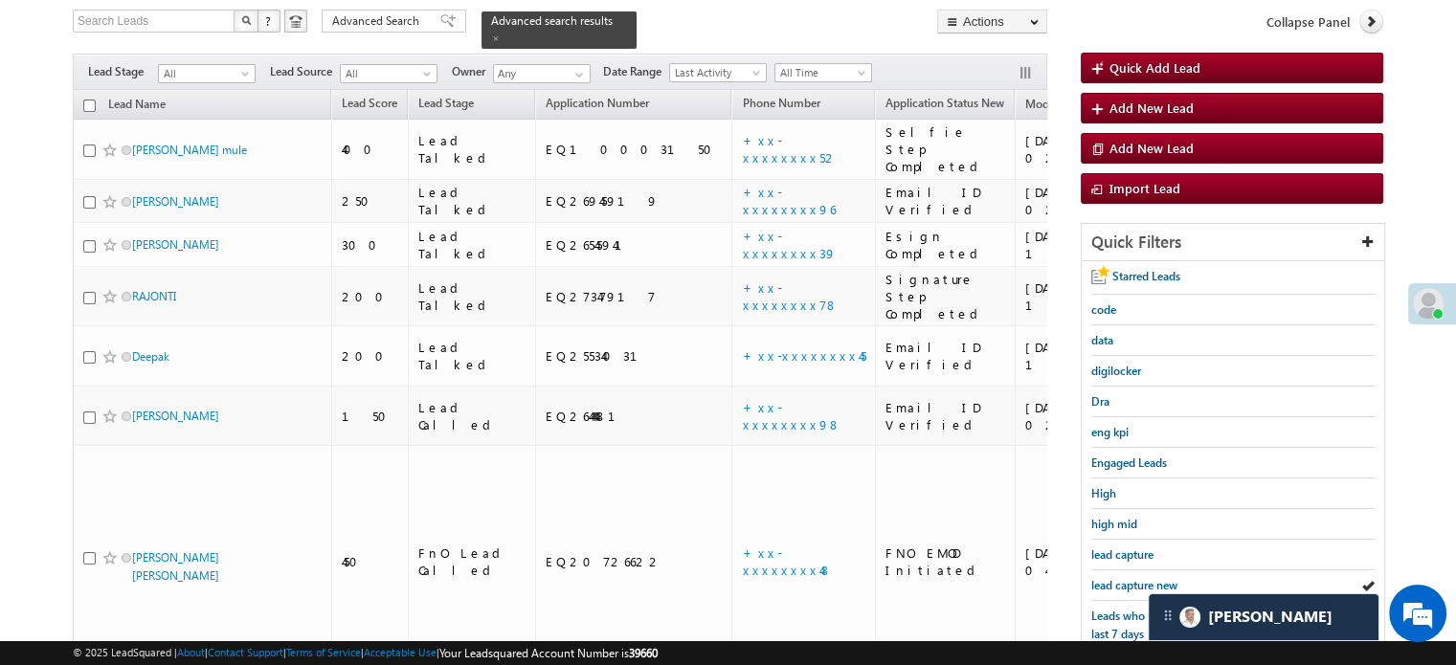
click at [1125, 578] on span "lead capture new" at bounding box center [1135, 585] width 86 height 14
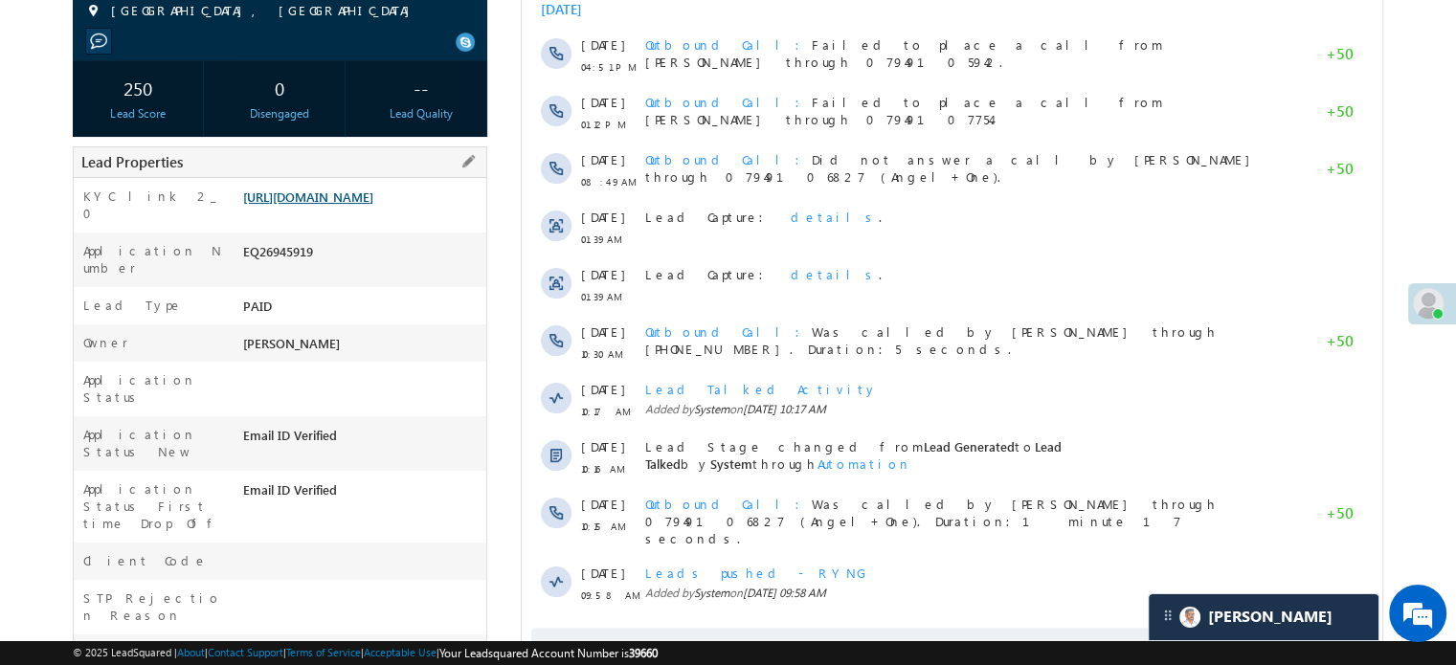
click at [373, 205] on link "https://angelbroking1-pk3em7sa.customui-test.leadsquared.com?leadId=25ad6ad2-68…" at bounding box center [308, 197] width 130 height 16
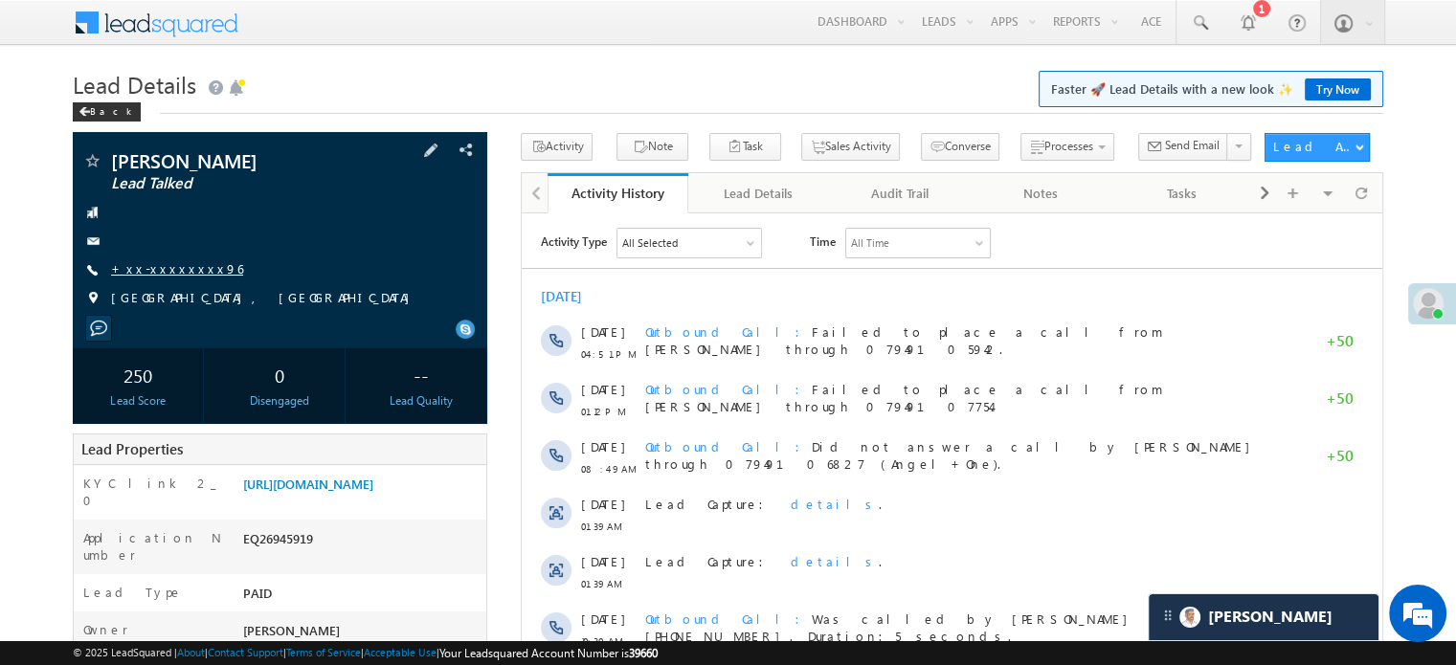
click at [169, 275] on link "+xx-xxxxxxxx96" at bounding box center [177, 268] width 132 height 16
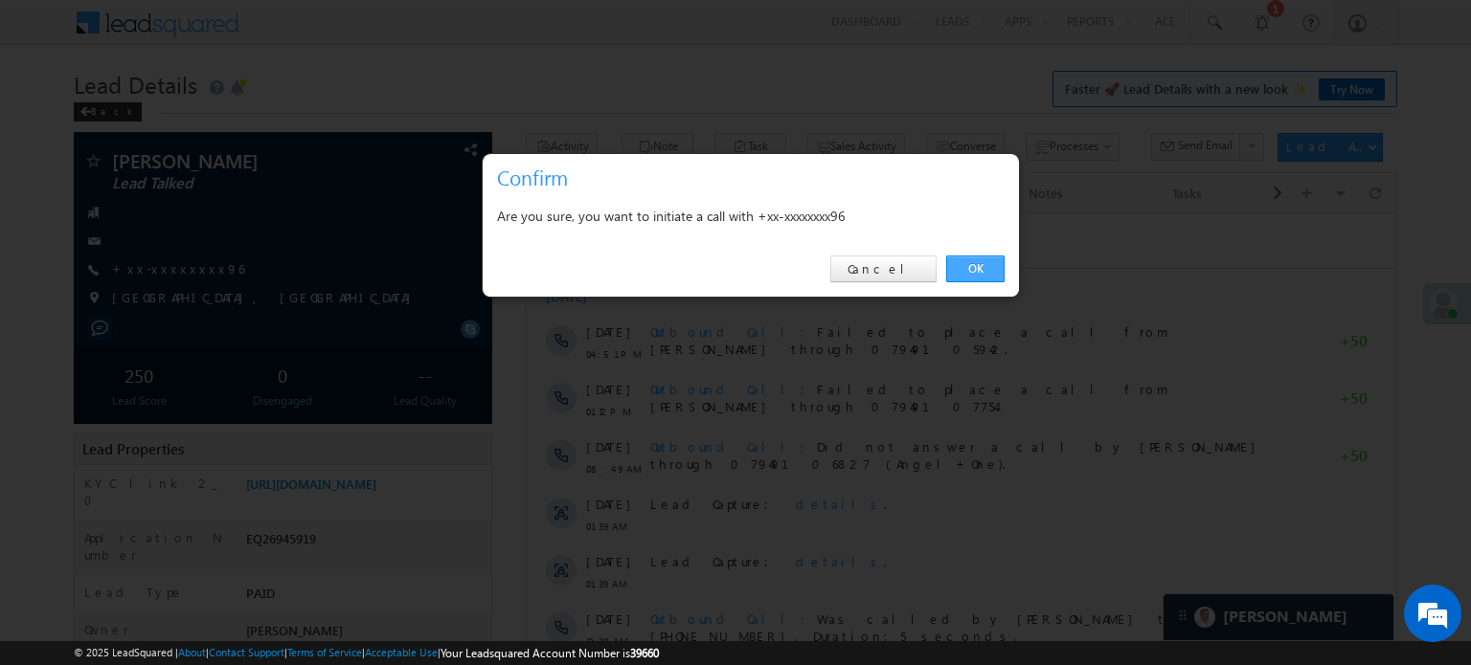
click at [957, 258] on link "OK" at bounding box center [975, 269] width 58 height 27
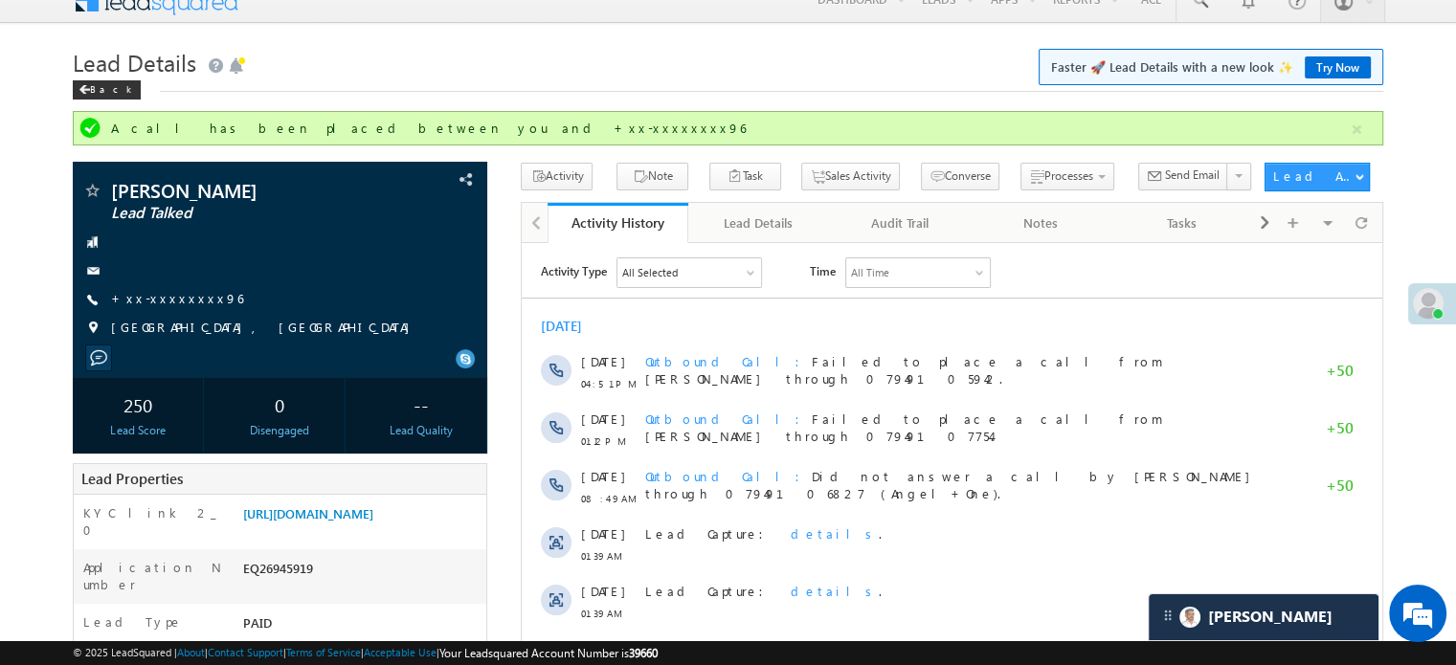
scroll to position [14, 0]
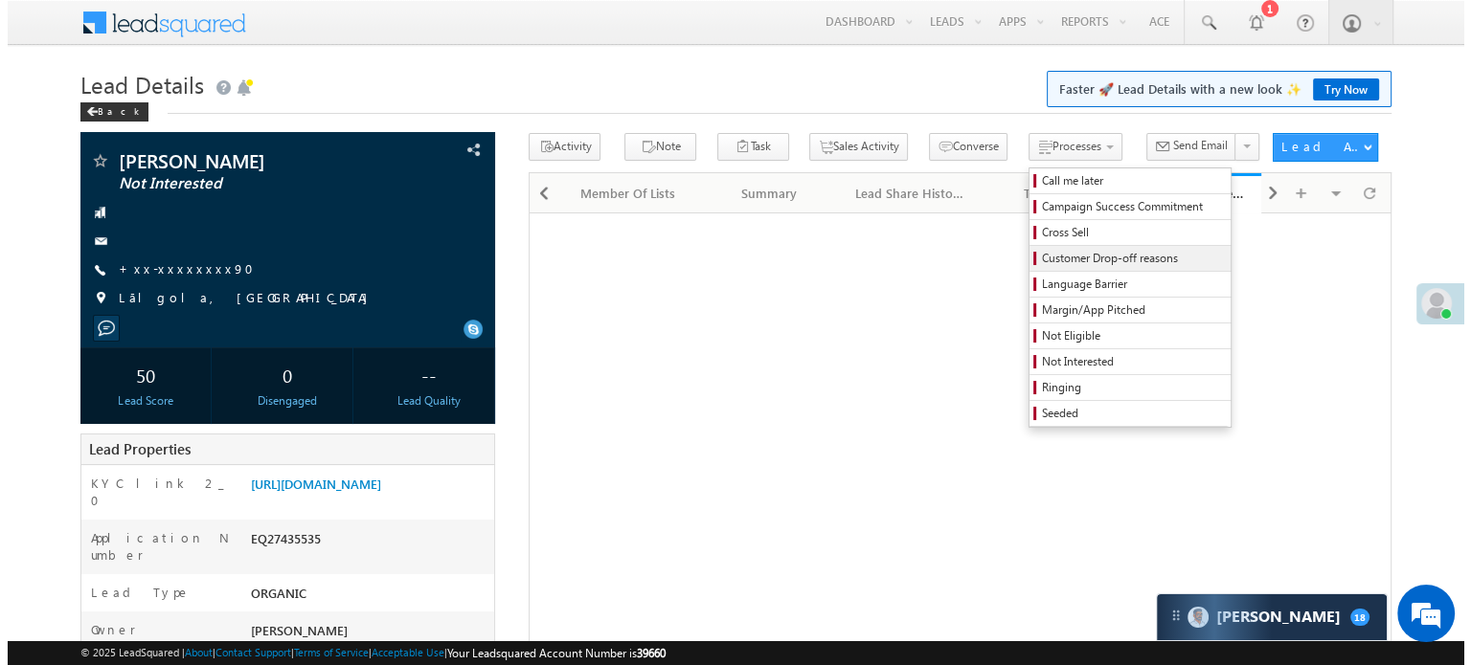
scroll to position [9149, 0]
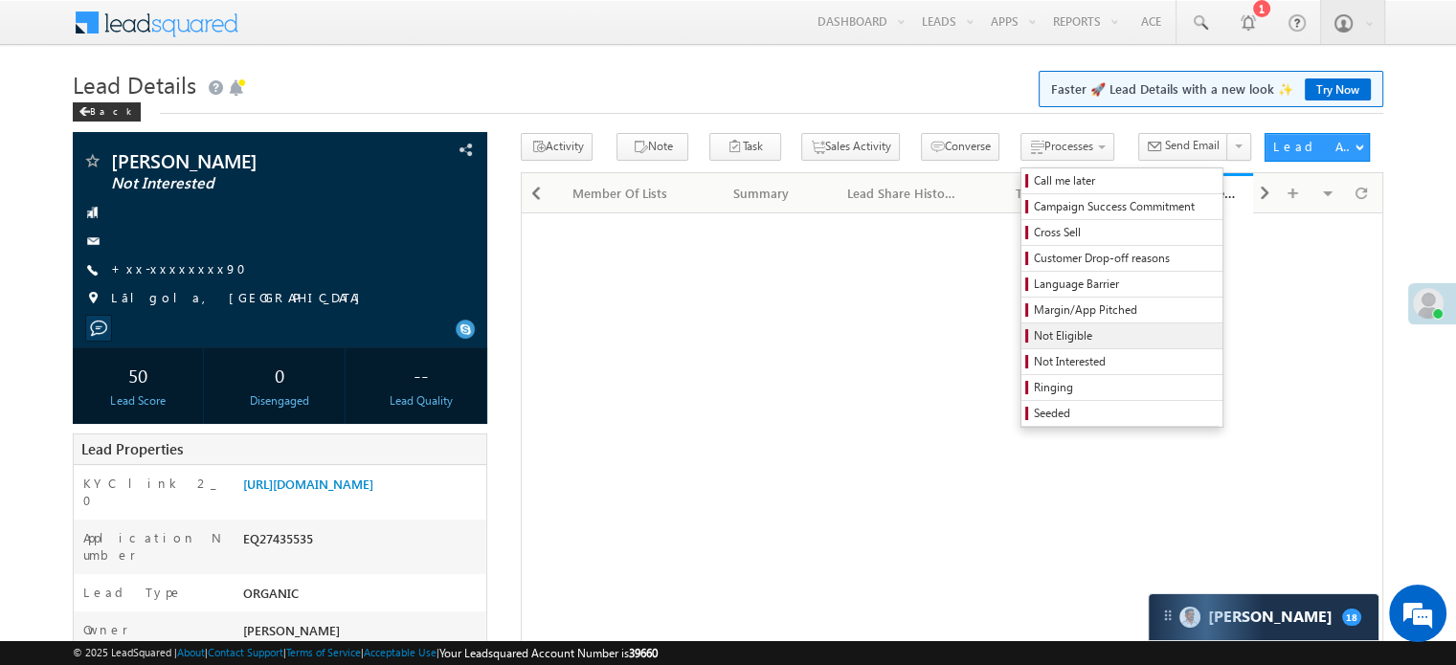
click at [1034, 332] on span "Not Eligible" at bounding box center [1125, 335] width 182 height 17
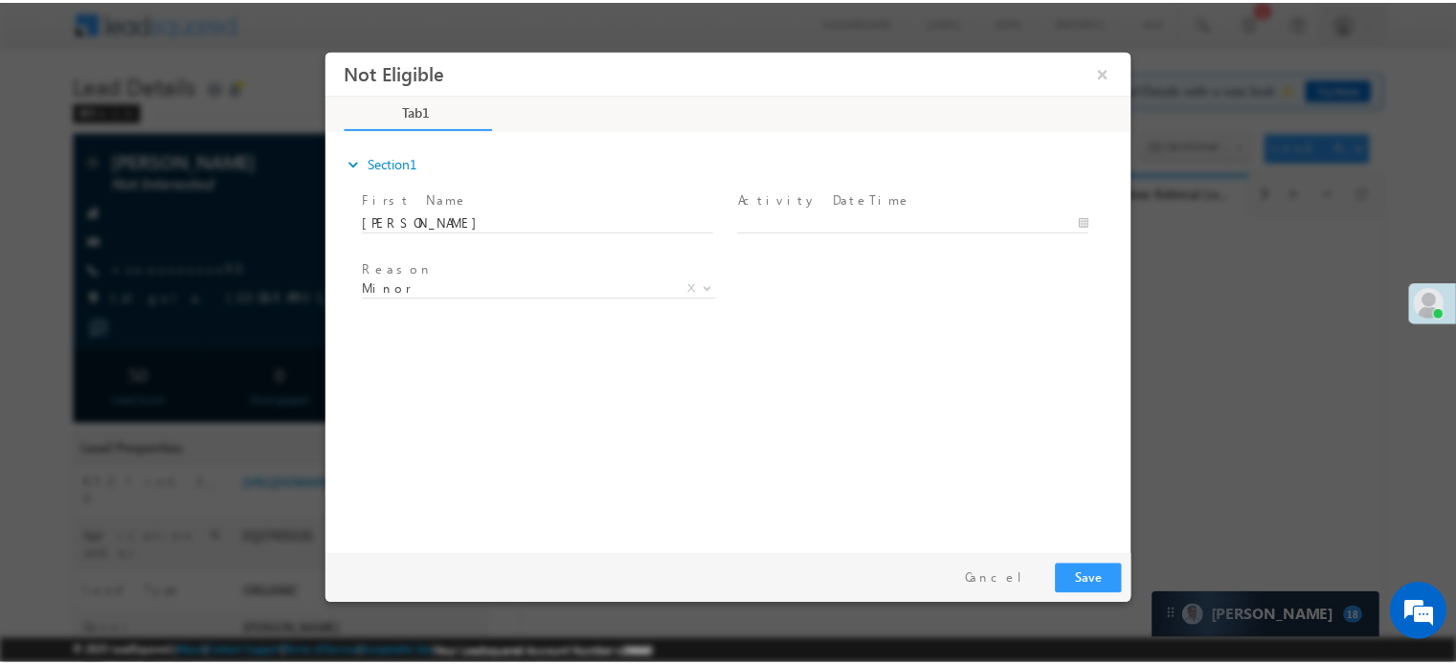
scroll to position [0, 0]
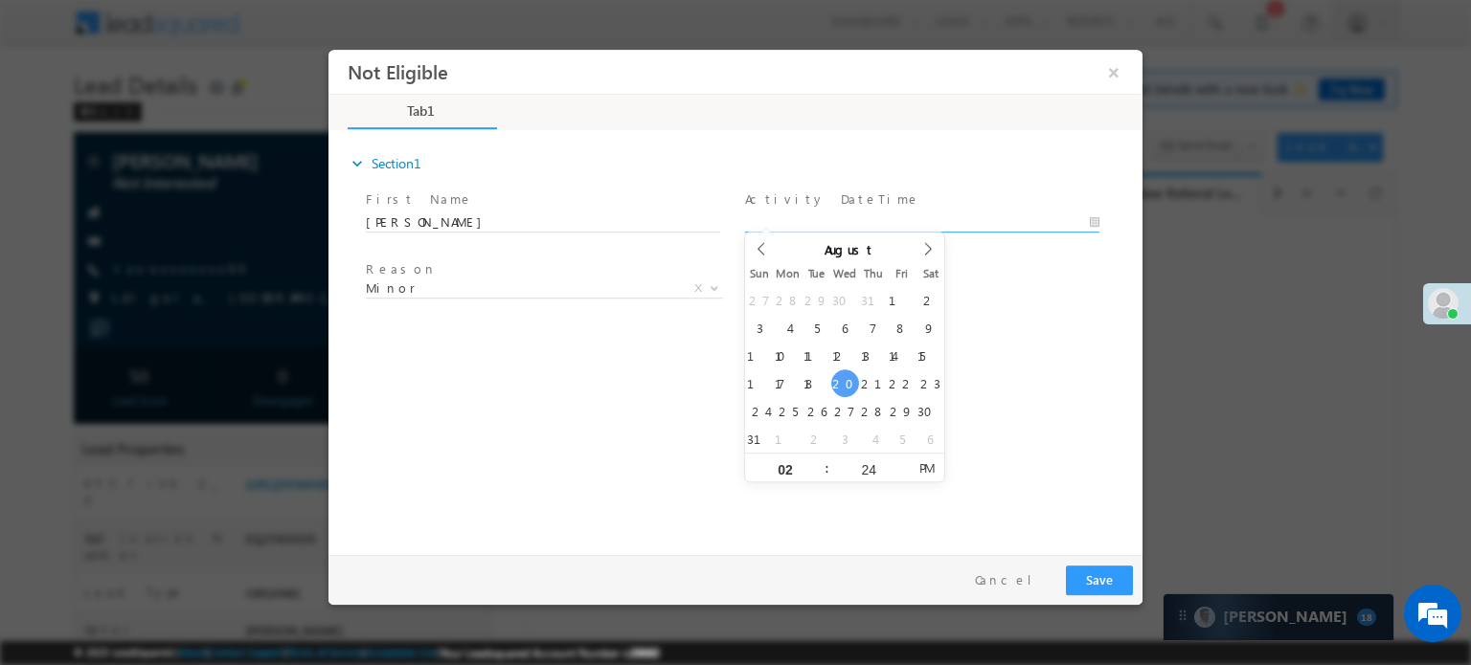
click at [797, 224] on body "Not Eligible ×" at bounding box center [735, 297] width 814 height 497
type input "08/20/25 2:24 PM"
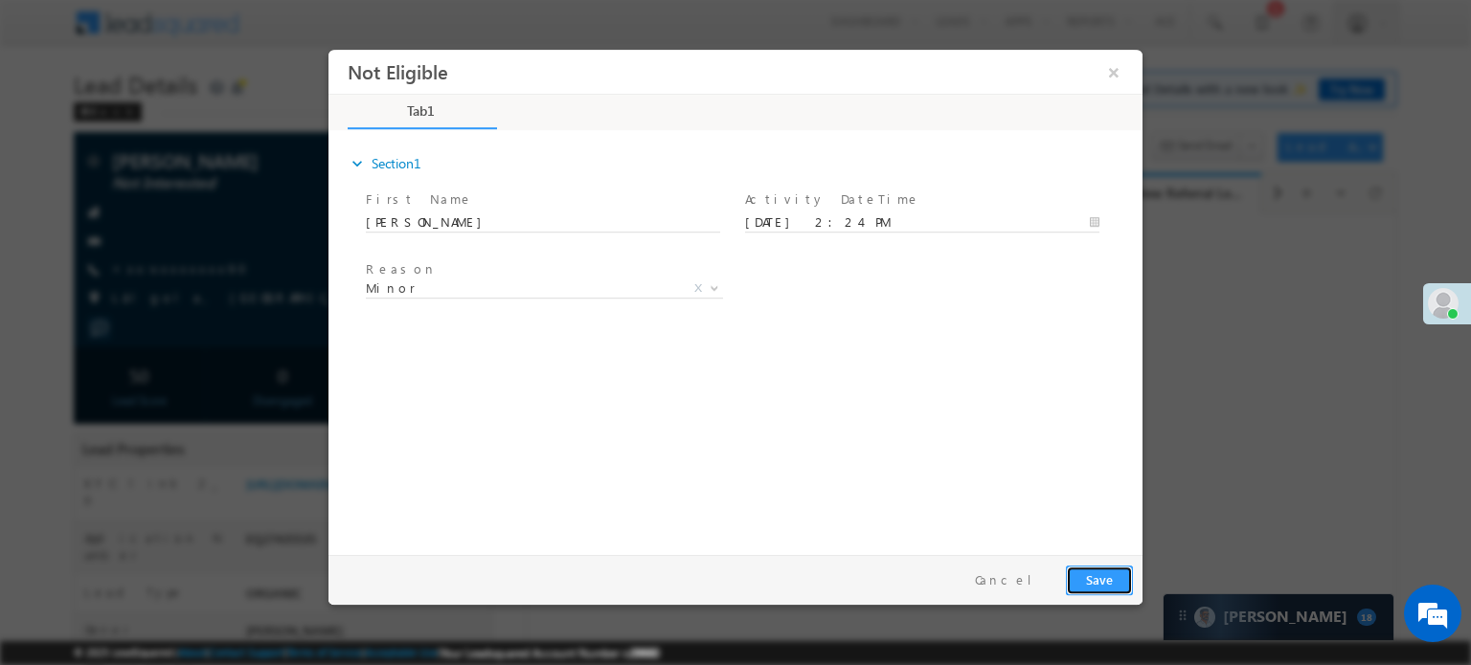
click at [1125, 592] on button "Save" at bounding box center [1099, 580] width 67 height 30
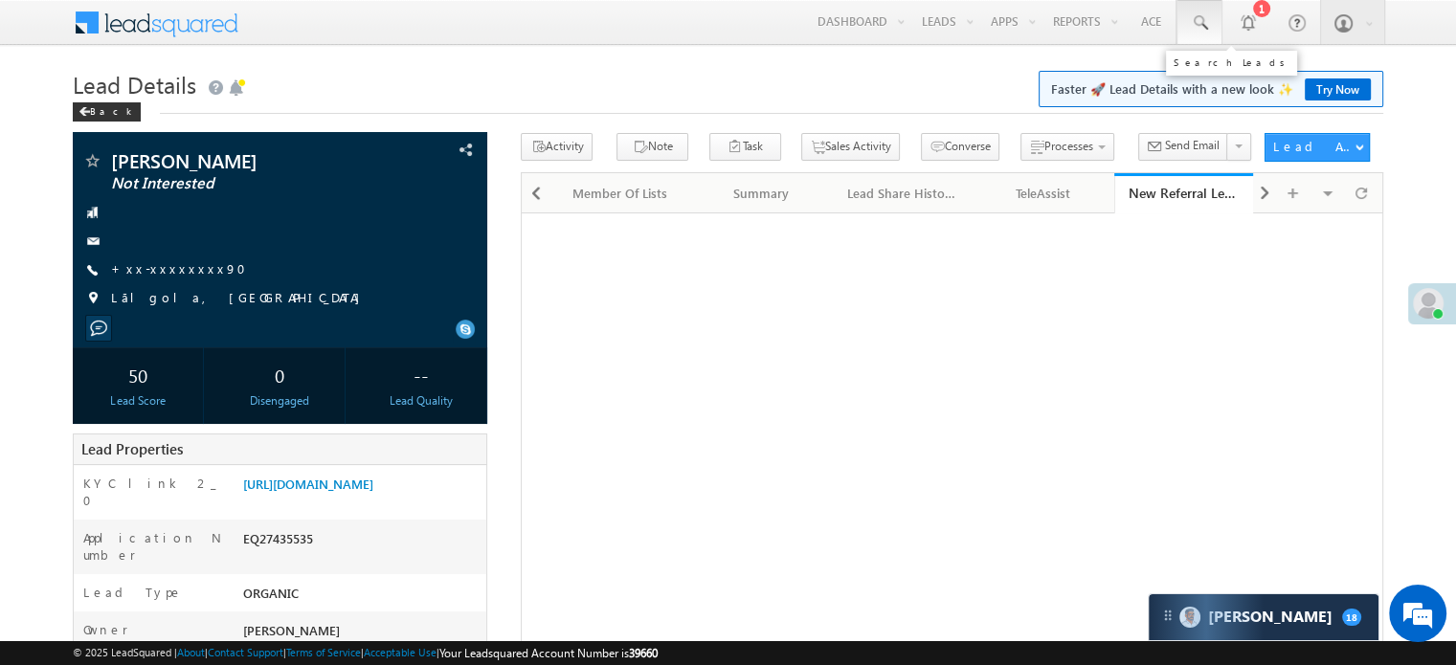
click at [1187, 13] on link at bounding box center [1200, 22] width 46 height 44
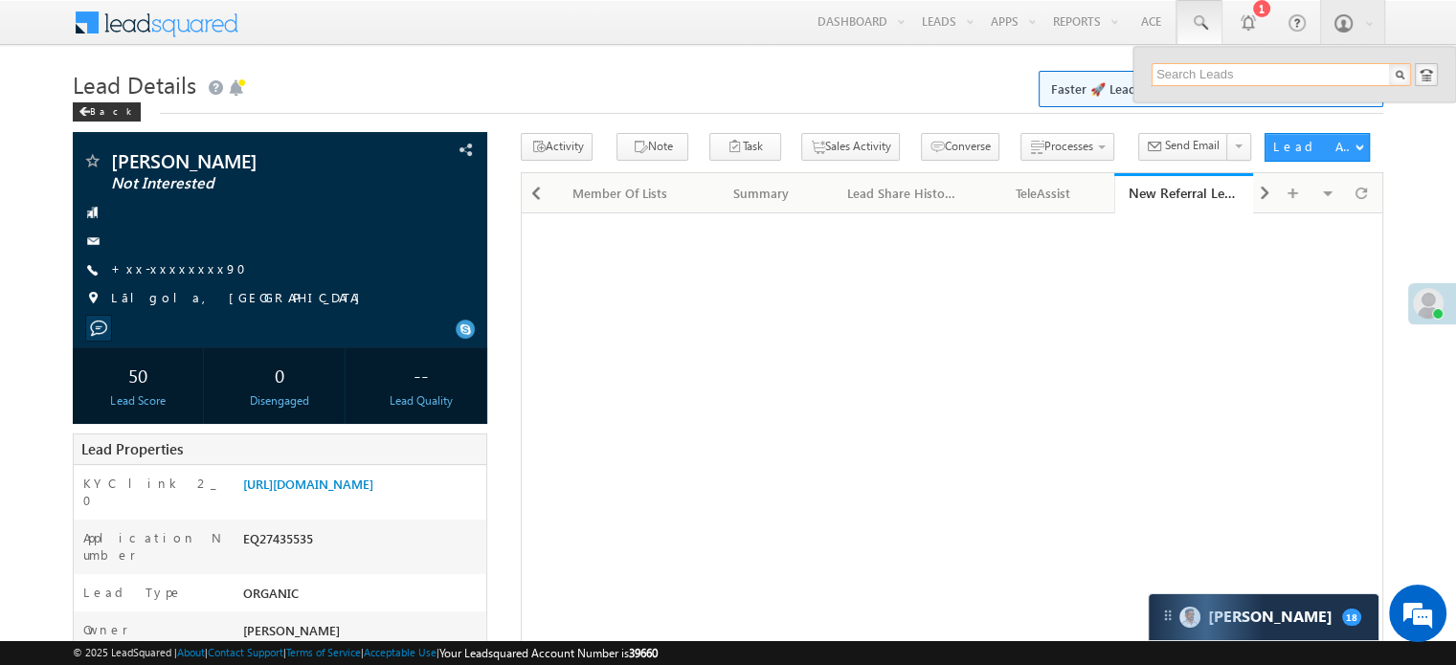
paste input "EQ27438642"
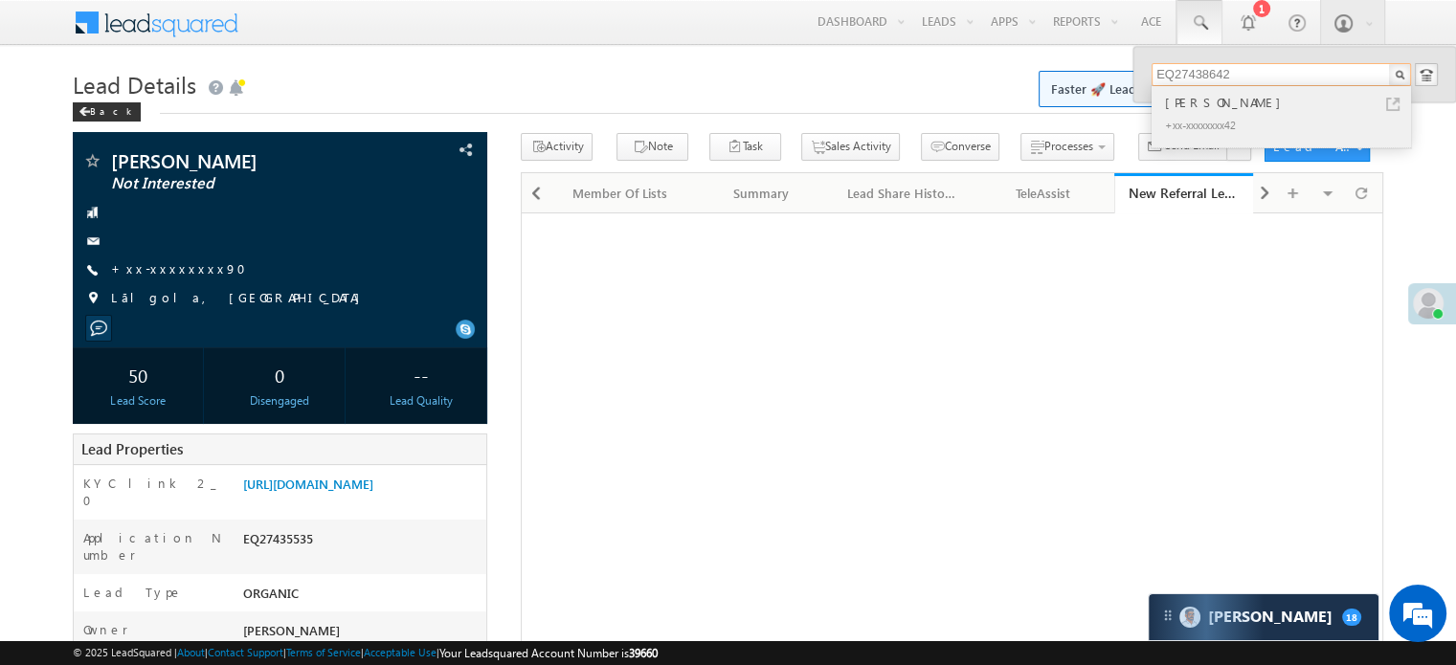
type input "EQ27438642"
click at [1267, 116] on div "+xx-xxxxxxxx42" at bounding box center [1289, 124] width 257 height 23
